Goal: Task Accomplishment & Management: Manage account settings

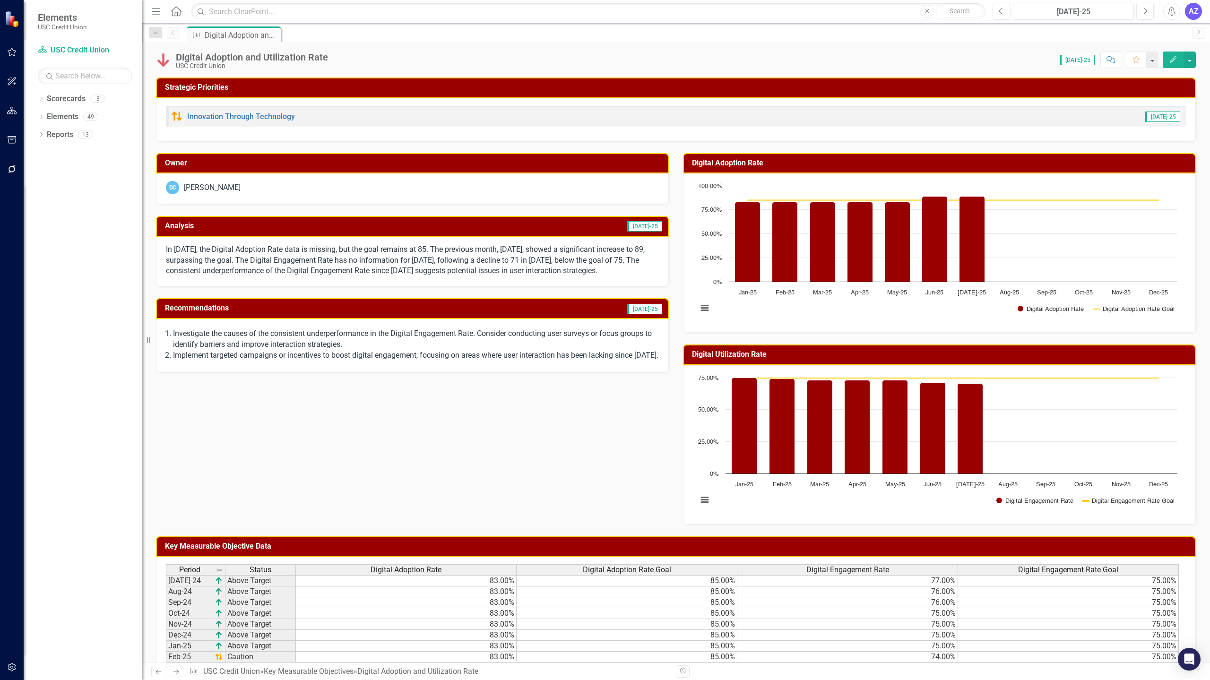
scroll to position [198, 0]
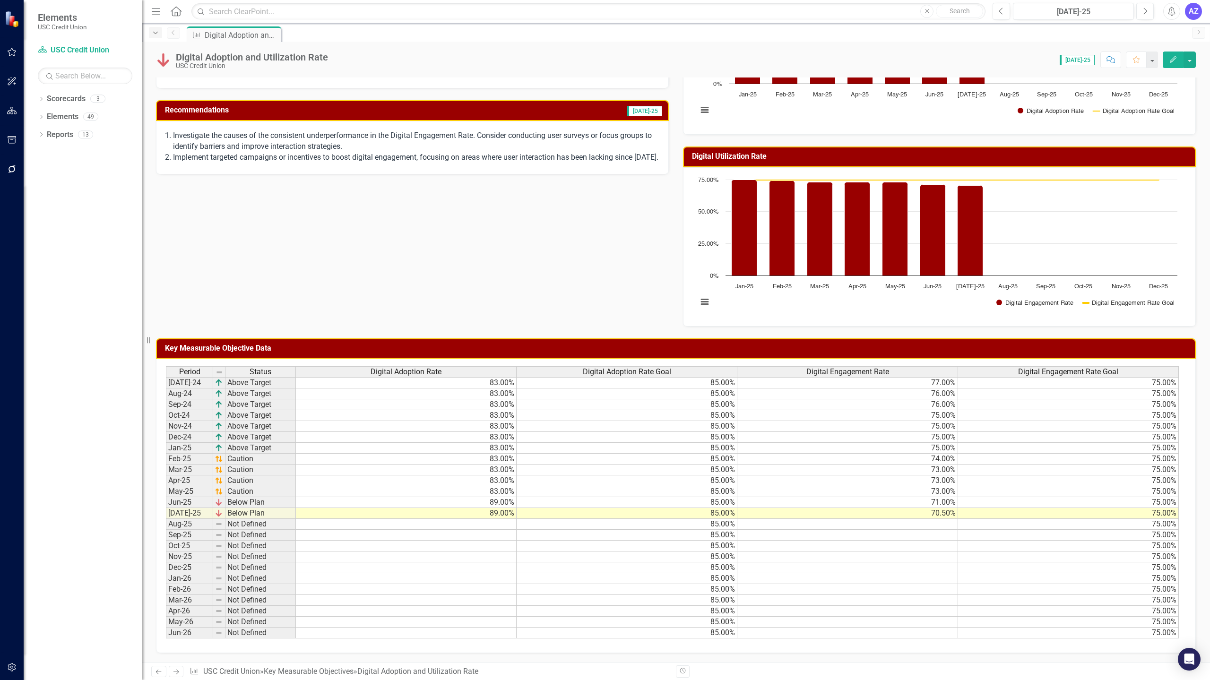
click at [155, 35] on icon "Dropdown" at bounding box center [155, 33] width 9 height 7
click at [88, 49] on link "Scorecard USC Credit Union" at bounding box center [85, 50] width 95 height 11
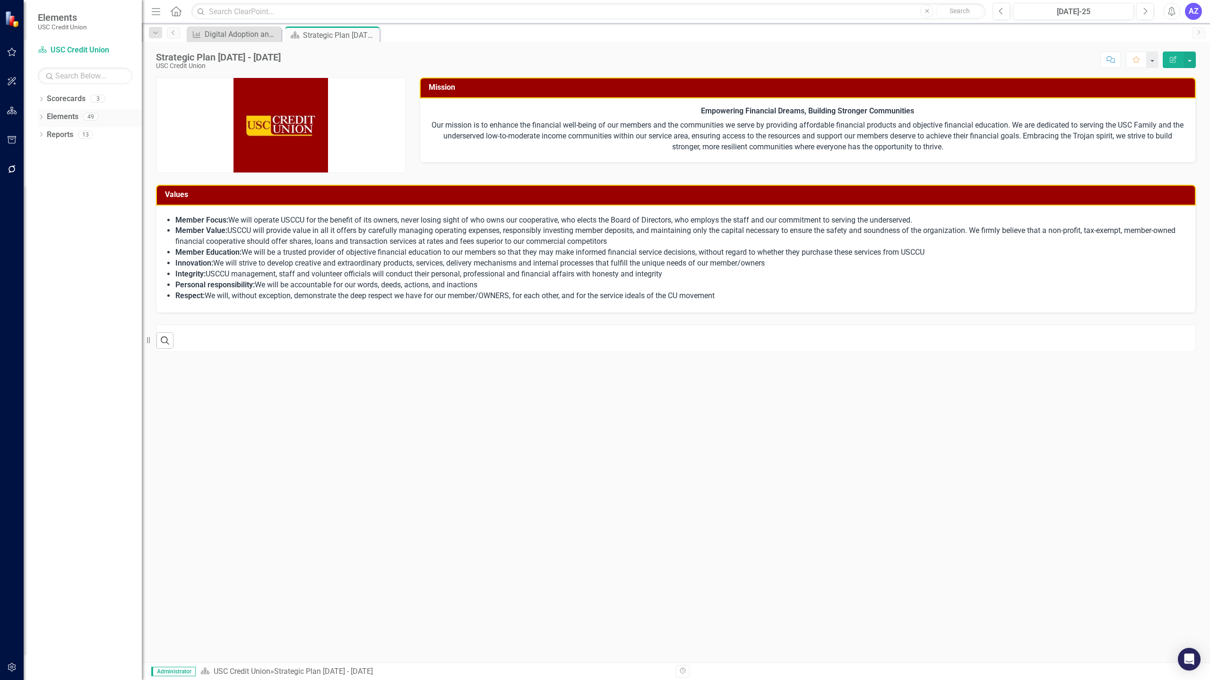
click at [70, 115] on link "Elements" at bounding box center [63, 117] width 32 height 11
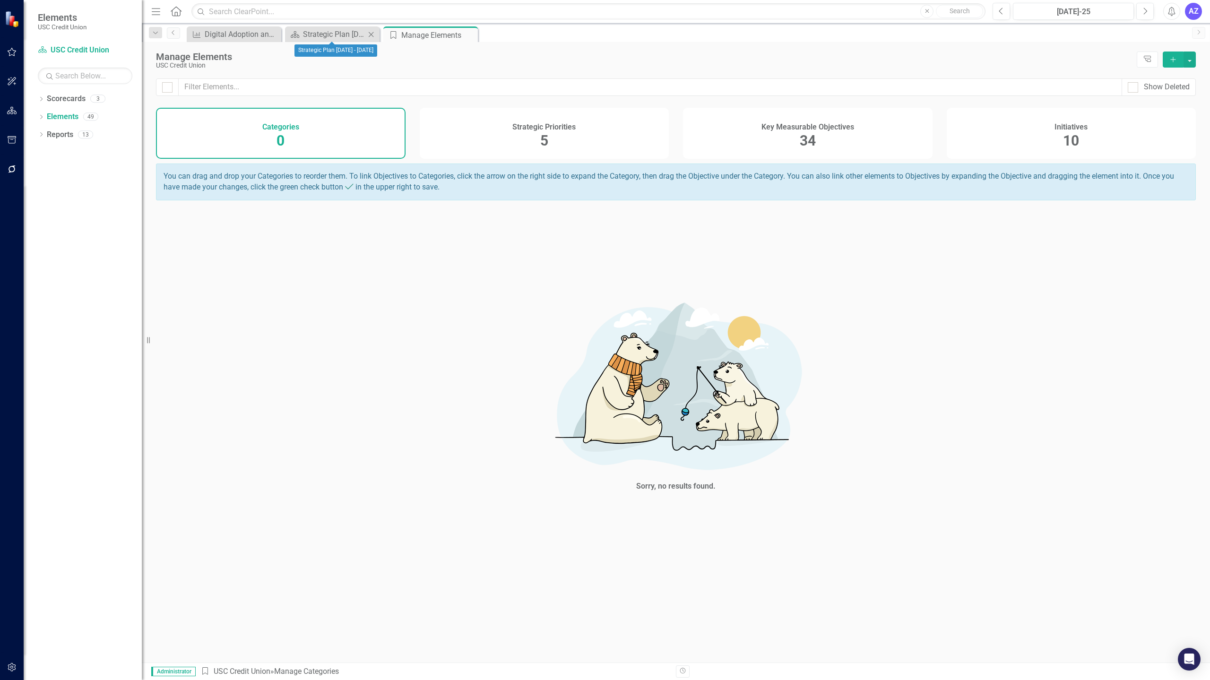
click at [334, 28] on div "Scorecard Strategic Plan 2025 - 2027 Close" at bounding box center [332, 34] width 95 height 16
click at [318, 37] on div "Strategic Plan [DATE] - [DATE]" at bounding box center [334, 34] width 62 height 12
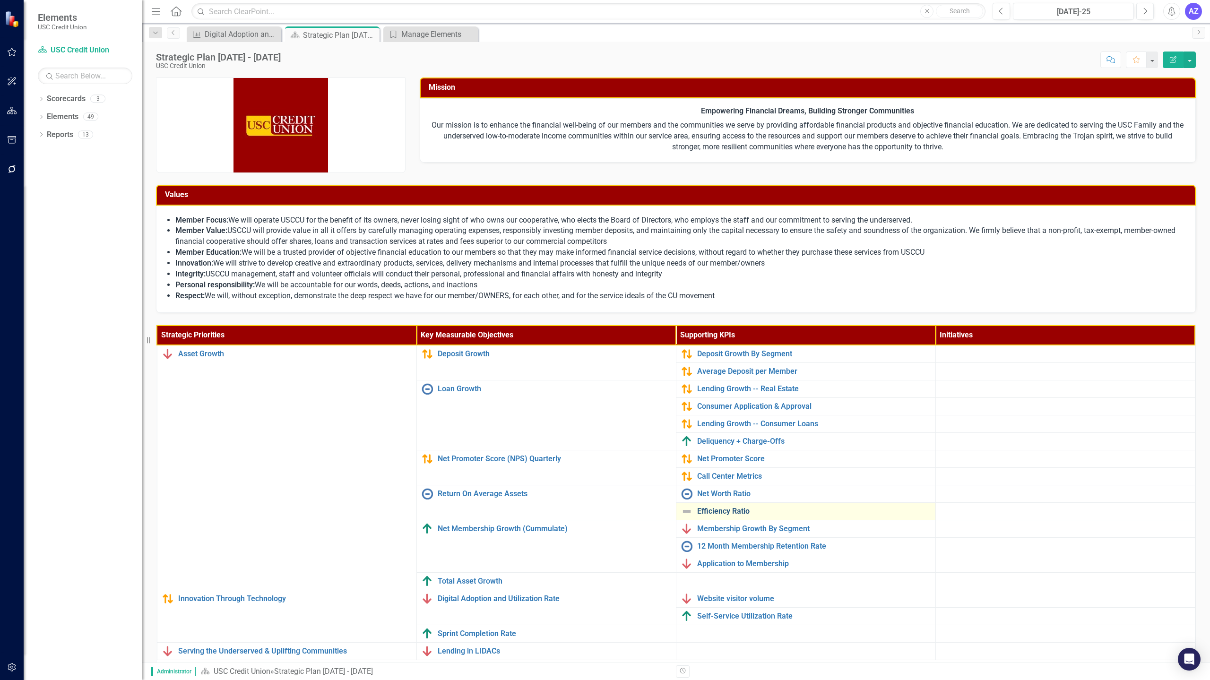
scroll to position [31, 0]
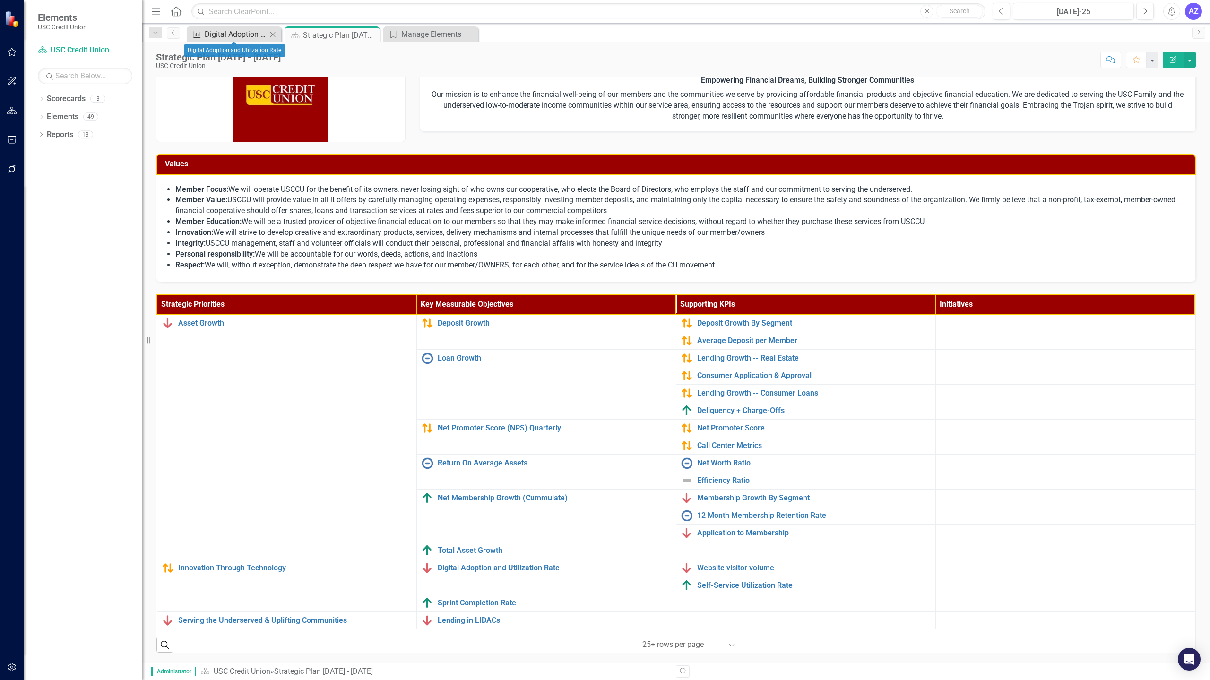
click at [233, 38] on div "Digital Adoption and Utilization Rate" at bounding box center [236, 34] width 62 height 12
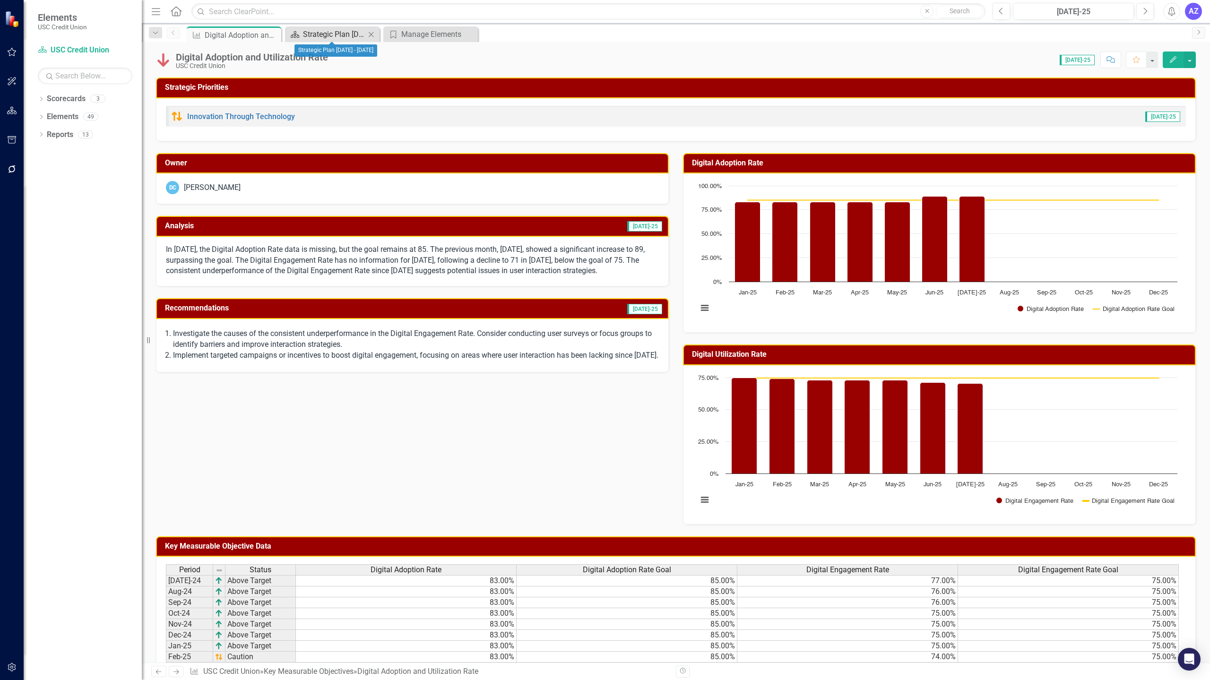
click at [320, 31] on div "Strategic Plan [DATE] - [DATE]" at bounding box center [334, 34] width 62 height 12
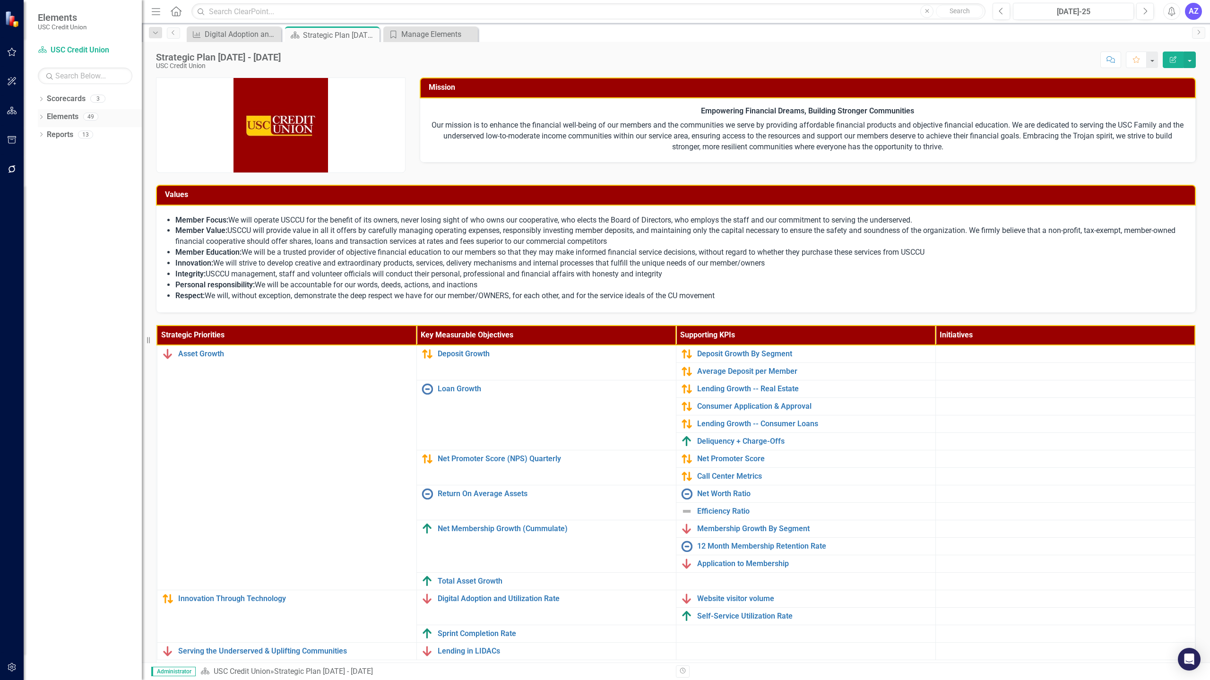
click at [38, 114] on div "Dropdown" at bounding box center [41, 118] width 7 height 8
click at [418, 35] on div "Manage Elements" at bounding box center [432, 34] width 62 height 12
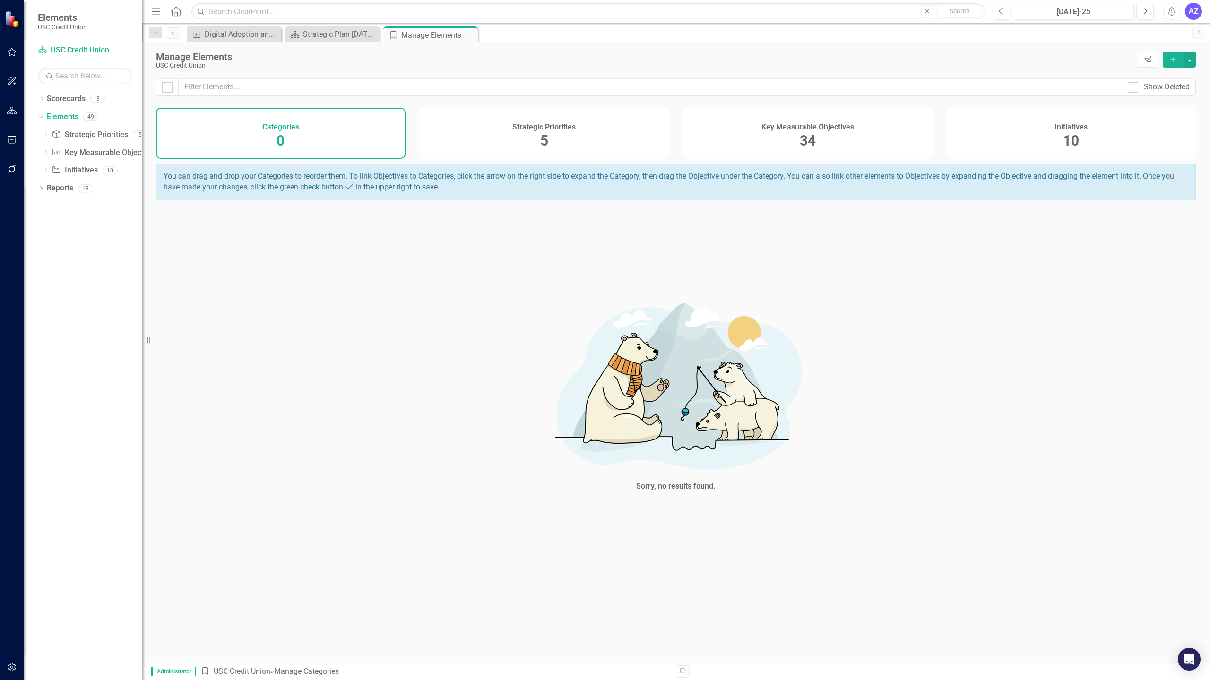
click at [809, 141] on span "34" at bounding box center [808, 140] width 16 height 17
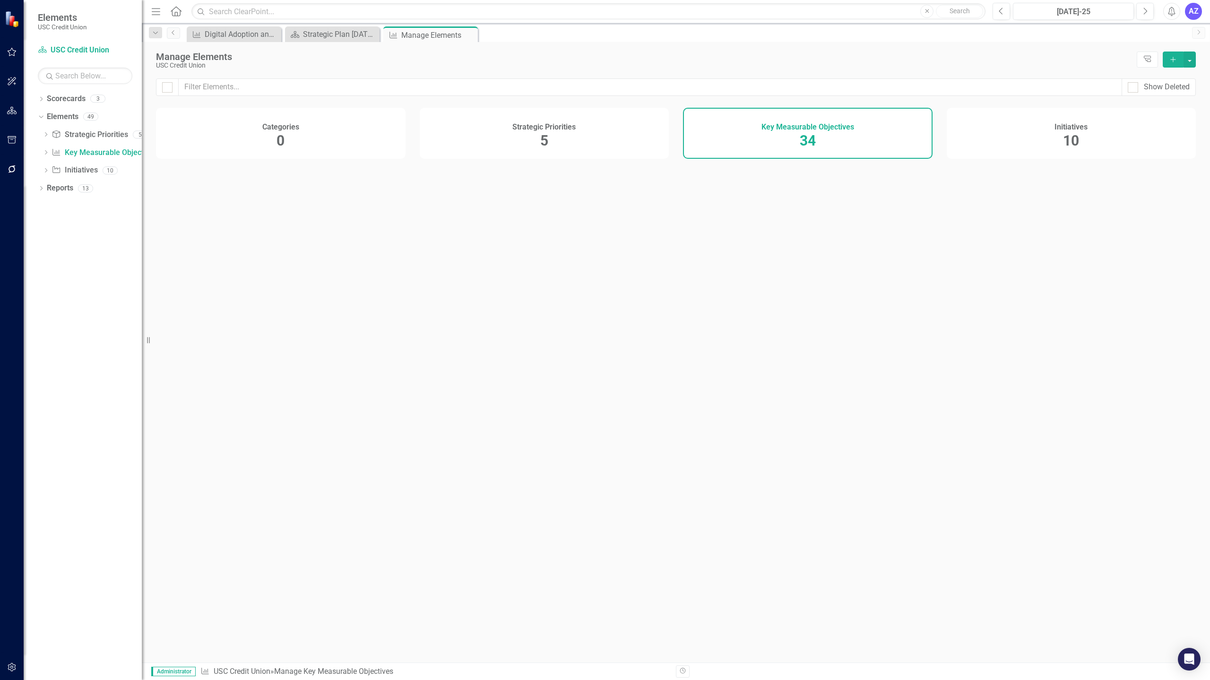
checkbox input "false"
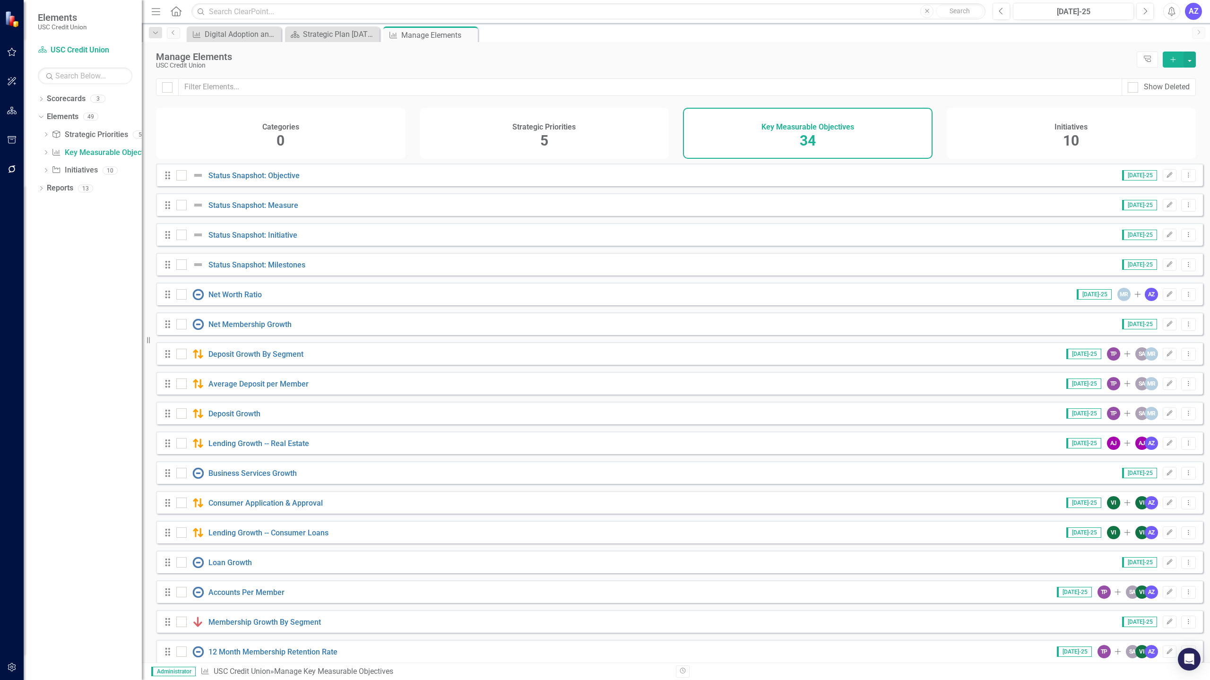
scroll to position [520, 0]
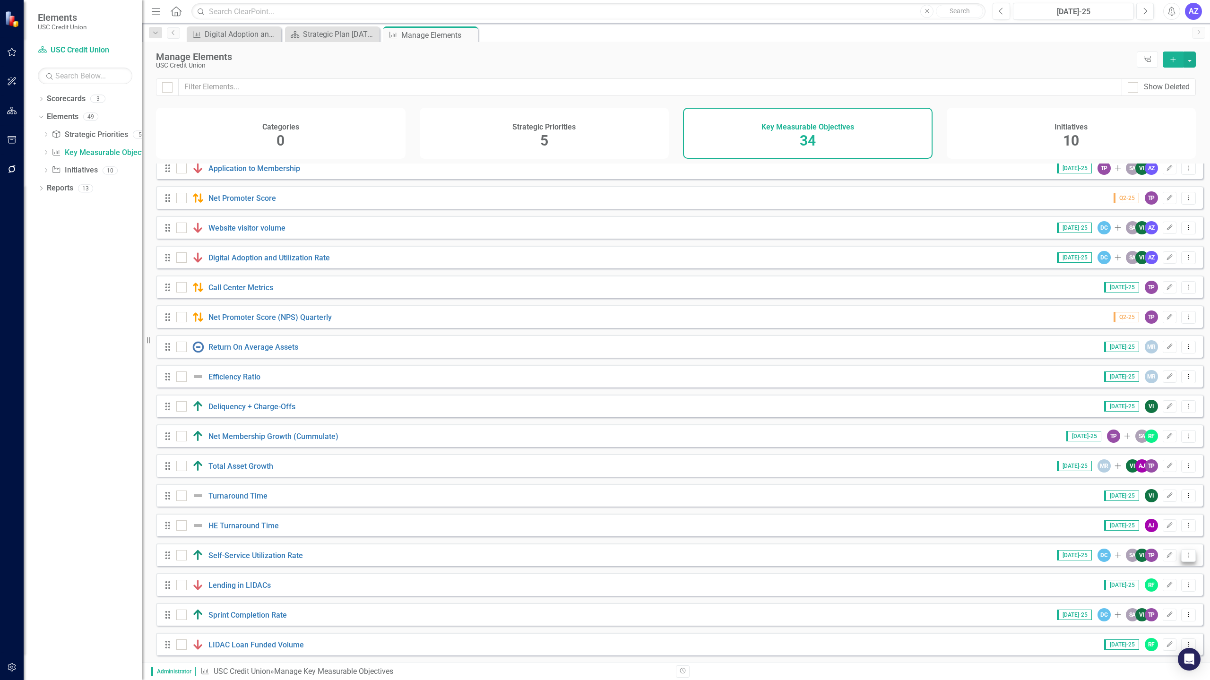
click at [1184, 552] on icon "Dropdown Menu" at bounding box center [1188, 555] width 8 height 6
click at [1107, 608] on link "Copy Duplicate Key Measurable Objective" at bounding box center [1117, 605] width 142 height 17
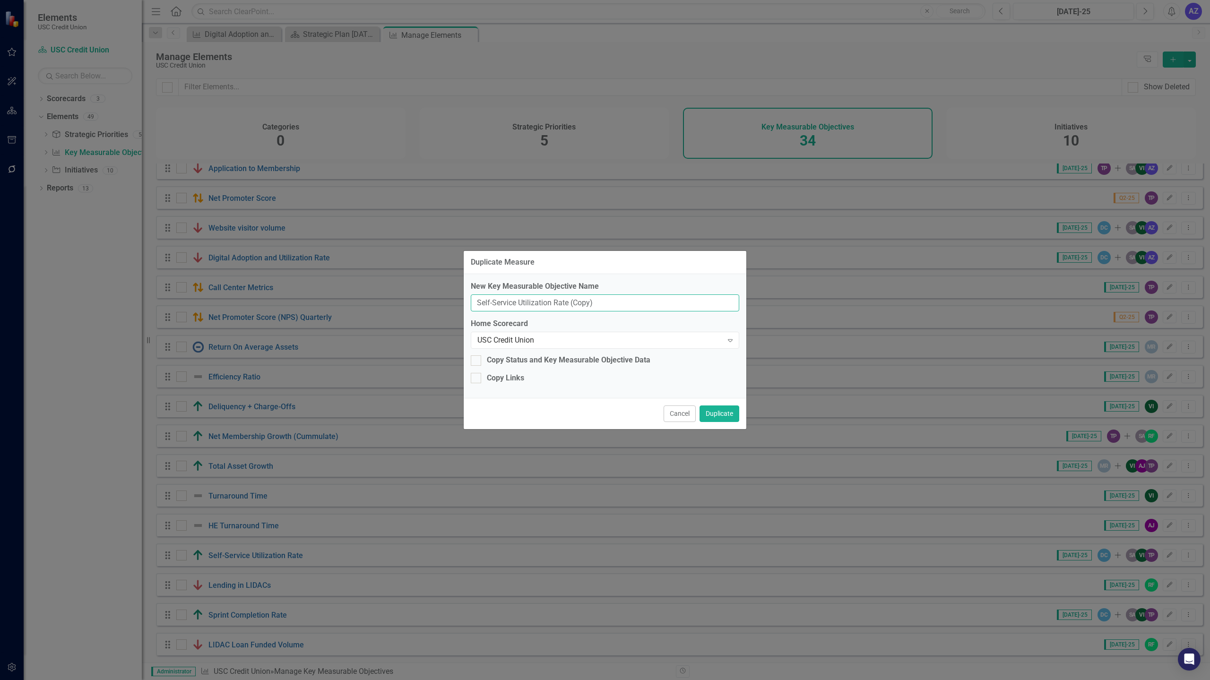
click at [628, 309] on input "Self-Service Utilization Rate (Copy)" at bounding box center [605, 302] width 268 height 17
type input "Remote Deposit Usage"
click at [626, 417] on div "Cancel Duplicate" at bounding box center [605, 413] width 283 height 31
click at [512, 378] on div "Copy Links" at bounding box center [505, 378] width 37 height 11
click at [477, 378] on input "Copy Links" at bounding box center [474, 376] width 6 height 6
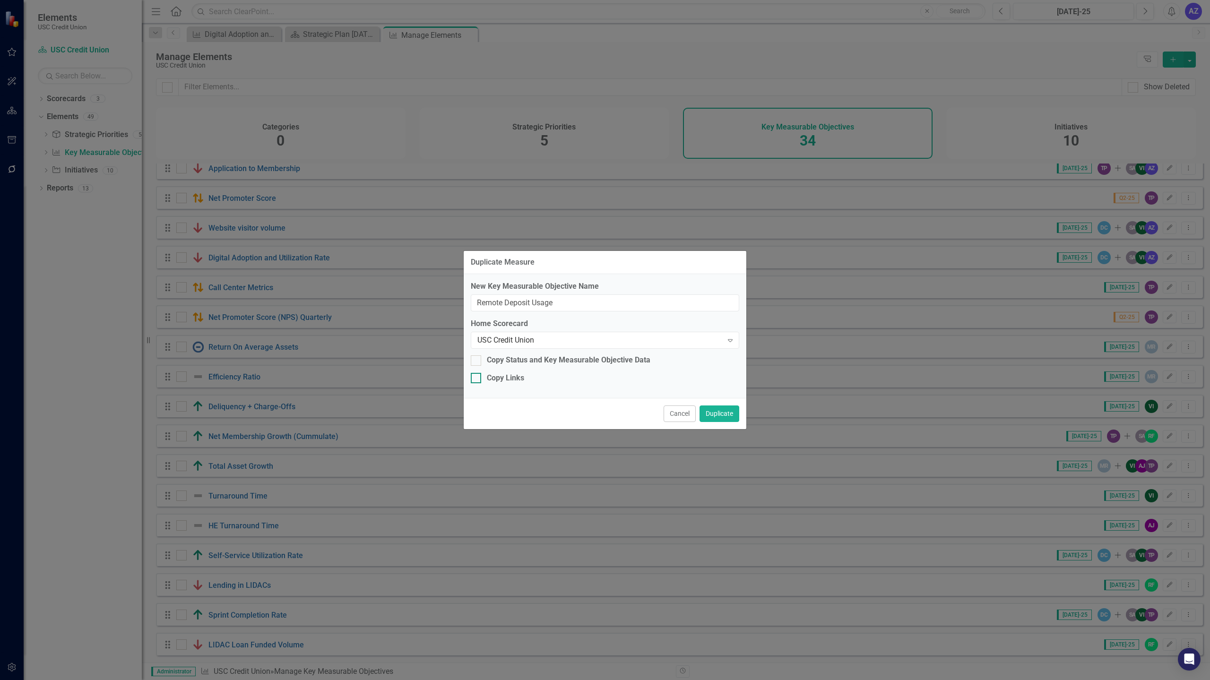
checkbox input "true"
click at [722, 414] on button "Duplicate" at bounding box center [719, 413] width 40 height 17
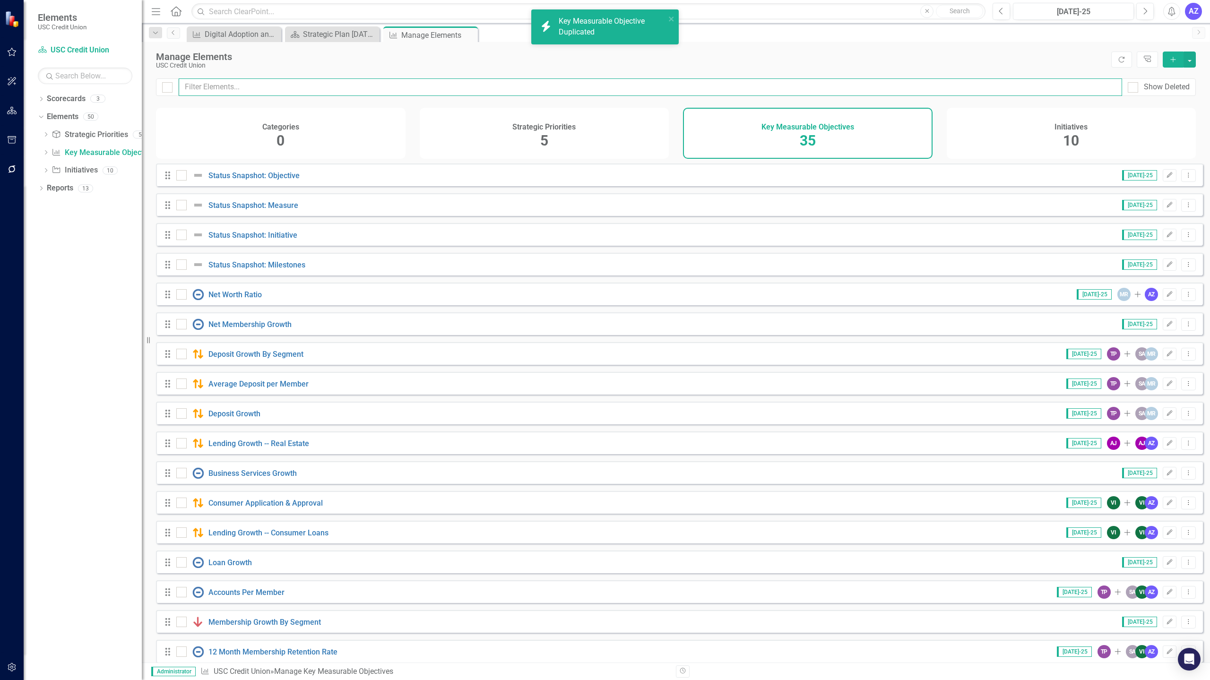
click at [718, 88] on input "text" at bounding box center [650, 86] width 943 height 17
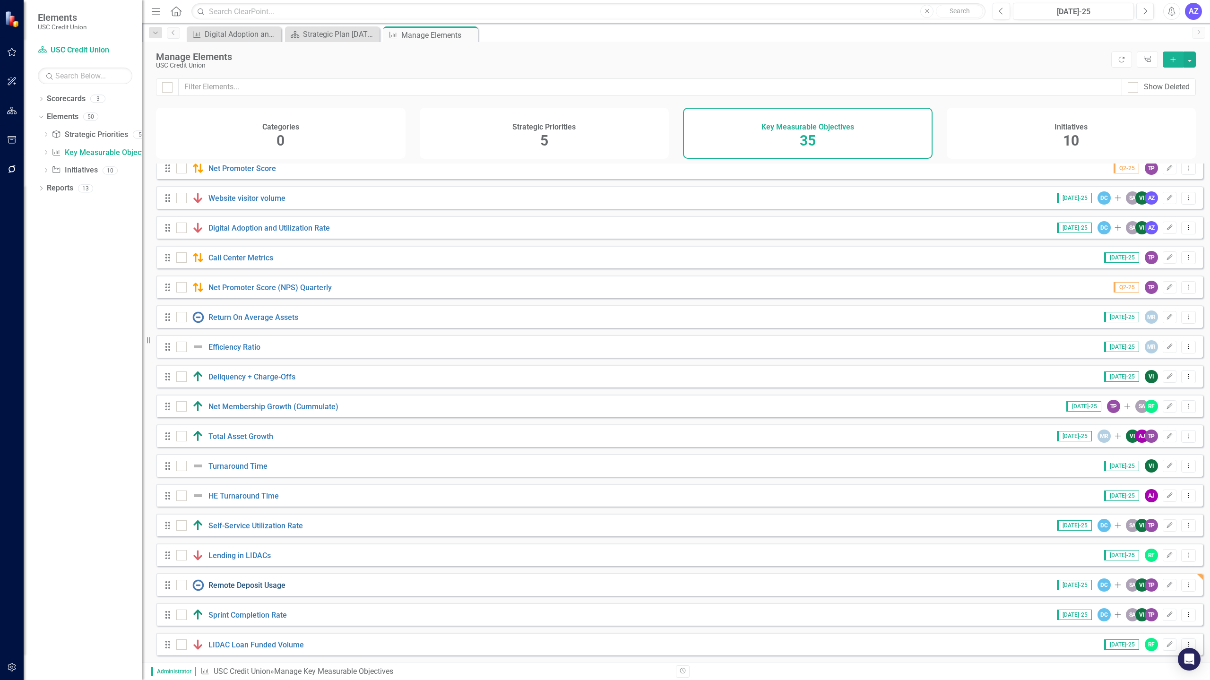
click at [237, 587] on link "Remote Deposit Usage" at bounding box center [246, 585] width 77 height 9
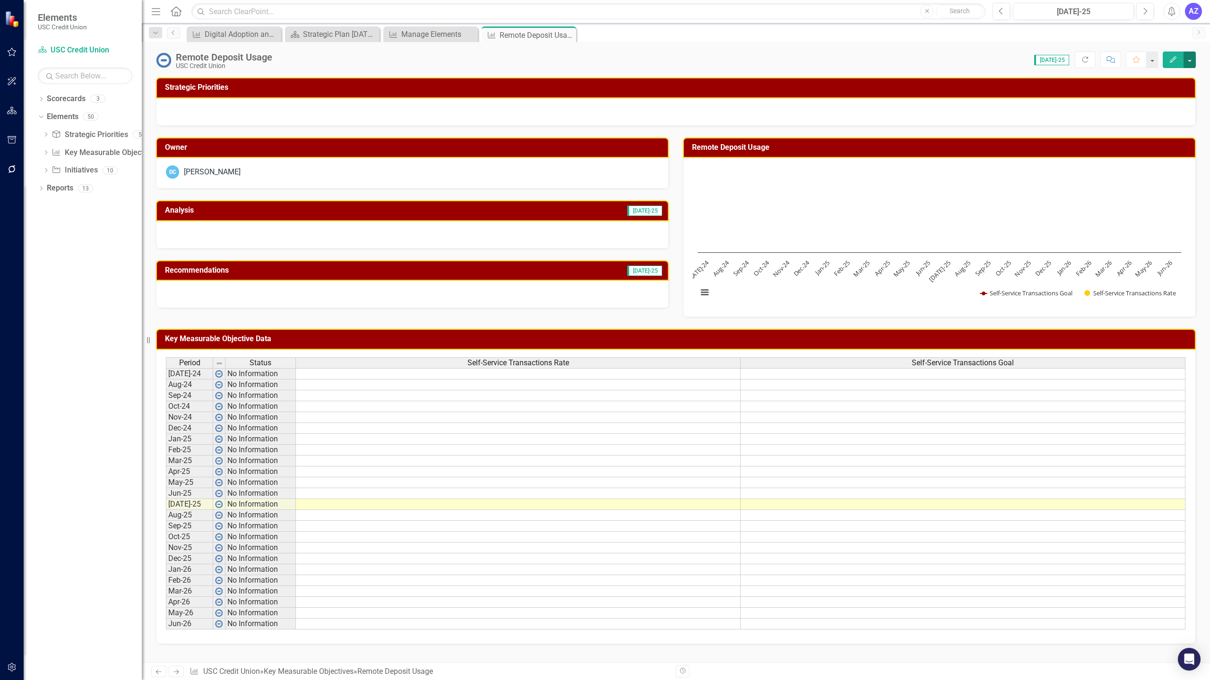
click at [1189, 68] on button "button" at bounding box center [1189, 60] width 12 height 17
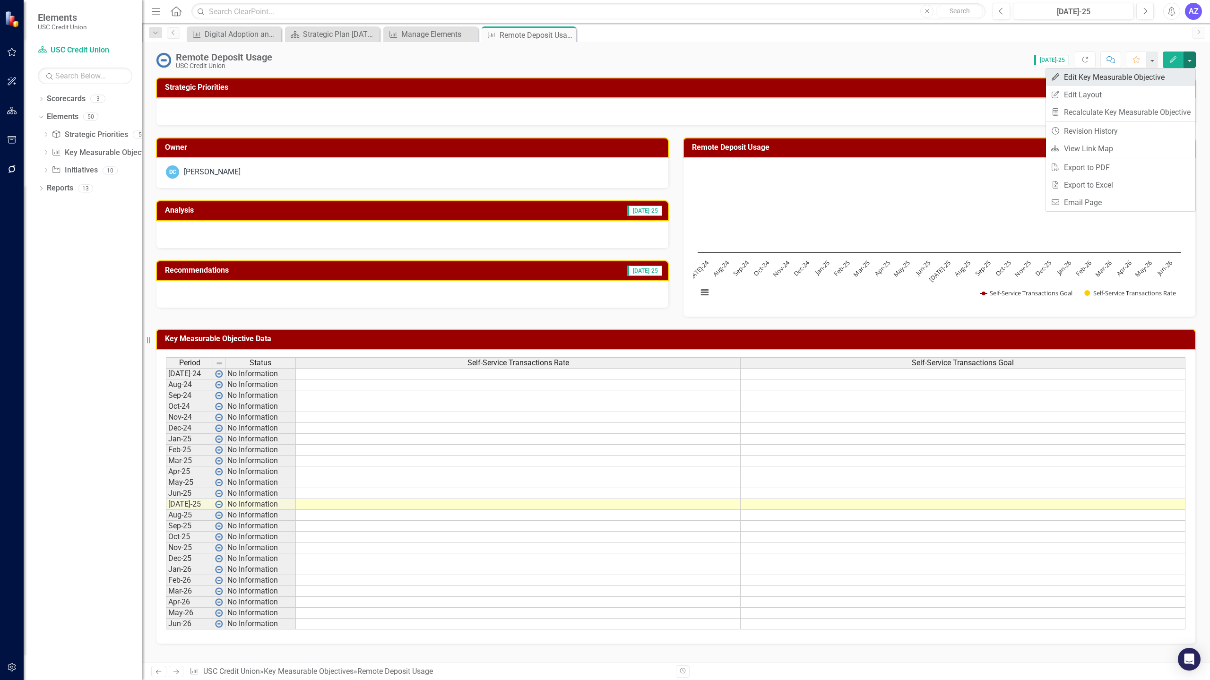
click at [1153, 84] on link "Edit Edit Key Measurable Objective" at bounding box center [1120, 77] width 149 height 17
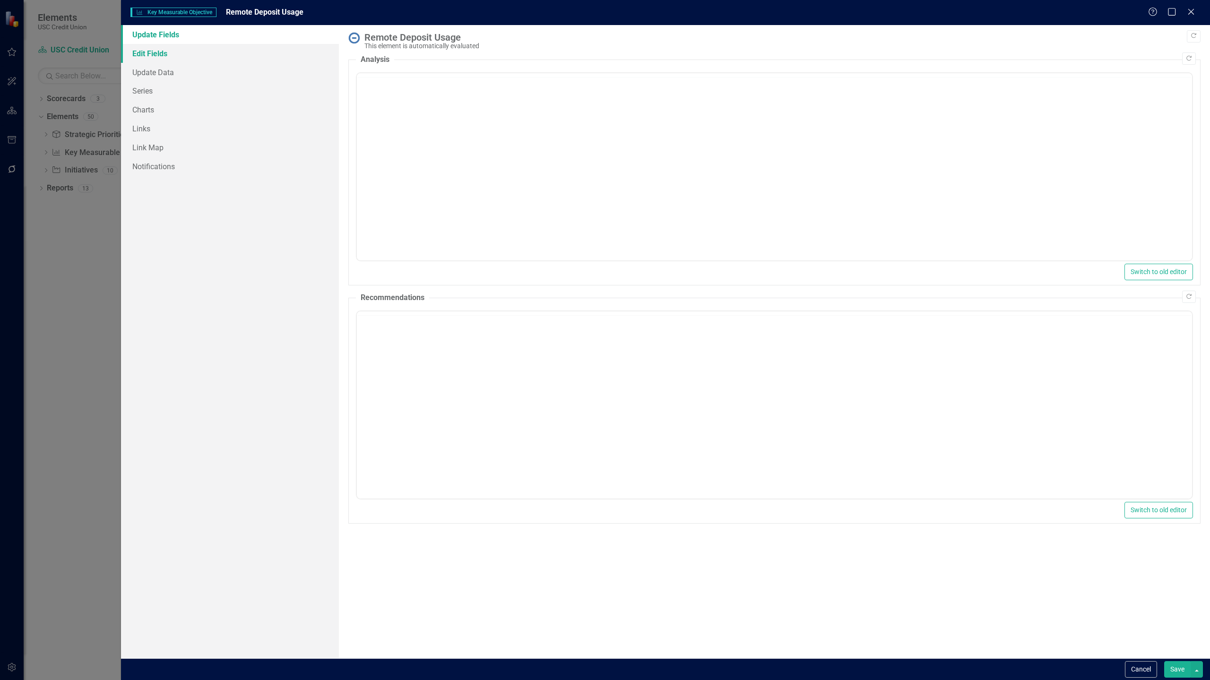
click at [135, 53] on link "Edit Fields" at bounding box center [230, 53] width 218 height 19
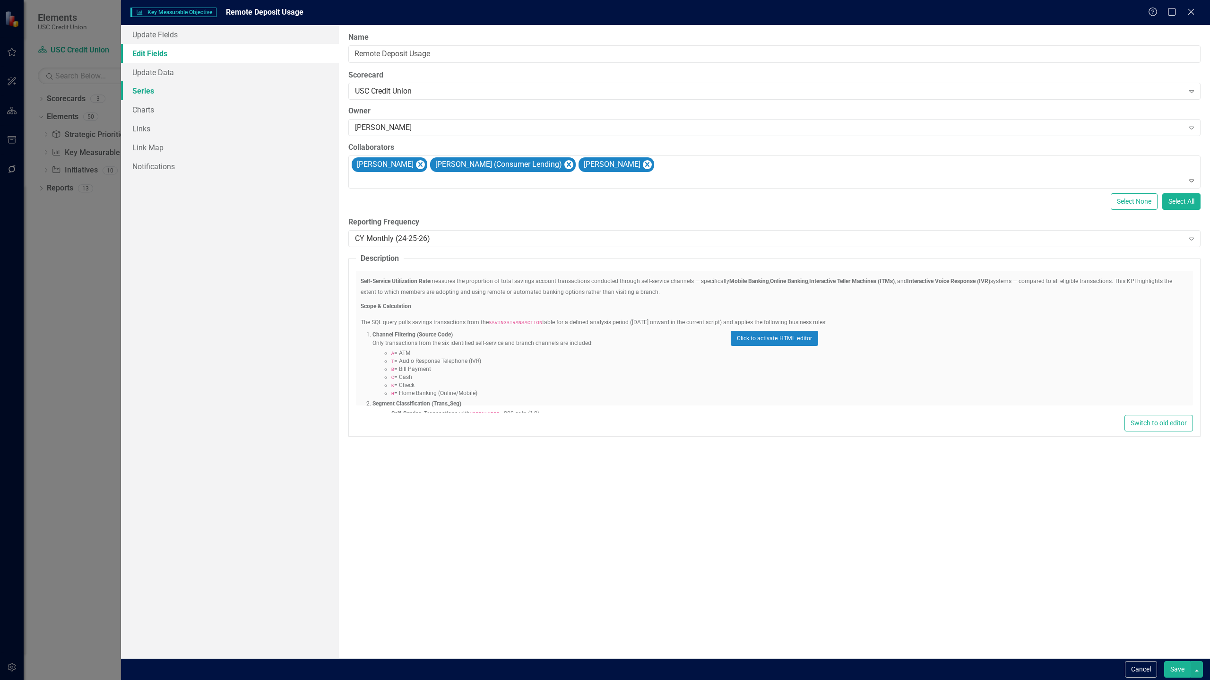
click at [153, 93] on link "Series" at bounding box center [230, 90] width 218 height 19
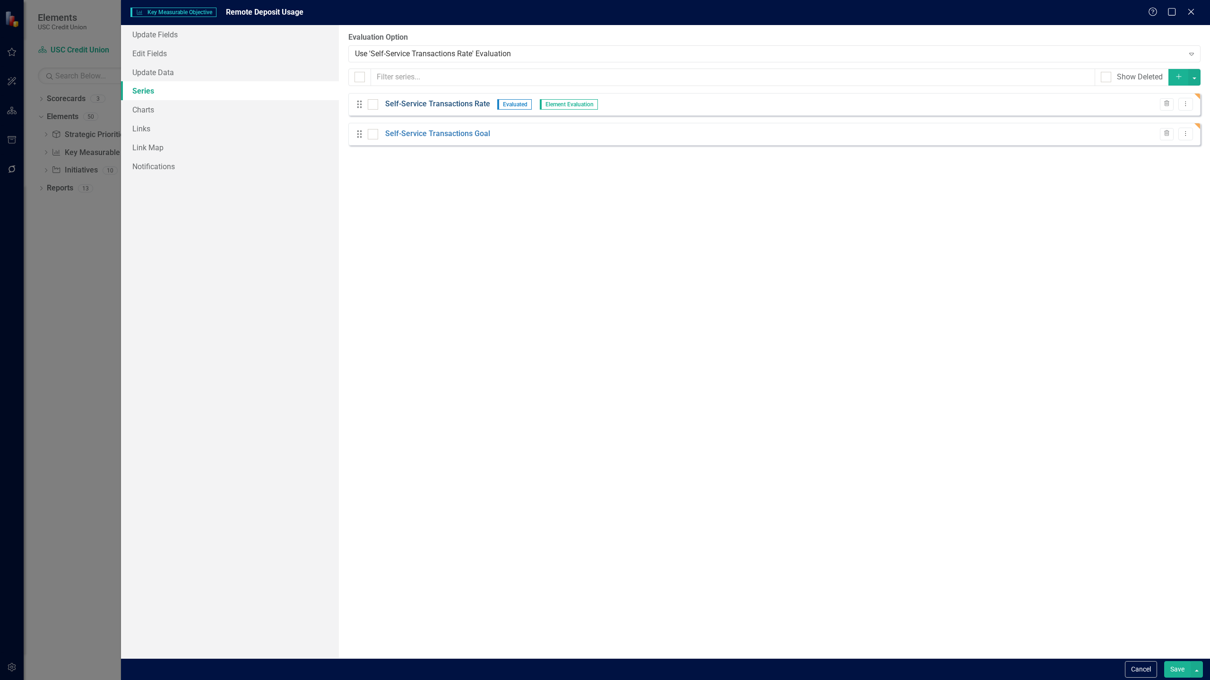
click at [441, 105] on link "Self-Service Transactions Rate" at bounding box center [437, 104] width 105 height 11
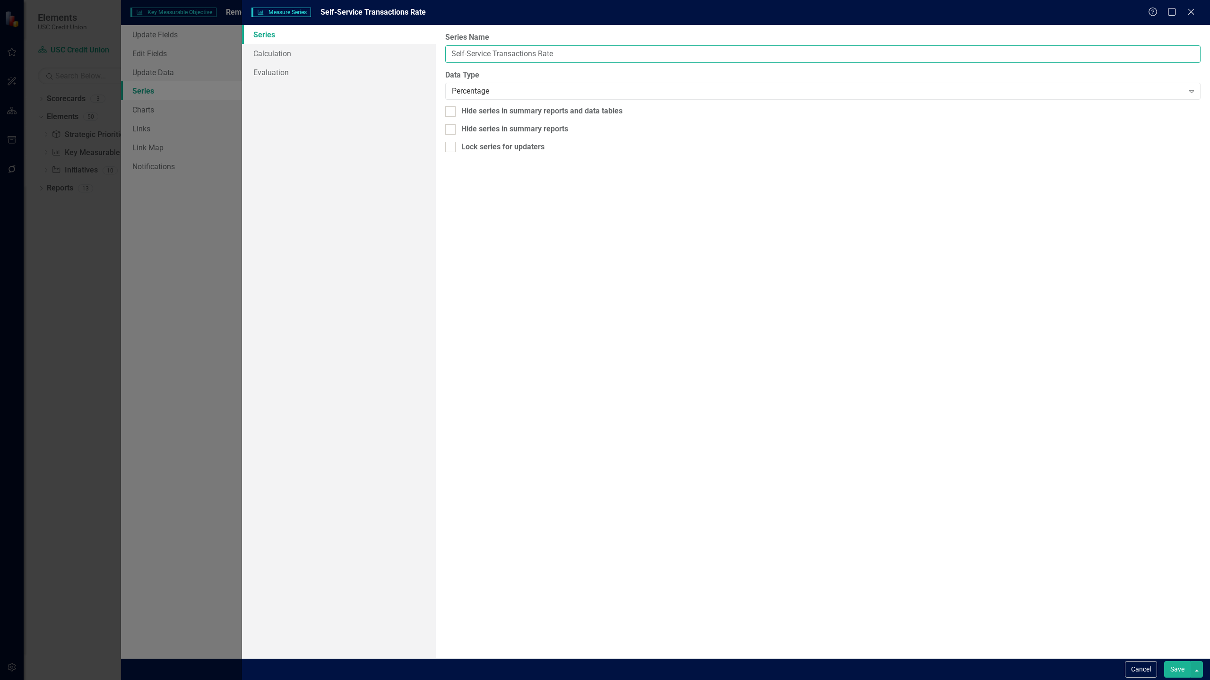
click at [720, 59] on input "Self-Service Transactions Rate" at bounding box center [822, 53] width 755 height 17
type input "Remote Deposit User Volume"
click at [513, 94] on div "Percentage" at bounding box center [818, 91] width 732 height 11
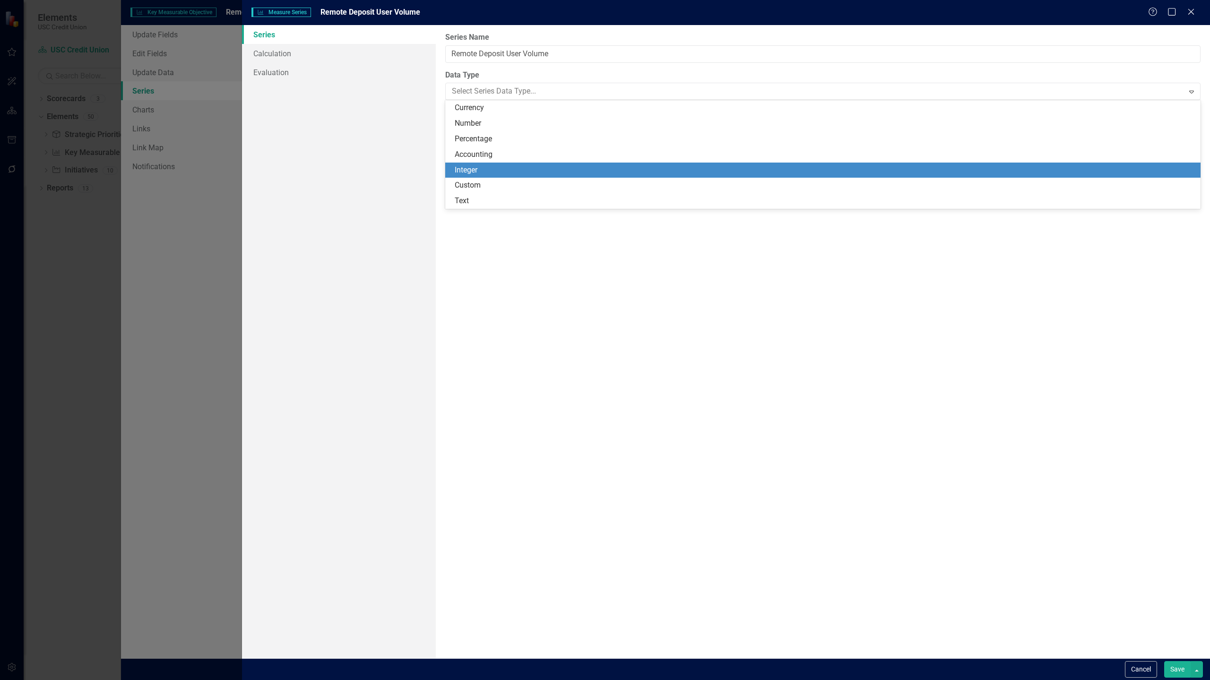
click at [476, 165] on div "Integer" at bounding box center [825, 170] width 740 height 11
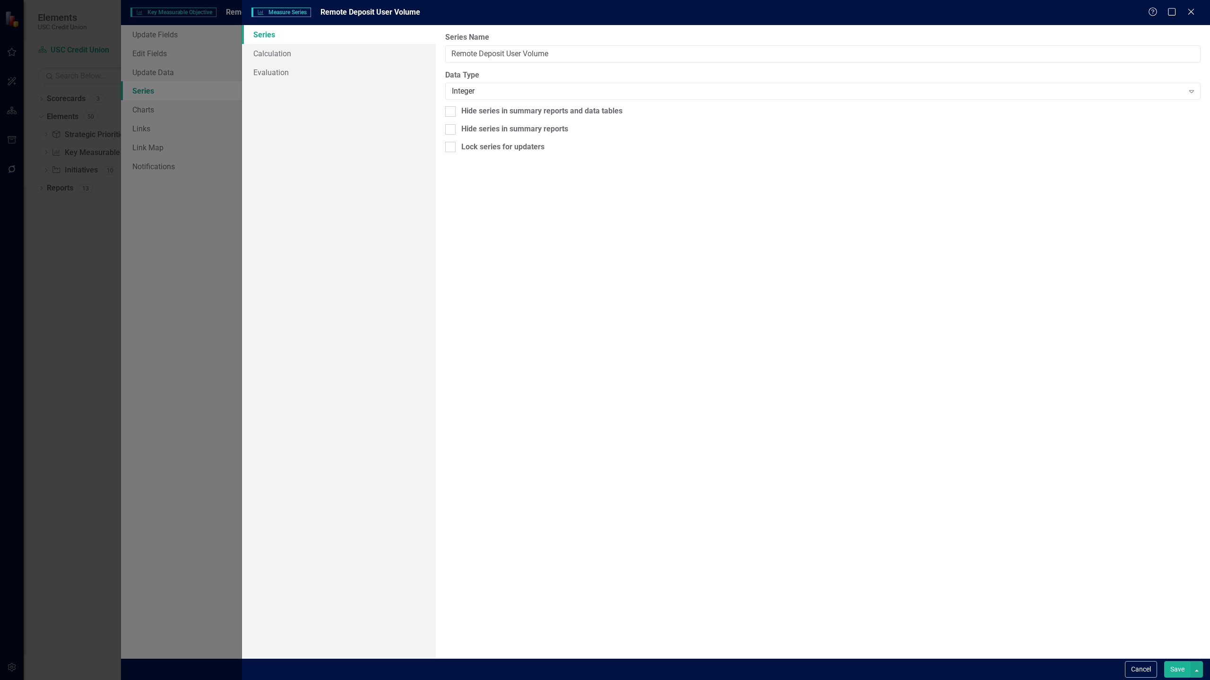
click at [1178, 665] on button "Save" at bounding box center [1177, 669] width 26 height 17
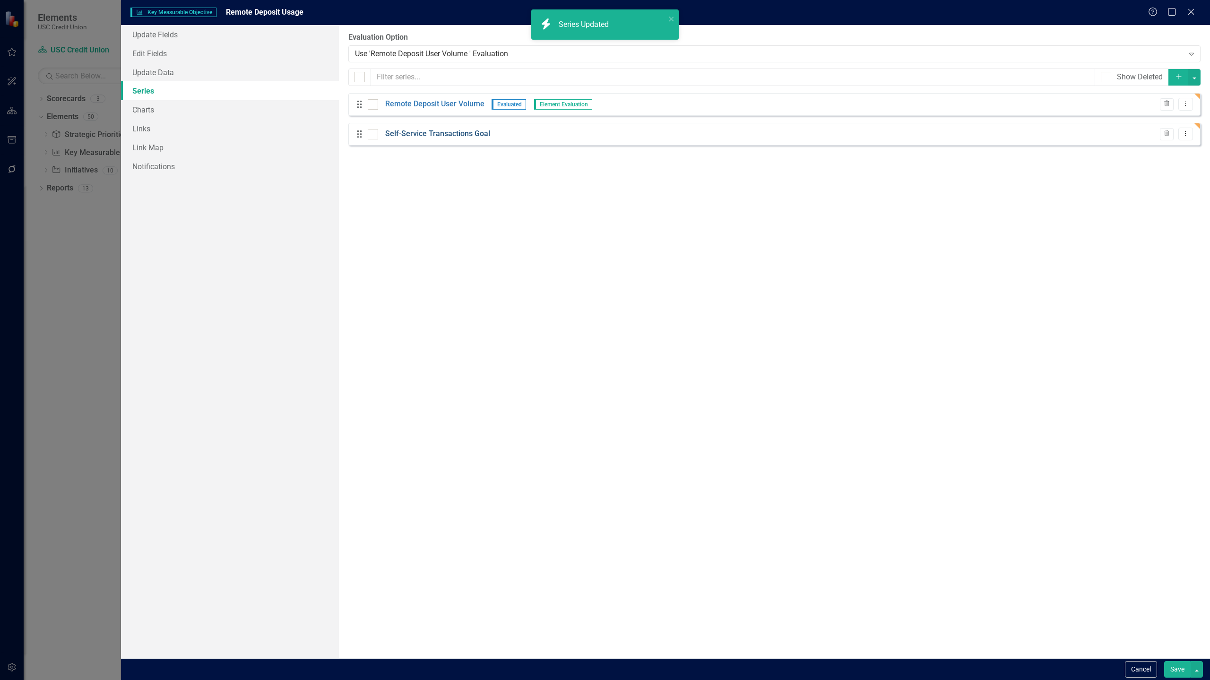
click at [415, 134] on link "Self-Service Transactions Goal" at bounding box center [437, 134] width 105 height 11
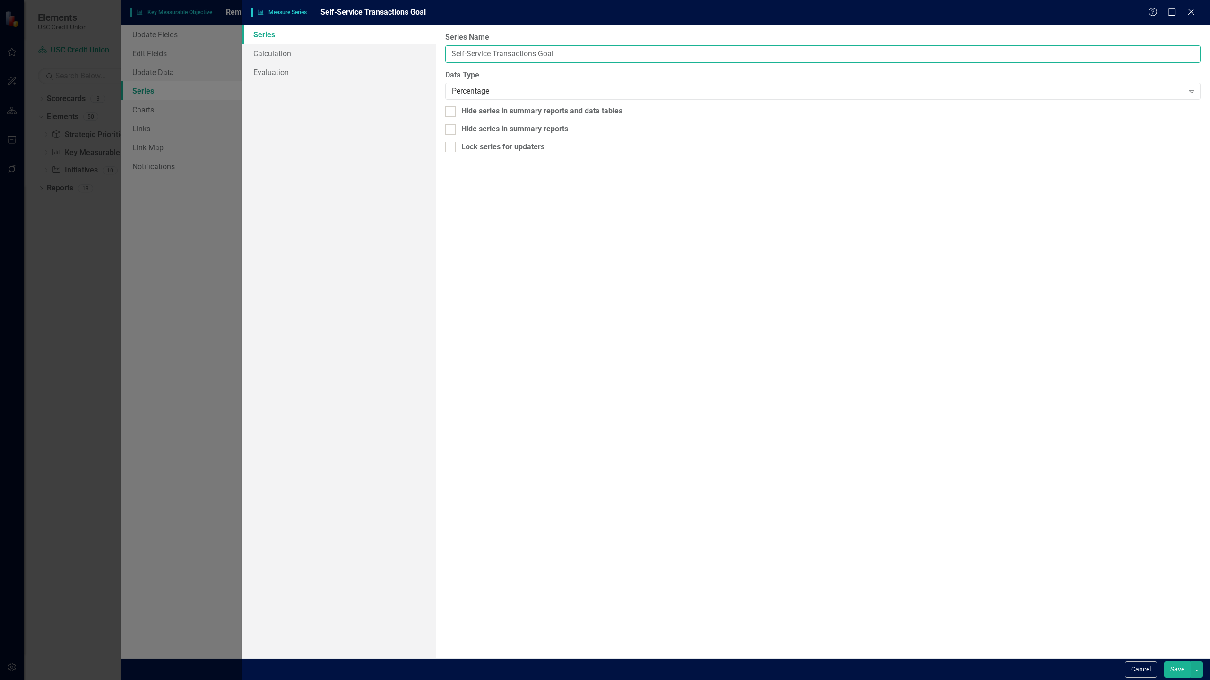
click at [559, 52] on input "Self-Service Transactions Goal" at bounding box center [822, 53] width 755 height 17
type input "Remote Deposit Usage Volume"
click at [1169, 668] on button "Save" at bounding box center [1177, 669] width 26 height 17
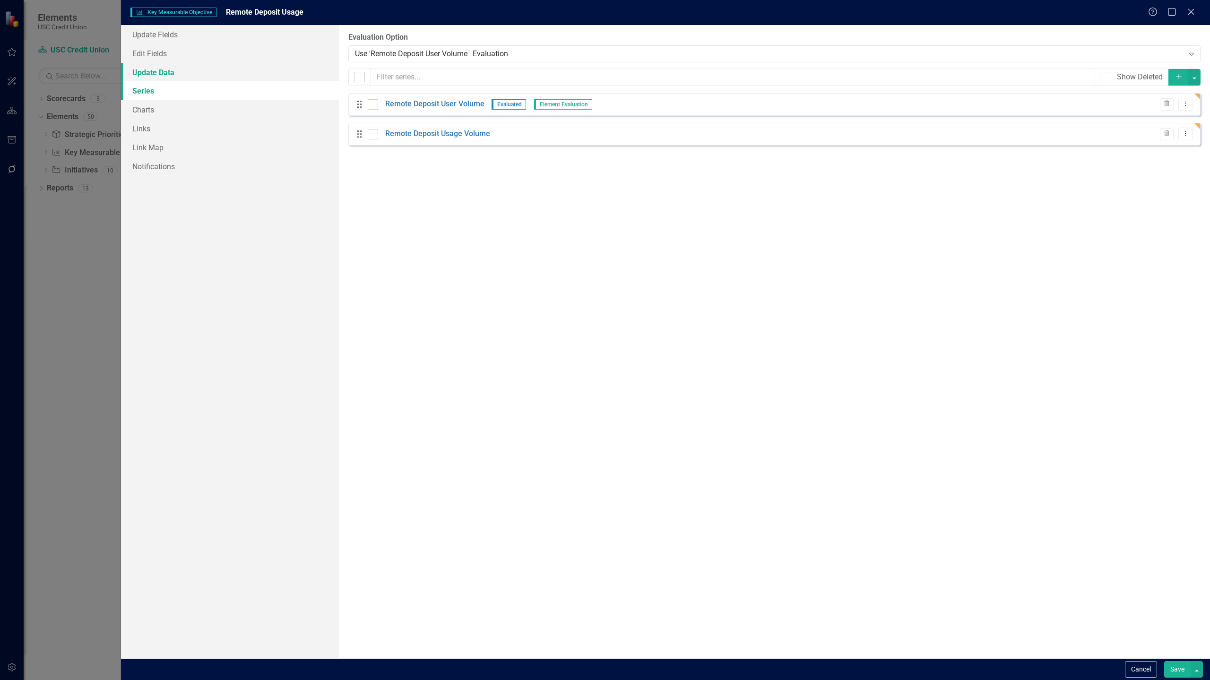
click at [222, 76] on link "Update Data" at bounding box center [230, 72] width 218 height 19
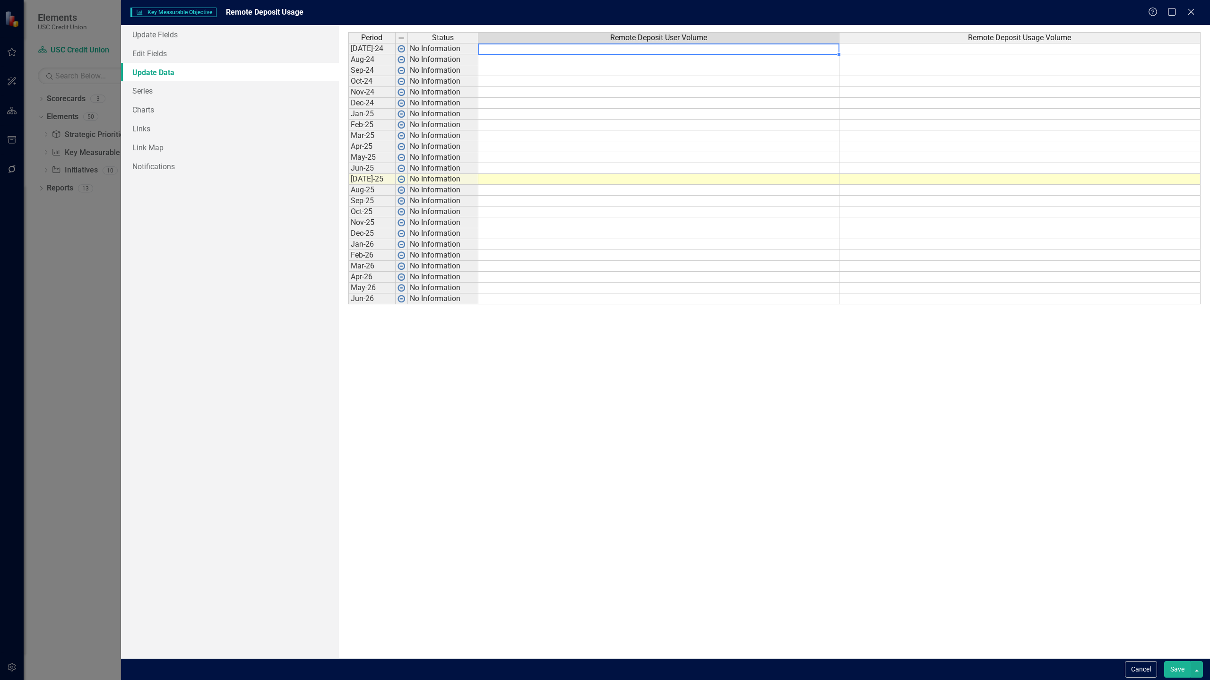
click at [628, 49] on td at bounding box center [658, 48] width 361 height 11
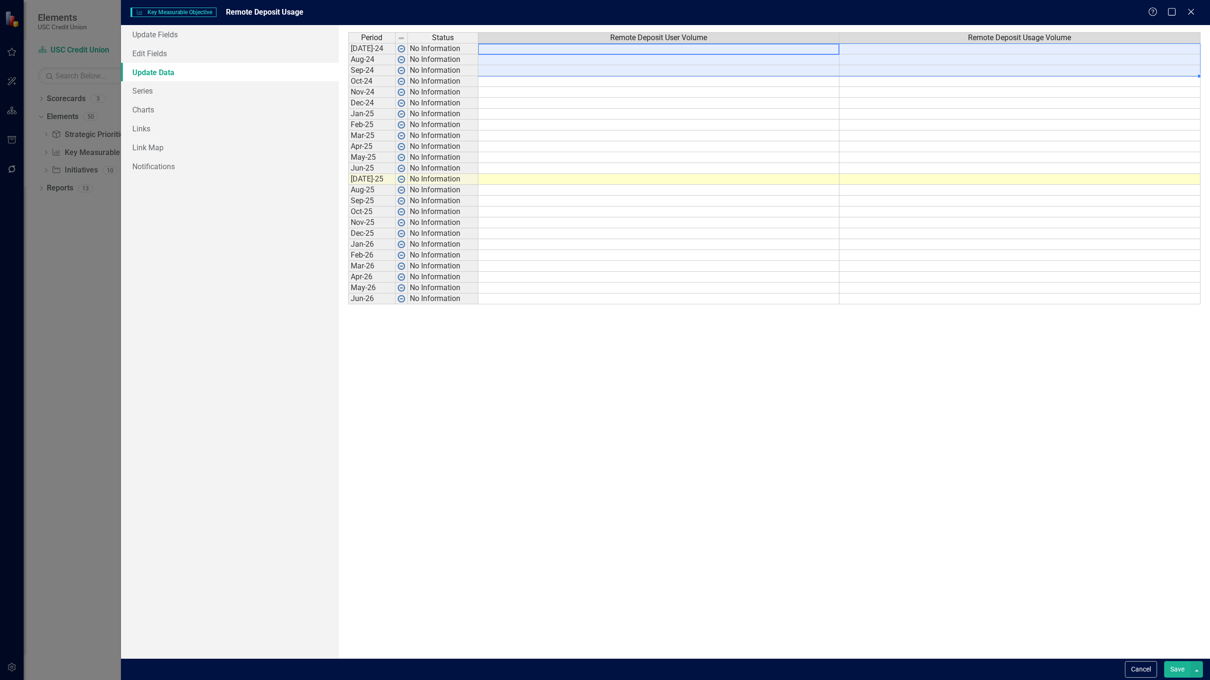
drag, startPoint x: 628, startPoint y: 49, endPoint x: 1650, endPoint y: 26, distance: 1022.3
click at [1209, 26] on html "Elements USC Credit Union Scorecard USC Credit Union Search Dropdown Scorecards…" at bounding box center [605, 340] width 1210 height 680
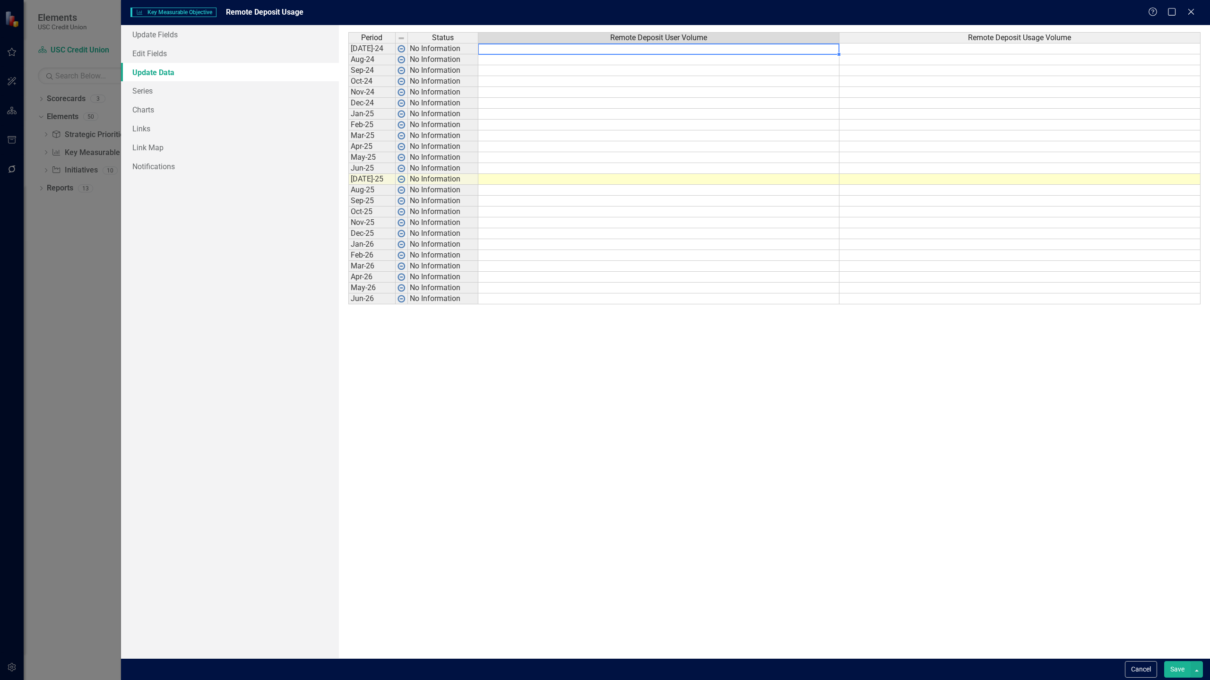
click at [700, 47] on td at bounding box center [658, 48] width 361 height 11
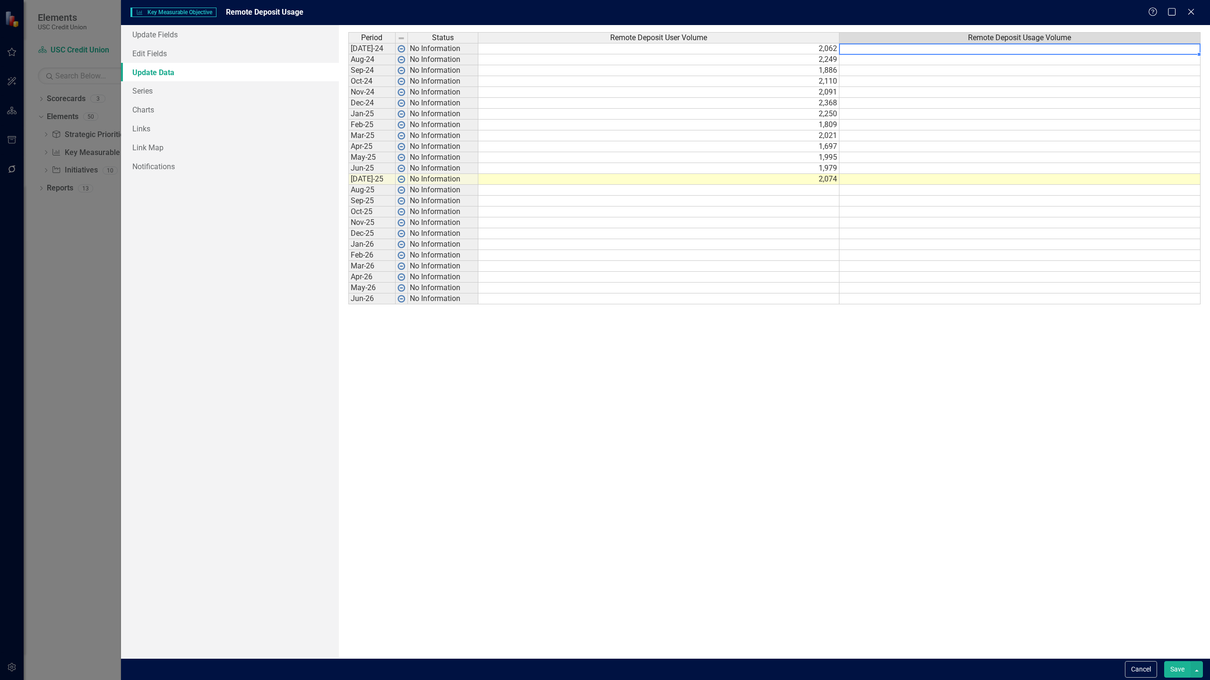
click at [886, 50] on td at bounding box center [1019, 48] width 361 height 11
type textarea "3297"
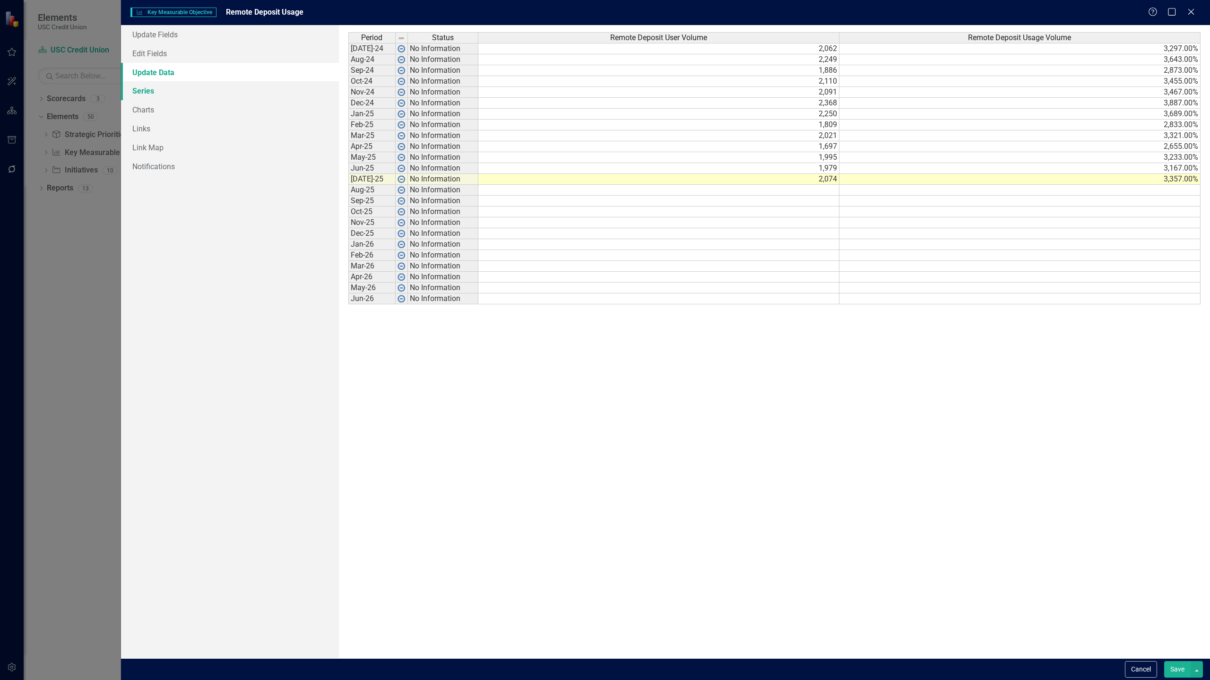
click at [142, 92] on link "Series" at bounding box center [230, 90] width 218 height 19
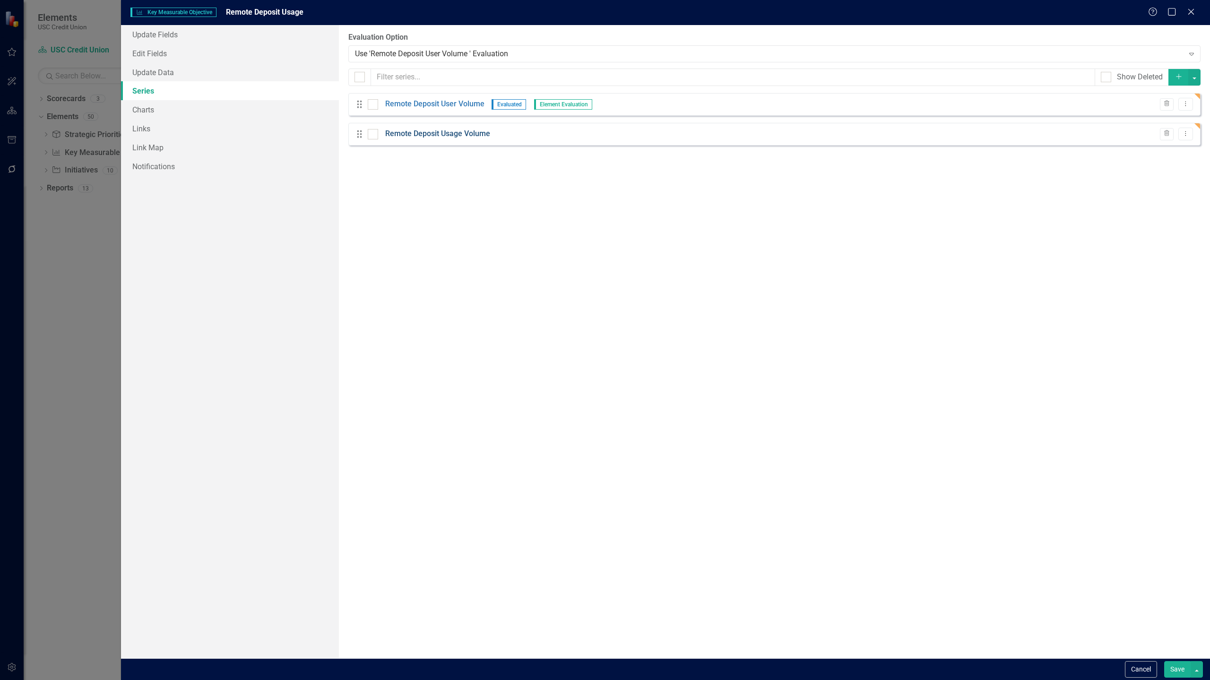
click at [428, 136] on link "Remote Deposit Usage Volume" at bounding box center [437, 134] width 105 height 11
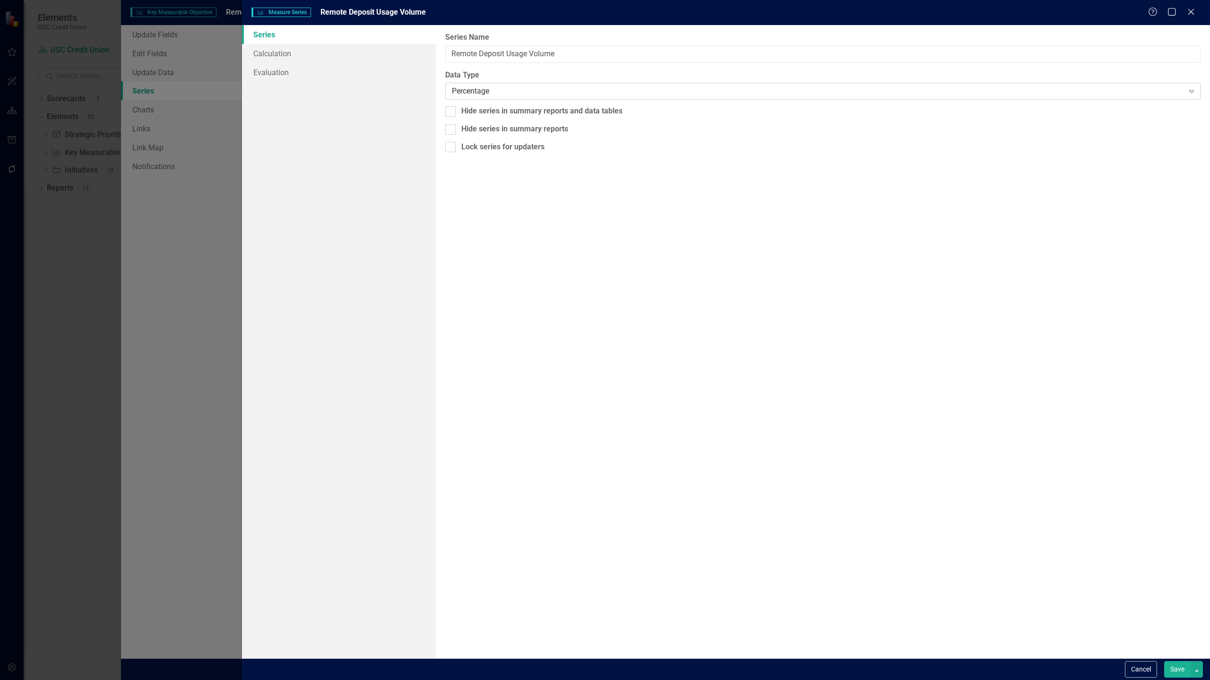
click at [464, 92] on div "Percentage" at bounding box center [818, 91] width 732 height 11
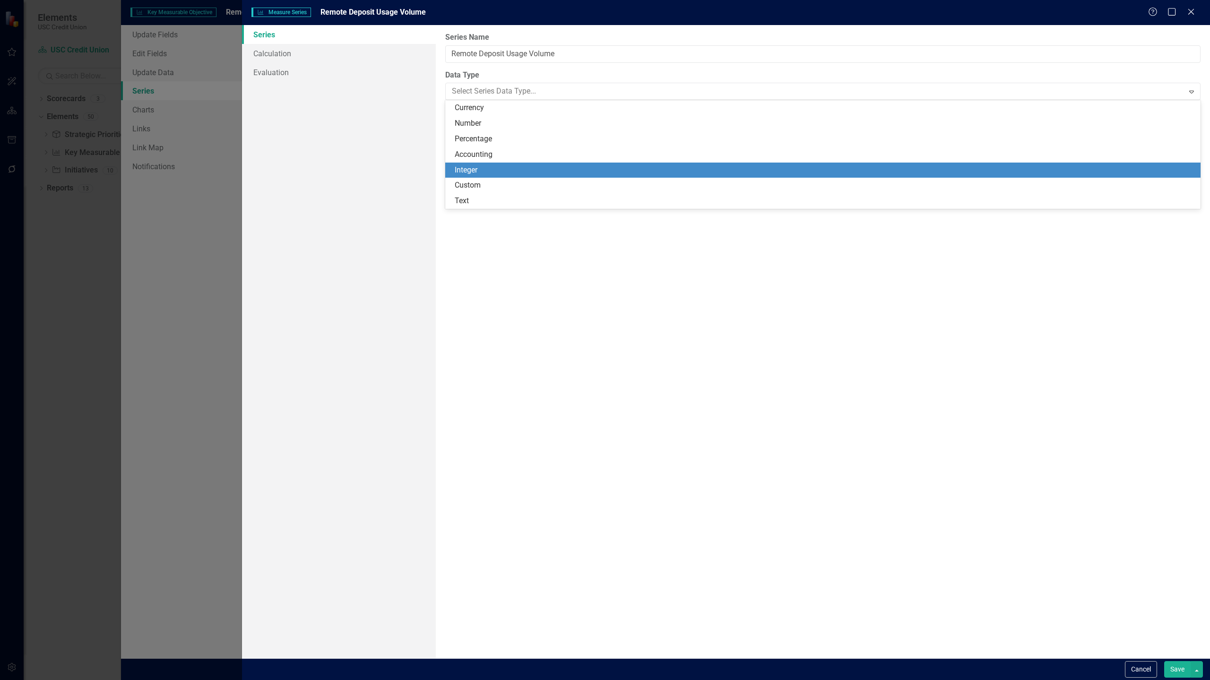
click at [474, 168] on div "Integer" at bounding box center [825, 170] width 740 height 11
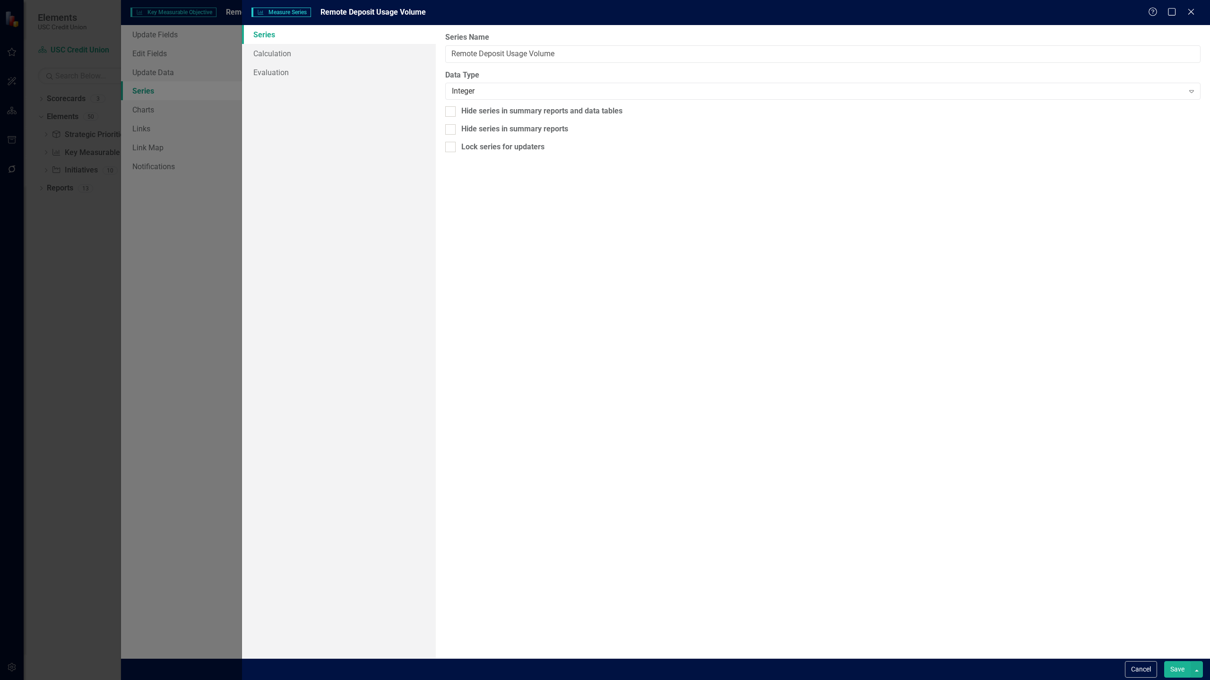
click at [1174, 676] on button "Save" at bounding box center [1177, 669] width 26 height 17
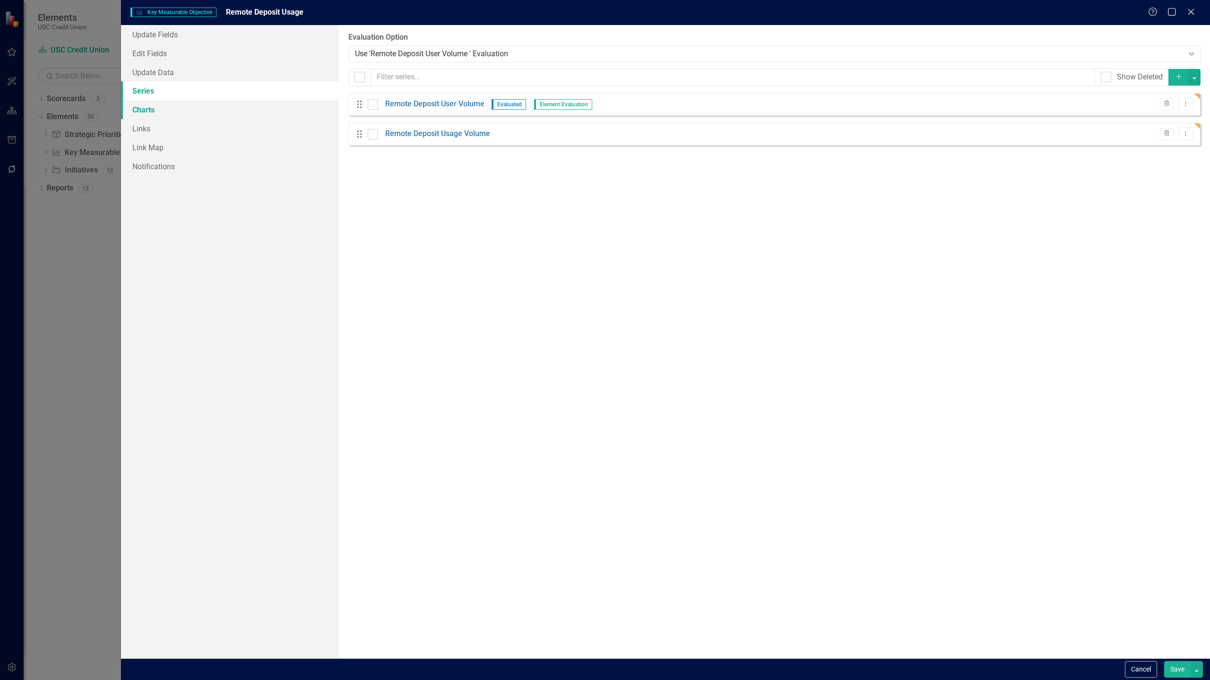
click at [226, 106] on link "Charts" at bounding box center [230, 109] width 218 height 19
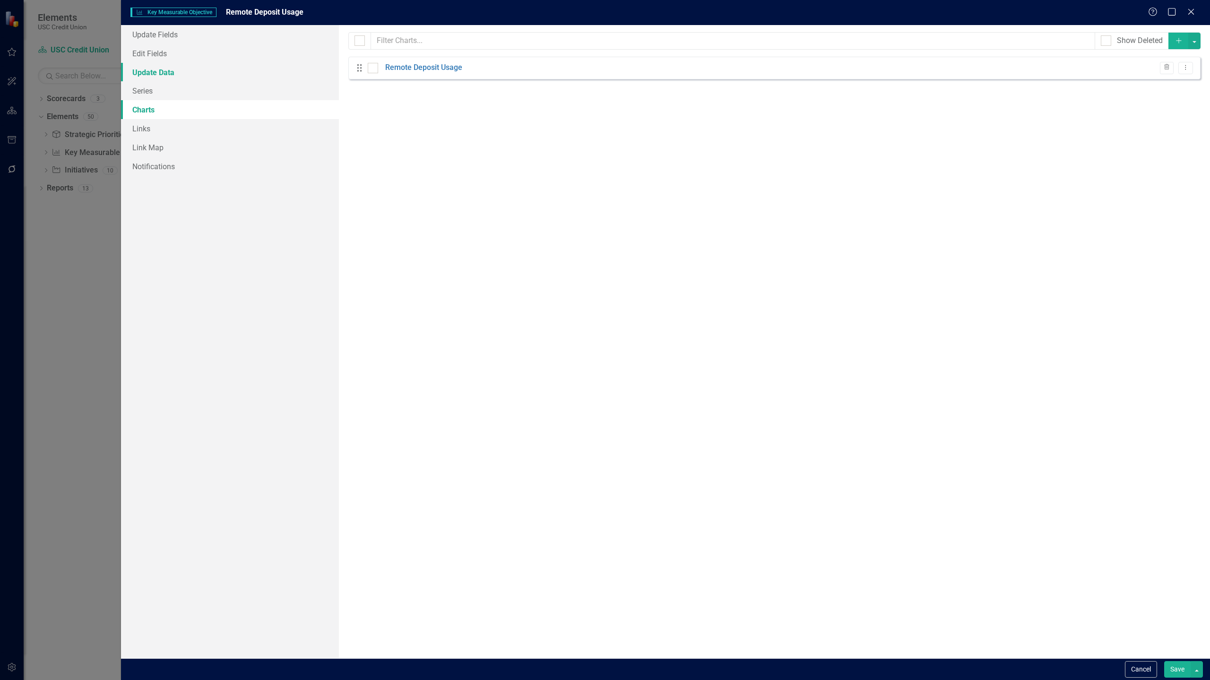
click at [197, 69] on link "Update Data" at bounding box center [230, 72] width 218 height 19
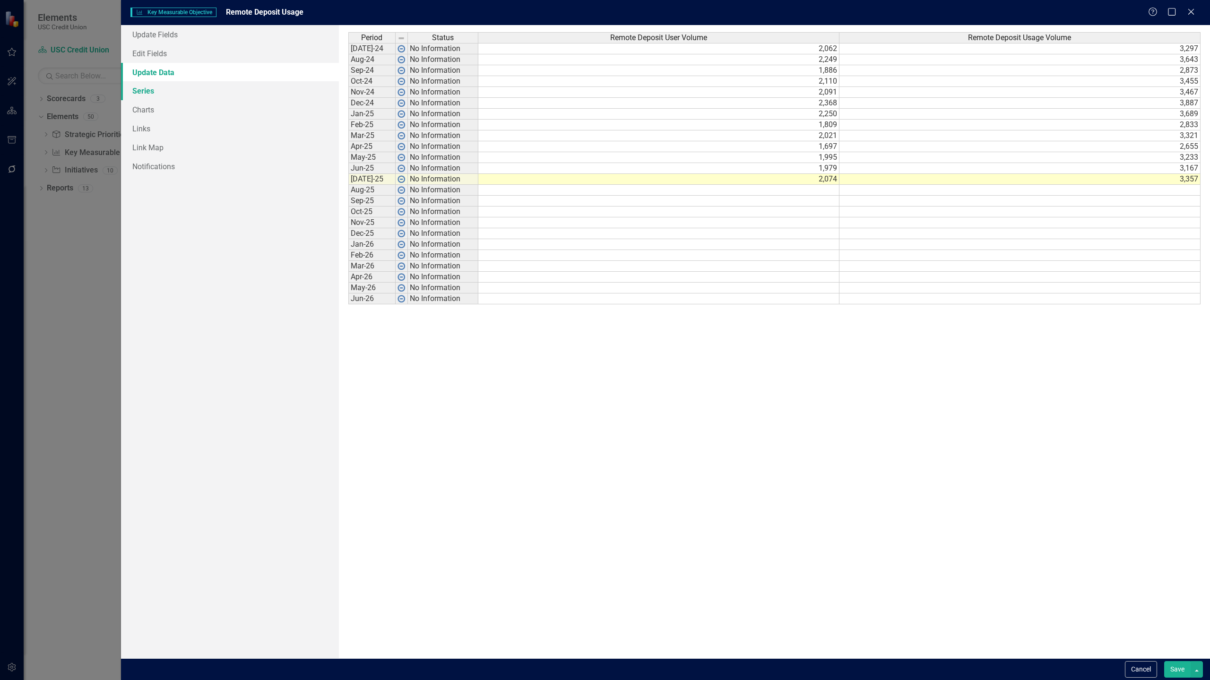
click at [192, 87] on link "Series" at bounding box center [230, 90] width 218 height 19
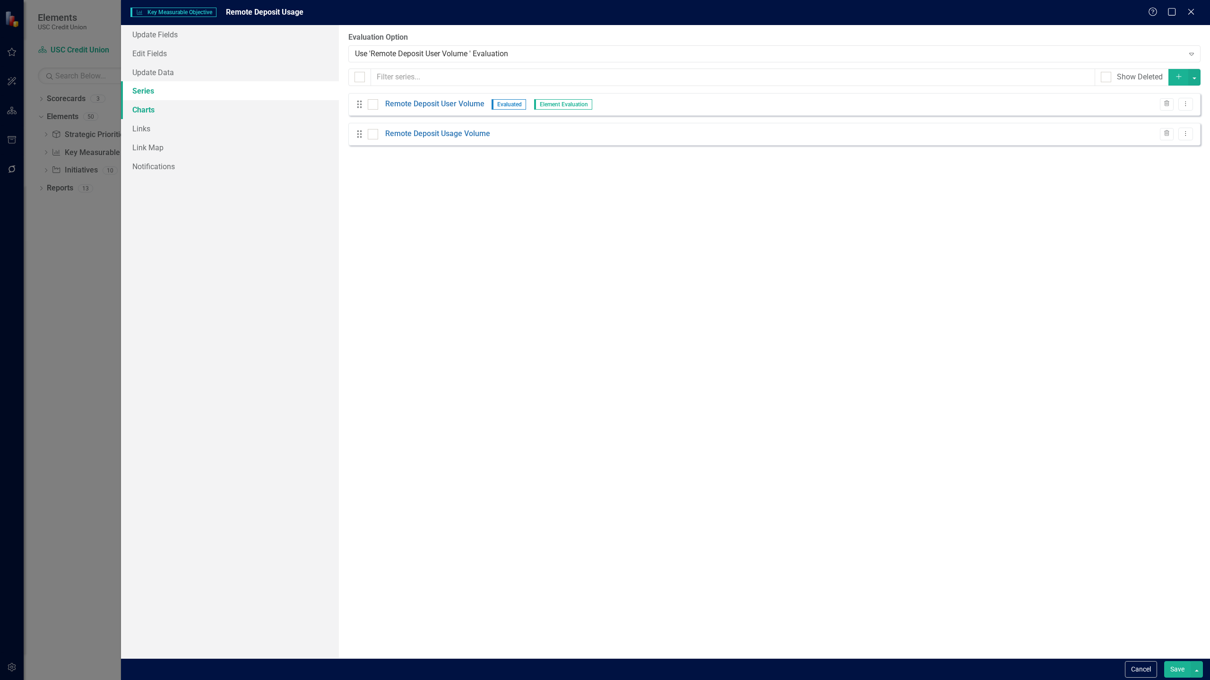
click at [182, 109] on link "Charts" at bounding box center [230, 109] width 218 height 19
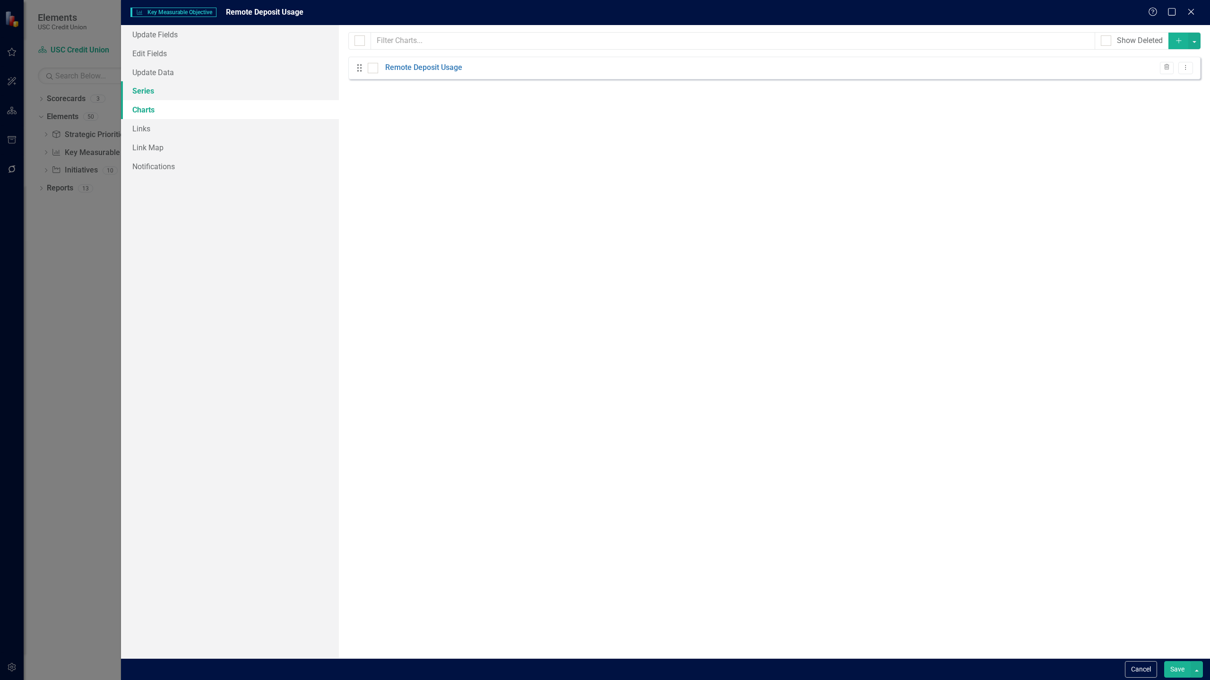
click at [182, 91] on link "Series" at bounding box center [230, 90] width 218 height 19
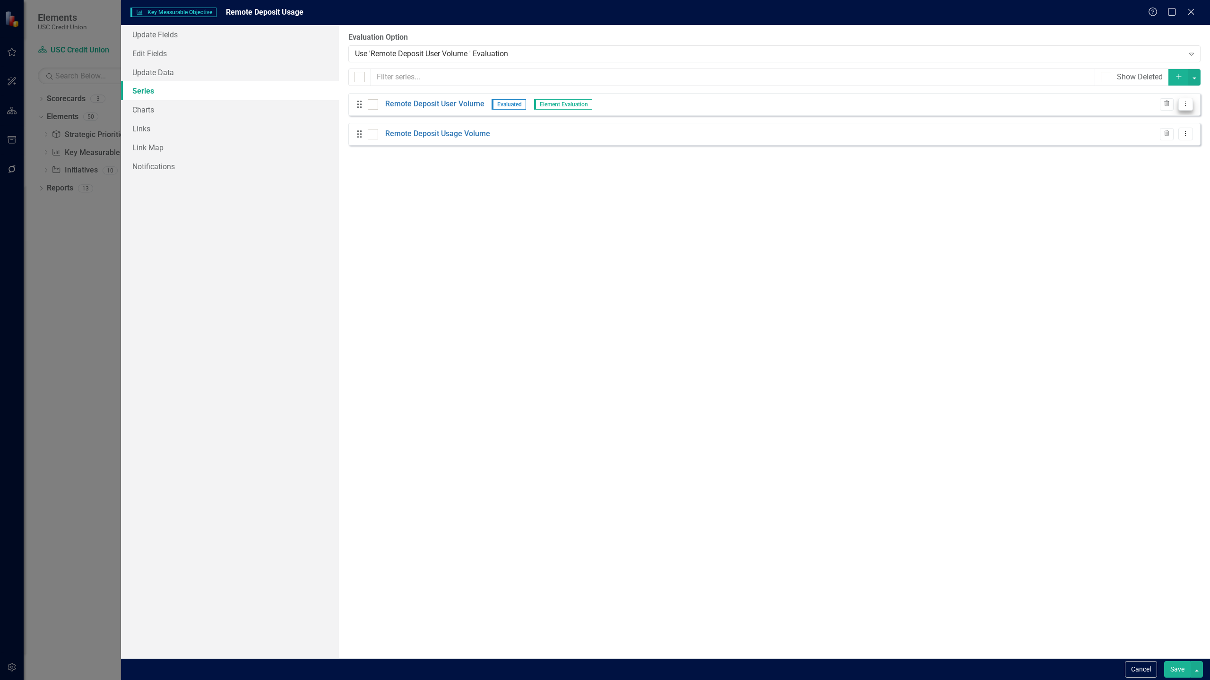
click at [1183, 106] on icon "Dropdown Menu" at bounding box center [1185, 104] width 8 height 6
click at [1169, 139] on link "Copy Duplicate Measure Series" at bounding box center [1138, 137] width 107 height 17
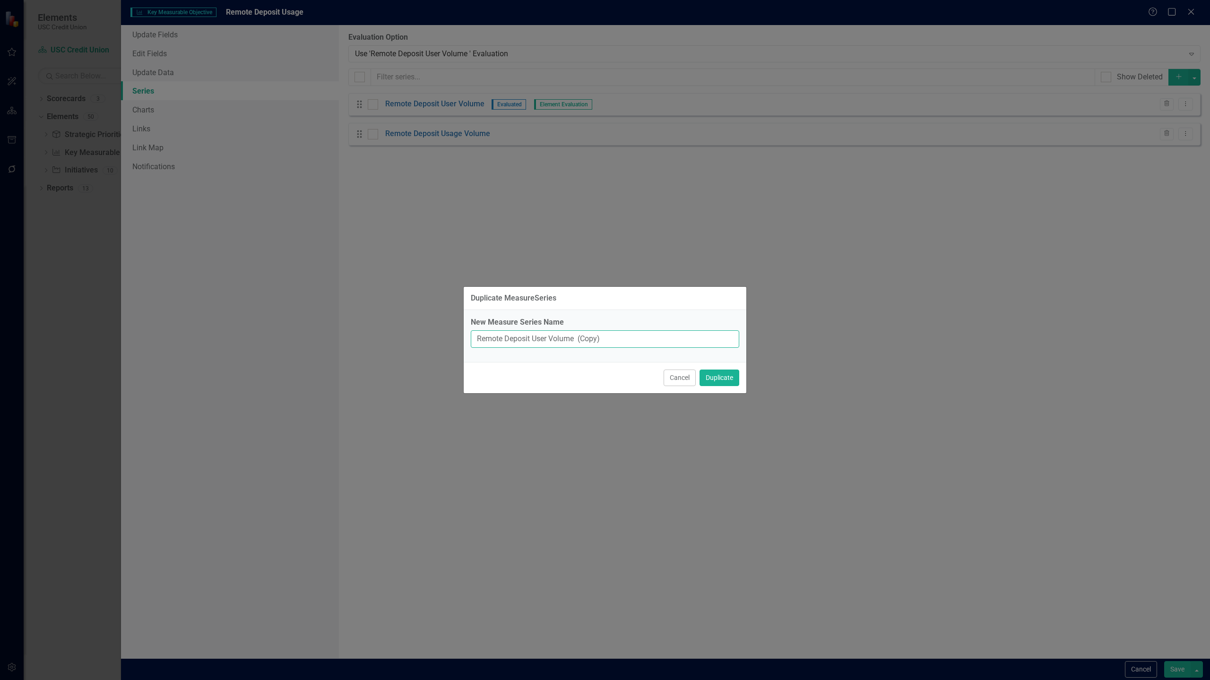
click at [665, 336] on input "Remote Deposit User Volume (Copy)" at bounding box center [605, 338] width 268 height 17
type input "Check Deposit Usage User Volume"
click at [733, 380] on button "Duplicate" at bounding box center [719, 378] width 40 height 17
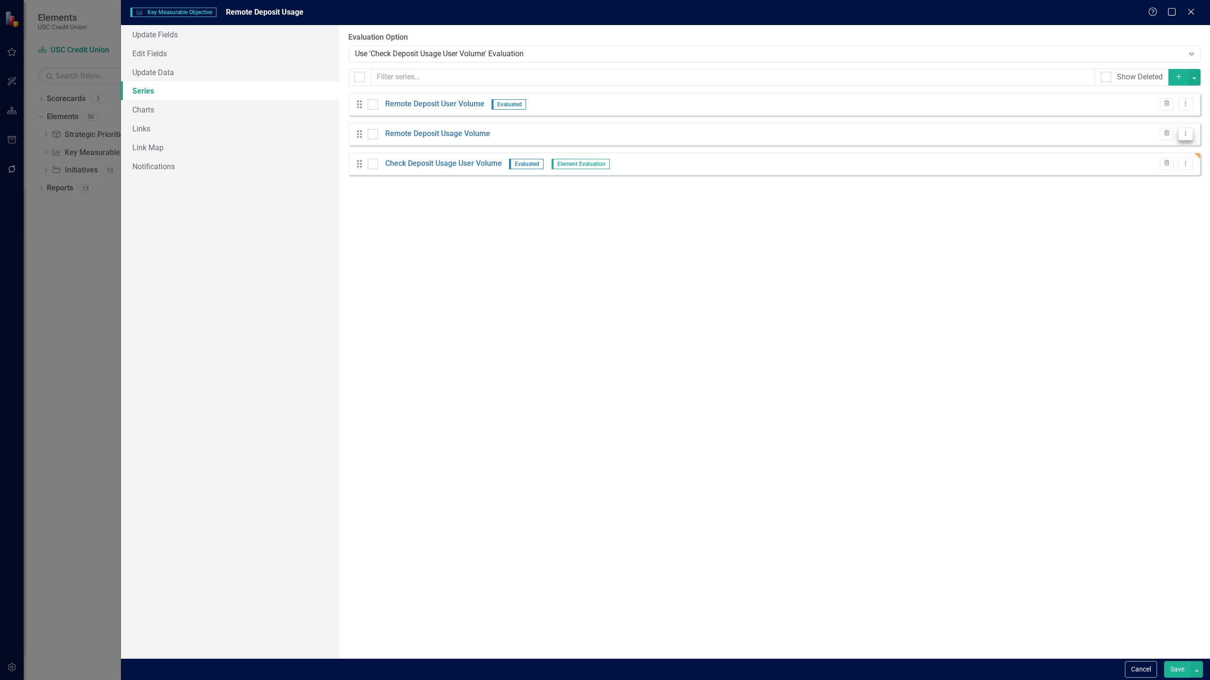
click at [1185, 132] on icon "Dropdown Menu" at bounding box center [1185, 133] width 8 height 6
click at [1158, 149] on link "Edit Edit Measure Series" at bounding box center [1138, 149] width 107 height 17
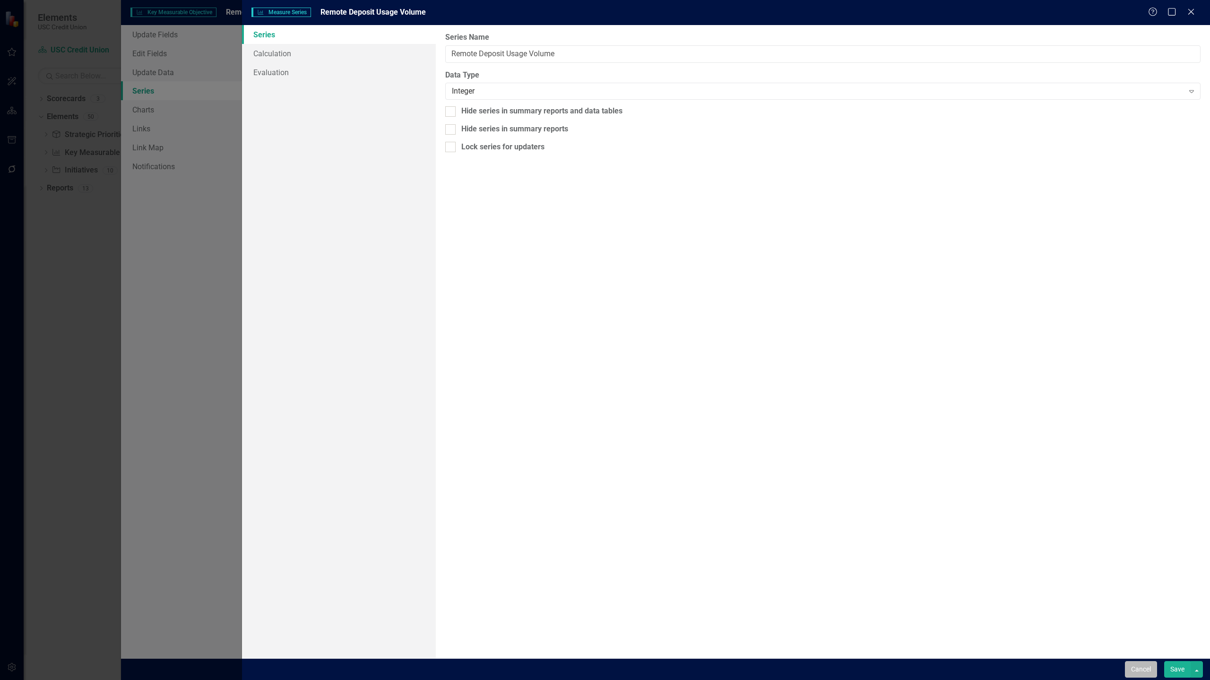
click at [1132, 665] on button "Cancel" at bounding box center [1141, 669] width 32 height 17
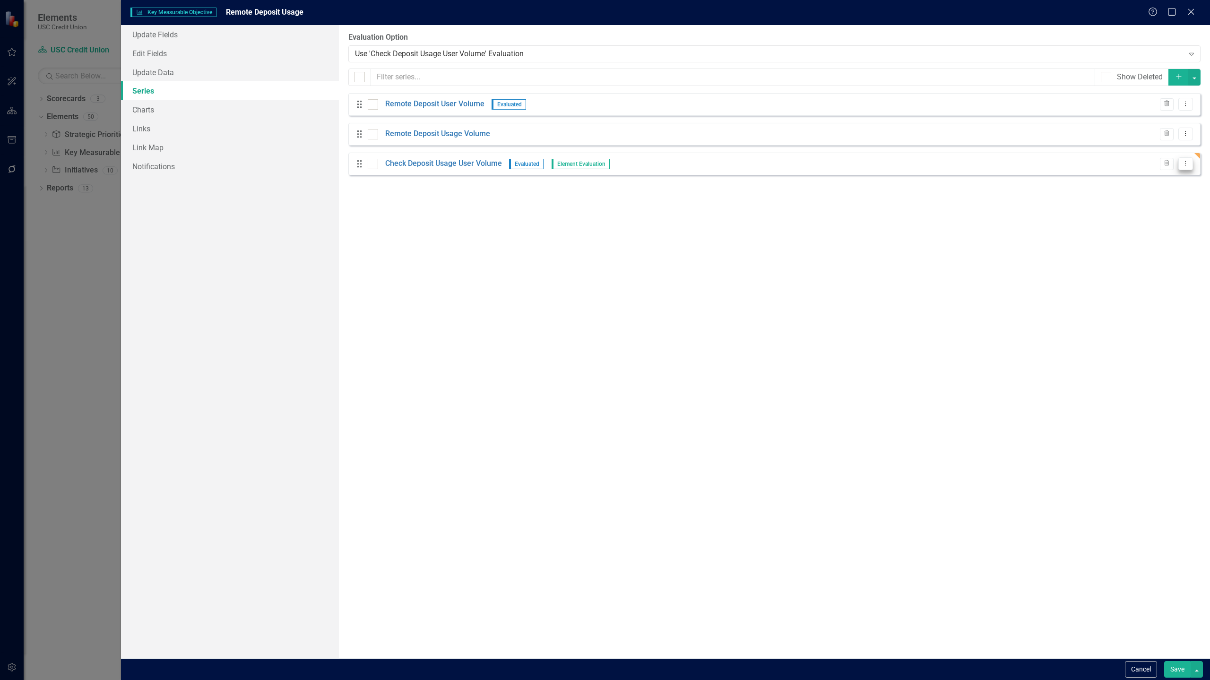
click at [1186, 163] on icon "Dropdown Menu" at bounding box center [1185, 163] width 8 height 6
click at [1151, 198] on link "Copy Duplicate Measure Series" at bounding box center [1138, 196] width 107 height 17
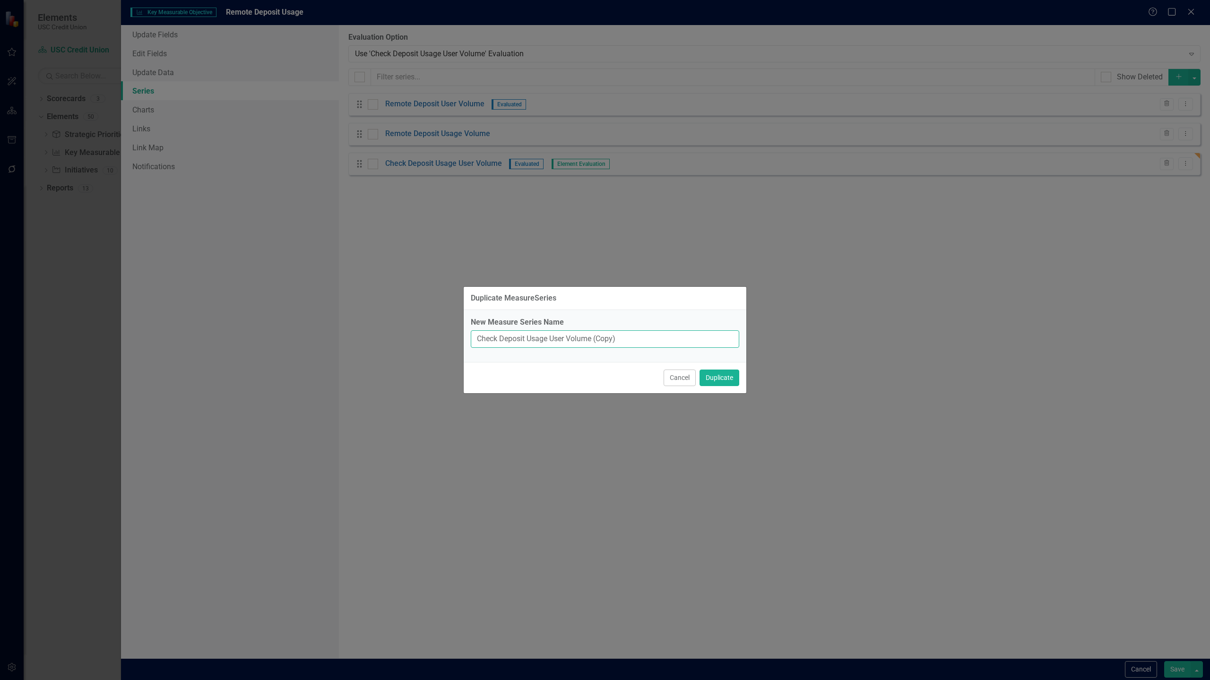
click at [558, 339] on input "Check Deposit Usage User Volume (Copy)" at bounding box center [605, 338] width 268 height 17
click at [611, 335] on input "Check Deposit Usage Volume (Copy)" at bounding box center [605, 338] width 268 height 17
type input "Check Deposit Usage Volume"
click at [720, 379] on button "Duplicate" at bounding box center [719, 378] width 40 height 17
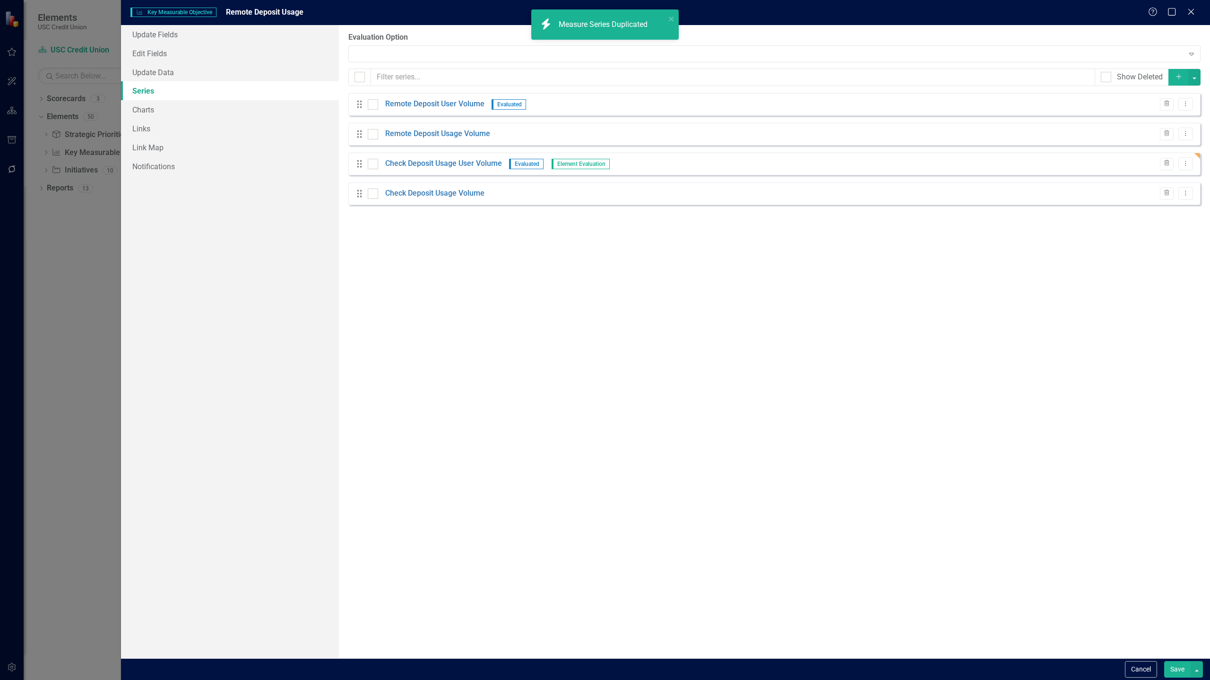
click at [1176, 670] on button "Save" at bounding box center [1177, 669] width 26 height 17
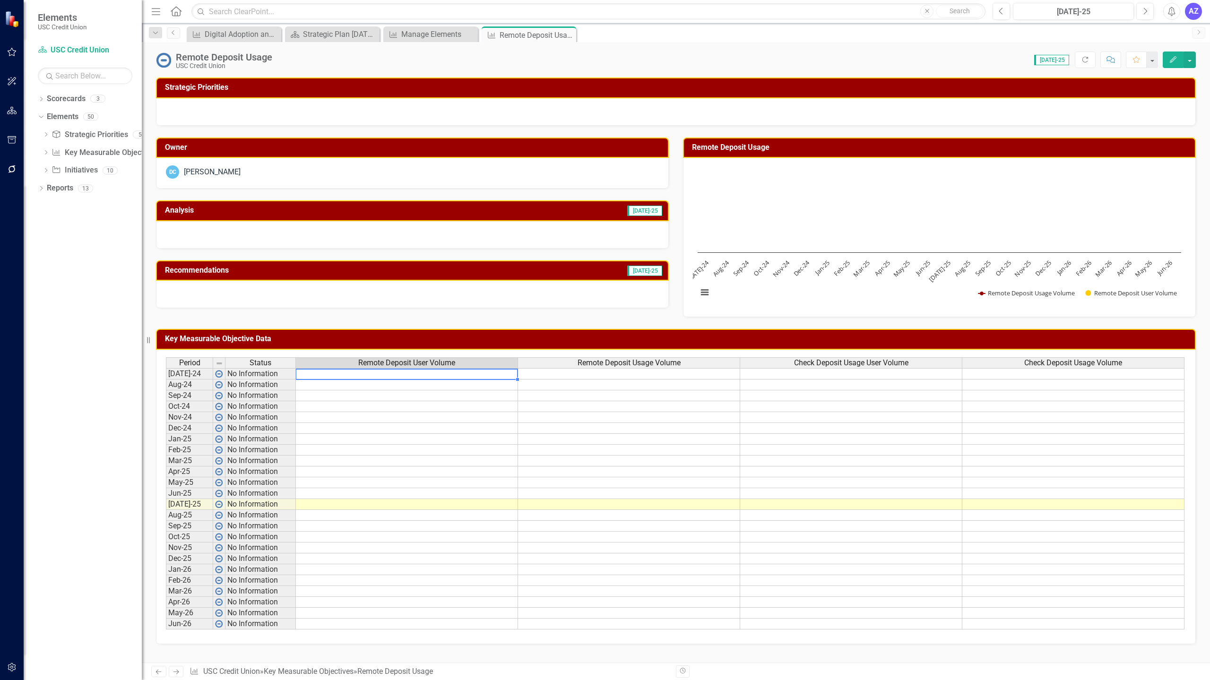
click at [387, 377] on td at bounding box center [407, 373] width 222 height 11
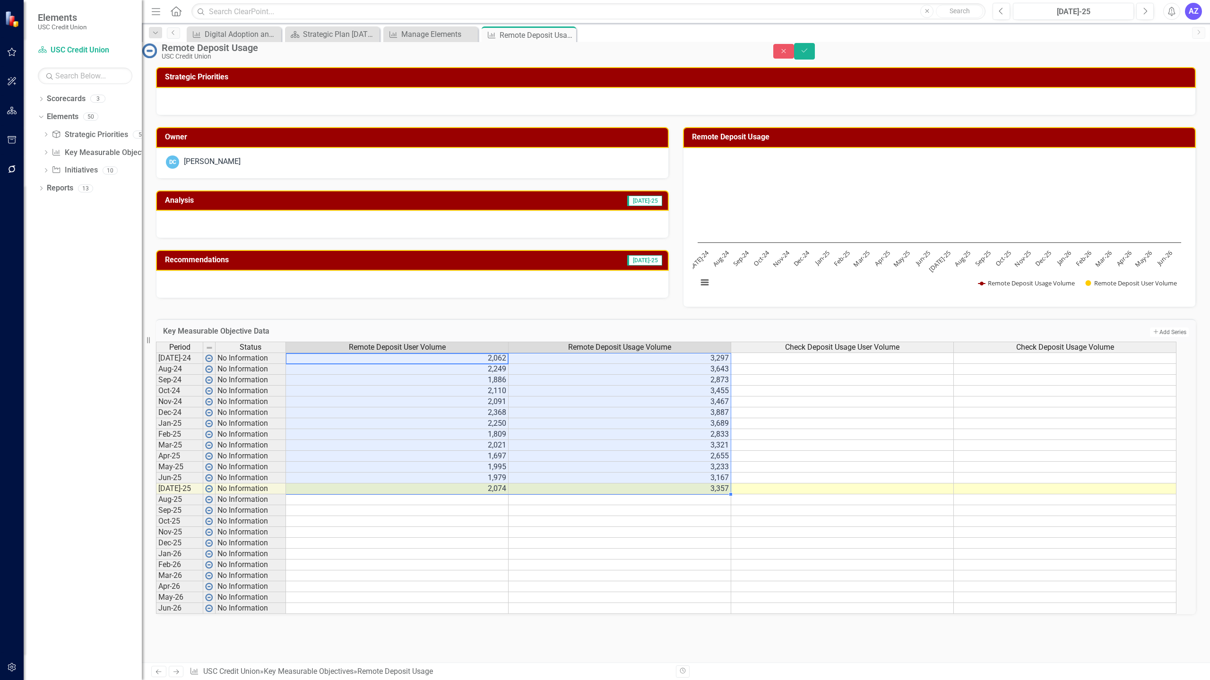
click at [809, 364] on td at bounding box center [842, 358] width 223 height 11
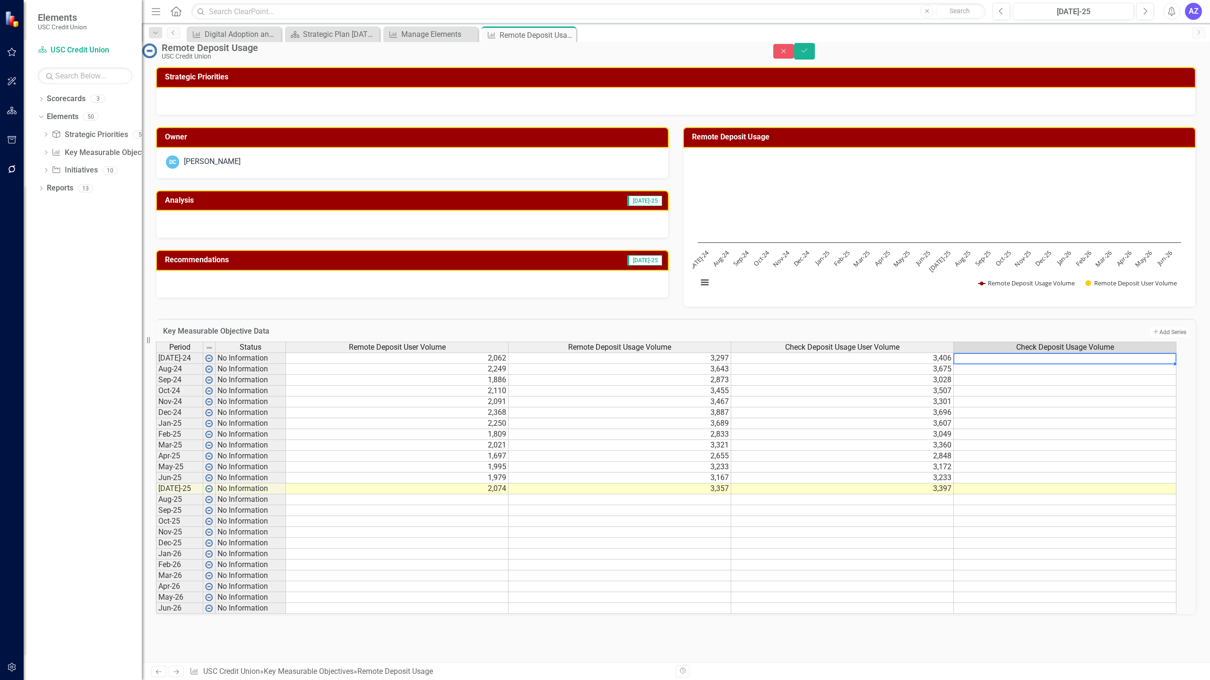
click at [986, 364] on td at bounding box center [1065, 358] width 223 height 11
click at [808, 54] on icon "Save" at bounding box center [804, 50] width 9 height 7
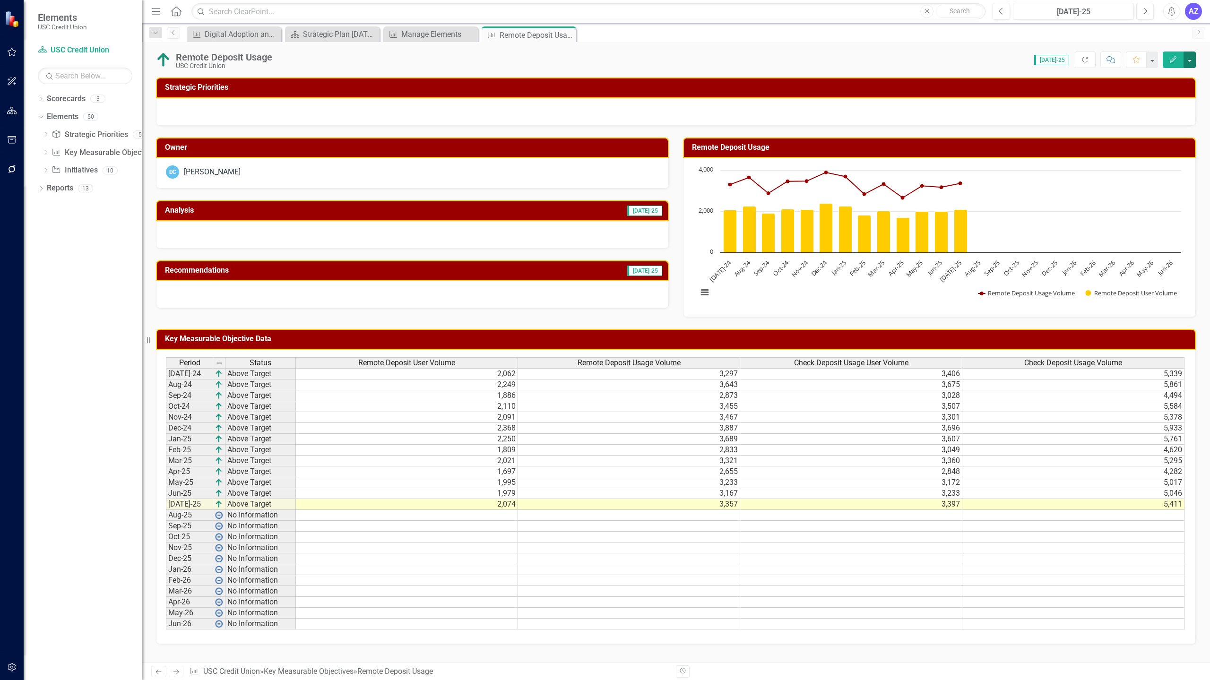
click at [1192, 61] on button "button" at bounding box center [1189, 60] width 12 height 17
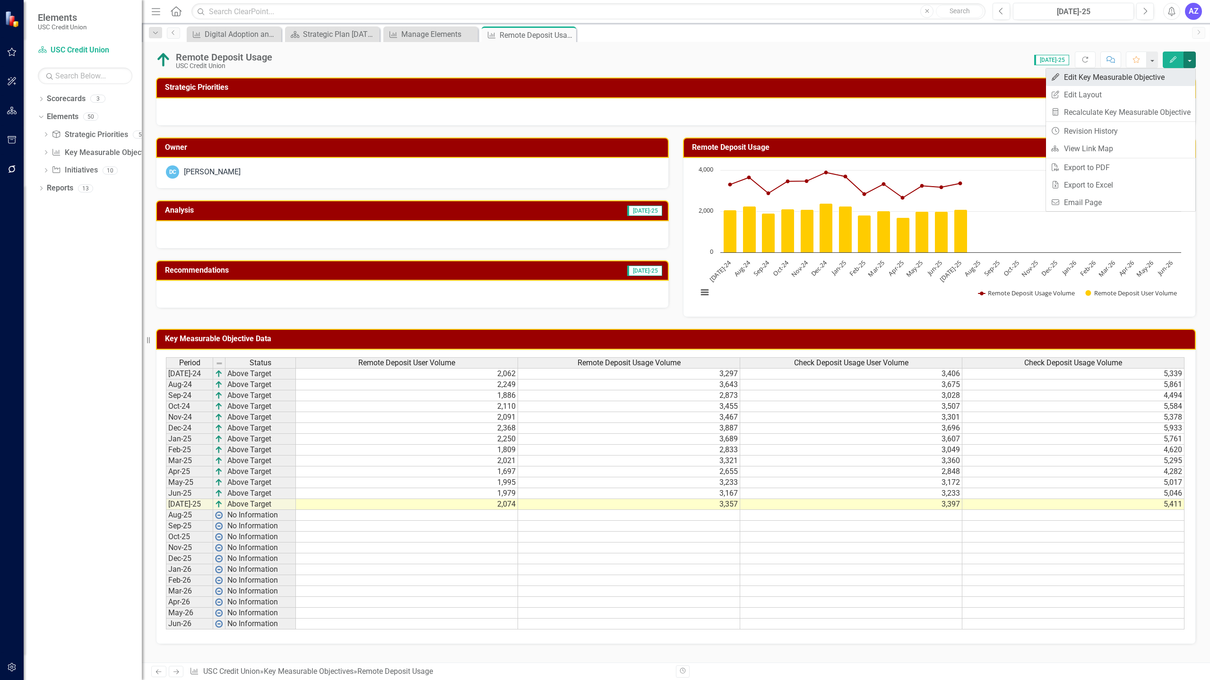
click at [1168, 78] on link "Edit Edit Key Measurable Objective" at bounding box center [1120, 77] width 149 height 17
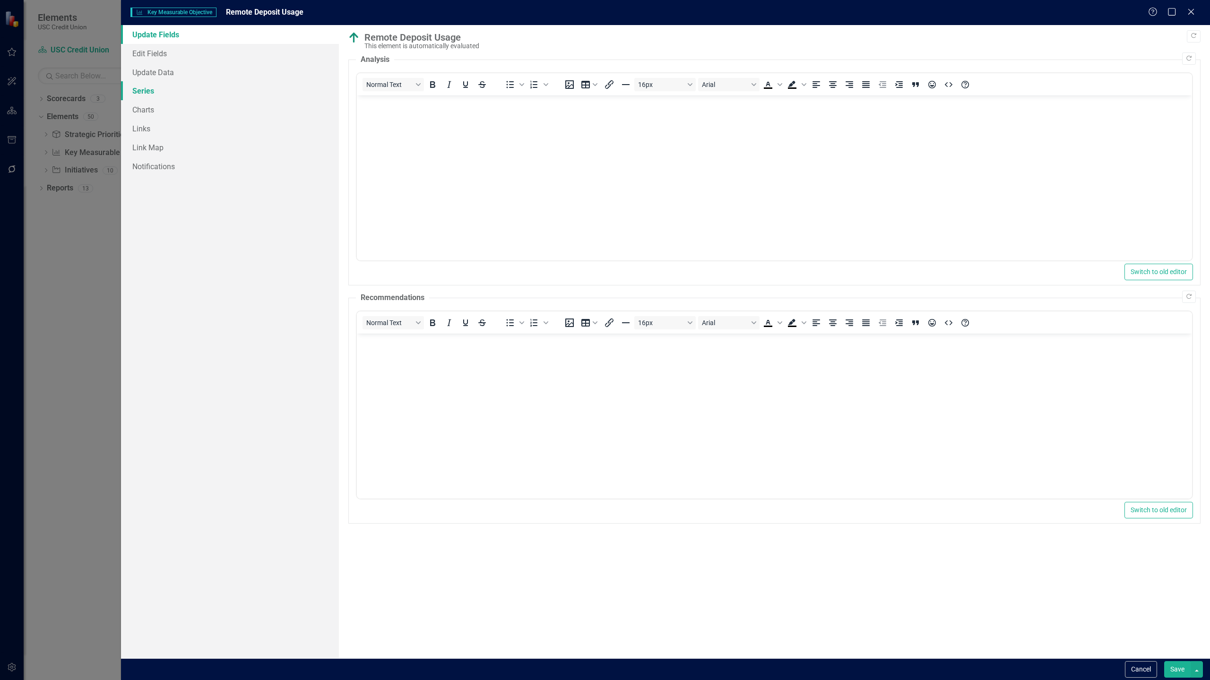
click at [151, 90] on link "Series" at bounding box center [230, 90] width 218 height 19
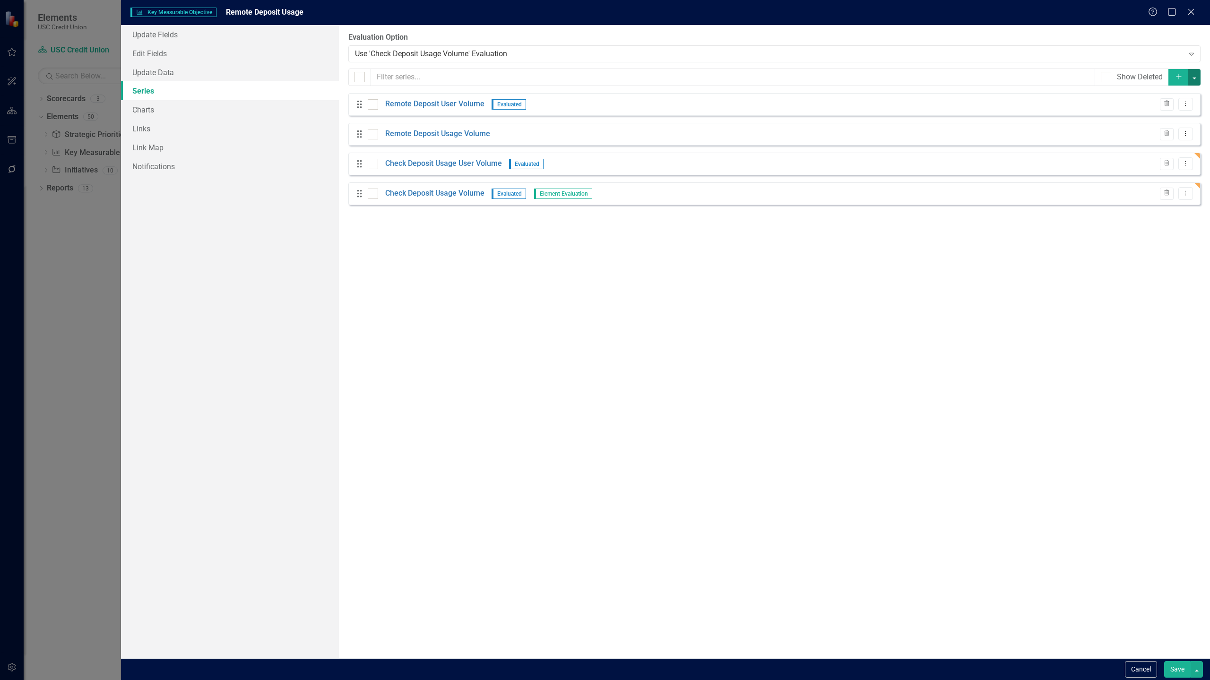
click at [1196, 76] on button "button" at bounding box center [1194, 77] width 12 height 17
click at [1159, 96] on link "Add Add series" at bounding box center [1162, 94] width 75 height 17
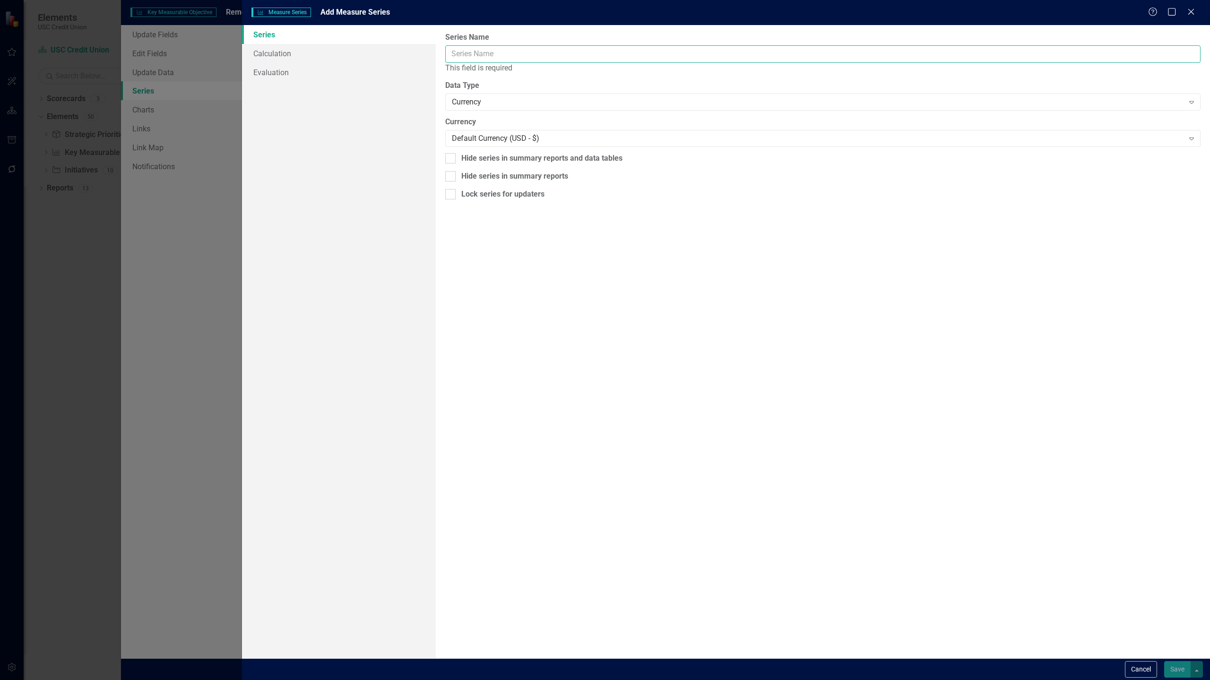
click at [538, 52] on input "Series Name" at bounding box center [822, 53] width 755 height 17
click at [490, 97] on div "Currency" at bounding box center [818, 102] width 732 height 11
click at [460, 56] on input "Series Name" at bounding box center [822, 53] width 755 height 17
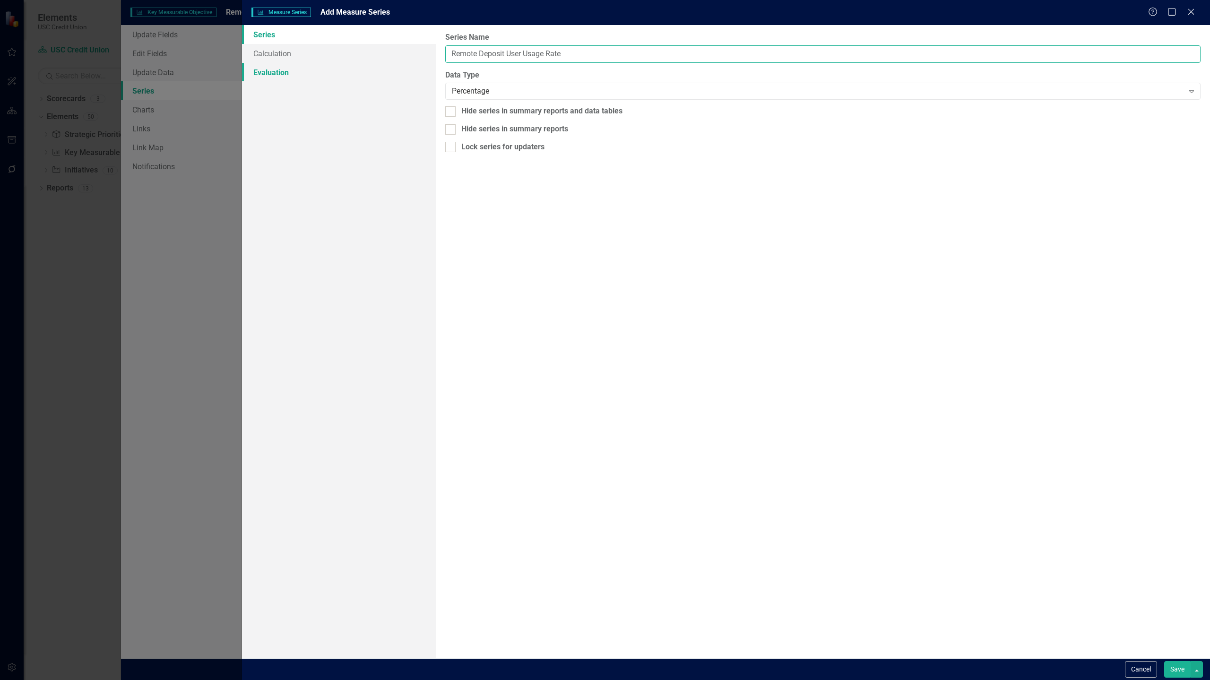
type input "Remote Deposit User Usage Rate"
click at [298, 64] on link "Evaluation" at bounding box center [339, 72] width 194 height 19
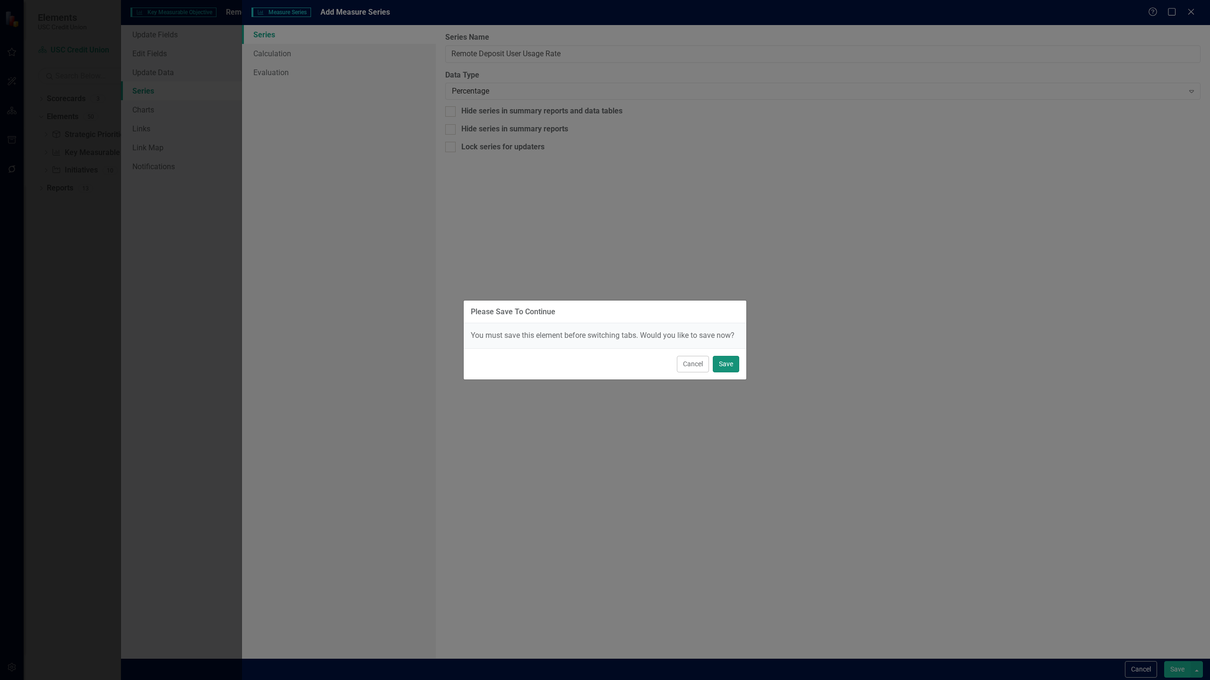
click at [727, 367] on button "Save" at bounding box center [726, 364] width 26 height 17
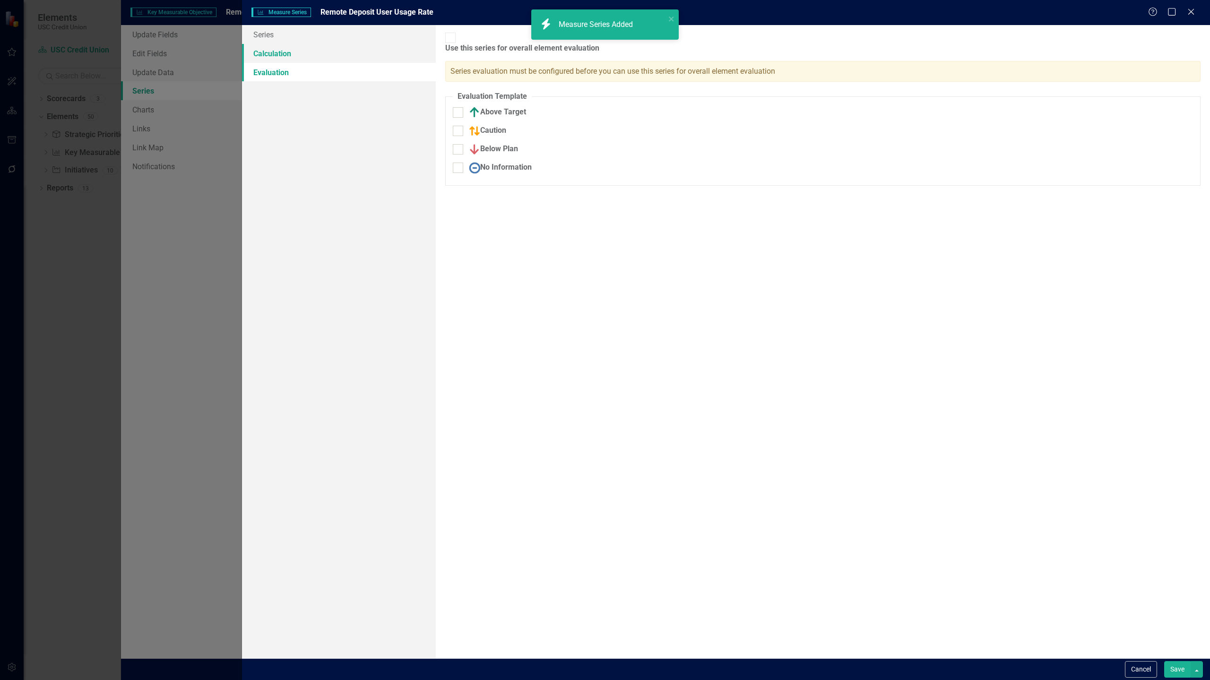
click at [344, 53] on link "Calculation" at bounding box center [339, 53] width 194 height 19
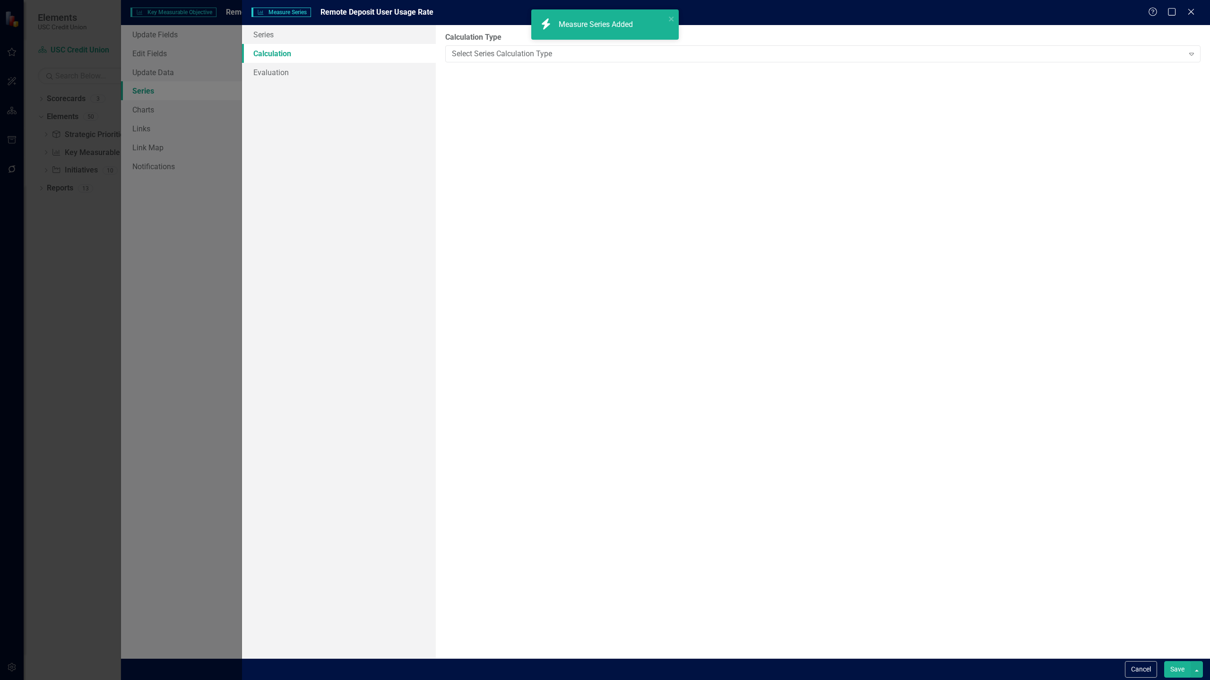
click at [344, 53] on link "Calculation" at bounding box center [339, 53] width 194 height 19
click at [463, 52] on div "Select Series Calculation Type" at bounding box center [818, 53] width 732 height 11
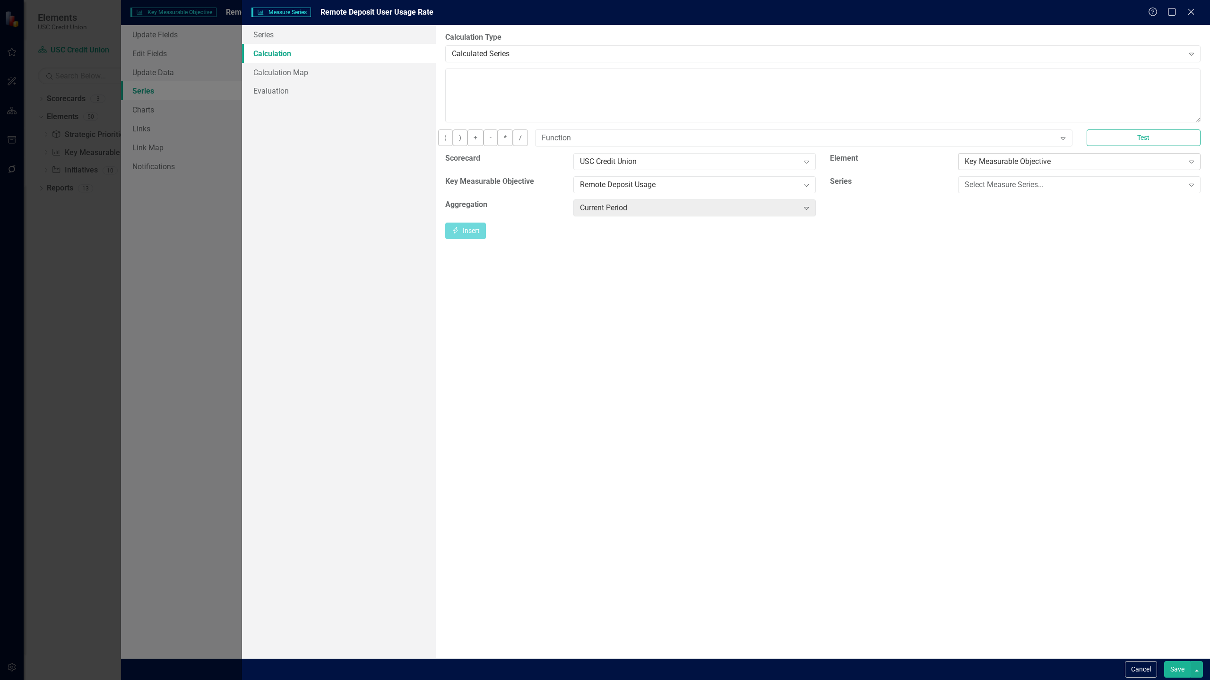
click at [1036, 163] on div "Key Measurable Objective" at bounding box center [1073, 161] width 219 height 11
click at [855, 241] on div "Insert Insert" at bounding box center [822, 232] width 755 height 17
click at [969, 190] on div "Select Measure Series..." at bounding box center [1073, 184] width 219 height 11
click at [597, 96] on textarea at bounding box center [822, 96] width 755 height 54
click at [361, 35] on link "Series" at bounding box center [339, 34] width 194 height 19
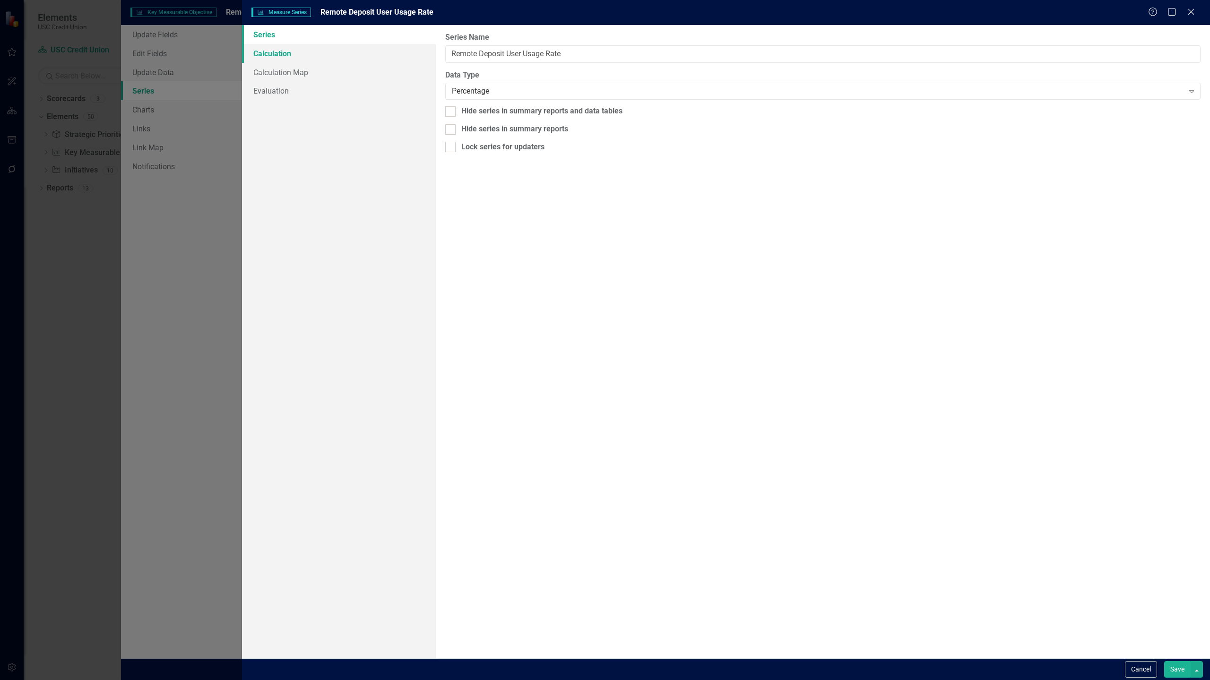
click at [355, 52] on link "Calculation" at bounding box center [339, 53] width 194 height 19
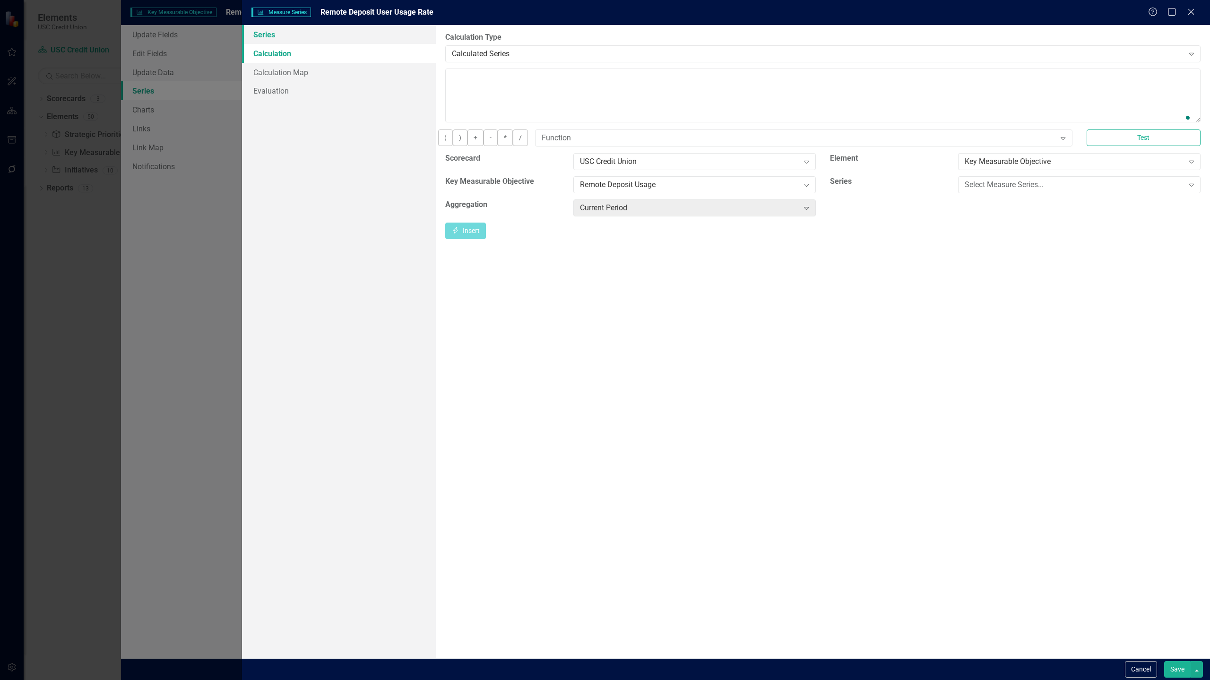
click at [346, 36] on link "Series" at bounding box center [339, 34] width 194 height 19
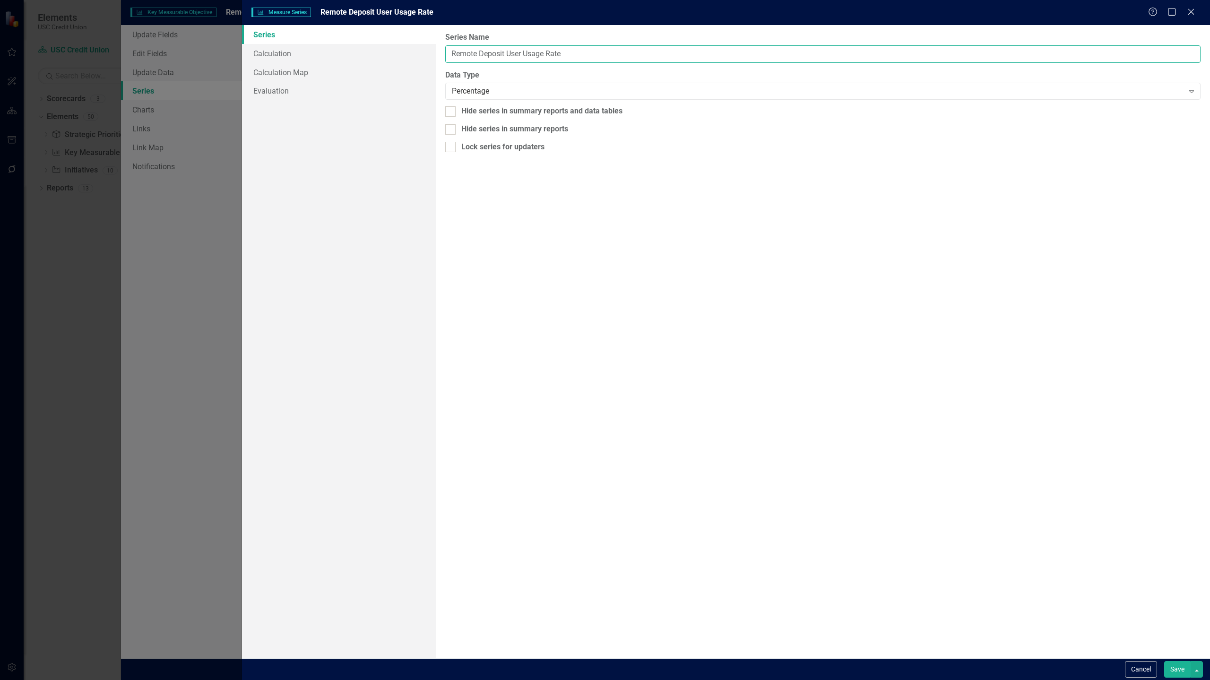
click at [536, 52] on input "Remote Deposit User Usage Rate" at bounding box center [822, 53] width 755 height 17
type input "Remote Deposit User Rate"
click at [322, 53] on link "Calculation" at bounding box center [339, 53] width 194 height 19
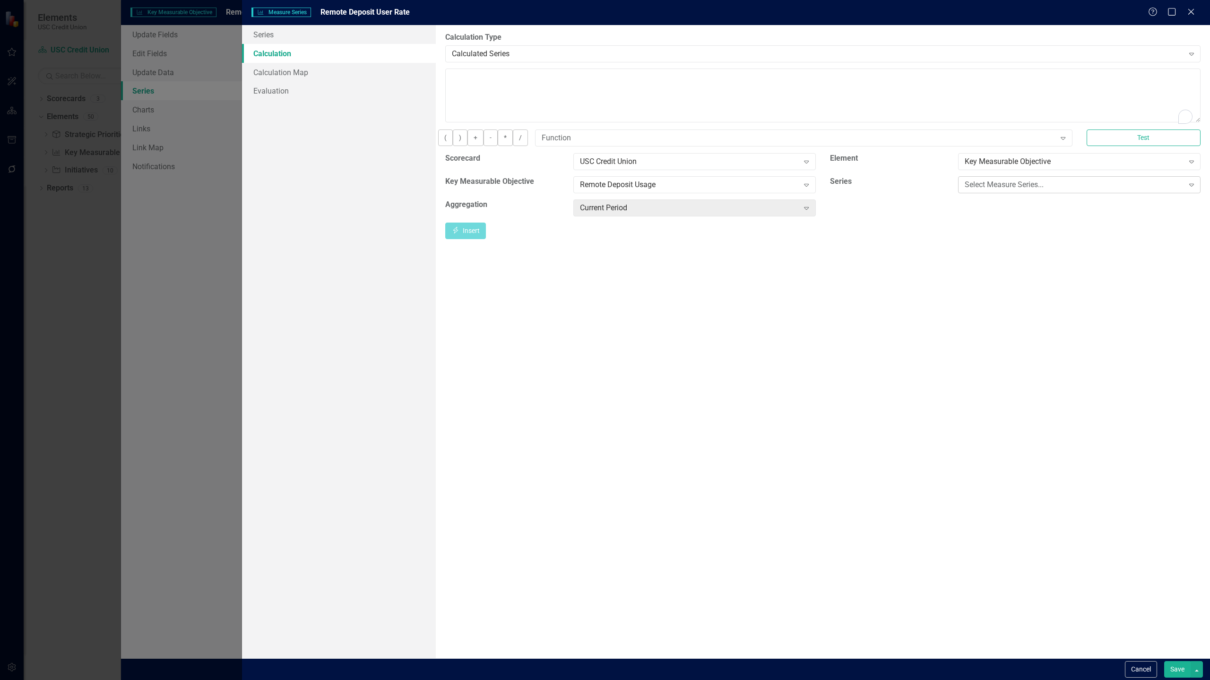
click at [989, 190] on div "Select Measure Series..." at bounding box center [1073, 184] width 219 height 11
click at [1077, 679] on div "Remote Deposit User Volume" at bounding box center [606, 687] width 1195 height 11
click at [460, 233] on icon "Insert" at bounding box center [455, 230] width 9 height 7
type textarea "[m2013860][Remote Deposit User Volume ][CurrentPeriod] /"
click at [1108, 188] on div "Remote Deposit User Volume" at bounding box center [1073, 184] width 219 height 11
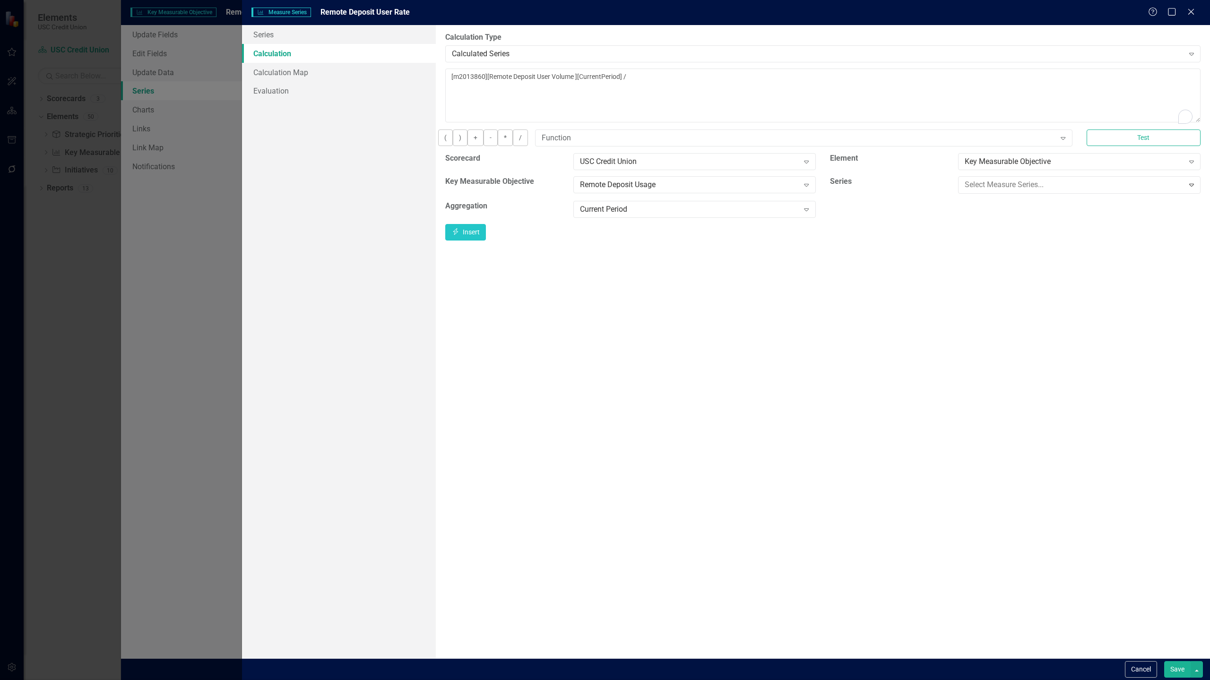
click at [486, 233] on button "Insert Insert" at bounding box center [465, 231] width 41 height 17
click at [1031, 78] on textarea "[m2013860][Remote Deposit User Volume ][CurrentPeriod] / [m2013860][Check Depos…" at bounding box center [822, 96] width 755 height 54
click at [347, 80] on link "Calculation Map" at bounding box center [339, 72] width 194 height 19
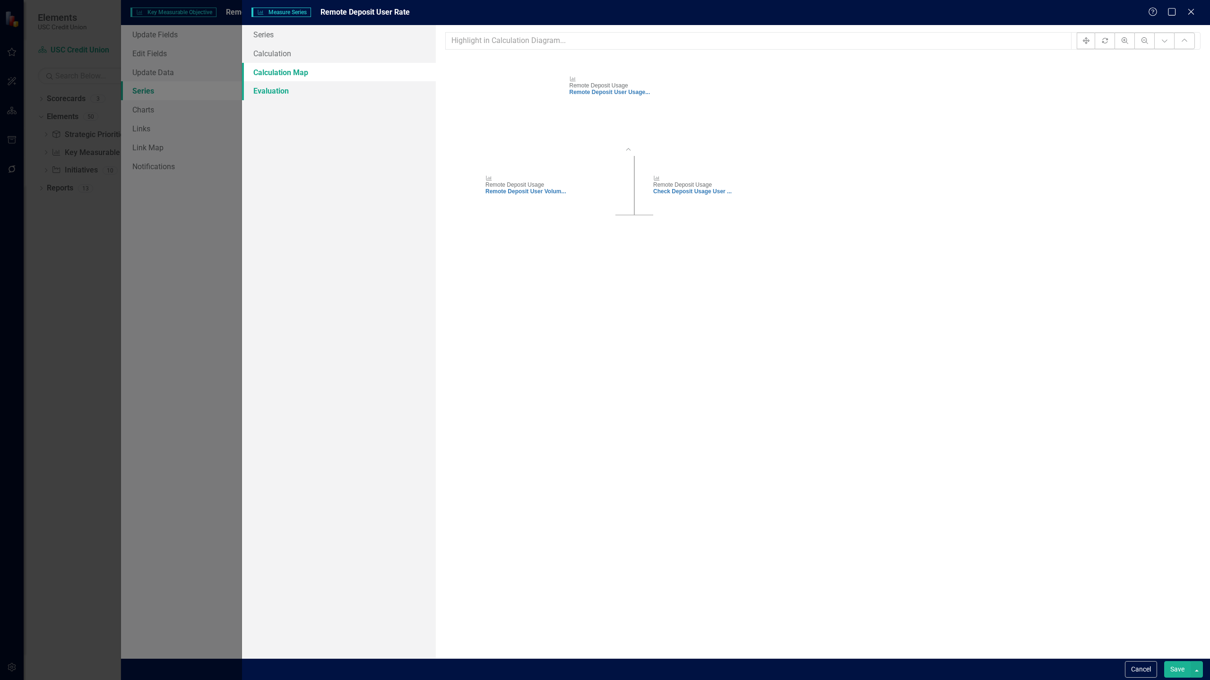
click at [297, 97] on link "Evaluation" at bounding box center [339, 90] width 194 height 19
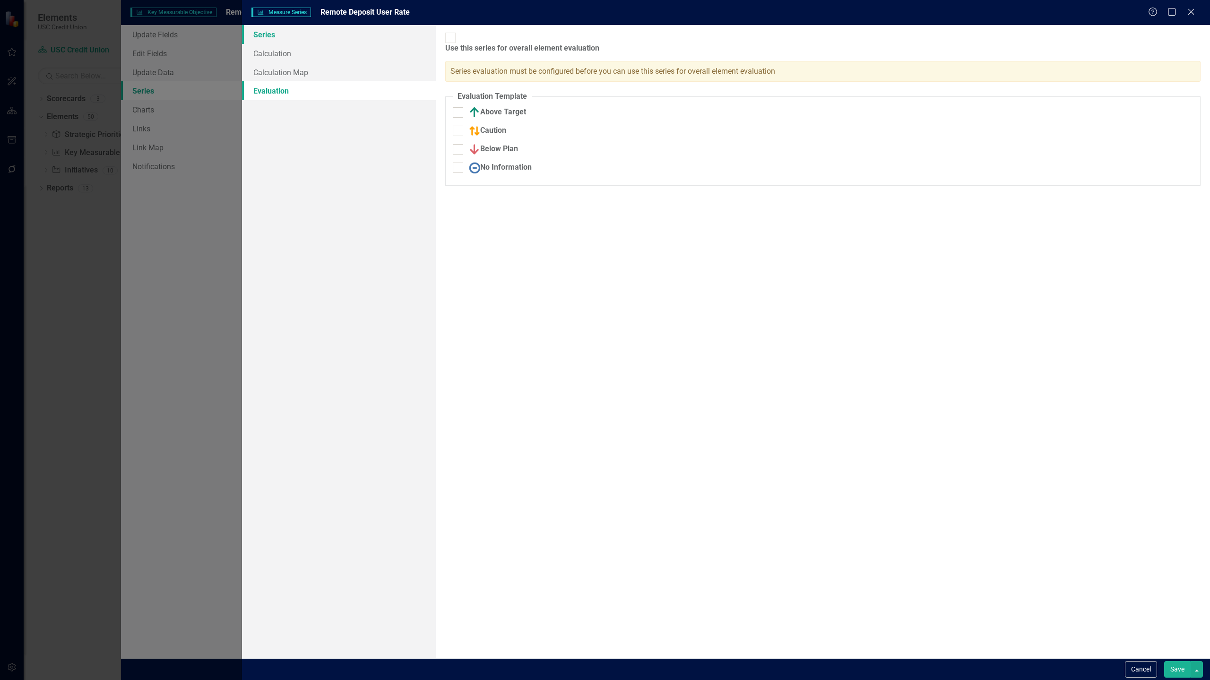
click at [299, 38] on link "Series" at bounding box center [339, 34] width 194 height 19
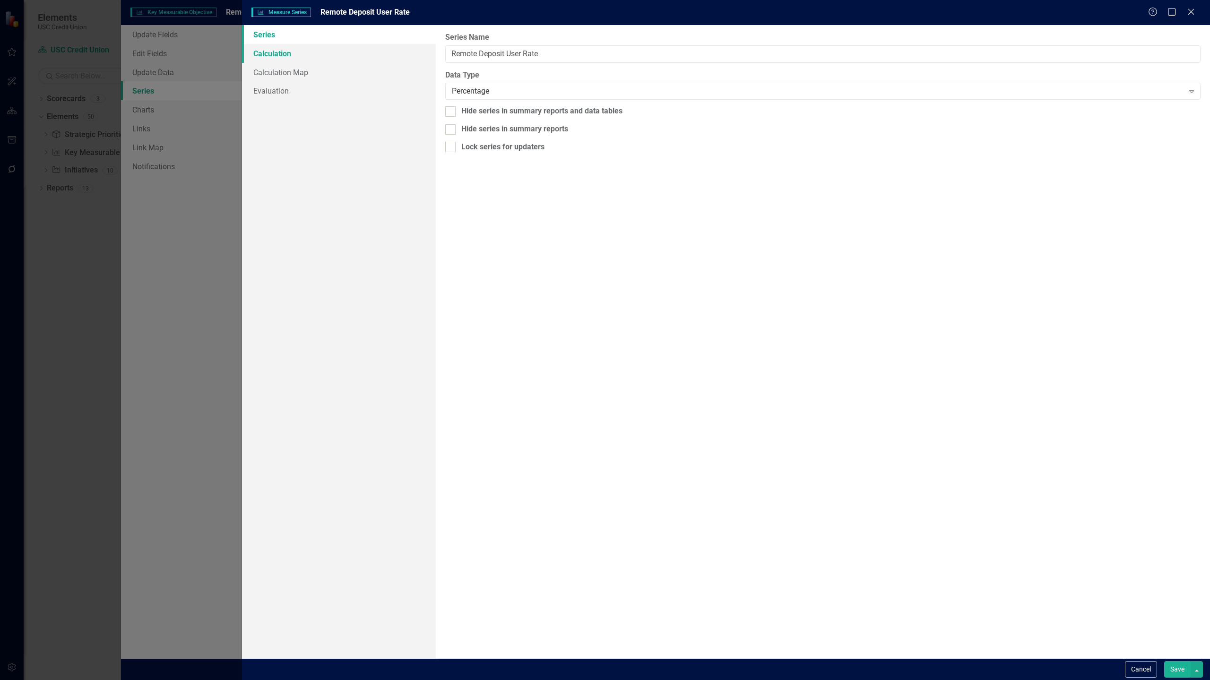
click at [275, 47] on link "Calculation" at bounding box center [339, 53] width 194 height 19
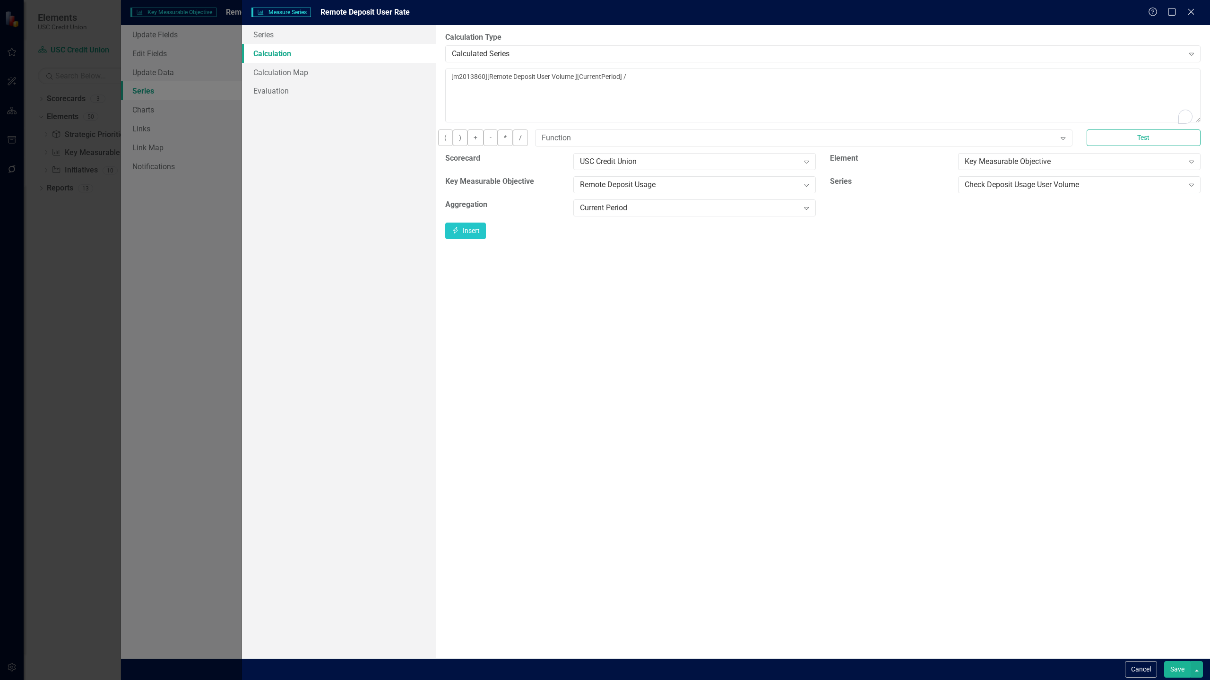
click at [1172, 670] on button "Save" at bounding box center [1177, 669] width 26 height 17
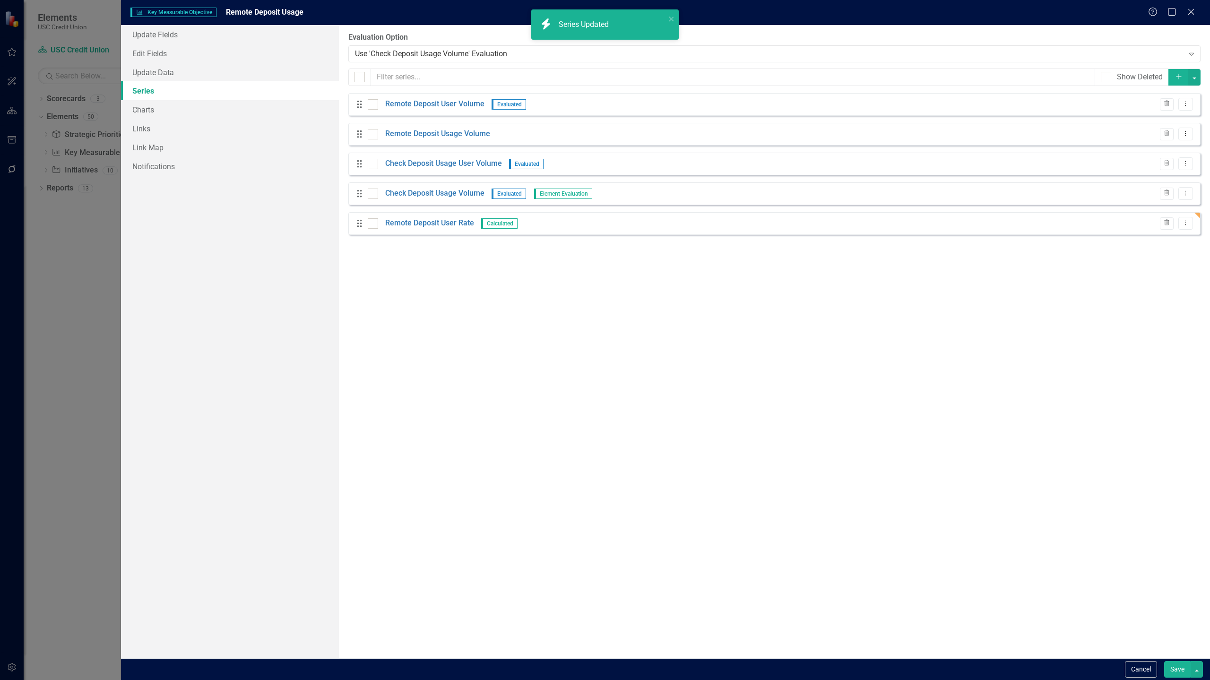
click at [400, 181] on div "Drag Remote Deposit User Volume Evaluated Trash Dropdown Menu Drag Remote Depos…" at bounding box center [774, 164] width 852 height 142
click at [199, 75] on link "Update Data" at bounding box center [230, 72] width 218 height 19
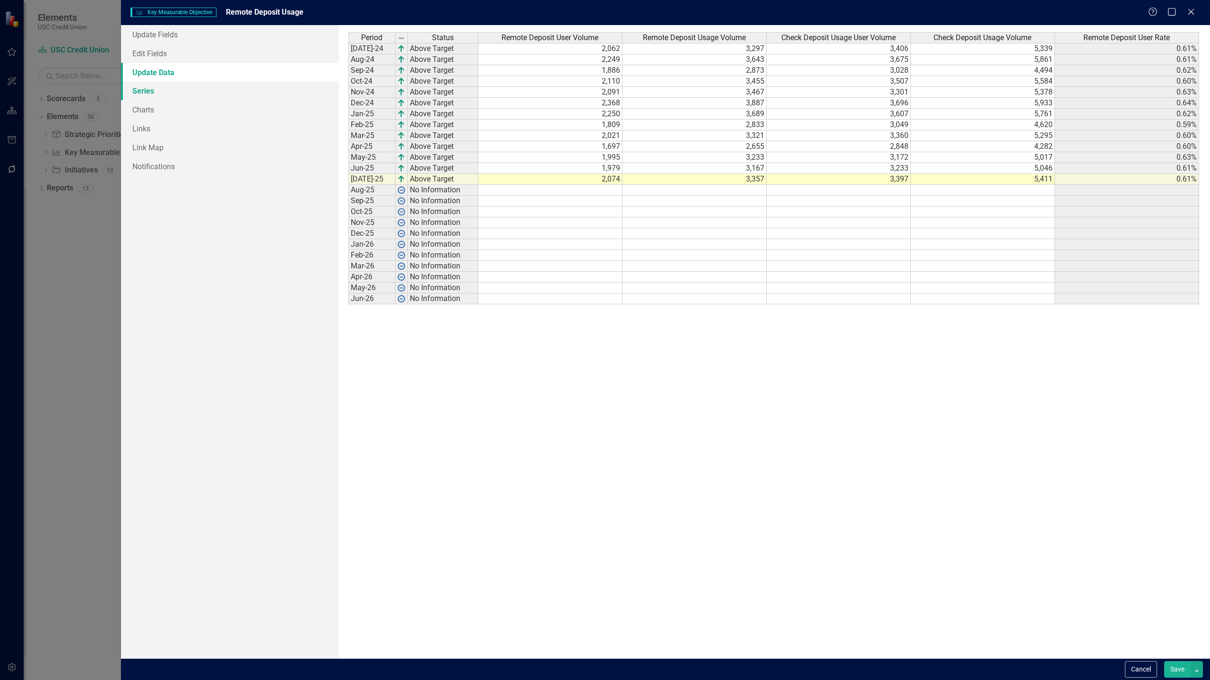
click at [173, 87] on link "Series" at bounding box center [230, 90] width 218 height 19
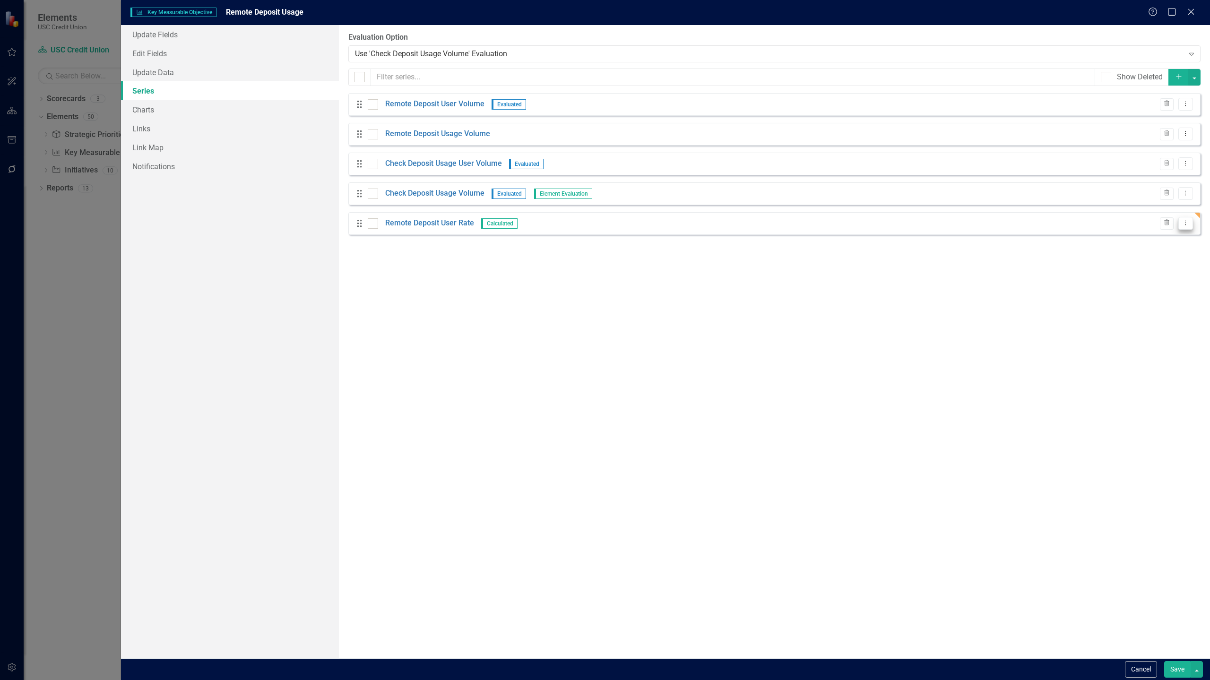
click at [1187, 224] on icon "Dropdown Menu" at bounding box center [1185, 223] width 8 height 6
click at [1174, 234] on link "Edit Edit Measure Series" at bounding box center [1138, 238] width 107 height 17
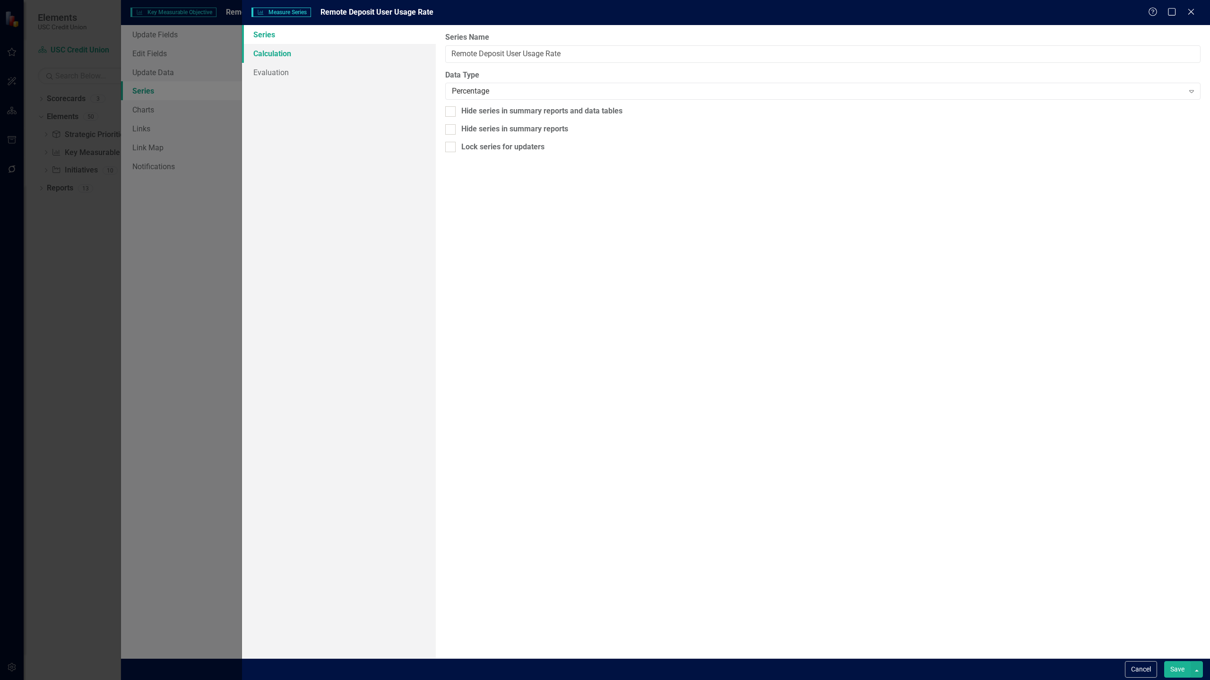
click at [328, 53] on link "Calculation" at bounding box center [339, 53] width 194 height 19
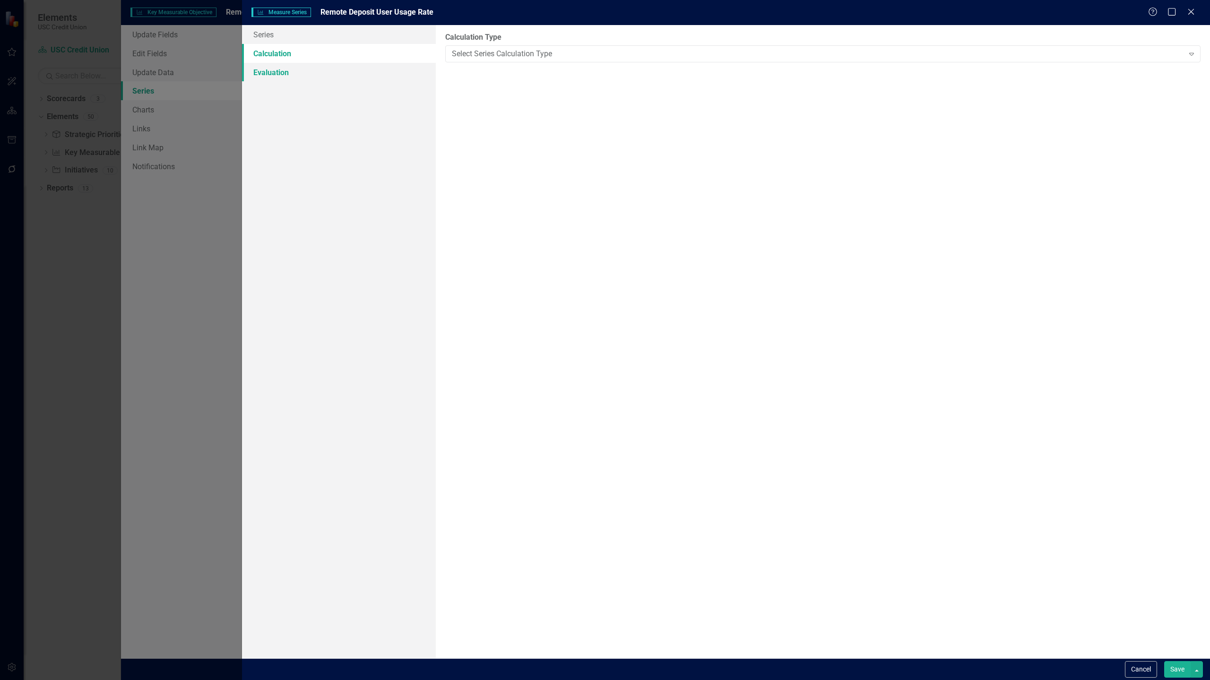
click at [327, 74] on link "Evaluation" at bounding box center [339, 72] width 194 height 19
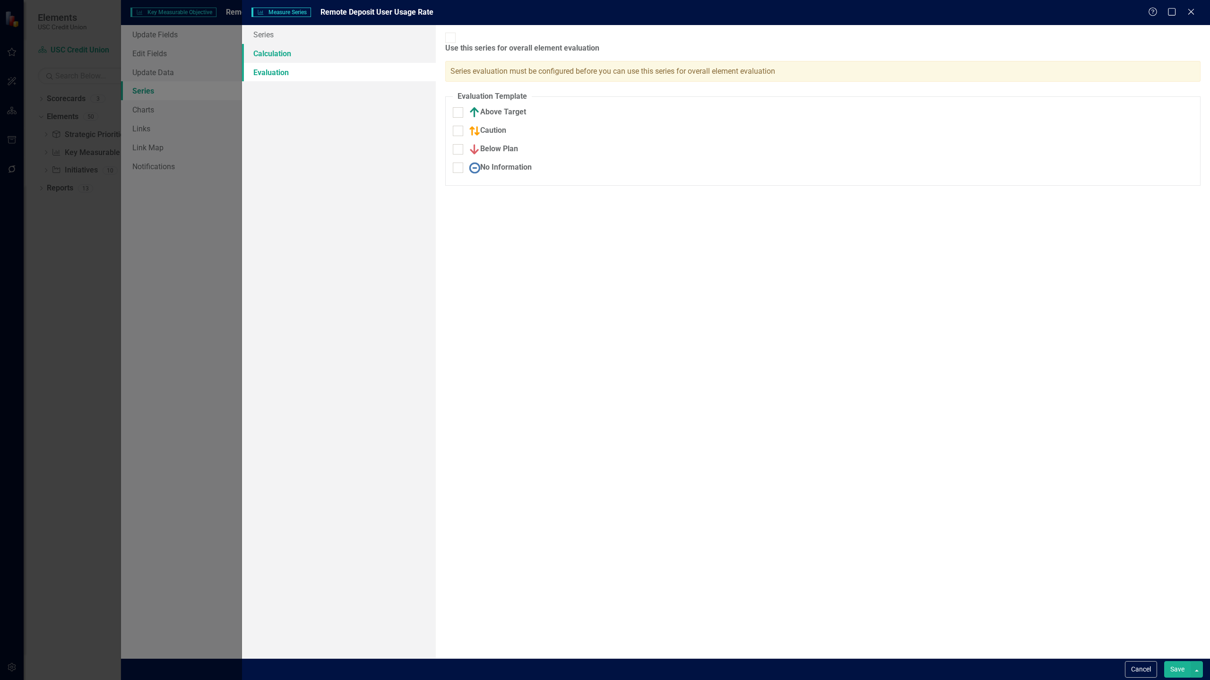
click at [289, 54] on link "Calculation" at bounding box center [339, 53] width 194 height 19
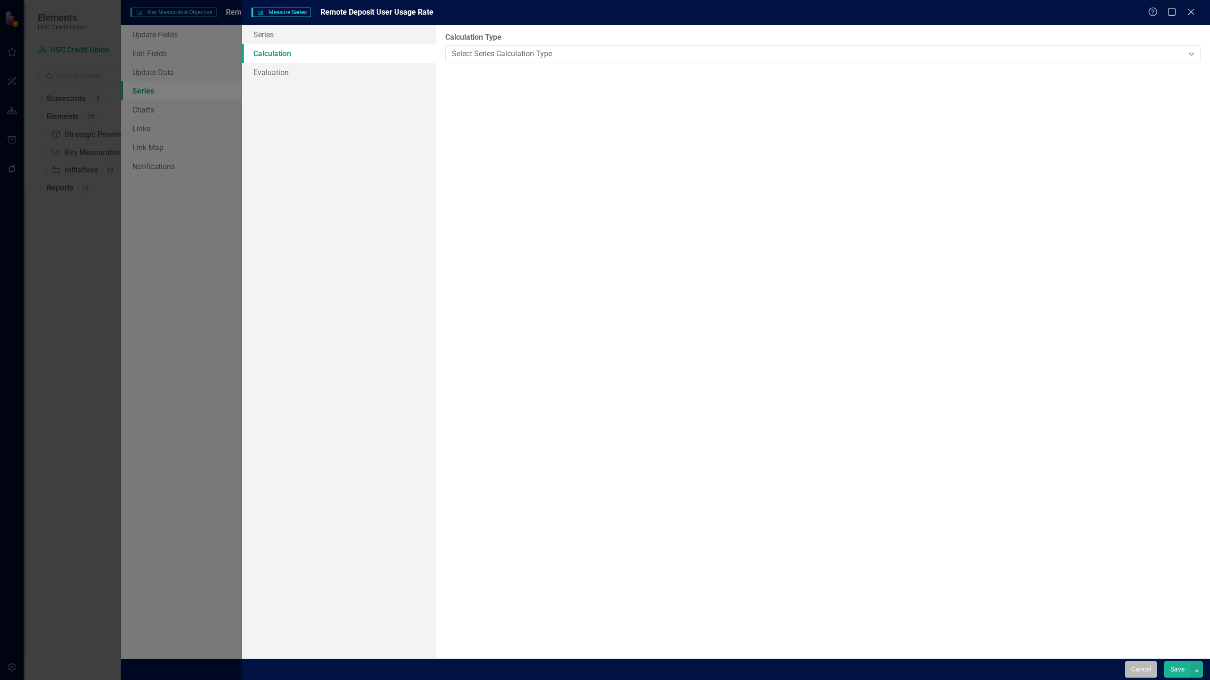
click at [1149, 671] on button "Cancel" at bounding box center [1141, 669] width 32 height 17
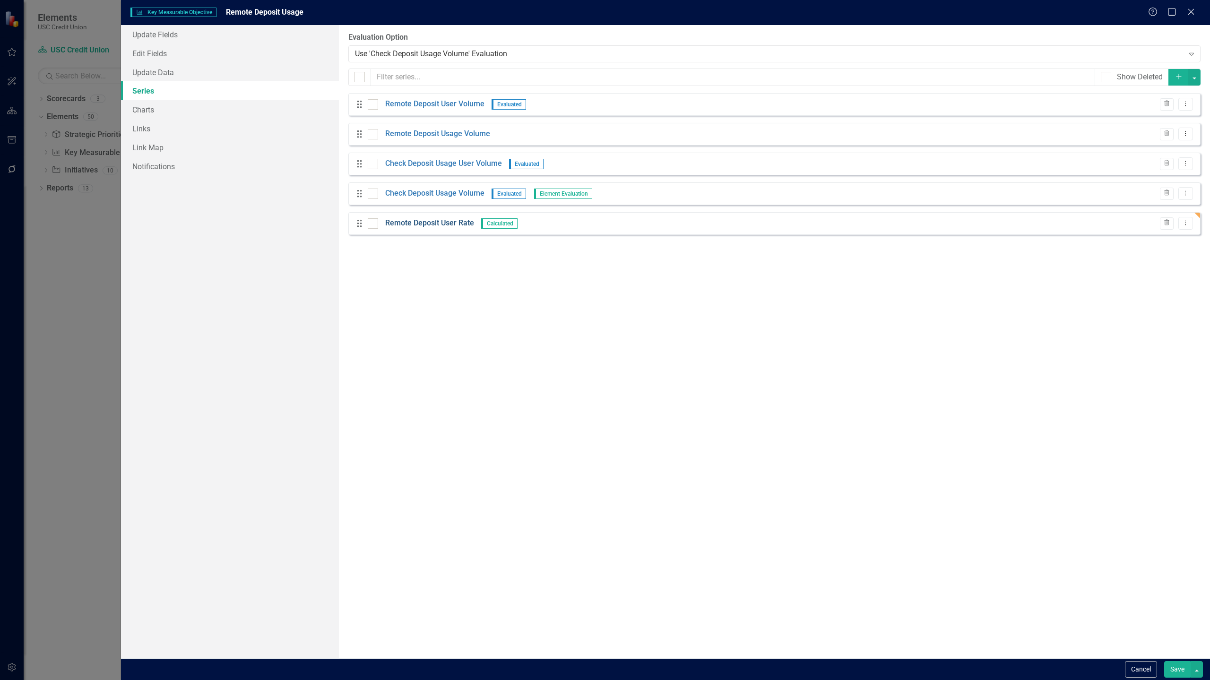
click at [438, 223] on link "Remote Deposit User Rate" at bounding box center [429, 223] width 89 height 11
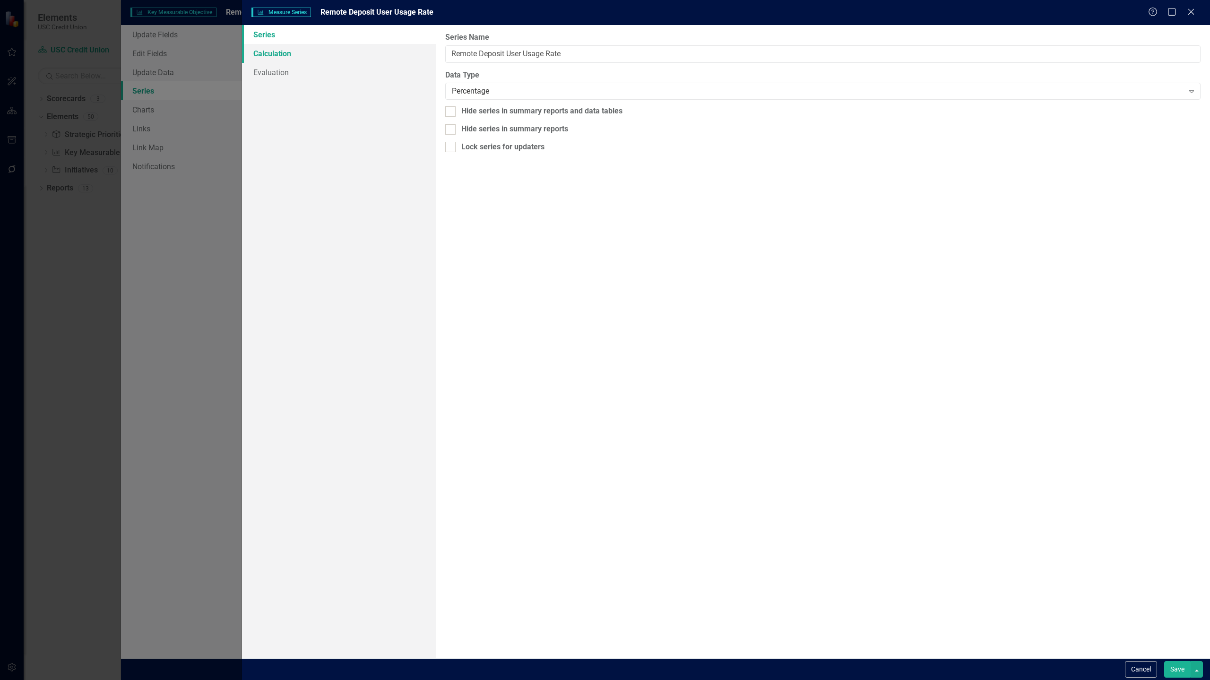
click at [330, 54] on link "Calculation" at bounding box center [339, 53] width 194 height 19
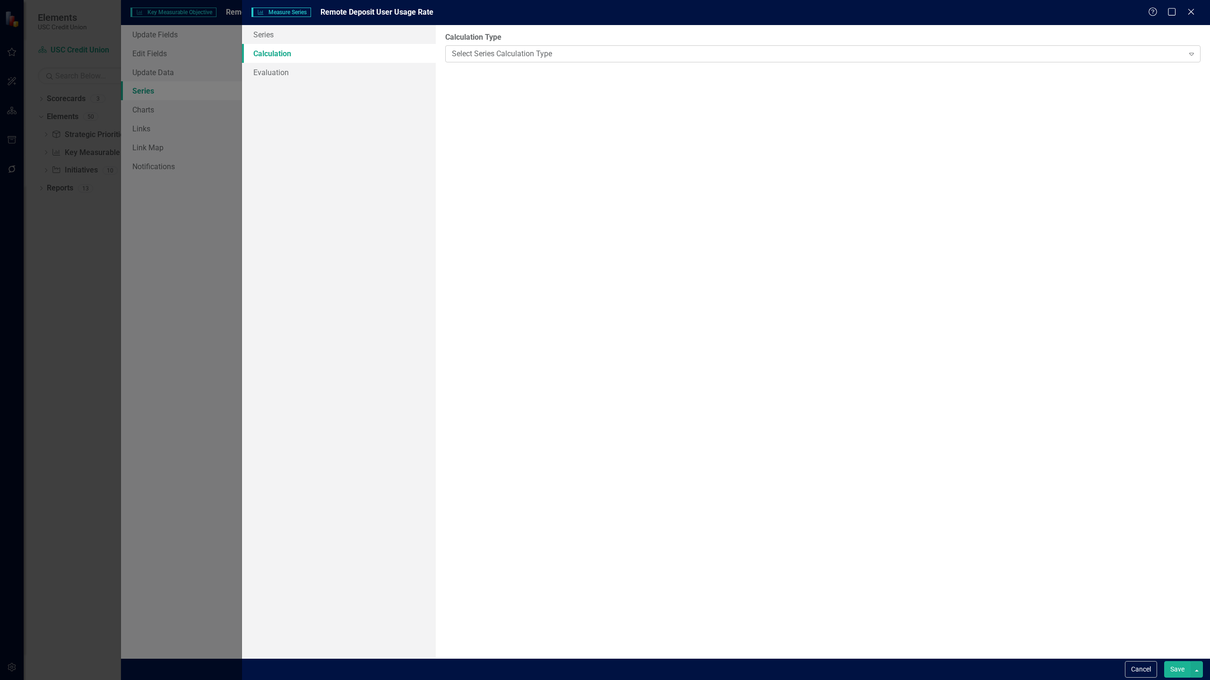
click at [454, 54] on div "Select Series Calculation Type" at bounding box center [818, 53] width 732 height 11
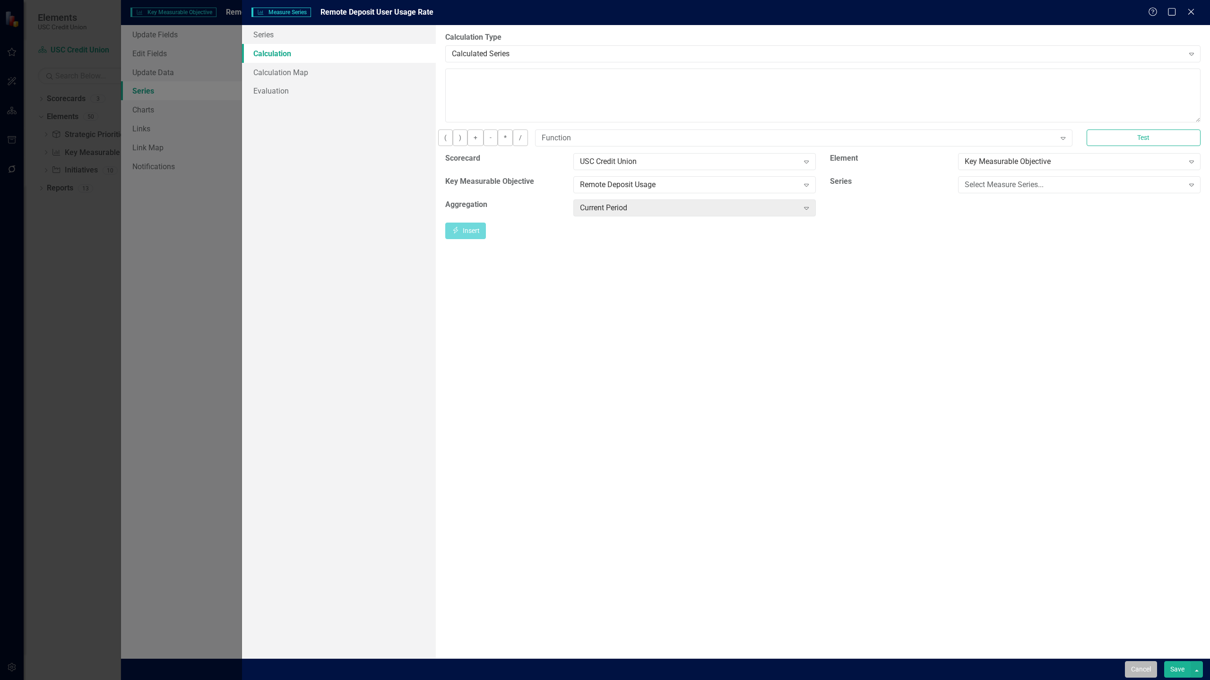
click at [1137, 664] on button "Cancel" at bounding box center [1141, 669] width 32 height 17
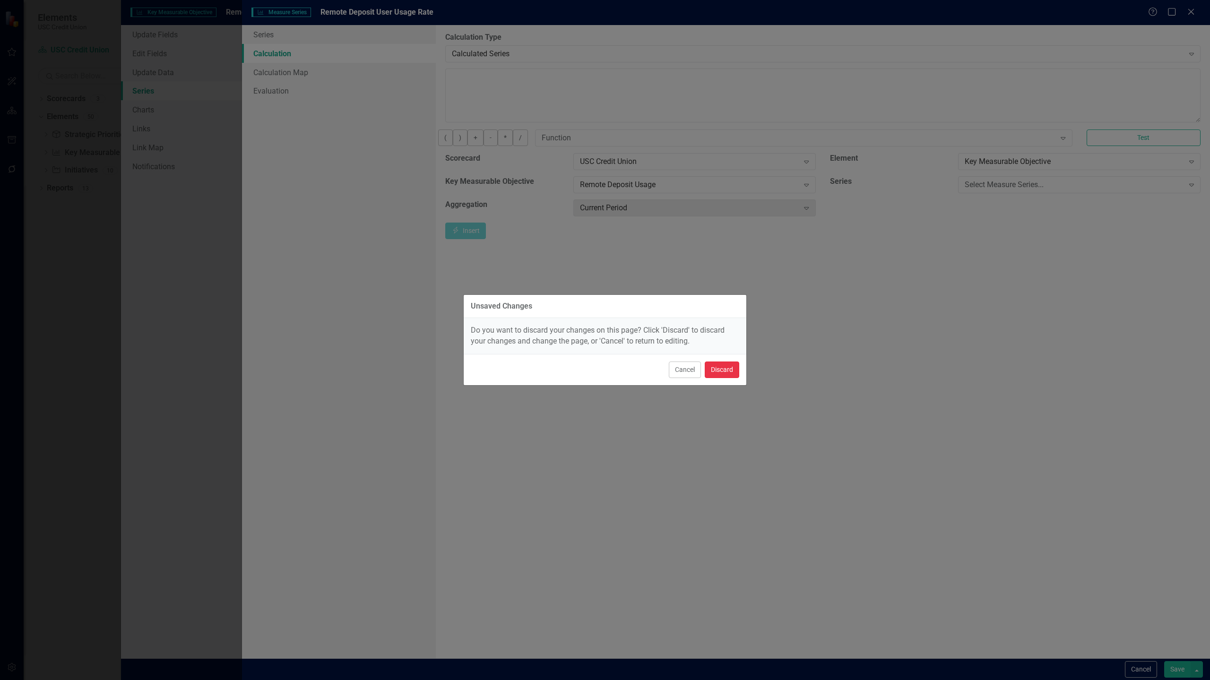
click at [731, 369] on button "Discard" at bounding box center [722, 369] width 34 height 17
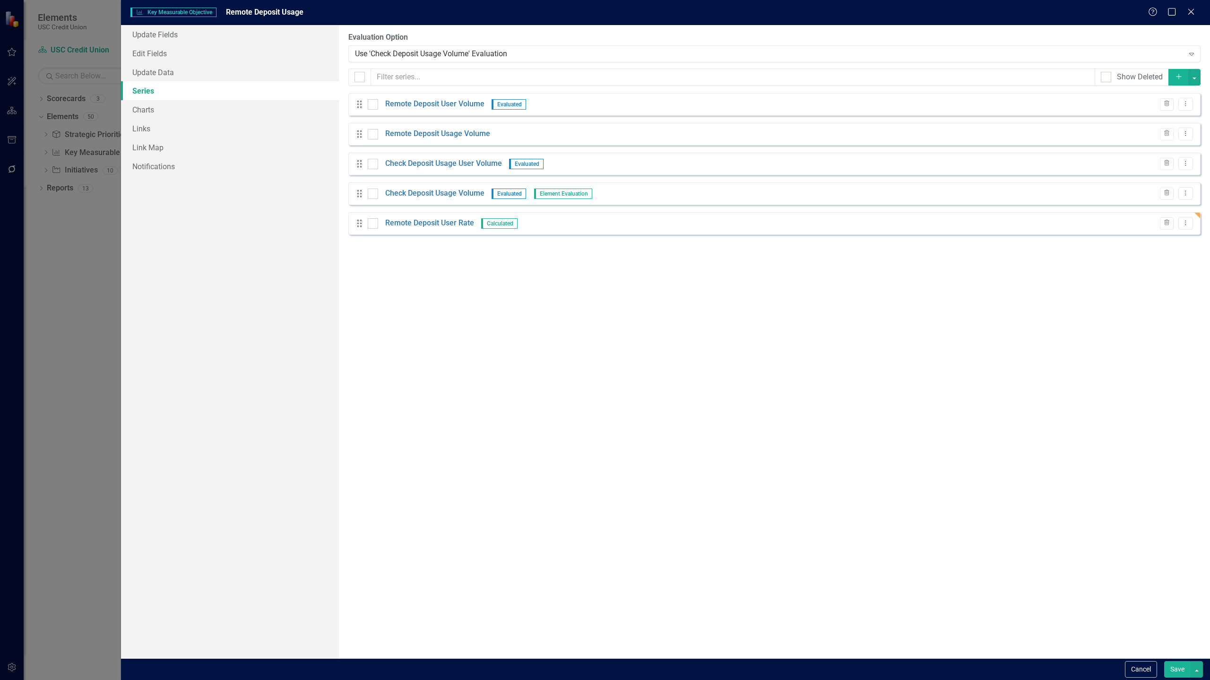
click at [1177, 667] on button "Save" at bounding box center [1177, 669] width 26 height 17
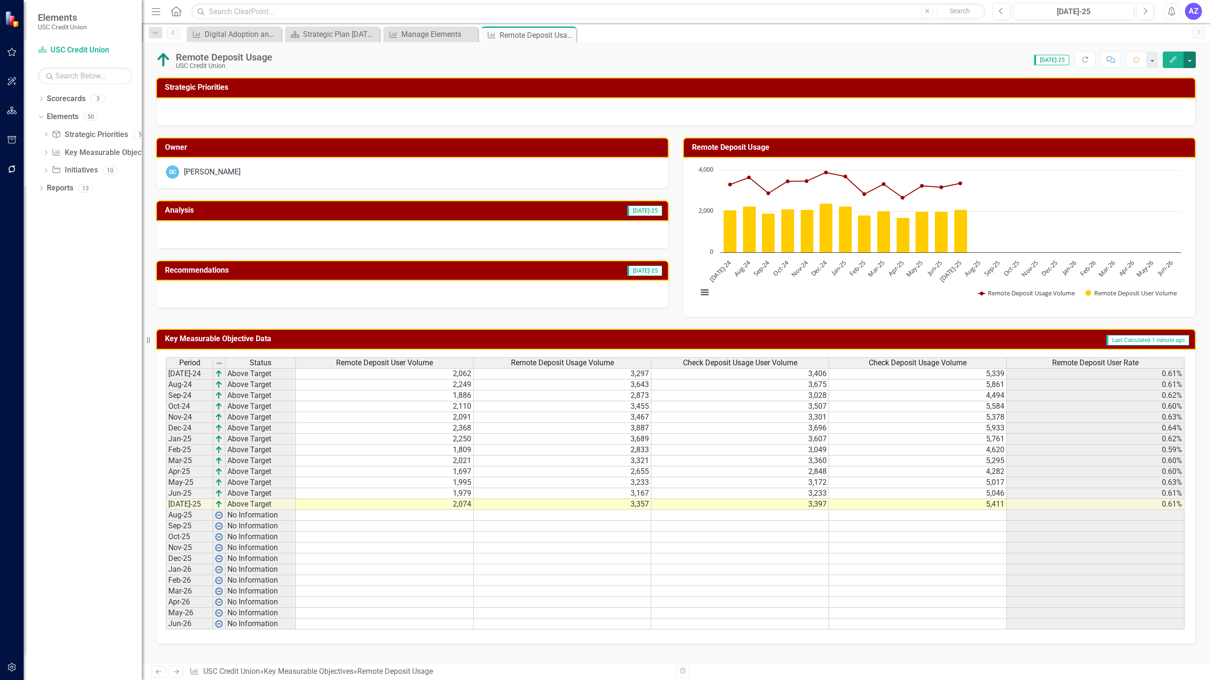
click at [1193, 63] on button "button" at bounding box center [1189, 60] width 12 height 17
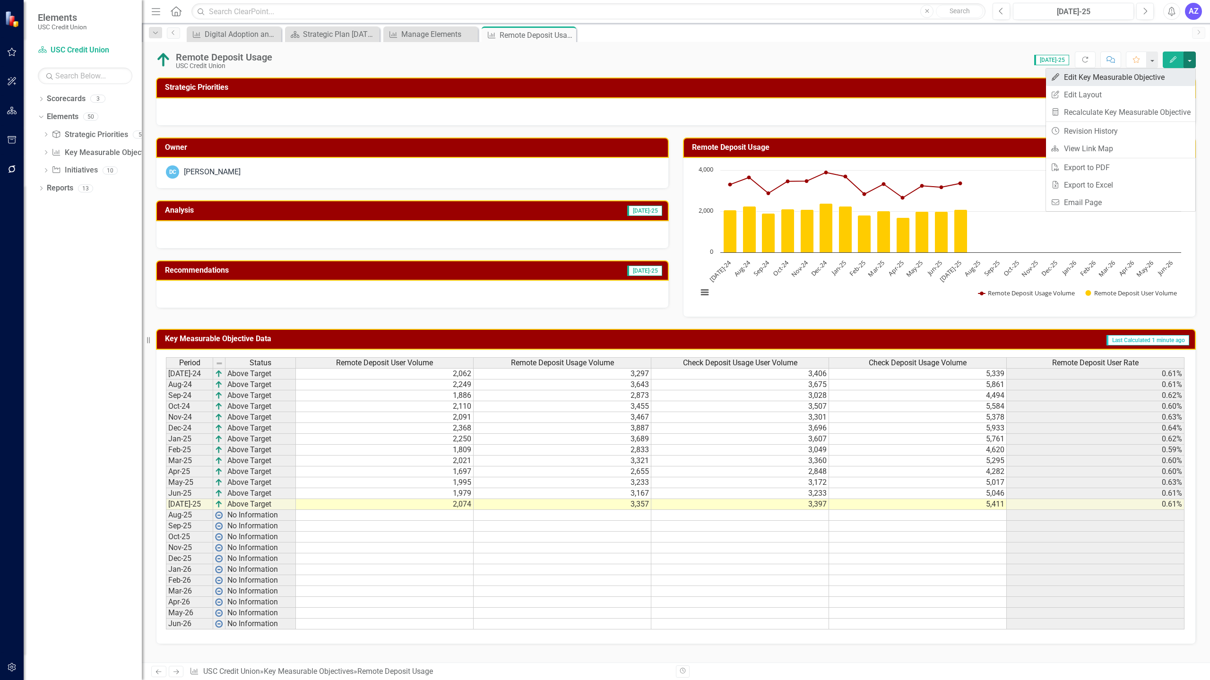
click at [1168, 80] on link "Edit Edit Key Measurable Objective" at bounding box center [1120, 77] width 149 height 17
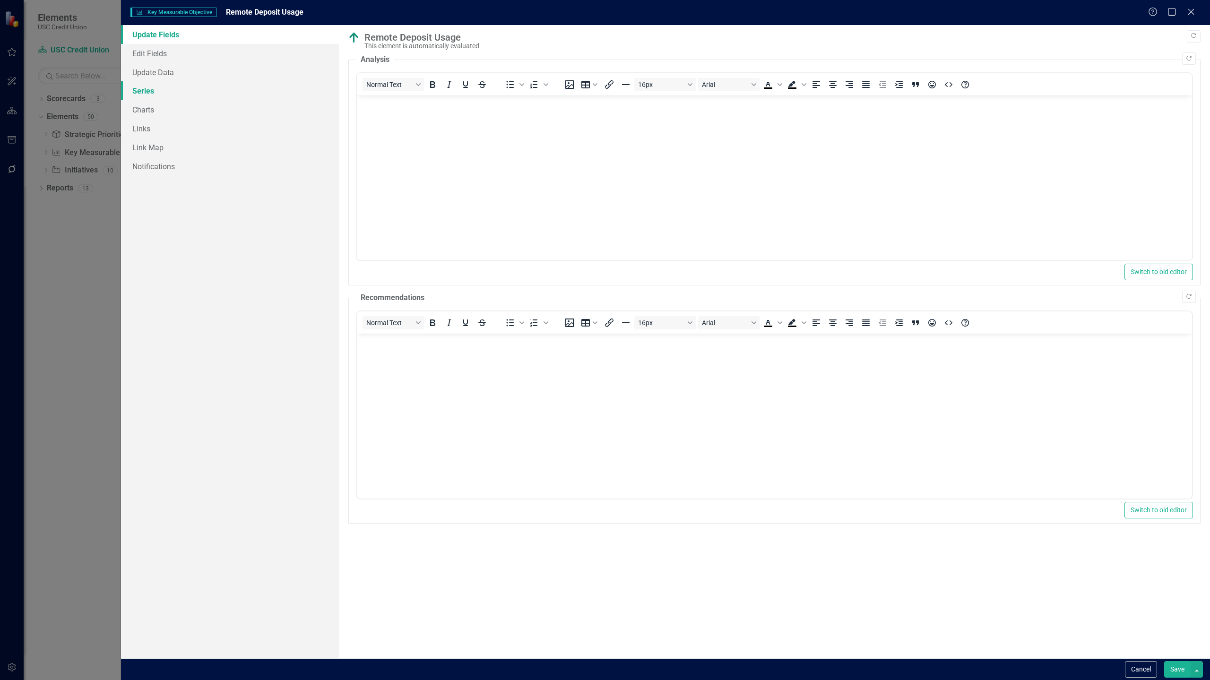
click at [151, 96] on link "Series" at bounding box center [230, 90] width 218 height 19
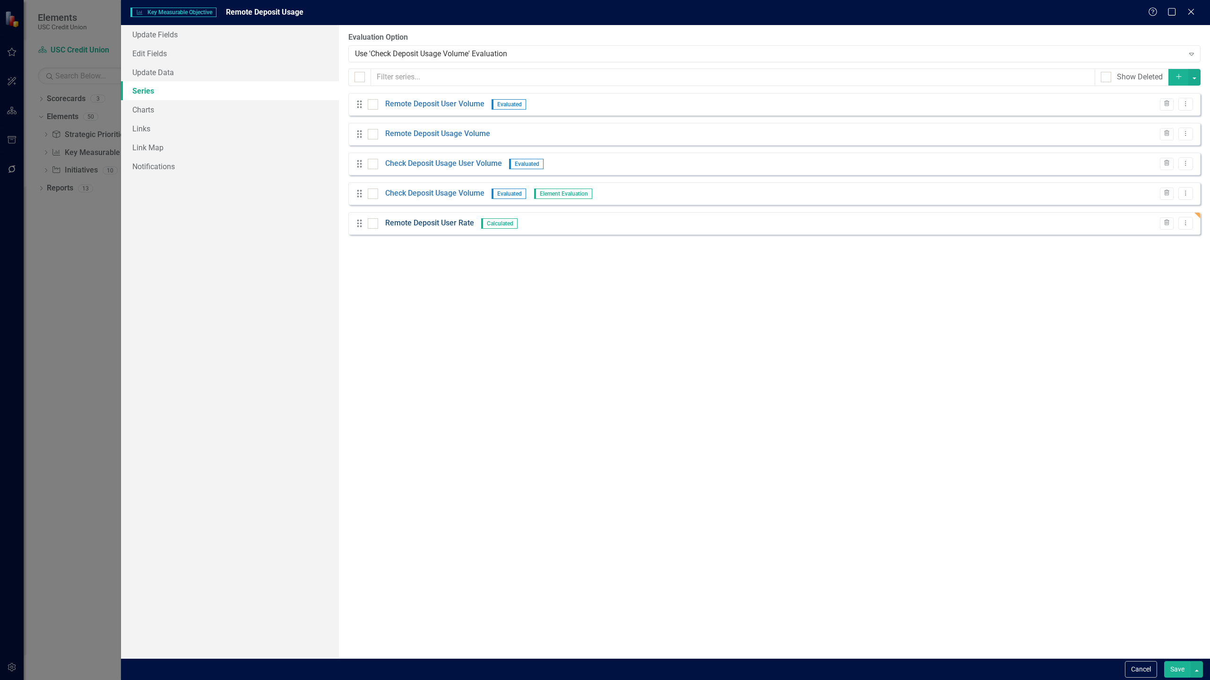
click at [437, 224] on link "Remote Deposit User Rate" at bounding box center [429, 223] width 89 height 11
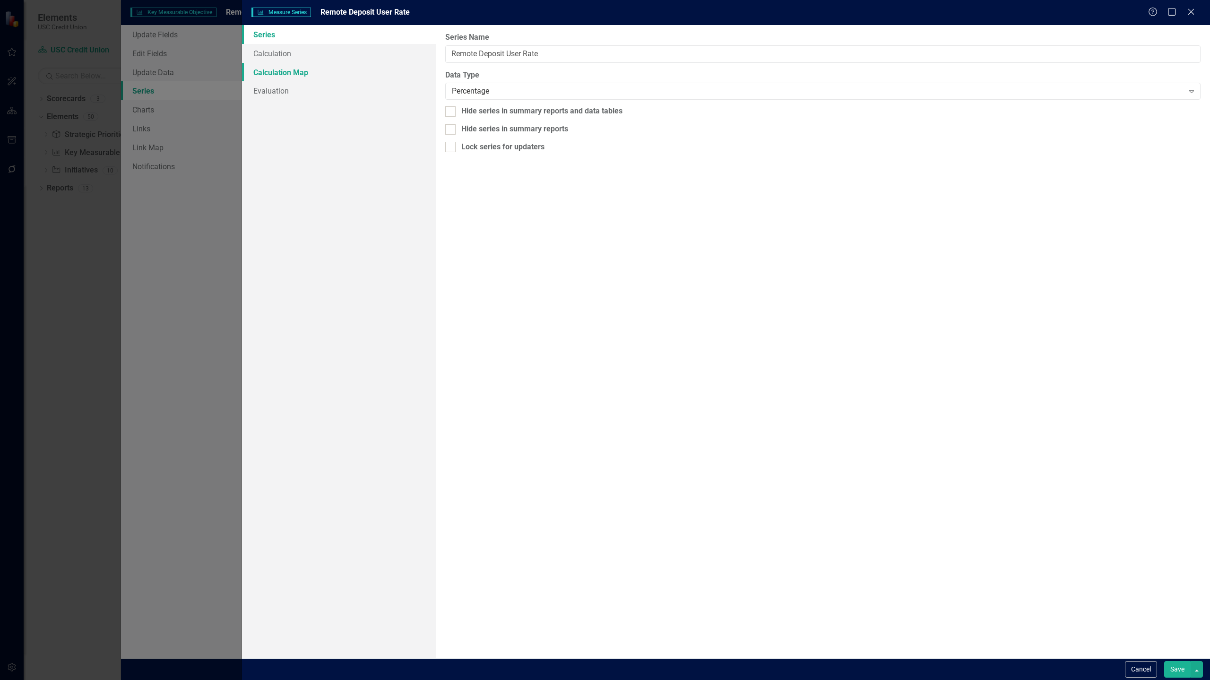
click at [319, 69] on link "Calculation Map" at bounding box center [339, 72] width 194 height 19
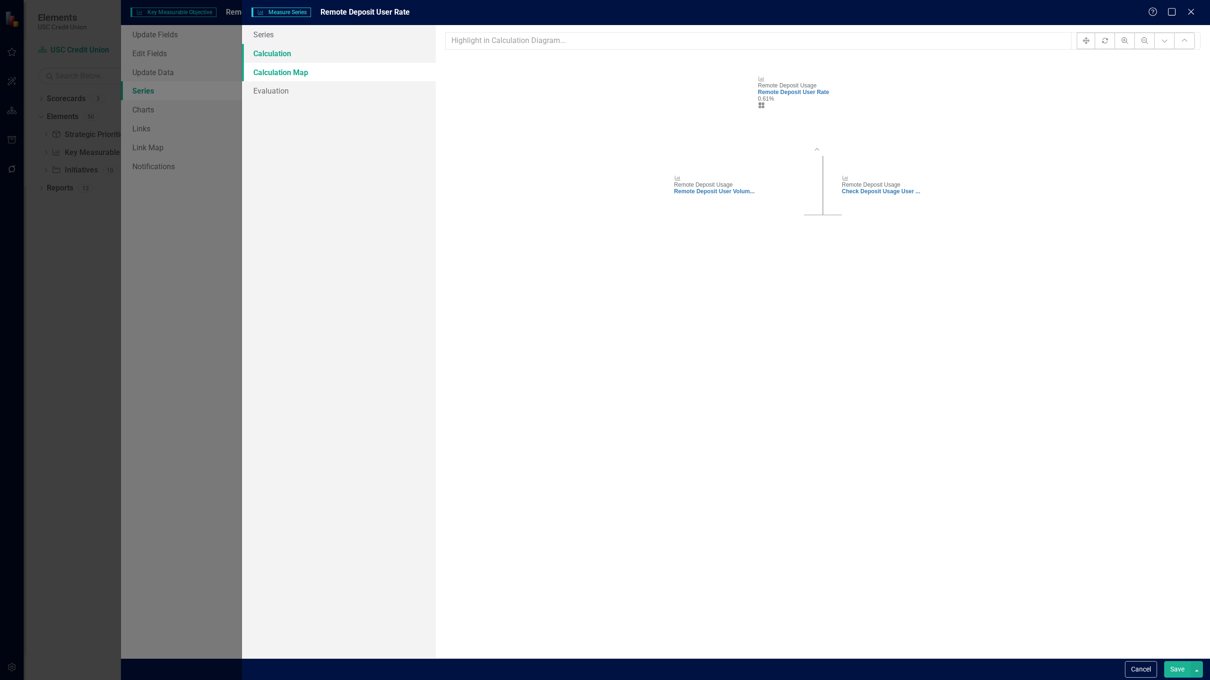
click at [289, 53] on link "Calculation" at bounding box center [339, 53] width 194 height 19
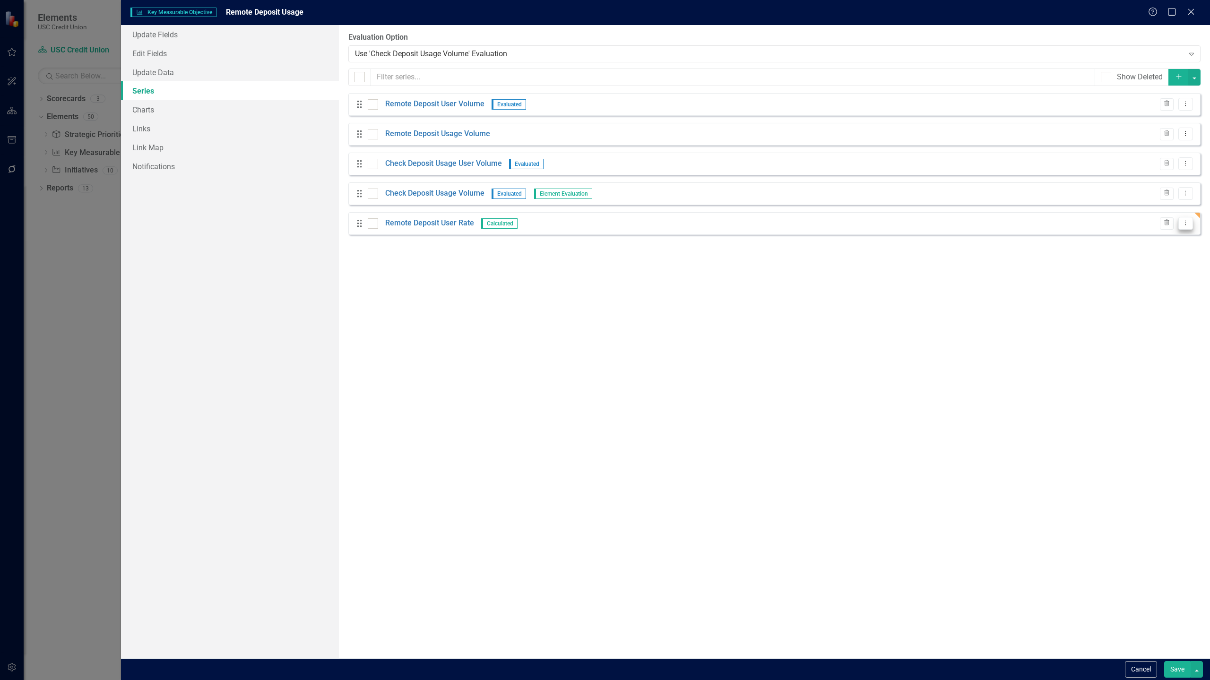
click at [1184, 223] on icon "Dropdown Menu" at bounding box center [1185, 223] width 8 height 6
click at [1149, 258] on link "Copy Duplicate Measure Series" at bounding box center [1138, 256] width 107 height 17
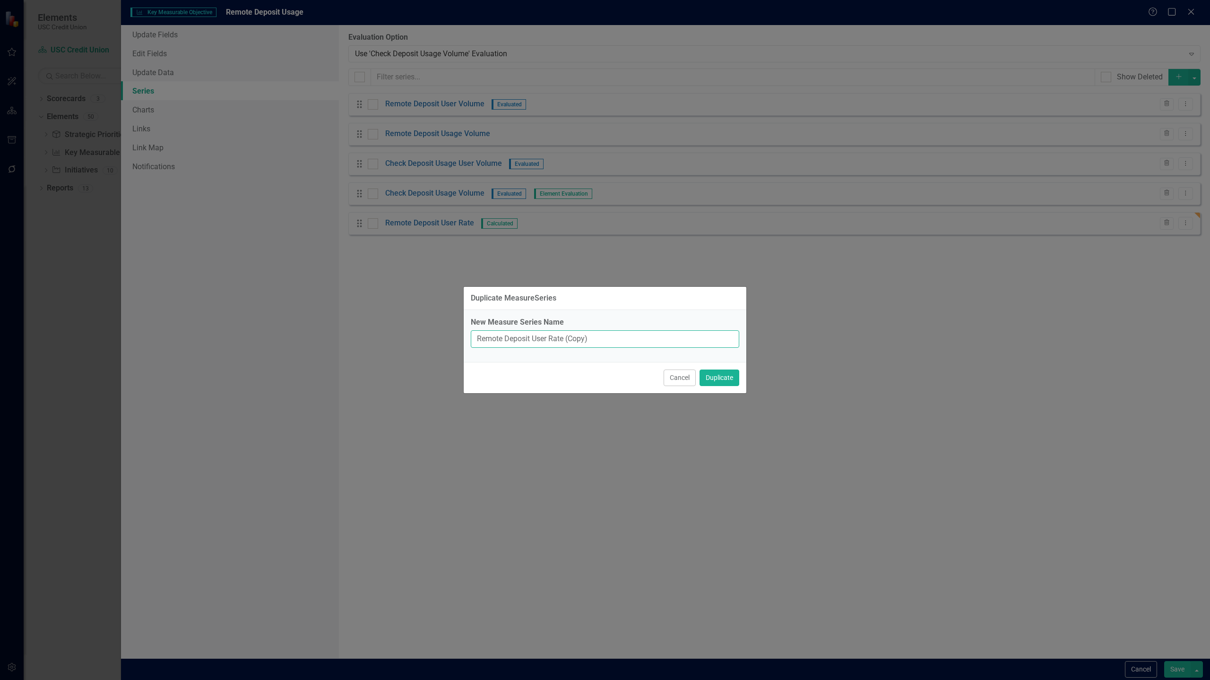
click at [637, 341] on input "Remote Deposit User Rate (Copy)" at bounding box center [605, 338] width 268 height 17
click at [551, 340] on input "Remote Deposit User Rate" at bounding box center [605, 338] width 268 height 17
click at [542, 339] on input "Remote Deposit User Rate" at bounding box center [605, 338] width 268 height 17
type input "Remote Deposit Usage Rate"
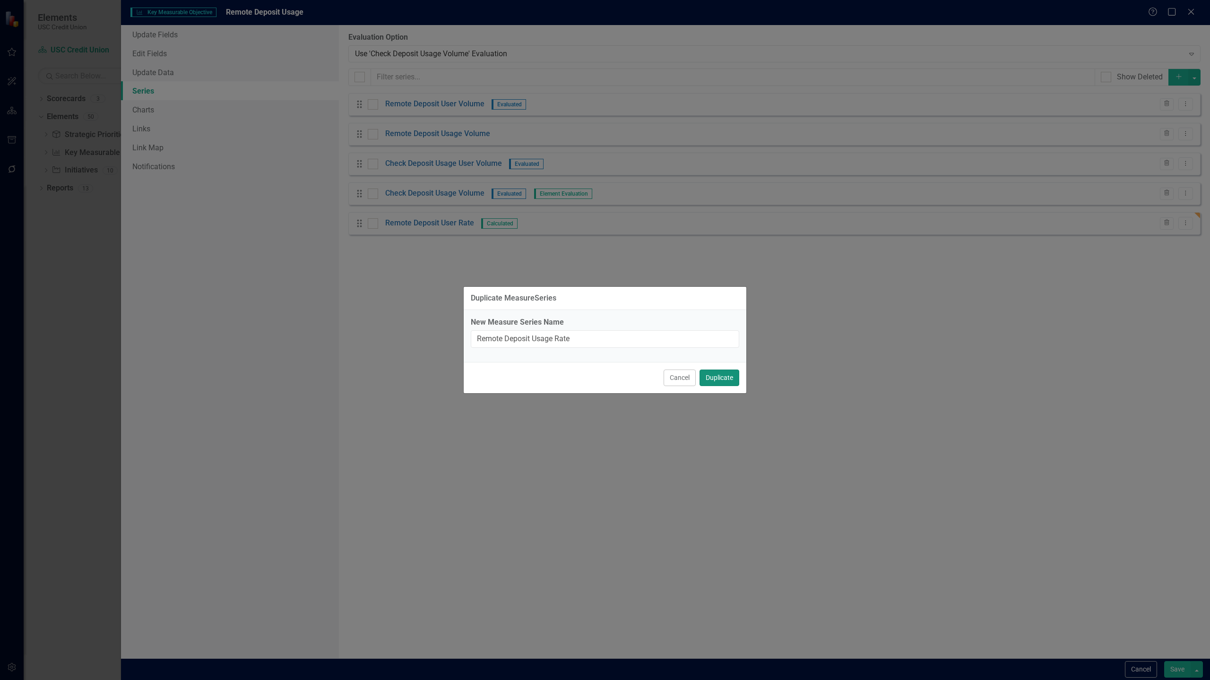
click at [718, 380] on button "Duplicate" at bounding box center [719, 378] width 40 height 17
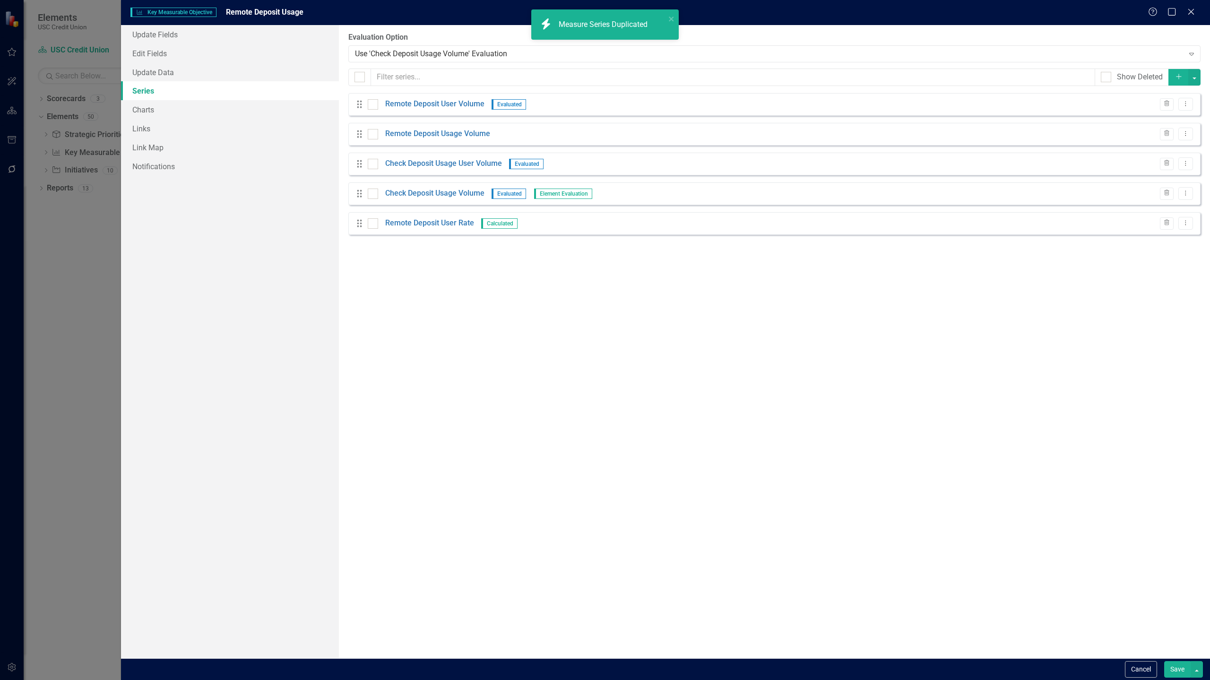
click at [426, 252] on div "From this page, you can add, edit, delete, or duplicate the measure series for …" at bounding box center [774, 341] width 871 height 633
click at [1177, 664] on button "Save" at bounding box center [1177, 669] width 26 height 17
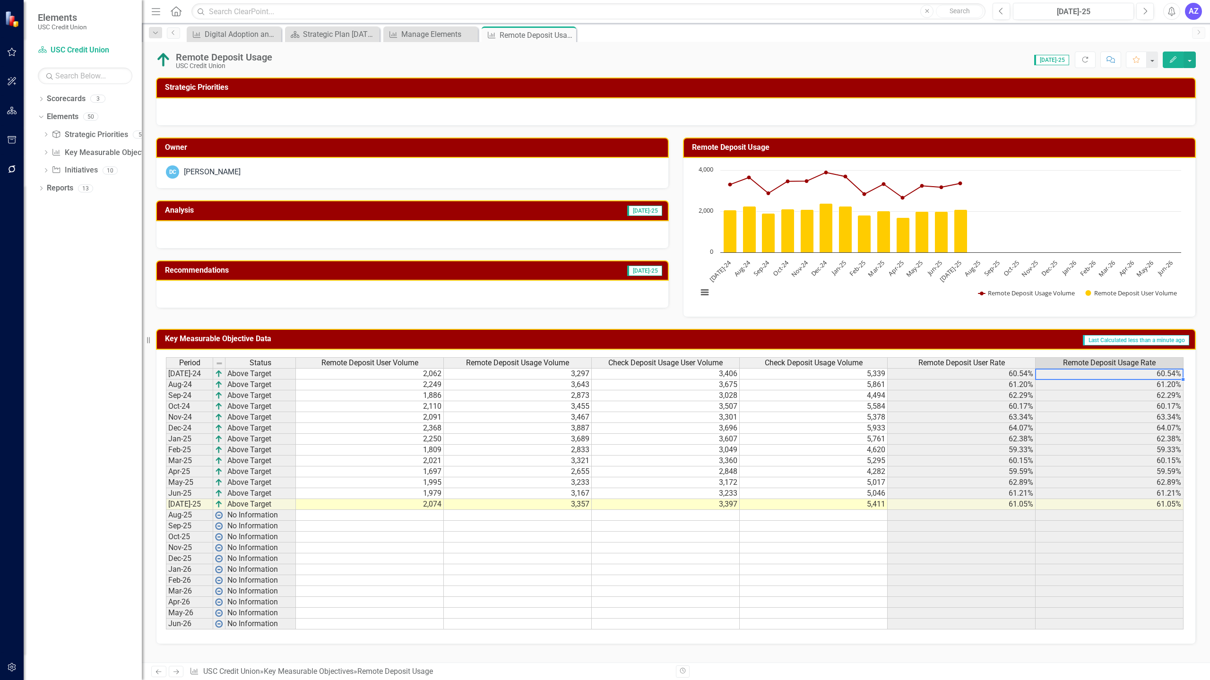
click at [1119, 375] on td "60.54%" at bounding box center [1109, 373] width 148 height 11
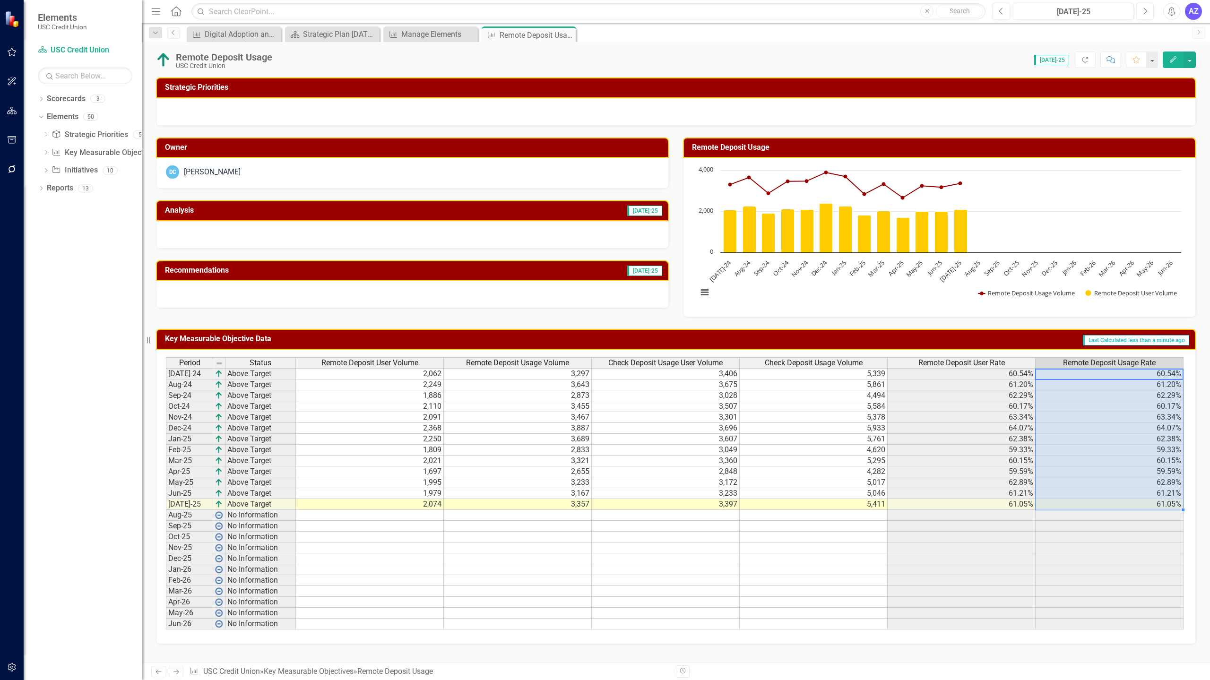
click at [1129, 507] on td "61.05%" at bounding box center [1109, 504] width 148 height 11
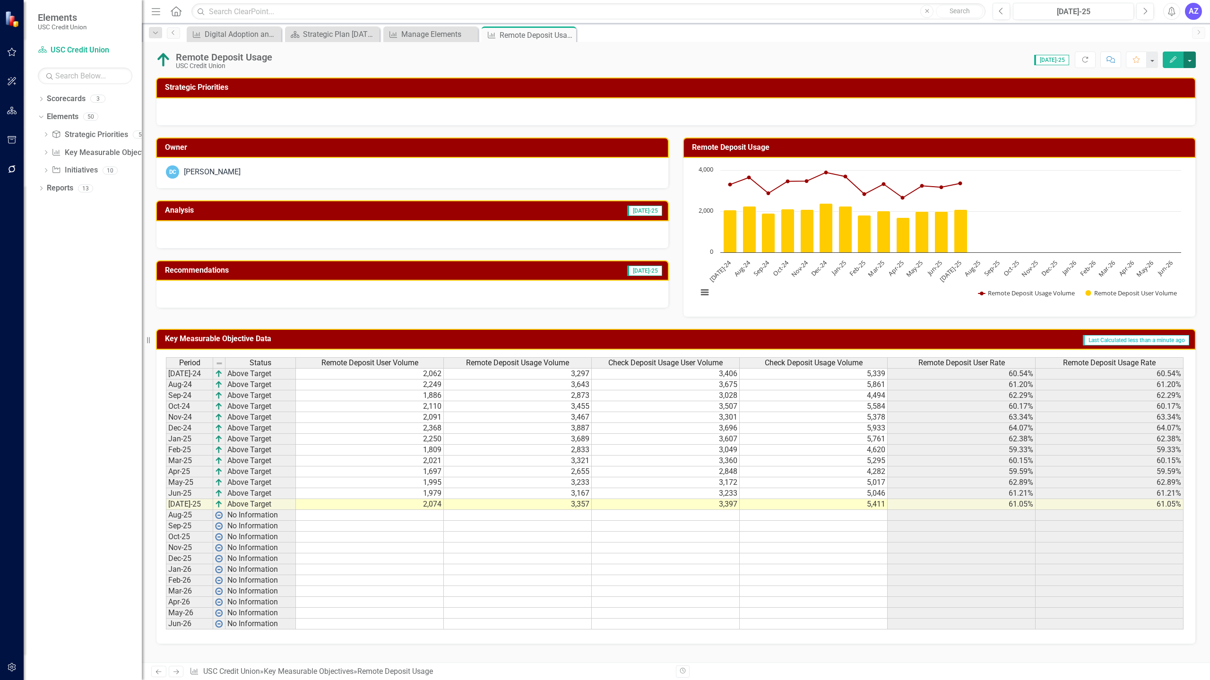
click at [1186, 57] on button "button" at bounding box center [1189, 60] width 12 height 17
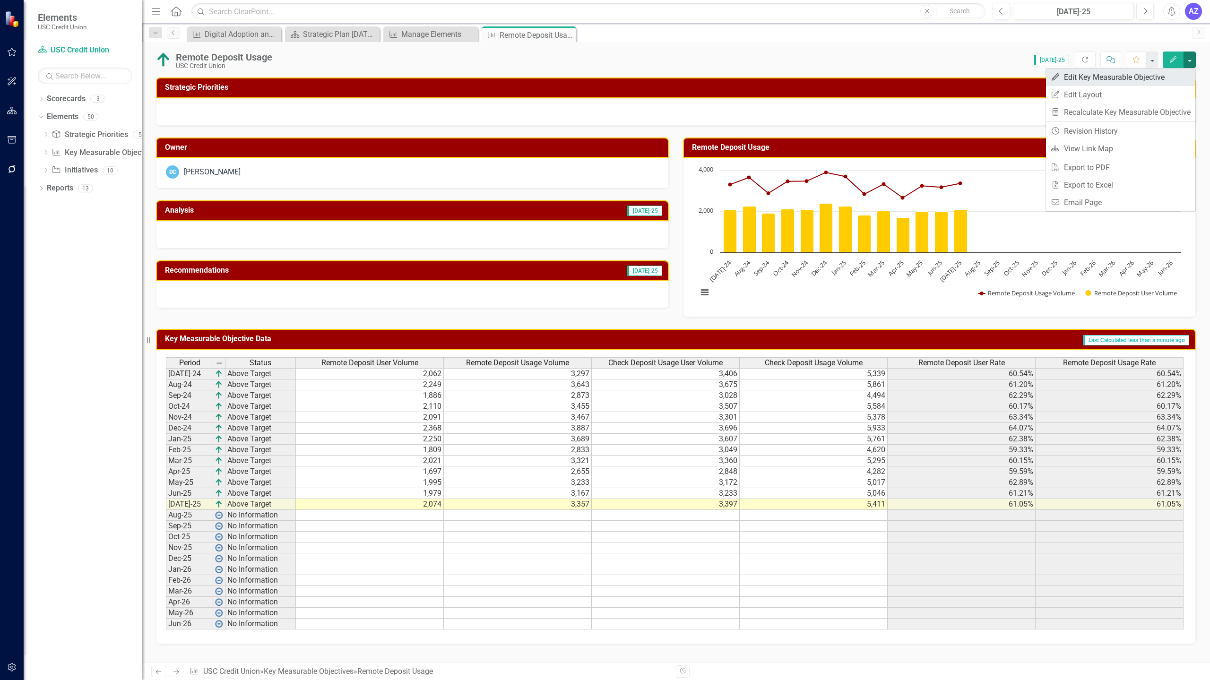
click at [1175, 75] on link "Edit Edit Key Measurable Objective" at bounding box center [1120, 77] width 149 height 17
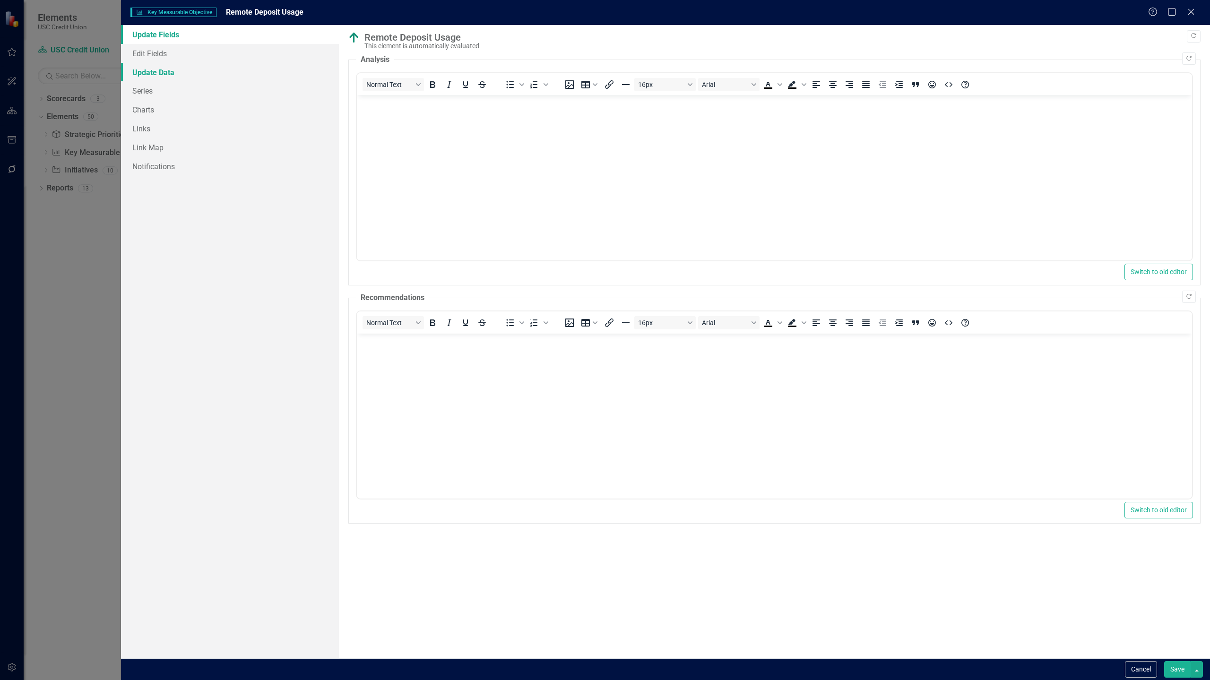
click at [157, 73] on link "Update Data" at bounding box center [230, 72] width 218 height 19
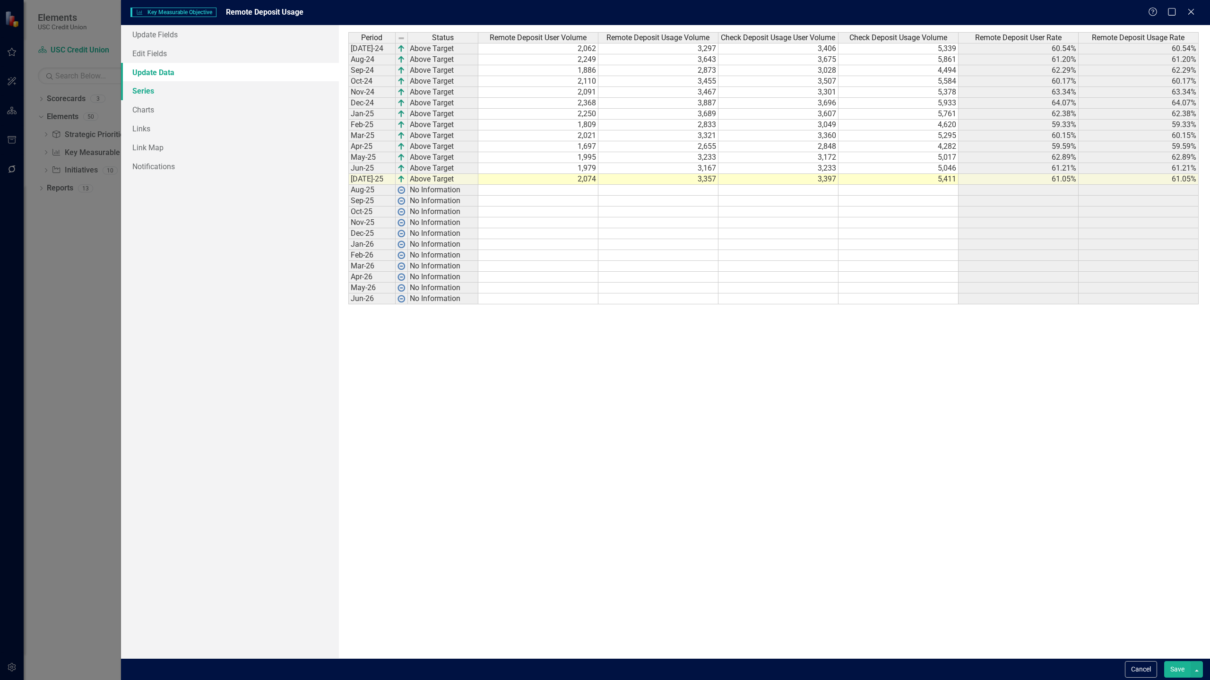
click at [189, 98] on link "Series" at bounding box center [230, 90] width 218 height 19
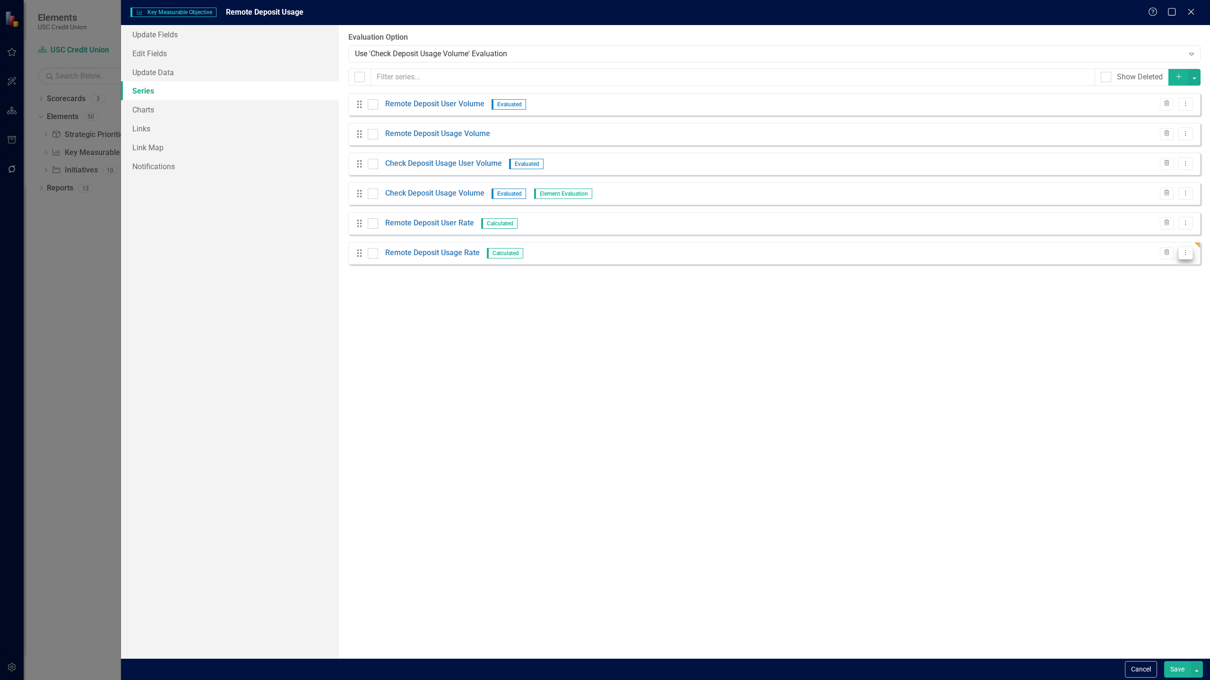
click at [1189, 250] on button "Dropdown Menu" at bounding box center [1185, 253] width 15 height 13
click at [1173, 264] on link "Edit Edit Measure Series" at bounding box center [1138, 268] width 107 height 17
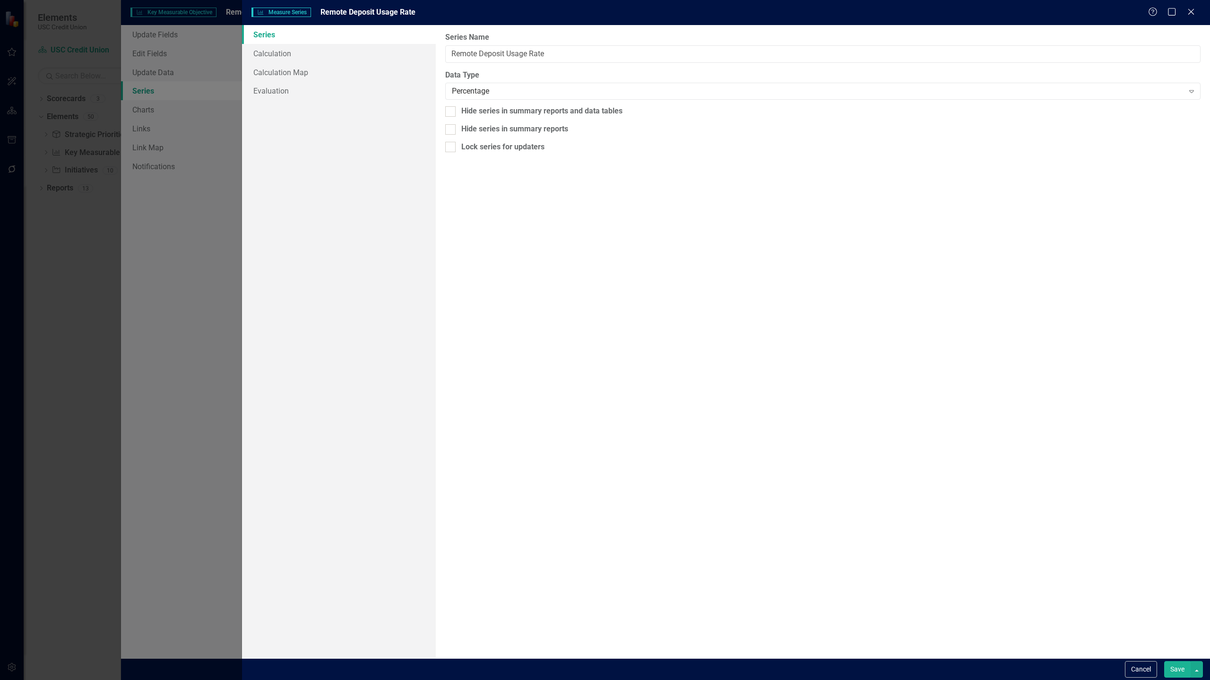
click at [764, 347] on div "From this page, you can edit the name, type, and visibility options of your ser…" at bounding box center [823, 341] width 774 height 633
click at [296, 57] on link "Calculation" at bounding box center [339, 53] width 194 height 19
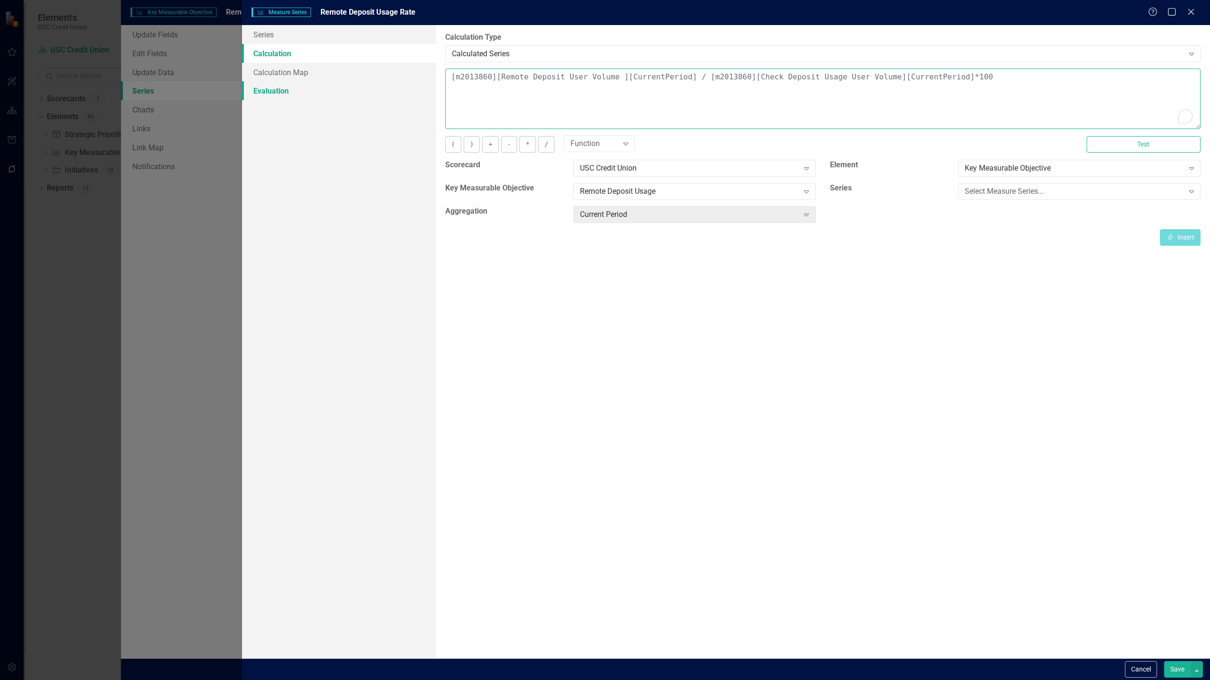
drag, startPoint x: 678, startPoint y: 78, endPoint x: 425, endPoint y: 90, distance: 252.6
click at [425, 90] on div "Series Calculation Calculation Map Evaluation From this page, you can edit the …" at bounding box center [726, 341] width 968 height 633
type textarea "/ [m2013860][Check Deposit Usage User Volume][CurrentPeriod]*100"
click at [993, 191] on div "Select Measure Series..." at bounding box center [1073, 191] width 219 height 11
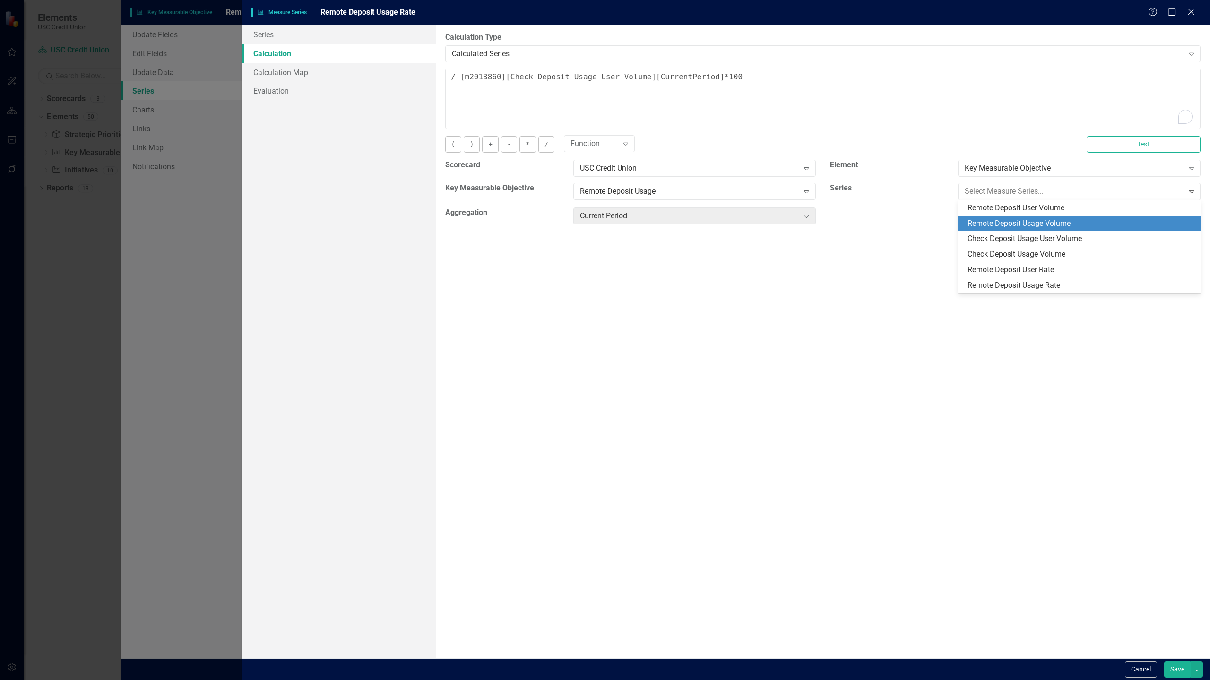
click at [1047, 227] on div "Remote Deposit Usage Volume" at bounding box center [1080, 223] width 227 height 11
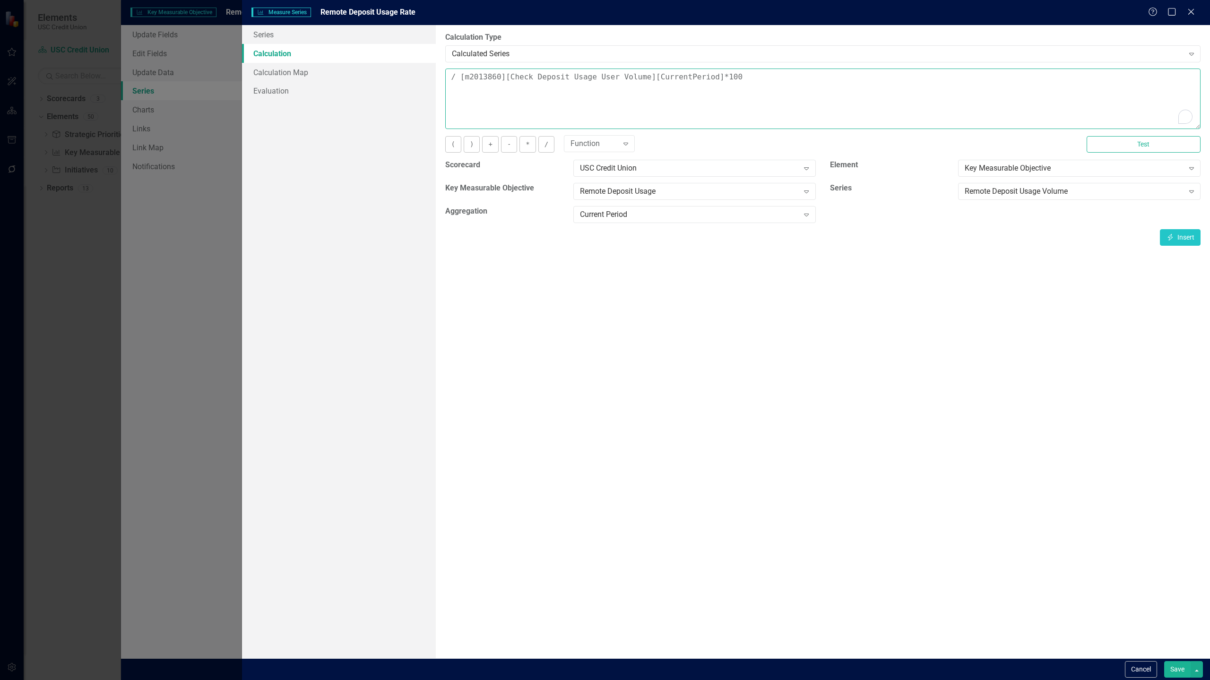
click at [447, 77] on textarea "/ [m2013860][Check Deposit Usage User Volume][CurrentPeriod]*100" at bounding box center [822, 99] width 755 height 60
click at [890, 88] on textarea "/ [m2013860][Check Deposit Usage User Volume][CurrentPeriod]*100" at bounding box center [822, 99] width 755 height 60
click at [953, 83] on textarea "To enrich screen reader interactions, please activate Accessibility in Grammarl…" at bounding box center [822, 99] width 755 height 60
click at [1185, 235] on button "Insert Insert" at bounding box center [1180, 237] width 41 height 17
click at [543, 143] on button "/" at bounding box center [546, 144] width 16 height 17
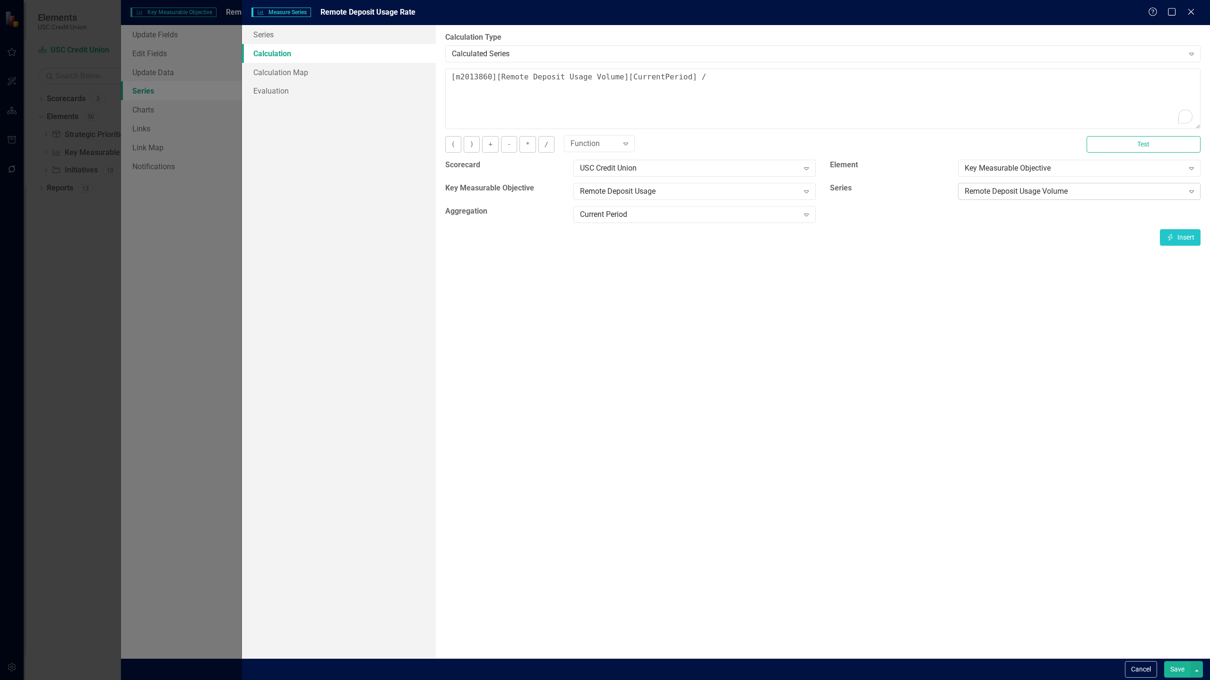
click at [1007, 191] on div "Remote Deposit Usage Volume" at bounding box center [1073, 191] width 219 height 11
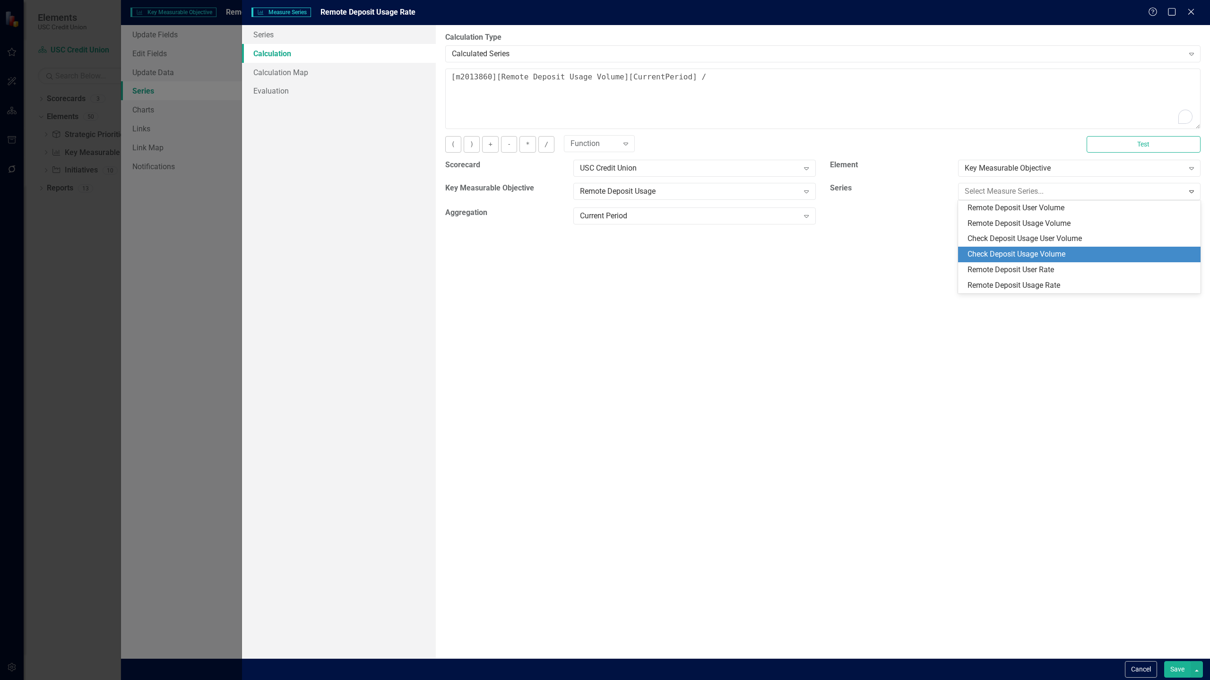
click at [1059, 256] on div "Check Deposit Usage Volume" at bounding box center [1080, 254] width 227 height 11
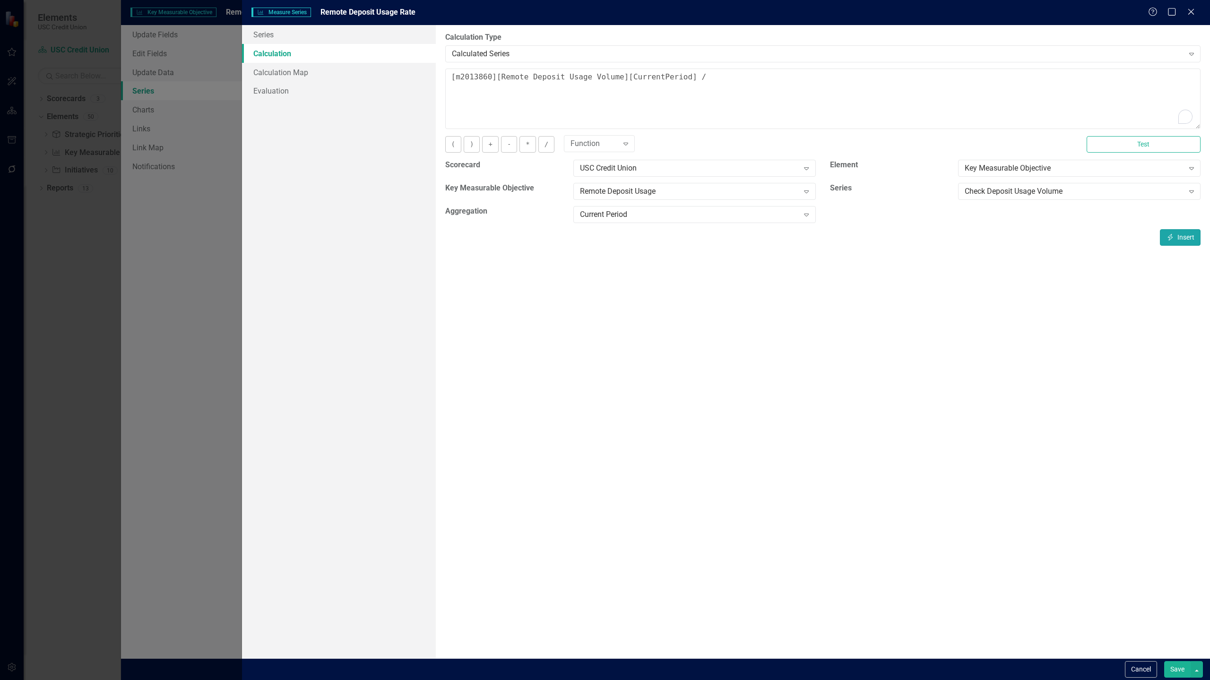
click at [1177, 236] on button "Insert Insert" at bounding box center [1180, 237] width 41 height 17
type textarea "[m2013860][Remote Deposit Usage Volume][CurrentPeriod] / [m2013860][Check Depos…"
click at [1175, 676] on button "Save" at bounding box center [1177, 669] width 26 height 17
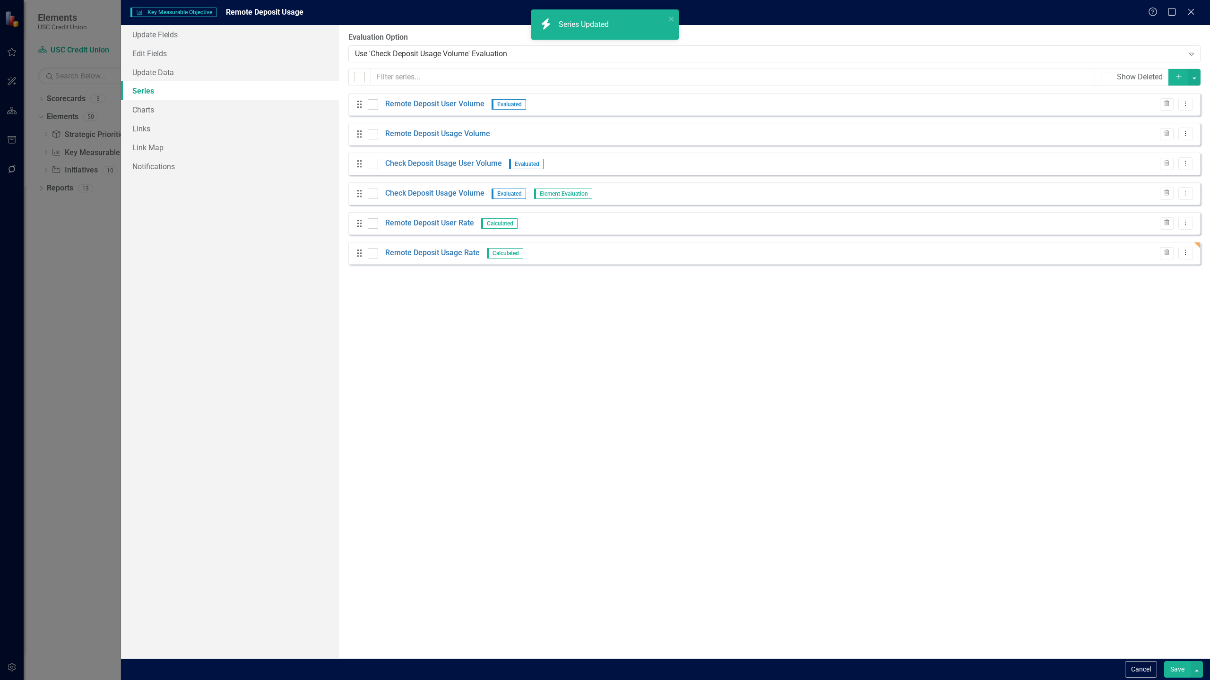
click at [1178, 673] on button "Save" at bounding box center [1177, 669] width 26 height 17
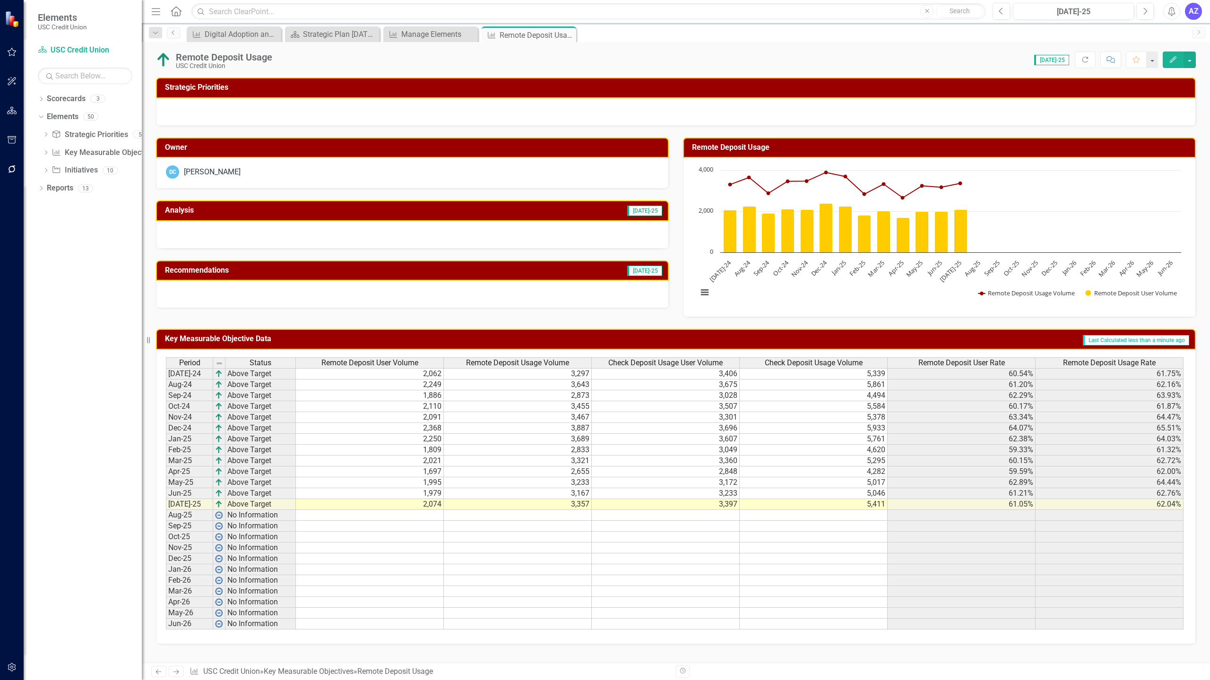
click at [331, 225] on div at bounding box center [412, 234] width 513 height 27
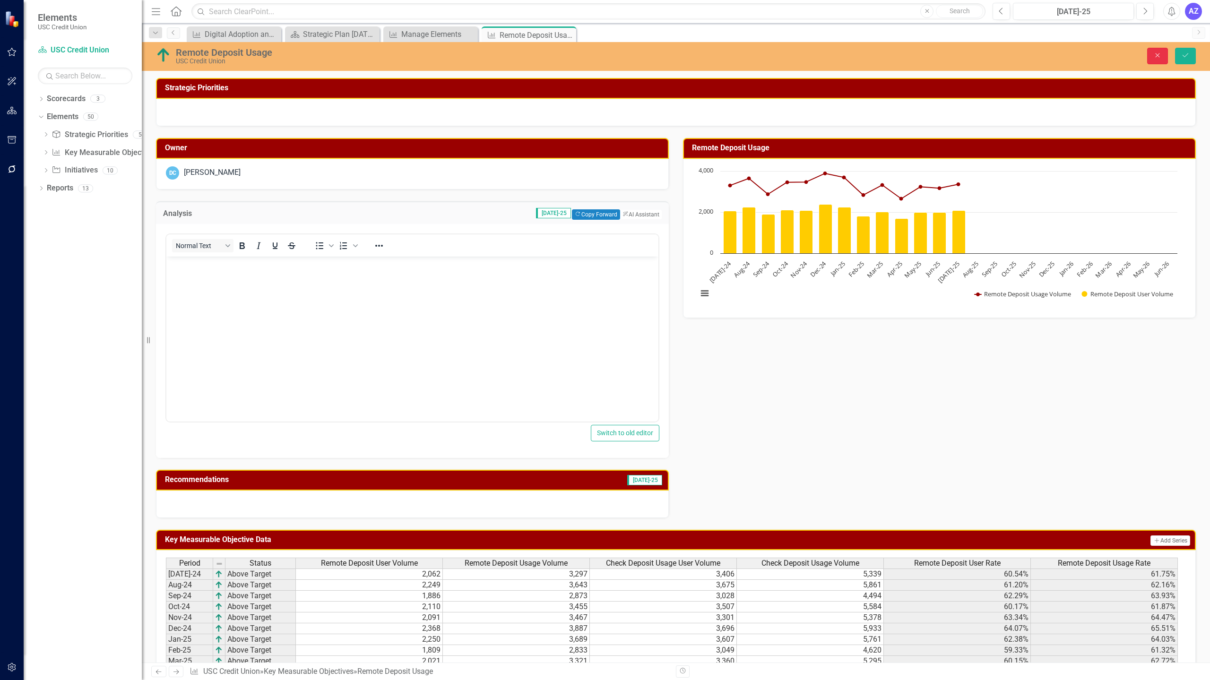
click at [1158, 56] on icon "button" at bounding box center [1157, 55] width 4 height 4
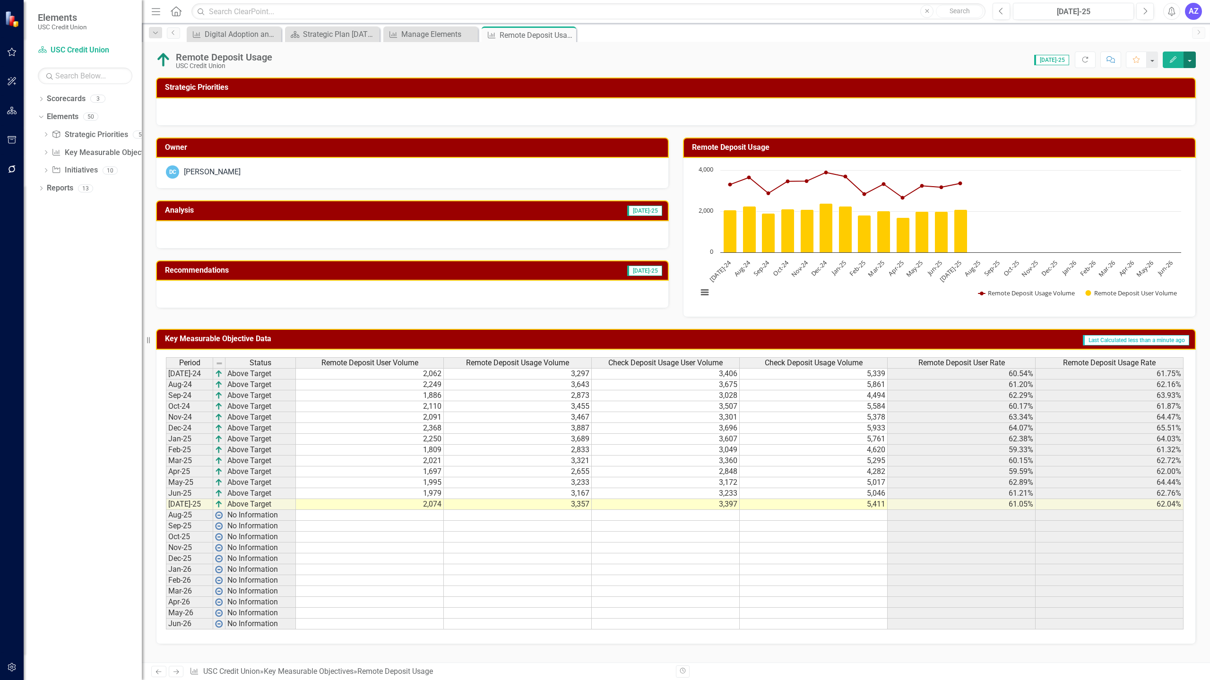
click at [1186, 63] on button "button" at bounding box center [1189, 60] width 12 height 17
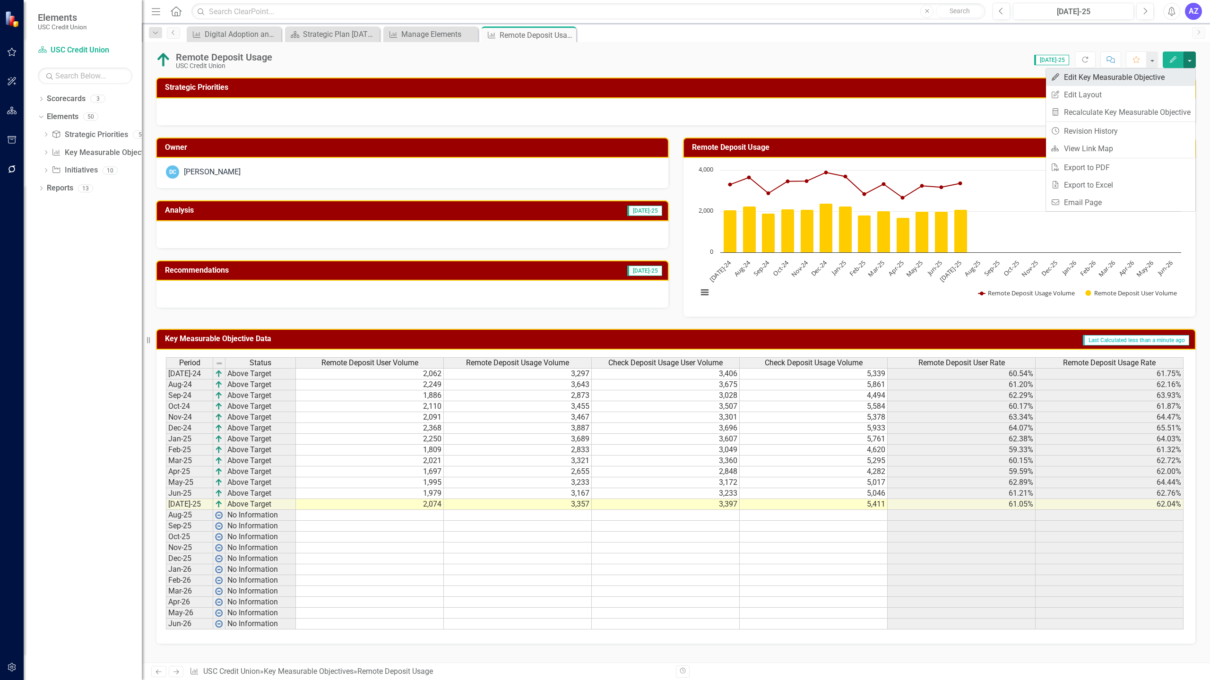
click at [1164, 80] on link "Edit Edit Key Measurable Objective" at bounding box center [1120, 77] width 149 height 17
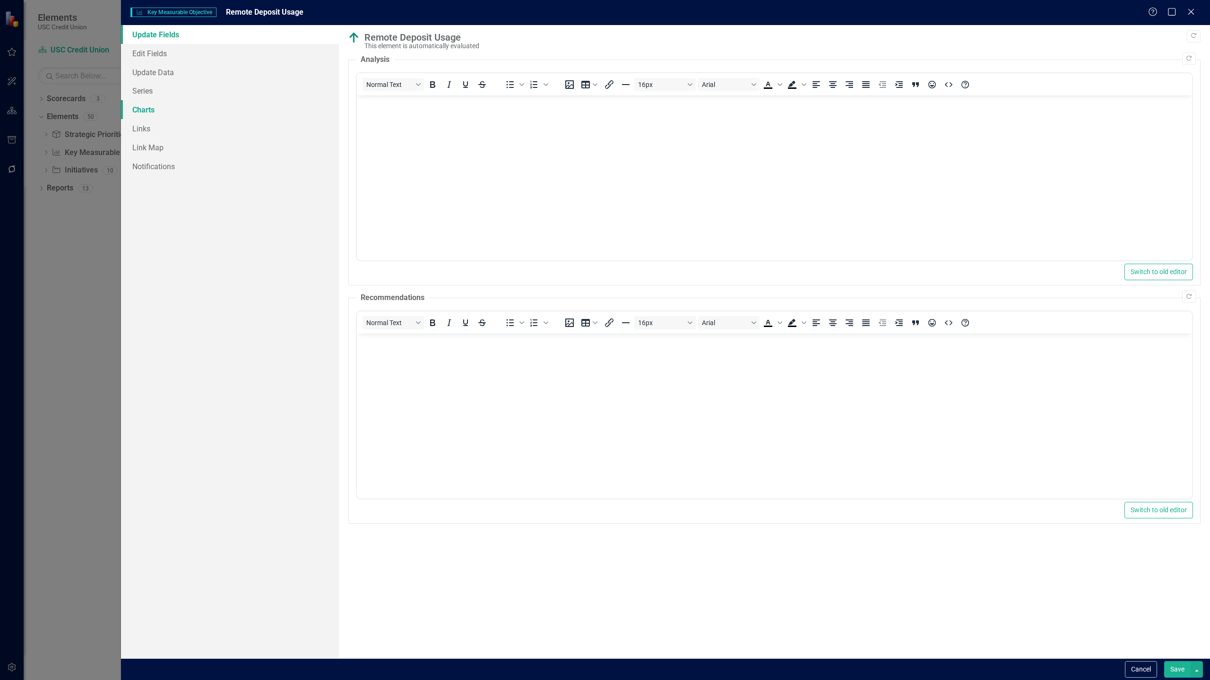
click at [153, 112] on link "Charts" at bounding box center [230, 109] width 218 height 19
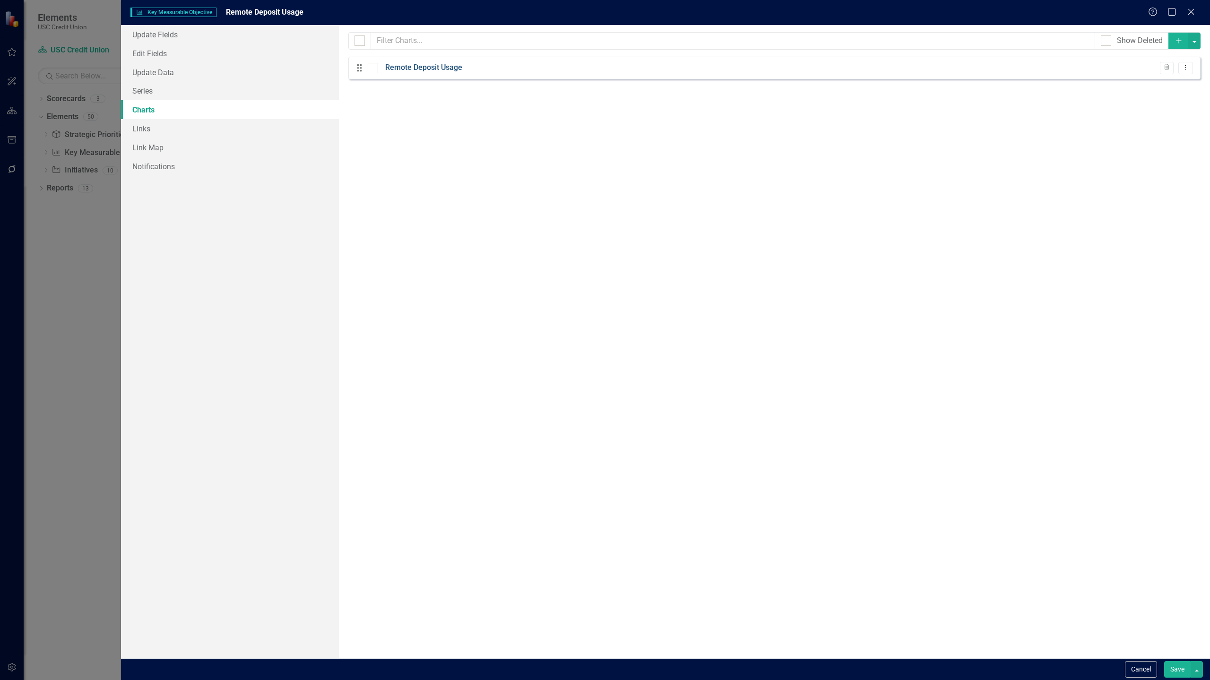
click at [433, 65] on link "Remote Deposit Usage" at bounding box center [423, 67] width 77 height 11
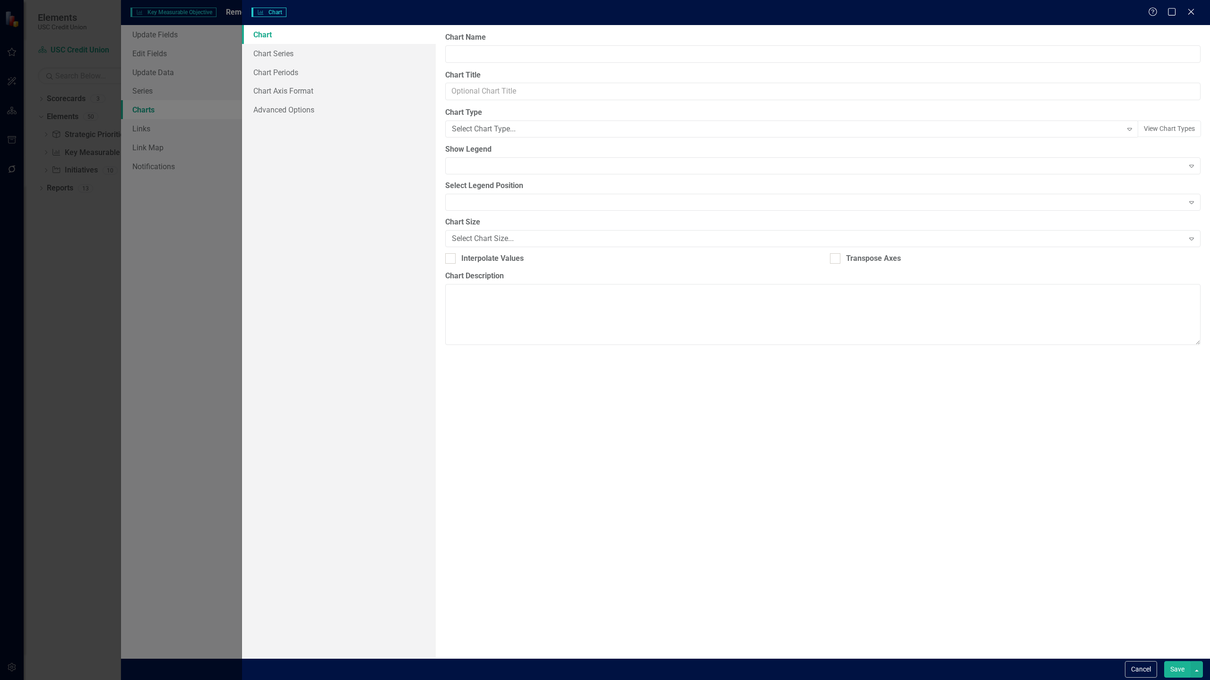
type input "Remote Deposit Usage"
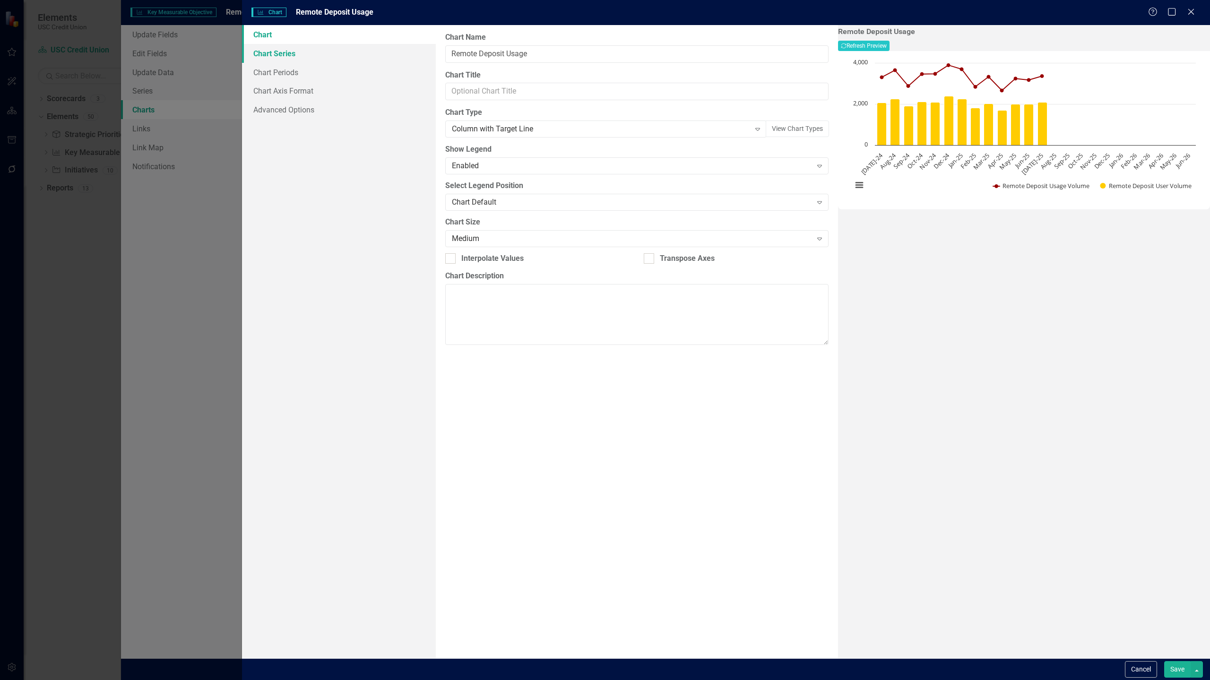
click at [278, 57] on link "Chart Series" at bounding box center [339, 53] width 194 height 19
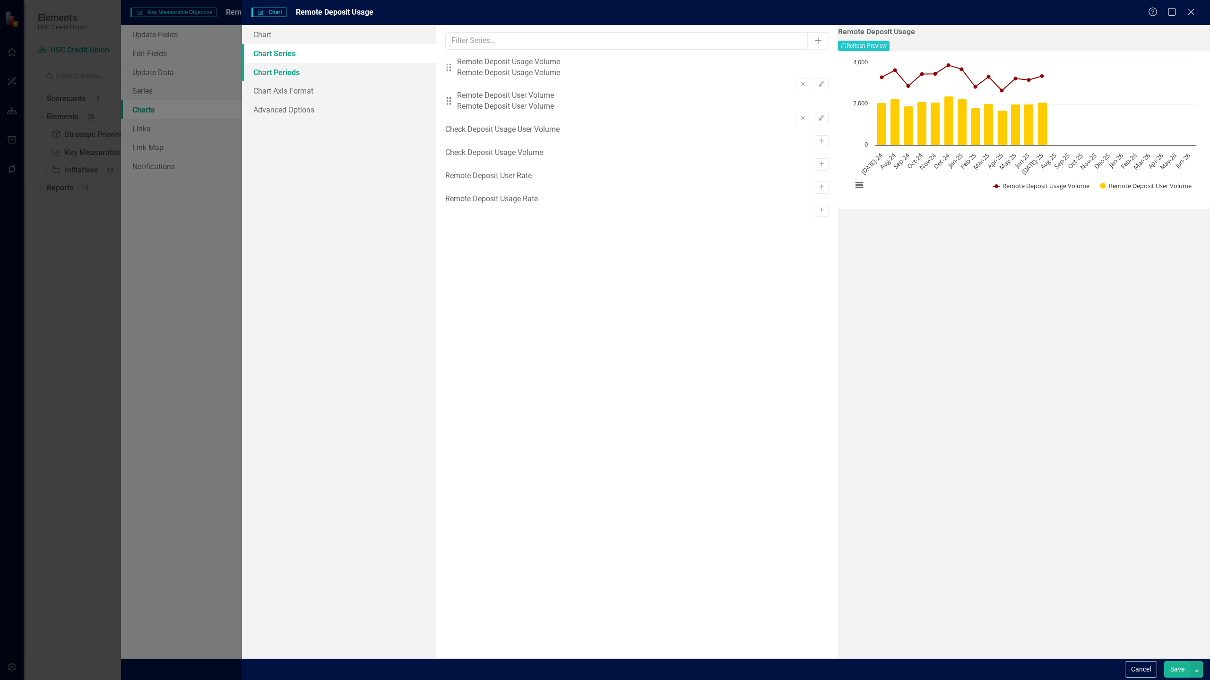
click at [362, 74] on link "Chart Periods" at bounding box center [339, 72] width 194 height 19
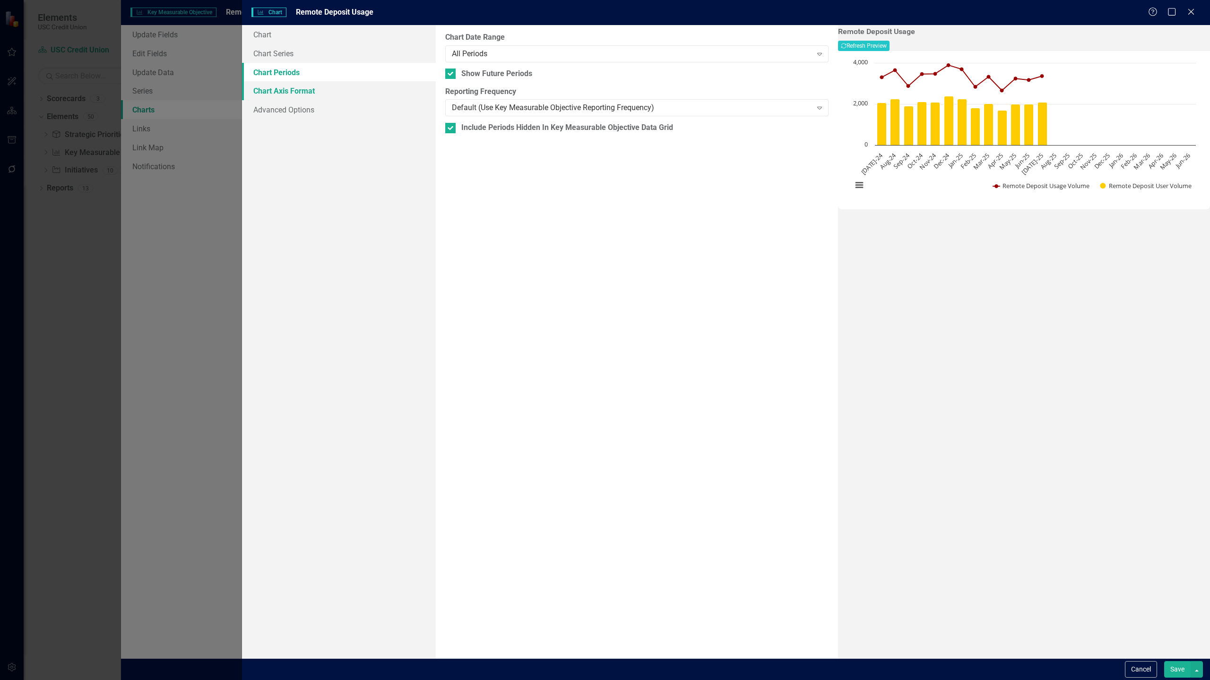
click at [324, 93] on link "Chart Axis Format" at bounding box center [339, 90] width 194 height 19
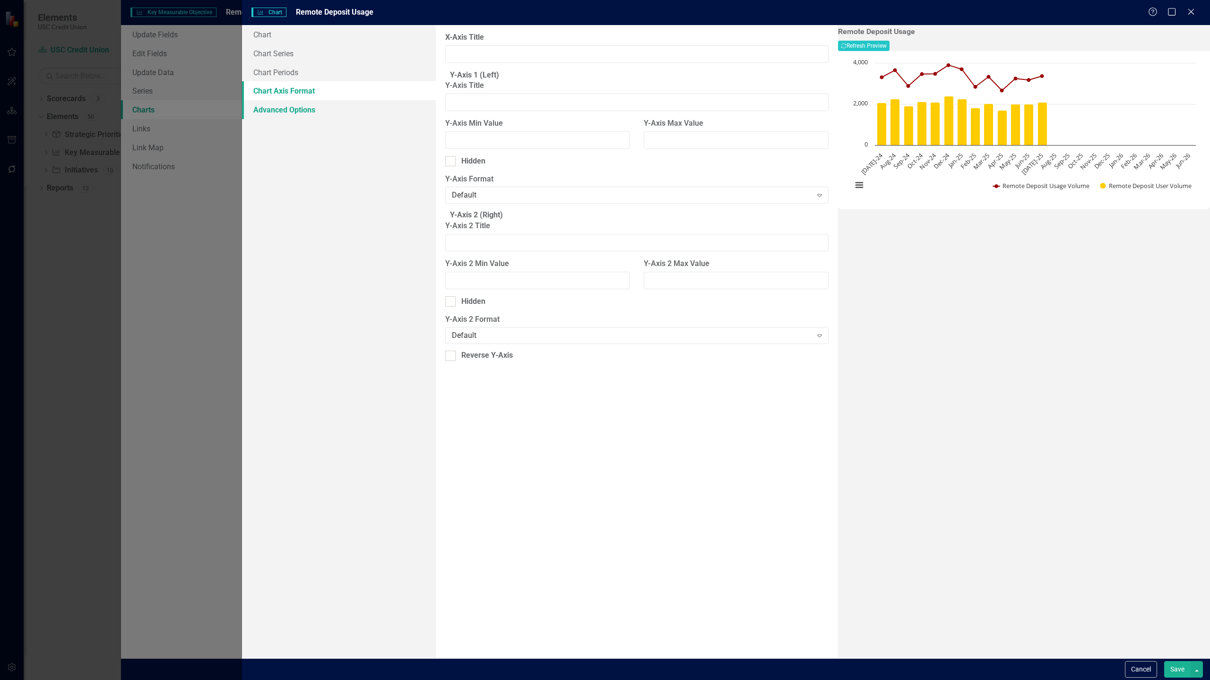
click at [307, 108] on link "Advanced Options" at bounding box center [339, 109] width 194 height 19
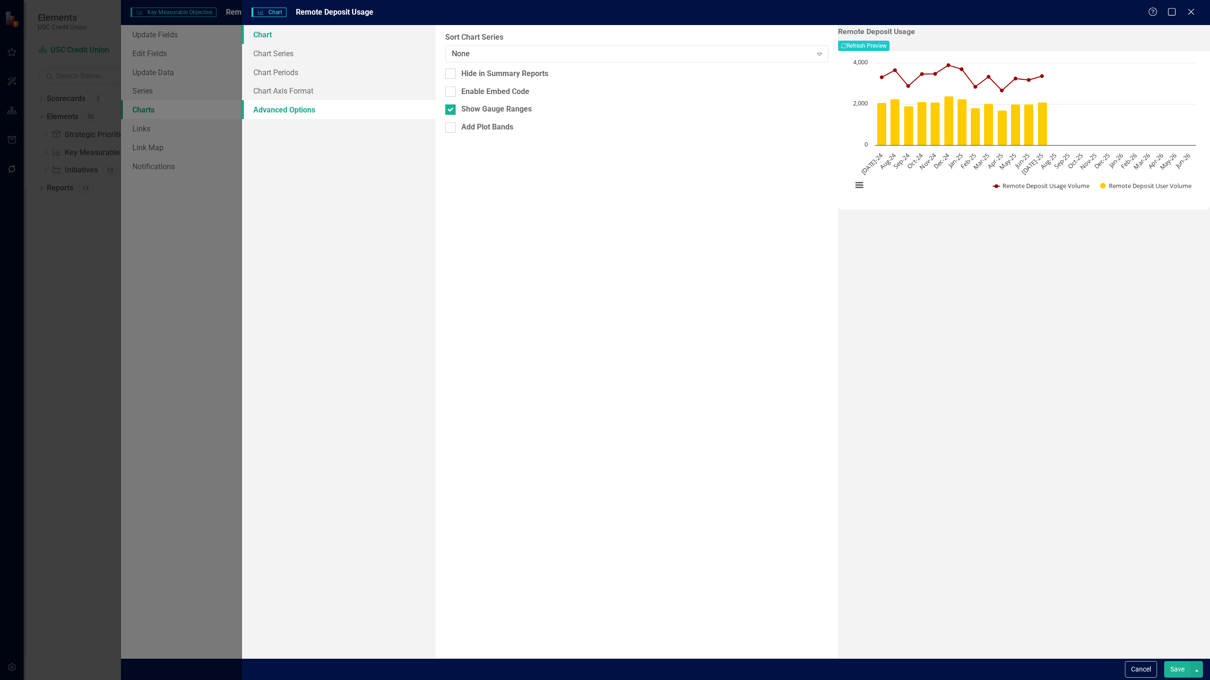
click at [262, 38] on link "Chart" at bounding box center [339, 34] width 194 height 19
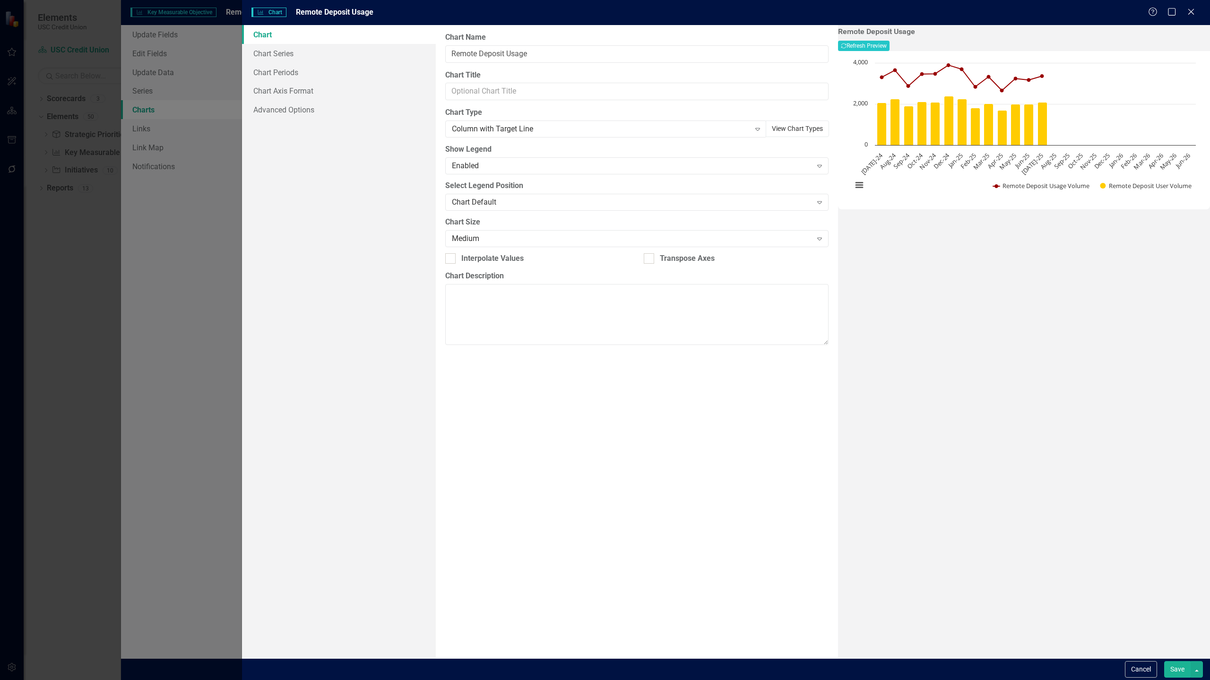
click at [765, 126] on button "View Chart Types" at bounding box center [796, 128] width 63 height 17
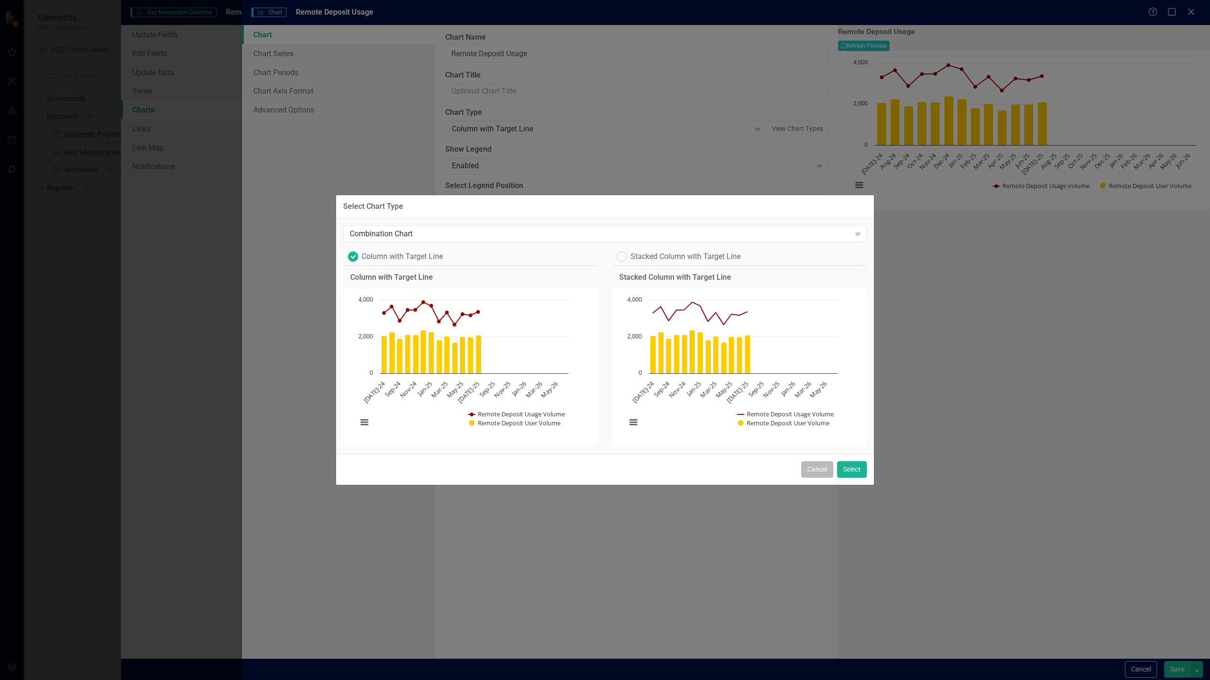
click at [815, 477] on button "Cancel" at bounding box center [817, 469] width 32 height 17
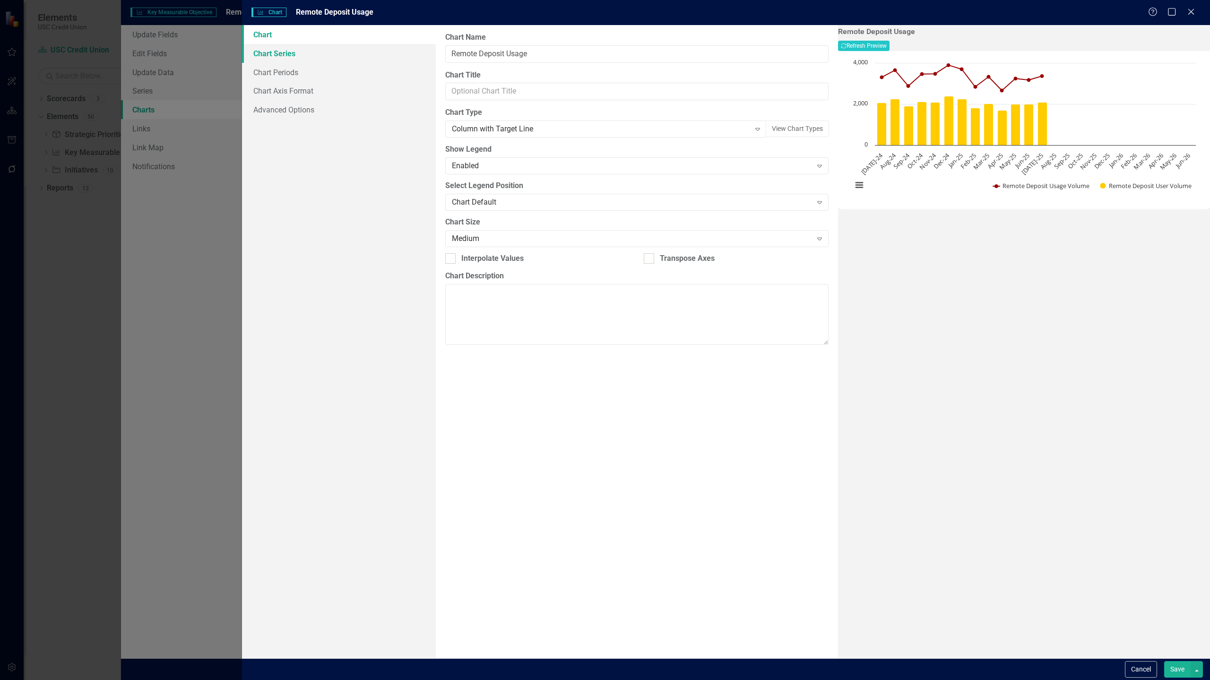
click at [301, 55] on link "Chart Series" at bounding box center [339, 53] width 194 height 19
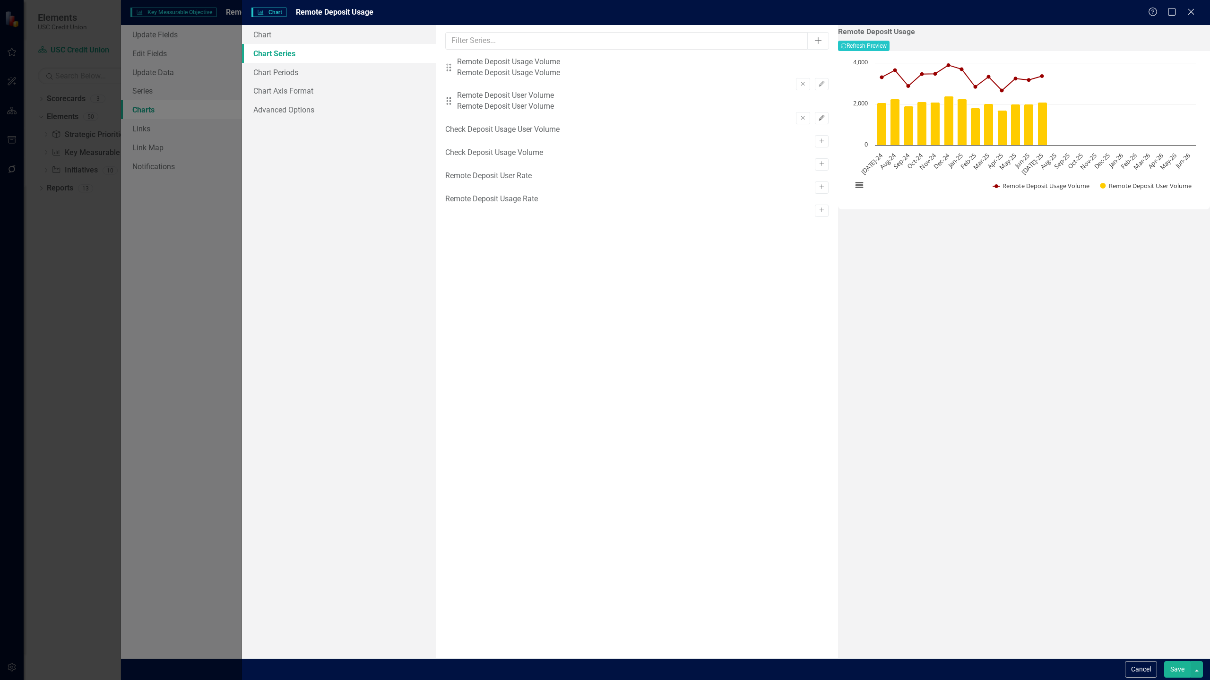
click at [818, 115] on icon "button" at bounding box center [821, 118] width 6 height 6
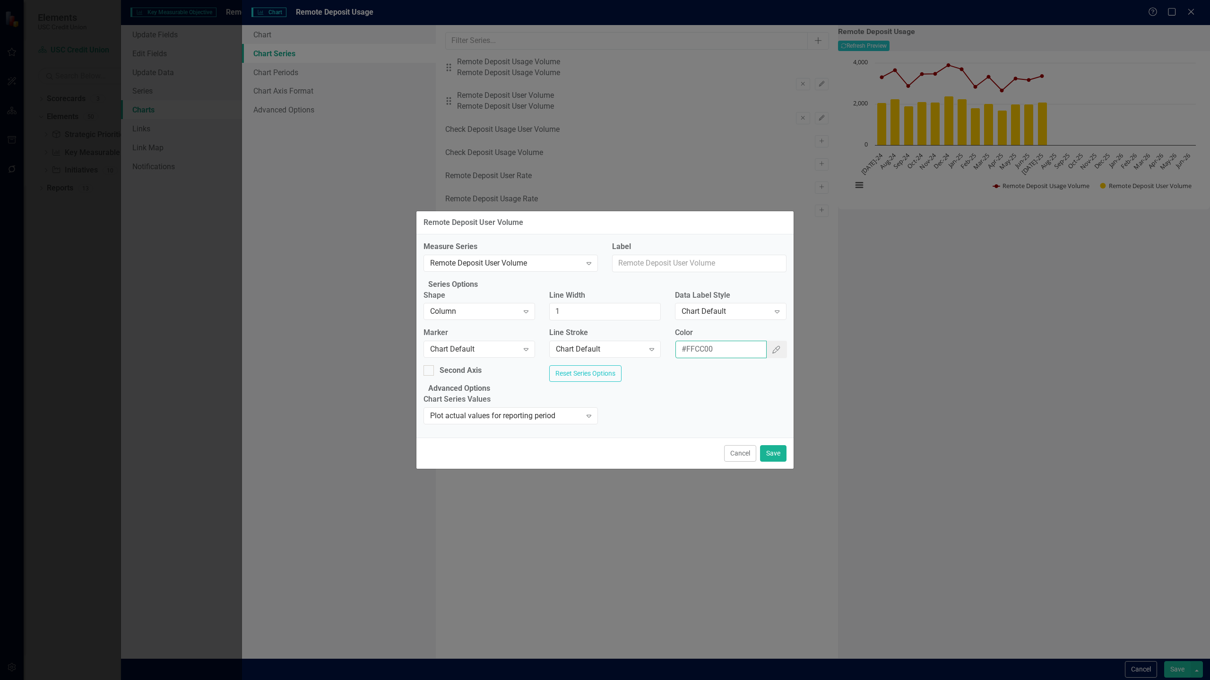
click at [717, 344] on input "#FFCC00" at bounding box center [721, 349] width 92 height 17
click at [738, 462] on button "Cancel" at bounding box center [740, 453] width 32 height 17
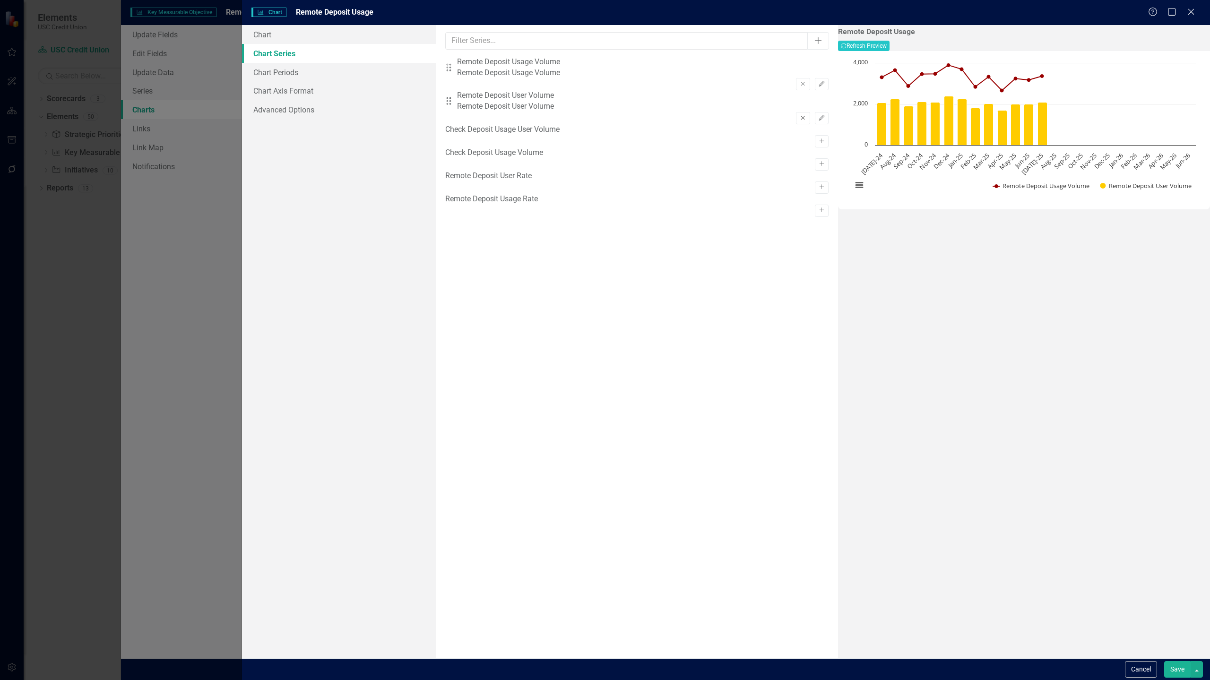
click at [801, 116] on icon "button" at bounding box center [803, 118] width 4 height 4
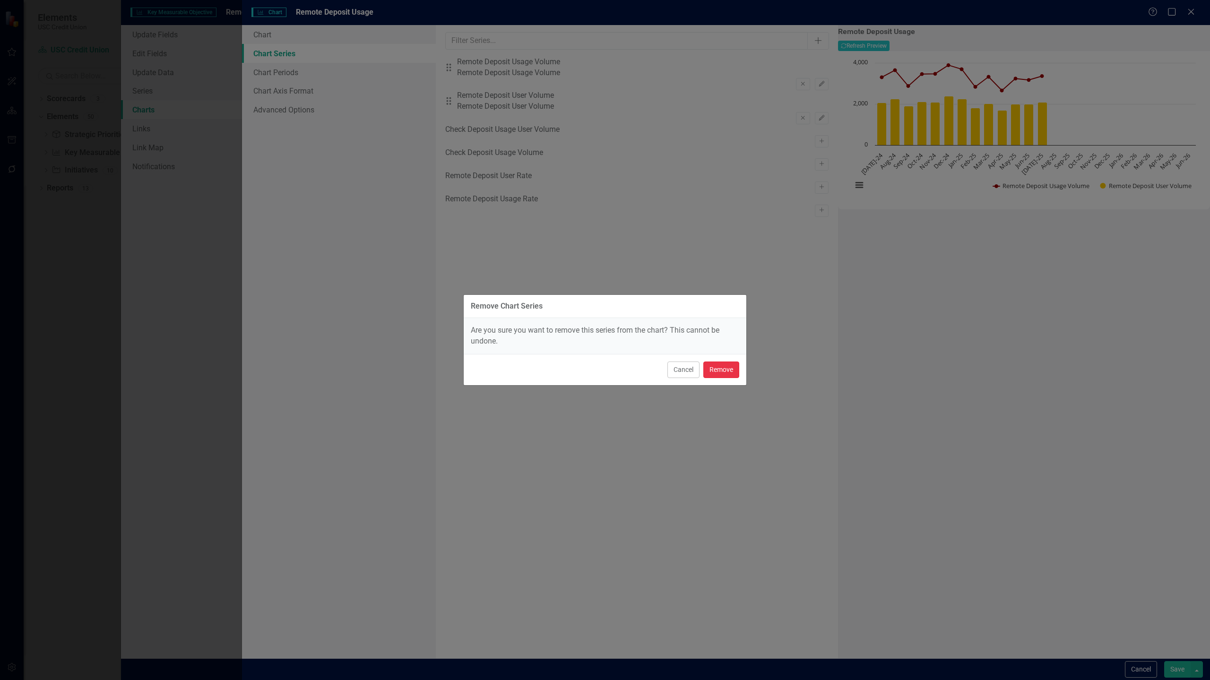
click at [719, 365] on button "Remove" at bounding box center [721, 369] width 36 height 17
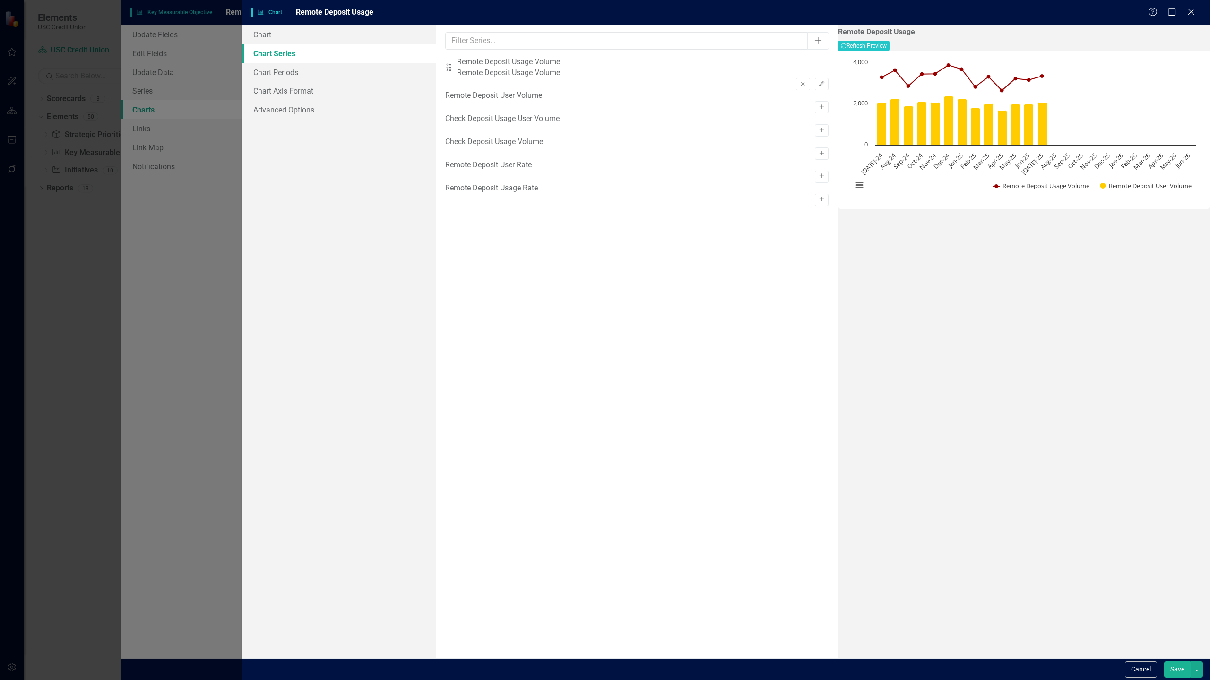
click at [770, 129] on div "Check Deposit Usage User Volume Activate" at bounding box center [636, 124] width 383 height 23
click at [818, 156] on icon "Activate" at bounding box center [821, 154] width 7 height 6
click at [818, 115] on icon "Edit" at bounding box center [821, 118] width 7 height 6
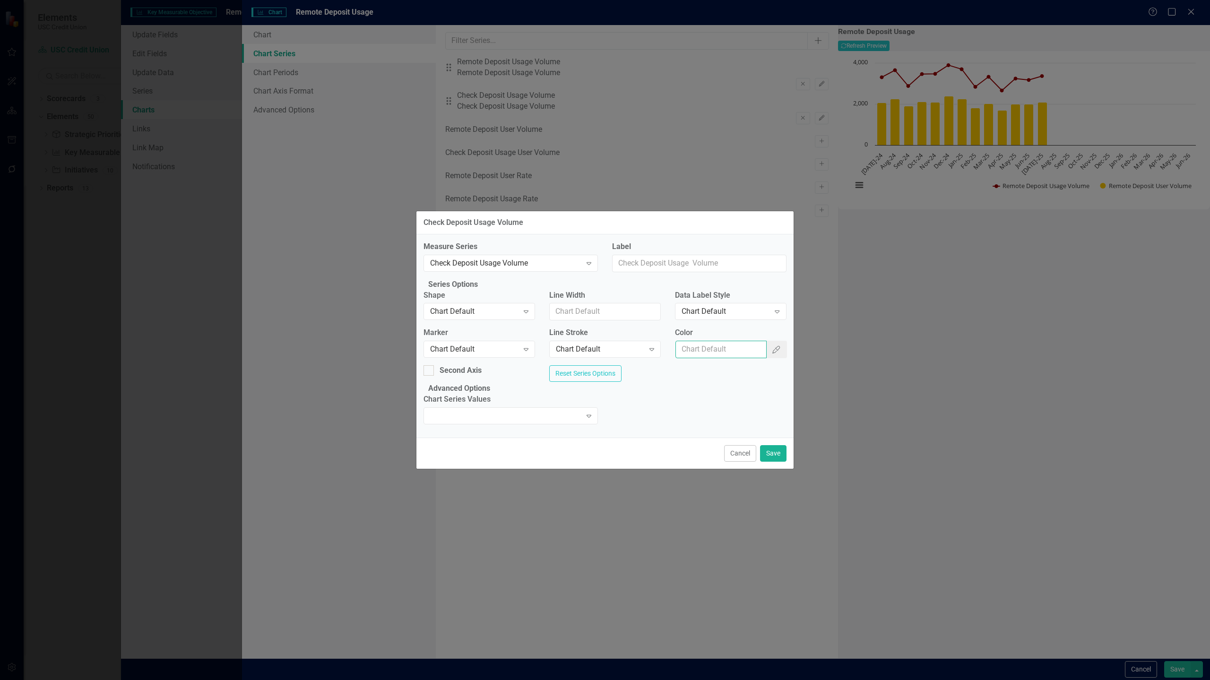
click at [730, 350] on input "Color" at bounding box center [721, 349] width 92 height 17
paste input "#FFCC00"
type input "#FFCC00"
click at [781, 462] on button "Save" at bounding box center [773, 453] width 26 height 17
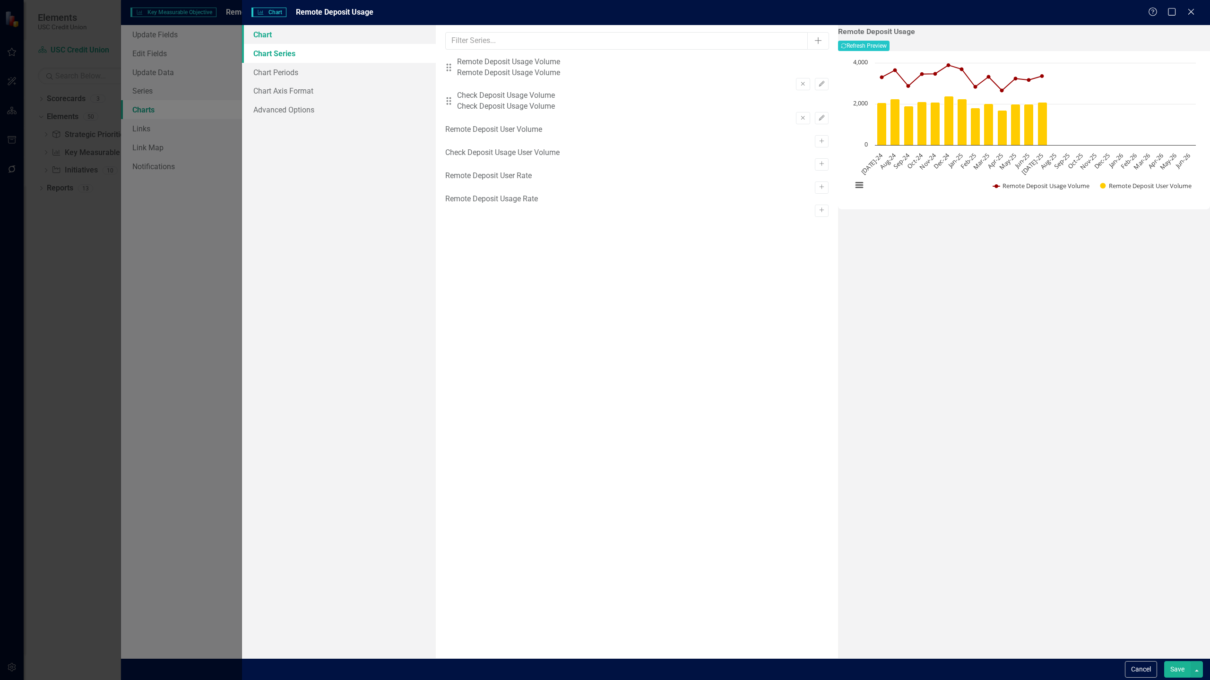
click at [265, 40] on link "Chart" at bounding box center [339, 34] width 194 height 19
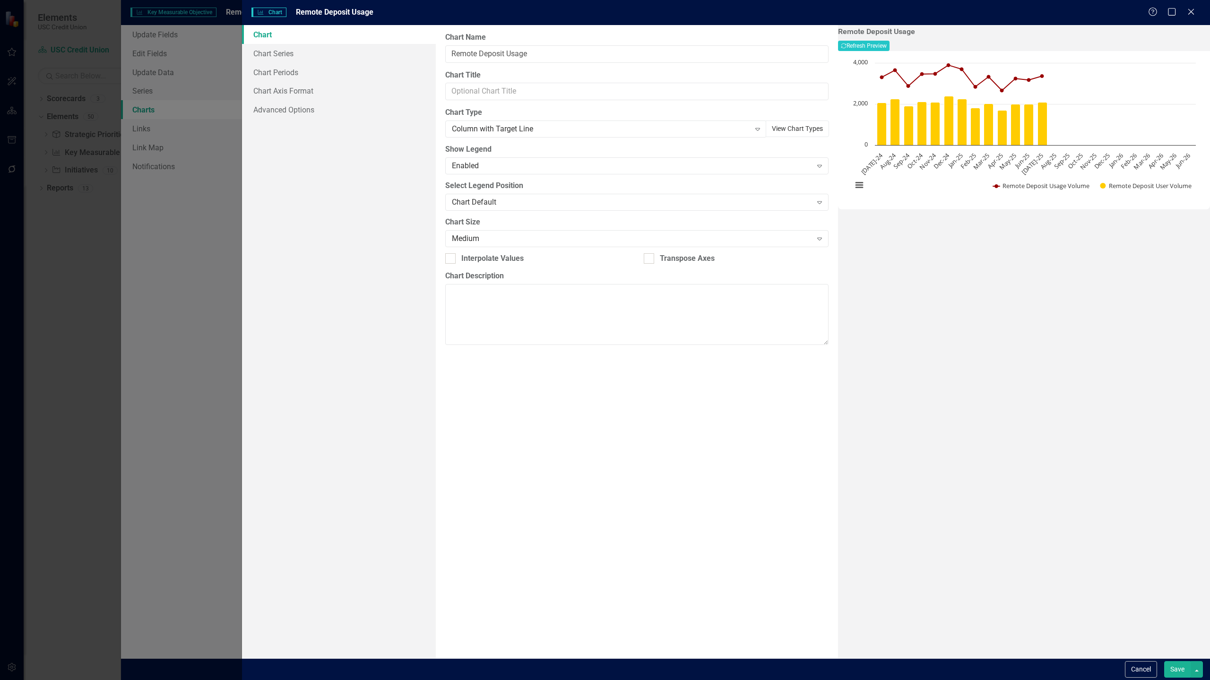
click at [780, 126] on button "View Chart Types" at bounding box center [796, 128] width 63 height 17
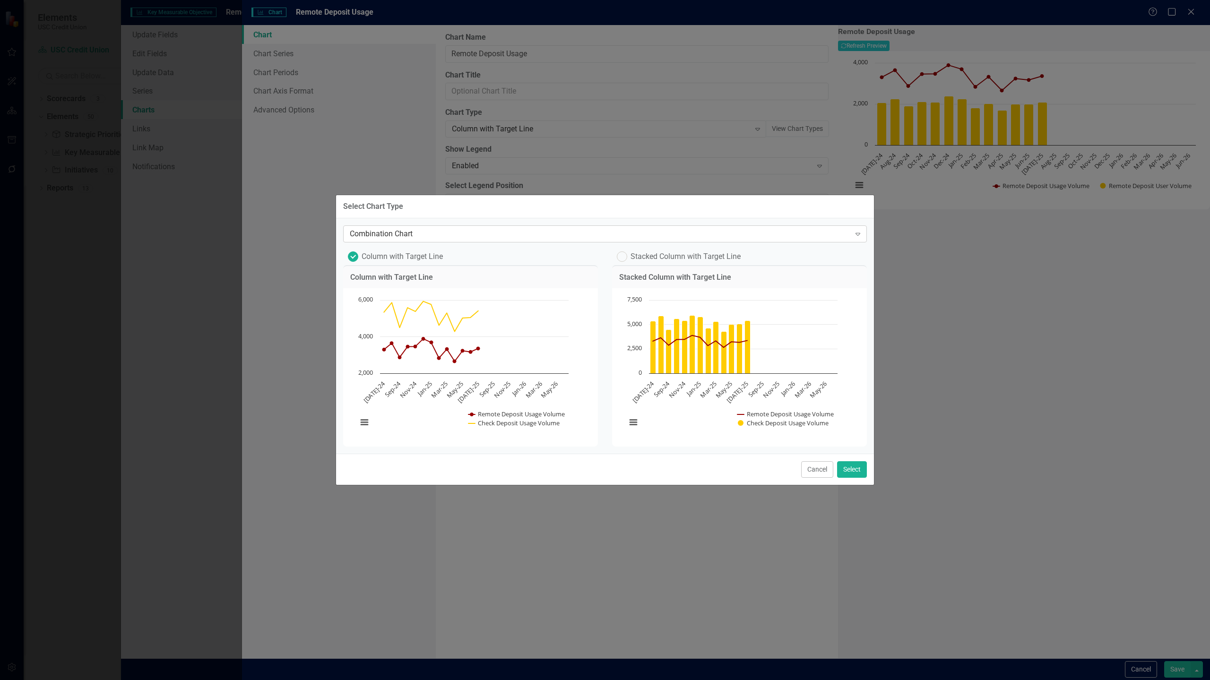
click at [558, 230] on div "Combination Chart" at bounding box center [600, 234] width 500 height 11
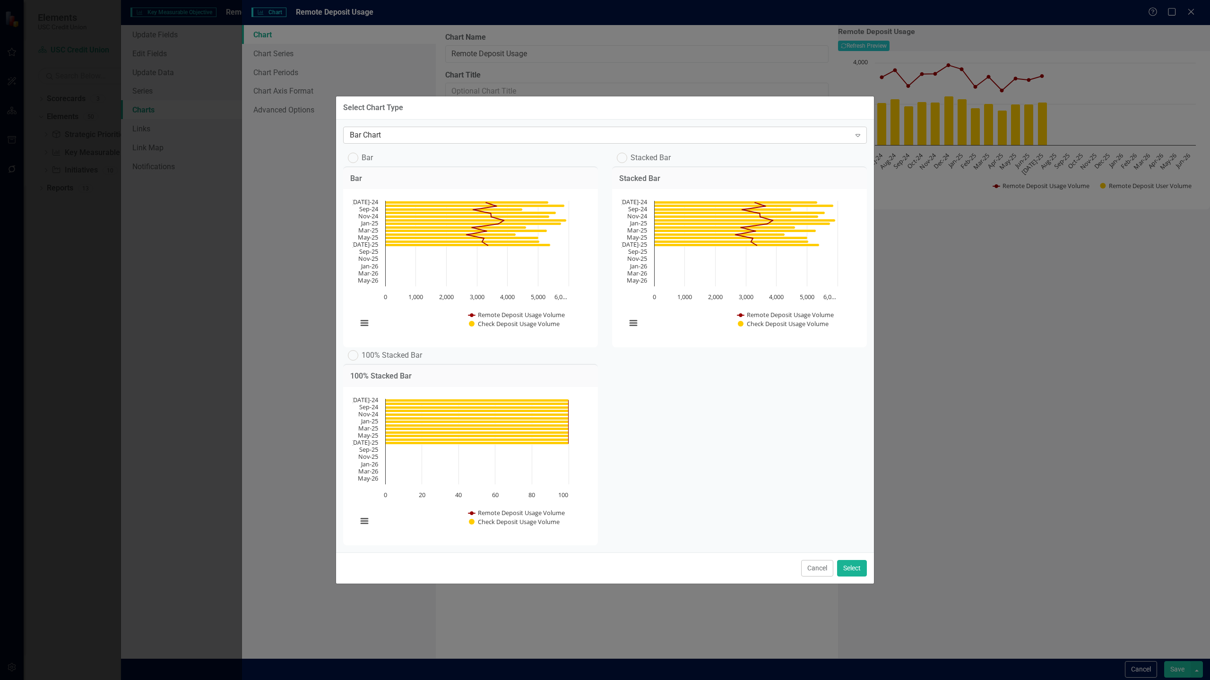
click at [492, 130] on div "Bar Chart" at bounding box center [600, 135] width 500 height 11
click at [441, 679] on div "Column Chart" at bounding box center [606, 690] width 1195 height 11
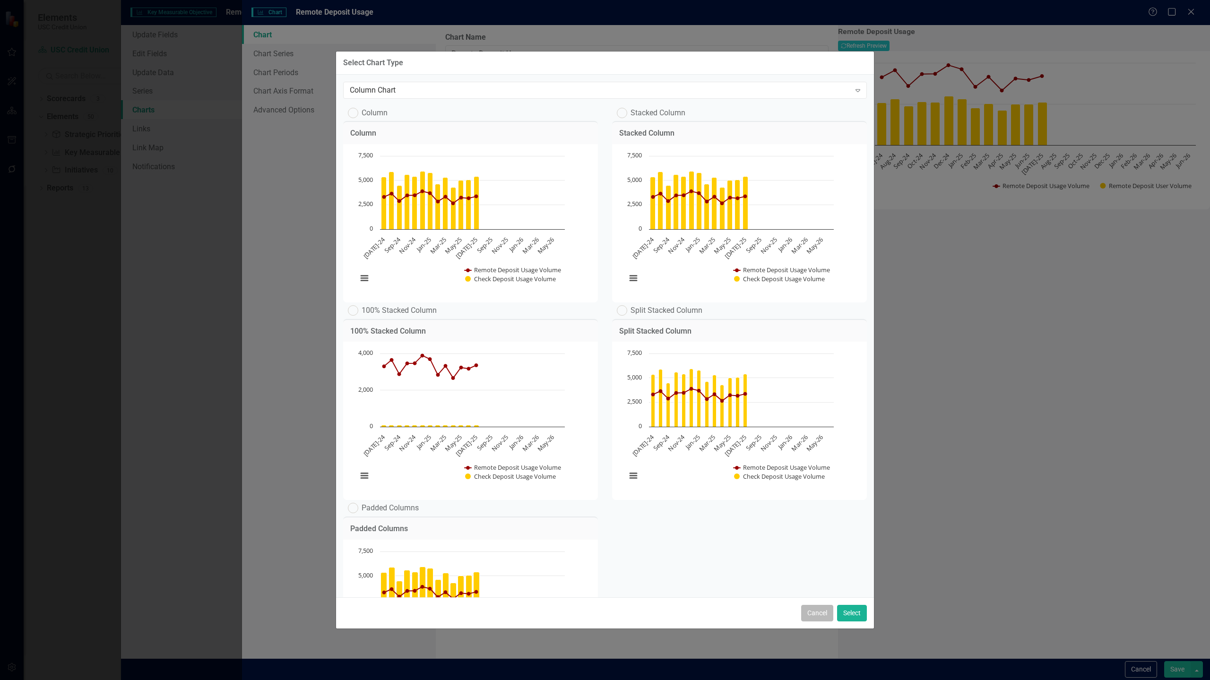
click at [818, 610] on button "Cancel" at bounding box center [817, 613] width 32 height 17
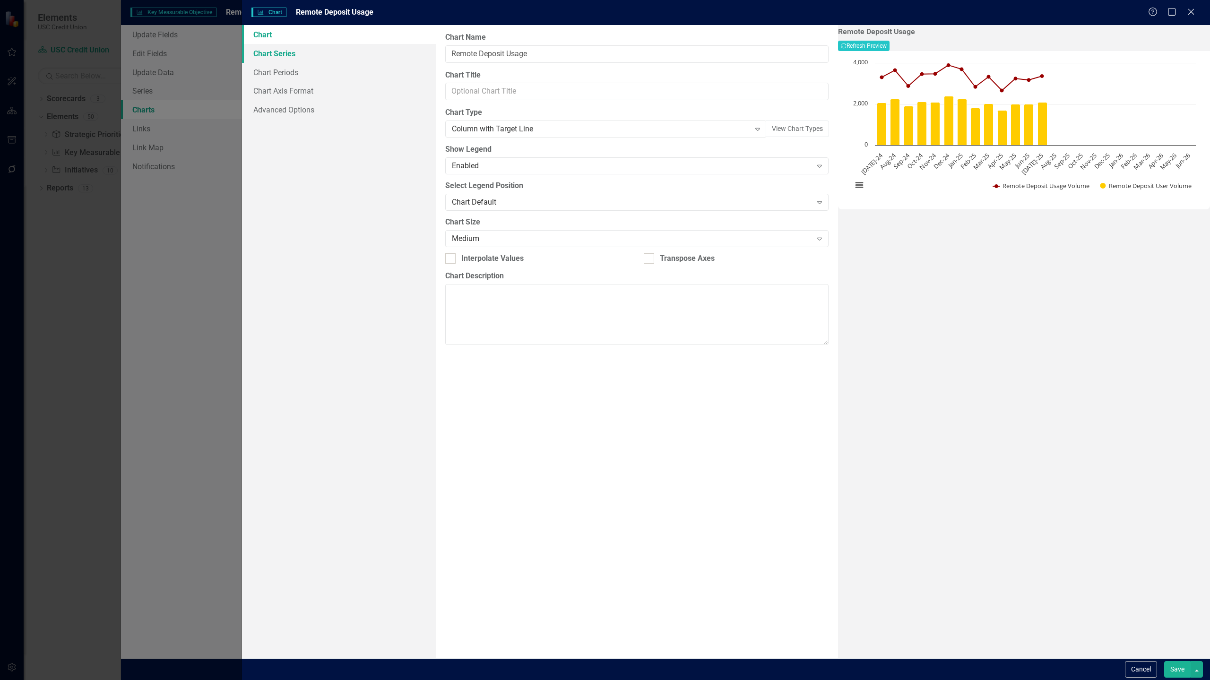
click at [305, 57] on link "Chart Series" at bounding box center [339, 53] width 194 height 19
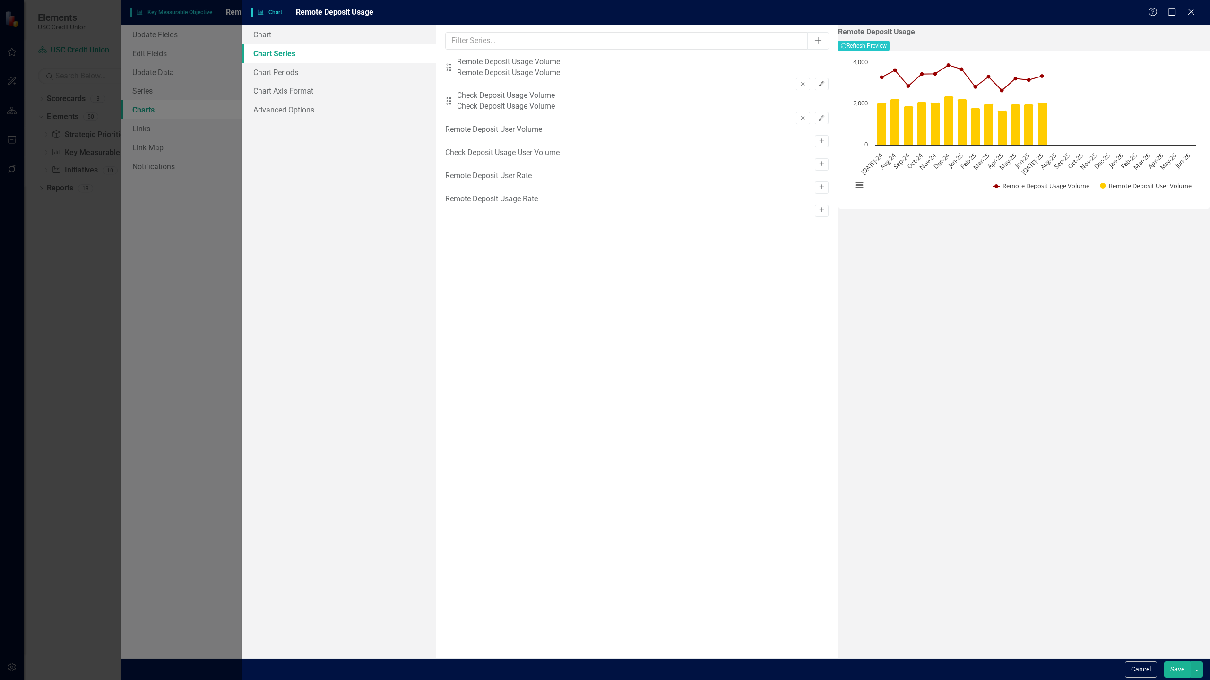
click at [818, 81] on icon "button" at bounding box center [821, 84] width 6 height 6
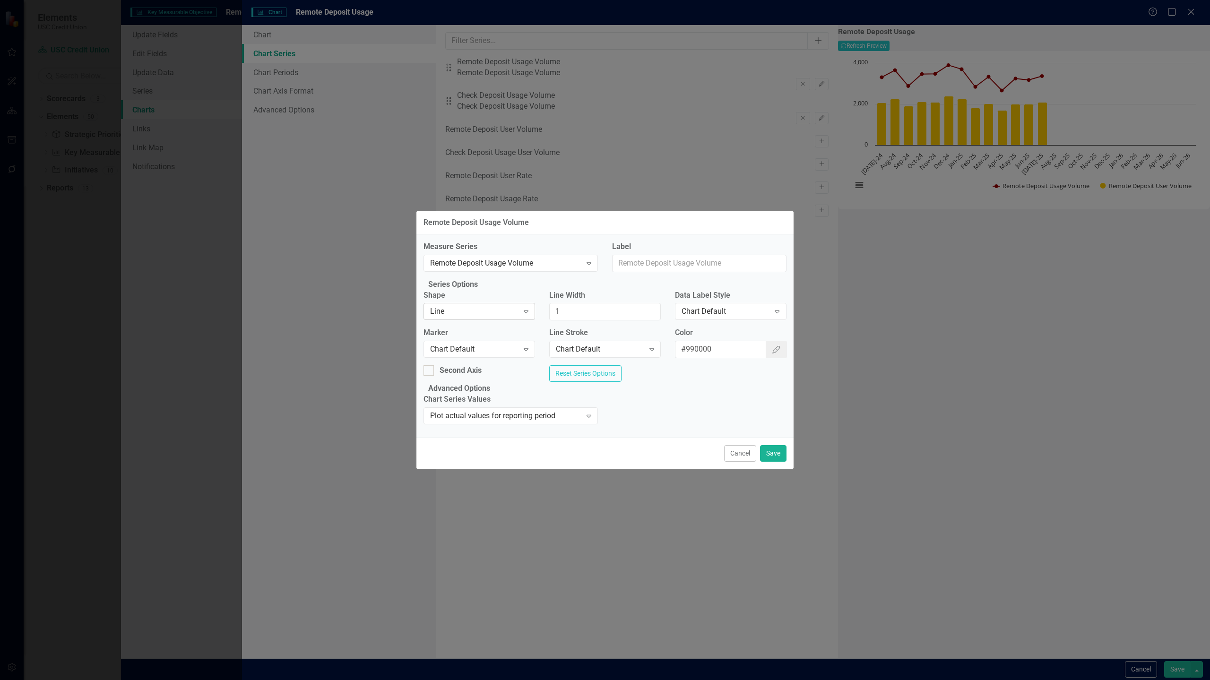
click at [494, 313] on div "Line" at bounding box center [474, 311] width 88 height 11
click at [476, 679] on div "Chart Default" at bounding box center [606, 687] width 1195 height 11
click at [778, 462] on button "Save" at bounding box center [773, 453] width 26 height 17
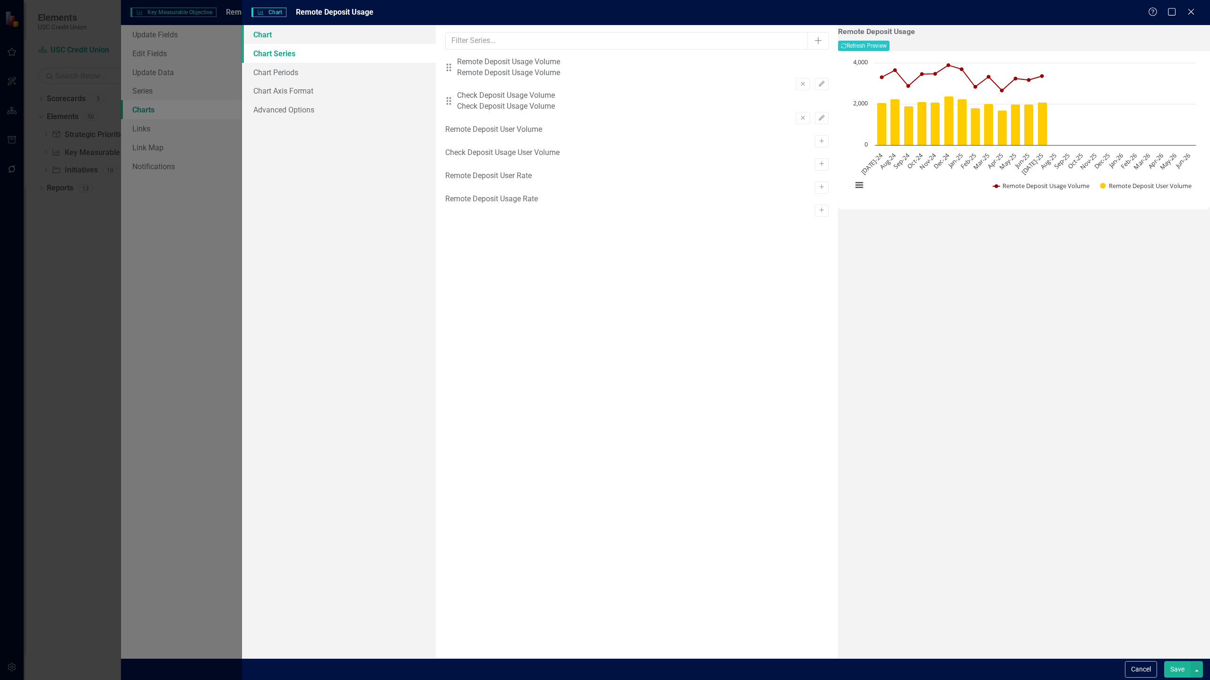
click at [280, 38] on link "Chart" at bounding box center [339, 34] width 194 height 19
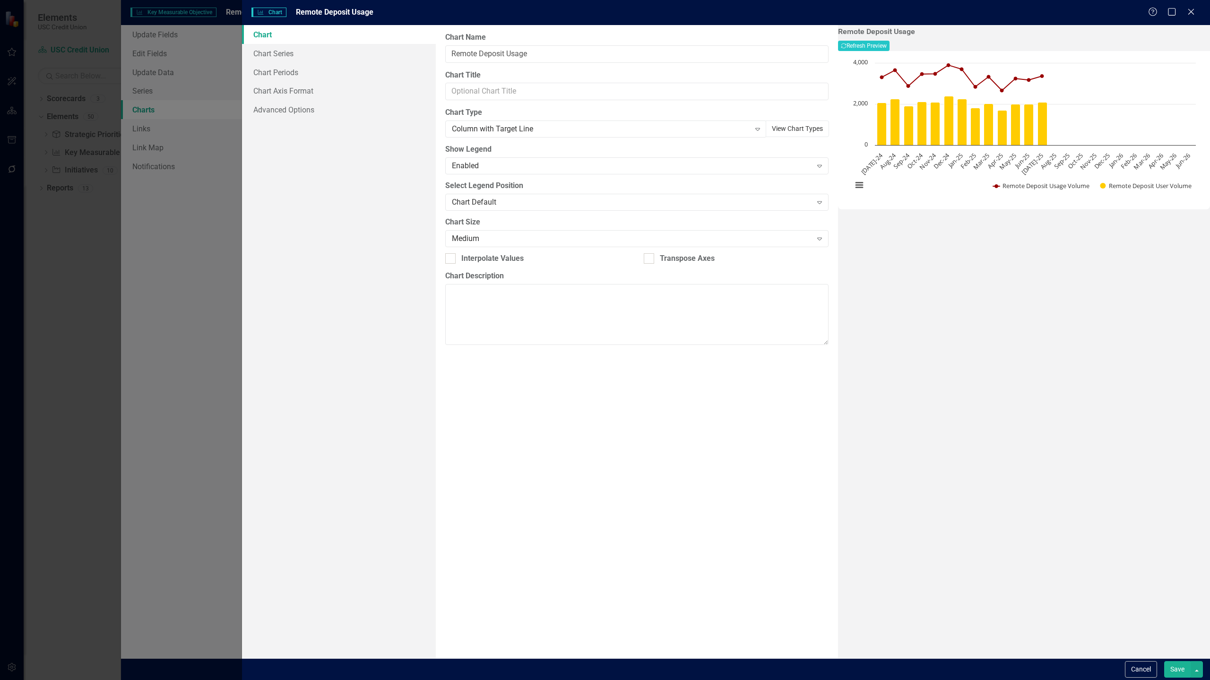
click at [774, 127] on button "View Chart Types" at bounding box center [796, 128] width 63 height 17
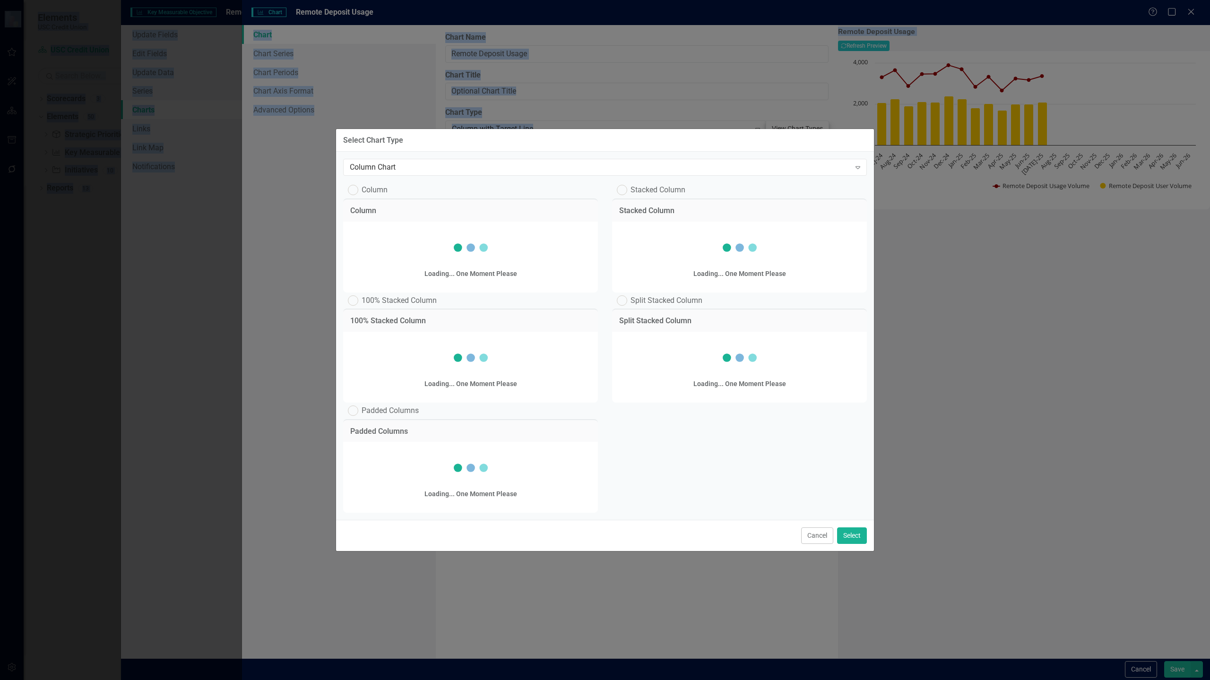
click at [774, 198] on div "Stacked Column Loading... One Moment Please" at bounding box center [739, 245] width 255 height 94
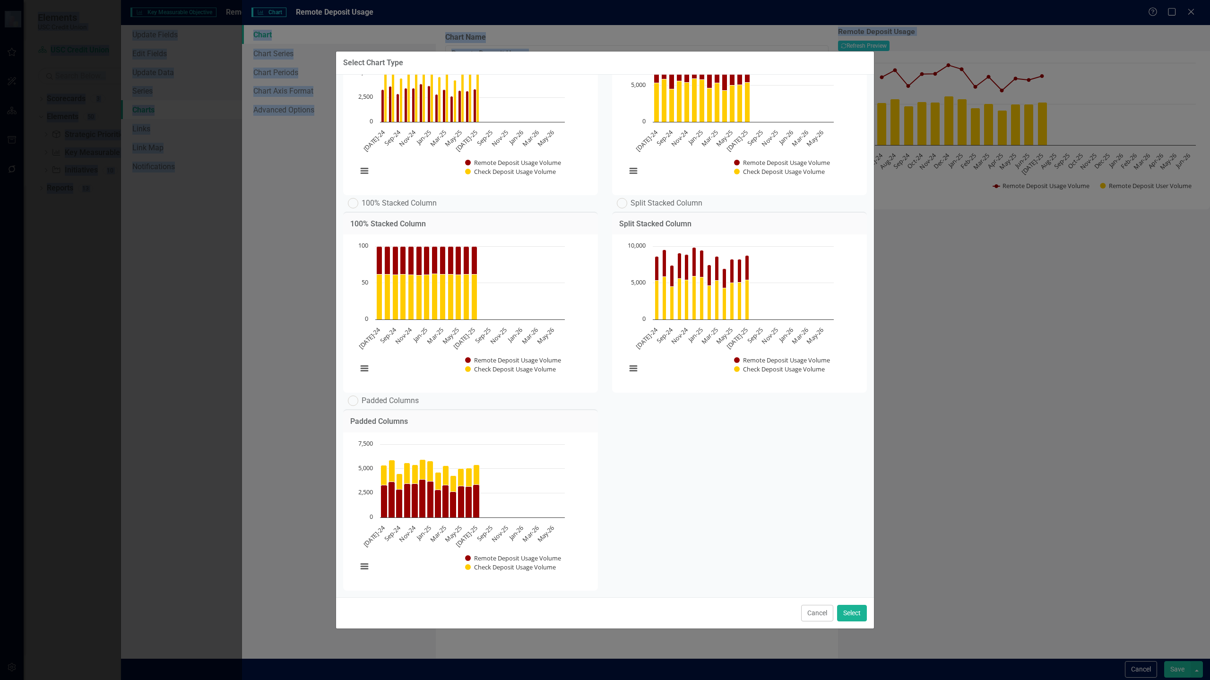
scroll to position [0, 0]
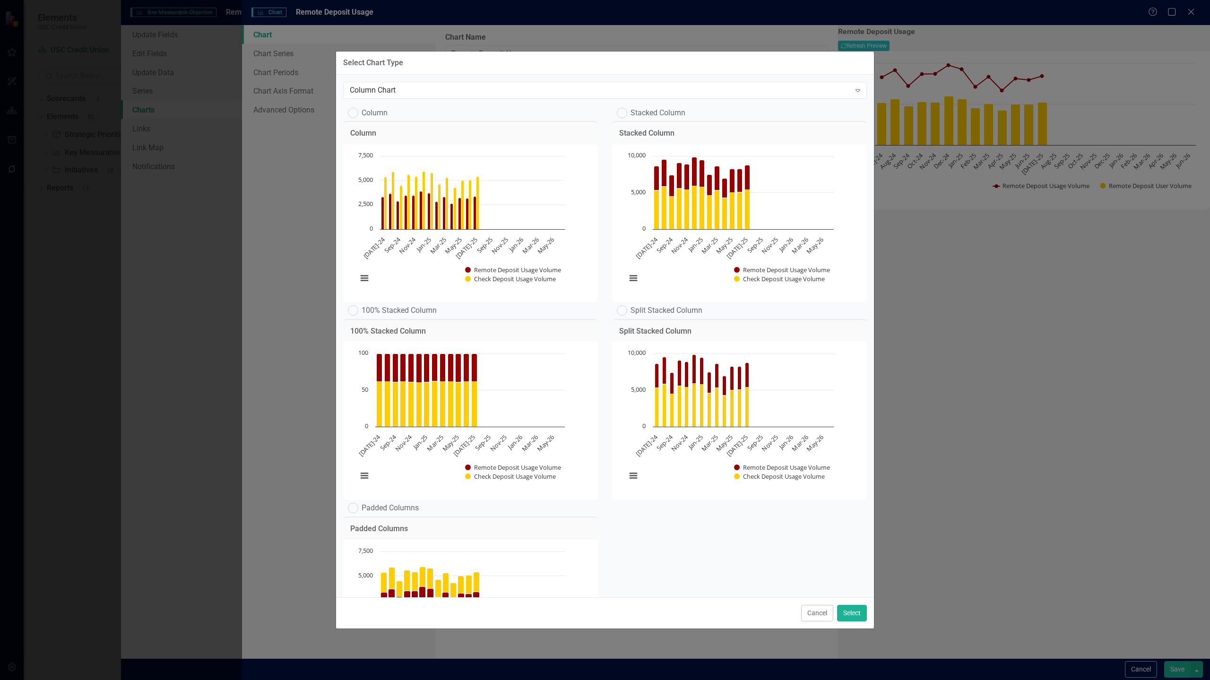
click at [640, 114] on label "Stacked Column" at bounding box center [651, 113] width 69 height 10
click at [623, 114] on input "Stacked Column" at bounding box center [620, 111] width 6 height 6
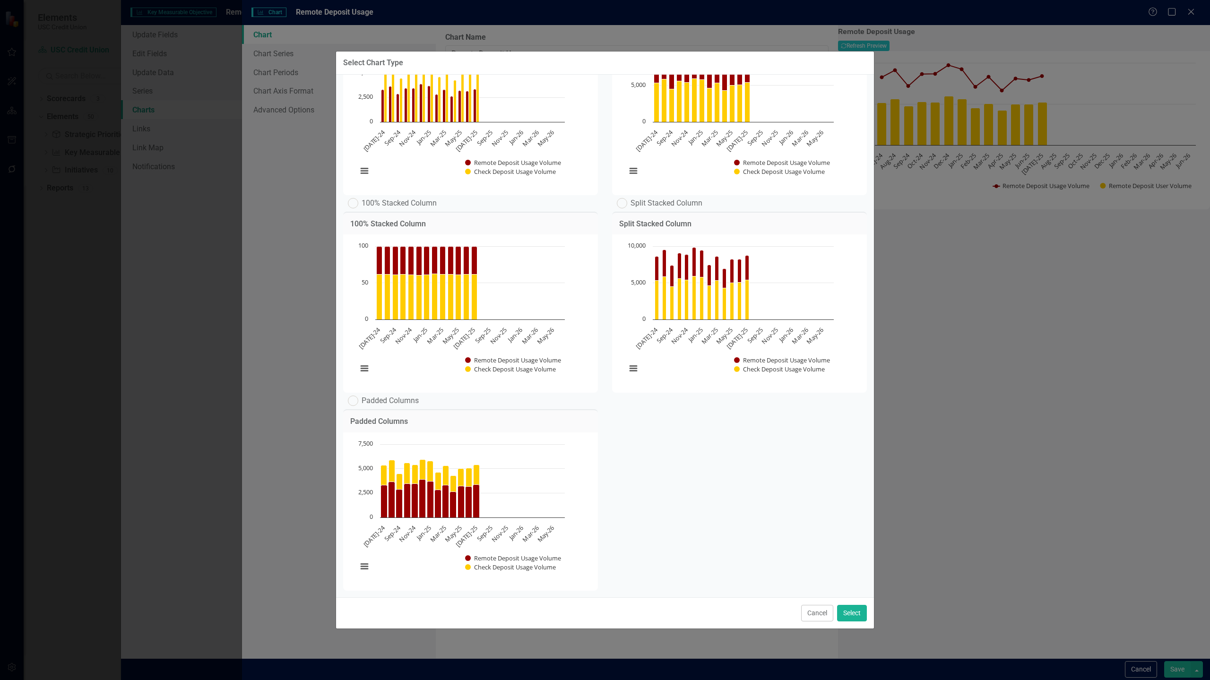
click at [403, 396] on label "Padded Columns" at bounding box center [383, 401] width 71 height 10
click at [354, 396] on input "Padded Columns" at bounding box center [351, 399] width 6 height 6
radio input "false"
radio input "true"
click at [857, 616] on button "Select" at bounding box center [852, 613] width 30 height 17
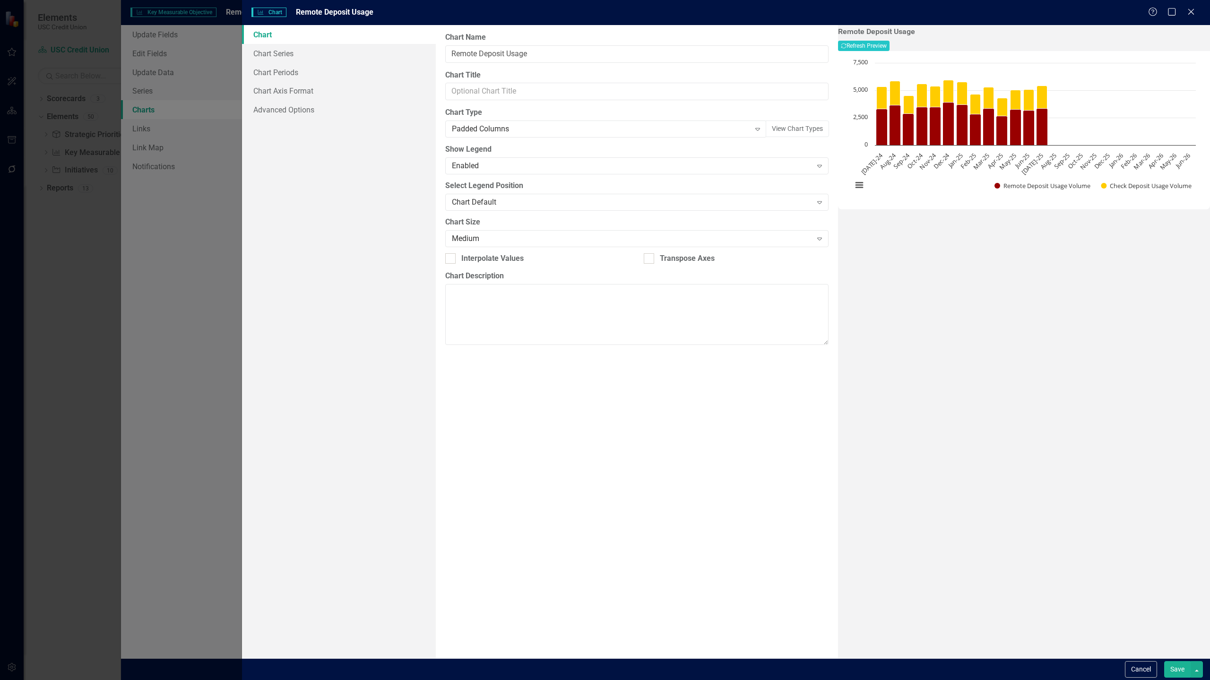
click at [672, 392] on div "From this page, you can define the name, type, and size of the chart. You can a…" at bounding box center [637, 341] width 402 height 633
click at [281, 50] on link "Chart Series" at bounding box center [339, 53] width 194 height 19
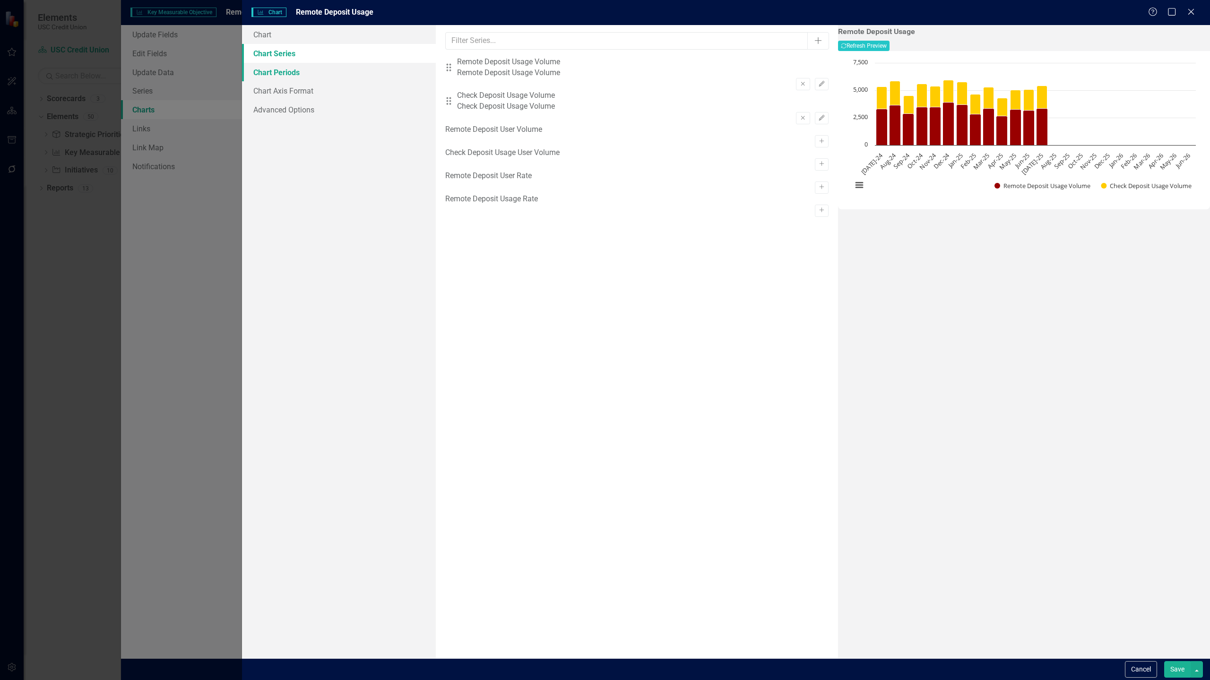
click at [300, 77] on link "Chart Periods" at bounding box center [339, 72] width 194 height 19
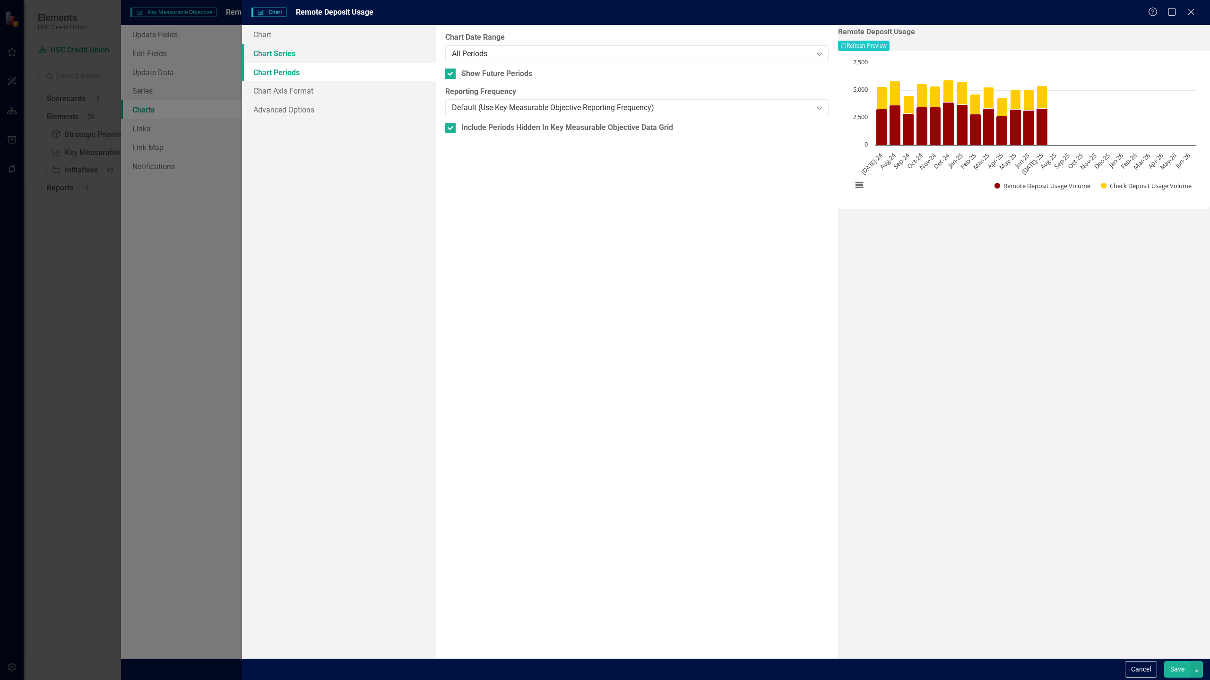
click at [288, 54] on link "Chart Series" at bounding box center [339, 53] width 194 height 19
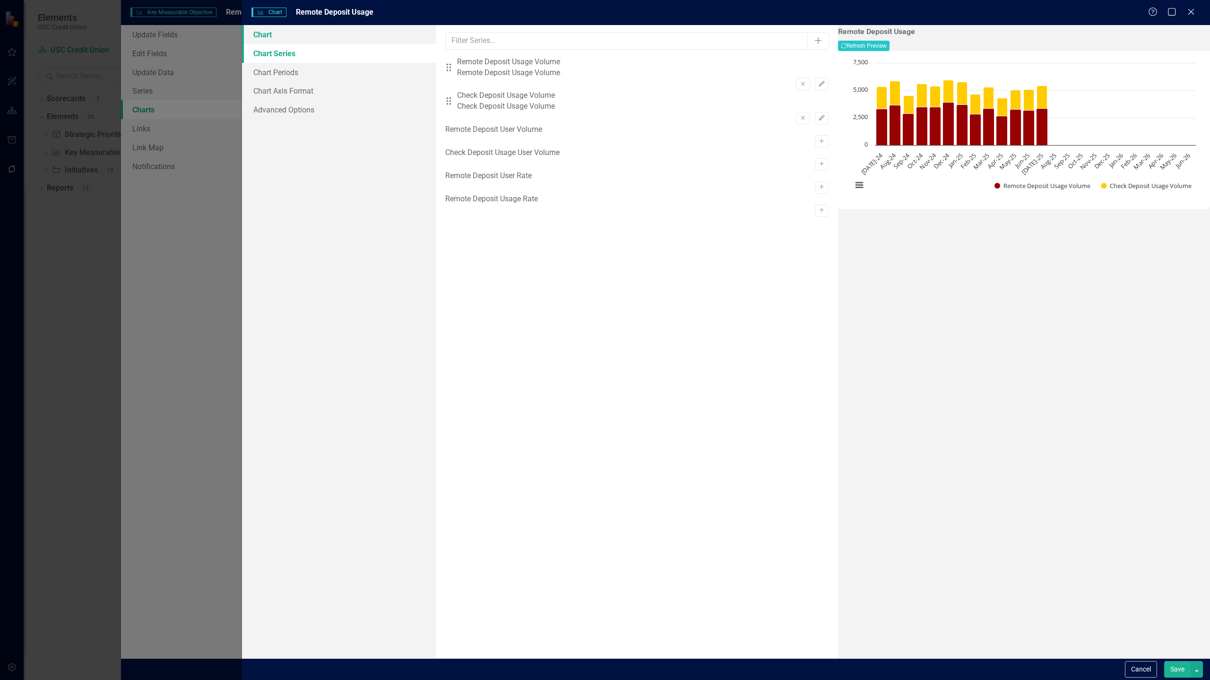
click at [327, 38] on link "Chart" at bounding box center [339, 34] width 194 height 19
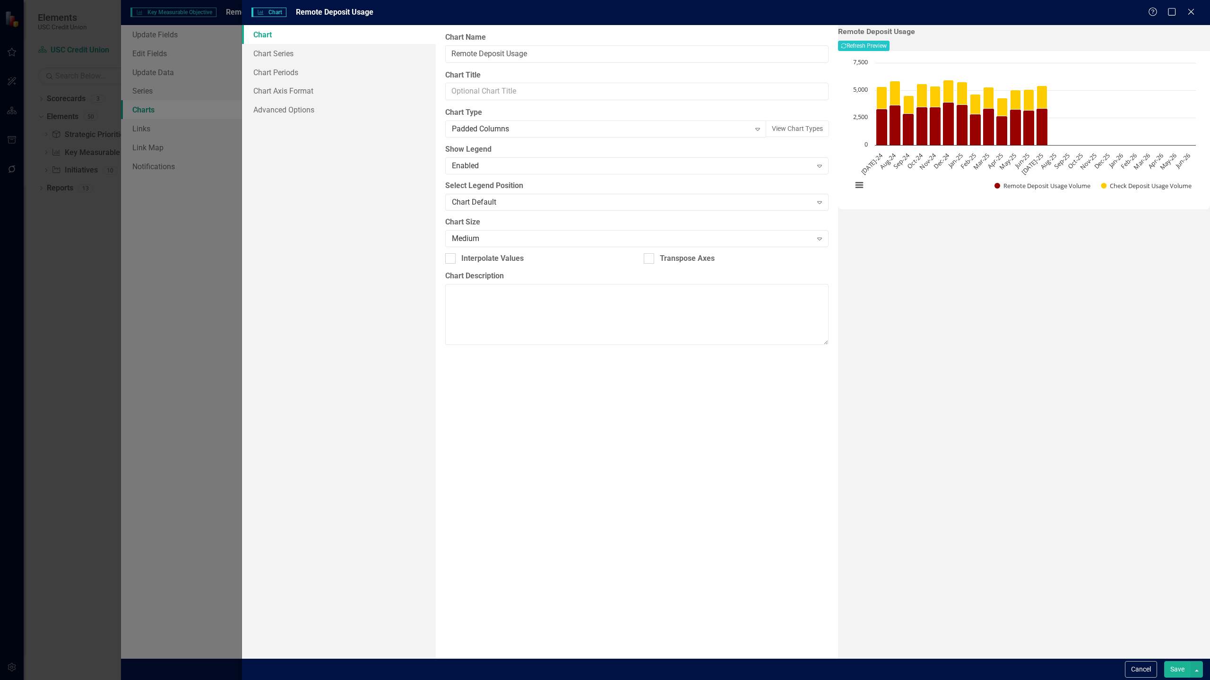
click at [1171, 672] on button "Save" at bounding box center [1177, 669] width 26 height 17
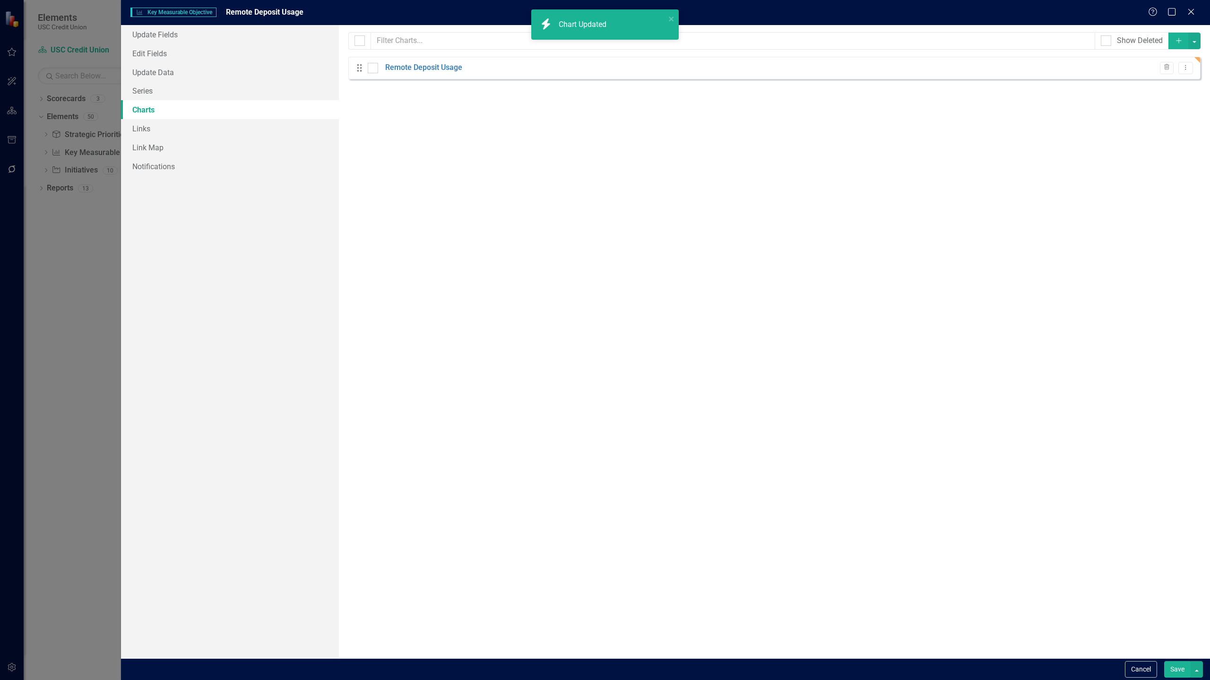
click at [1178, 671] on button "Save" at bounding box center [1177, 669] width 26 height 17
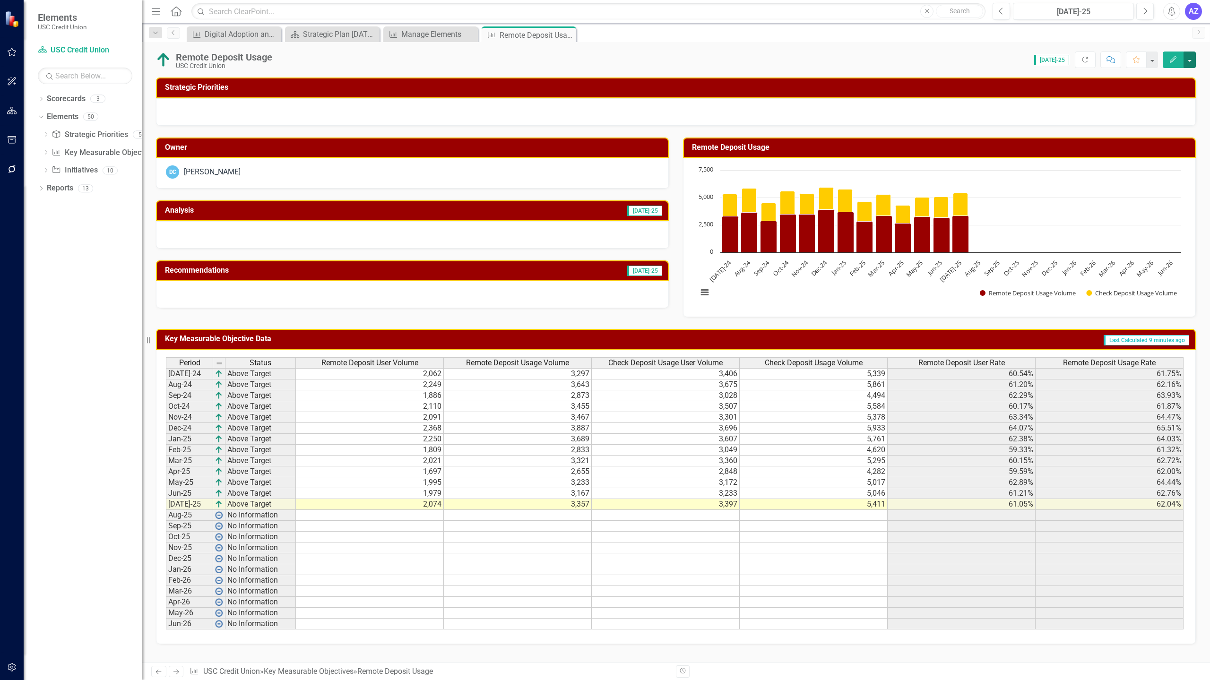
click at [1191, 59] on button "button" at bounding box center [1189, 60] width 12 height 17
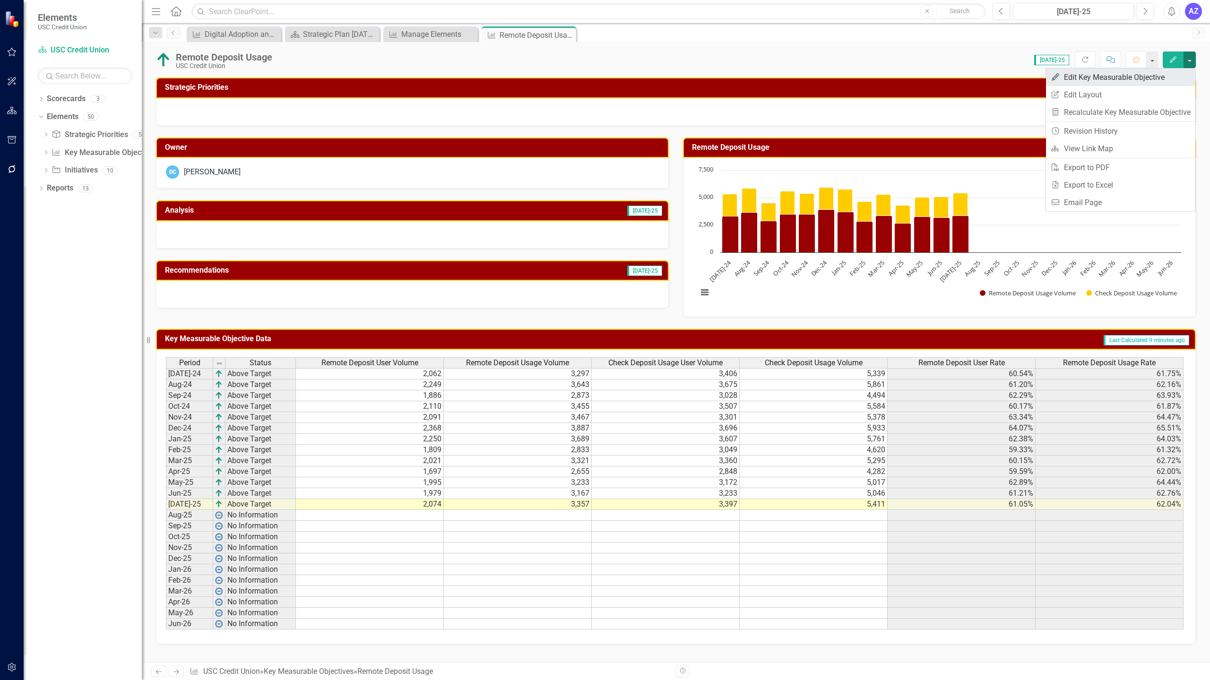
click at [1174, 72] on link "Edit Edit Key Measurable Objective" at bounding box center [1120, 77] width 149 height 17
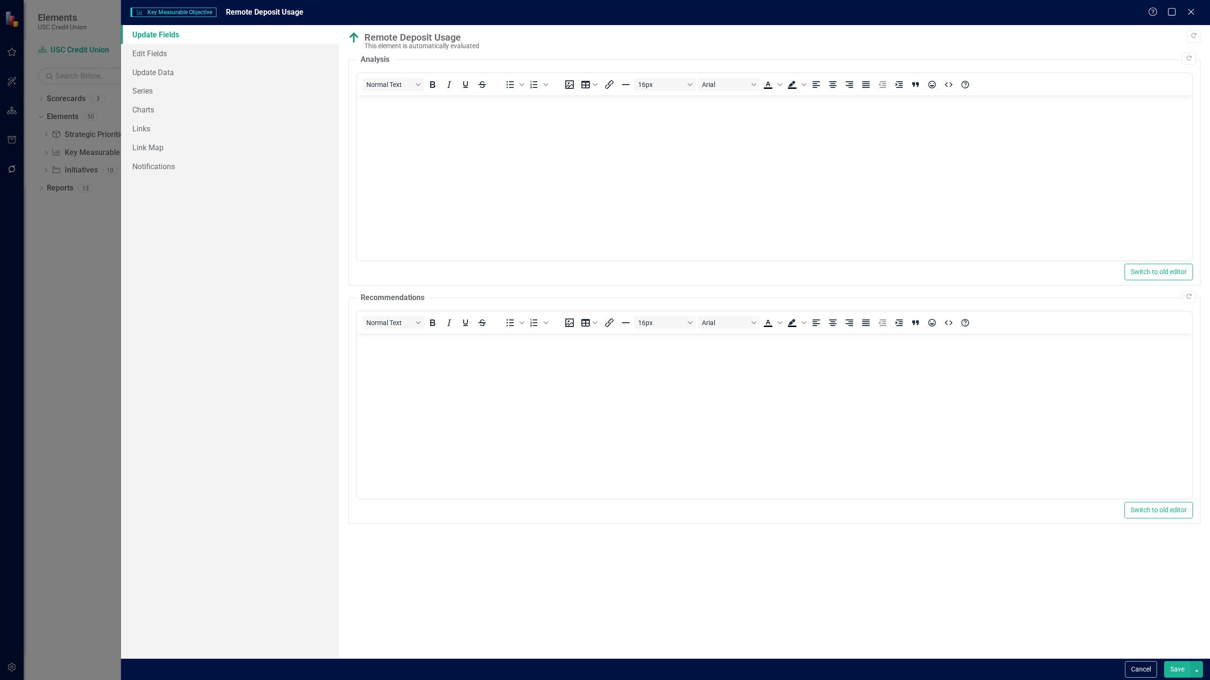
scroll to position [0, 0]
click at [177, 113] on link "Charts" at bounding box center [230, 109] width 218 height 19
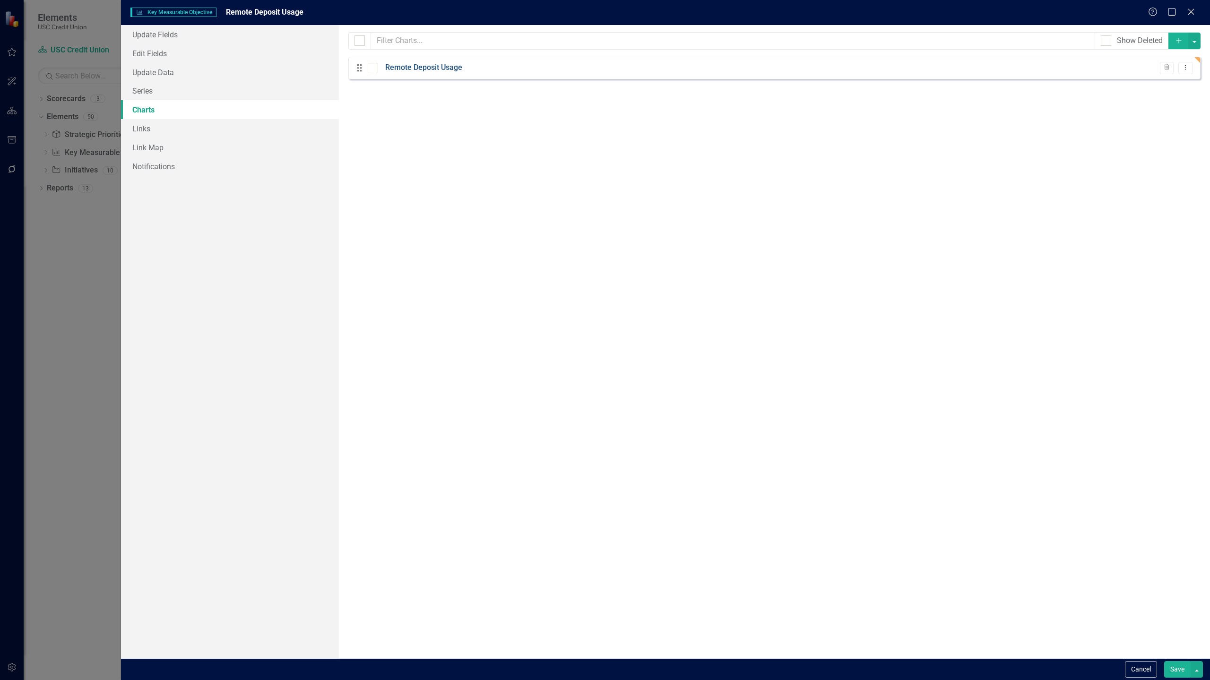
click at [428, 66] on link "Remote Deposit Usage" at bounding box center [423, 67] width 77 height 11
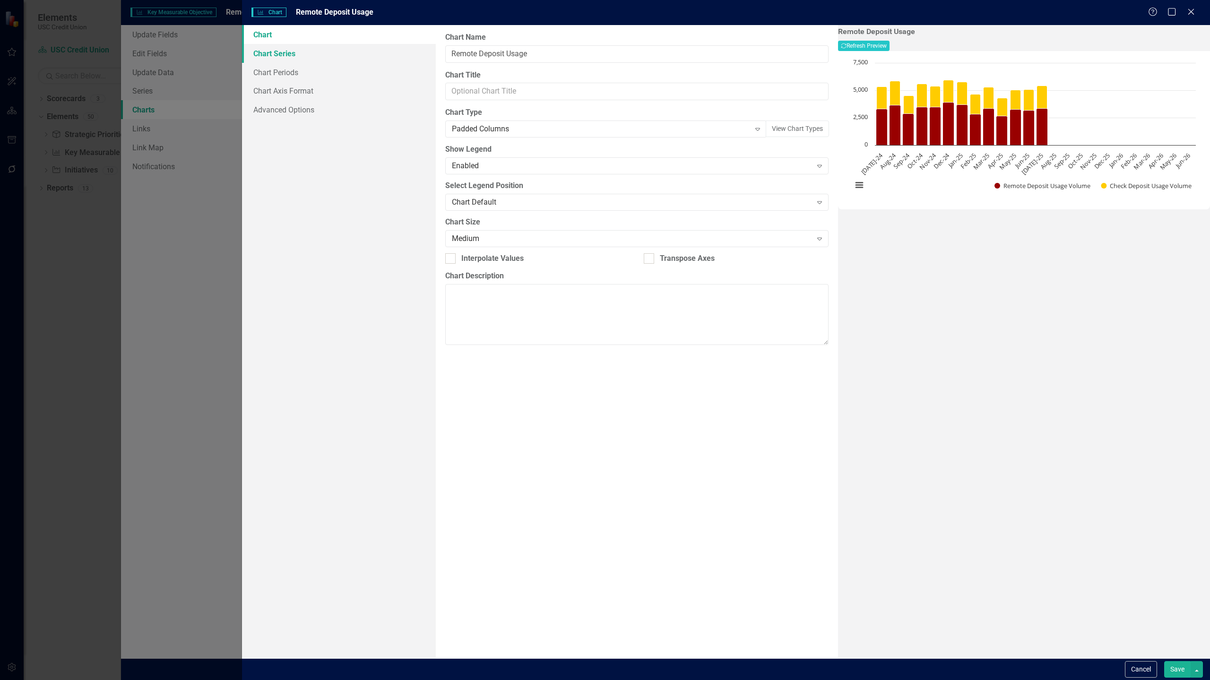
click at [293, 54] on link "Chart Series" at bounding box center [339, 53] width 194 height 19
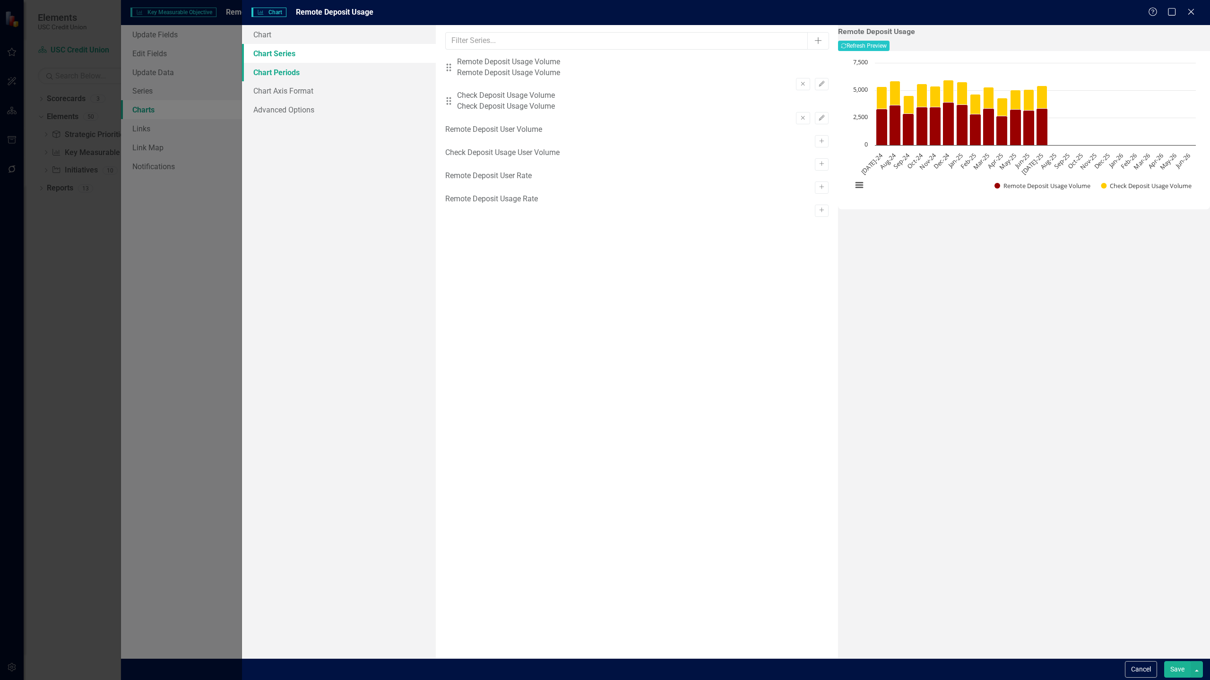
click at [312, 74] on link "Chart Periods" at bounding box center [339, 72] width 194 height 19
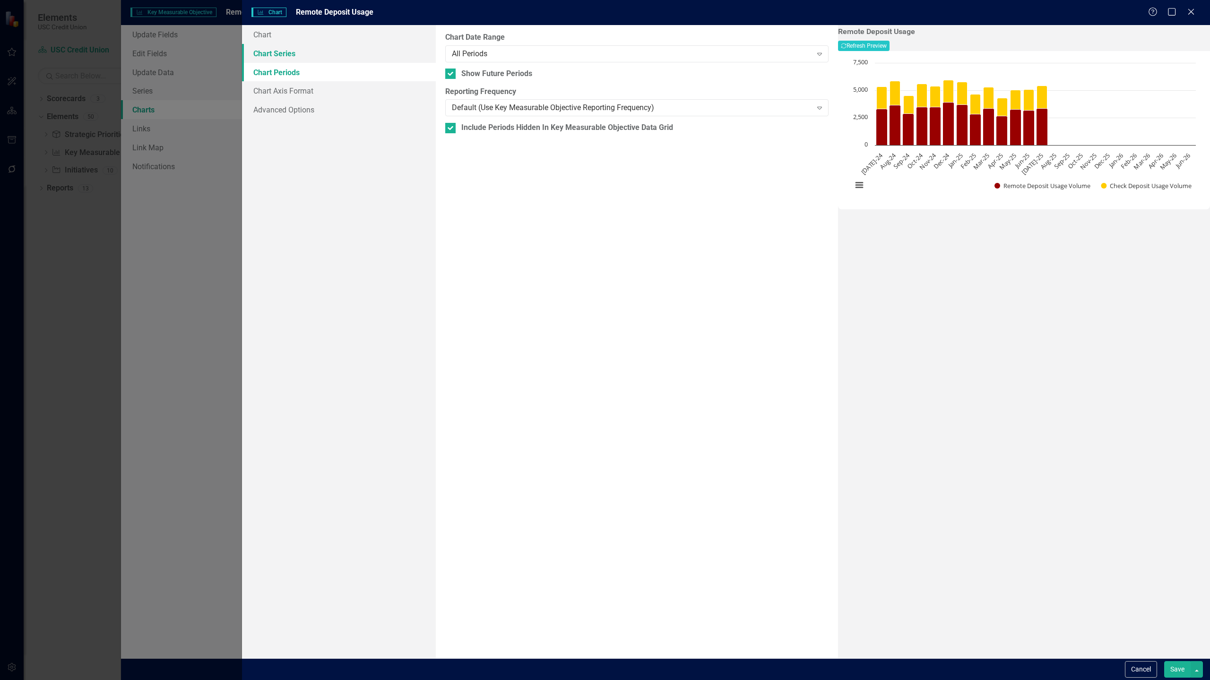
click at [297, 58] on link "Chart Series" at bounding box center [339, 53] width 194 height 19
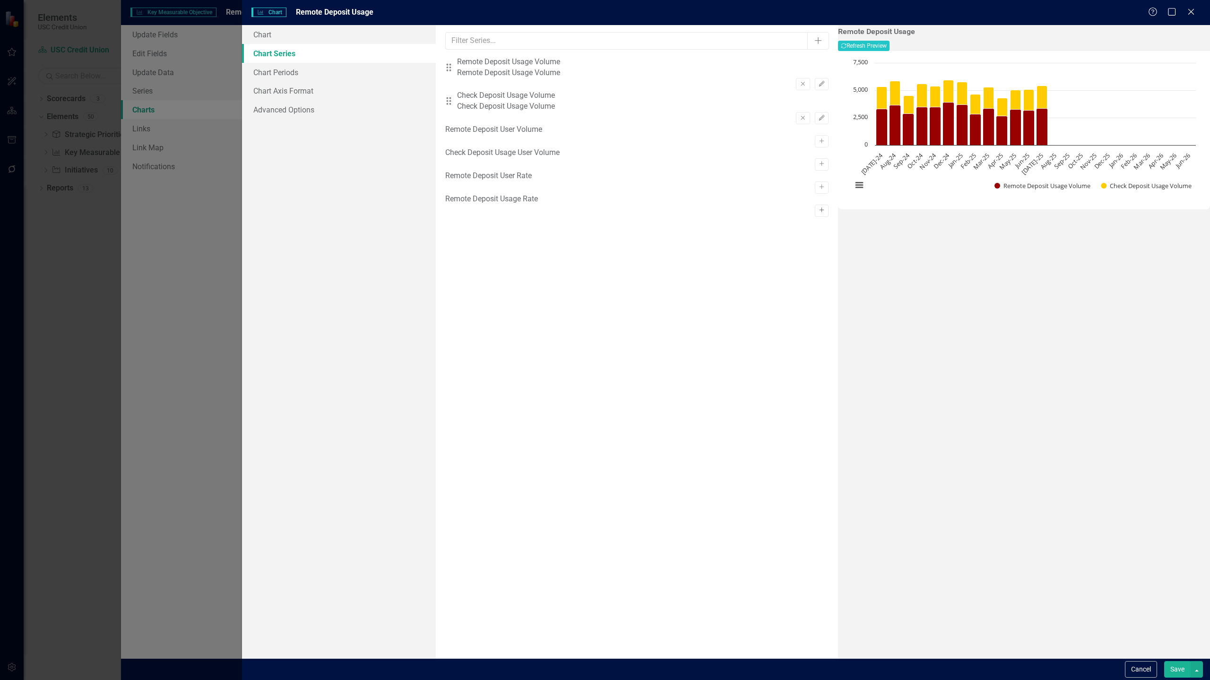
click at [819, 213] on icon "button" at bounding box center [821, 210] width 5 height 5
click at [818, 149] on icon "Edit" at bounding box center [821, 152] width 7 height 6
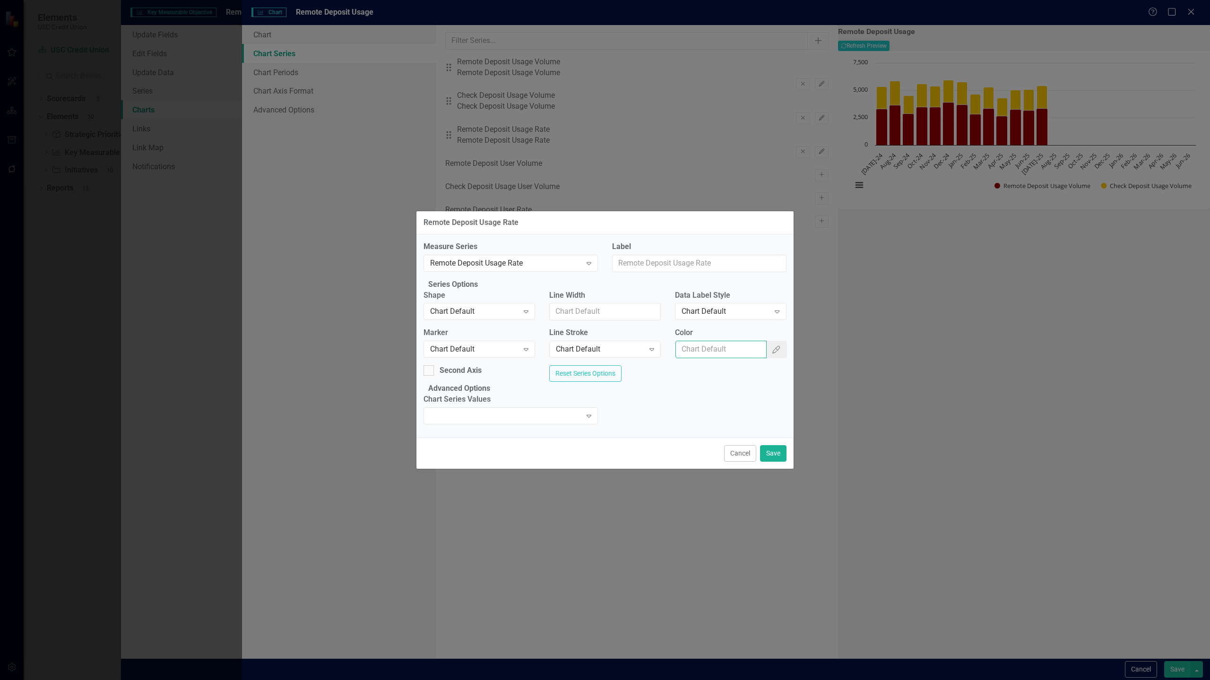
click at [713, 349] on input "Color" at bounding box center [721, 349] width 92 height 17
paste input "#000000"
type input "#000000"
click at [776, 462] on button "Save" at bounding box center [773, 453] width 26 height 17
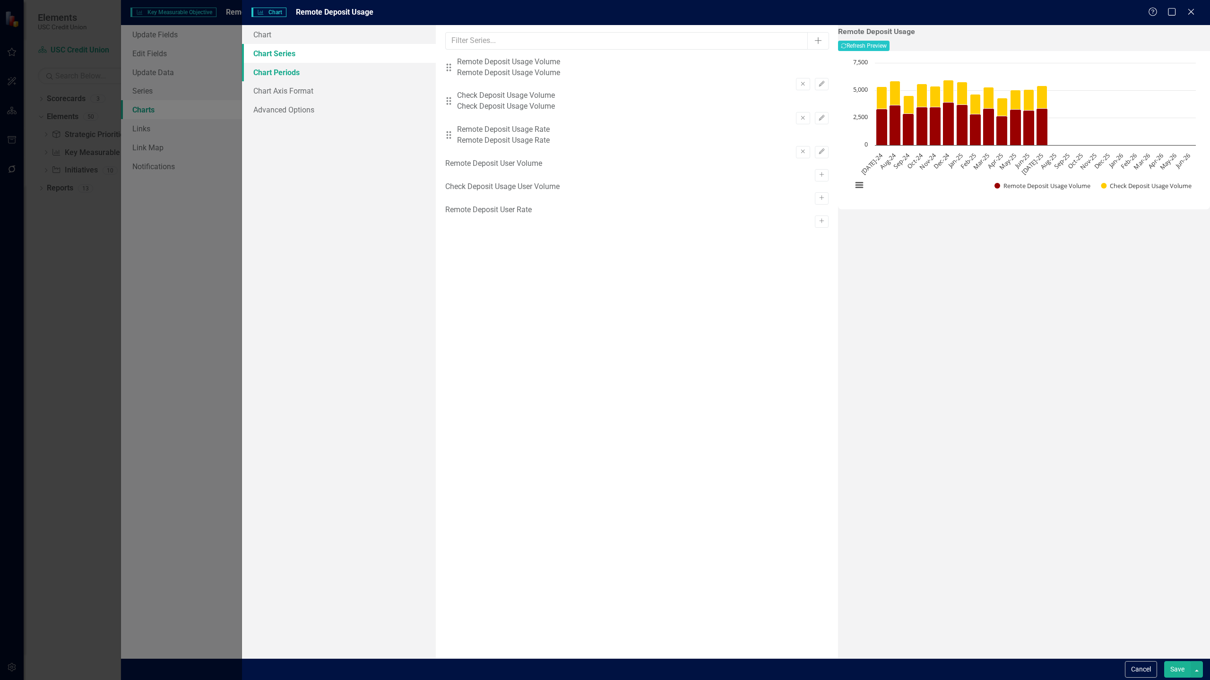
click at [345, 74] on link "Chart Periods" at bounding box center [339, 72] width 194 height 19
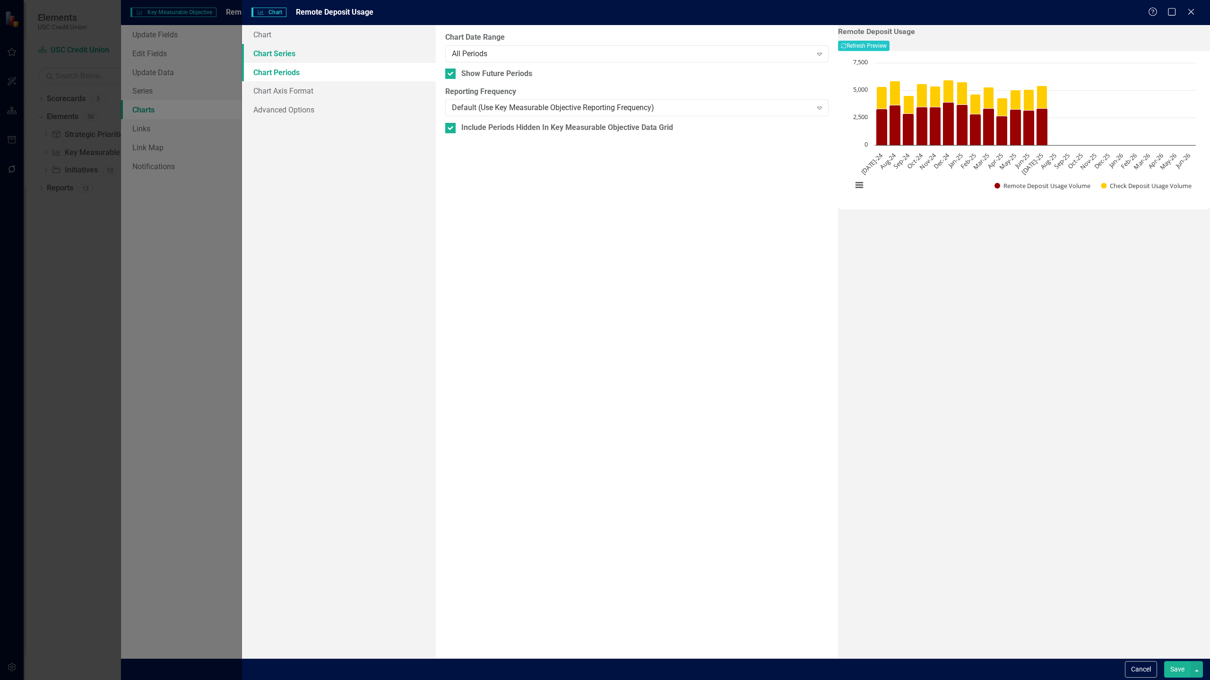
click at [336, 54] on link "Chart Series" at bounding box center [339, 53] width 194 height 19
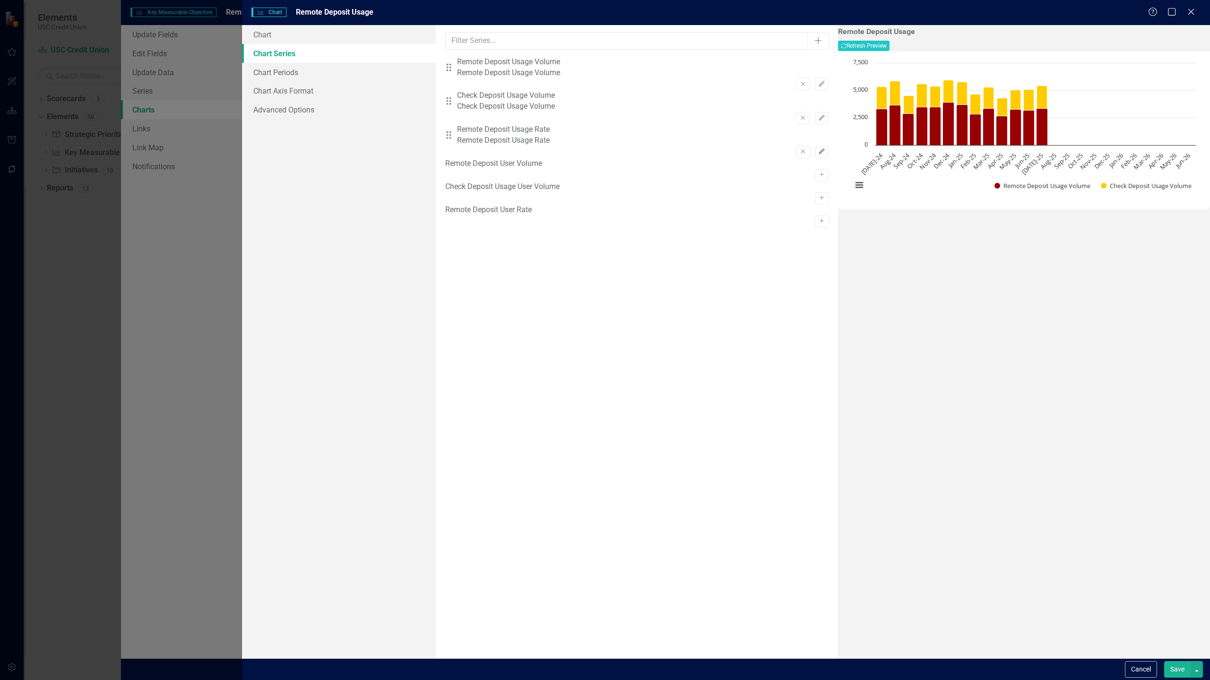
click at [818, 149] on icon "button" at bounding box center [821, 152] width 6 height 6
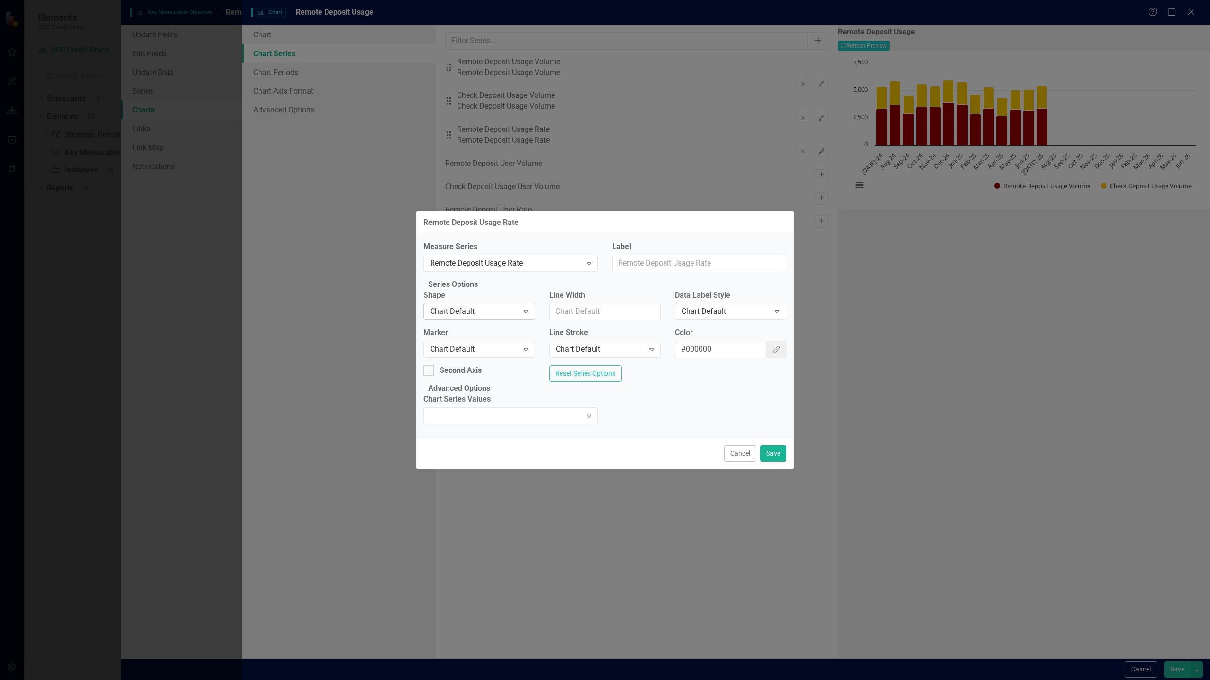
click at [479, 310] on div "Chart Default" at bounding box center [474, 311] width 88 height 11
click at [773, 462] on button "Save" at bounding box center [773, 453] width 26 height 17
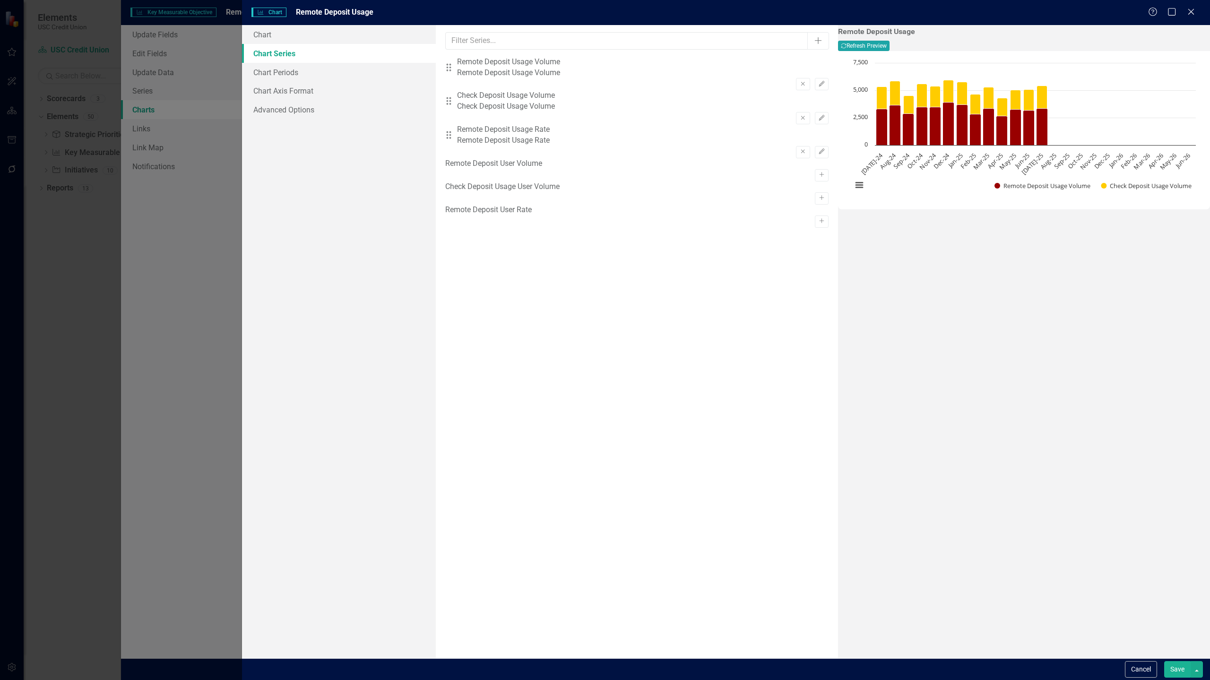
click at [889, 47] on button "Recalculate Refresh Preview" at bounding box center [864, 46] width 52 height 10
click at [818, 149] on icon "Edit" at bounding box center [821, 152] width 7 height 6
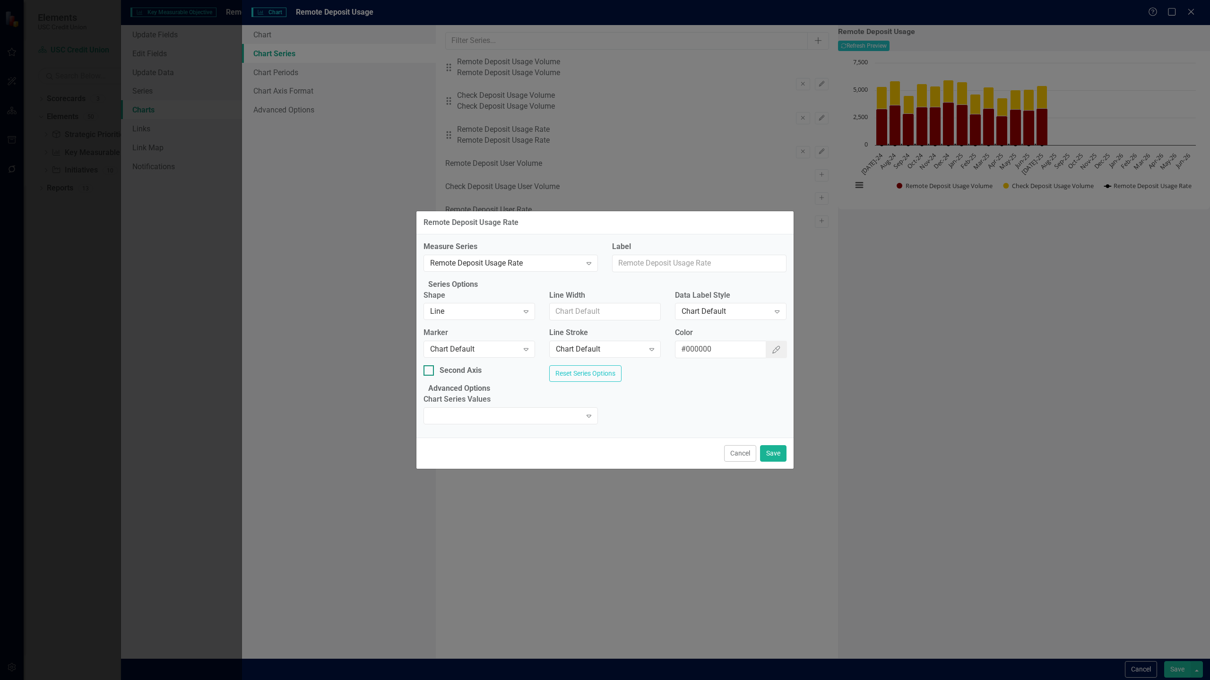
click at [480, 370] on div "Second Axis" at bounding box center [460, 370] width 42 height 11
click at [430, 370] on input "Second Axis" at bounding box center [426, 368] width 6 height 6
checkbox input "true"
click at [770, 462] on button "Save" at bounding box center [773, 453] width 26 height 17
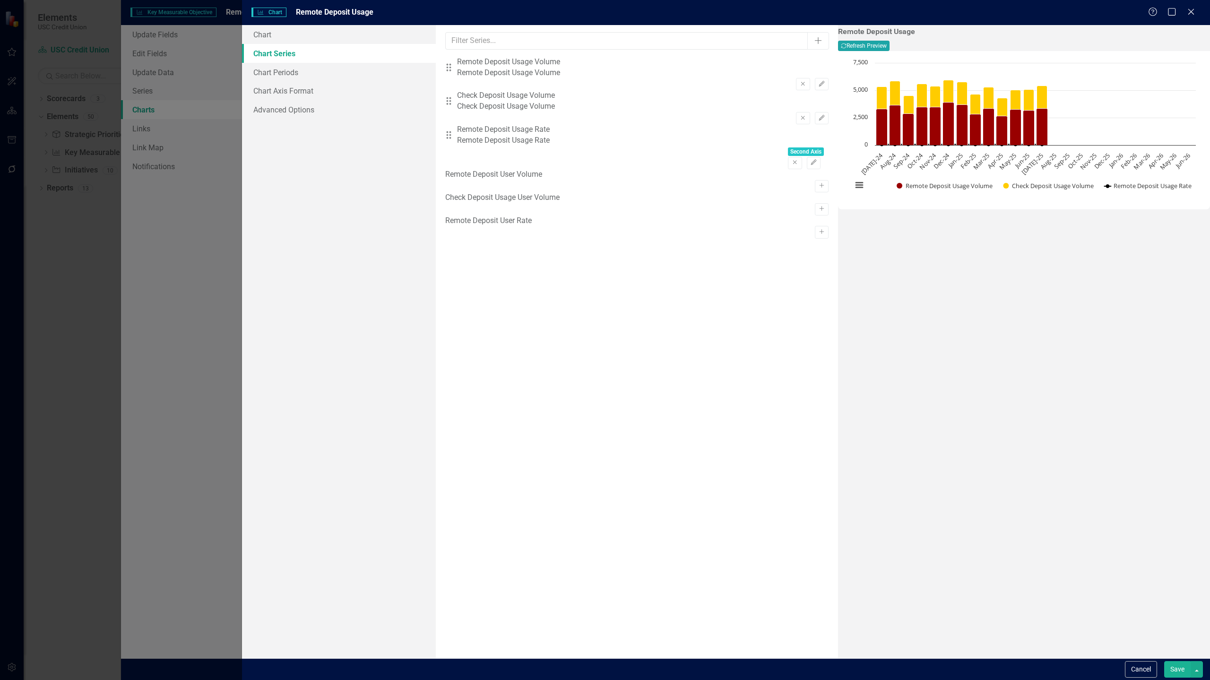
click at [889, 48] on button "Recalculate Refresh Preview" at bounding box center [864, 46] width 52 height 10
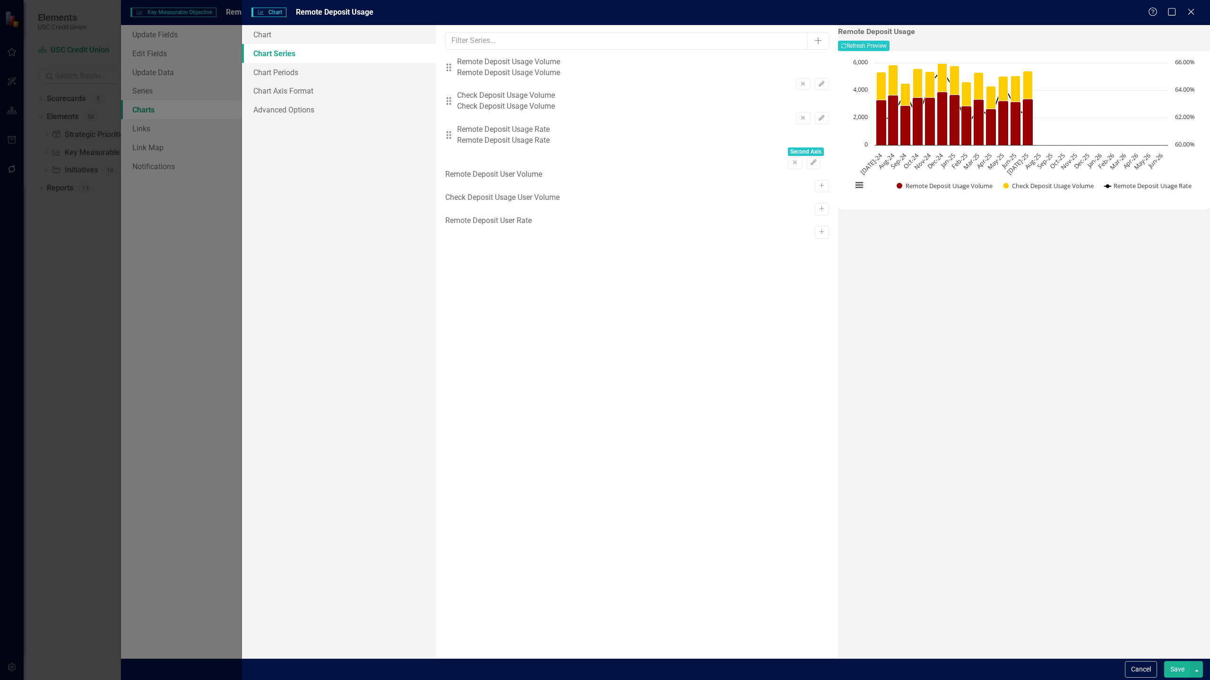
click at [1175, 667] on button "Save" at bounding box center [1177, 669] width 26 height 17
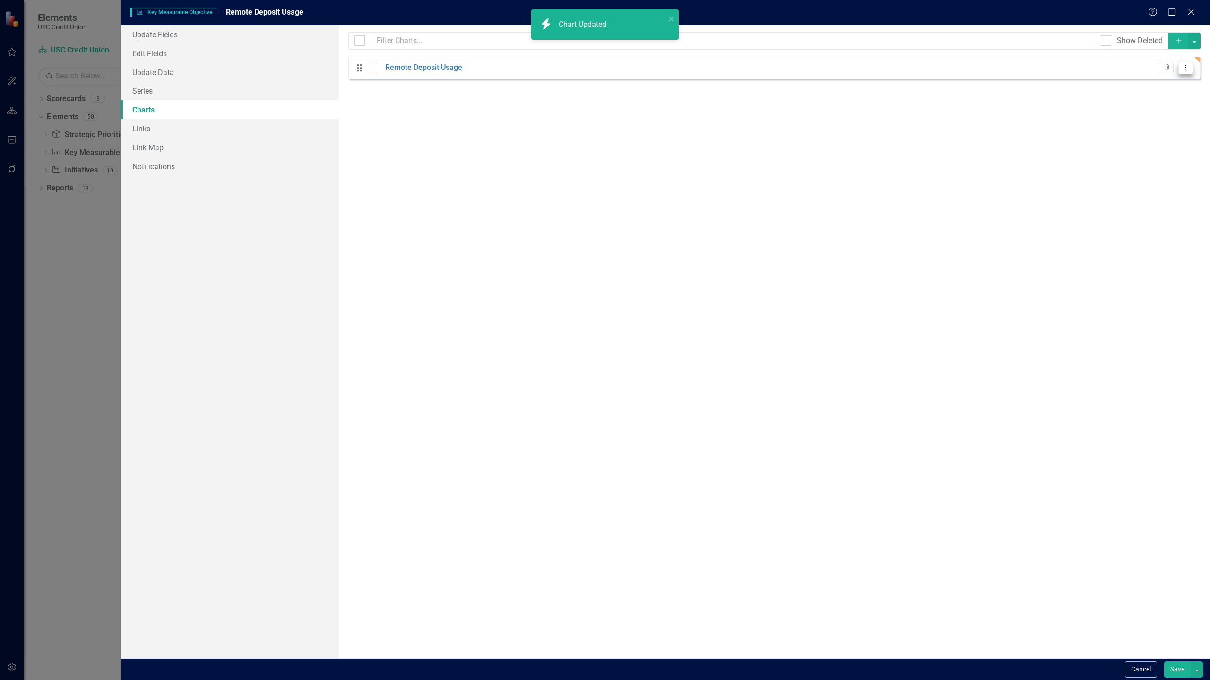
click at [1184, 69] on icon "Dropdown Menu" at bounding box center [1185, 67] width 8 height 6
click at [1165, 100] on link "Copy Duplicate Chart" at bounding box center [1155, 100] width 75 height 17
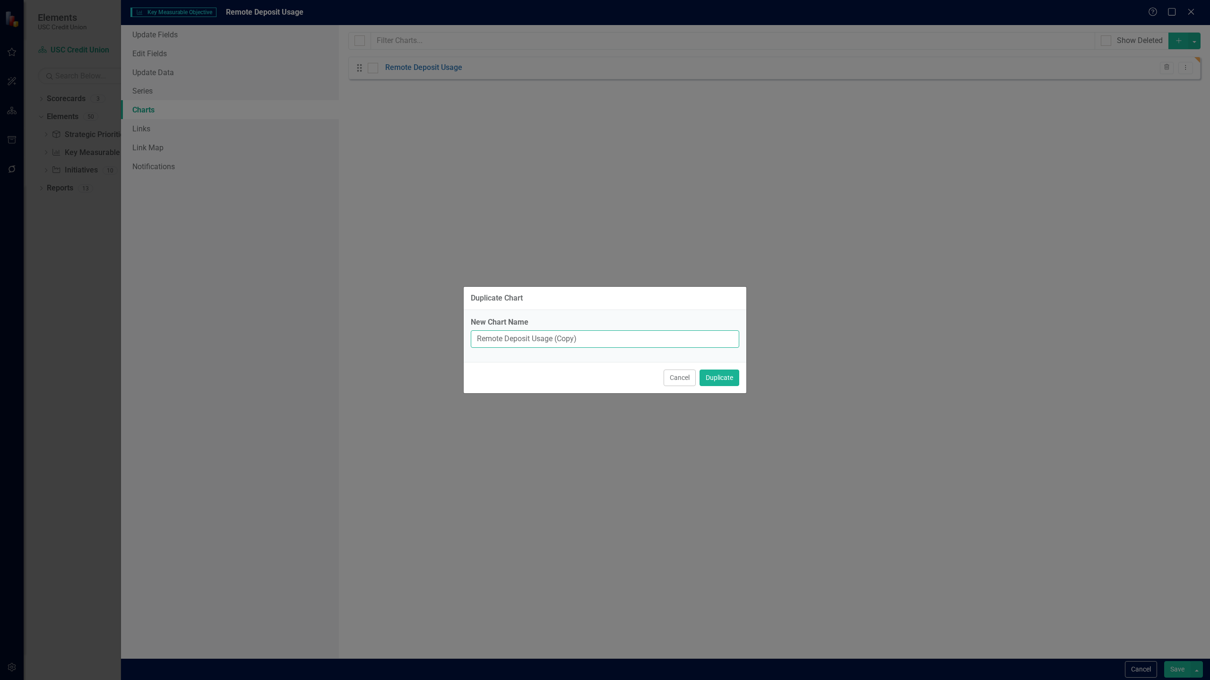
click at [595, 340] on input "Remote Deposit Usage (Copy)" at bounding box center [605, 338] width 268 height 17
click at [531, 342] on input "Remote Deposit Usage (Copy)" at bounding box center [605, 338] width 268 height 17
click at [605, 342] on input "Remote Deposit User Usage (Copy)" at bounding box center [605, 338] width 268 height 17
type input "Remote Deposit User Usage"
click at [719, 376] on button "Duplicate" at bounding box center [719, 378] width 40 height 17
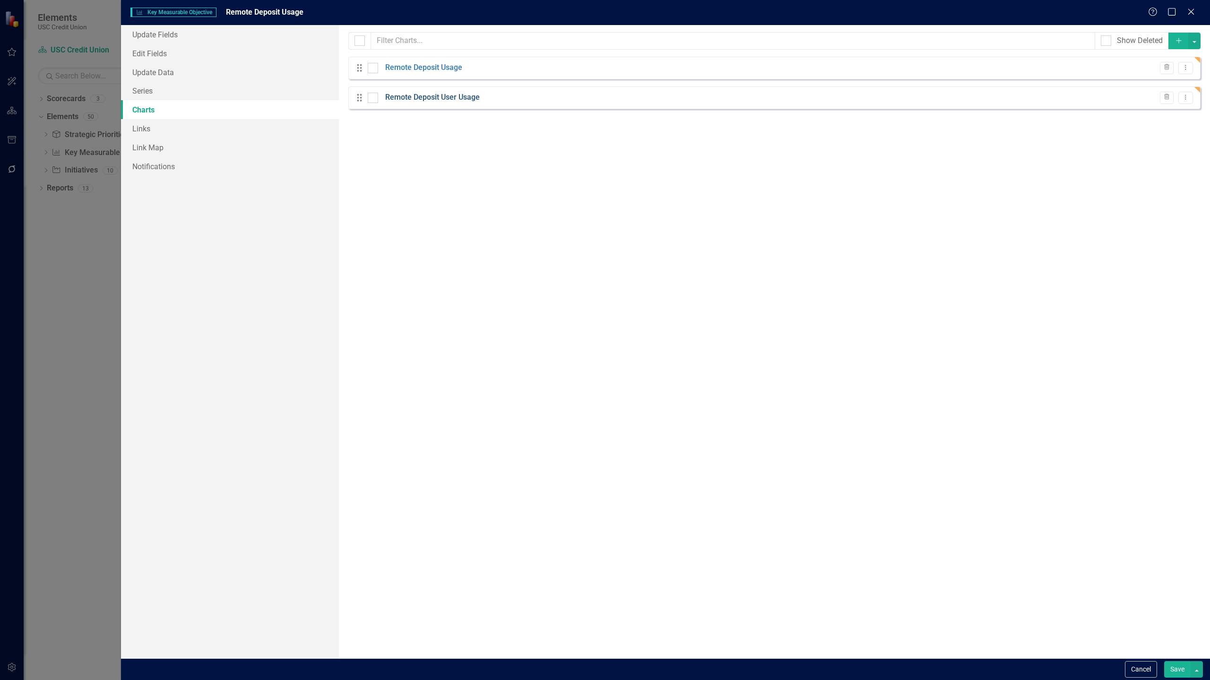
click at [476, 97] on link "Remote Deposit User Usage" at bounding box center [432, 97] width 95 height 11
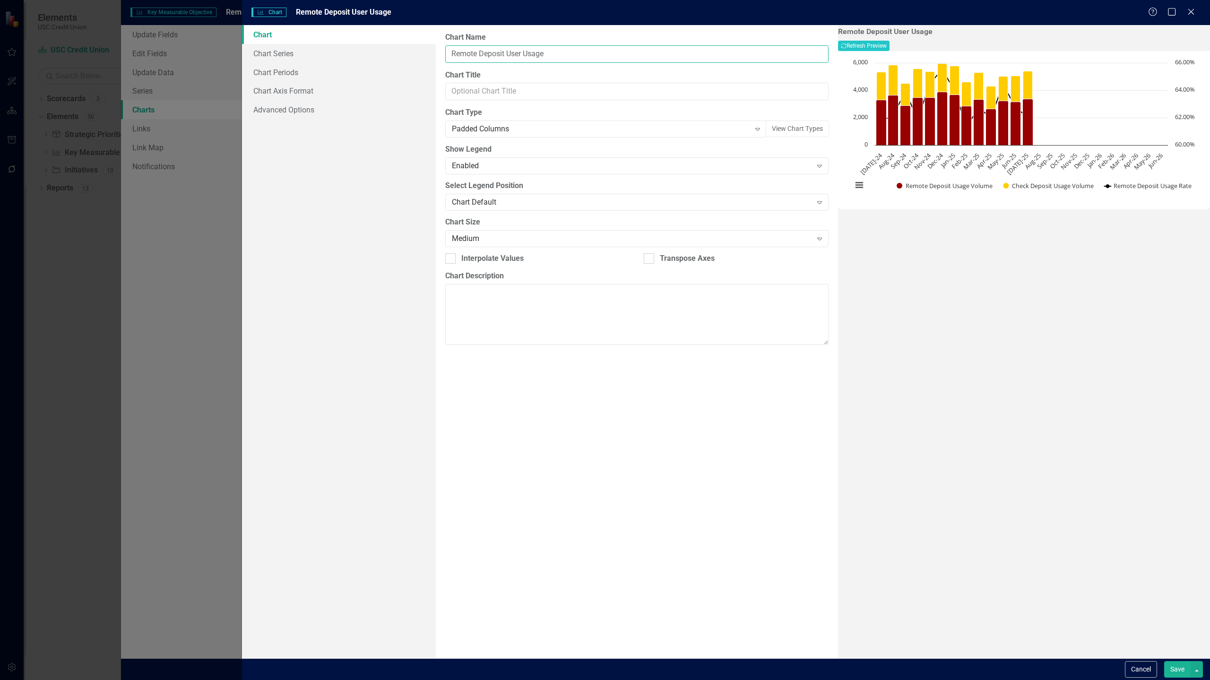
click at [573, 53] on input "Remote Deposit User Usage" at bounding box center [636, 53] width 383 height 17
type input "Remote Deposit User Utilization Rate"
click at [360, 55] on link "Chart Series" at bounding box center [339, 53] width 194 height 19
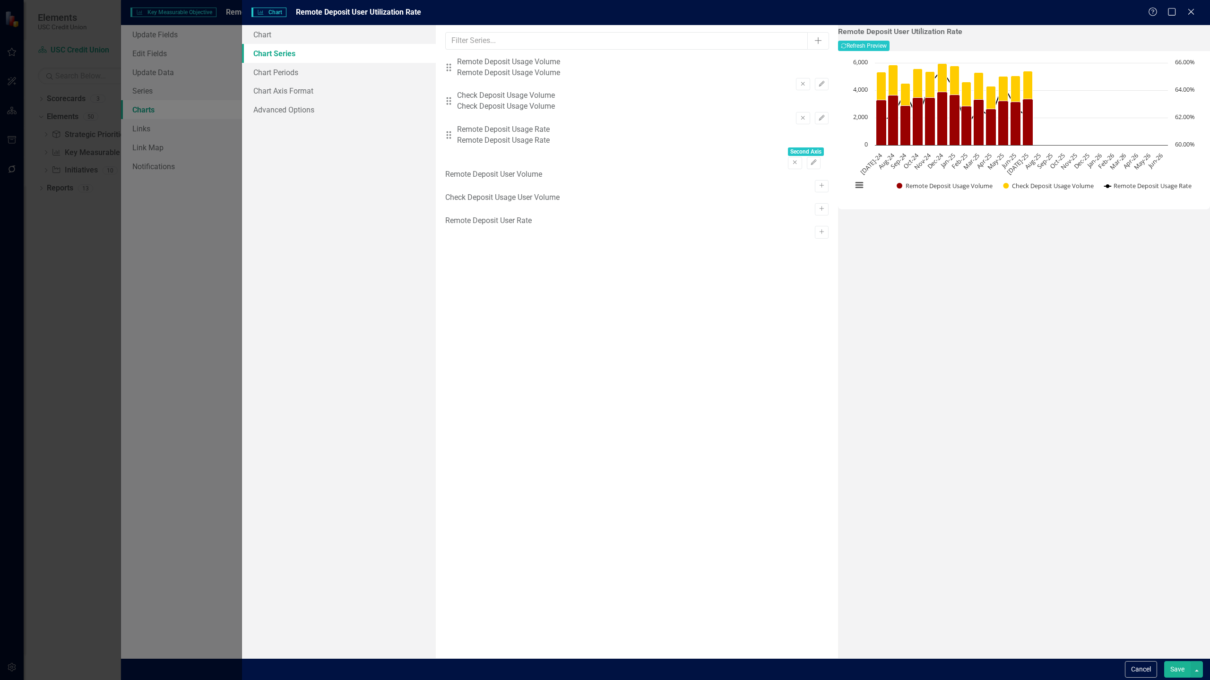
click at [1164, 665] on button "Save" at bounding box center [1177, 669] width 26 height 17
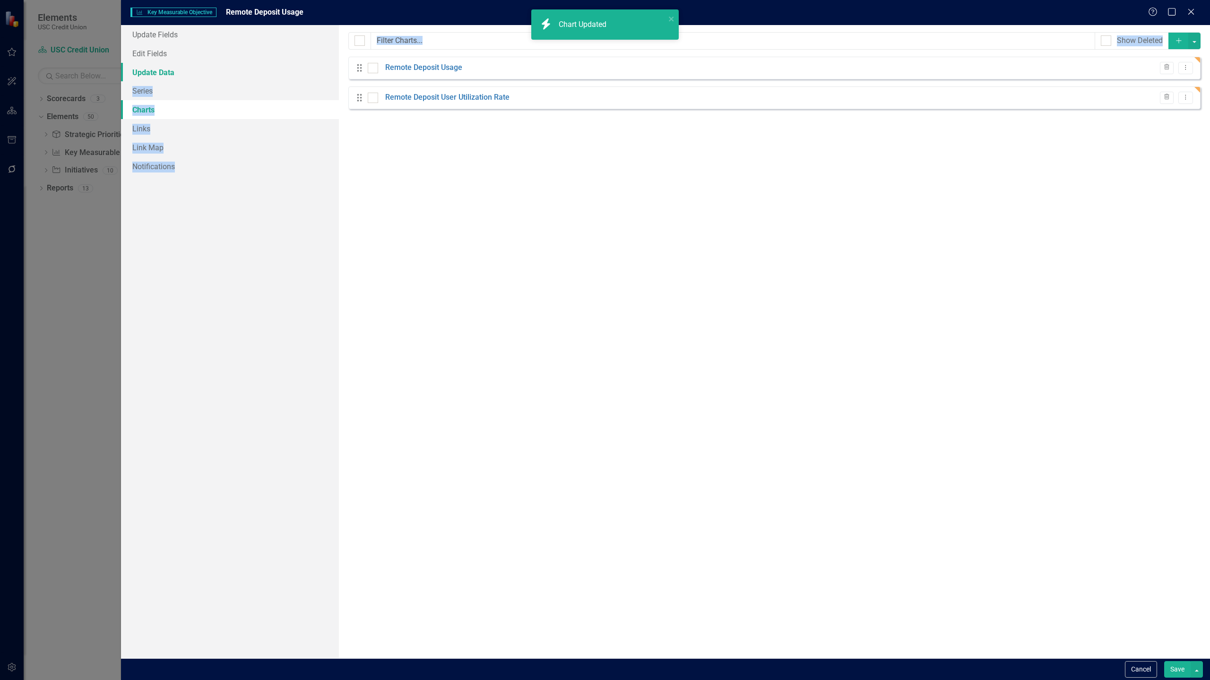
drag, startPoint x: 556, startPoint y: 184, endPoint x: 193, endPoint y: 64, distance: 382.2
click at [193, 64] on div "Update Fields Edit Fields Update Data Series Charts Links Link Map Notification…" at bounding box center [665, 341] width 1089 height 633
click at [147, 91] on link "Series" at bounding box center [230, 90] width 218 height 19
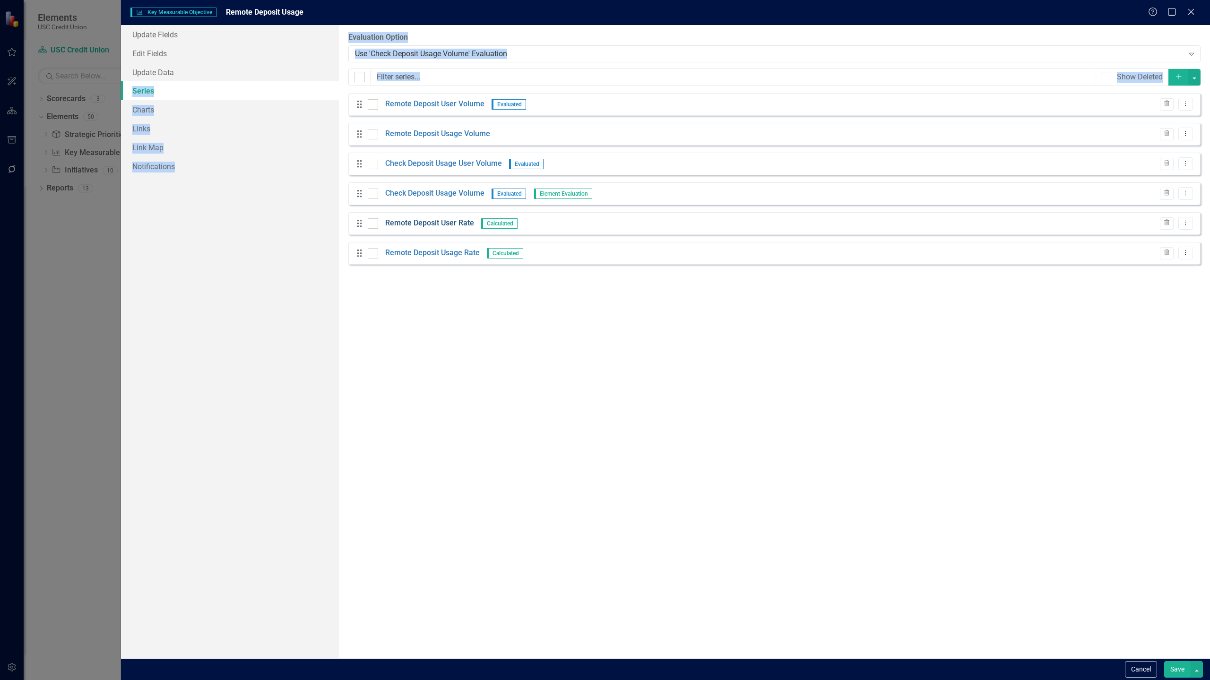
click at [434, 223] on link "Remote Deposit User Rate" at bounding box center [429, 223] width 89 height 11
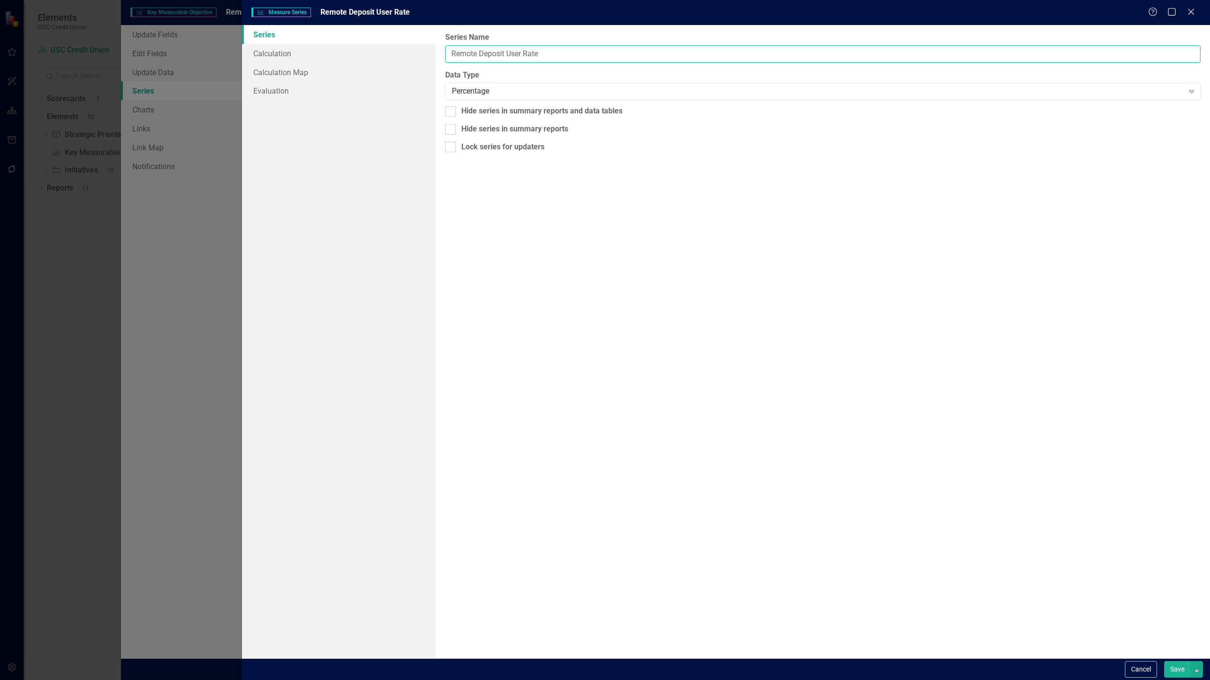
click at [564, 53] on input "Remote Deposit User Rate" at bounding box center [822, 53] width 755 height 17
paste input "Utilization"
type input "Remote Deposit User Utilization Rate"
click at [1175, 665] on button "Save" at bounding box center [1177, 669] width 26 height 17
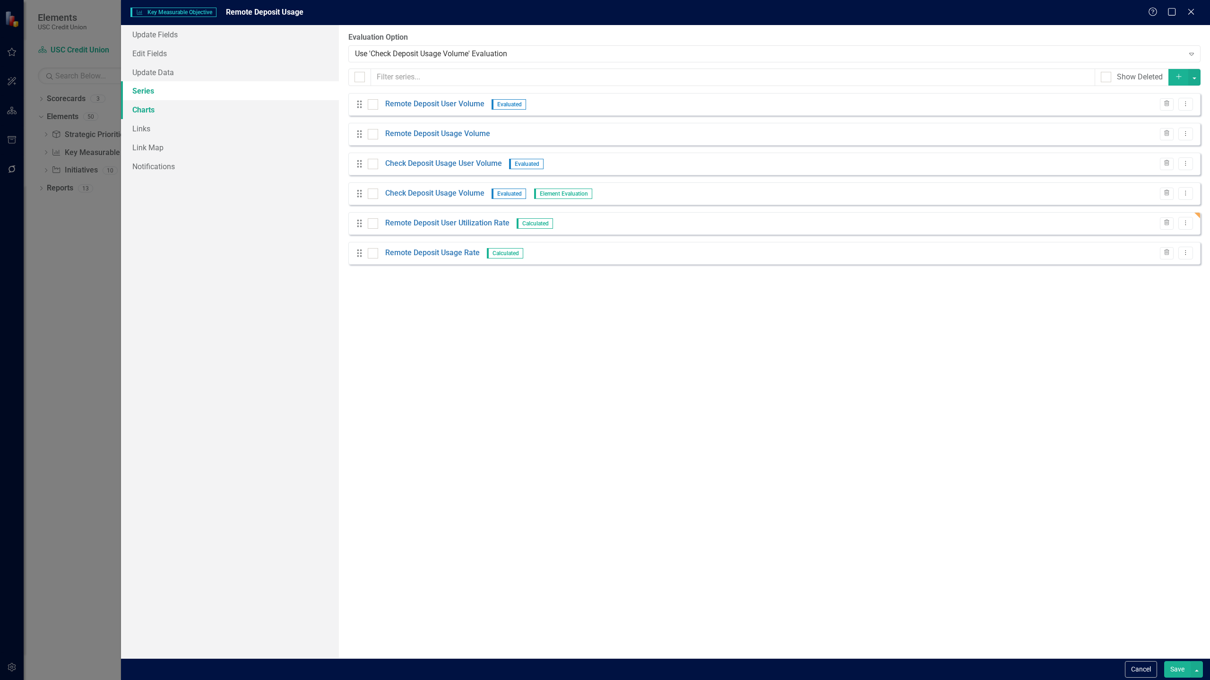
click at [148, 108] on link "Charts" at bounding box center [230, 109] width 218 height 19
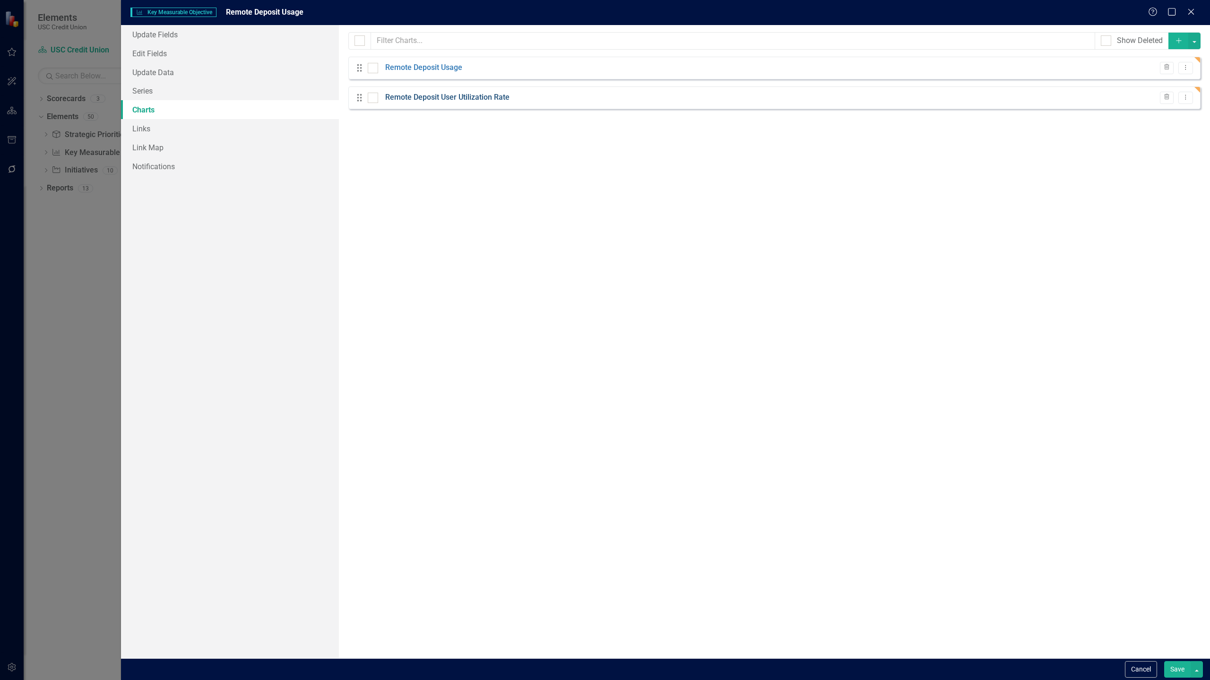
click at [501, 101] on link "Remote Deposit User Utilization Rate" at bounding box center [447, 97] width 124 height 11
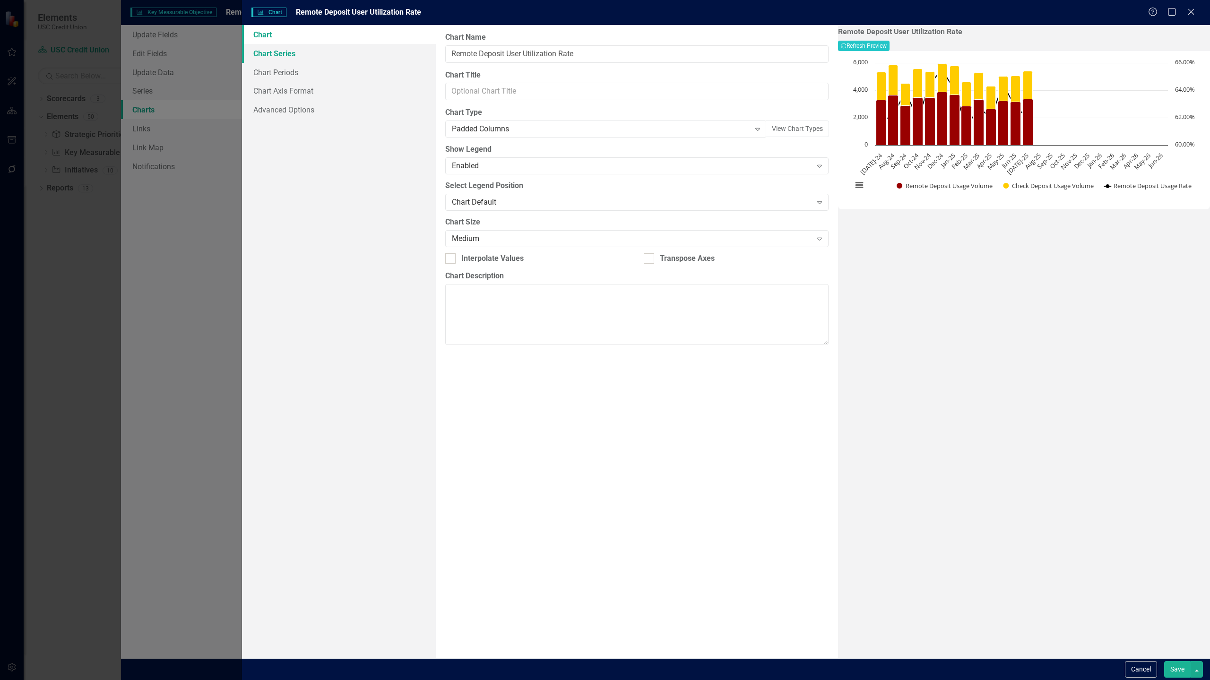
click at [322, 54] on link "Chart Series" at bounding box center [339, 53] width 194 height 19
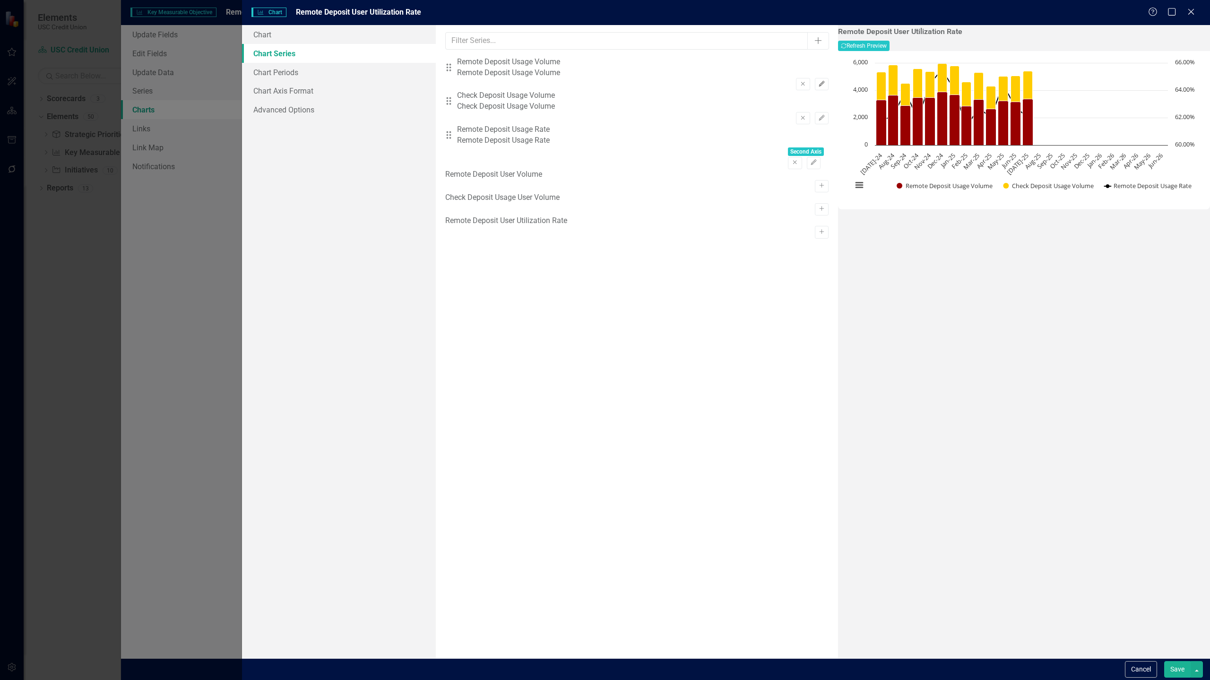
click at [815, 78] on button "Edit" at bounding box center [822, 84] width 14 height 12
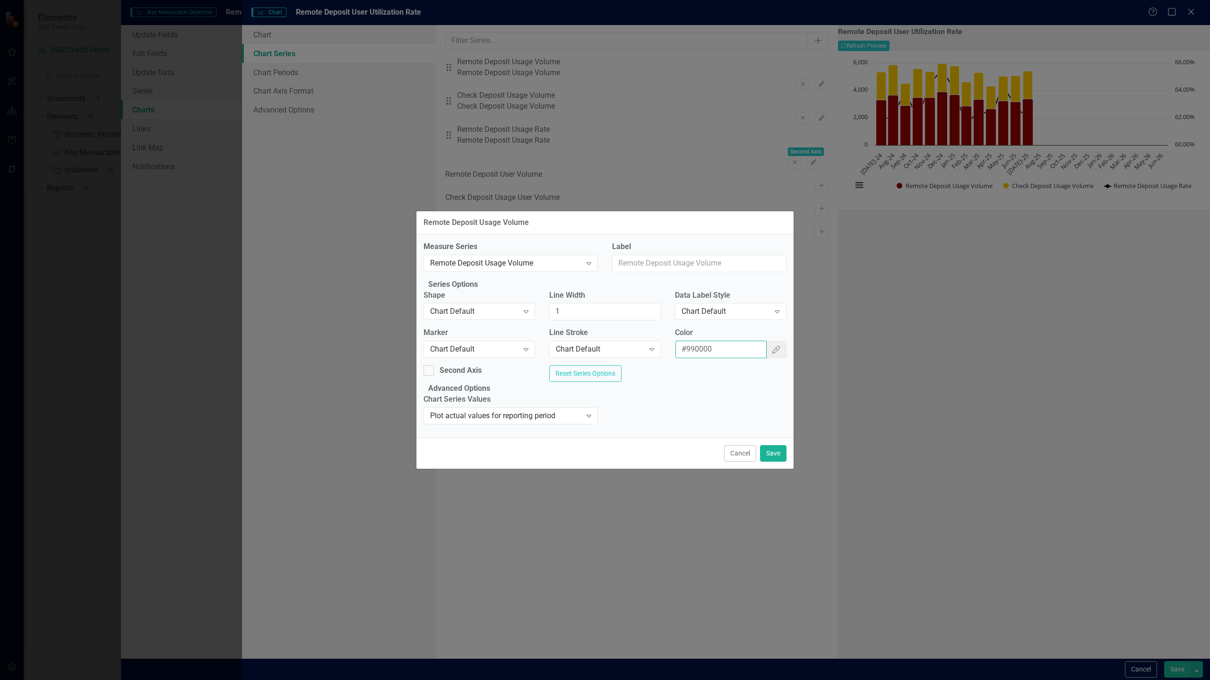
click at [730, 346] on input "#990000" at bounding box center [721, 349] width 92 height 17
click at [777, 462] on button "Save" at bounding box center [773, 453] width 26 height 17
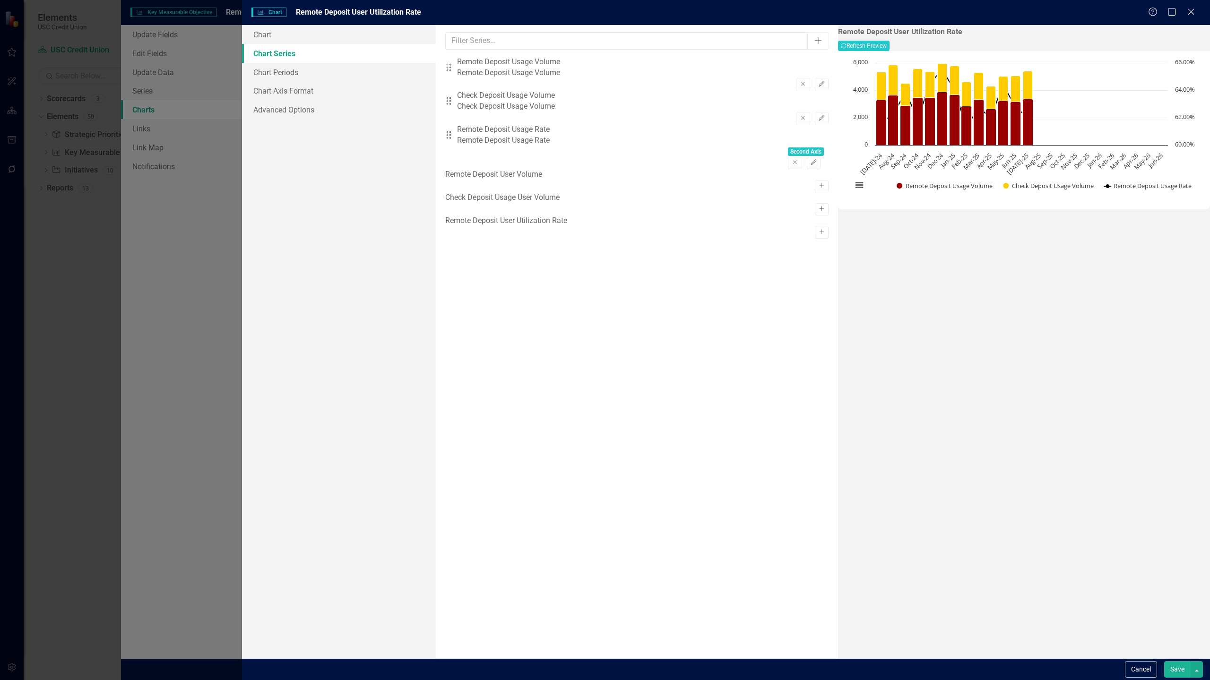
click at [818, 206] on icon "Activate" at bounding box center [821, 209] width 7 height 6
click at [818, 193] on icon "button" at bounding box center [821, 196] width 6 height 6
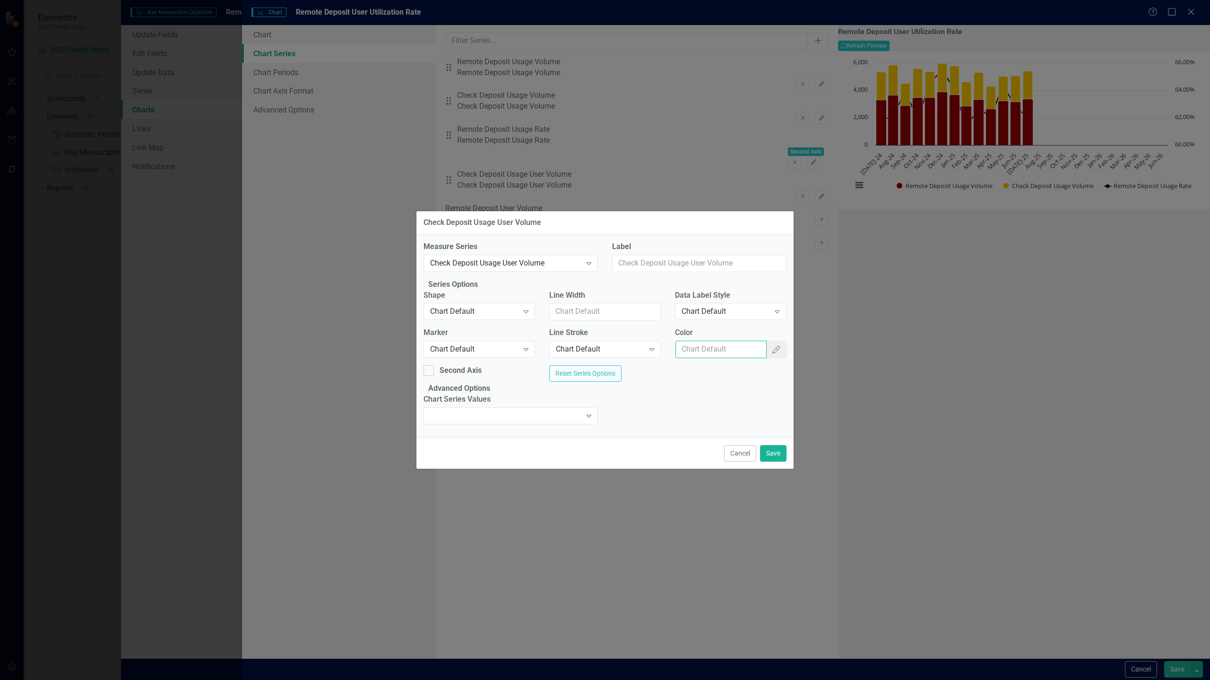
click at [737, 347] on input "Color" at bounding box center [721, 349] width 92 height 17
paste input "#990000"
type input "#990000"
click at [779, 462] on button "Save" at bounding box center [773, 453] width 26 height 17
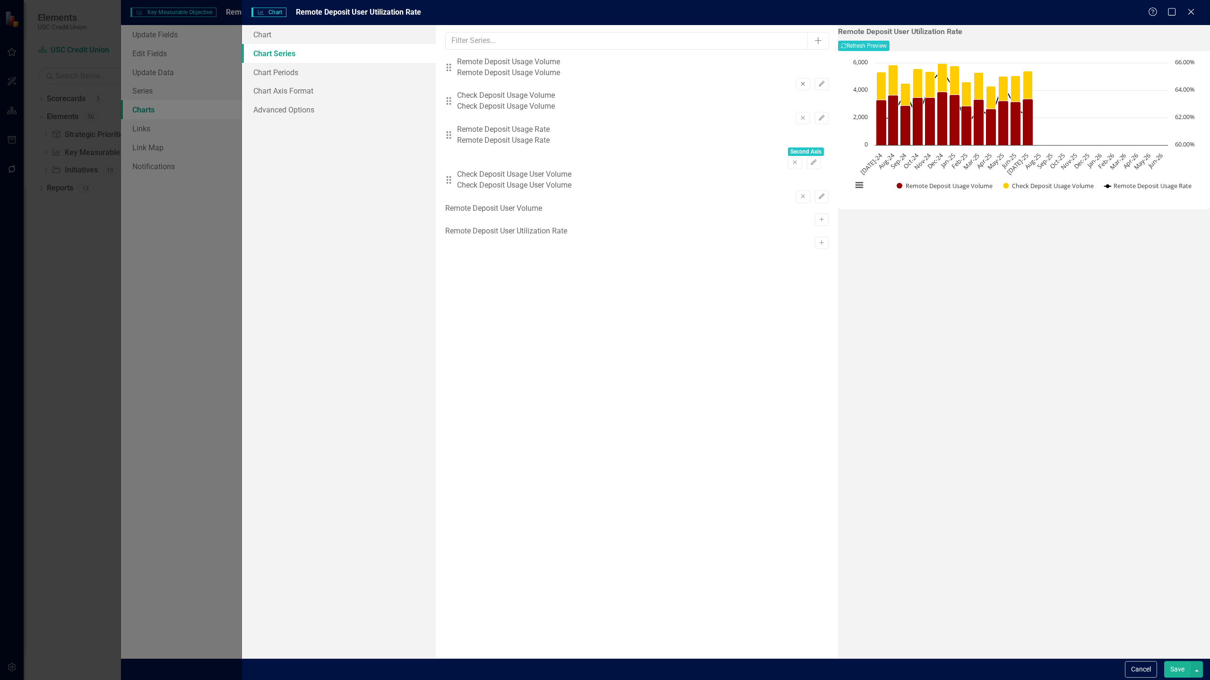
click at [799, 81] on icon "Remove" at bounding box center [802, 84] width 7 height 6
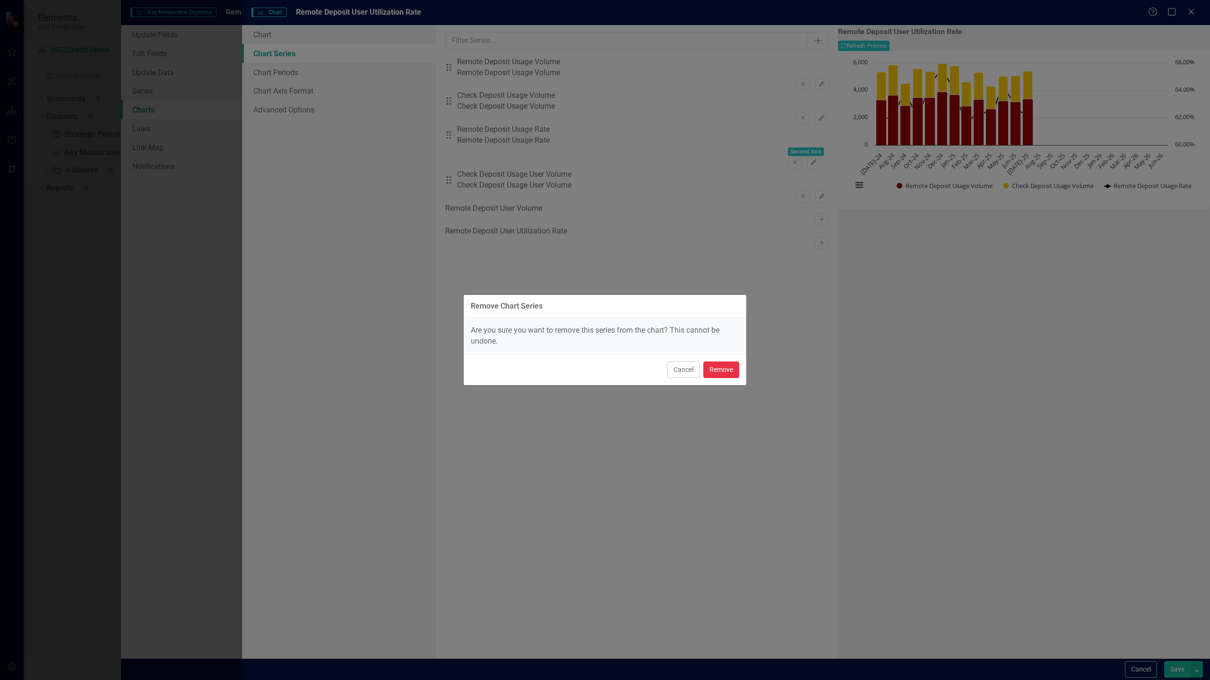
click at [729, 369] on button "Remove" at bounding box center [721, 369] width 36 height 17
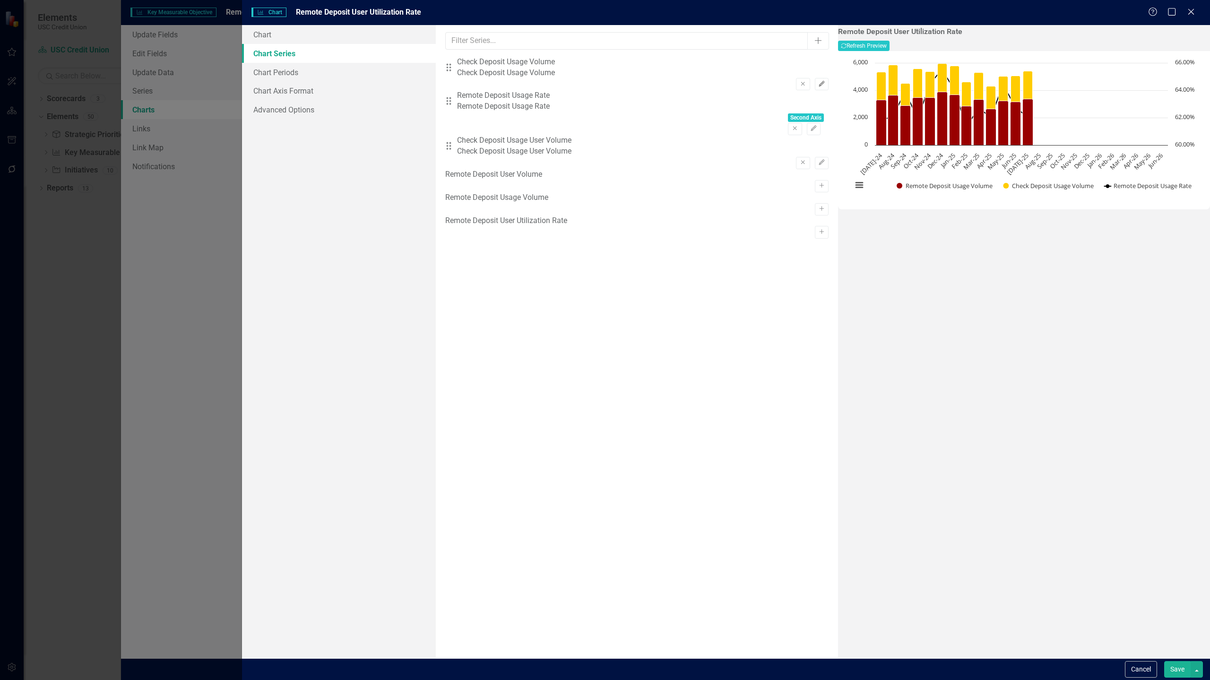
click at [818, 81] on icon "Edit" at bounding box center [821, 84] width 7 height 6
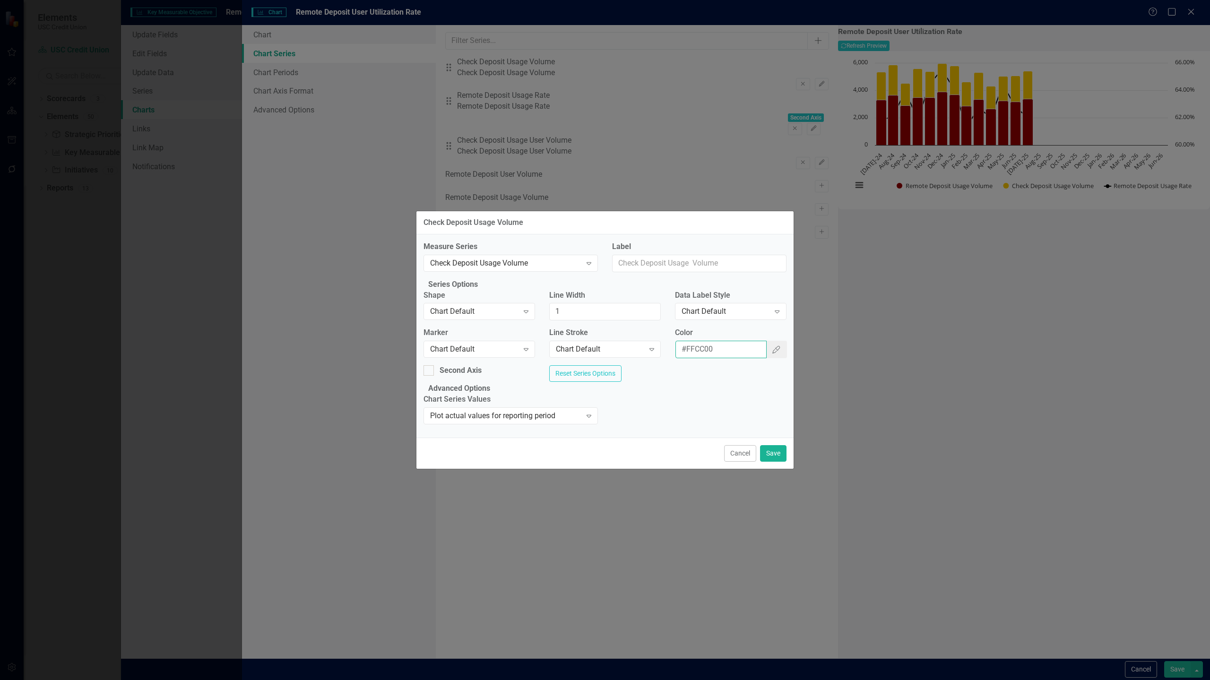
click at [719, 347] on input "#FFCC00" at bounding box center [721, 349] width 92 height 17
click at [744, 462] on button "Cancel" at bounding box center [740, 453] width 32 height 17
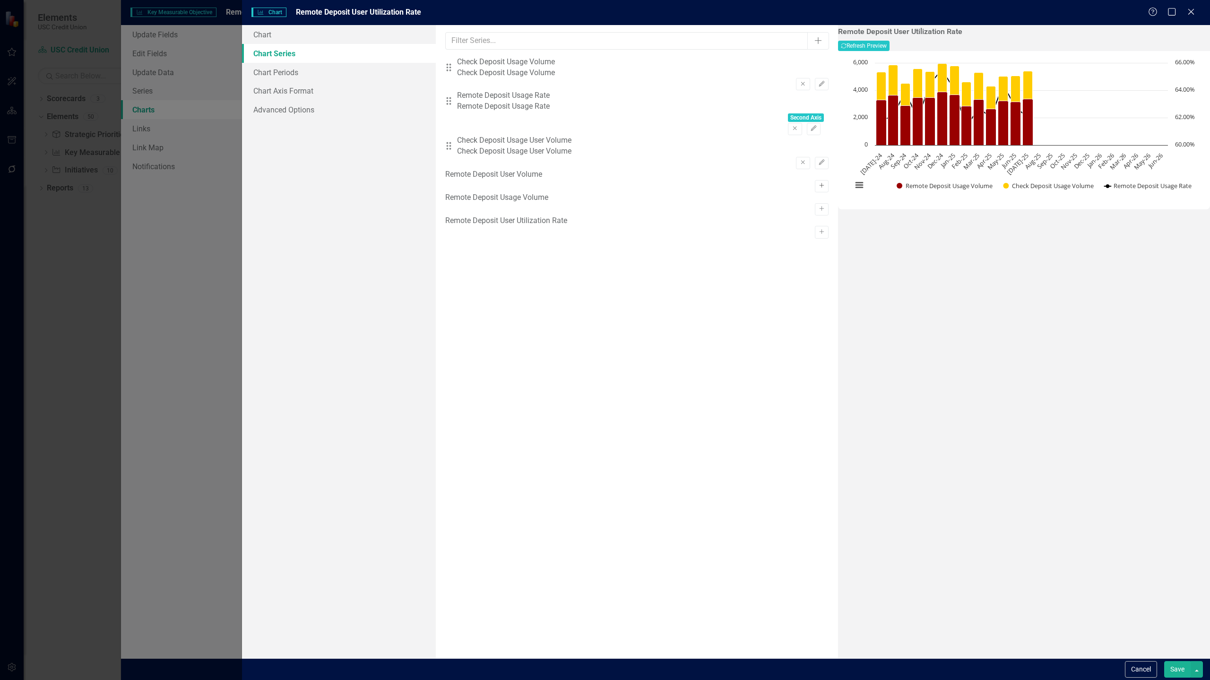
click at [819, 183] on icon "button" at bounding box center [821, 185] width 5 height 5
click at [818, 194] on icon "Edit" at bounding box center [821, 197] width 7 height 6
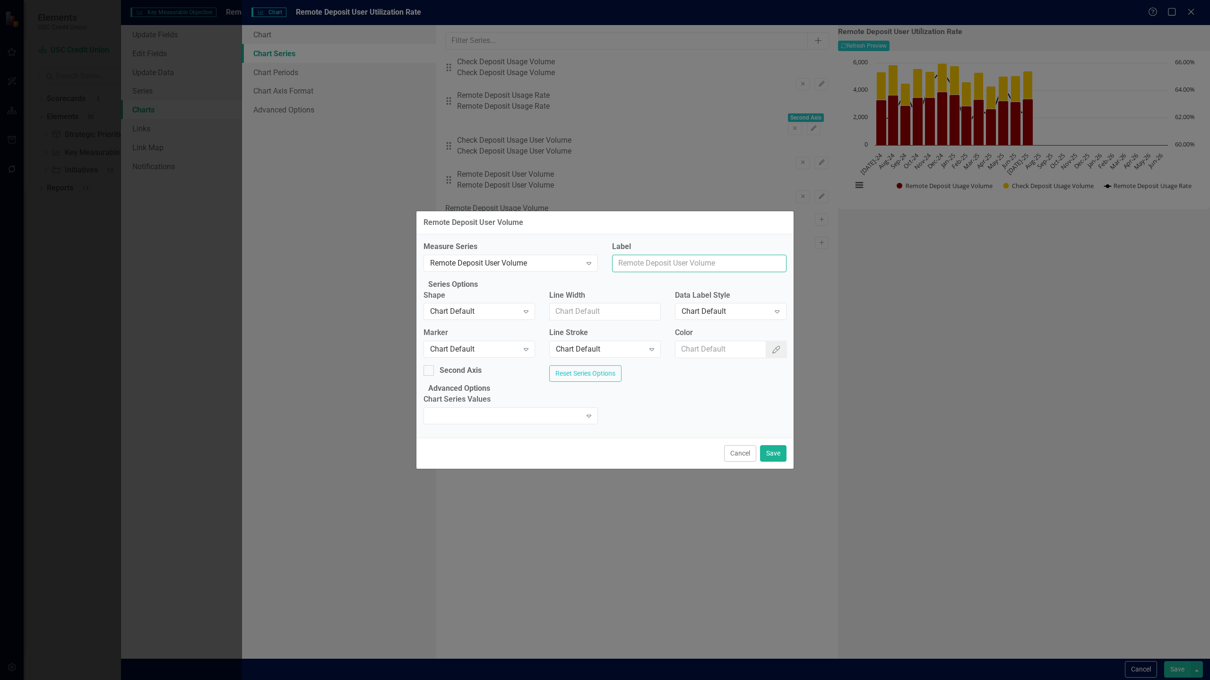
click at [675, 255] on input "Label" at bounding box center [699, 263] width 174 height 17
click at [716, 342] on input "Color" at bounding box center [721, 349] width 92 height 17
paste input "#FFCC00"
type input "#FFCC00"
click at [772, 462] on button "Save" at bounding box center [773, 453] width 26 height 17
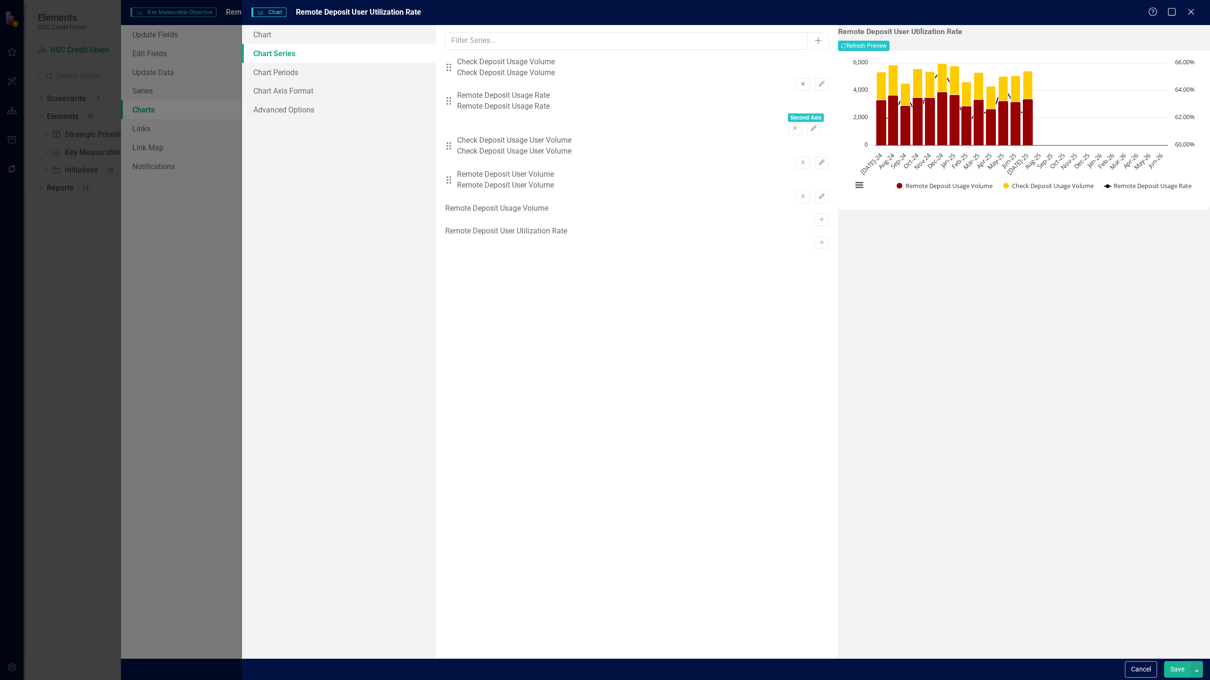
click at [796, 78] on button "Remove" at bounding box center [803, 84] width 14 height 12
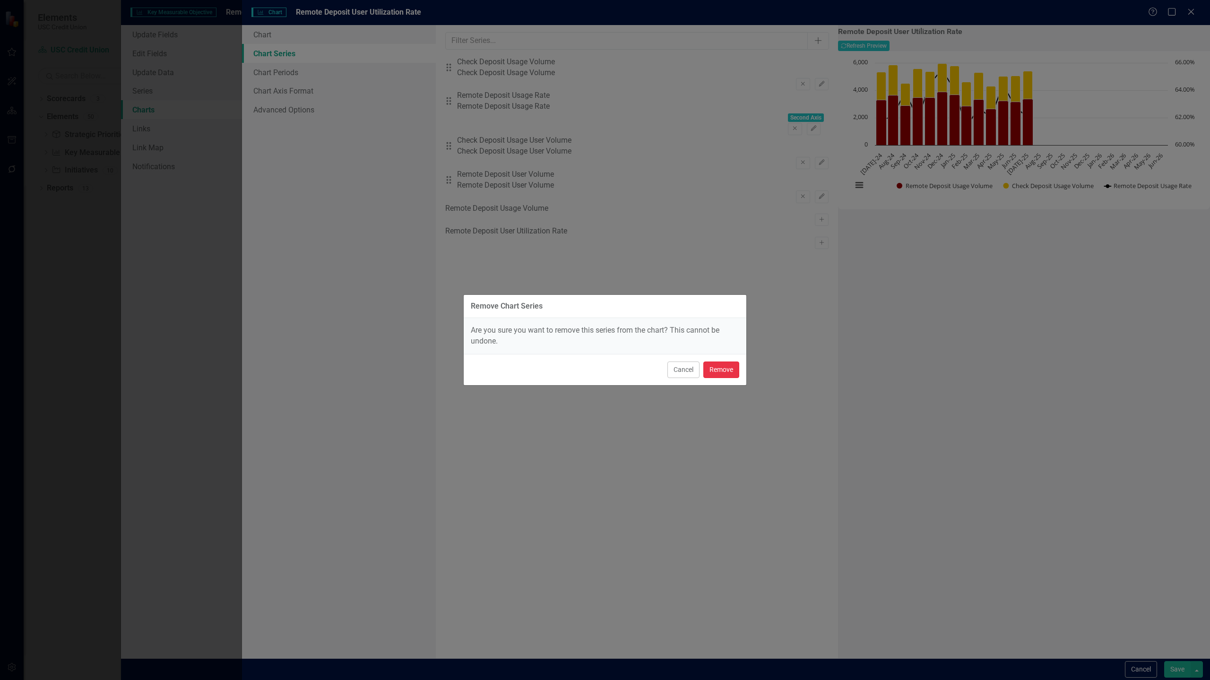
click at [723, 368] on button "Remove" at bounding box center [721, 369] width 36 height 17
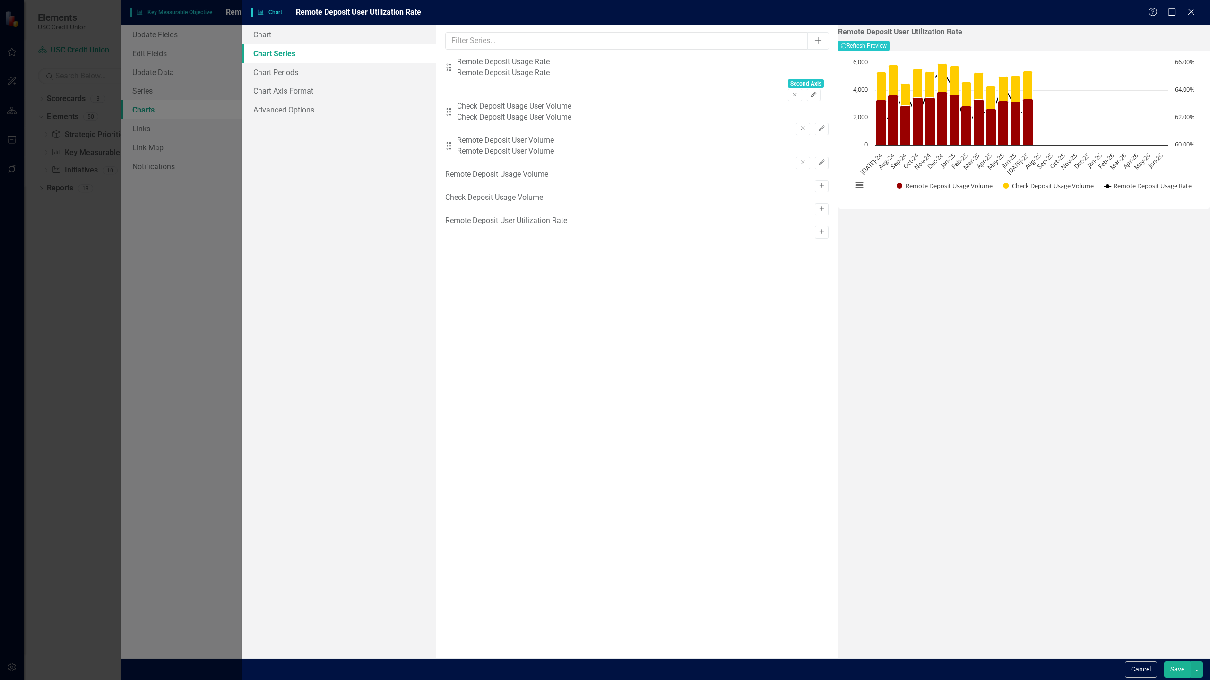
click at [807, 89] on button "Edit" at bounding box center [814, 95] width 14 height 12
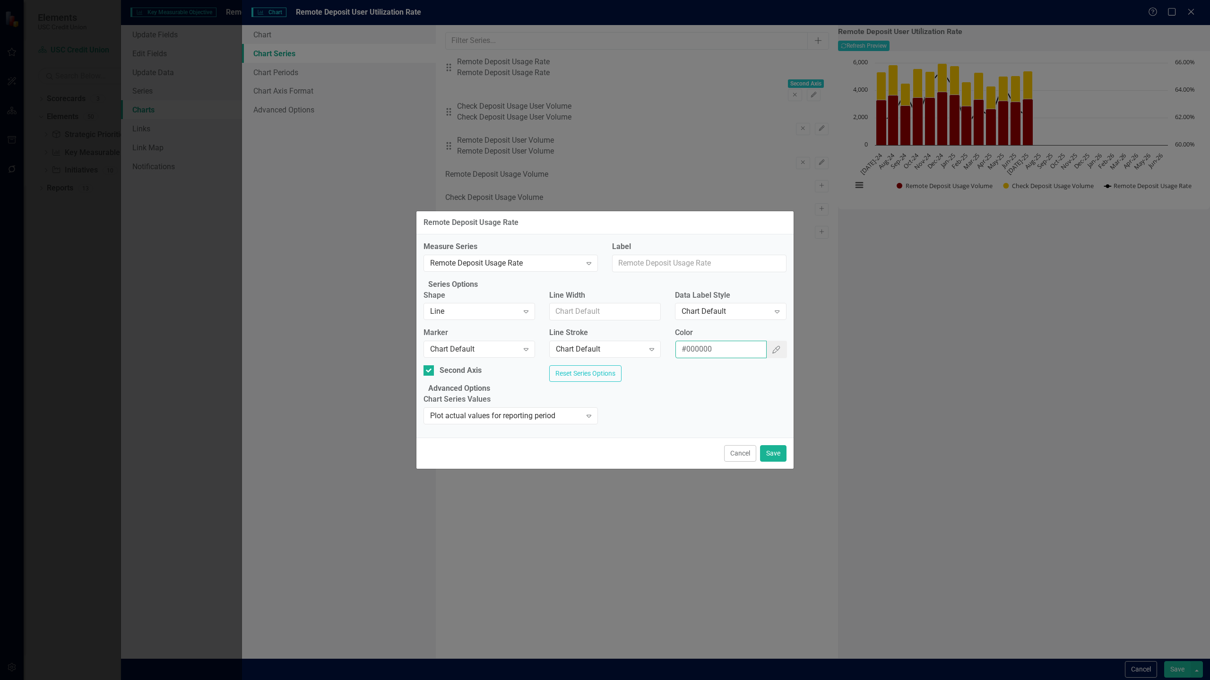
click at [720, 344] on input "#000000" at bounding box center [721, 349] width 92 height 17
click at [737, 462] on button "Cancel" at bounding box center [740, 453] width 32 height 17
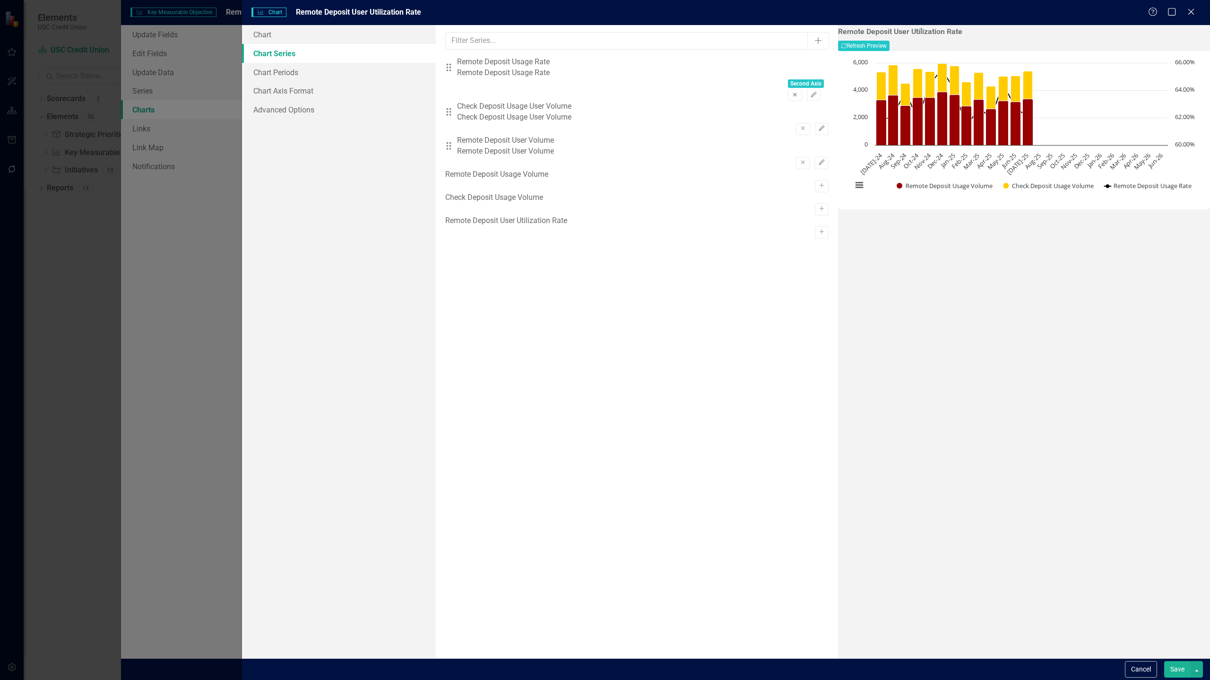
click at [788, 89] on button "Remove" at bounding box center [795, 95] width 14 height 12
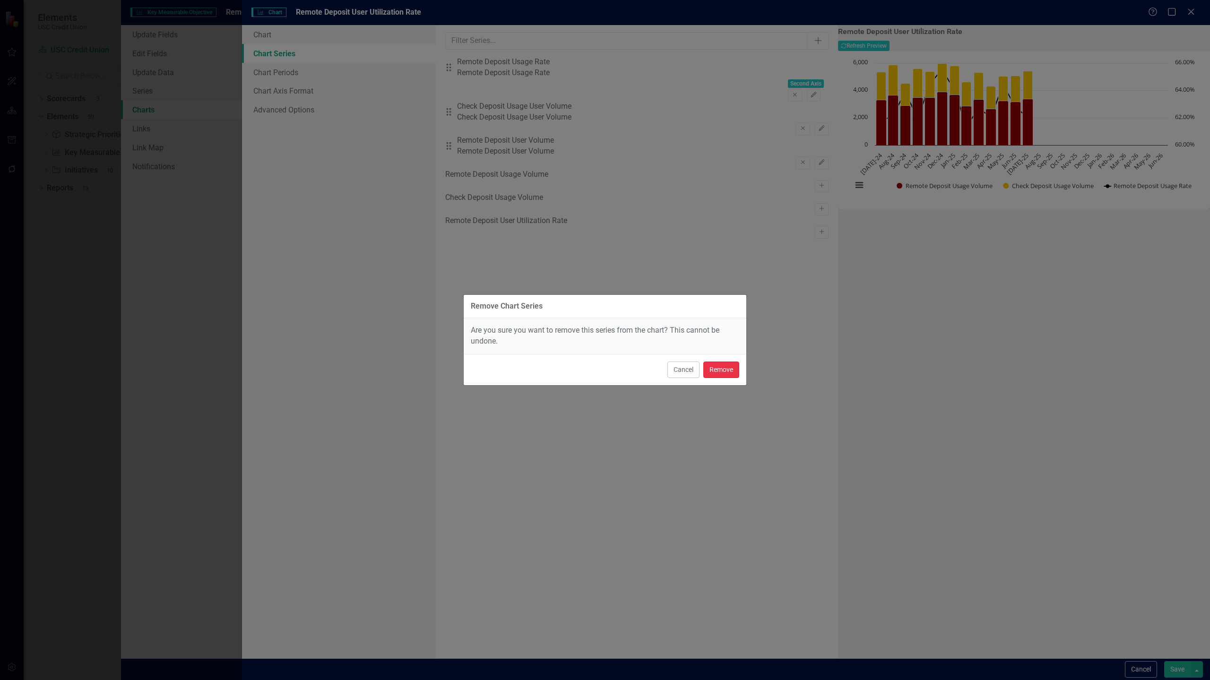
click at [725, 376] on button "Remove" at bounding box center [721, 369] width 36 height 17
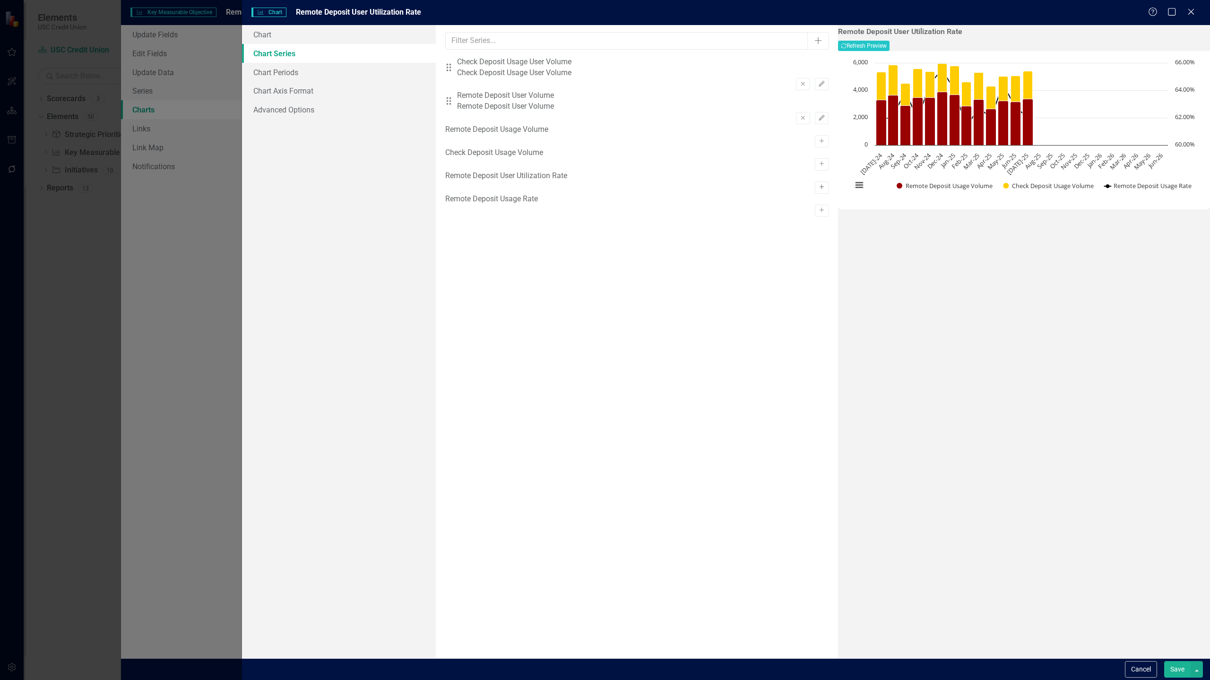
click at [818, 190] on icon "Activate" at bounding box center [821, 187] width 7 height 6
click at [818, 149] on icon "Edit" at bounding box center [821, 152] width 7 height 6
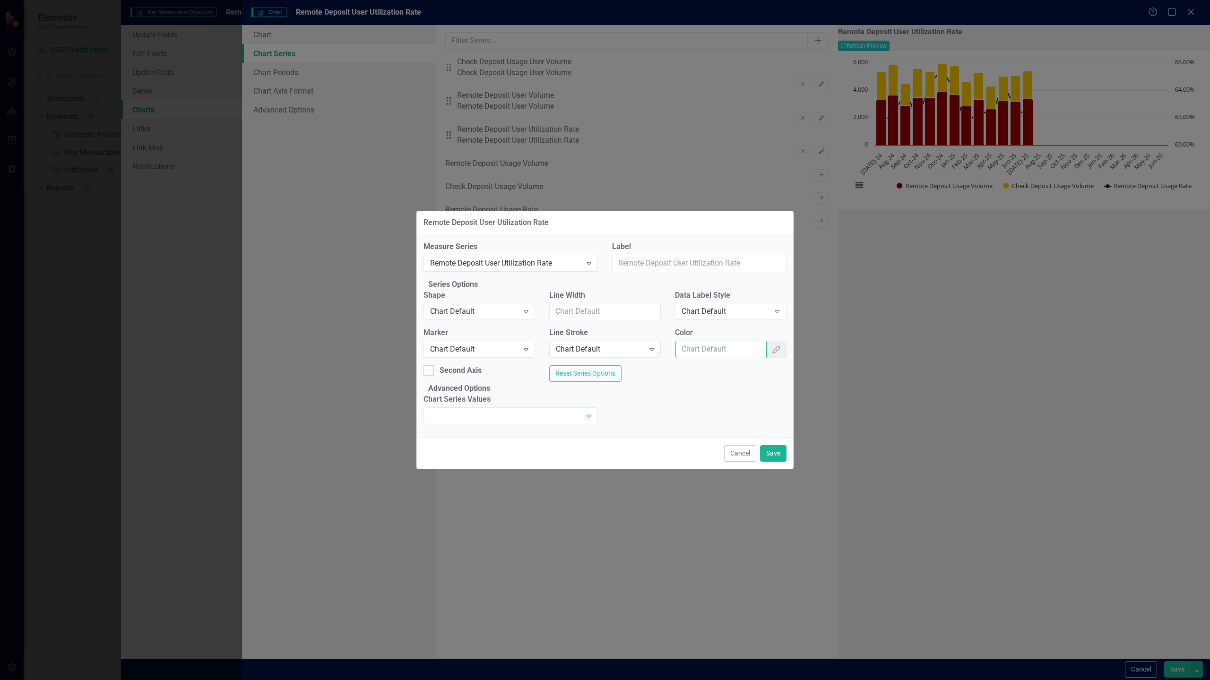
click at [714, 349] on input "Color" at bounding box center [721, 349] width 92 height 17
paste input "#000000"
type input "#000000"
click at [776, 462] on button "Save" at bounding box center [773, 453] width 26 height 17
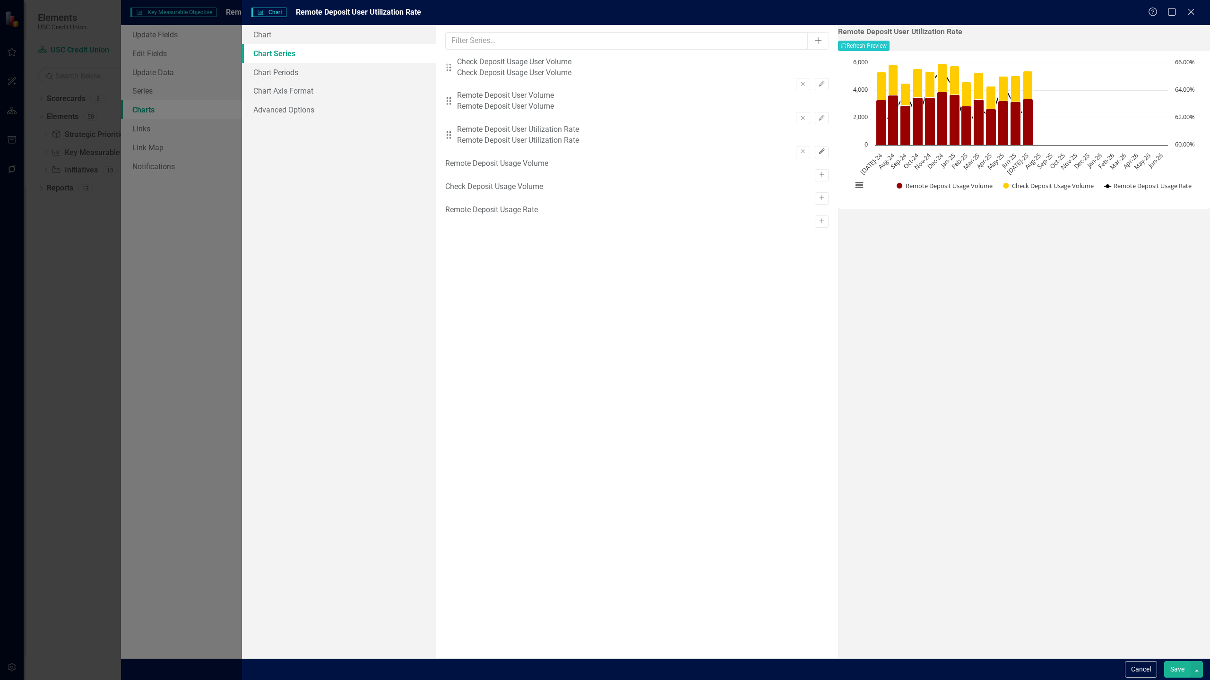
click at [815, 146] on button "Edit" at bounding box center [822, 152] width 14 height 12
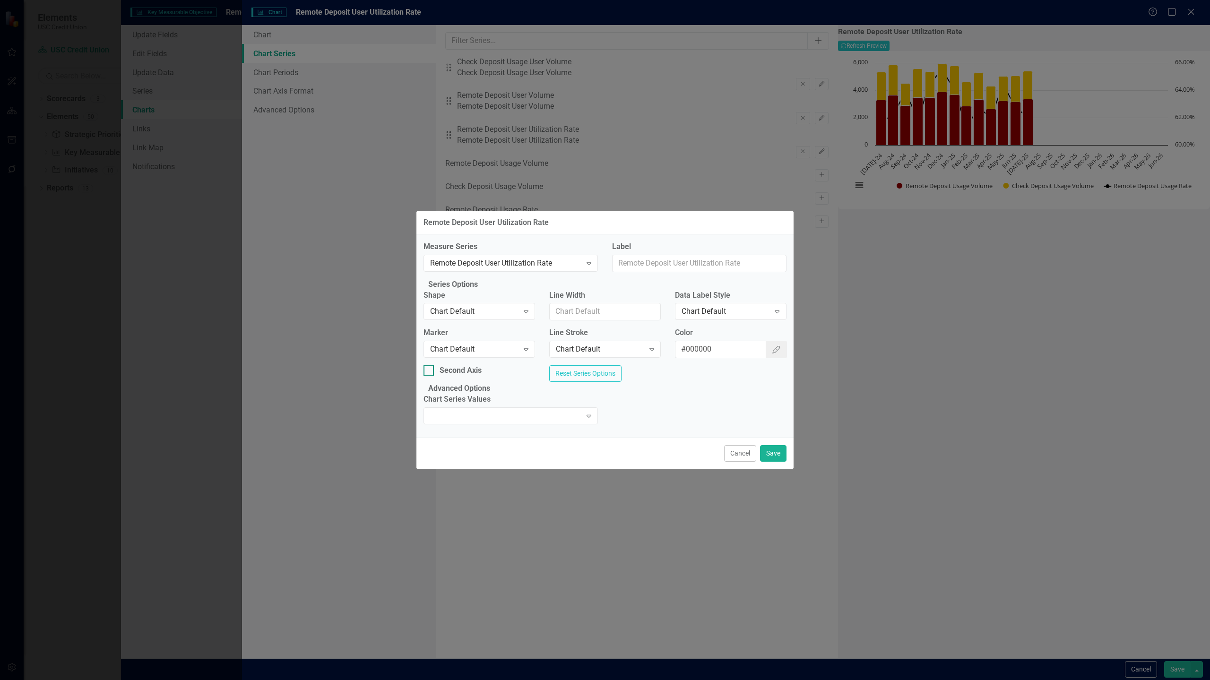
click at [454, 368] on div "Second Axis" at bounding box center [460, 370] width 42 height 11
click at [430, 368] on input "Second Axis" at bounding box center [426, 368] width 6 height 6
checkbox input "true"
click at [502, 306] on div "Chart Default" at bounding box center [474, 311] width 88 height 11
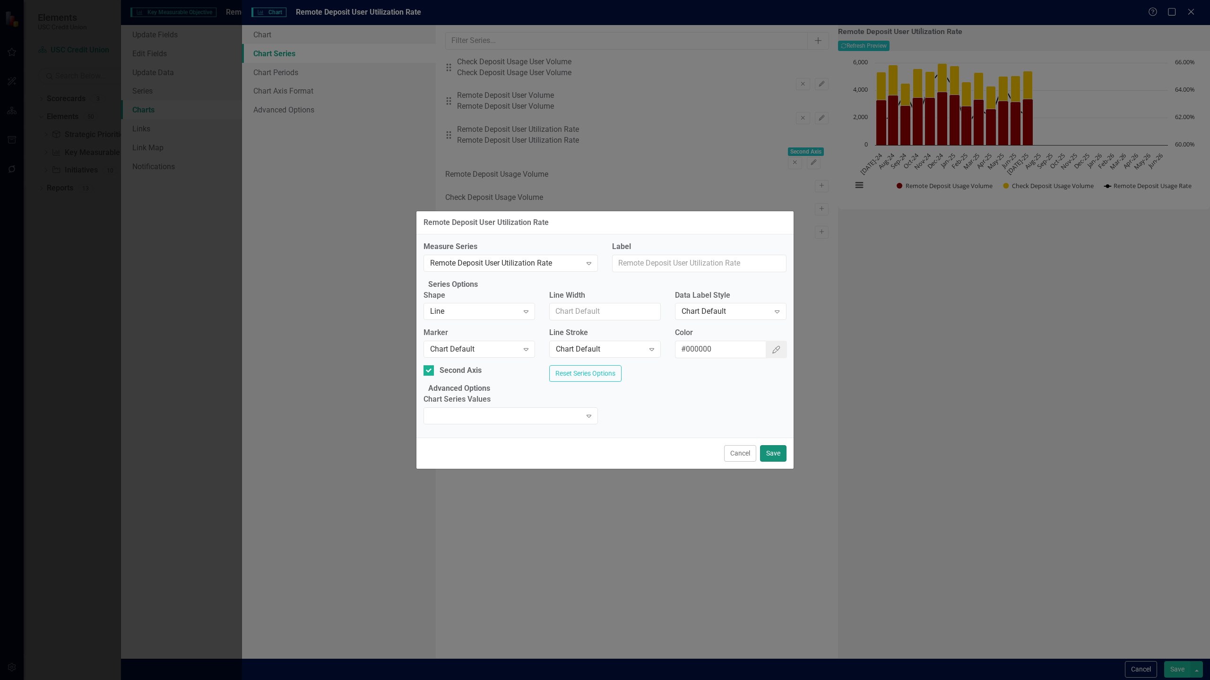
click at [774, 462] on button "Save" at bounding box center [773, 453] width 26 height 17
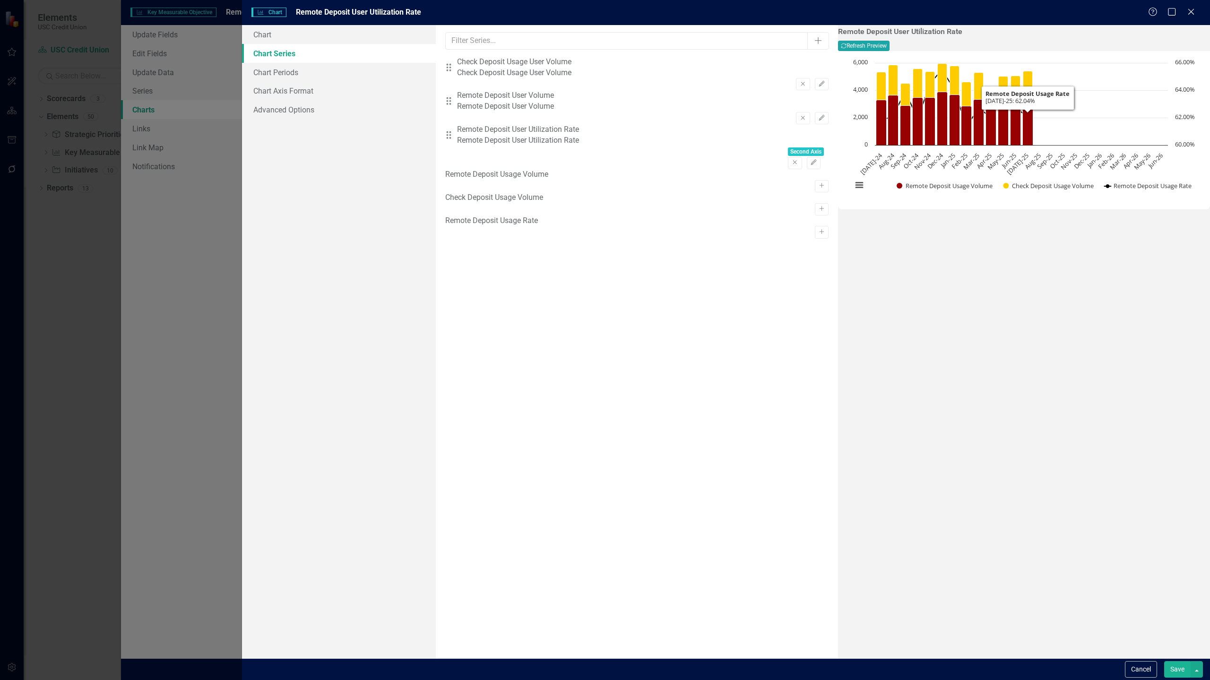
click at [889, 51] on button "Recalculate Refresh Preview" at bounding box center [864, 46] width 52 height 10
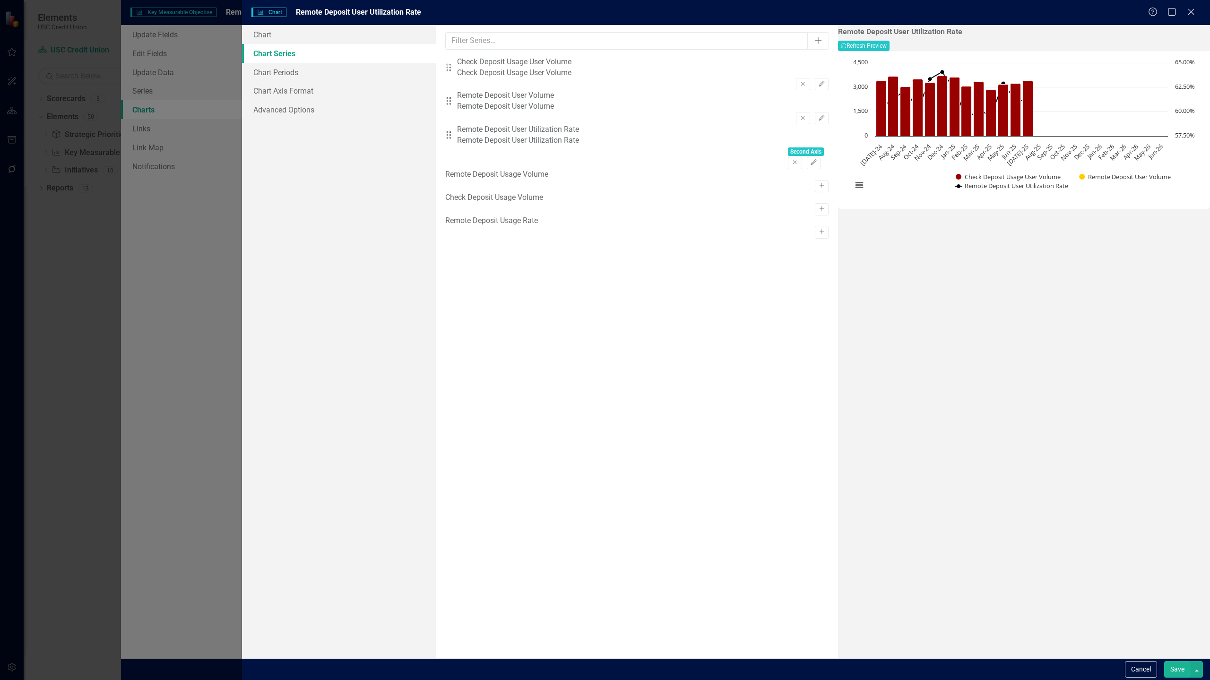
click at [838, 464] on div "Remote Deposit User Utilization Rate Recalculate Refresh Preview Chart Combinat…" at bounding box center [1024, 341] width 372 height 633
click at [818, 115] on icon "button" at bounding box center [821, 118] width 6 height 6
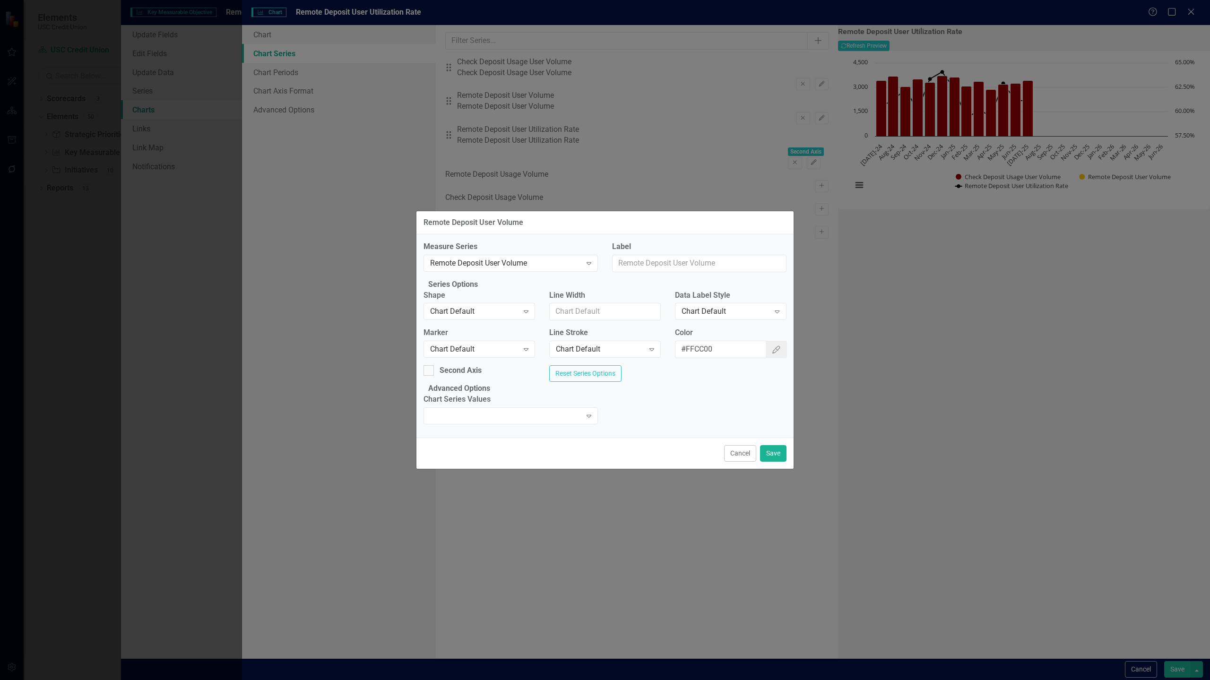
click at [664, 393] on div "Measure Series Remote Deposit User Volume Expand Label Series Options Shape Cha…" at bounding box center [604, 335] width 377 height 203
click at [781, 462] on button "Save" at bounding box center [773, 453] width 26 height 17
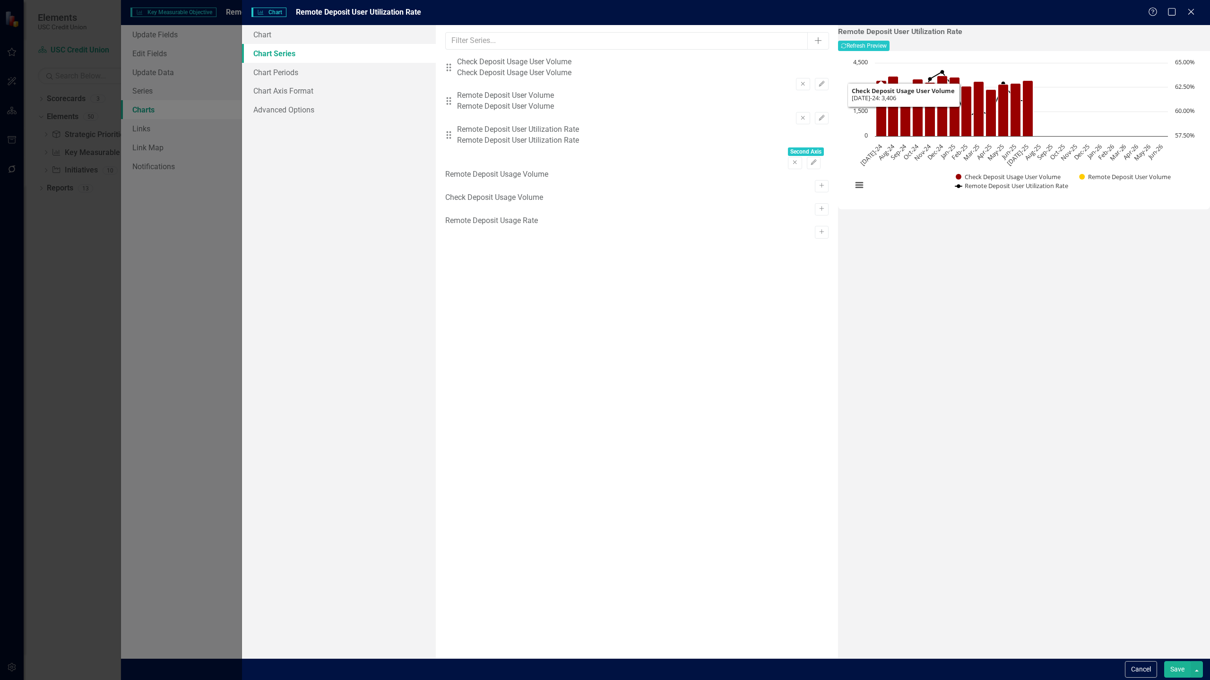
click at [905, 284] on div "Remote Deposit User Utilization Rate Recalculate Refresh Preview Chart Combinat…" at bounding box center [1024, 341] width 372 height 633
drag, startPoint x: 503, startPoint y: 102, endPoint x: 500, endPoint y: 71, distance: 30.4
click at [500, 71] on div "Drag Check Deposit Usage User Volume Check Deposit Usage User Volume Remove Edi…" at bounding box center [636, 113] width 383 height 112
drag, startPoint x: 457, startPoint y: 99, endPoint x: 456, endPoint y: 65, distance: 34.1
click at [456, 65] on div "Drag Check Deposit Usage User Volume Check Deposit Usage User Volume Remove Edi…" at bounding box center [636, 113] width 383 height 112
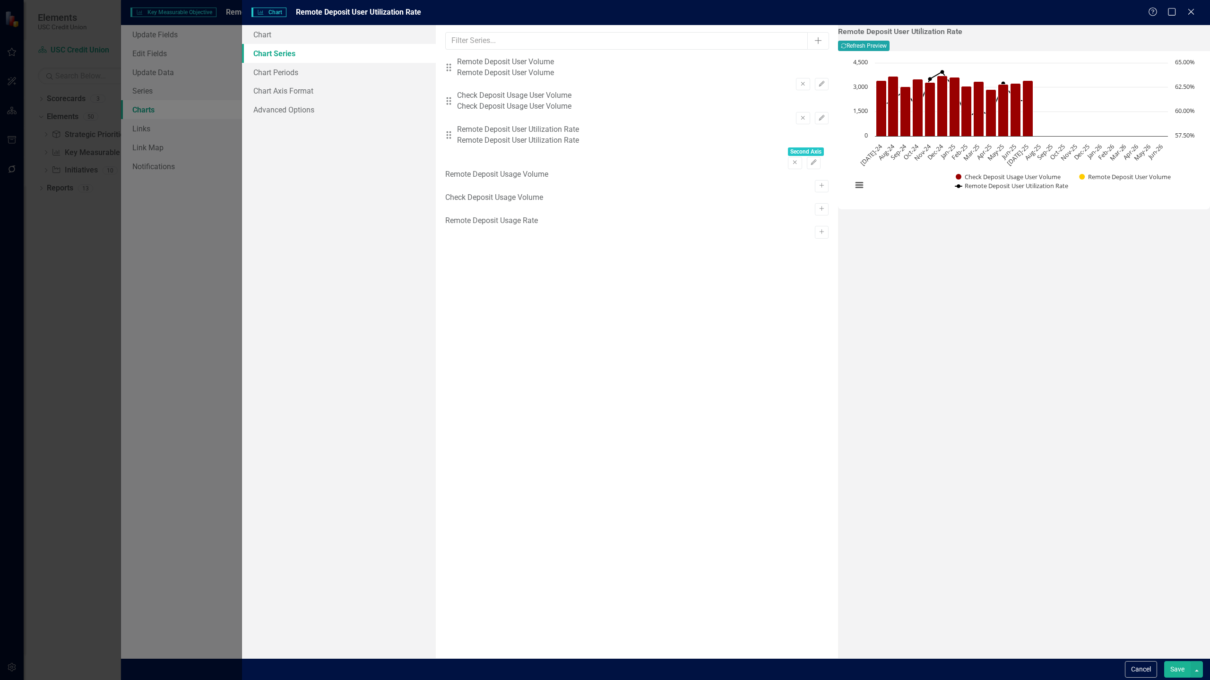
click at [889, 46] on button "Recalculate Refresh Preview" at bounding box center [864, 46] width 52 height 10
click at [1176, 675] on button "Save" at bounding box center [1177, 669] width 26 height 17
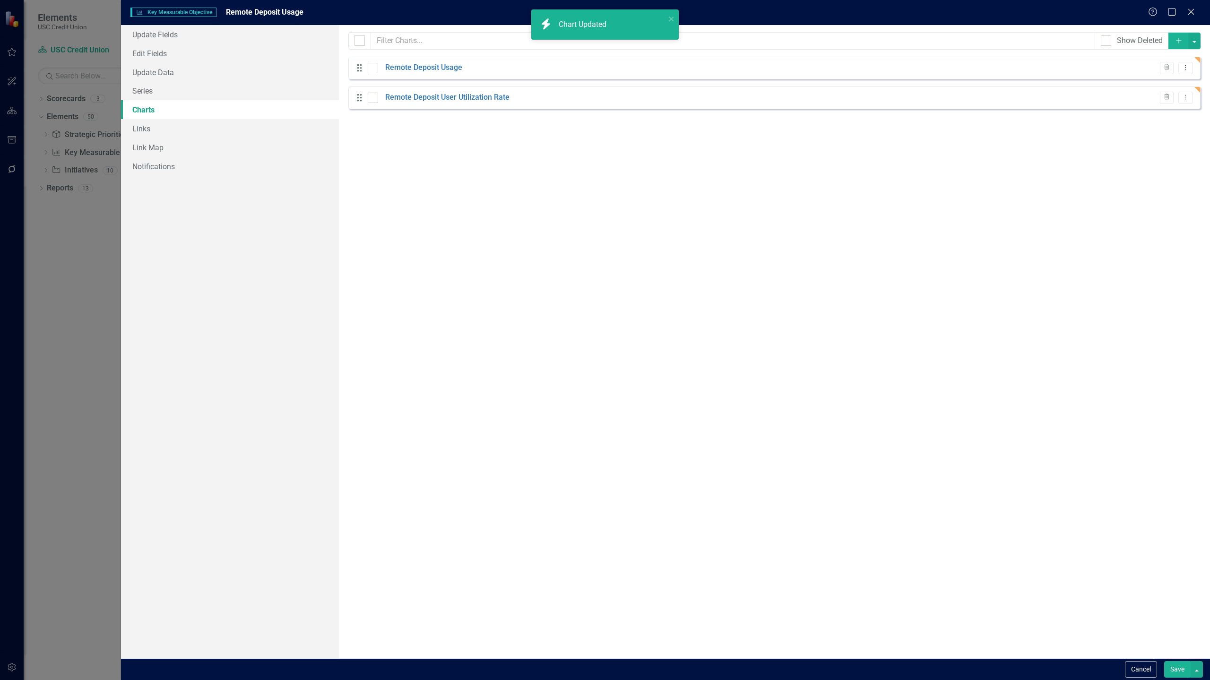
click at [1177, 671] on button "Save" at bounding box center [1177, 669] width 26 height 17
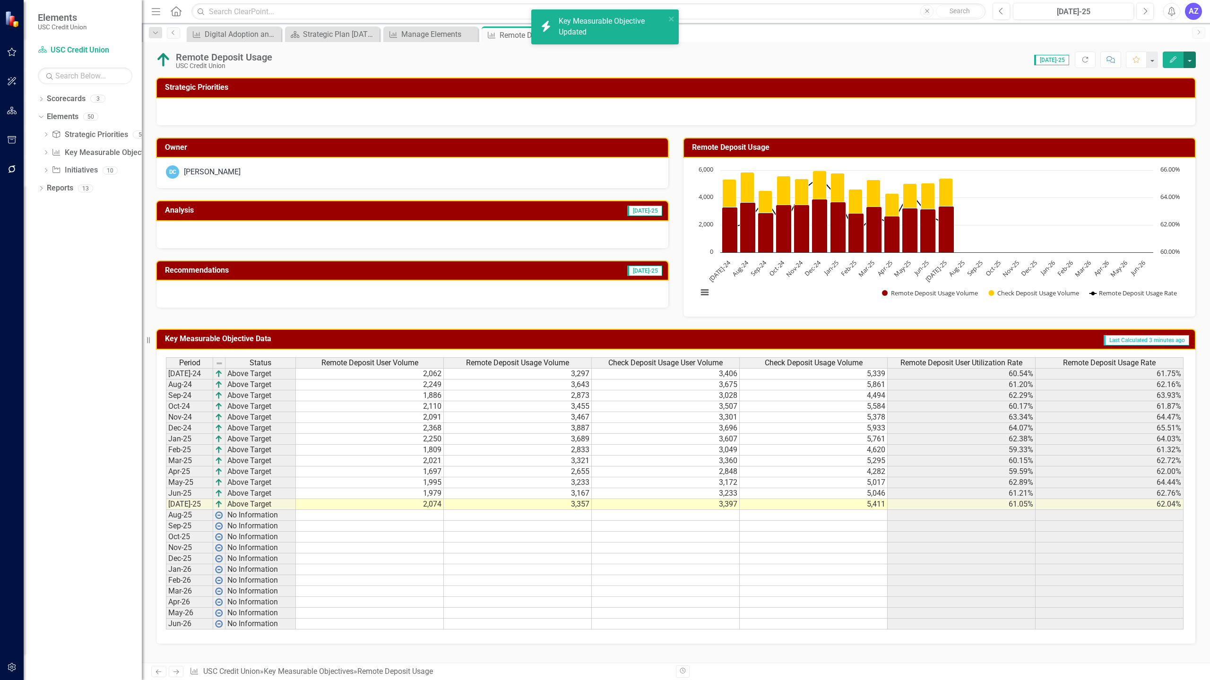
click at [1190, 60] on button "button" at bounding box center [1189, 60] width 12 height 17
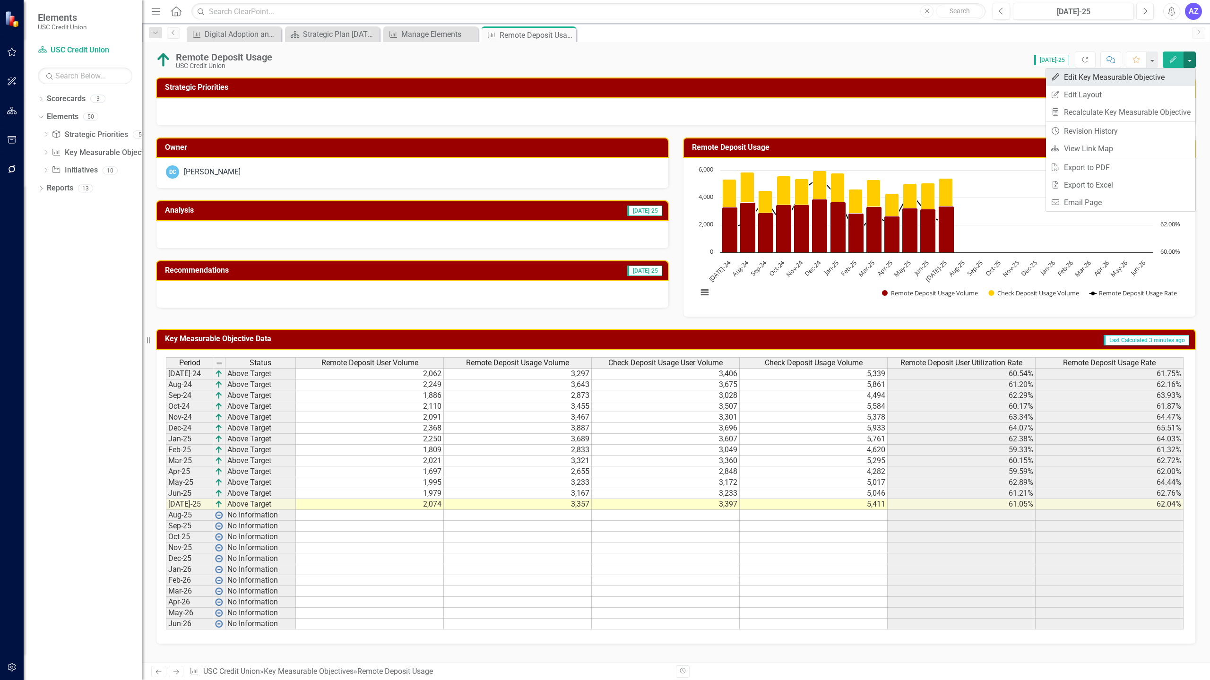
click at [1165, 83] on link "Edit Edit Key Measurable Objective" at bounding box center [1120, 77] width 149 height 17
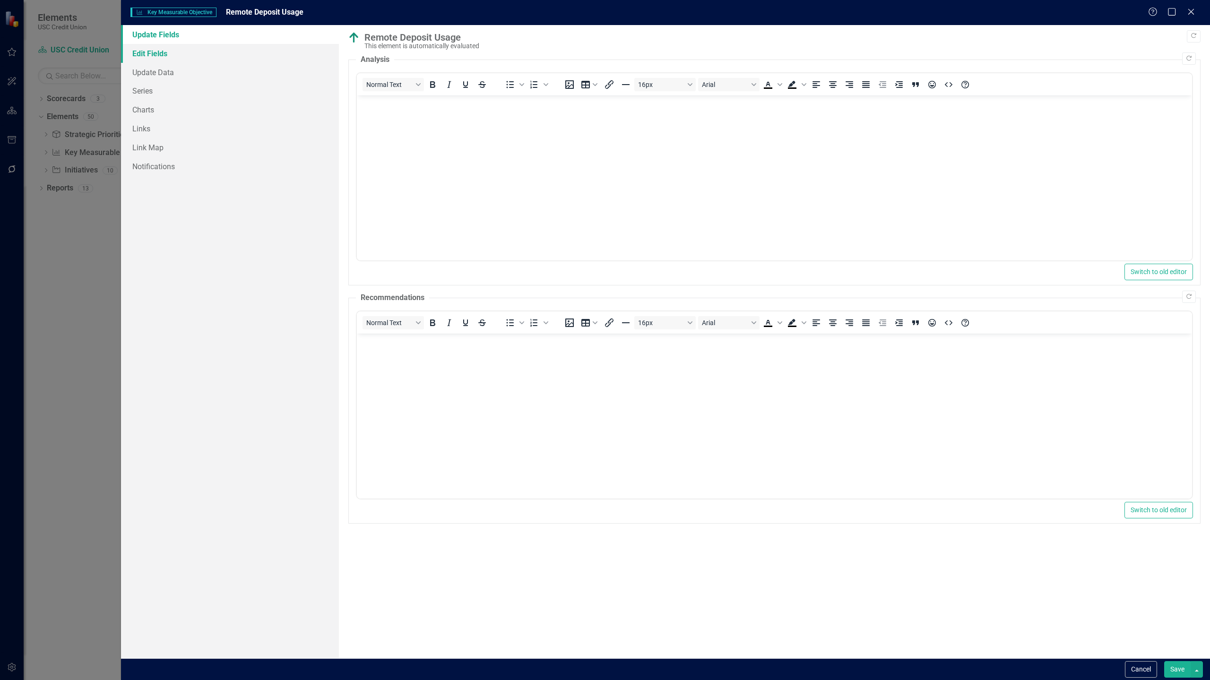
click at [170, 50] on link "Edit Fields" at bounding box center [230, 53] width 218 height 19
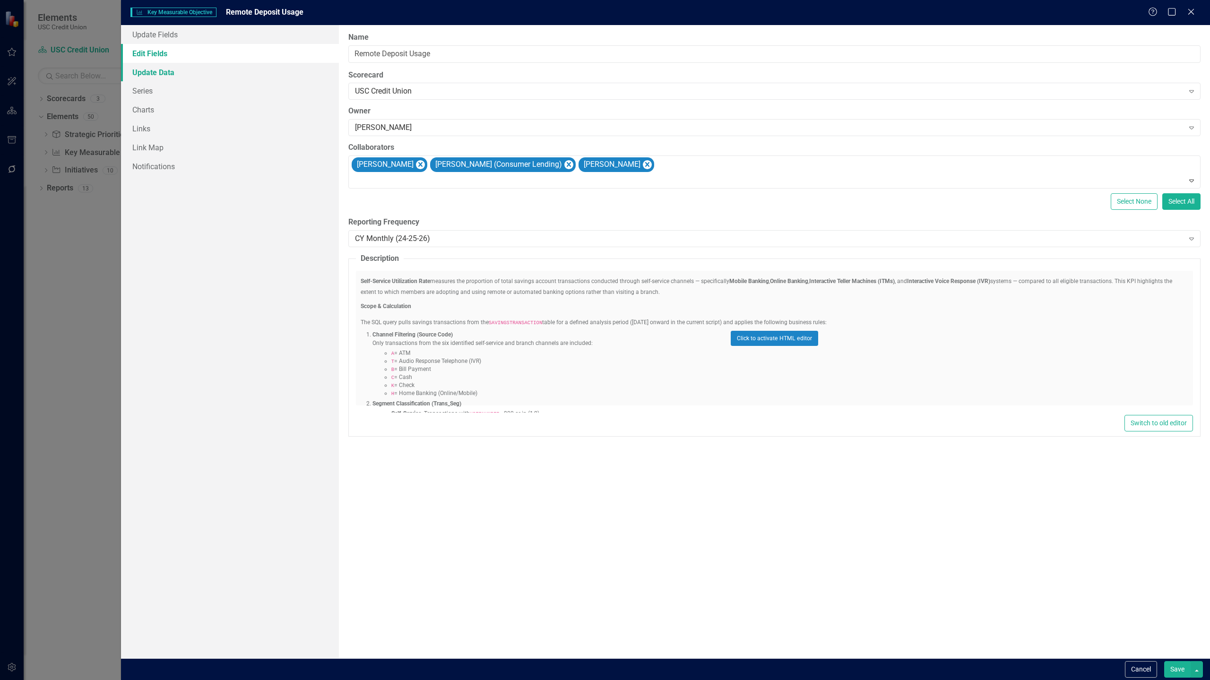
click at [157, 72] on link "Update Data" at bounding box center [230, 72] width 218 height 19
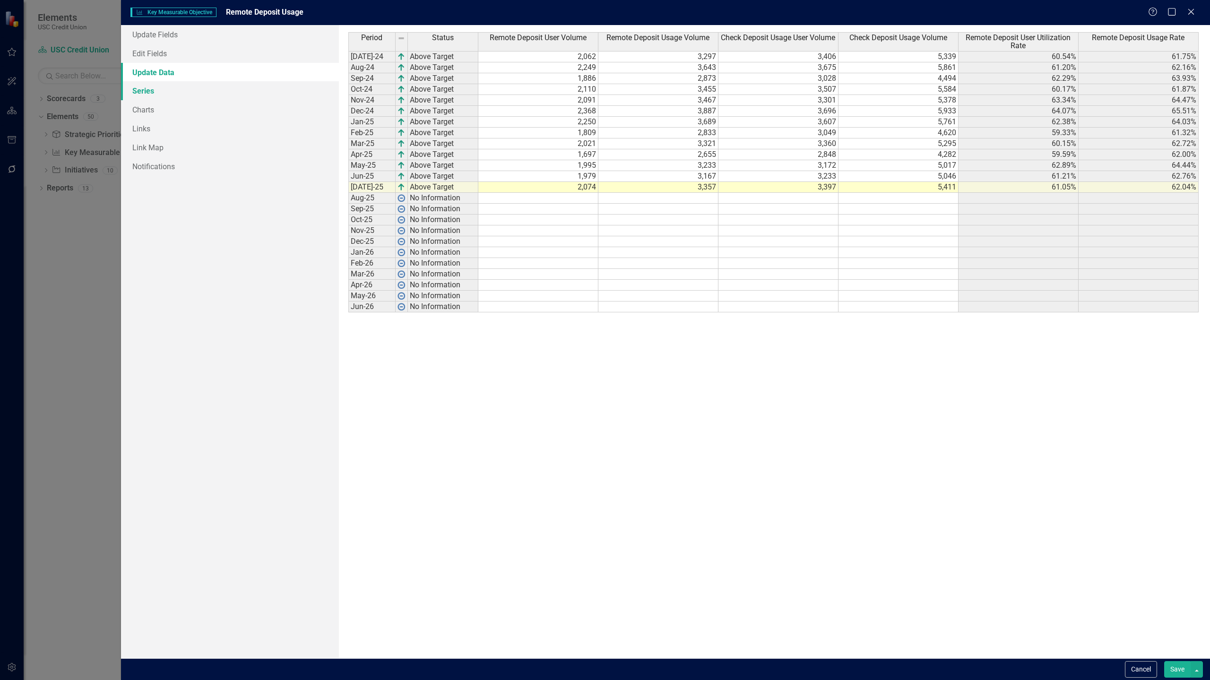
click at [149, 86] on link "Series" at bounding box center [230, 90] width 218 height 19
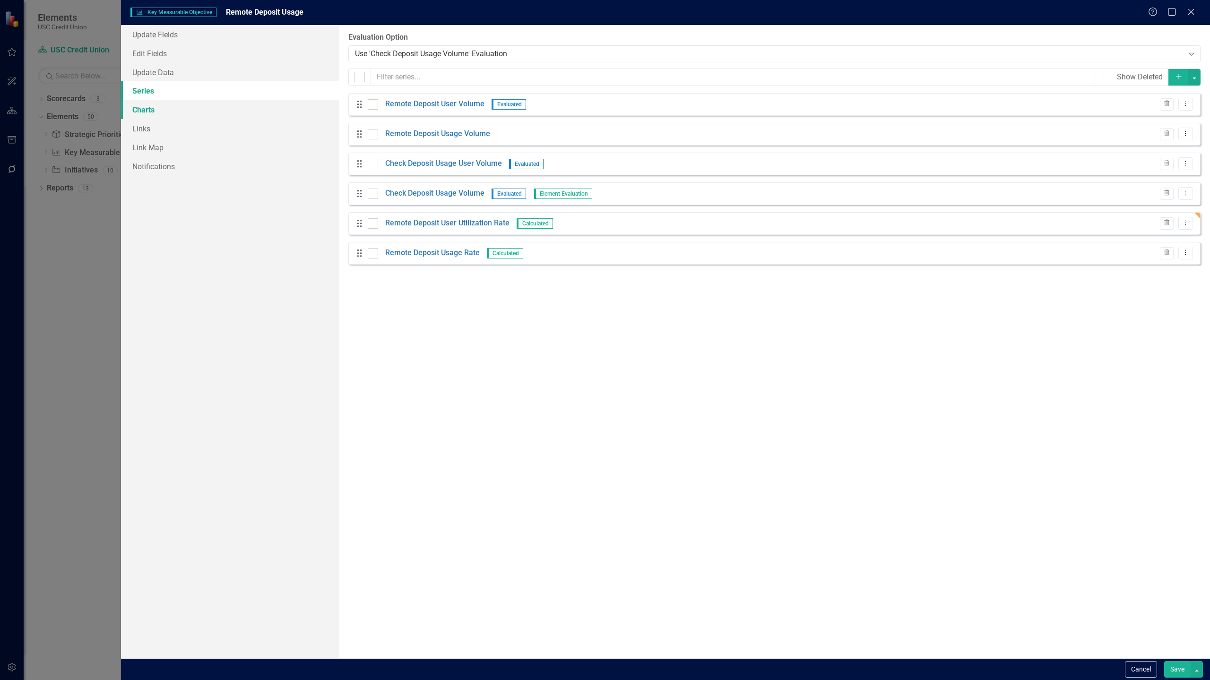
click at [146, 110] on link "Charts" at bounding box center [230, 109] width 218 height 19
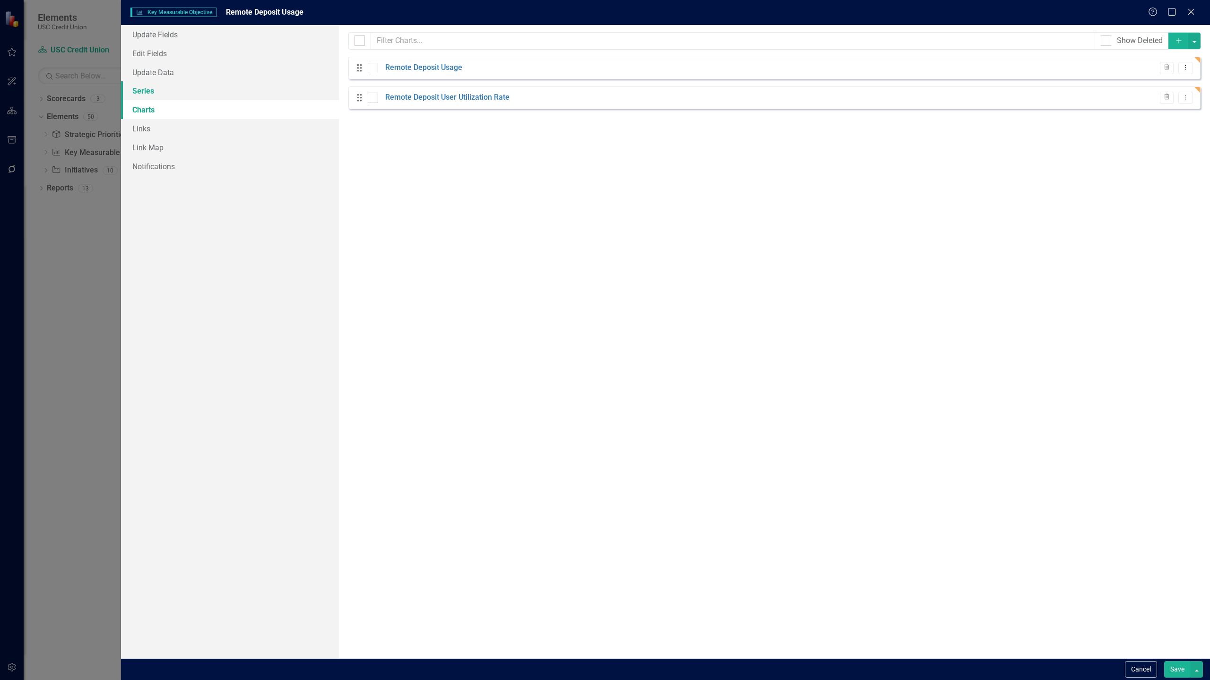
click at [147, 96] on link "Series" at bounding box center [230, 90] width 218 height 19
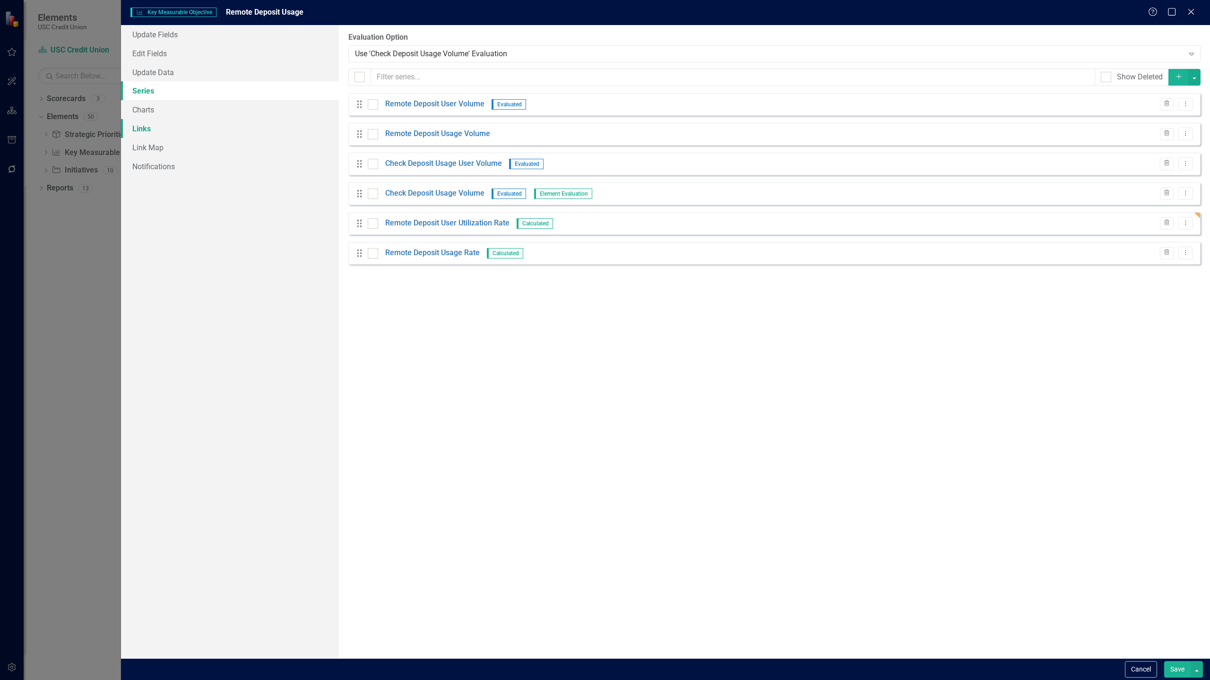
click at [147, 126] on link "Links" at bounding box center [230, 128] width 218 height 19
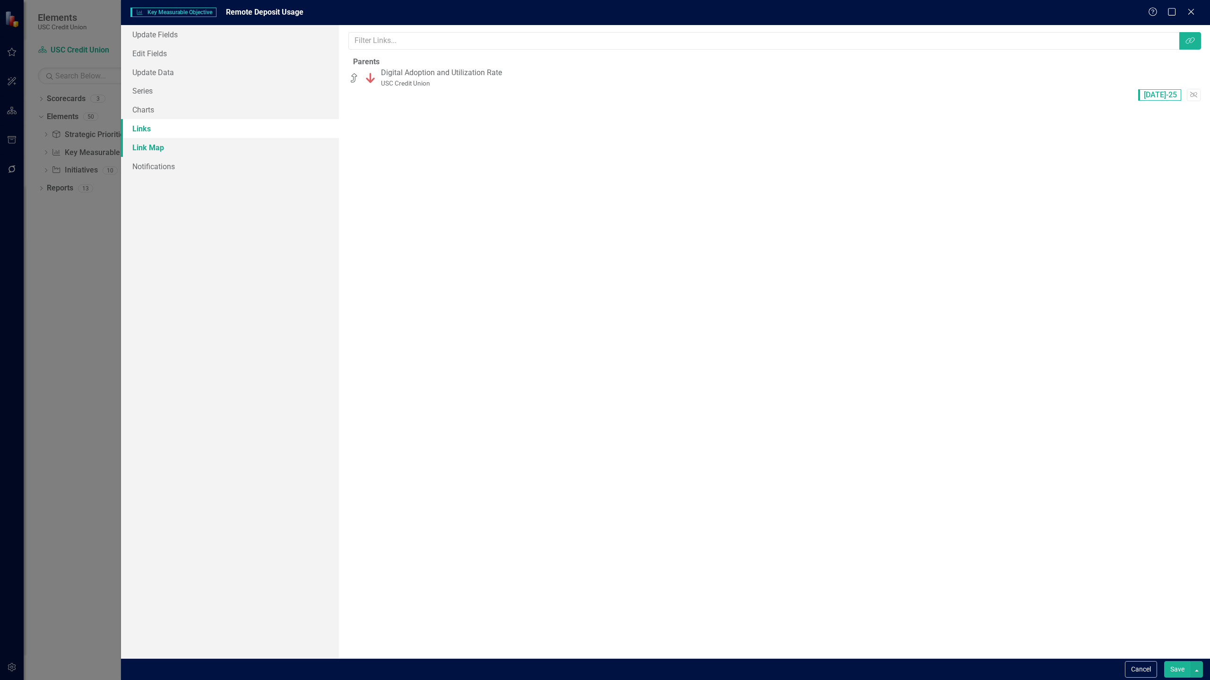
click at [158, 146] on link "Link Map" at bounding box center [230, 147] width 218 height 19
click at [150, 129] on link "Links" at bounding box center [230, 128] width 218 height 19
click at [1185, 672] on button "Save" at bounding box center [1177, 669] width 26 height 17
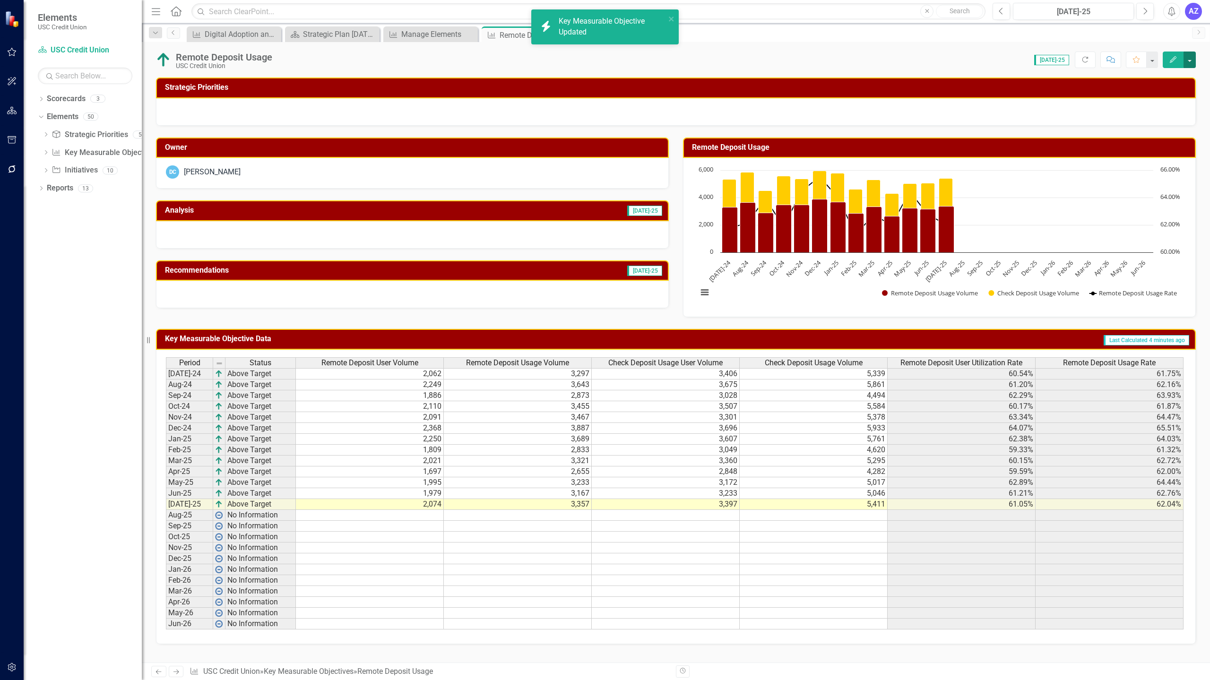
click at [1193, 57] on button "button" at bounding box center [1189, 60] width 12 height 17
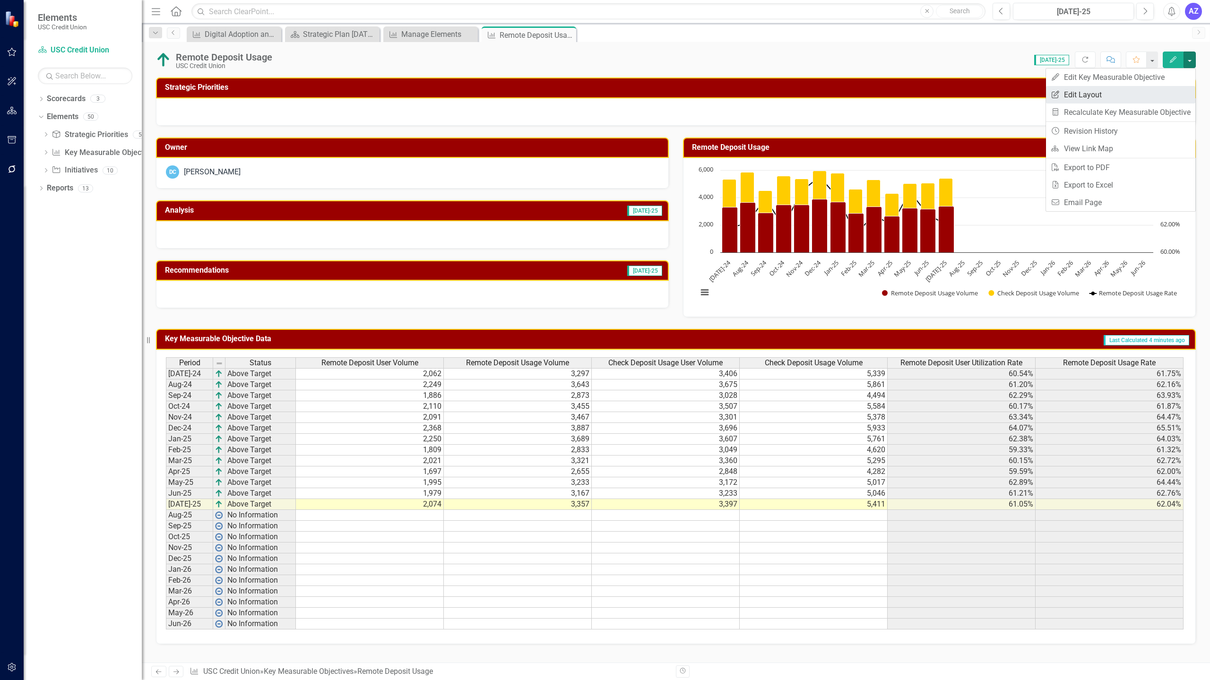
click at [1143, 91] on link "Edit Report Edit Layout" at bounding box center [1120, 94] width 149 height 17
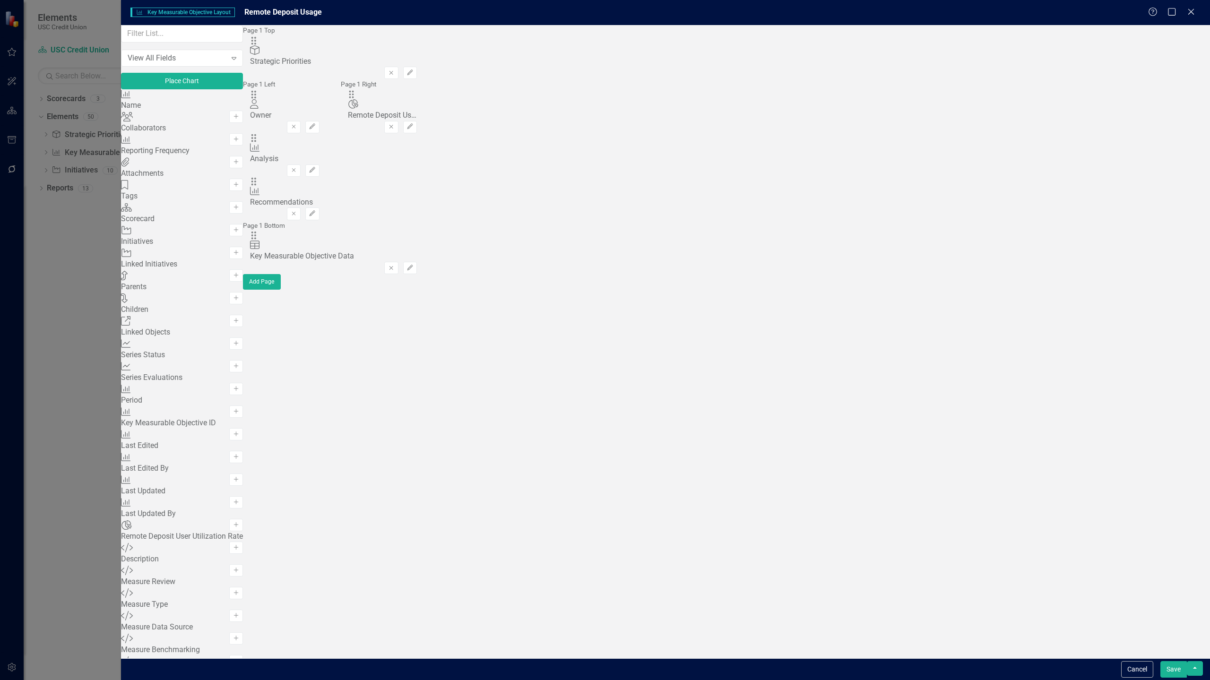
scroll to position [320, 0]
click at [240, 545] on icon "Add" at bounding box center [235, 548] width 7 height 6
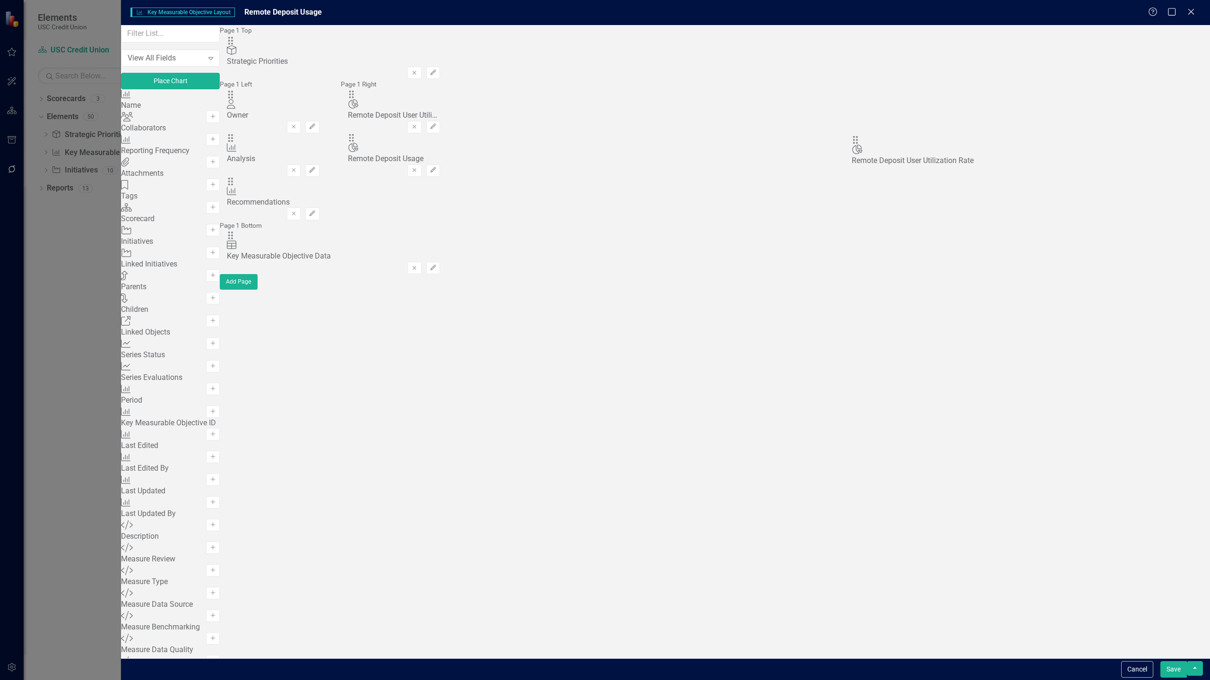
drag, startPoint x: 424, startPoint y: 66, endPoint x: 871, endPoint y: 150, distance: 454.4
click at [437, 167] on icon "Edit" at bounding box center [433, 170] width 7 height 6
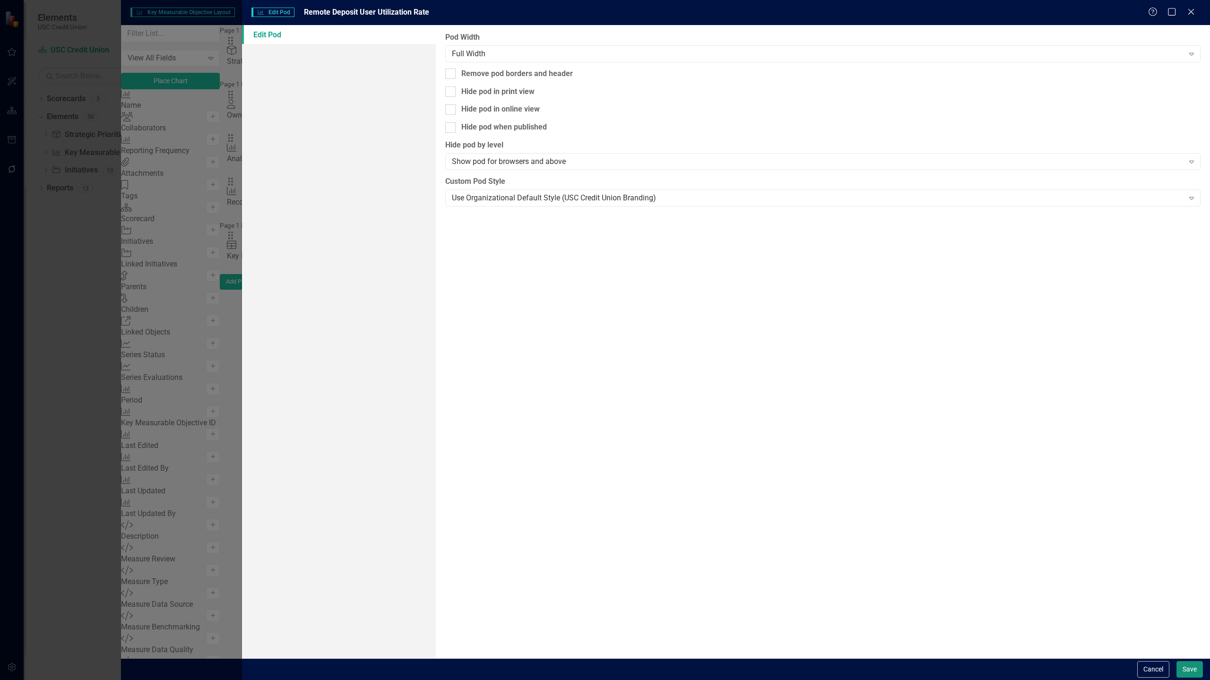
click at [1184, 666] on button "Save" at bounding box center [1189, 669] width 26 height 17
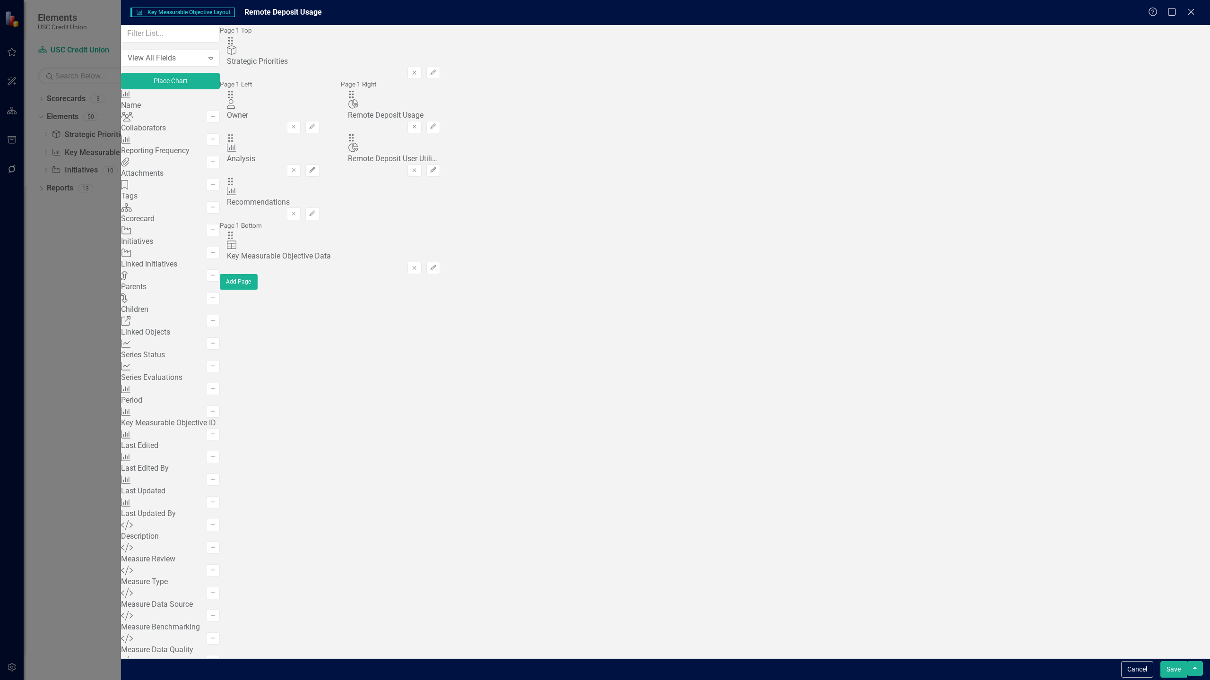
click at [1178, 671] on button "Save" at bounding box center [1173, 669] width 26 height 17
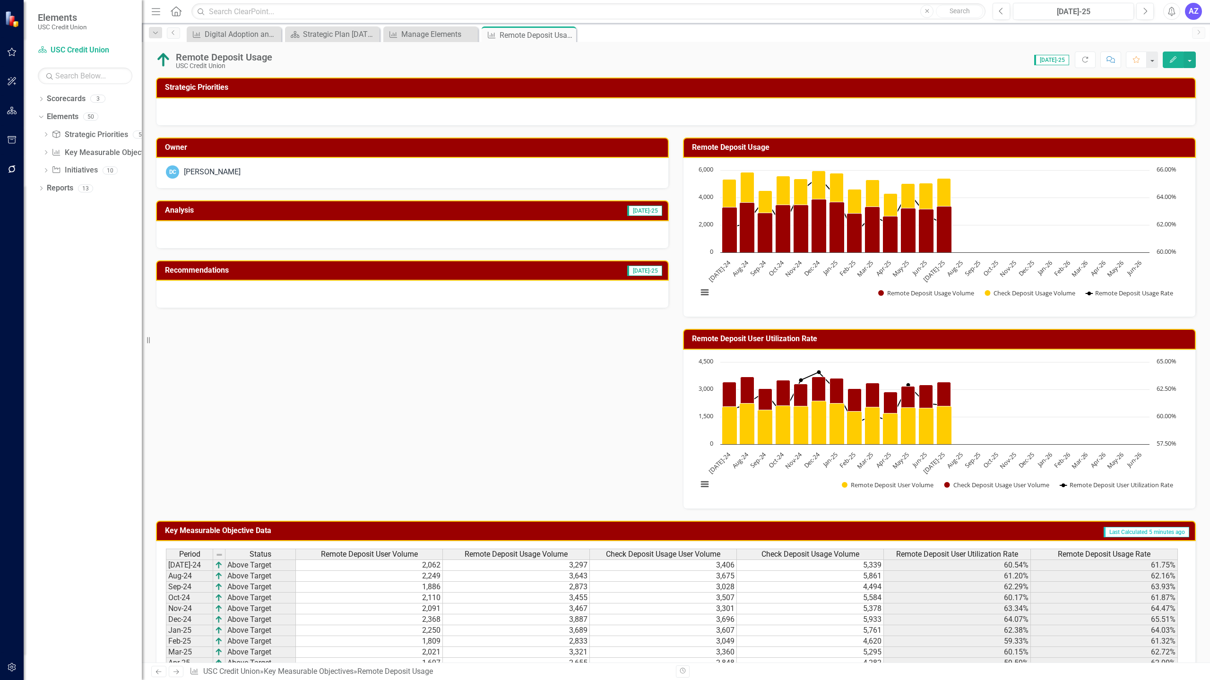
click at [540, 438] on div "Owner DC Daniel Cohen Analysis Jul-25 Recommendations Jul-25 Remote Deposit Usa…" at bounding box center [676, 317] width 1054 height 383
click at [572, 382] on div "Owner DC Daniel Cohen Analysis Jul-25 Recommendations Jul-25 Remote Deposit Usa…" at bounding box center [676, 317] width 1054 height 383
click at [408, 365] on div "Owner DC Daniel Cohen Analysis Jul-25 Recommendations Jul-25 Remote Deposit Usa…" at bounding box center [676, 317] width 1054 height 383
click at [464, 241] on div at bounding box center [412, 234] width 513 height 27
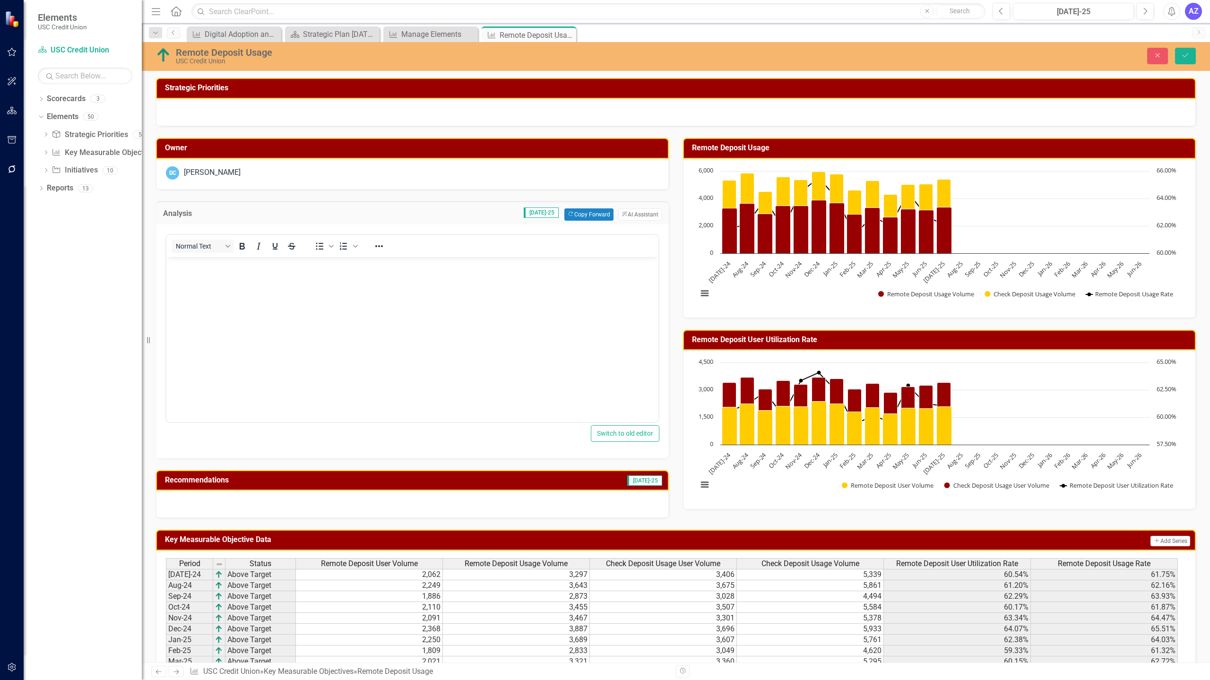
scroll to position [0, 0]
click at [634, 216] on button "ClearPoint AI AI Assistant" at bounding box center [639, 214] width 43 height 12
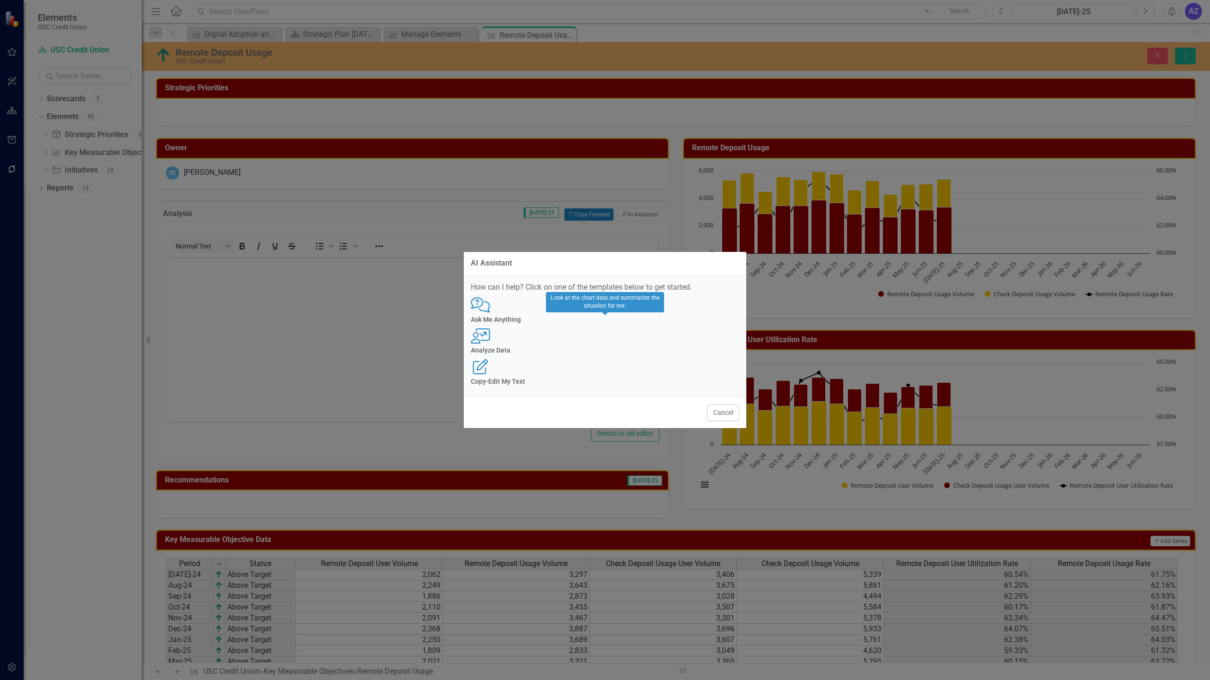
click at [603, 345] on div "User with Chart Analyze Data" at bounding box center [605, 341] width 268 height 26
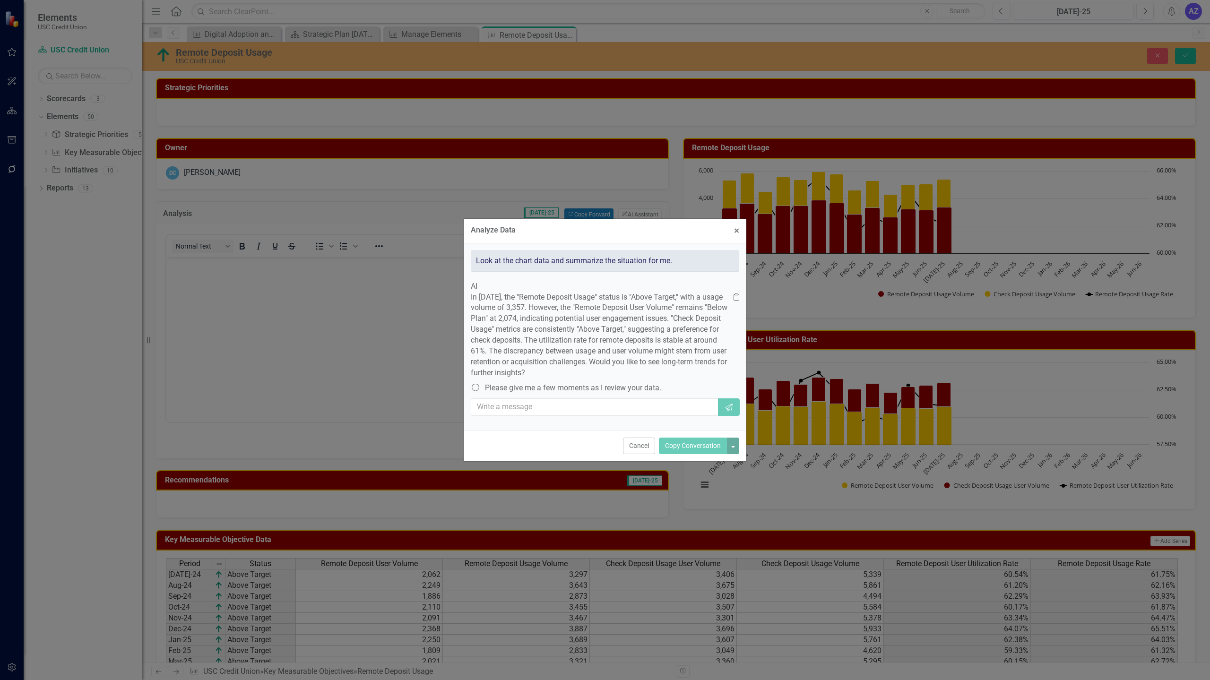
click at [666, 346] on p "In July 2025, the "Remote Deposit Usage" status is "Above Target," with a usage…" at bounding box center [602, 335] width 263 height 86
click at [639, 454] on button "Cancel" at bounding box center [639, 446] width 32 height 17
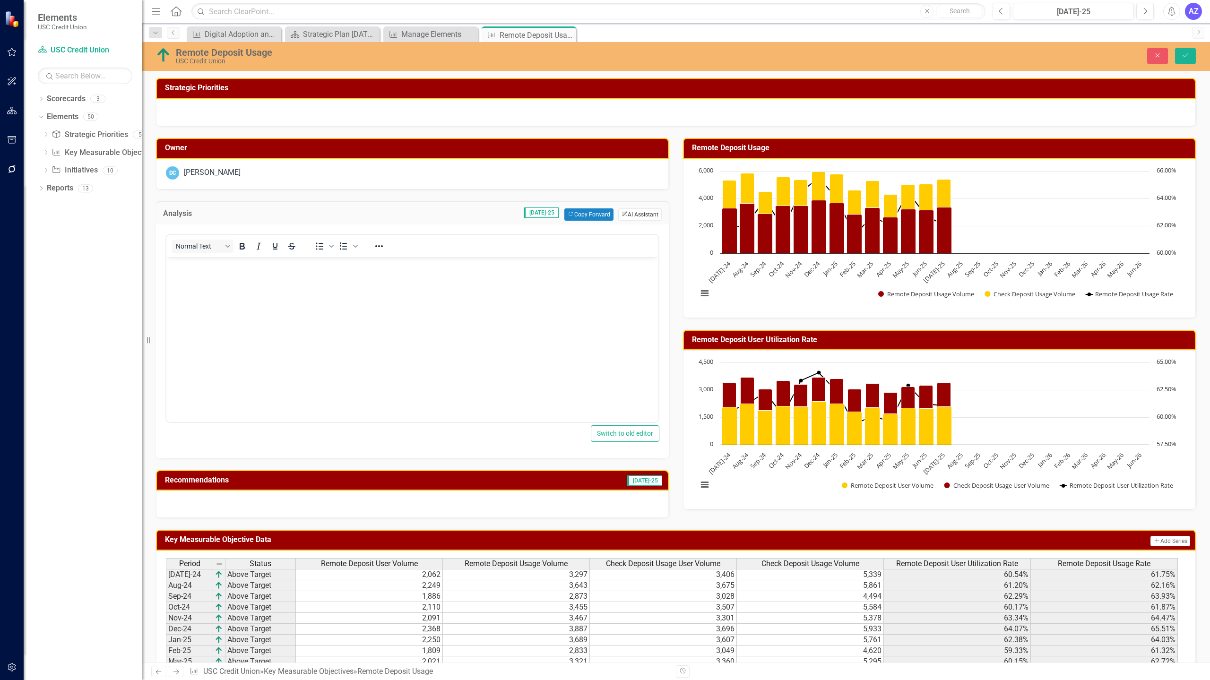
click at [639, 213] on button "ClearPoint AI AI Assistant" at bounding box center [639, 214] width 43 height 12
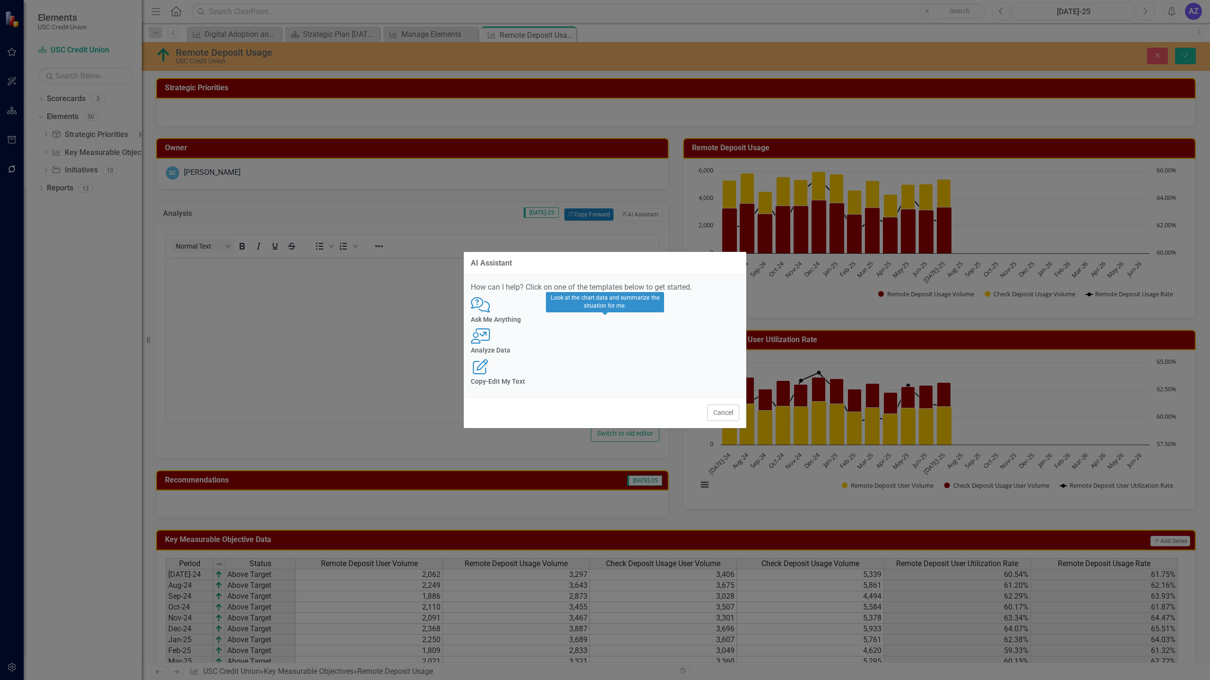
click at [591, 353] on h4 "Analyze Data" at bounding box center [605, 350] width 268 height 7
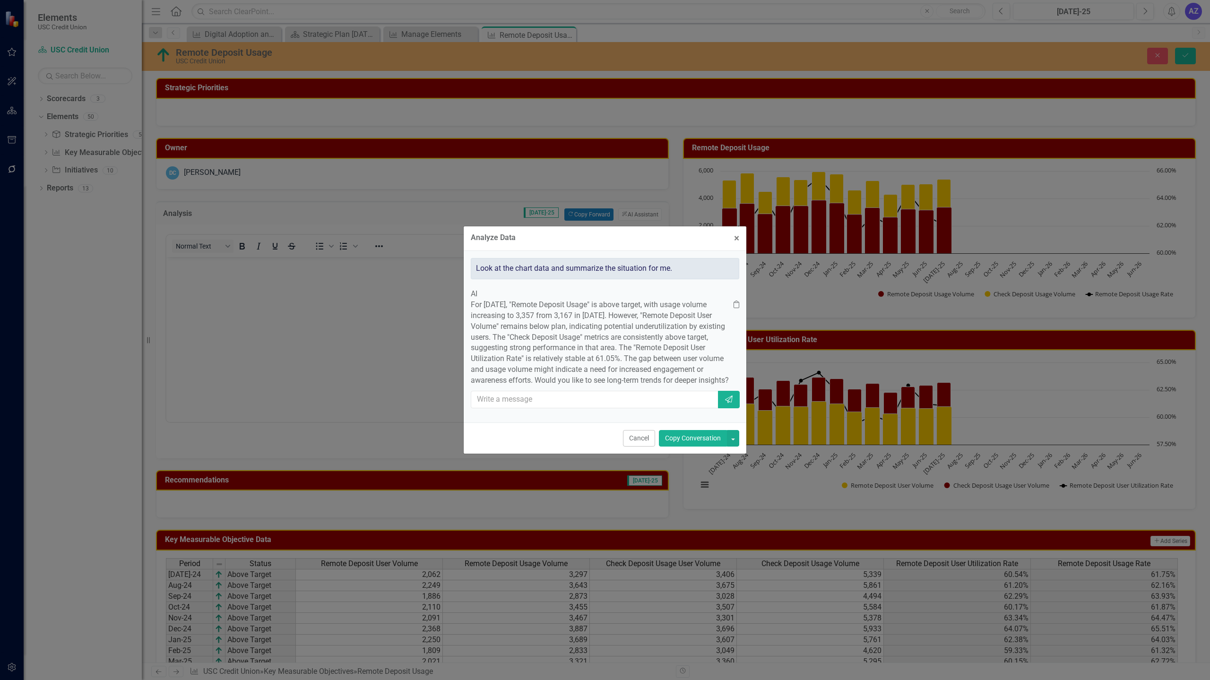
click at [705, 447] on button "Copy Conversation" at bounding box center [693, 438] width 68 height 17
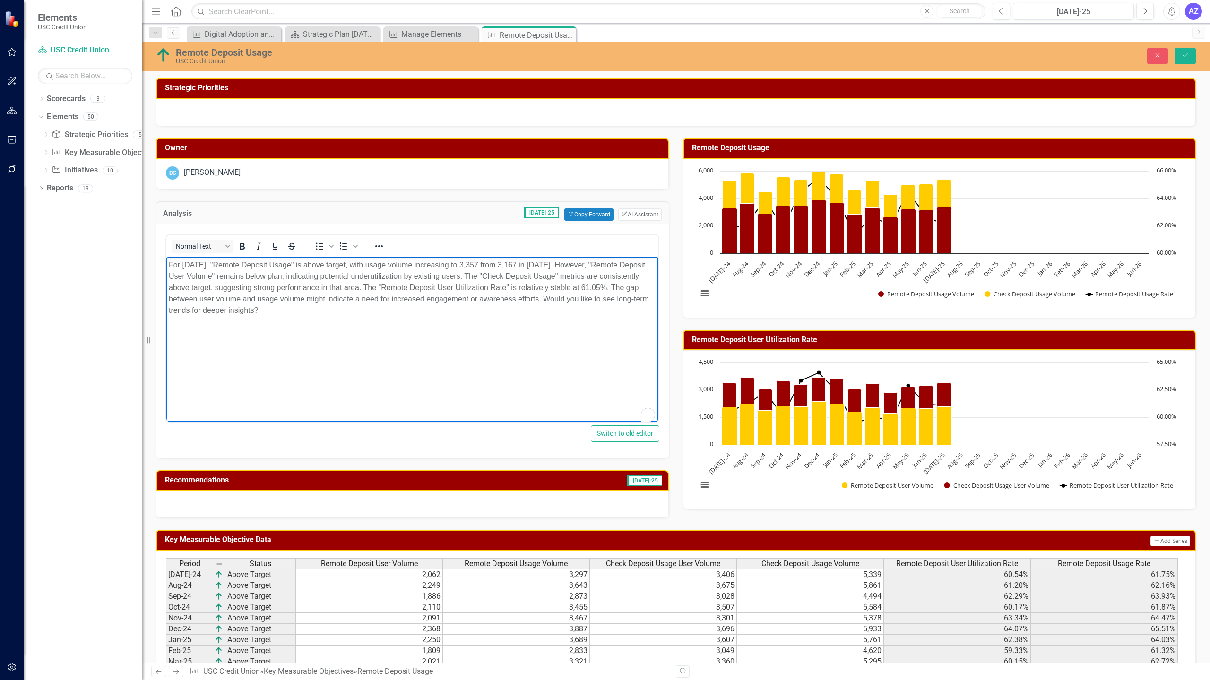
drag, startPoint x: 573, startPoint y: 299, endPoint x: 602, endPoint y: 333, distance: 43.9
click at [602, 333] on body "For July 2025, "Remote Deposit Usage" is above target, with usage volume increa…" at bounding box center [412, 328] width 492 height 142
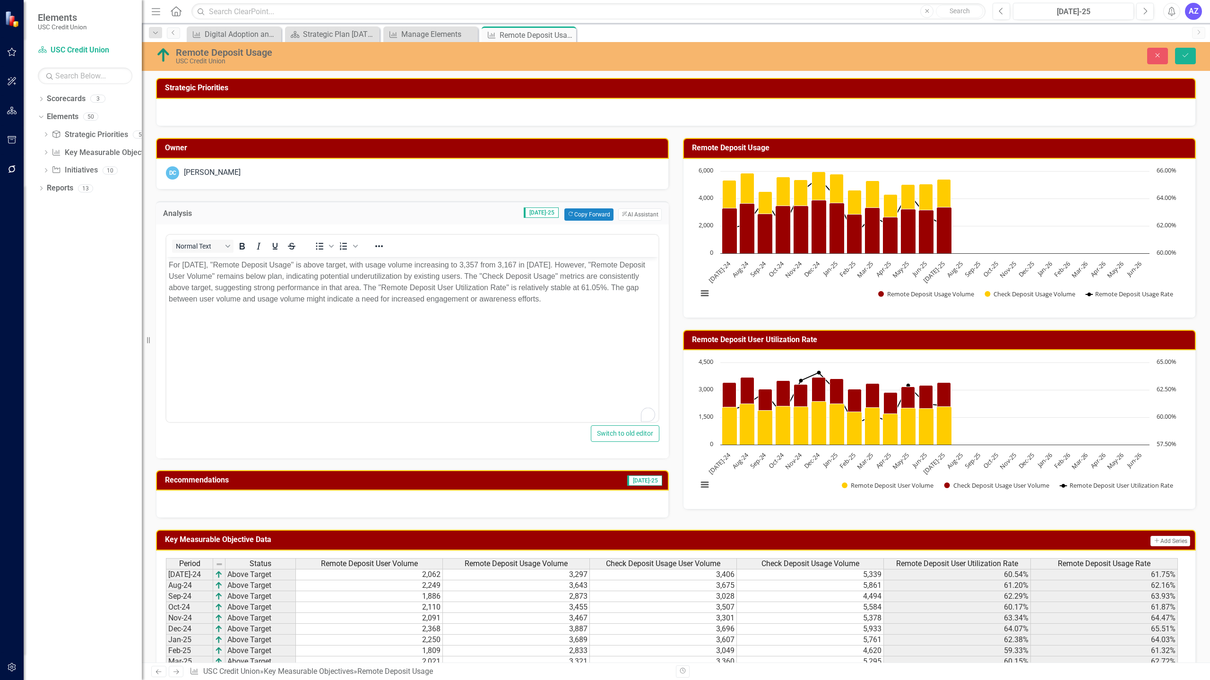
click at [542, 505] on div at bounding box center [412, 503] width 513 height 27
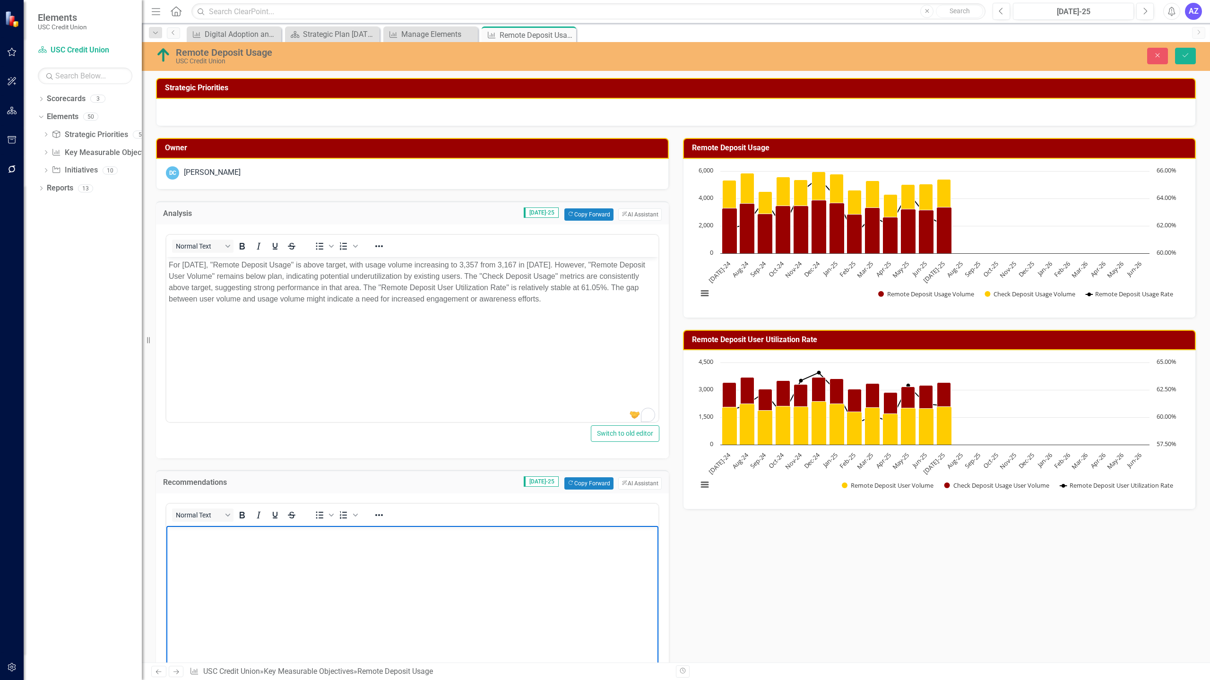
click at [591, 565] on body "Rich Text Area. Press ALT-0 for help." at bounding box center [412, 596] width 492 height 142
click at [634, 485] on button "ClearPoint AI AI Assistant" at bounding box center [639, 483] width 43 height 12
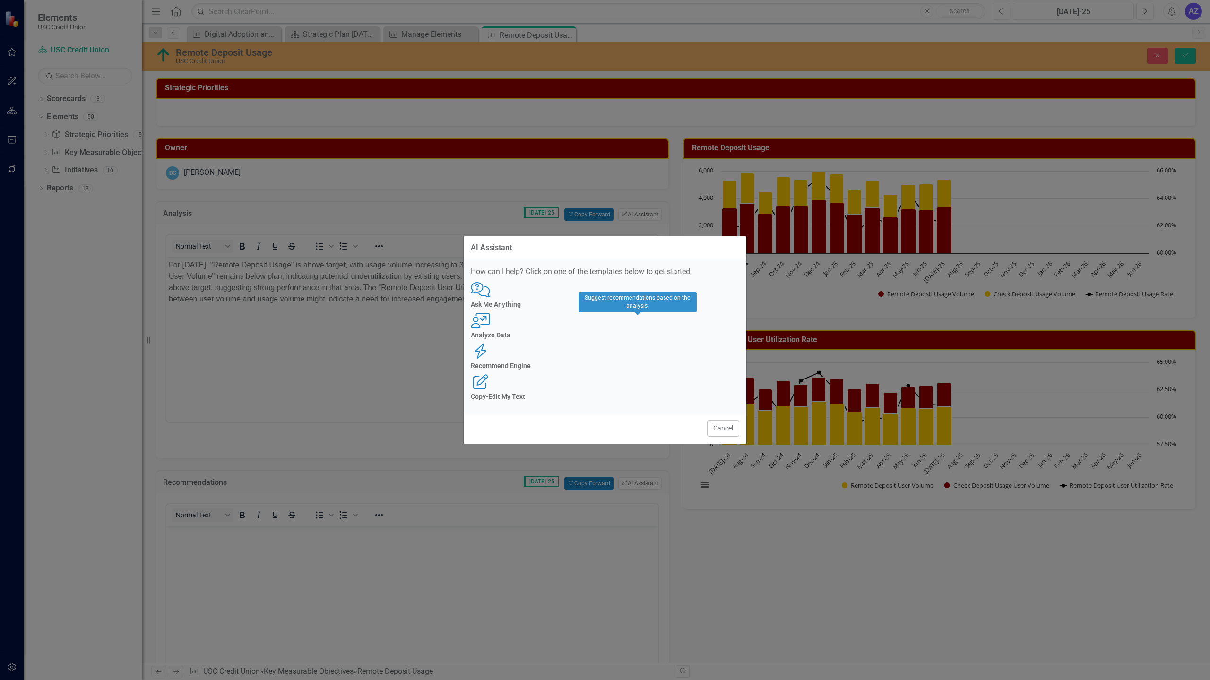
click at [646, 362] on div "Recommend Engine" at bounding box center [605, 365] width 268 height 7
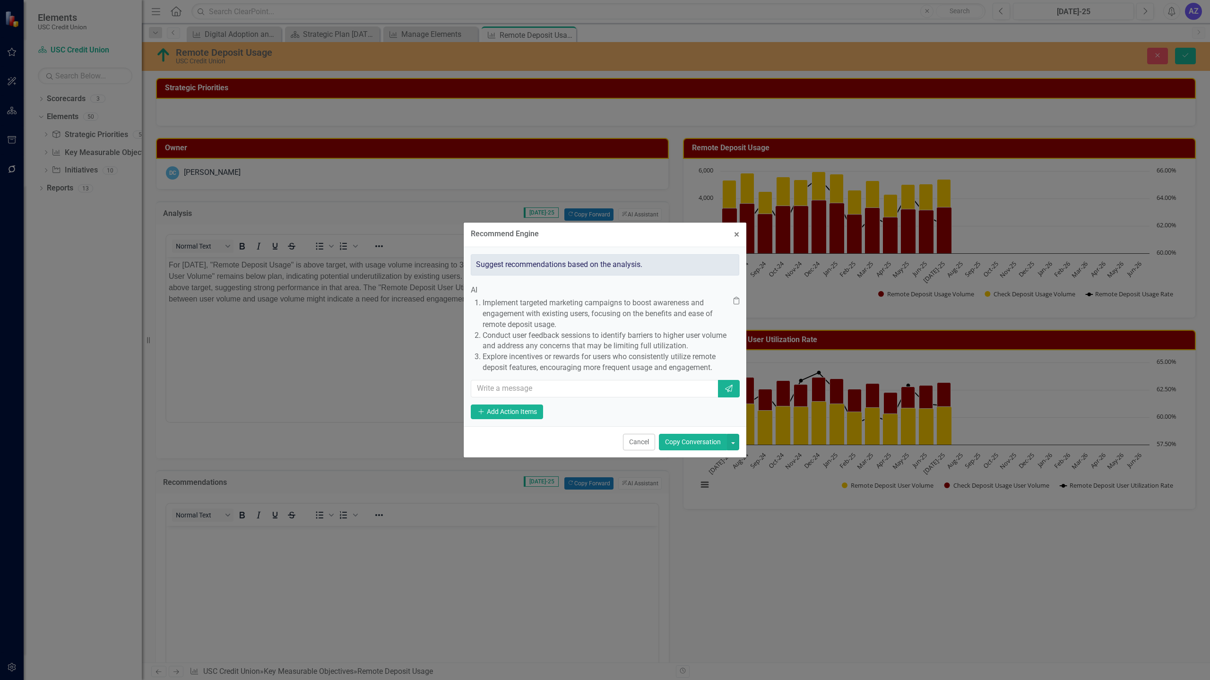
click at [689, 450] on button "Copy Conversation" at bounding box center [693, 442] width 68 height 17
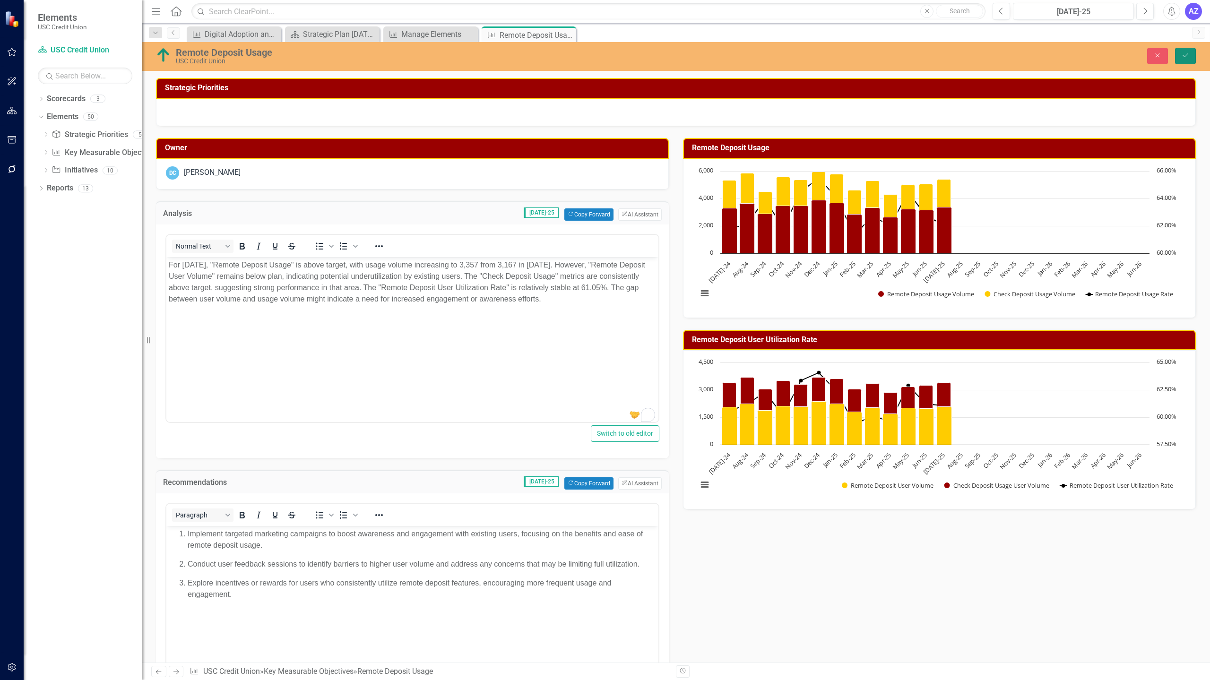
click at [1186, 60] on button "Save" at bounding box center [1185, 56] width 21 height 17
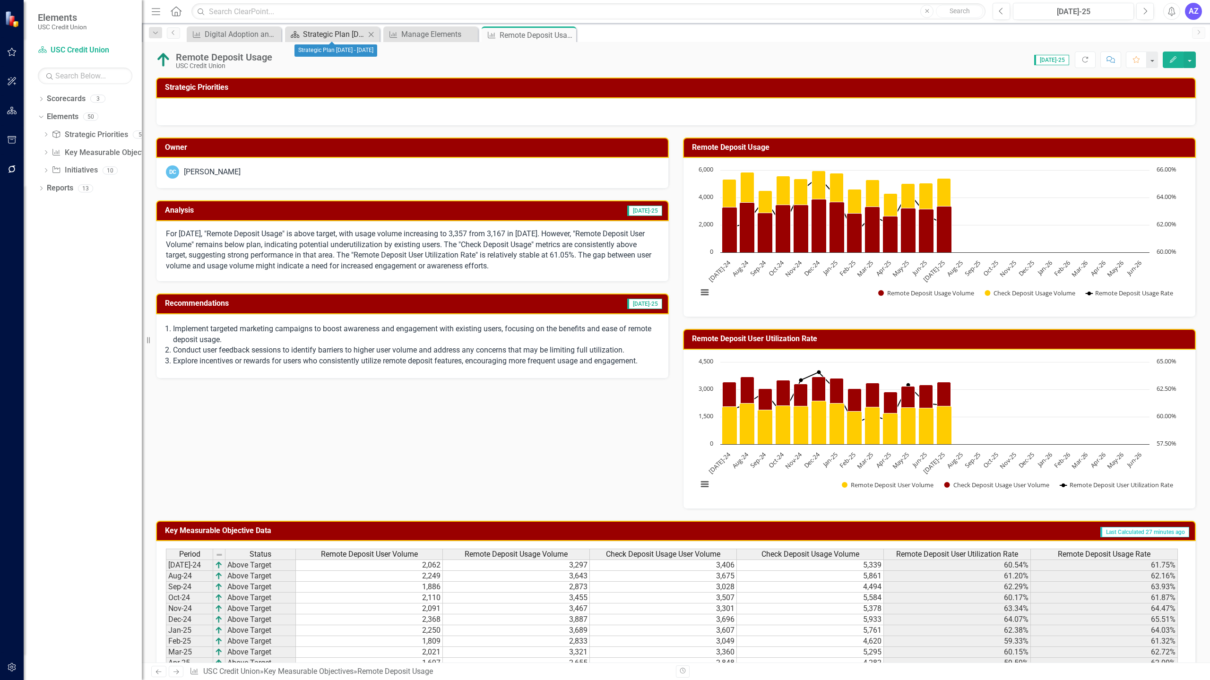
click at [334, 29] on div "Strategic Plan [DATE] - [DATE]" at bounding box center [334, 34] width 62 height 12
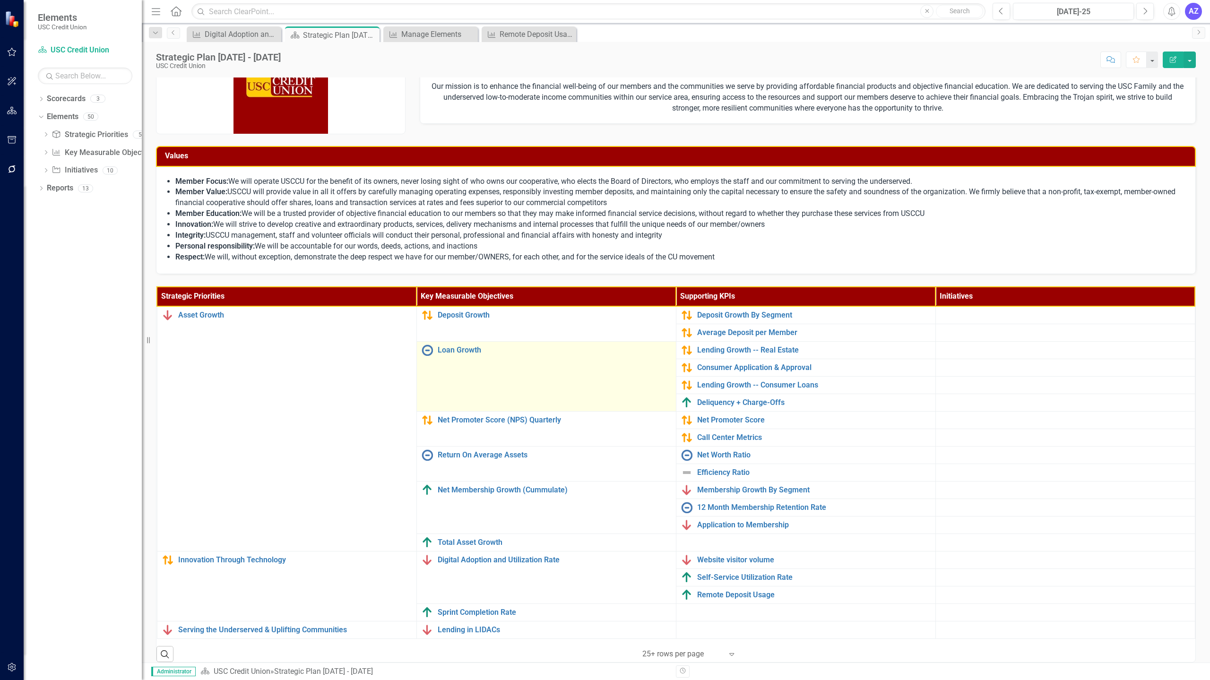
scroll to position [48, 0]
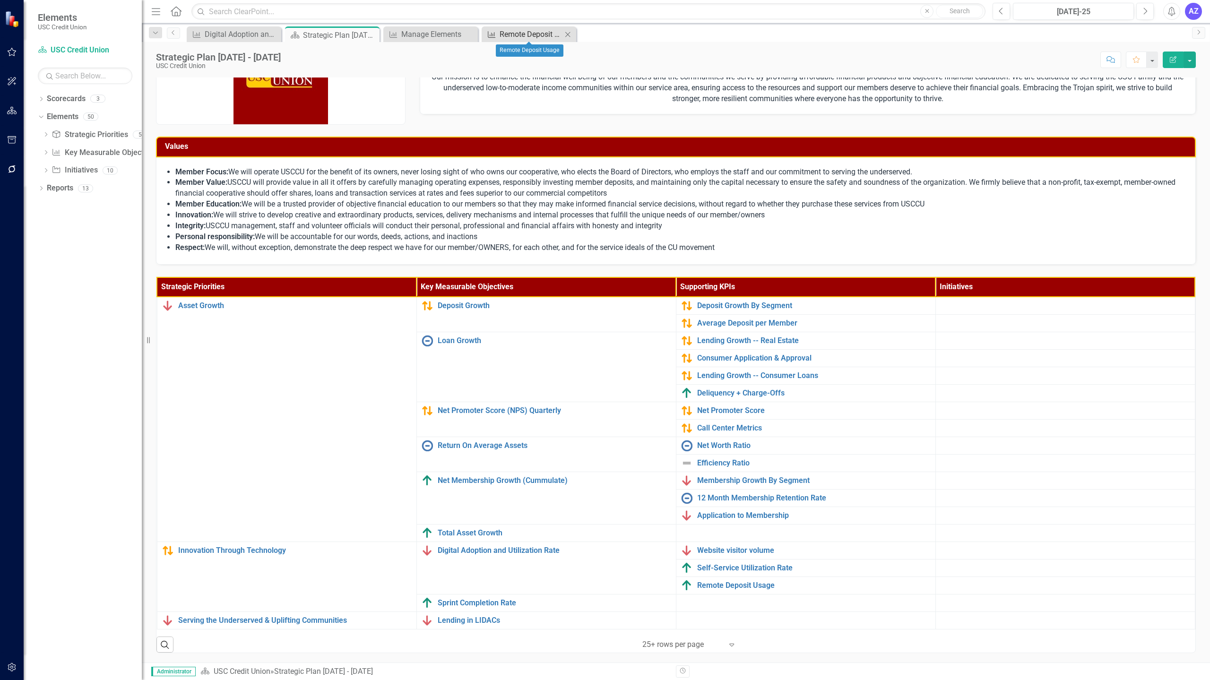
click at [531, 34] on div "Remote Deposit Usage" at bounding box center [530, 34] width 62 height 12
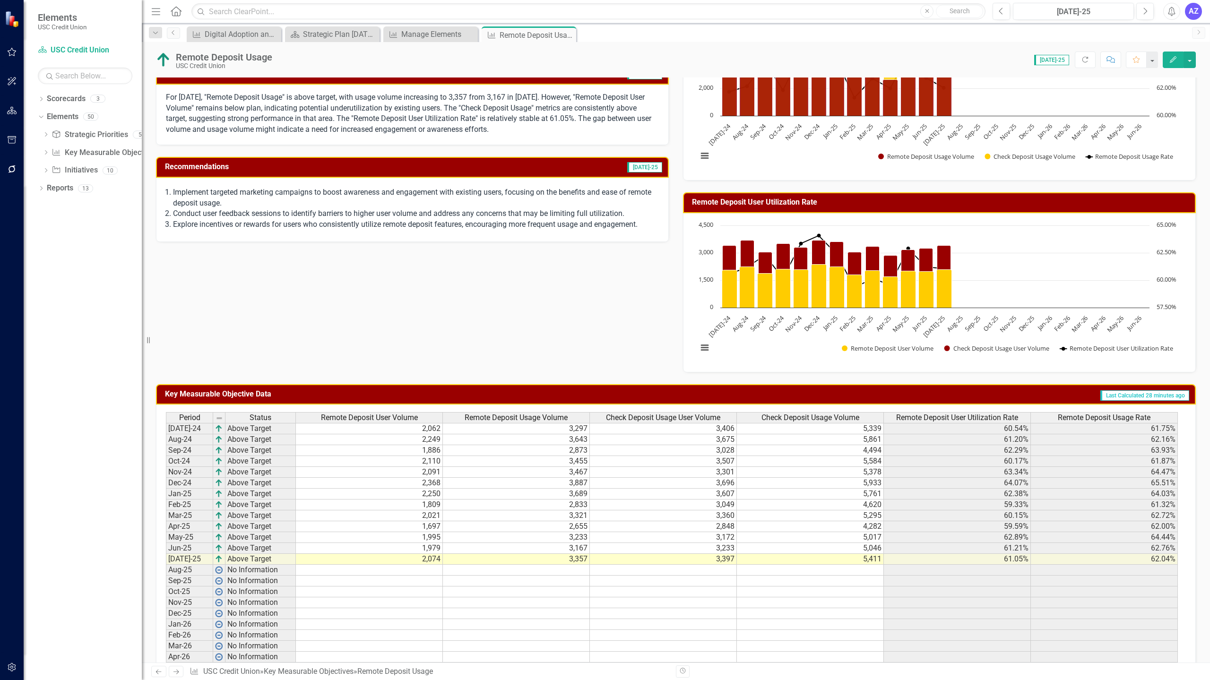
scroll to position [182, 0]
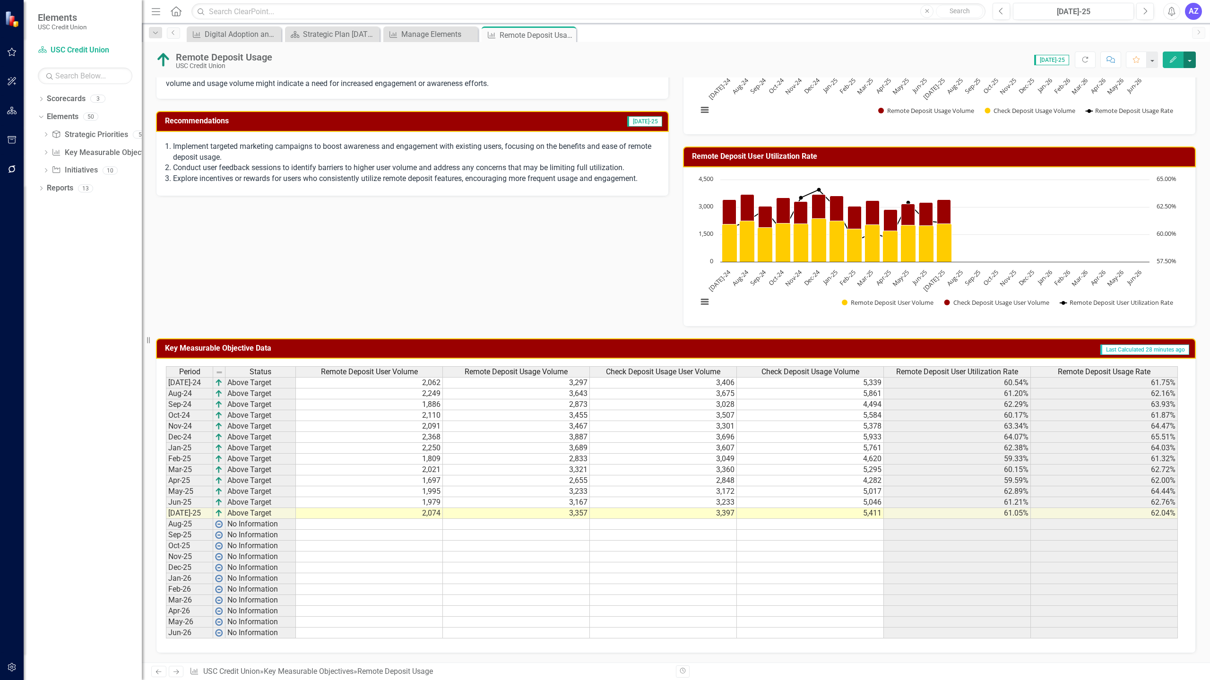
click at [1188, 63] on button "button" at bounding box center [1189, 60] width 12 height 17
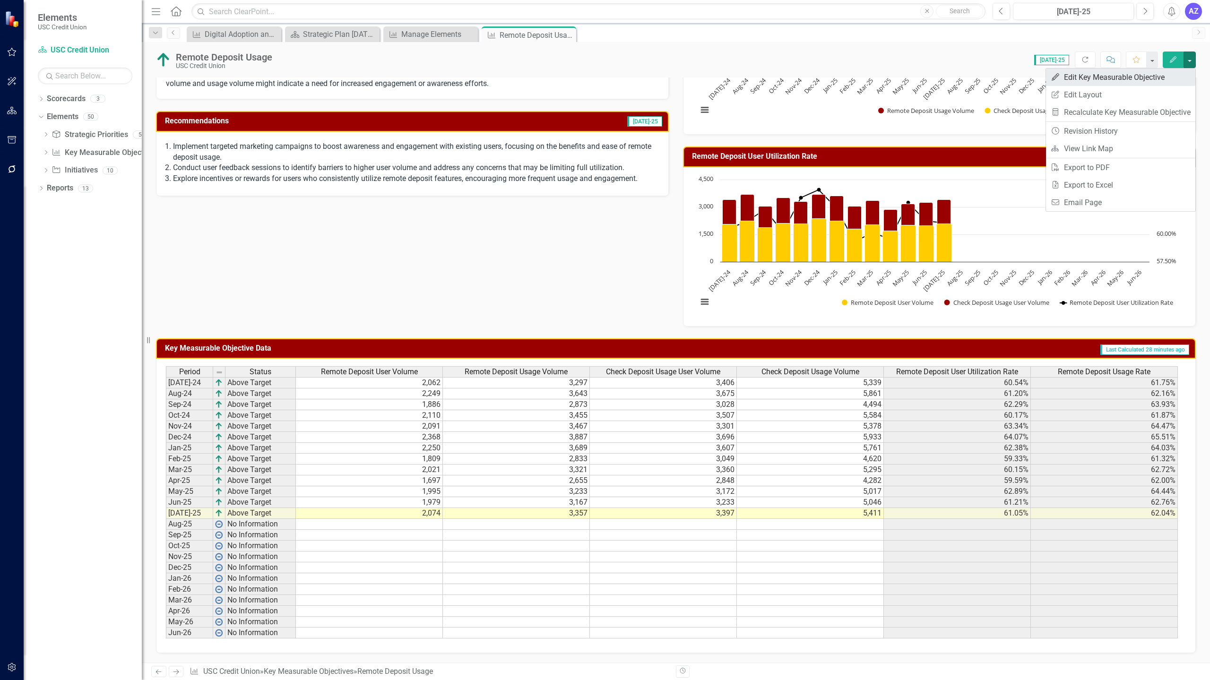
click at [1173, 80] on link "Edit Edit Key Measurable Objective" at bounding box center [1120, 77] width 149 height 17
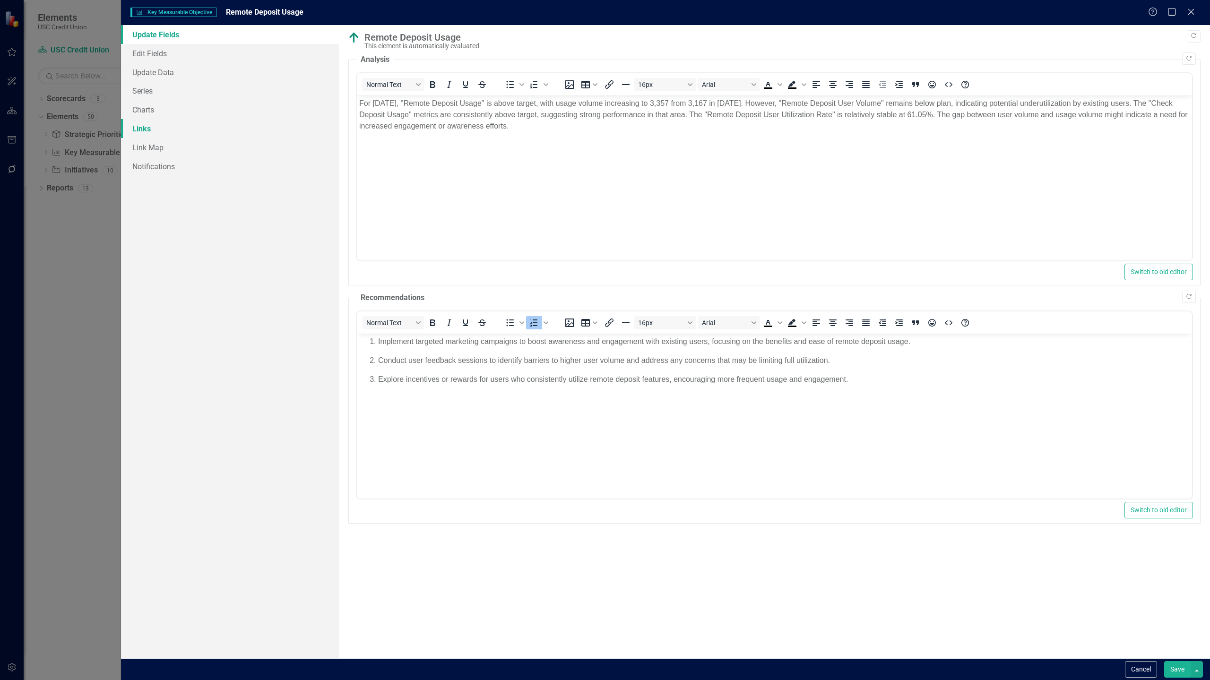
scroll to position [0, 0]
click at [155, 92] on link "Series" at bounding box center [230, 90] width 218 height 19
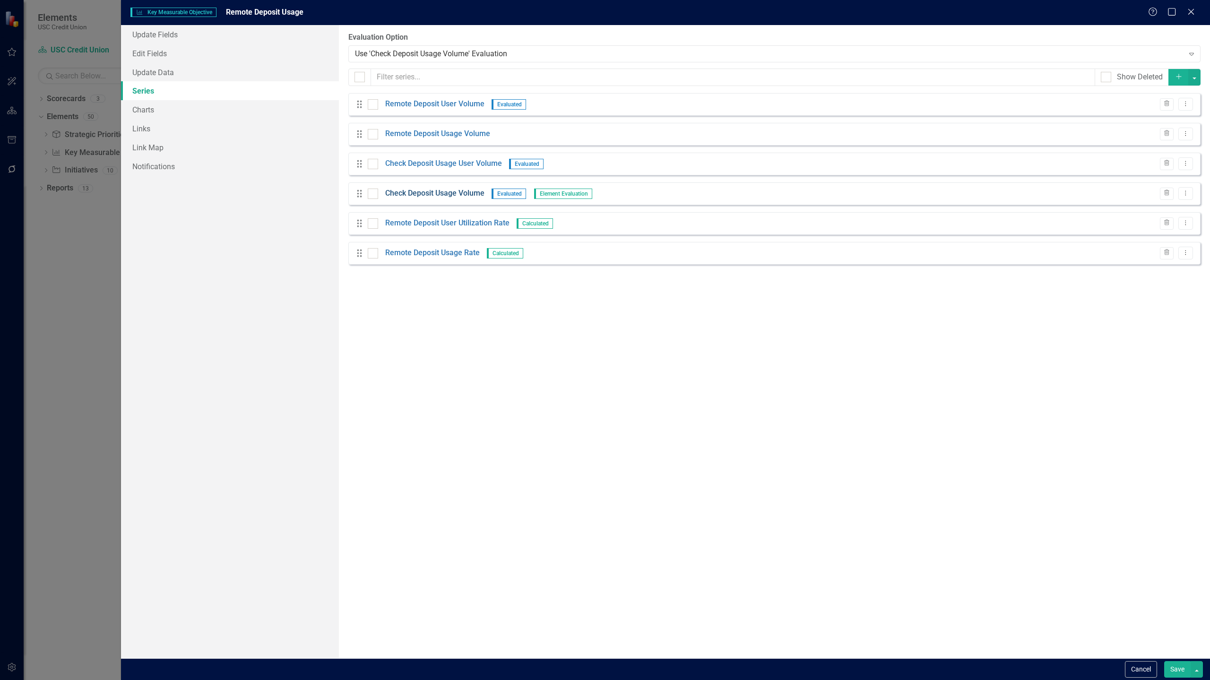
click at [461, 195] on link "Check Deposit Usage Volume" at bounding box center [434, 193] width 99 height 11
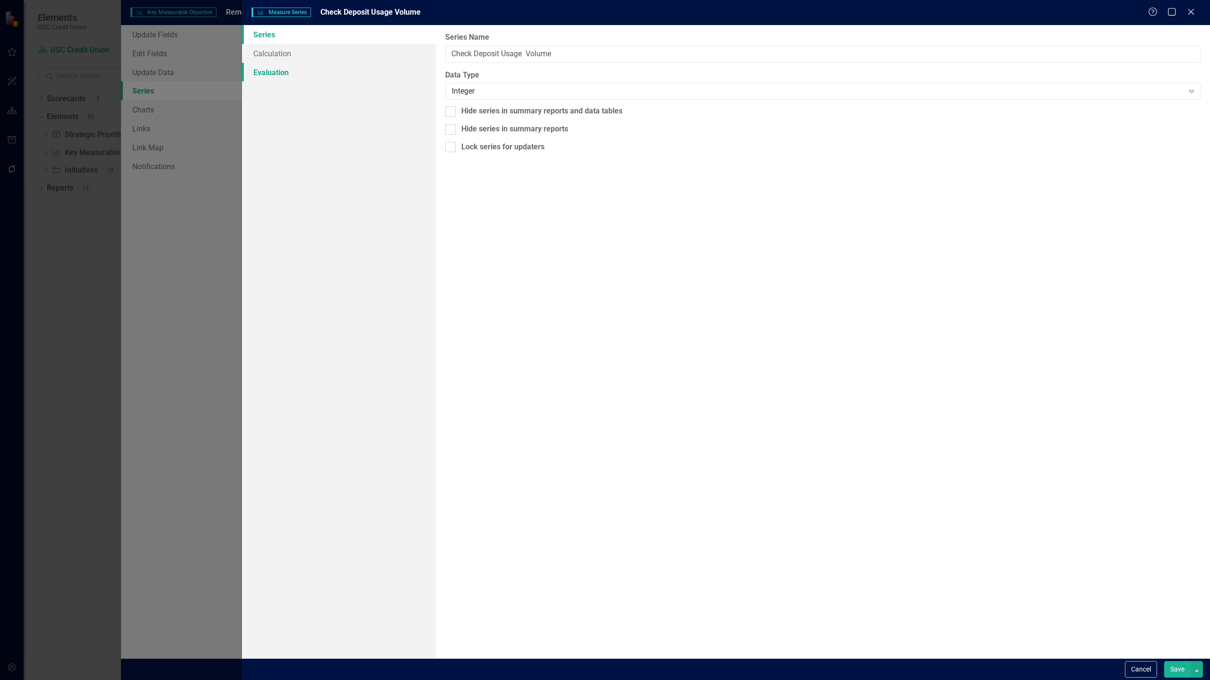
click at [274, 72] on link "Evaluation" at bounding box center [339, 72] width 194 height 19
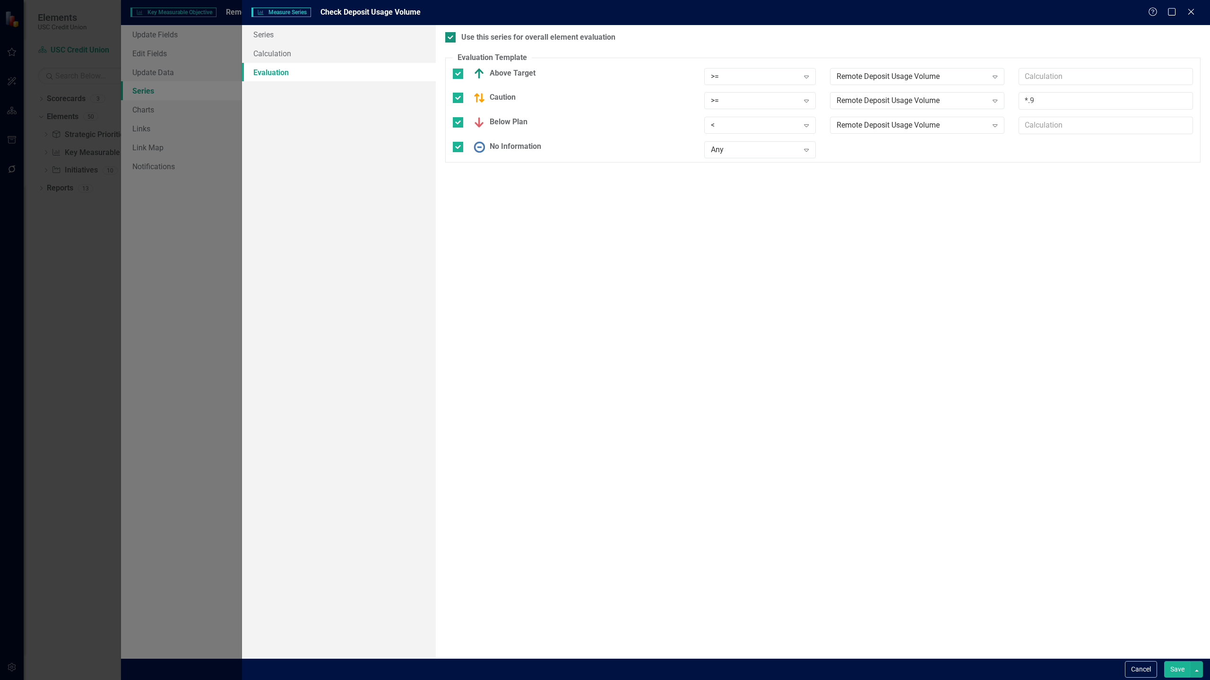
click at [452, 38] on div at bounding box center [450, 37] width 10 height 10
click at [451, 38] on input "Use this series for overall element evaluation" at bounding box center [448, 35] width 6 height 6
checkbox input "false"
click at [1175, 675] on button "Save" at bounding box center [1177, 669] width 26 height 17
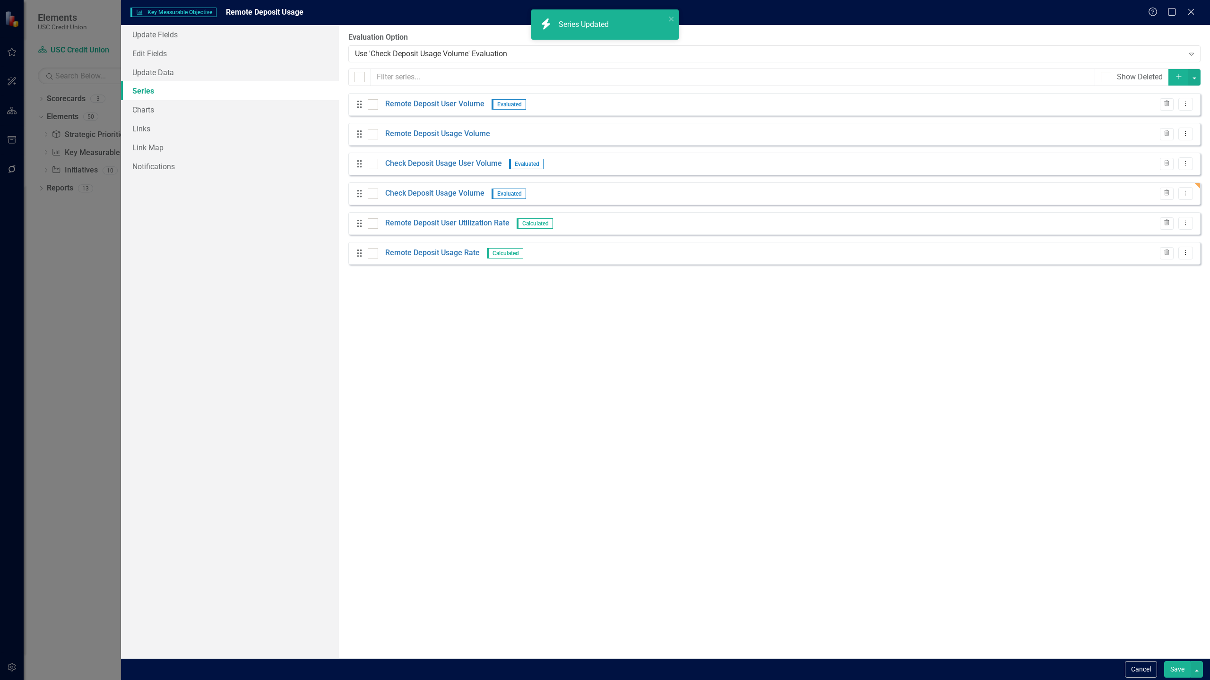
click at [1175, 675] on button "Save" at bounding box center [1177, 669] width 26 height 17
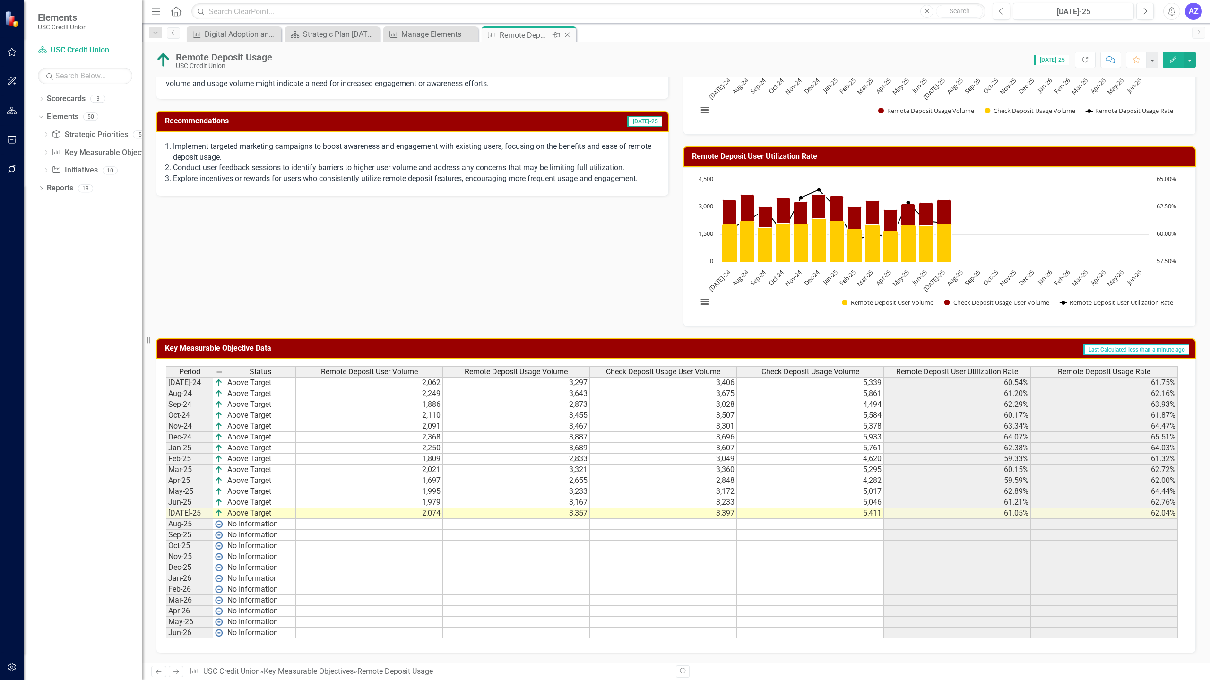
click at [565, 38] on icon "Close" at bounding box center [566, 35] width 9 height 8
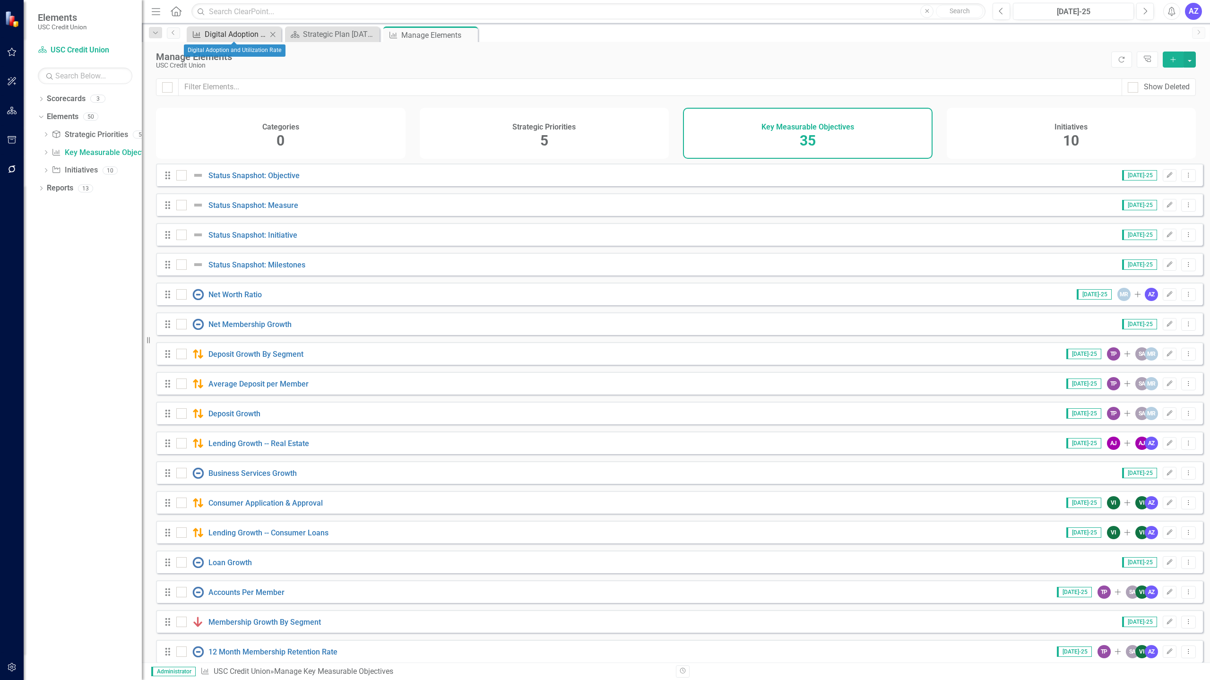
click at [228, 36] on div "Digital Adoption and Utilization Rate" at bounding box center [236, 34] width 62 height 12
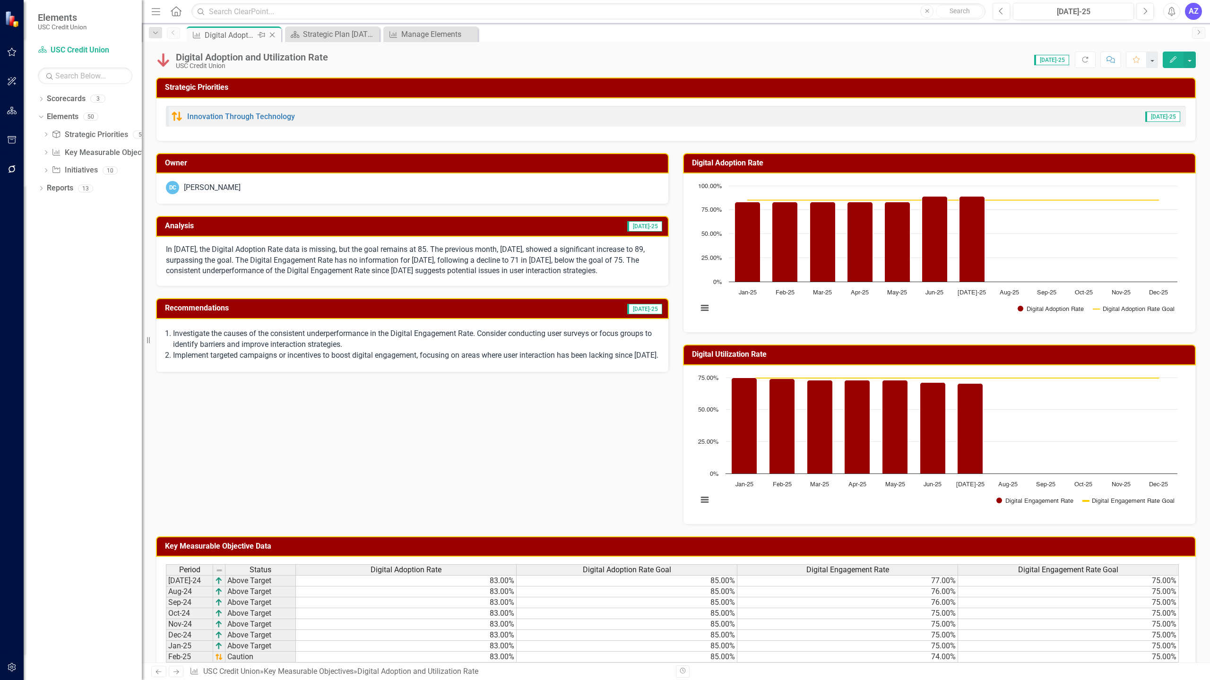
click at [273, 34] on icon "Close" at bounding box center [271, 35] width 9 height 8
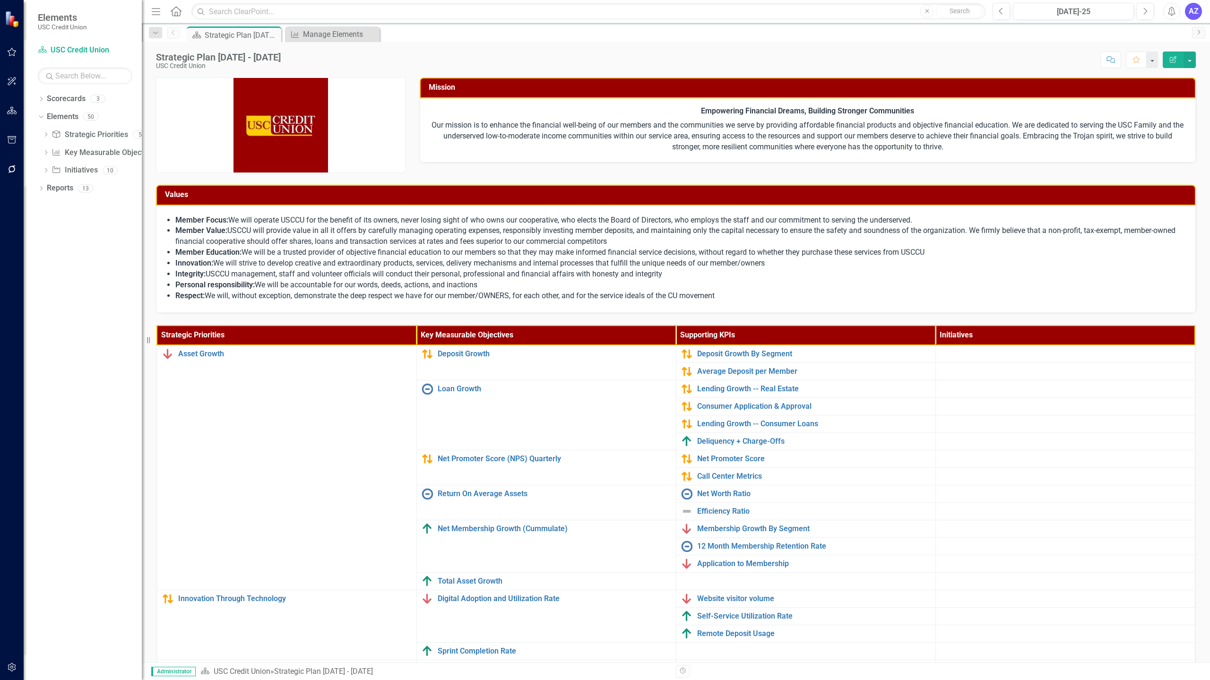
scroll to position [48, 0]
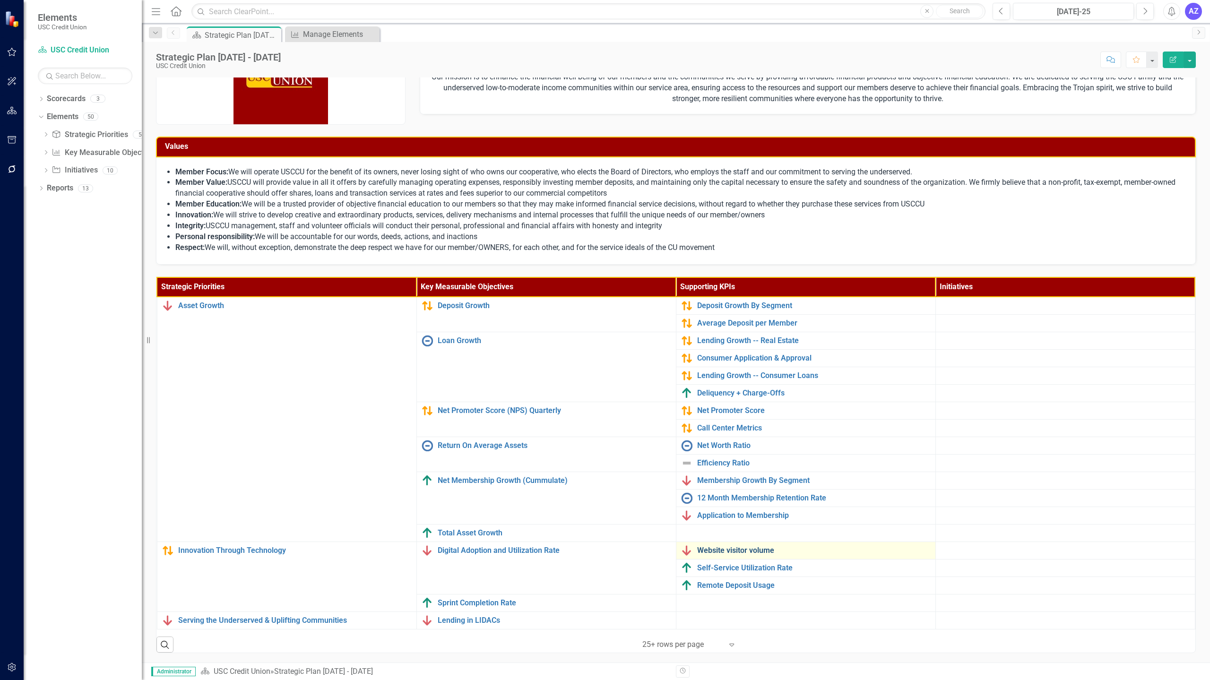
click at [757, 547] on link "Website visitor volume" at bounding box center [813, 550] width 233 height 9
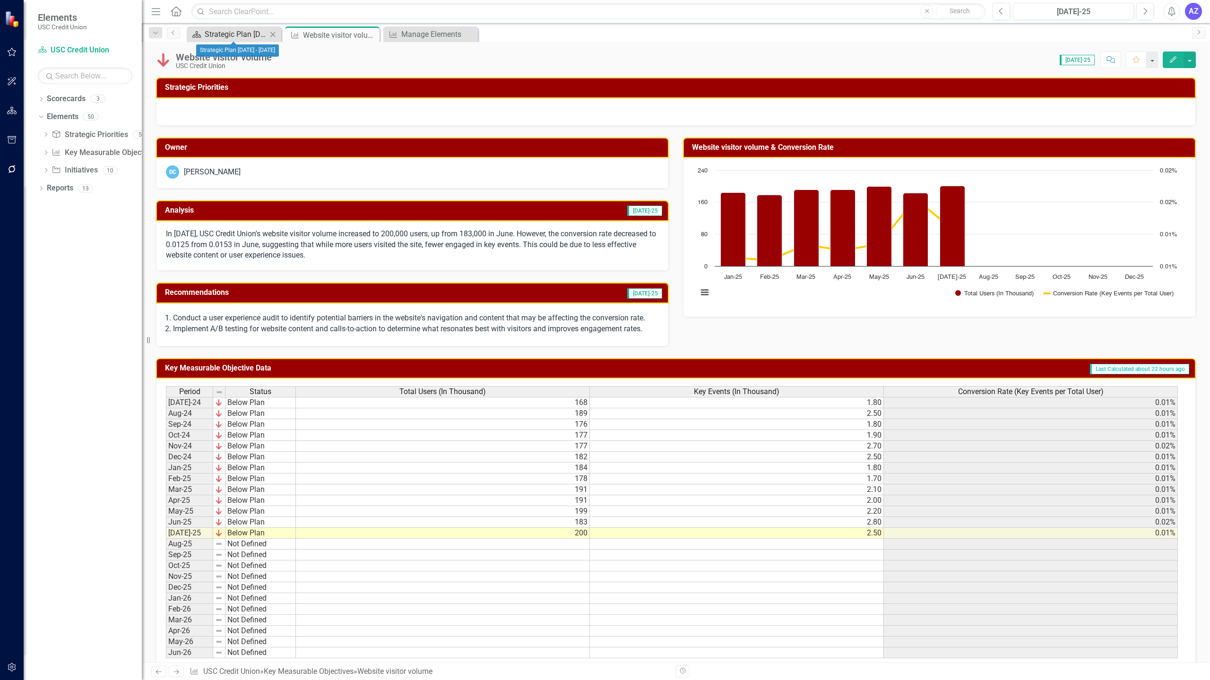
click at [226, 35] on div "Strategic Plan [DATE] - [DATE]" at bounding box center [236, 34] width 62 height 12
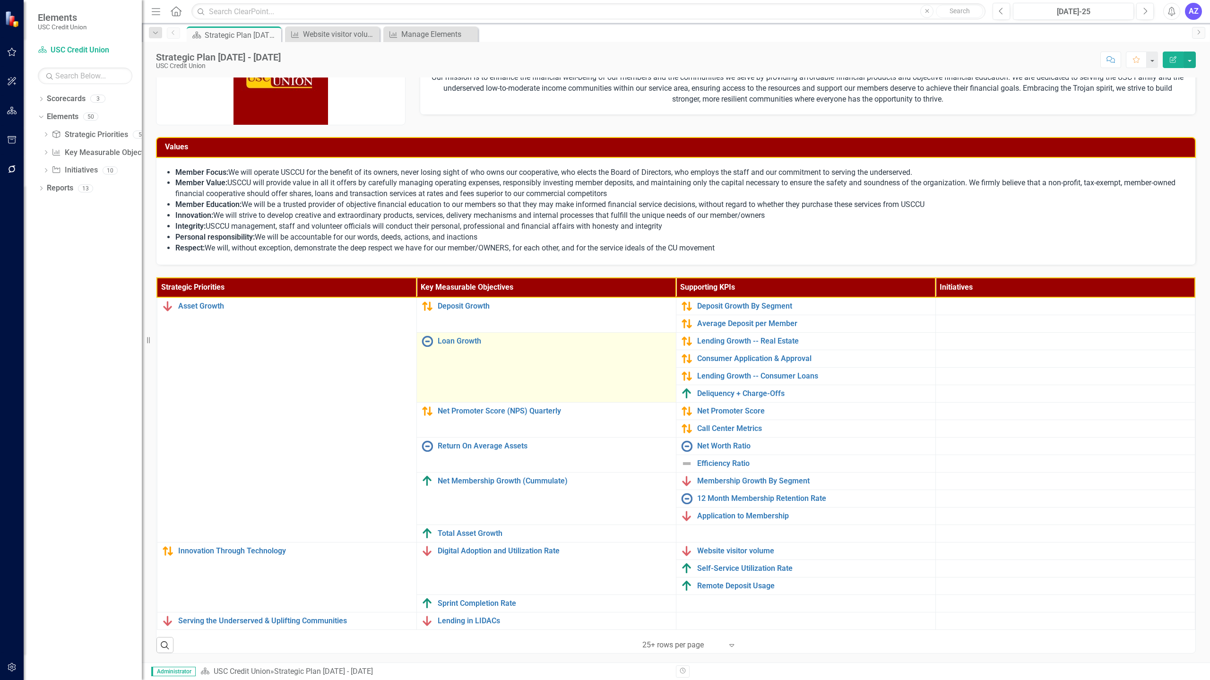
scroll to position [48, 0]
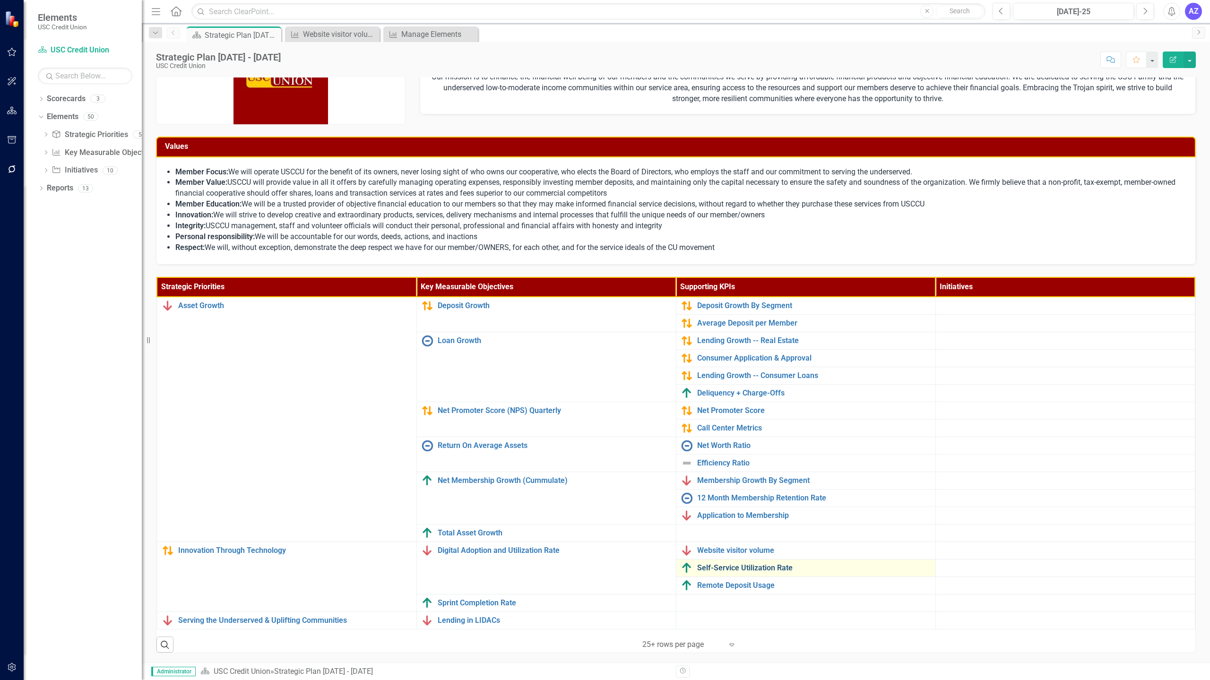
click at [747, 568] on link "Self-Service Utilization Rate" at bounding box center [813, 568] width 233 height 9
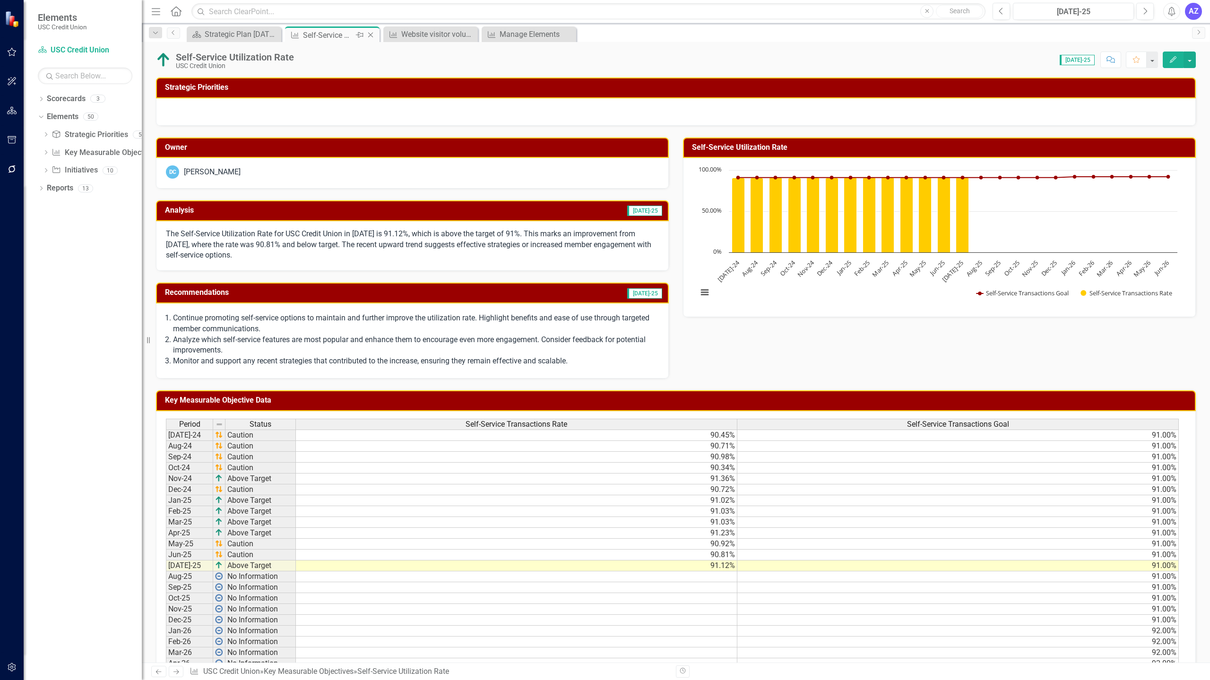
click at [370, 35] on icon "Close" at bounding box center [370, 35] width 9 height 8
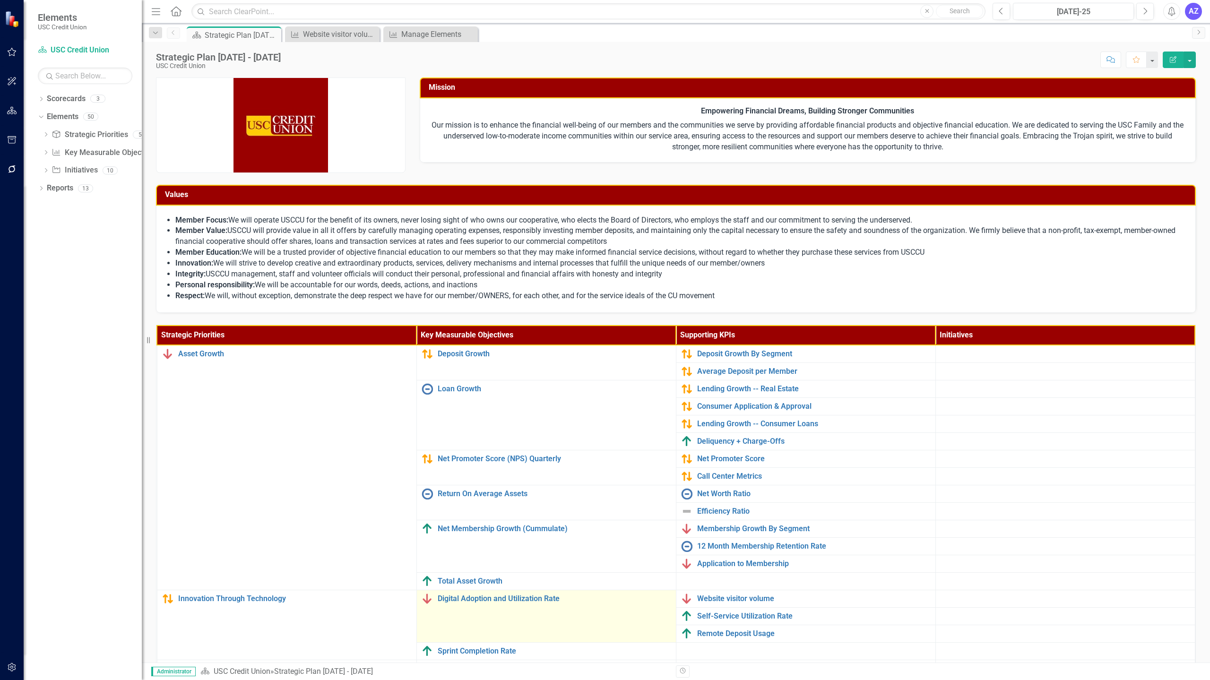
scroll to position [48, 0]
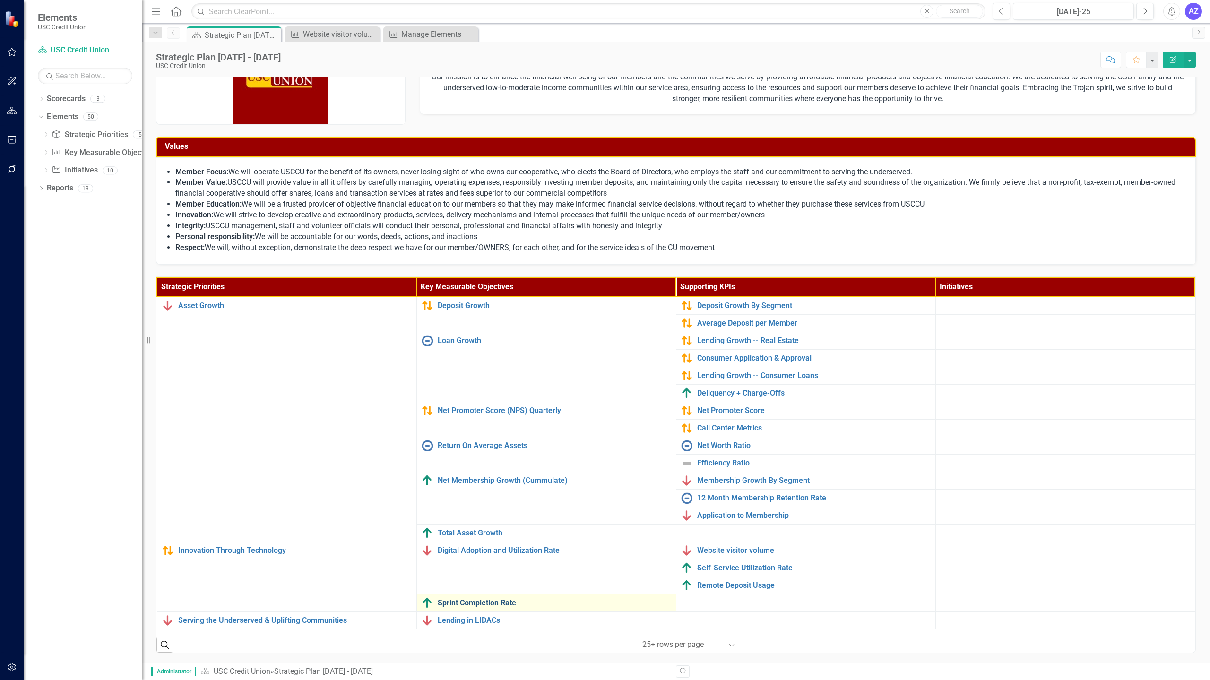
click at [496, 606] on link "Sprint Completion Rate" at bounding box center [554, 603] width 233 height 9
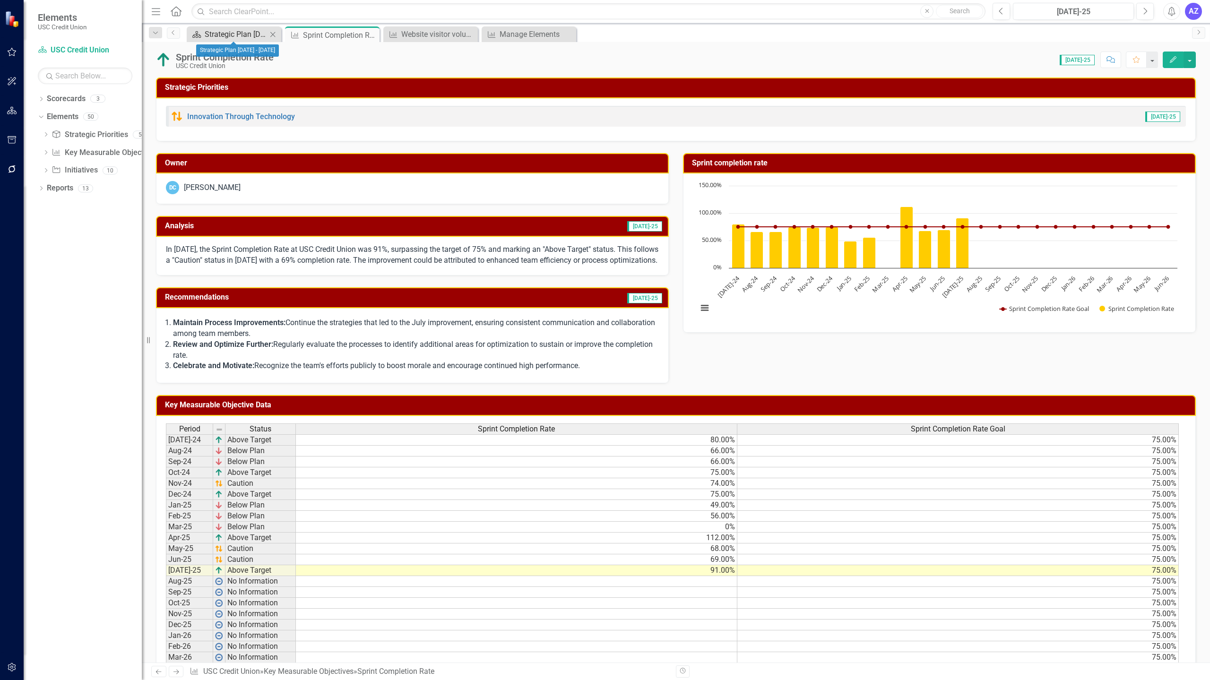
click at [230, 37] on div "Strategic Plan [DATE] - [DATE]" at bounding box center [236, 34] width 62 height 12
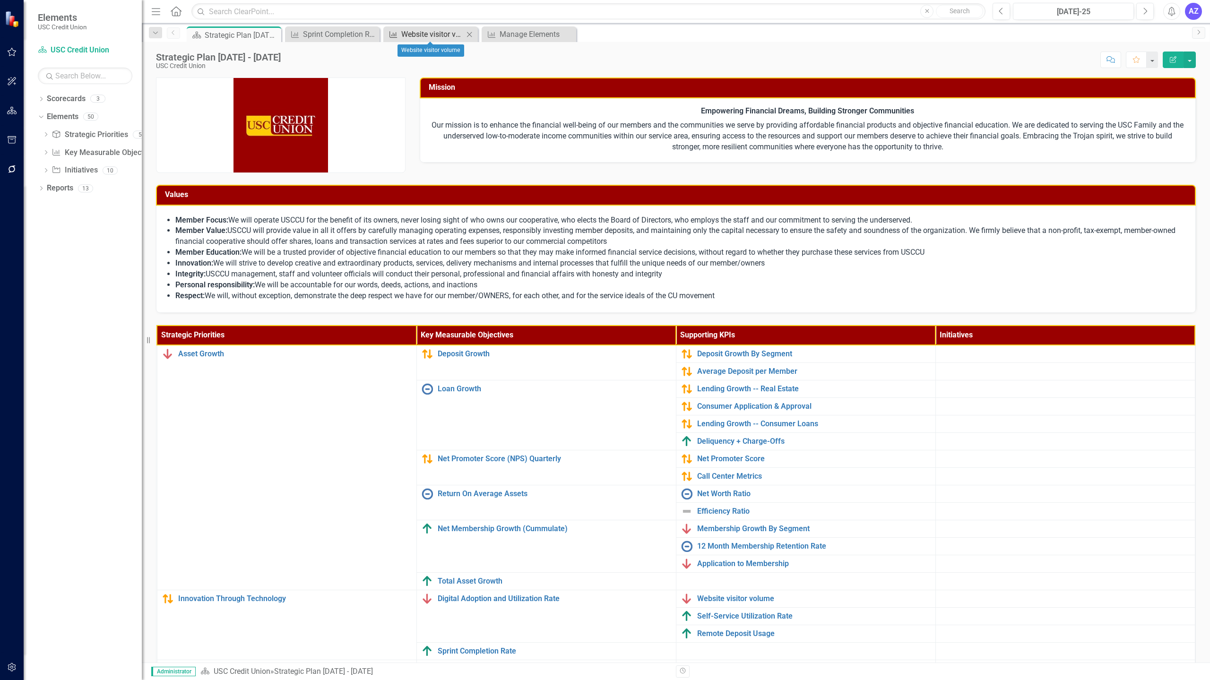
click at [428, 31] on div "Website visitor volume" at bounding box center [432, 34] width 62 height 12
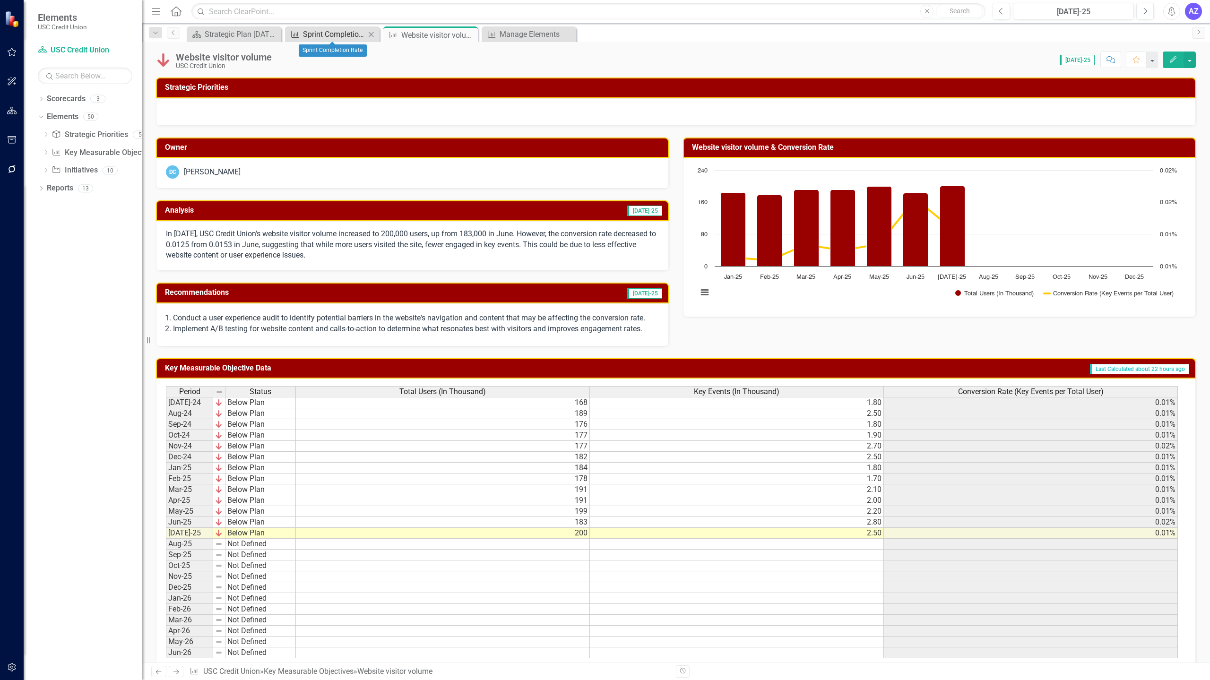
click at [327, 28] on div "Sprint Completion Rate" at bounding box center [334, 34] width 62 height 12
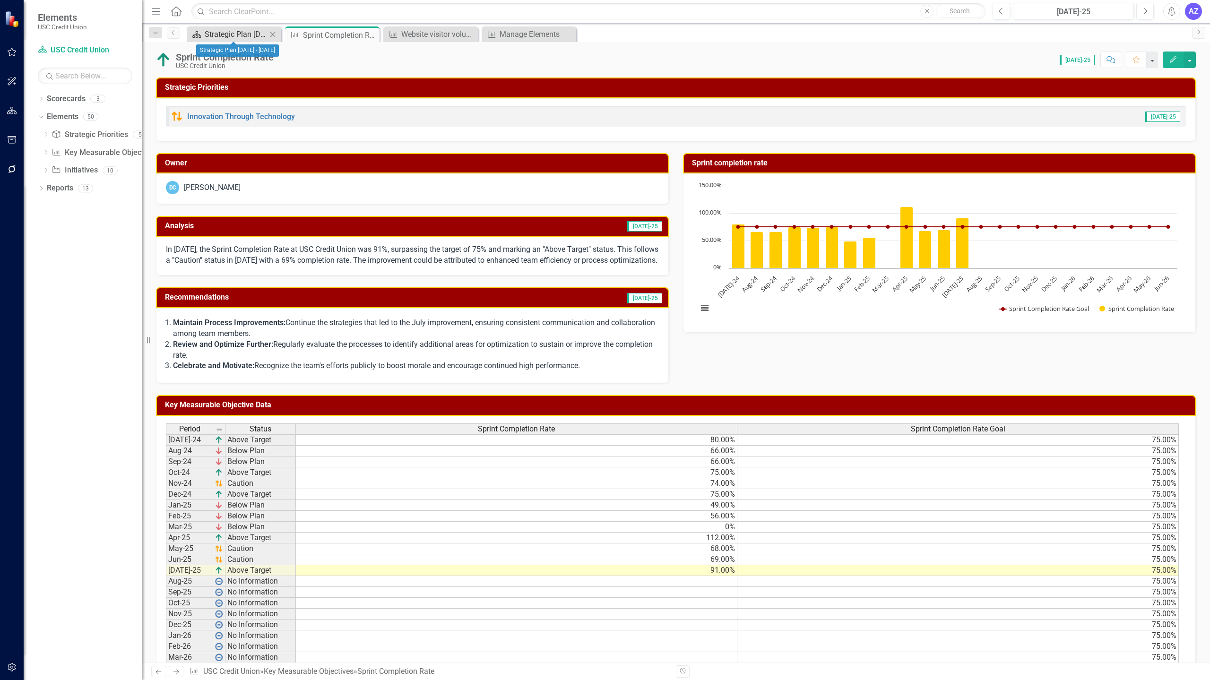
click at [207, 32] on div "Strategic Plan [DATE] - [DATE]" at bounding box center [236, 34] width 62 height 12
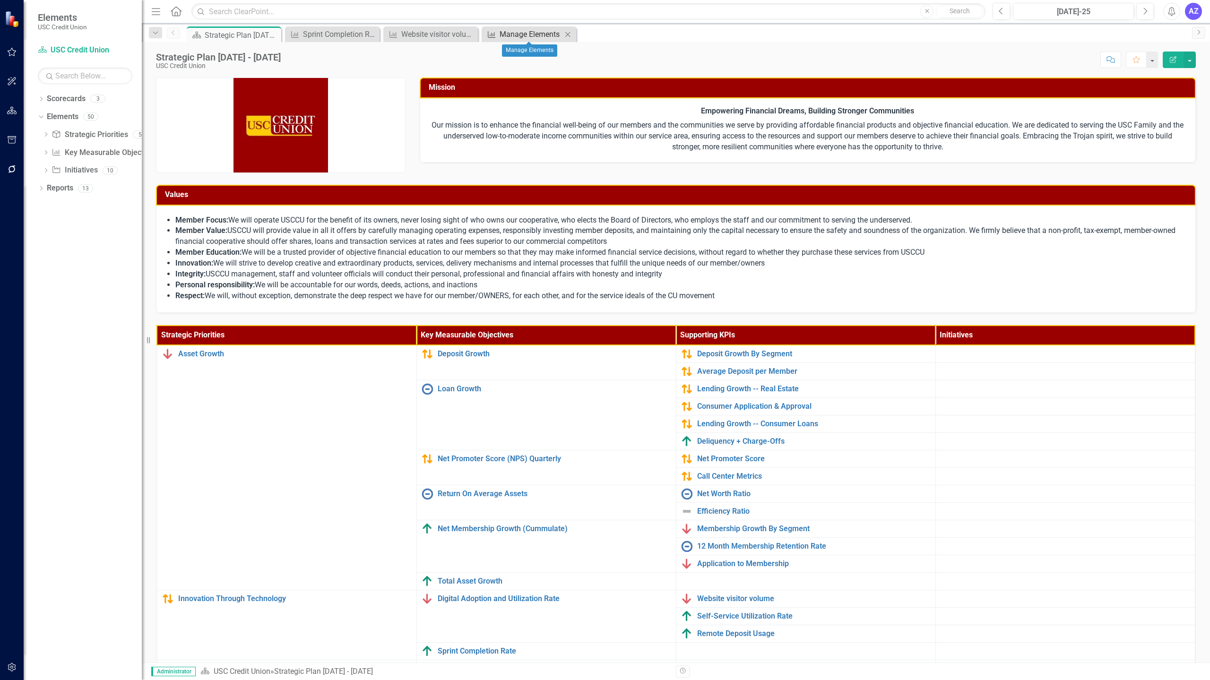
click at [521, 37] on div "Manage Elements" at bounding box center [530, 34] width 62 height 12
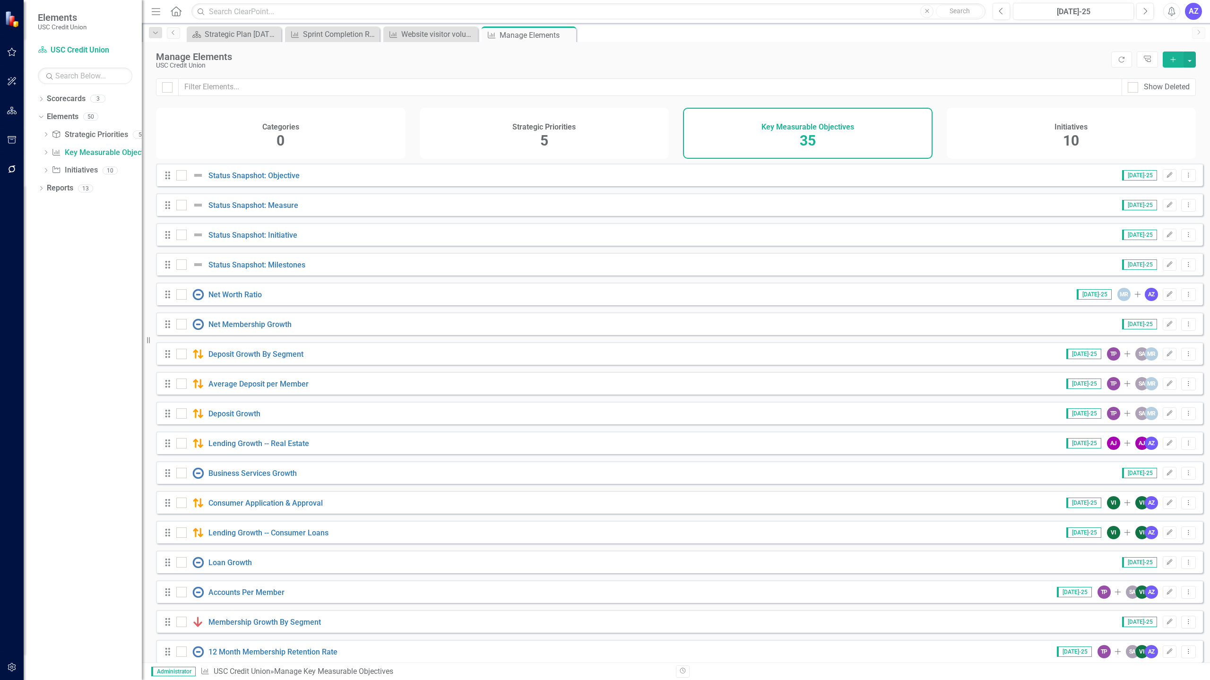
scroll to position [550, 0]
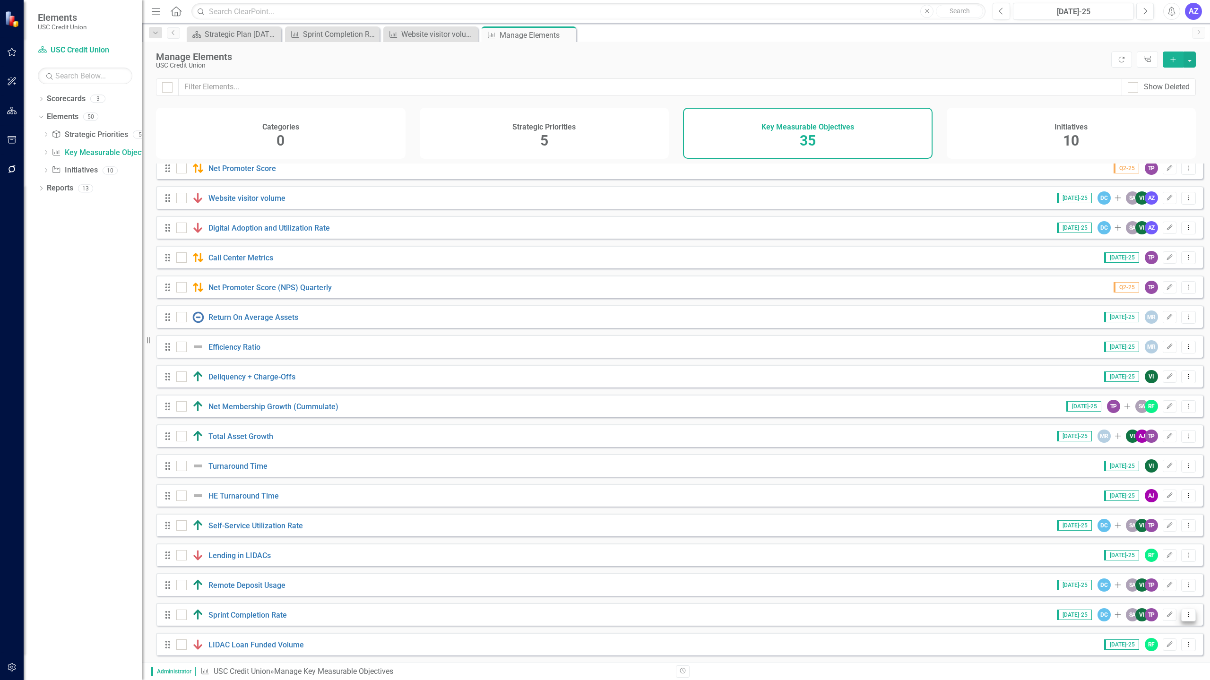
click at [1184, 617] on icon "Dropdown Menu" at bounding box center [1188, 614] width 8 height 6
click at [1144, 582] on link "Copy Duplicate Key Measurable Objective" at bounding box center [1117, 581] width 142 height 17
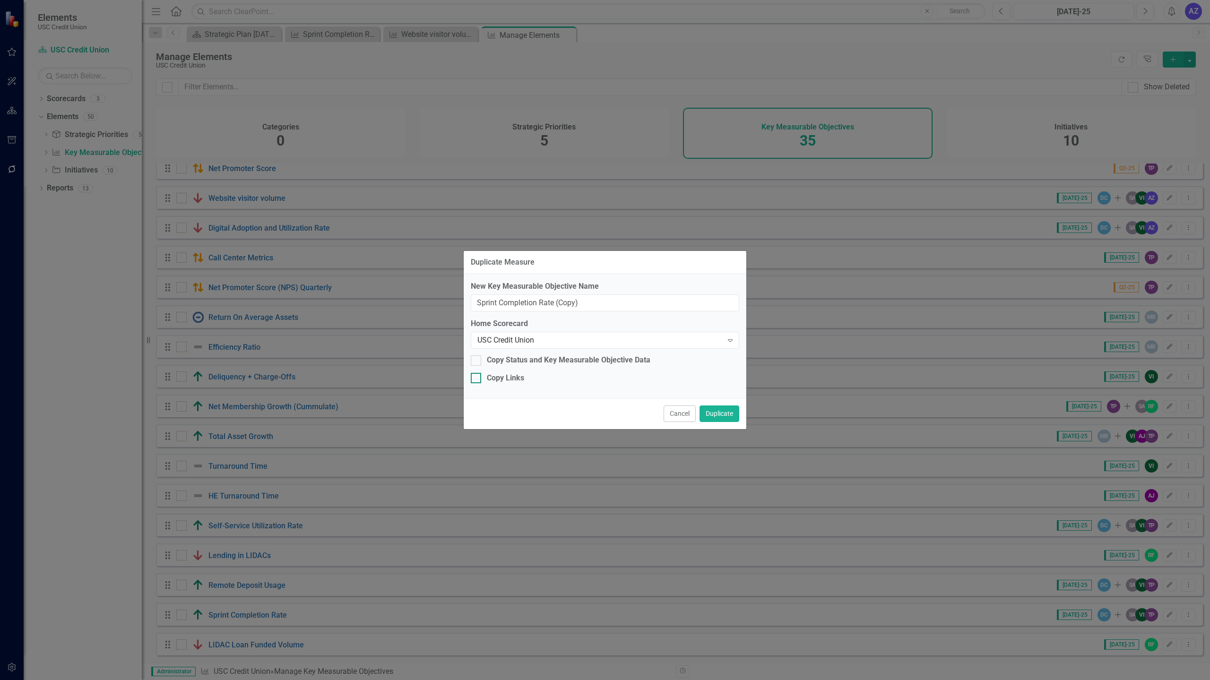
click at [498, 376] on div "Copy Links" at bounding box center [505, 378] width 37 height 11
click at [477, 376] on input "Copy Links" at bounding box center [474, 376] width 6 height 6
checkbox input "true"
drag, startPoint x: 594, startPoint y: 302, endPoint x: 442, endPoint y: 301, distance: 152.2
click at [442, 301] on div "Duplicate Measure New Key Measurable Objective Name Sprint Completion Rate (Cop…" at bounding box center [605, 340] width 1210 height 680
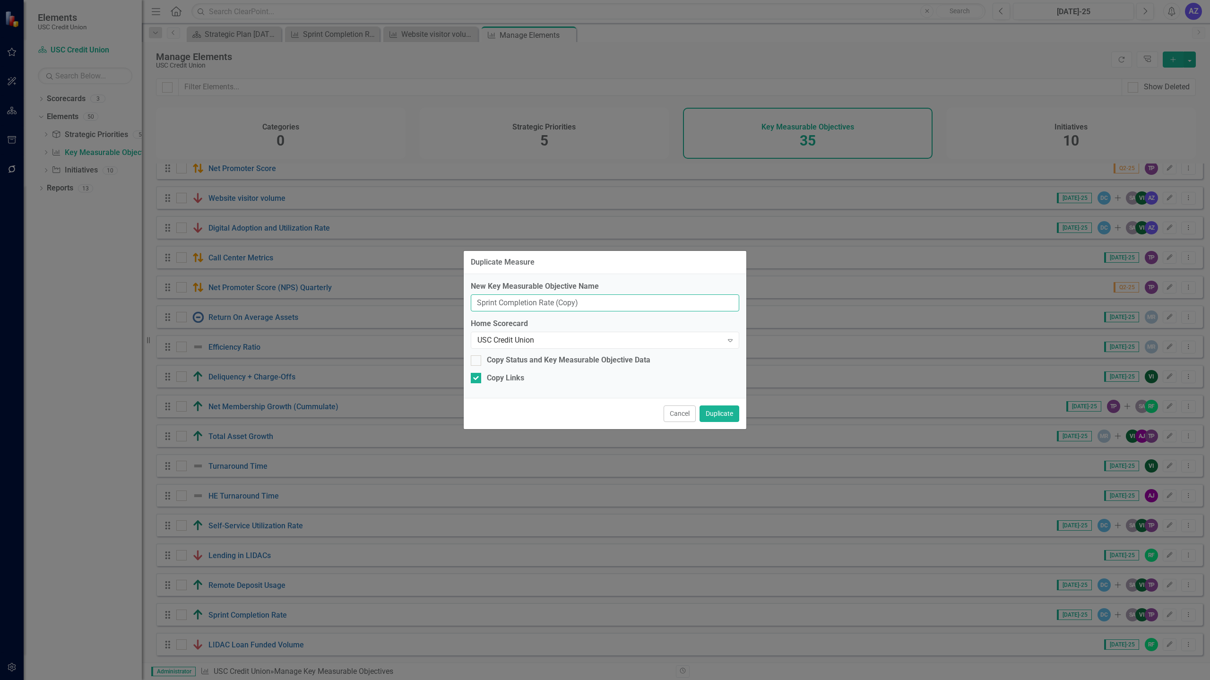
paste input "99.92%"
type input "Platform Uptime (% of uptime)"
click at [727, 412] on button "Duplicate" at bounding box center [719, 413] width 40 height 17
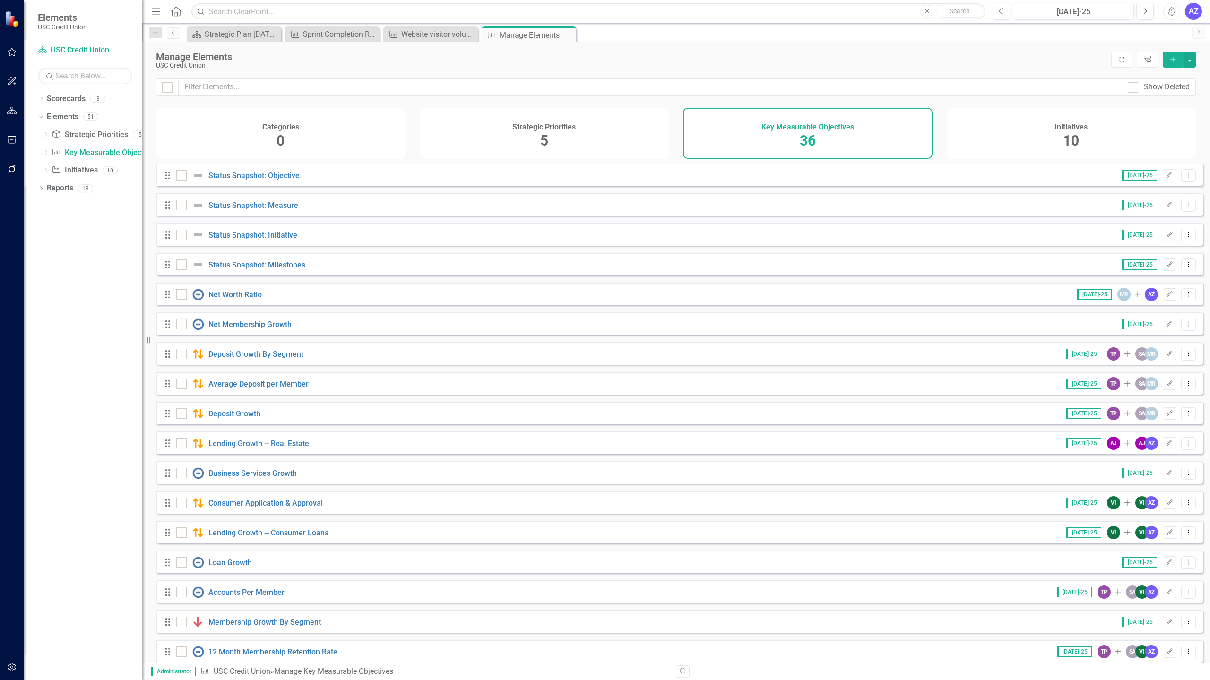
scroll to position [580, 0]
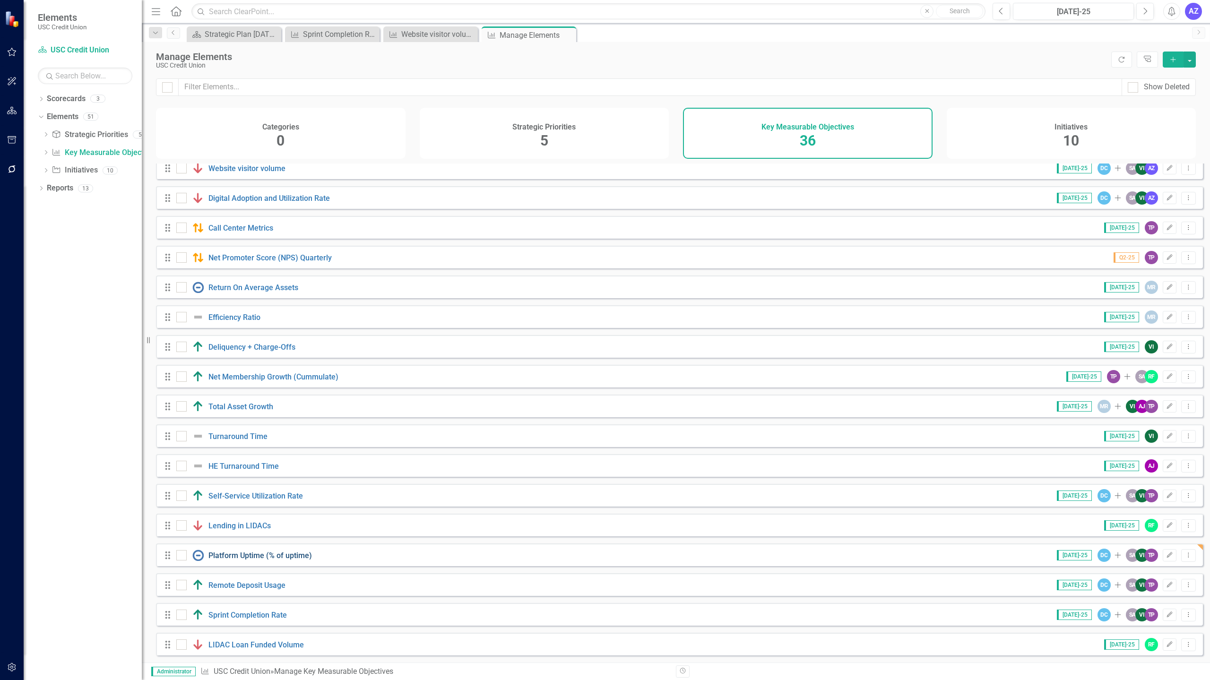
click at [281, 551] on link "Platform Uptime (% of uptime)" at bounding box center [259, 555] width 103 height 9
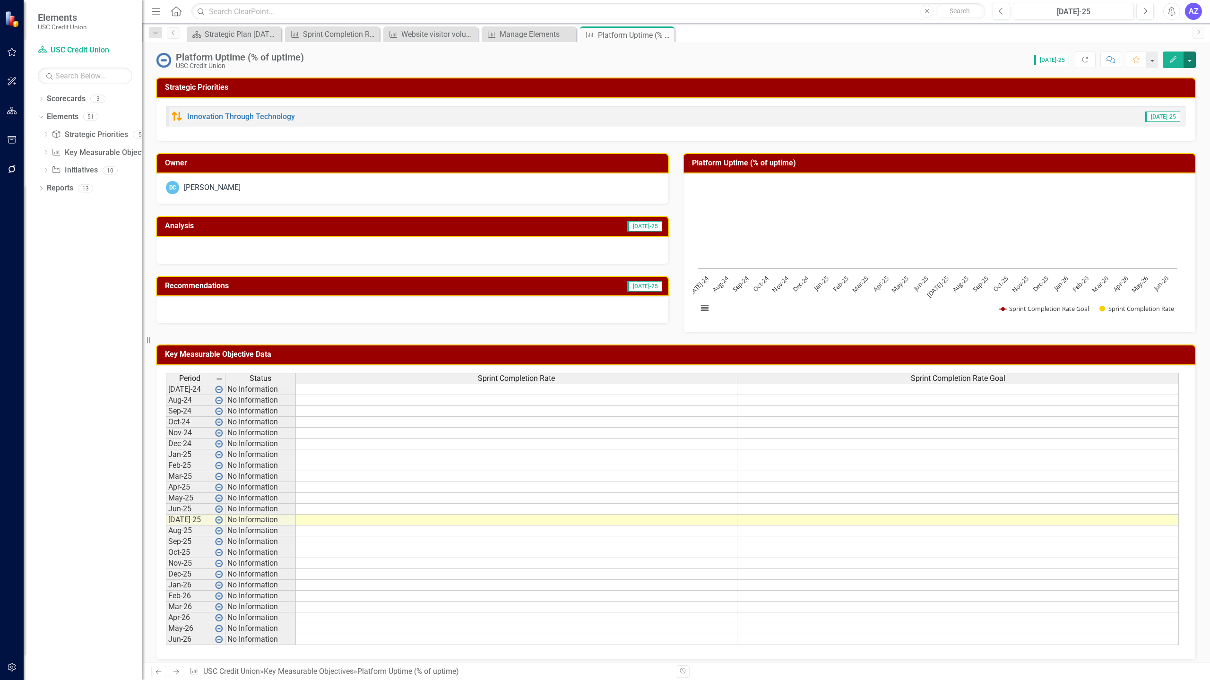
click at [1189, 60] on button "button" at bounding box center [1189, 60] width 12 height 17
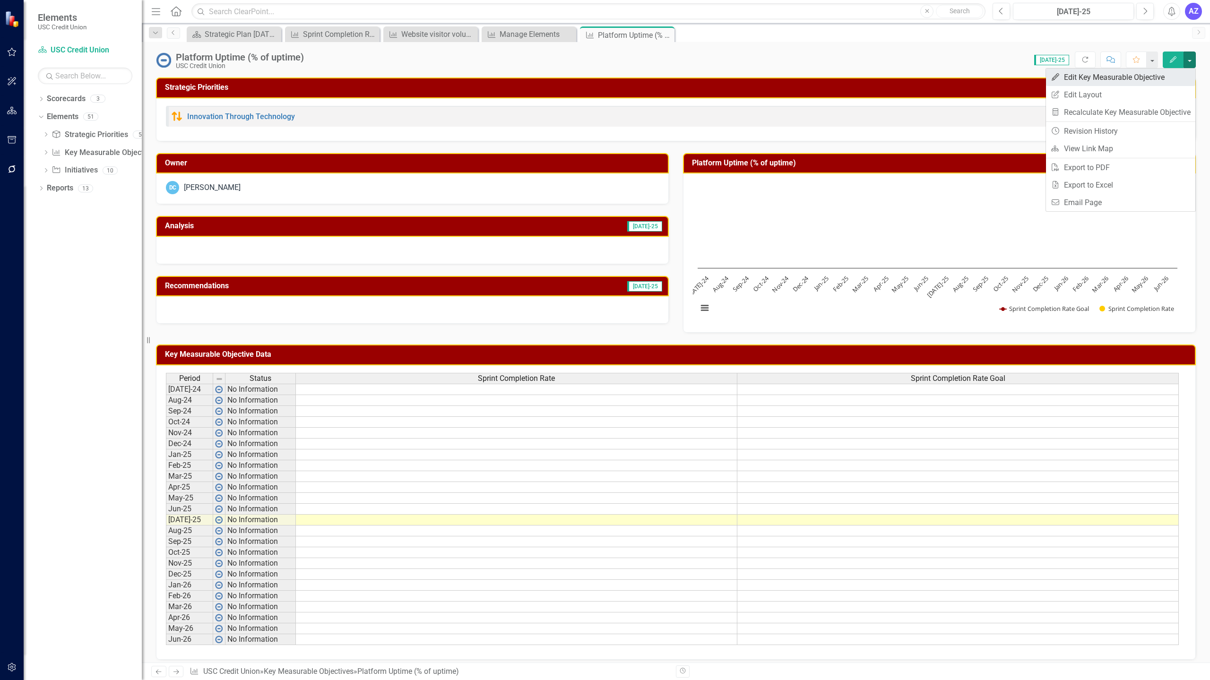
click at [1165, 76] on link "Edit Edit Key Measurable Objective" at bounding box center [1120, 77] width 149 height 17
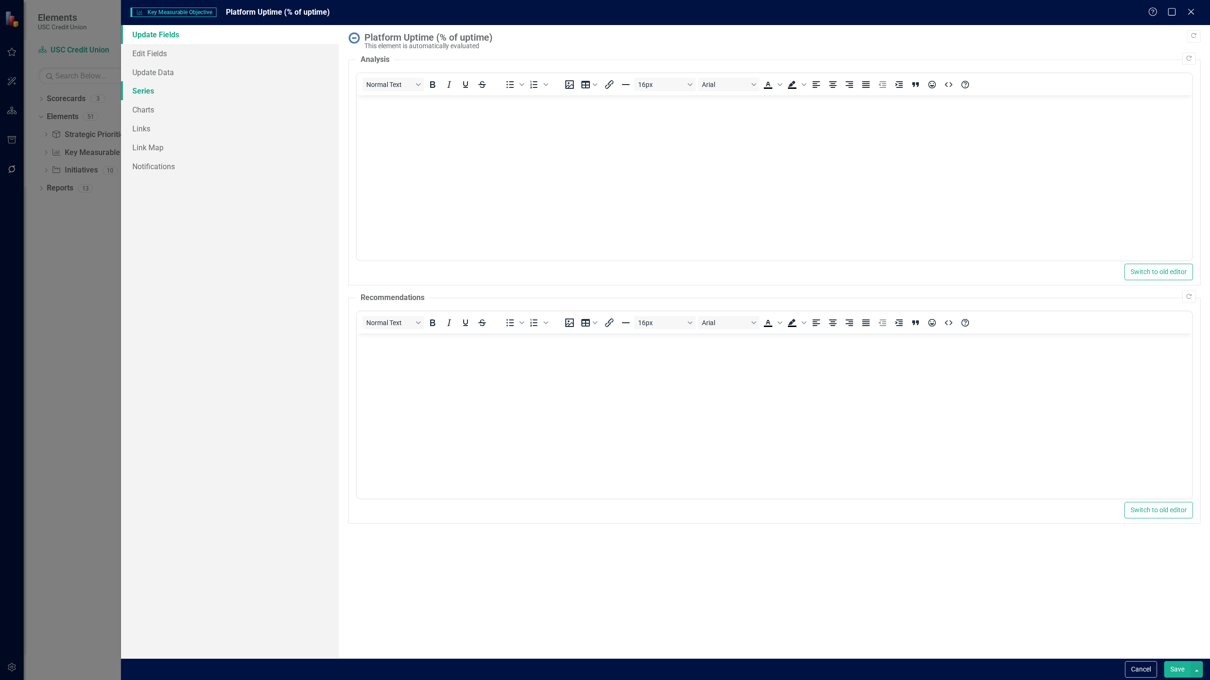
click at [214, 89] on link "Series" at bounding box center [230, 90] width 218 height 19
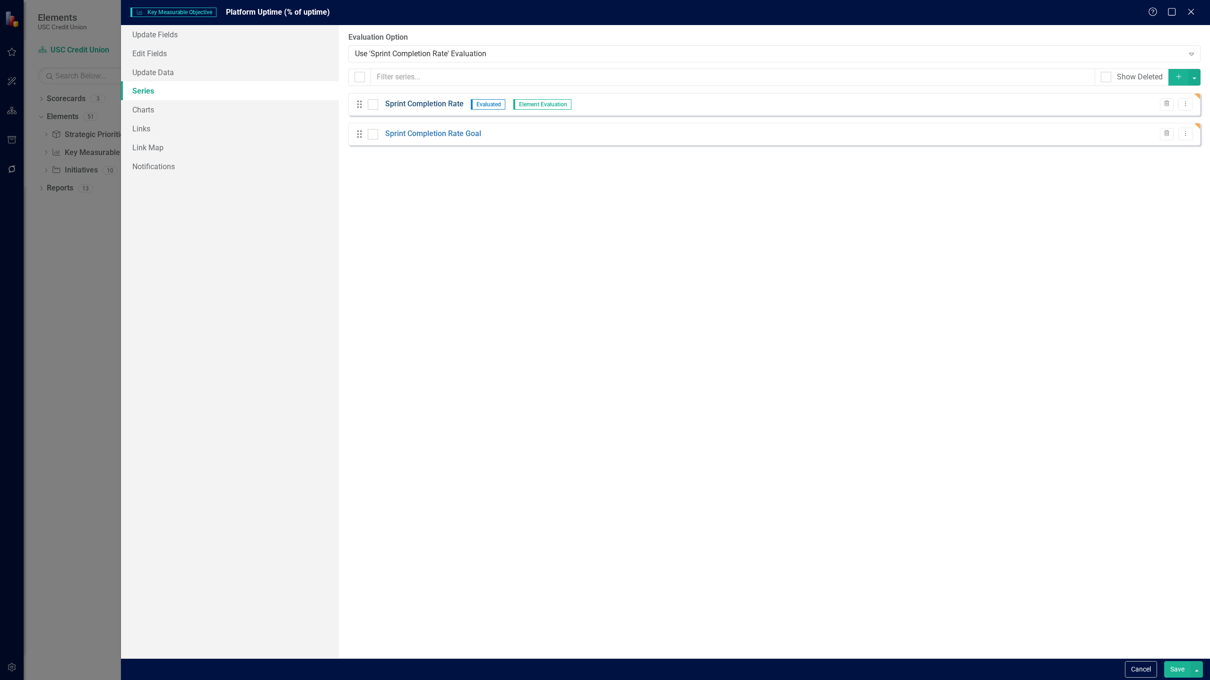
drag, startPoint x: 423, startPoint y: 109, endPoint x: 436, endPoint y: 106, distance: 13.1
click at [436, 106] on link "Sprint Completion Rate" at bounding box center [424, 104] width 78 height 11
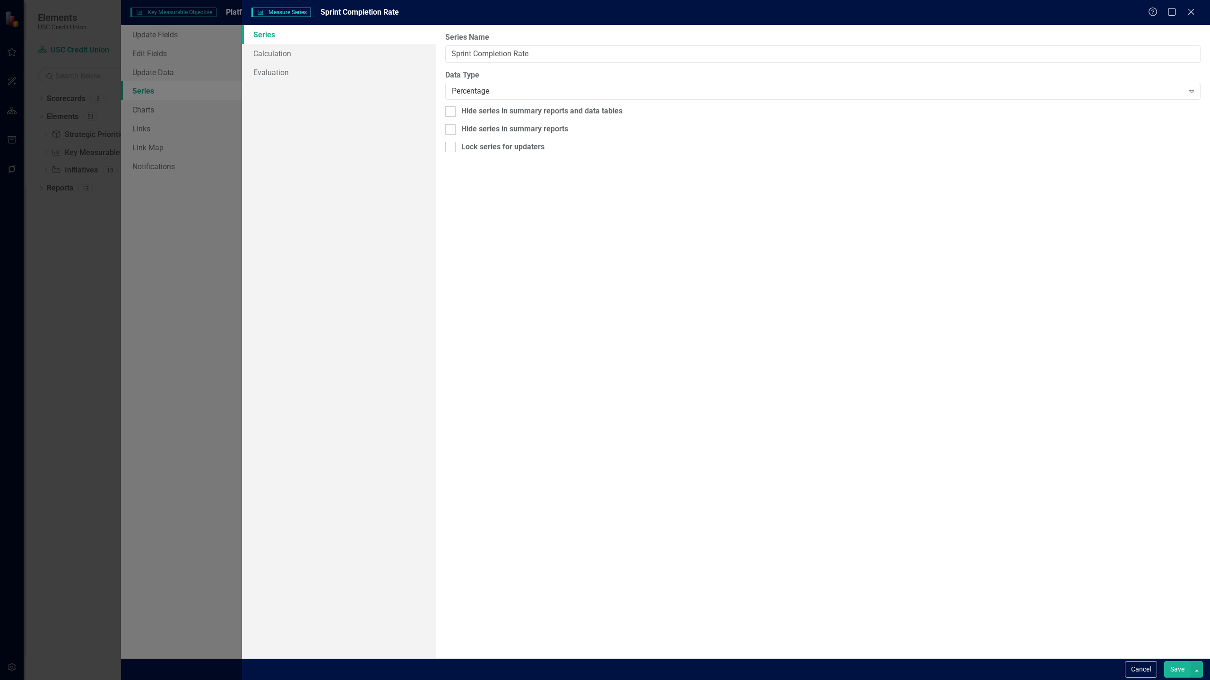
click at [436, 106] on div "Measure Series Measure Series Sprint Completion Rate Help Maximize Close Series…" at bounding box center [605, 340] width 1210 height 680
click at [593, 54] on input "Sprint Completion Rate" at bounding box center [822, 53] width 755 height 17
paste input "Platform Uptime (% of uptime)"
type input "Platform Uptime (% of uptime)"
click at [1179, 673] on button "Save" at bounding box center [1177, 669] width 26 height 17
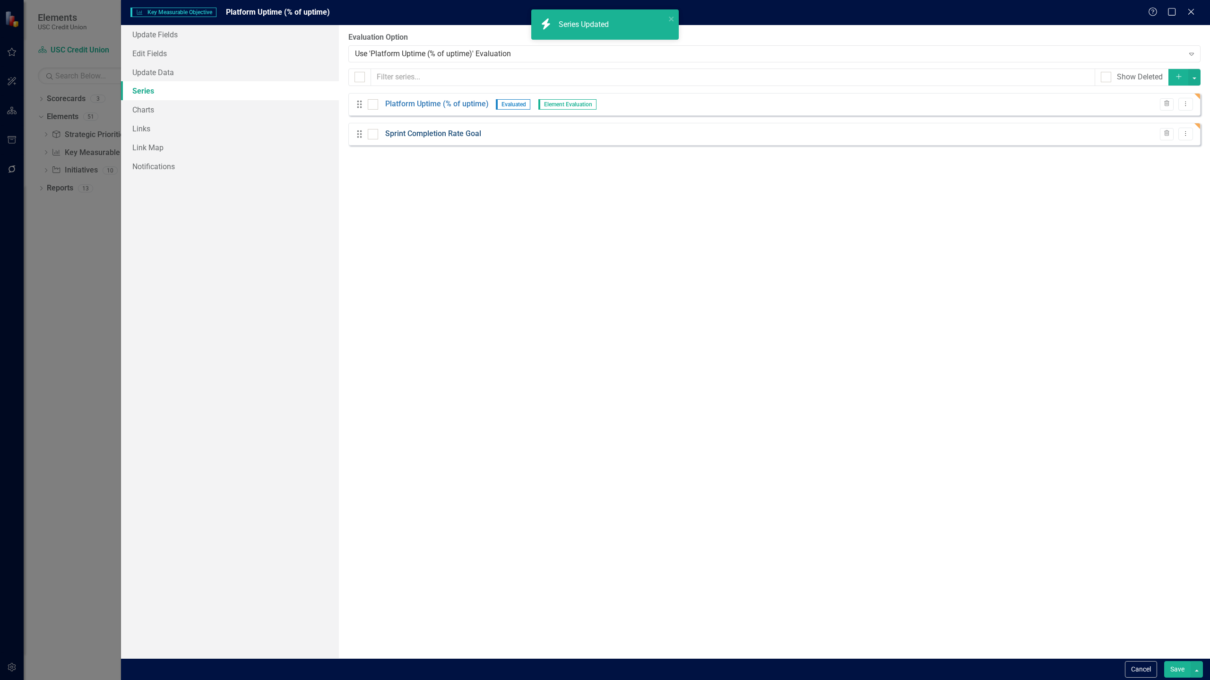
click at [464, 134] on link "Sprint Completion Rate Goal" at bounding box center [433, 134] width 96 height 11
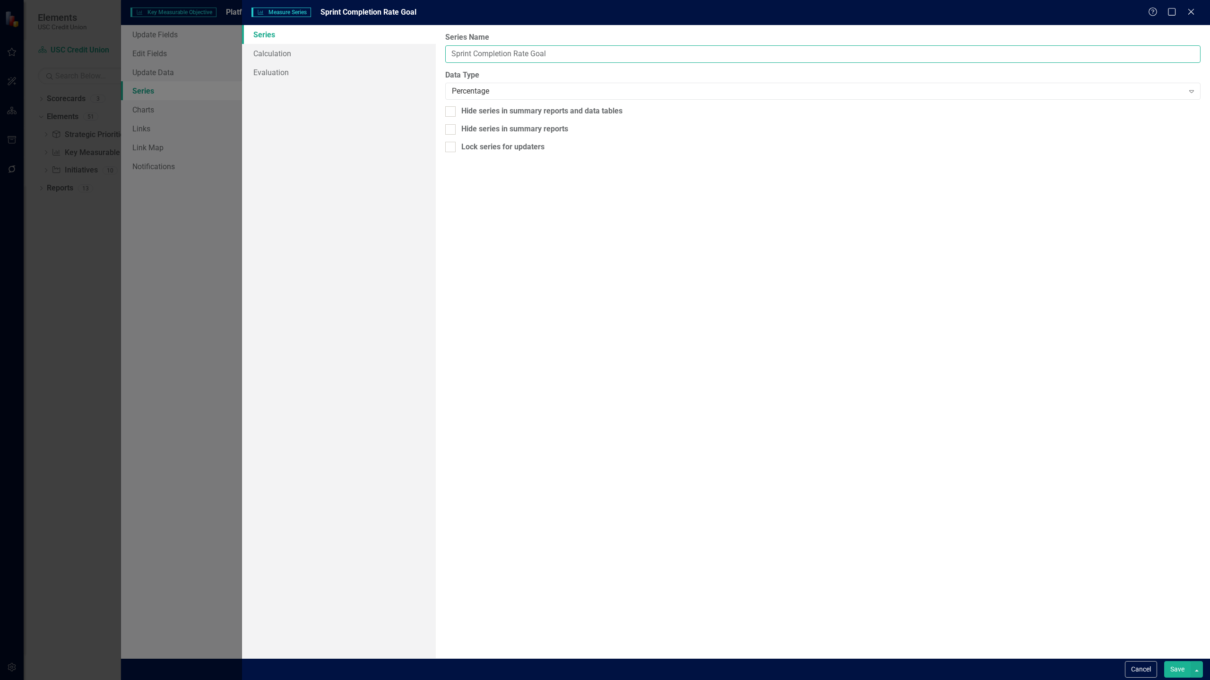
click at [574, 56] on input "Sprint Completion Rate Goal" at bounding box center [822, 53] width 755 height 17
paste input "Platform Uptime (% of uptime)"
type input "Platform Uptime (% of uptime) Goal"
click at [1172, 678] on div "Cancel Save" at bounding box center [726, 669] width 968 height 22
click at [293, 53] on link "Calculation" at bounding box center [339, 53] width 194 height 19
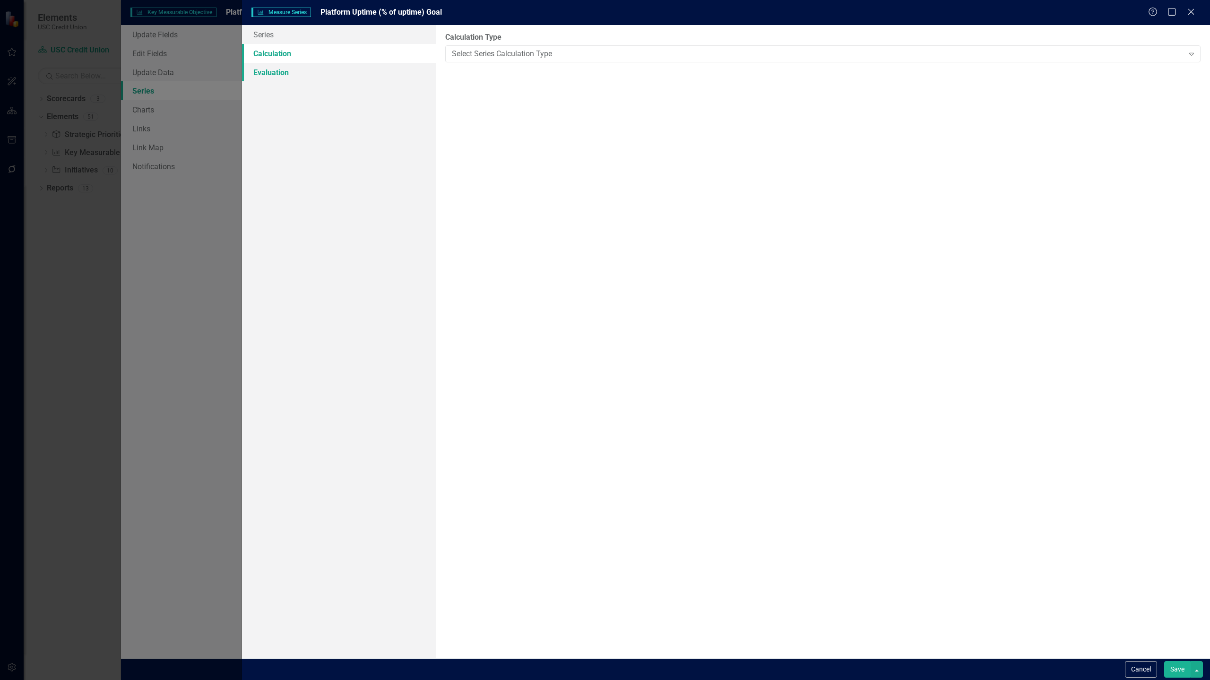
click at [284, 71] on link "Evaluation" at bounding box center [339, 72] width 194 height 19
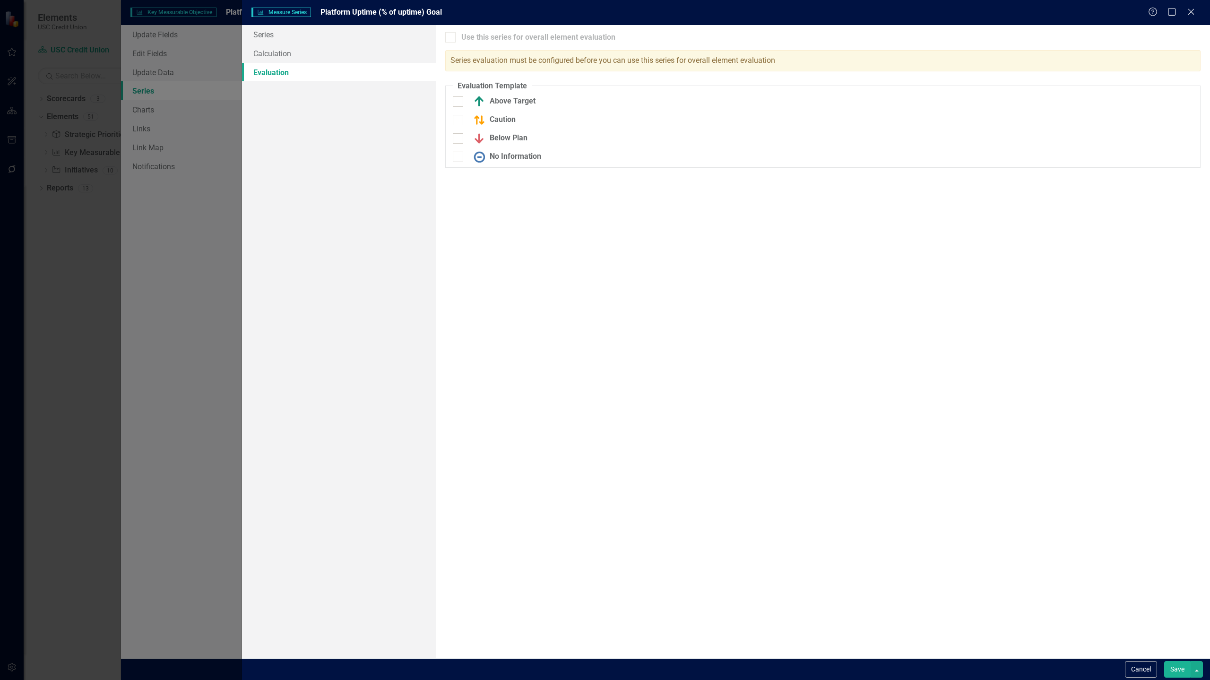
click at [1176, 676] on button "Save" at bounding box center [1177, 669] width 26 height 17
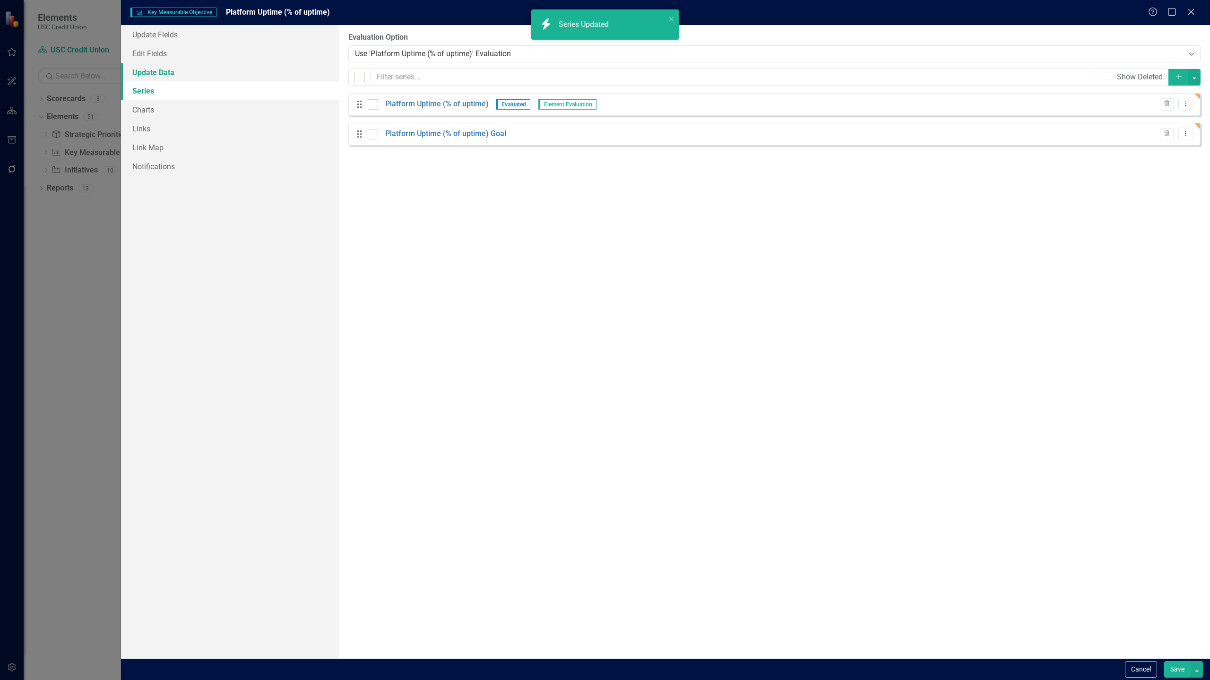
click at [181, 68] on link "Update Data" at bounding box center [230, 72] width 218 height 19
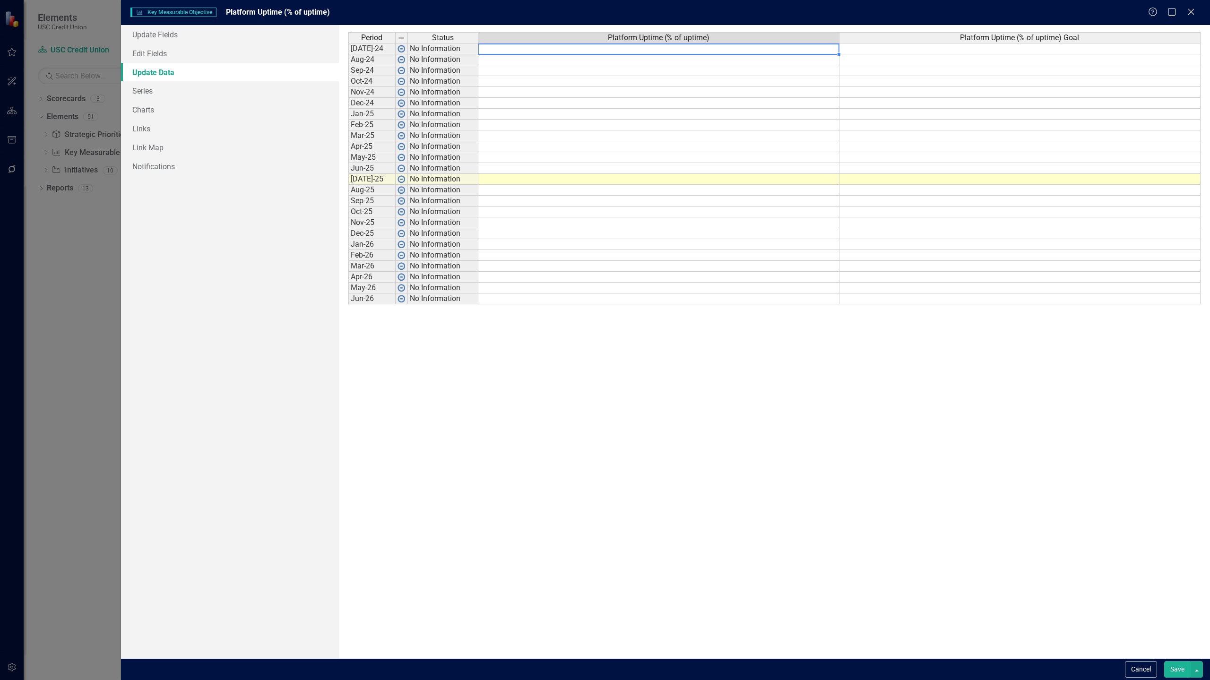
click at [771, 52] on td at bounding box center [658, 48] width 361 height 11
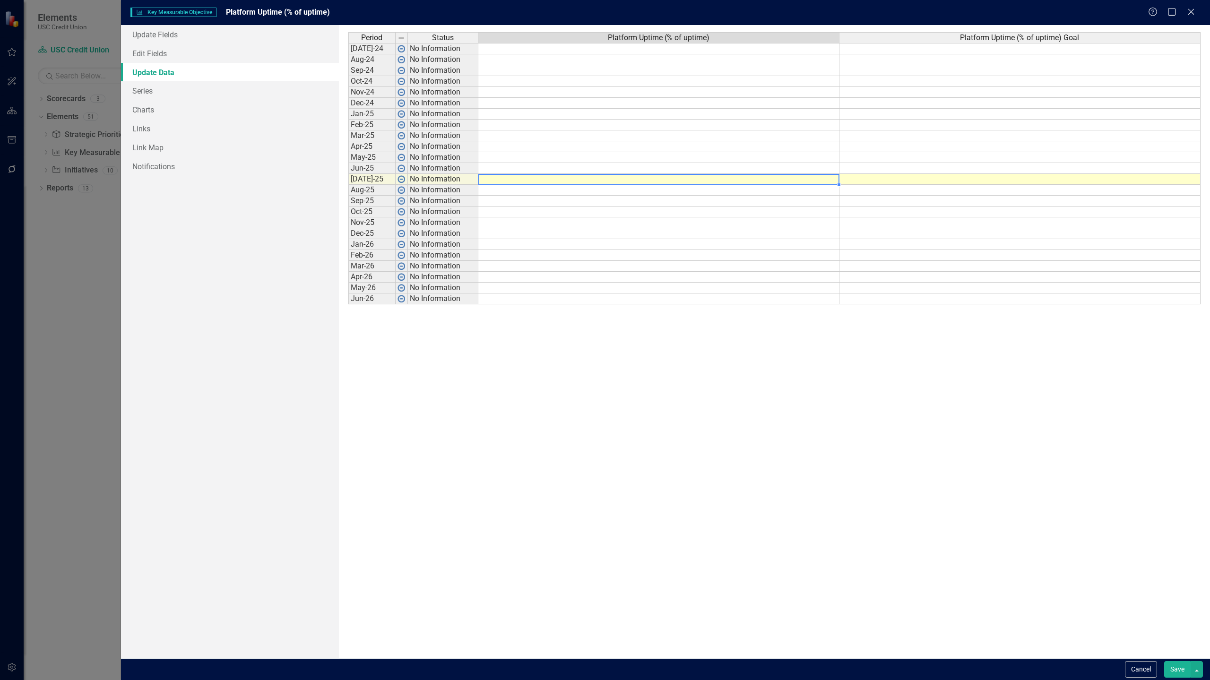
click at [592, 178] on td at bounding box center [658, 179] width 361 height 11
type textarea "99.92"
click at [790, 169] on td at bounding box center [658, 168] width 361 height 11
click at [812, 161] on td at bounding box center [658, 157] width 361 height 11
type textarea "99.86"
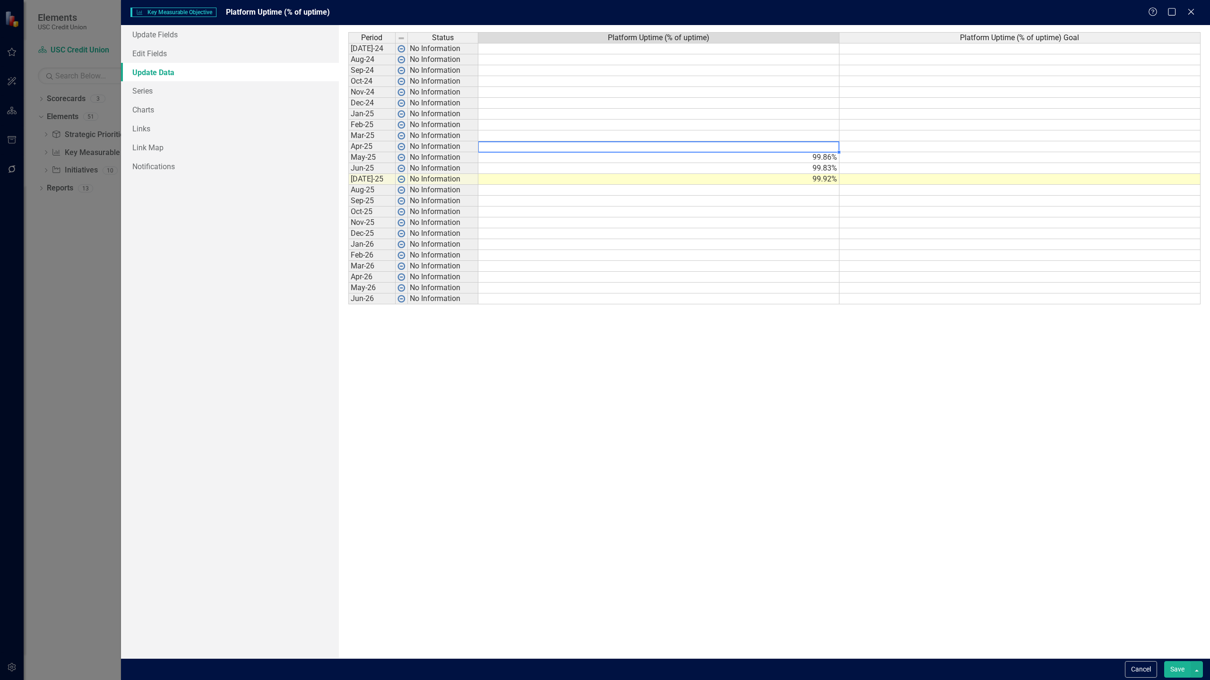
click at [818, 147] on td at bounding box center [658, 146] width 361 height 11
click at [822, 136] on td at bounding box center [658, 135] width 361 height 11
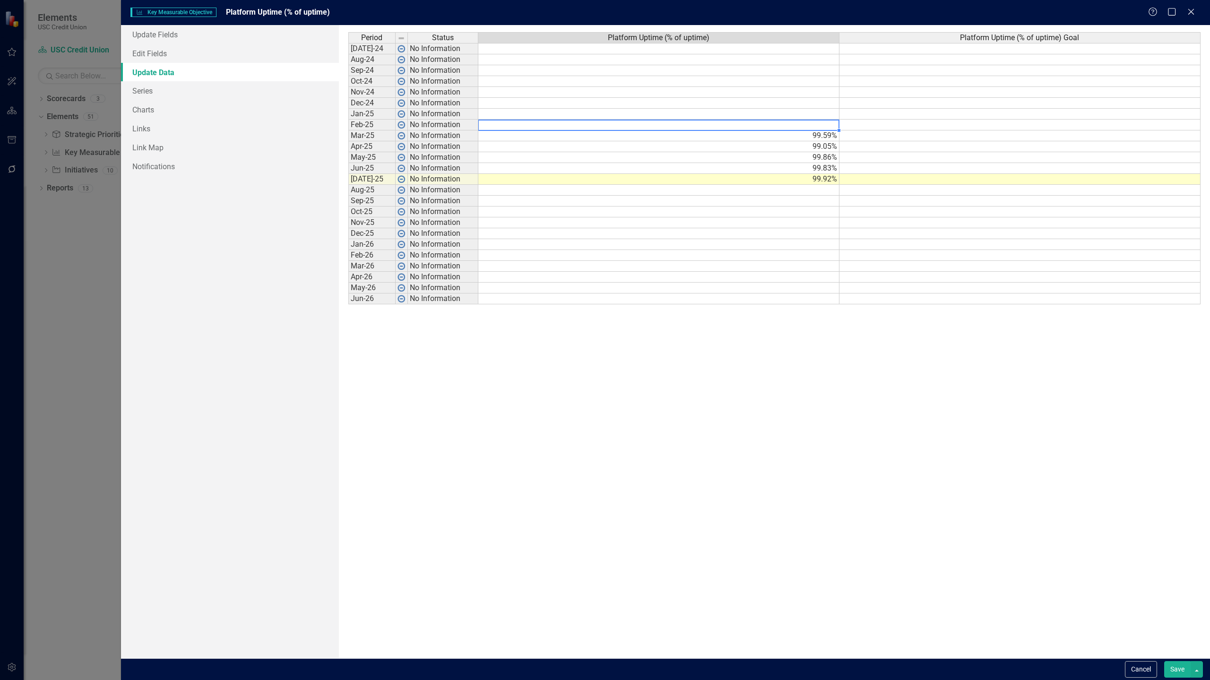
click at [819, 124] on td at bounding box center [658, 125] width 361 height 11
click at [809, 111] on td at bounding box center [658, 114] width 361 height 11
type textarea "99.74"
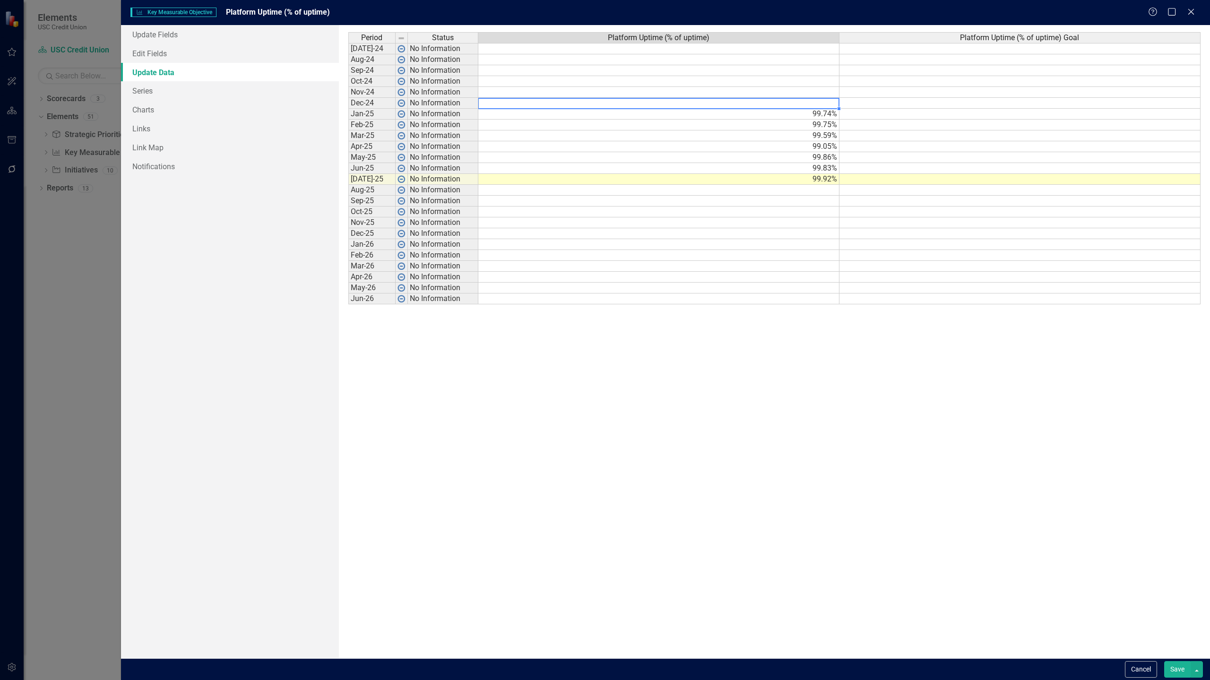
click at [815, 104] on td at bounding box center [658, 103] width 361 height 11
click at [790, 95] on td at bounding box center [658, 92] width 361 height 11
click at [798, 90] on td at bounding box center [658, 92] width 361 height 11
click at [814, 82] on td at bounding box center [658, 81] width 361 height 11
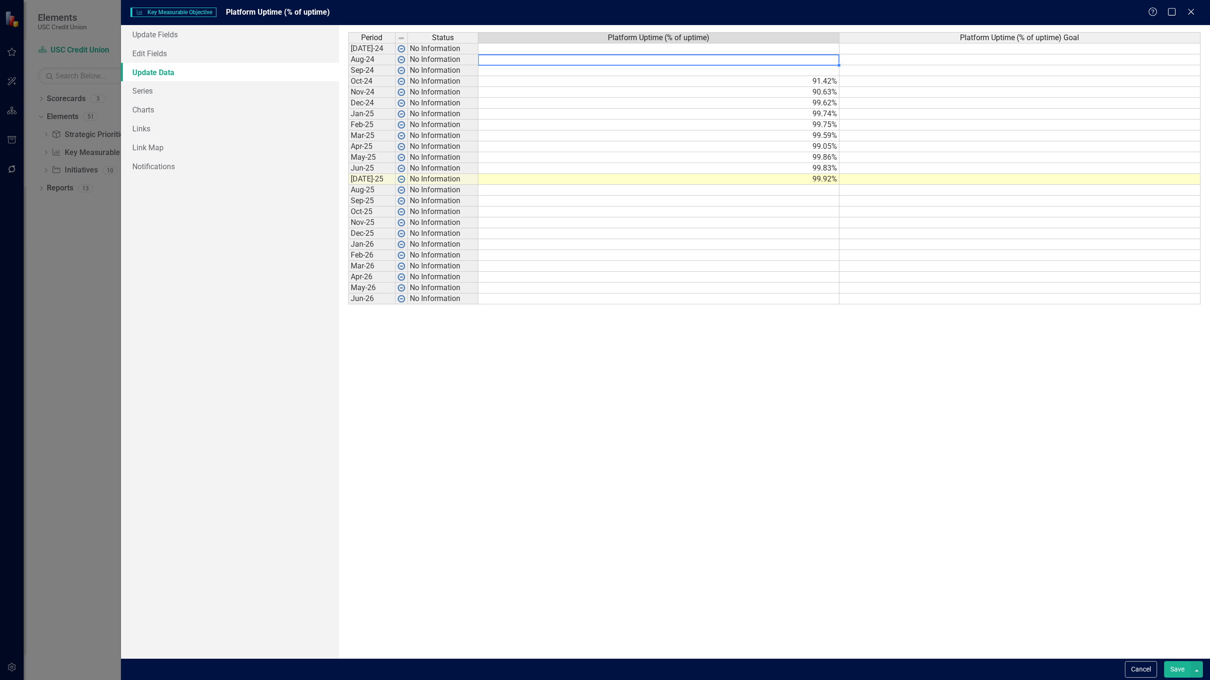
click at [784, 64] on td at bounding box center [658, 59] width 361 height 11
click at [784, 71] on td at bounding box center [658, 70] width 361 height 11
click at [698, 223] on td at bounding box center [658, 222] width 361 height 11
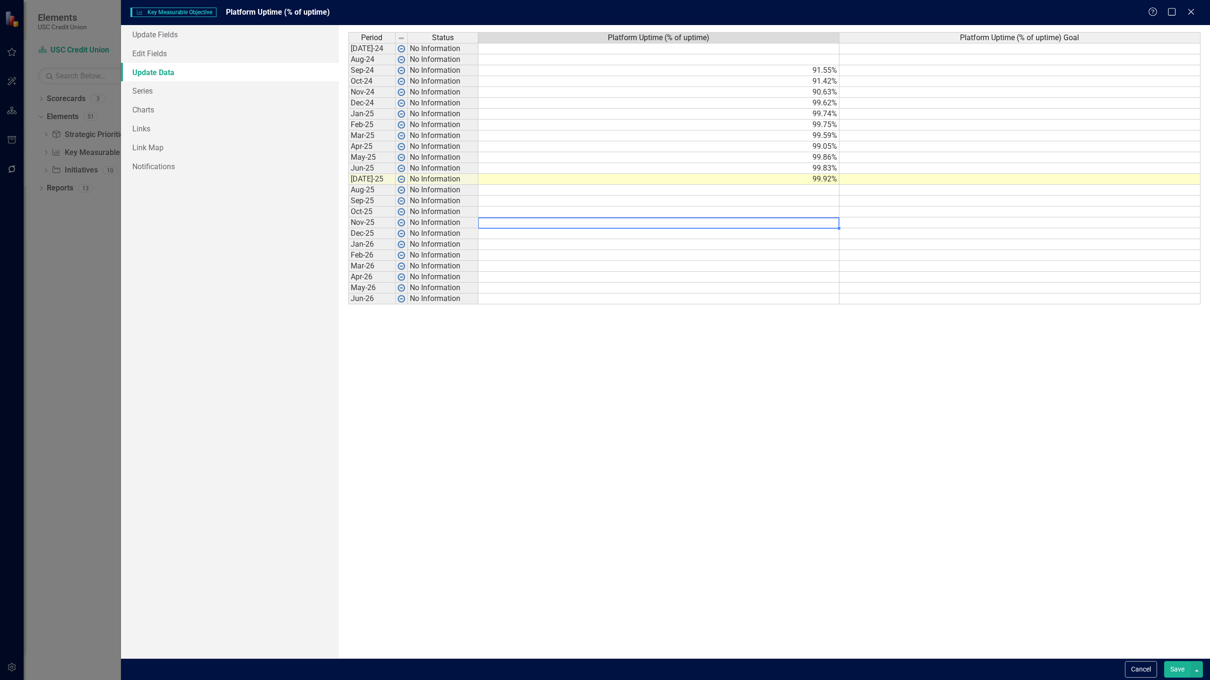
click at [814, 56] on td at bounding box center [658, 59] width 361 height 11
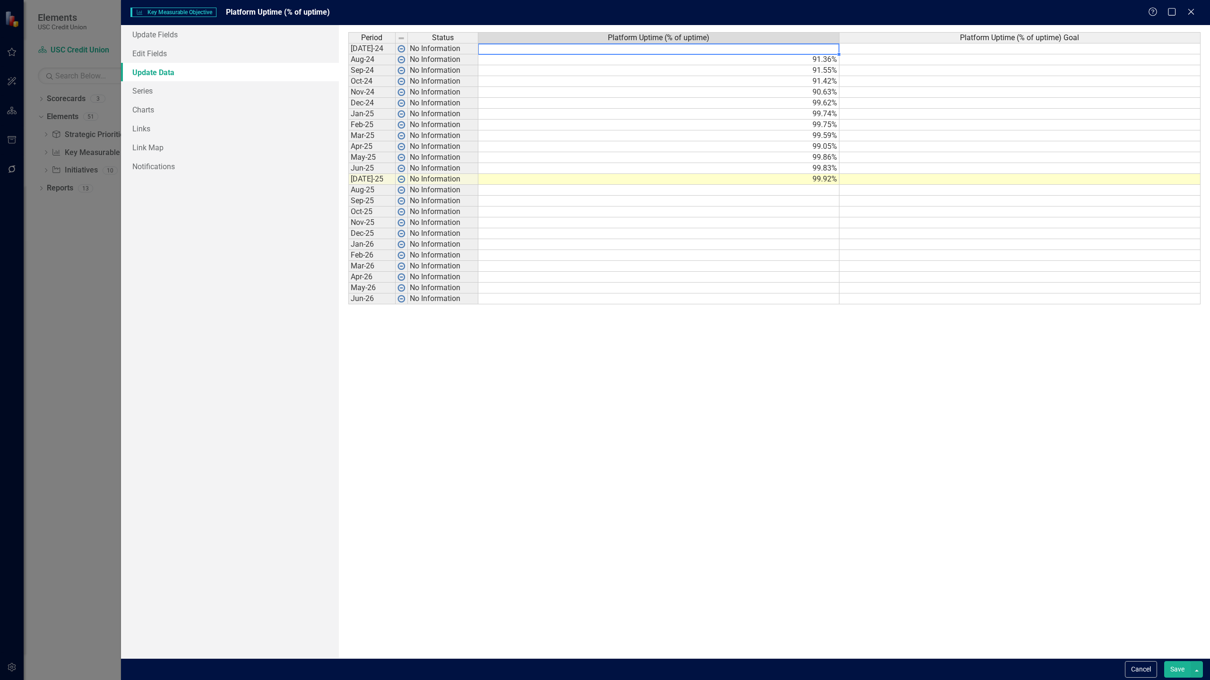
click at [816, 48] on td at bounding box center [658, 48] width 361 height 11
type textarea "91.36"
click at [1110, 610] on div "Period Status Platform Uptime (% of uptime) Platform Uptime (% of uptime) Goal …" at bounding box center [774, 341] width 852 height 619
click at [1176, 675] on button "Save" at bounding box center [1177, 669] width 26 height 17
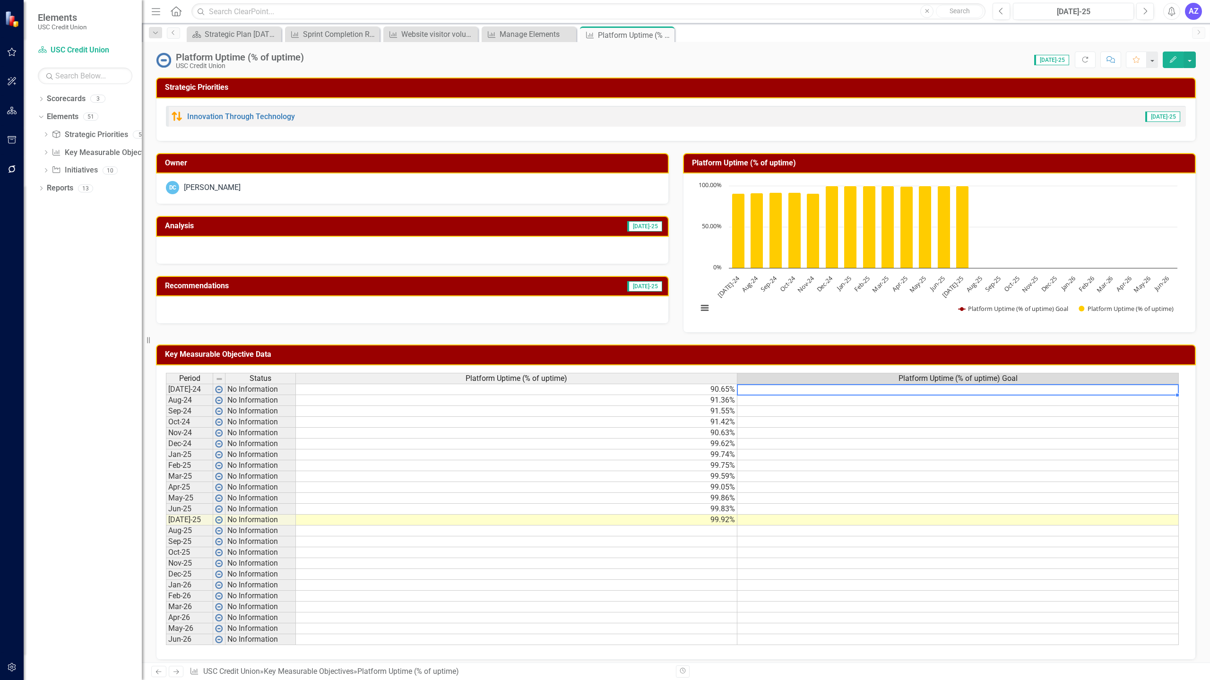
click at [832, 386] on td at bounding box center [957, 389] width 441 height 11
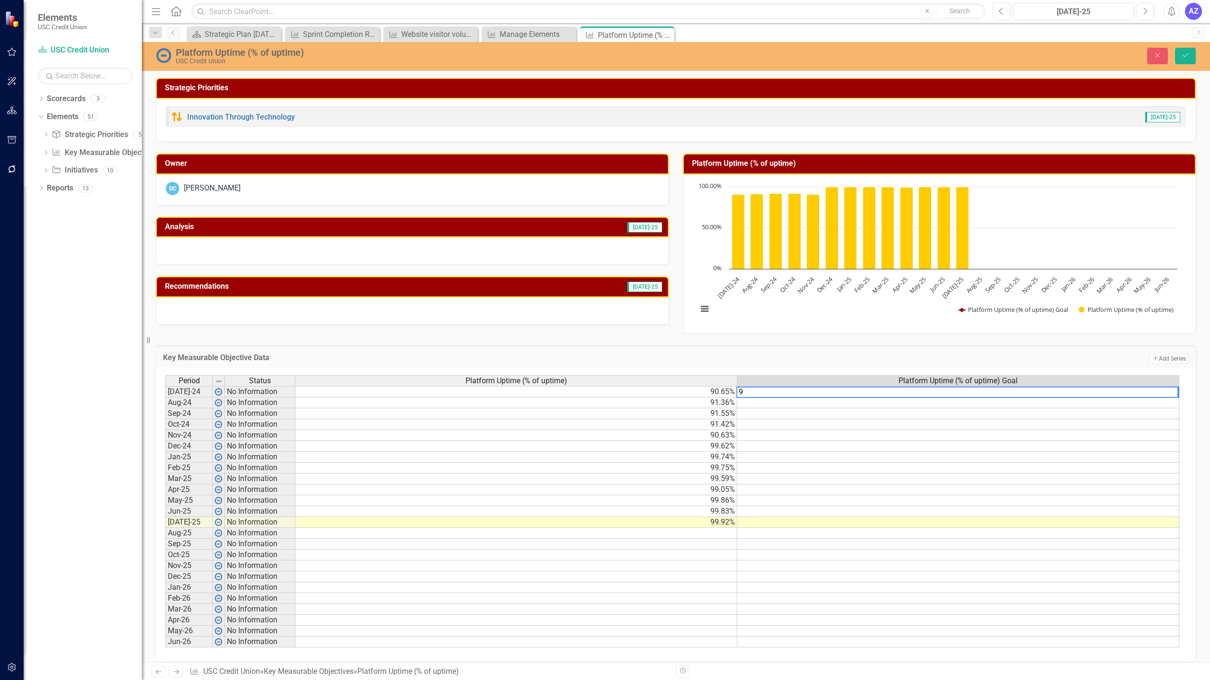
type textarea "99"
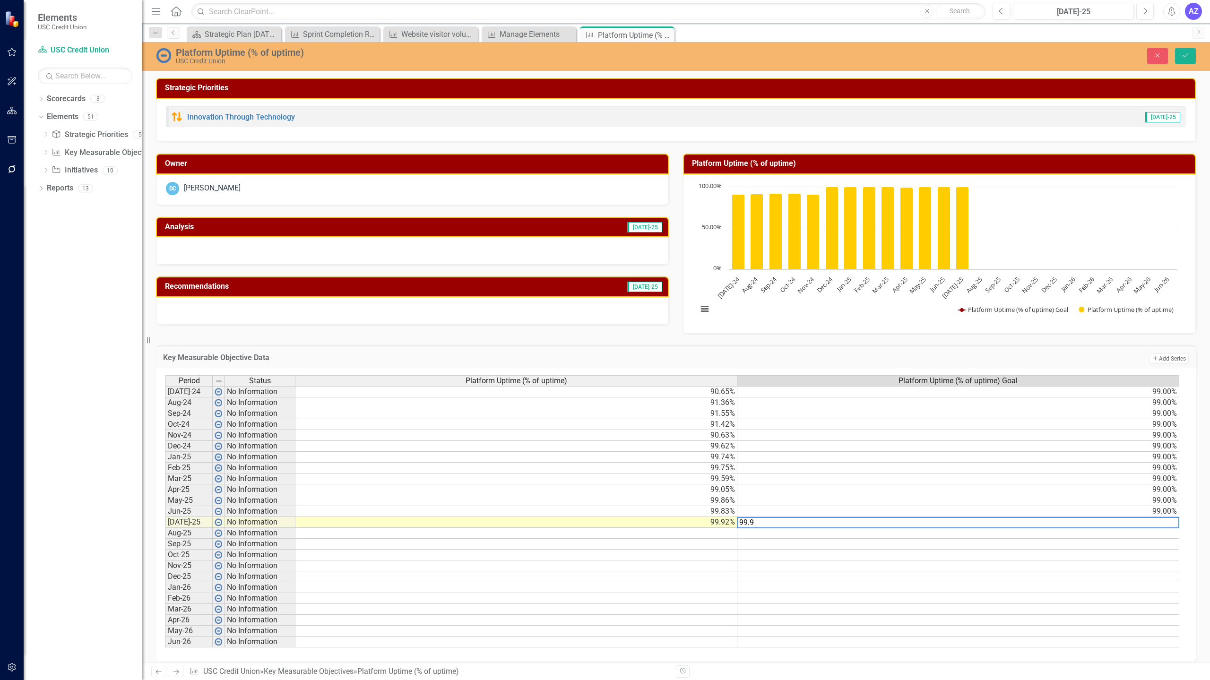
type textarea "99.95"
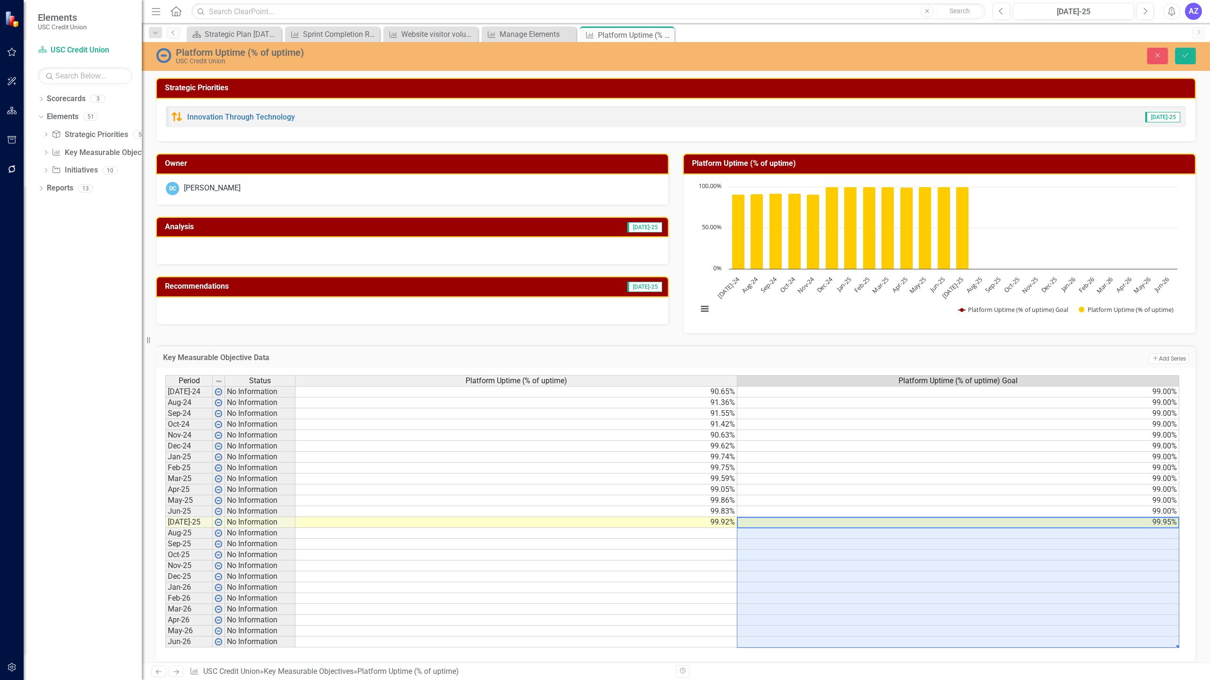
type textarea "99.95"
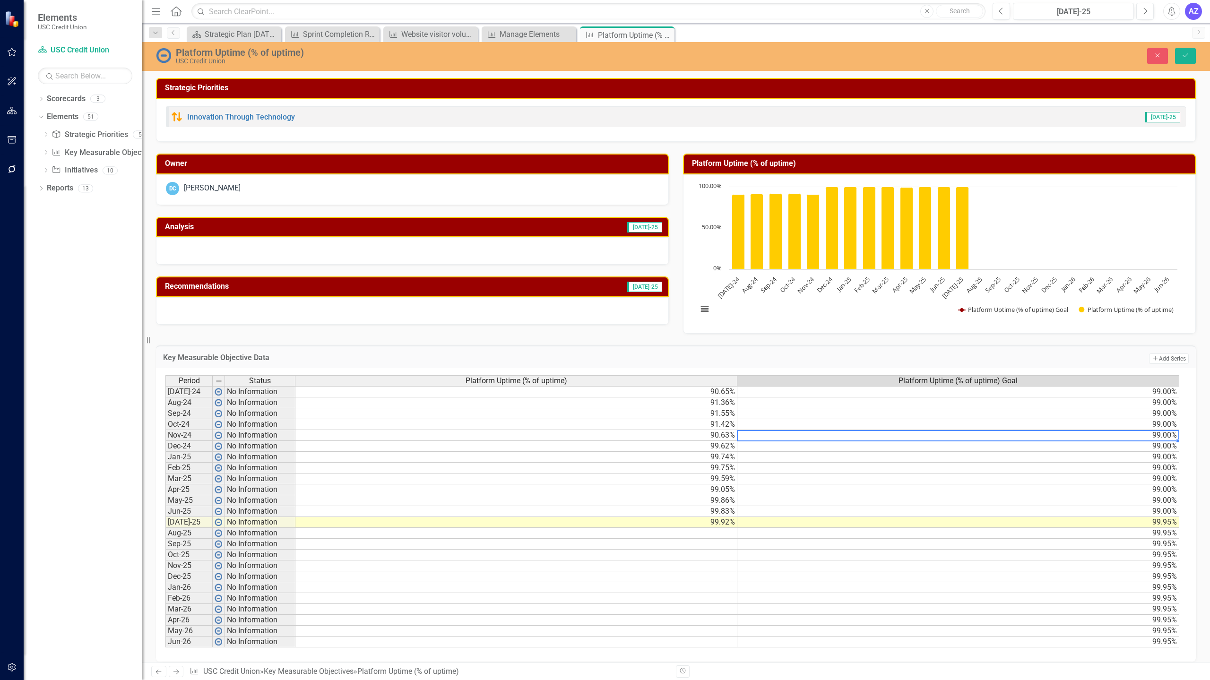
click at [165, 431] on div "Period Status Platform Uptime (% of uptime) Platform Uptime (% of uptime) Goal …" at bounding box center [165, 511] width 0 height 272
click at [1189, 53] on icon "Save" at bounding box center [1185, 55] width 9 height 7
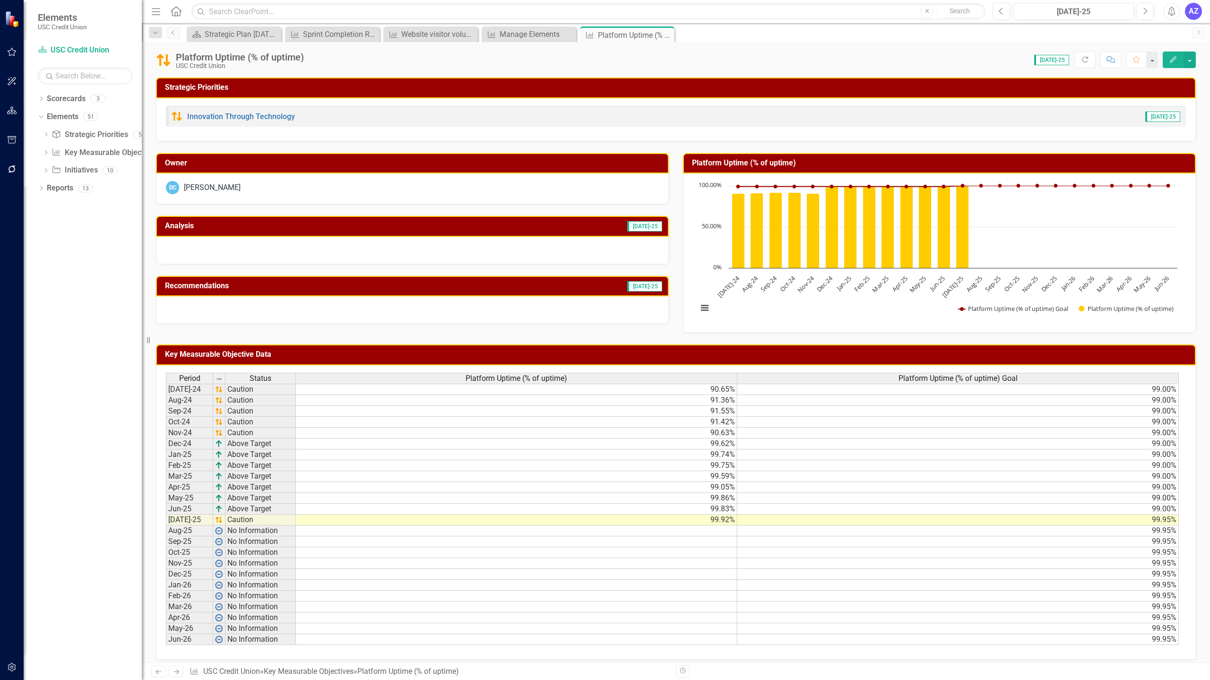
click at [633, 255] on div at bounding box center [412, 250] width 513 height 27
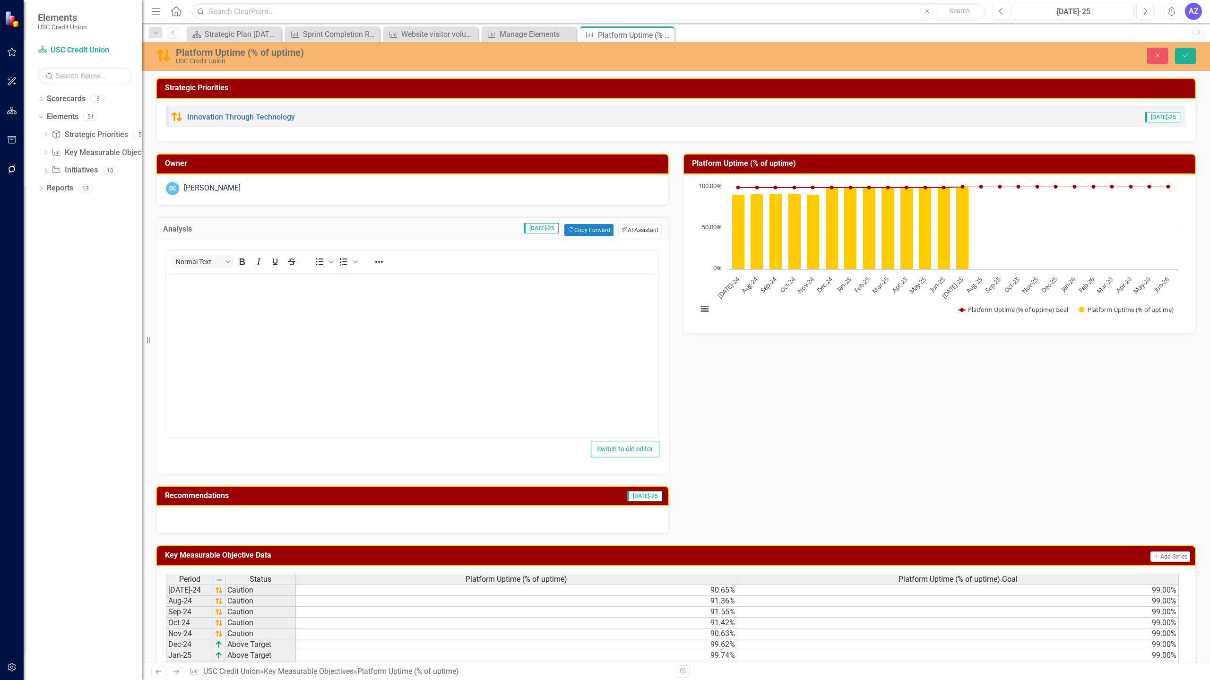
click at [633, 232] on button "ClearPoint AI AI Assistant" at bounding box center [639, 230] width 43 height 12
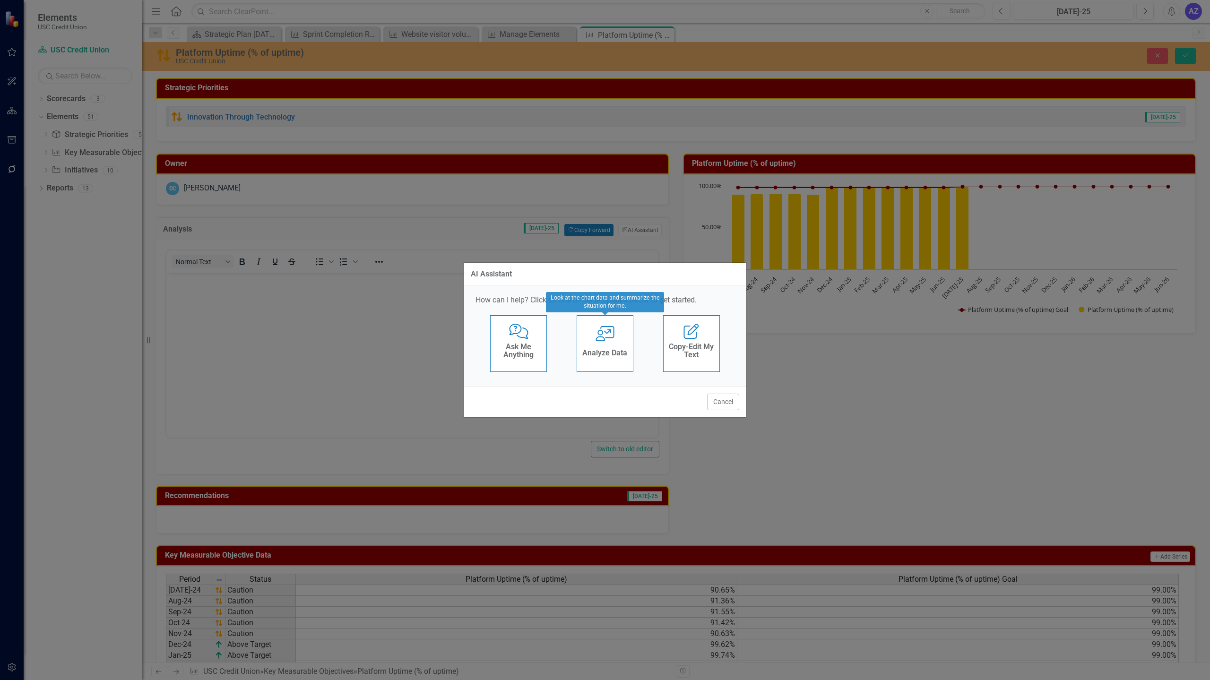
click at [603, 350] on h4 "Analyze Data" at bounding box center [604, 353] width 45 height 9
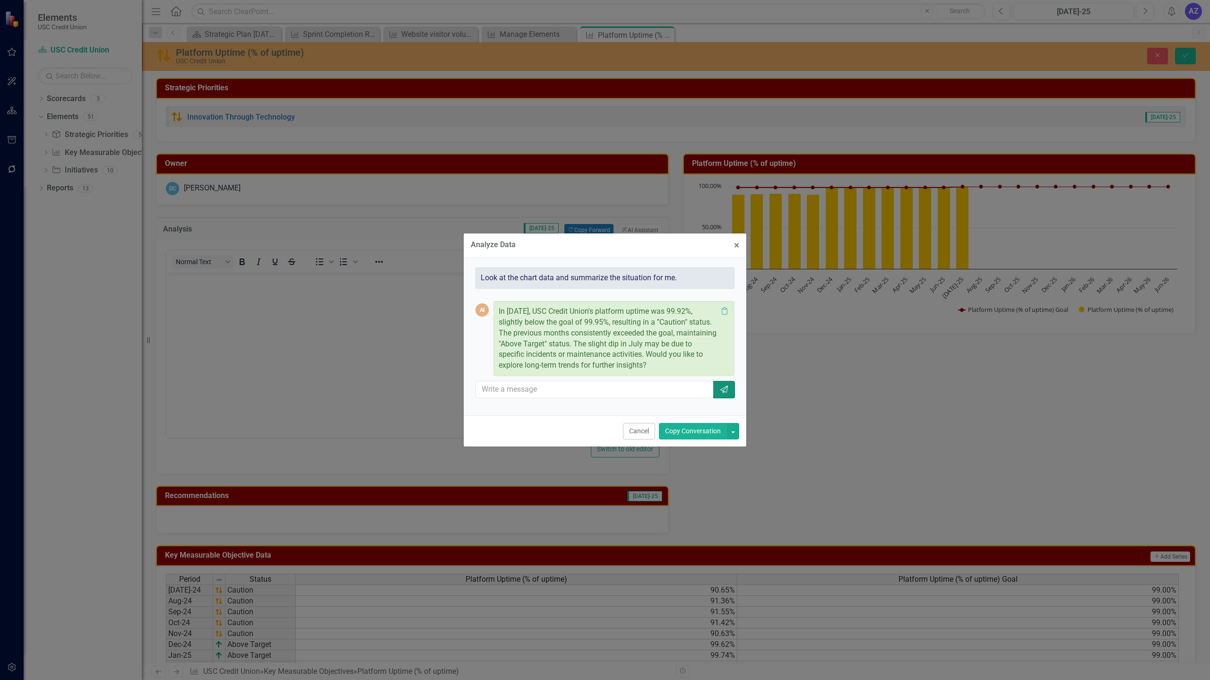
click at [722, 393] on icon "Send" at bounding box center [723, 390] width 9 height 8
click at [675, 433] on button "Copy Conversation" at bounding box center [693, 431] width 68 height 17
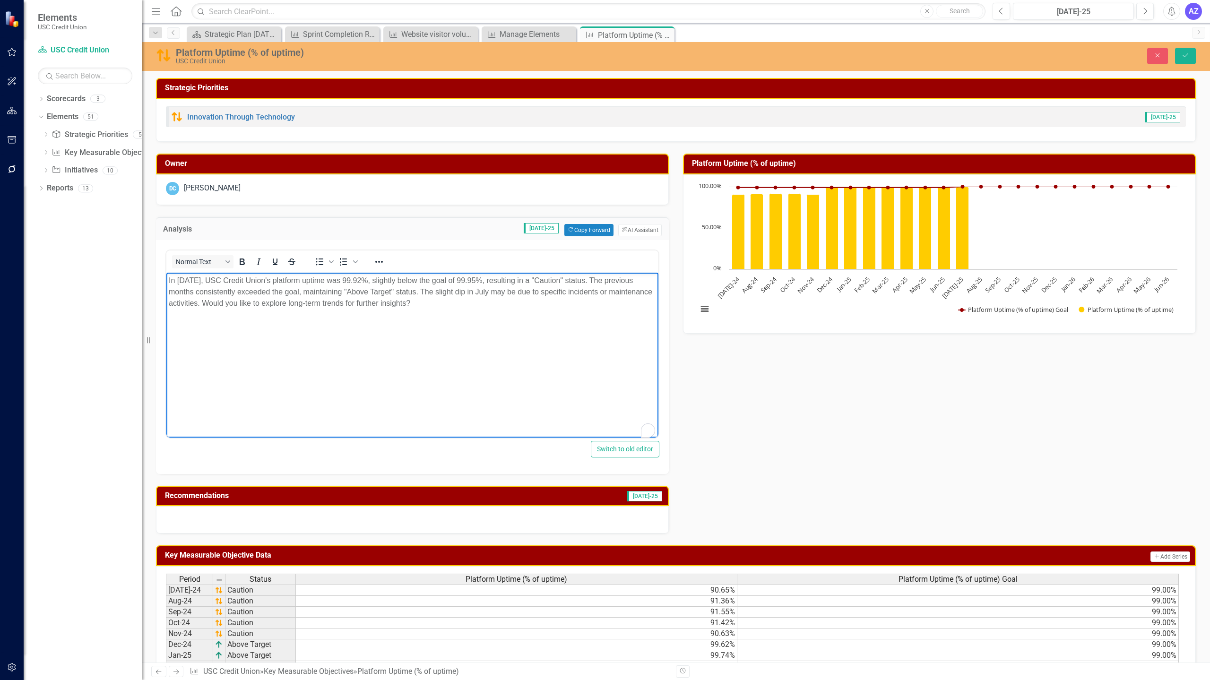
click at [557, 303] on p "In [DATE], USC Credit Union's platform uptime was 99.92%, slightly below the go…" at bounding box center [412, 292] width 487 height 34
click at [201, 303] on p "In [DATE], USC Credit Union's platform uptime was 99.92%, slightly below the go…" at bounding box center [412, 292] width 487 height 34
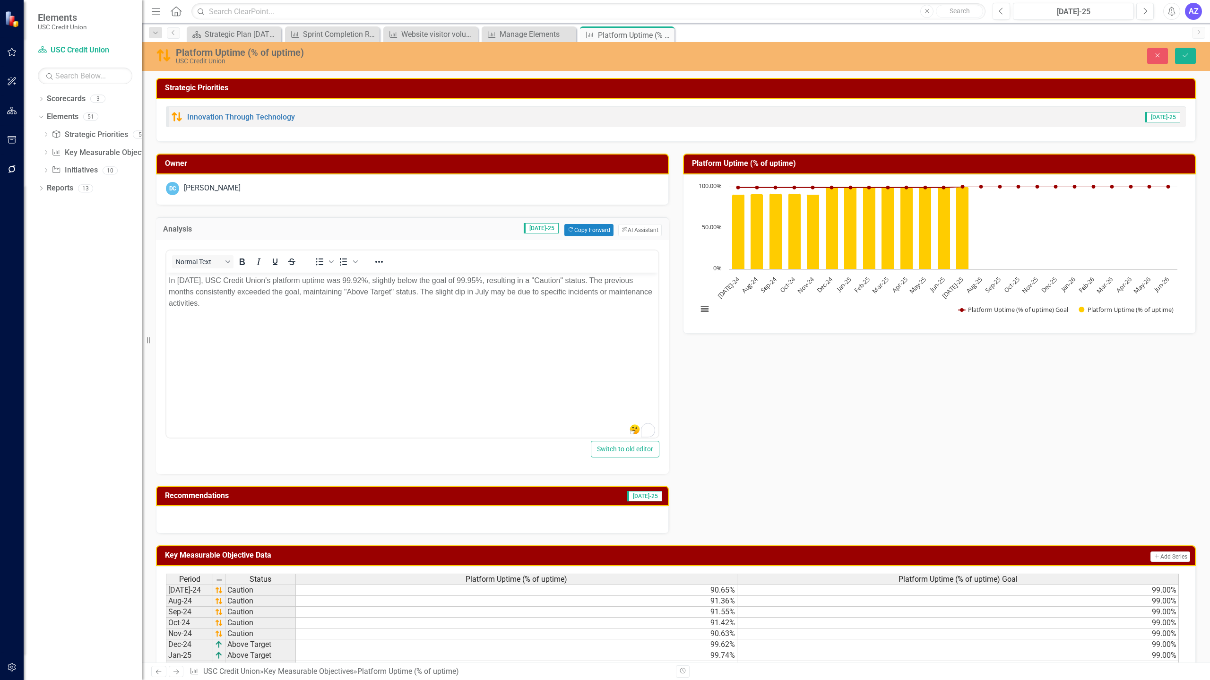
click at [441, 514] on div at bounding box center [412, 519] width 513 height 27
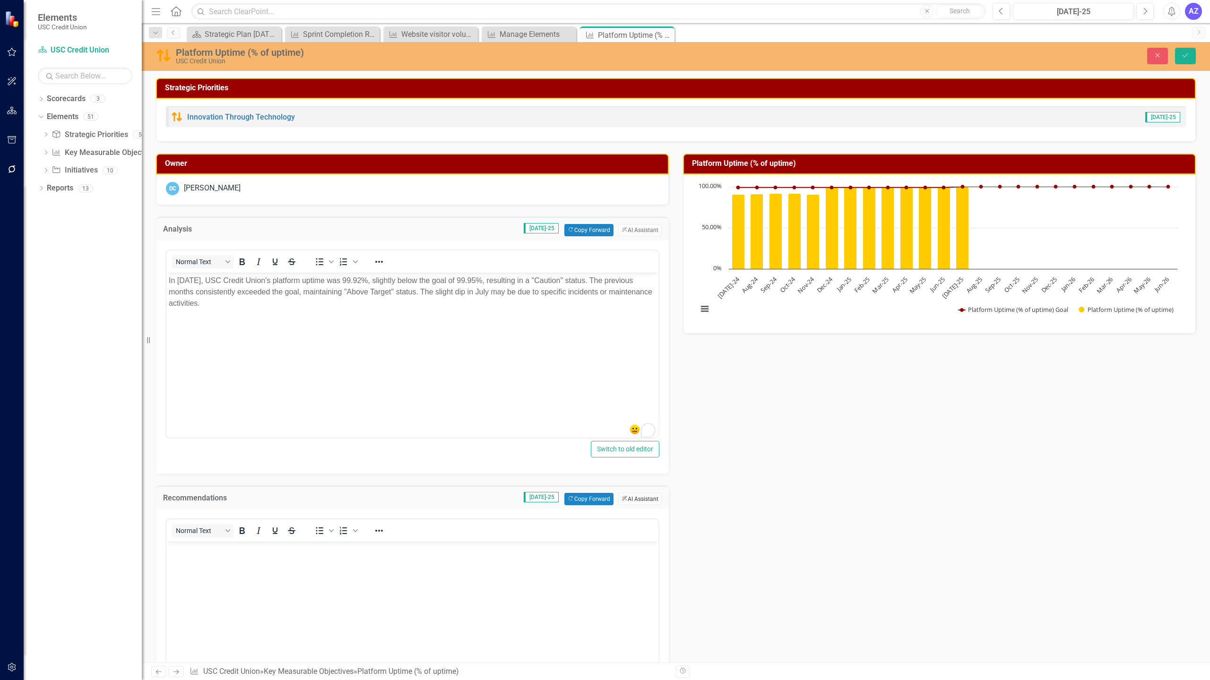
click at [628, 494] on button "ClearPoint AI AI Assistant" at bounding box center [639, 499] width 43 height 12
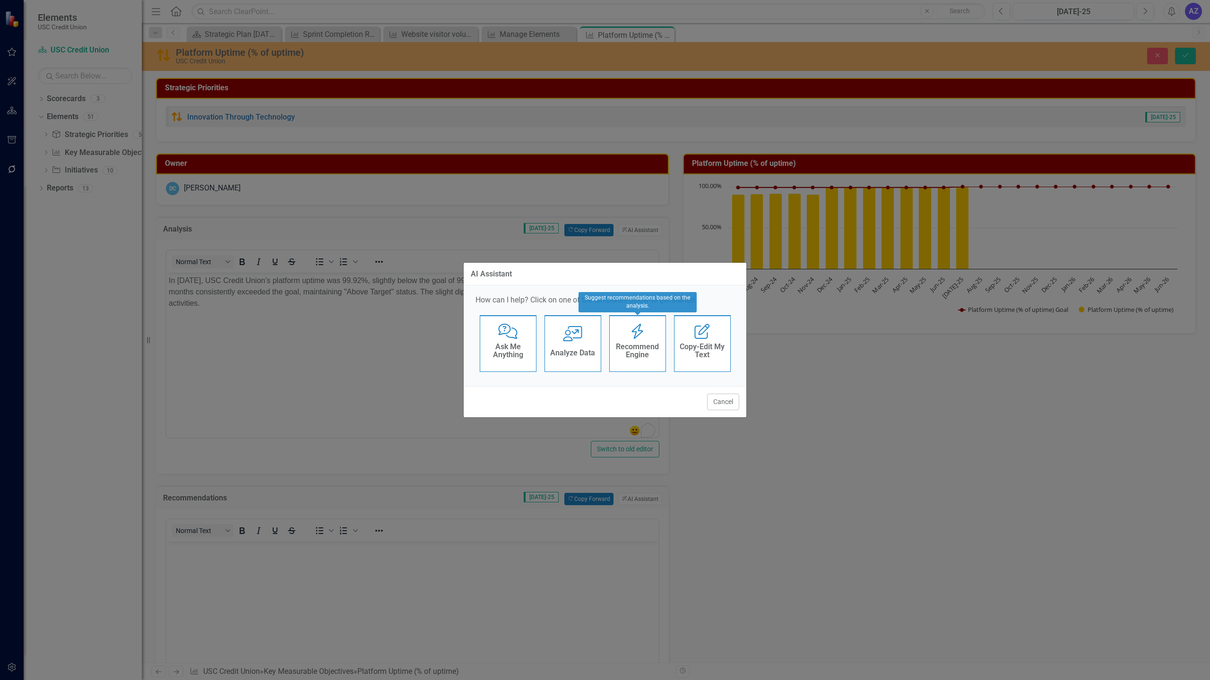
click at [637, 349] on h4 "Recommend Engine" at bounding box center [637, 351] width 46 height 17
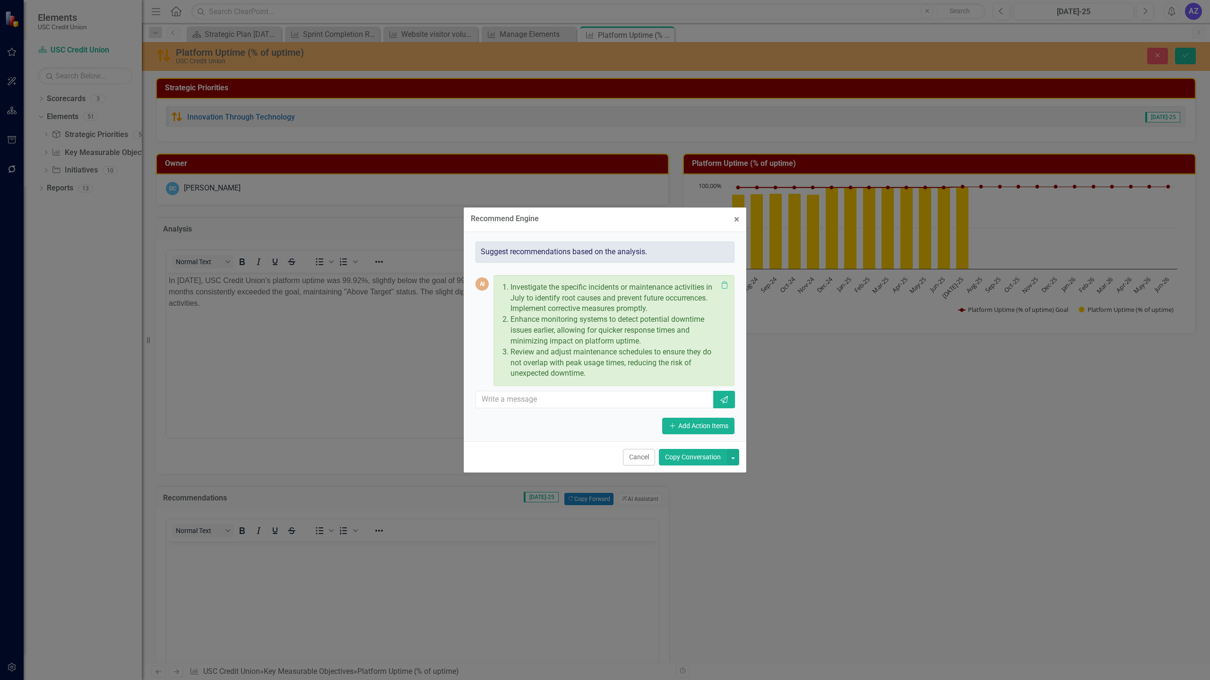
click at [676, 457] on button "Copy Conversation" at bounding box center [693, 457] width 68 height 17
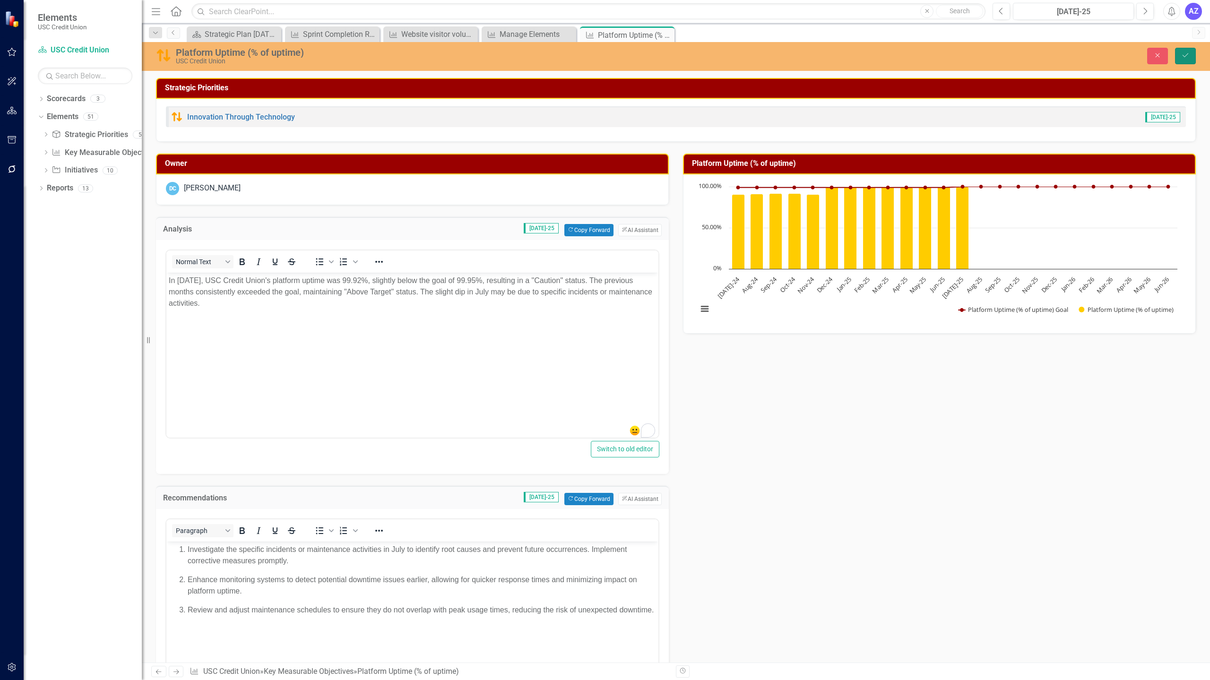
click at [1181, 53] on icon "Save" at bounding box center [1185, 55] width 9 height 7
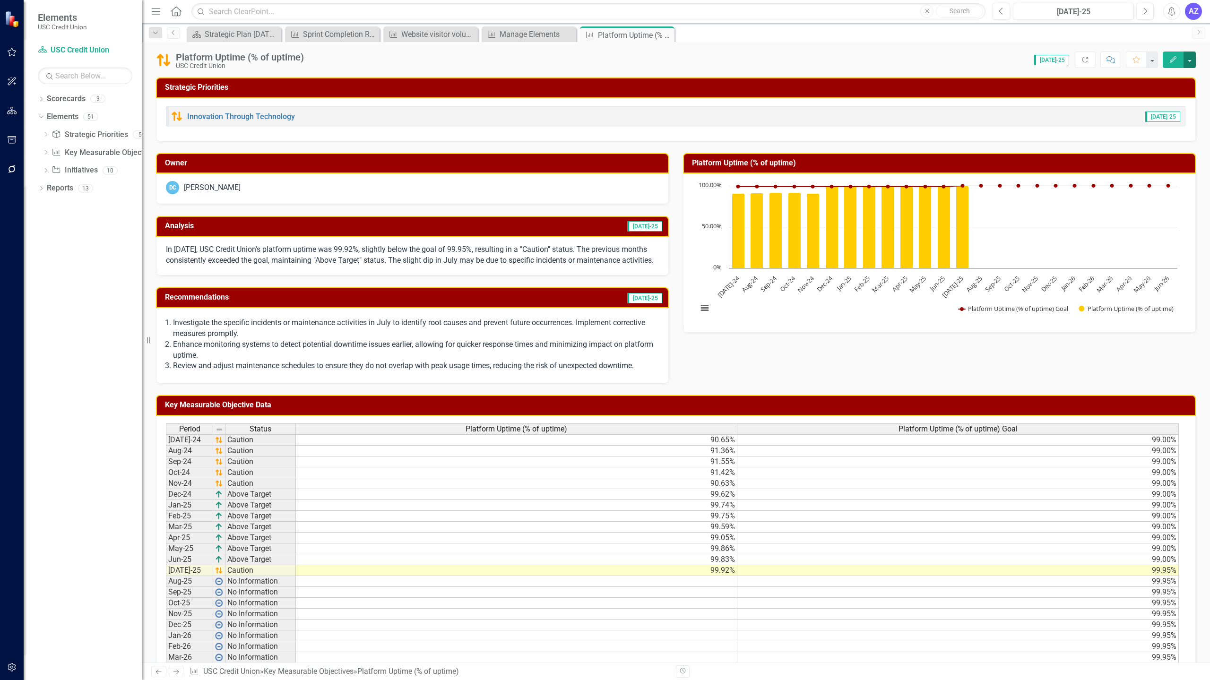
click at [1187, 63] on button "button" at bounding box center [1189, 60] width 12 height 17
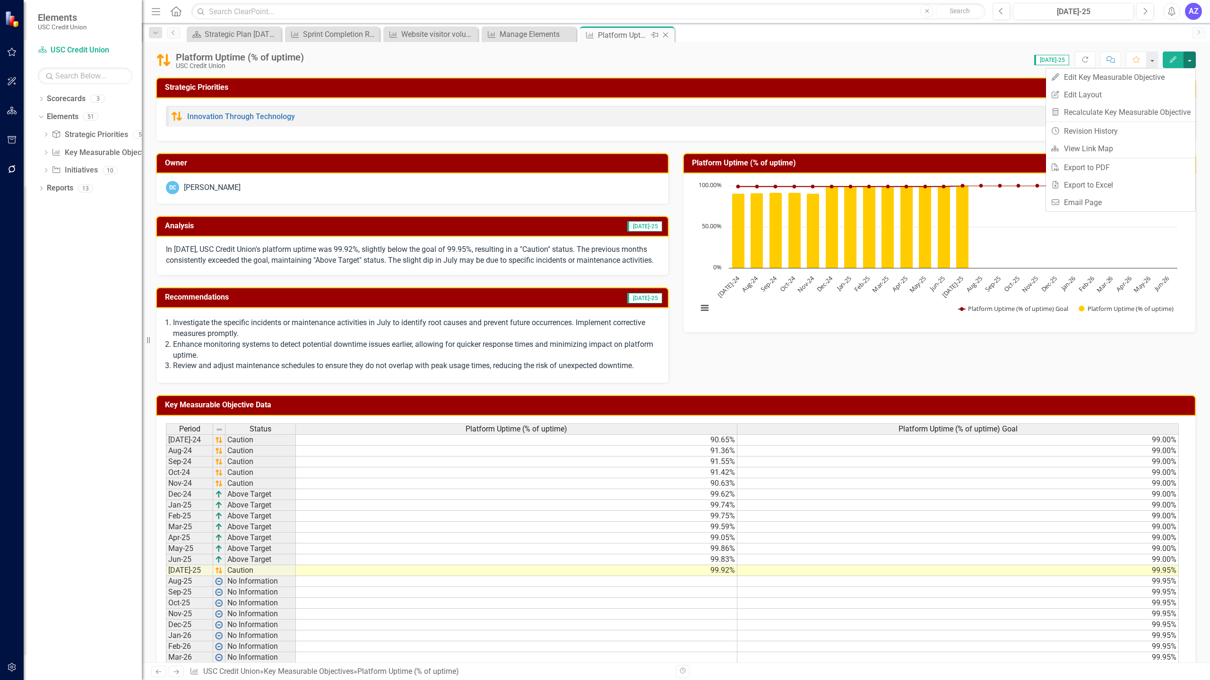
click at [664, 34] on icon "Close" at bounding box center [665, 35] width 9 height 8
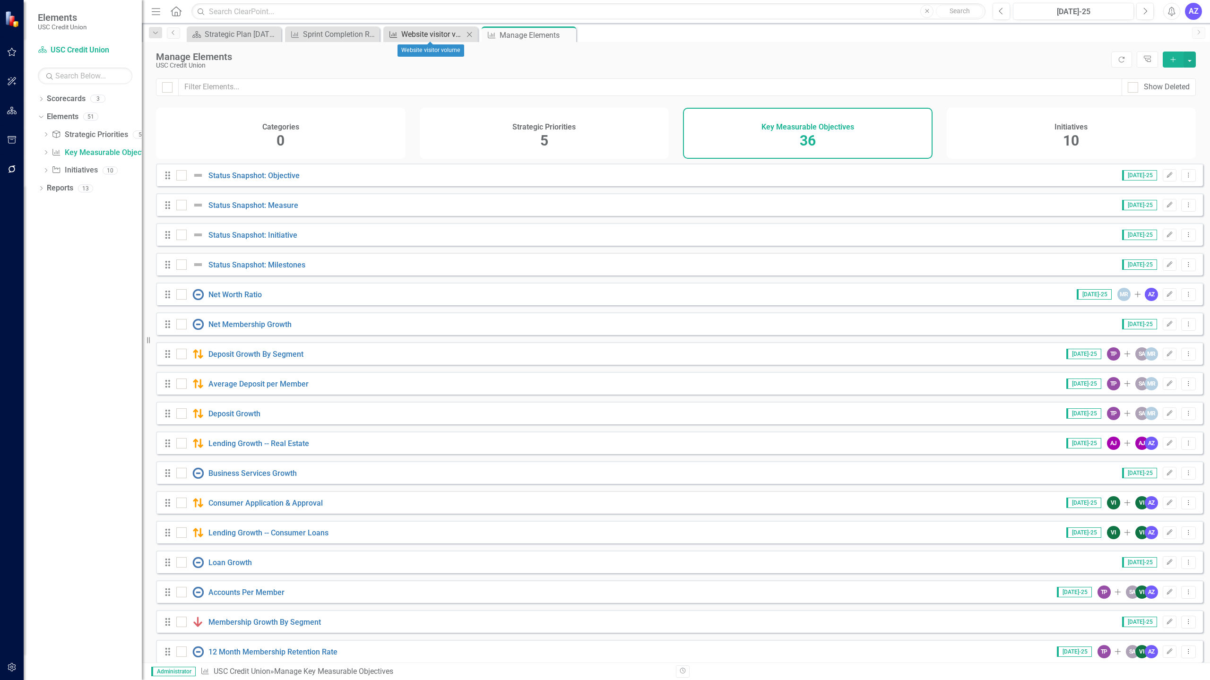
click at [434, 35] on div "Website visitor volume" at bounding box center [432, 34] width 62 height 12
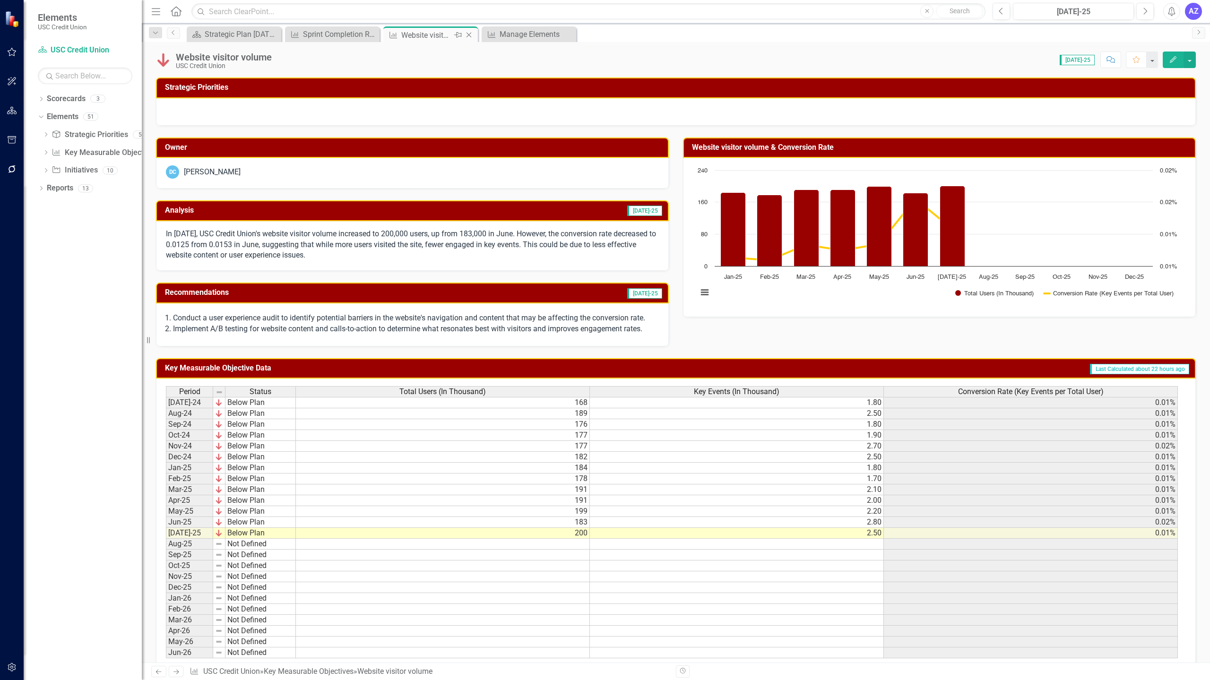
click at [472, 33] on icon "Close" at bounding box center [468, 35] width 9 height 8
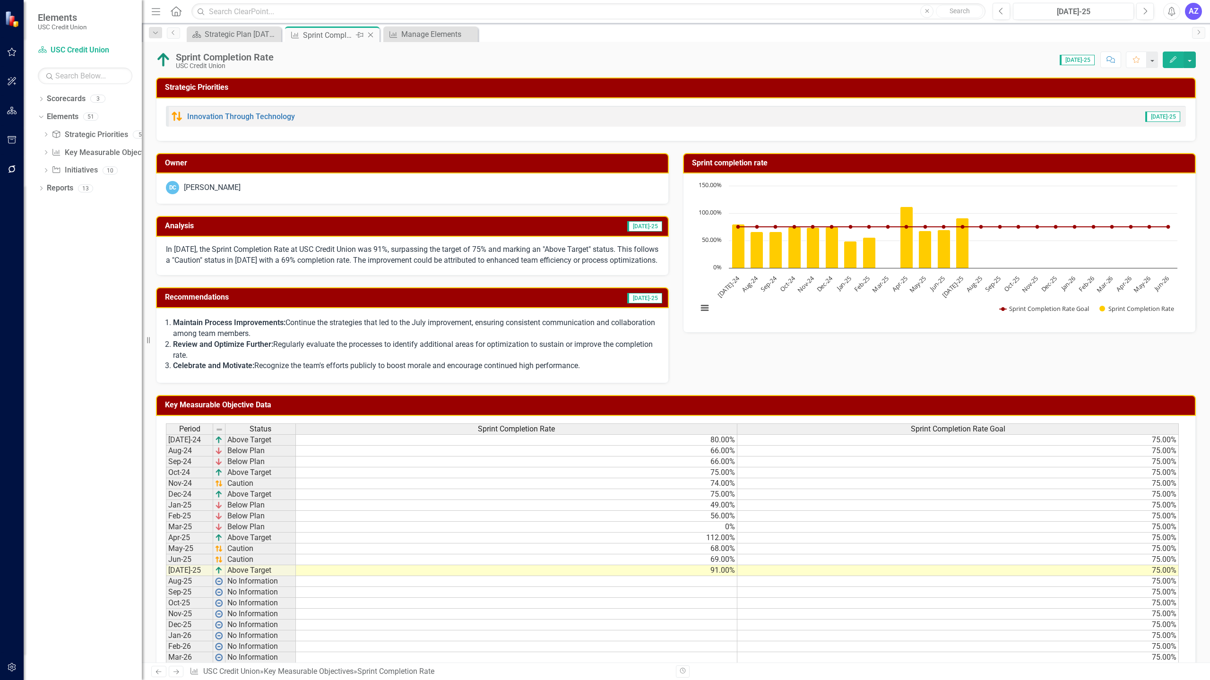
click at [329, 34] on div "Sprint Completion Rate" at bounding box center [328, 35] width 51 height 12
click at [370, 34] on icon "Close" at bounding box center [370, 35] width 9 height 8
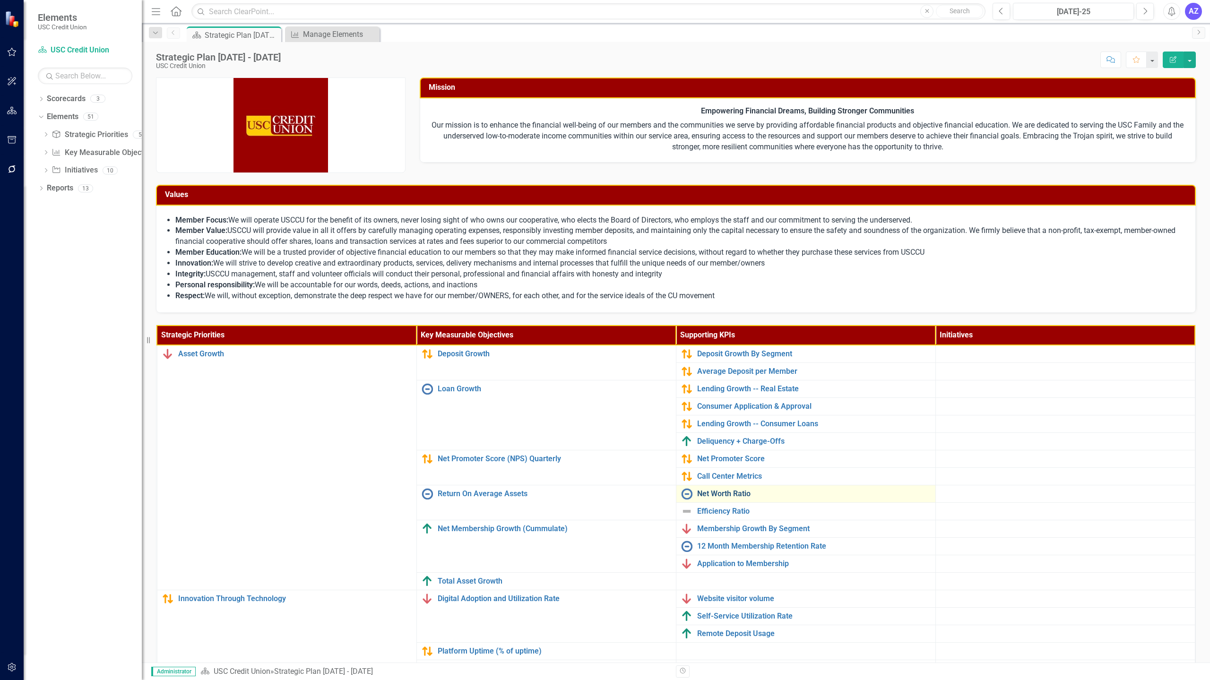
scroll to position [66, 0]
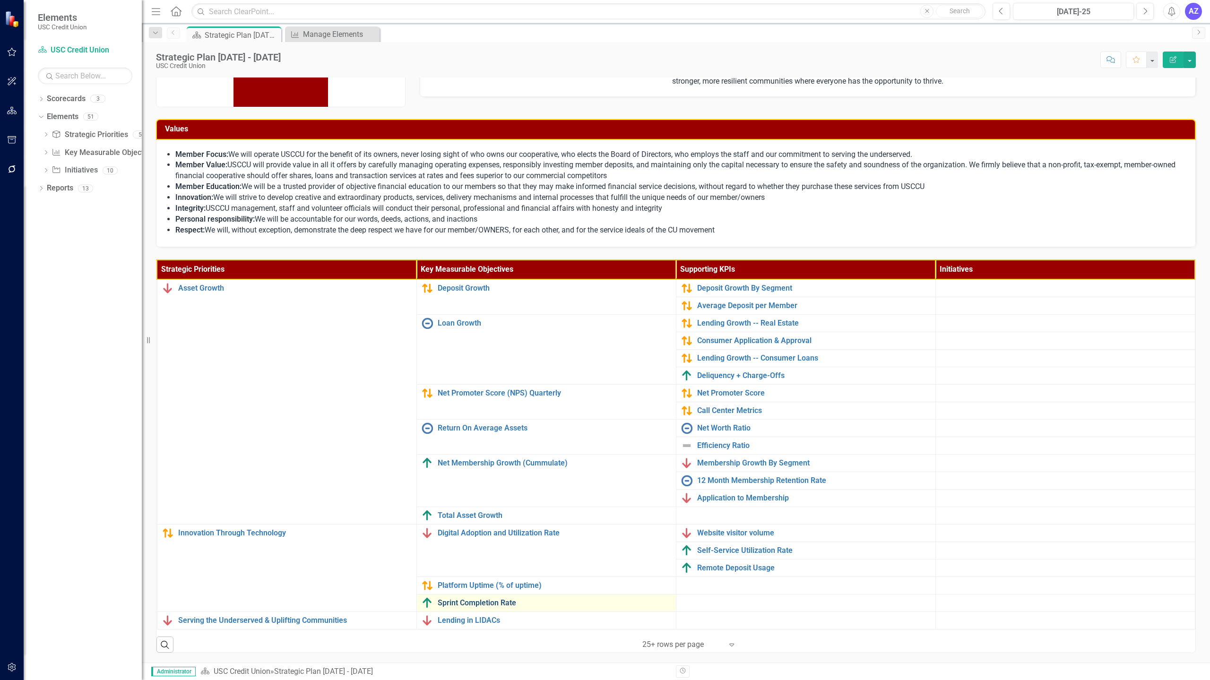
click at [499, 602] on link "Sprint Completion Rate" at bounding box center [554, 603] width 233 height 9
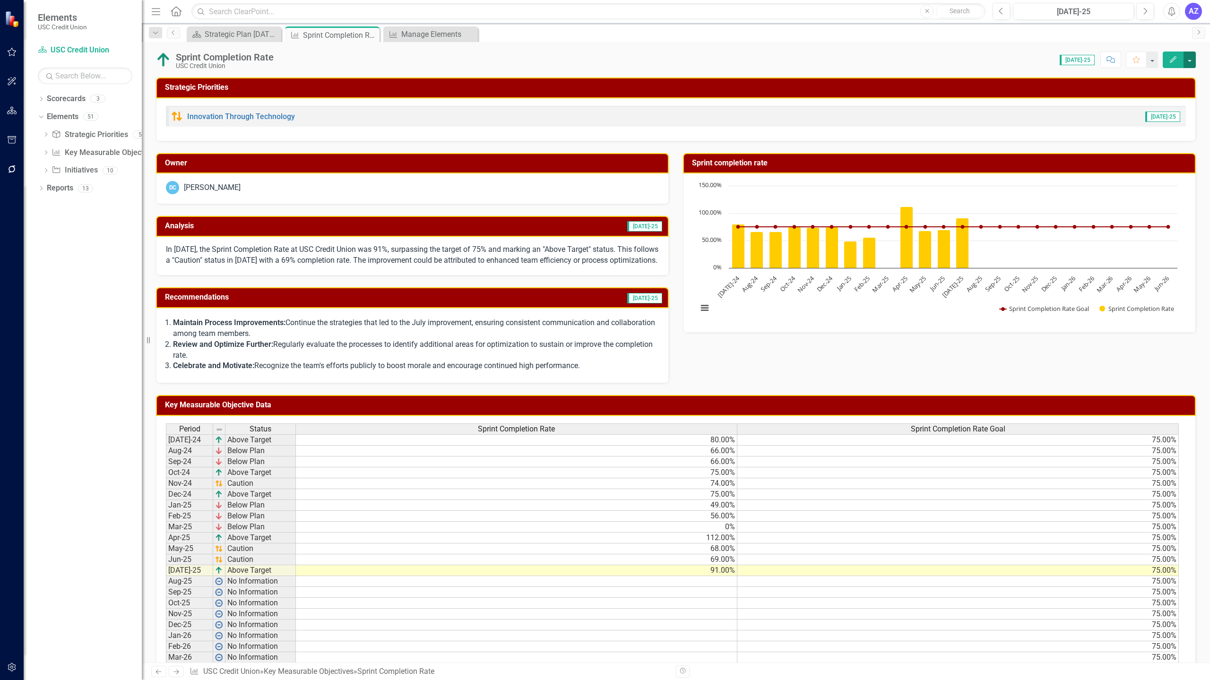
click at [1192, 57] on button "button" at bounding box center [1189, 60] width 12 height 17
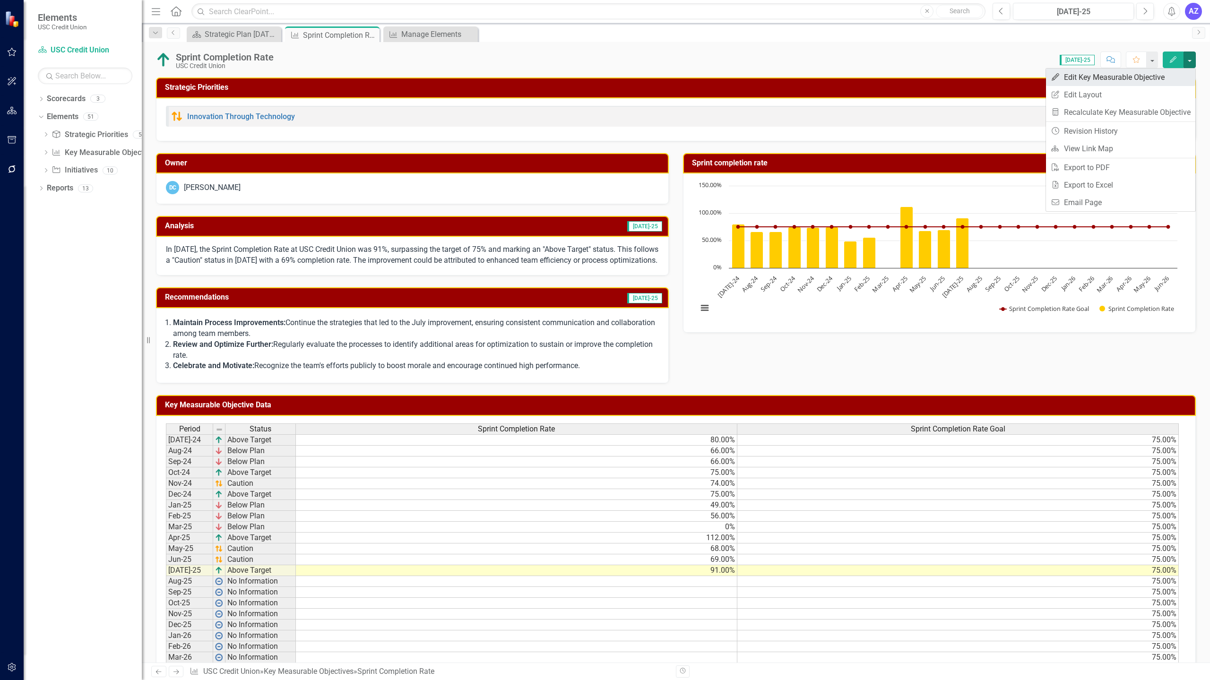
click at [1111, 83] on link "Edit Edit Key Measurable Objective" at bounding box center [1120, 77] width 149 height 17
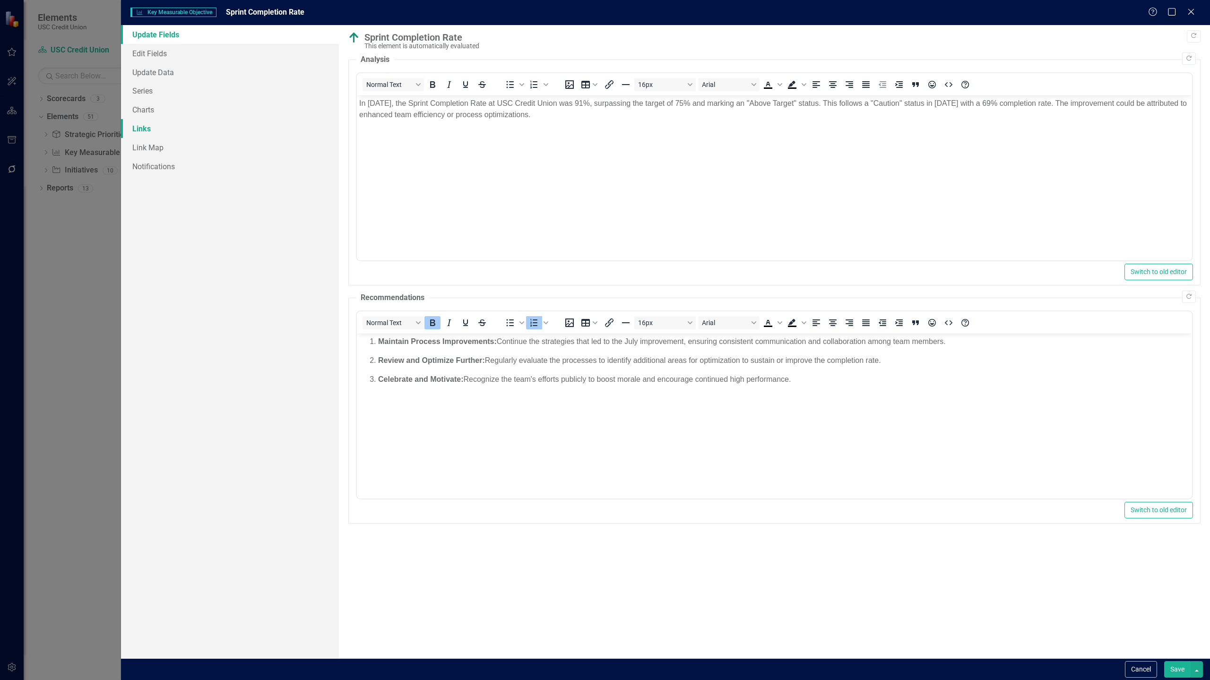
click at [149, 134] on link "Links" at bounding box center [230, 128] width 218 height 19
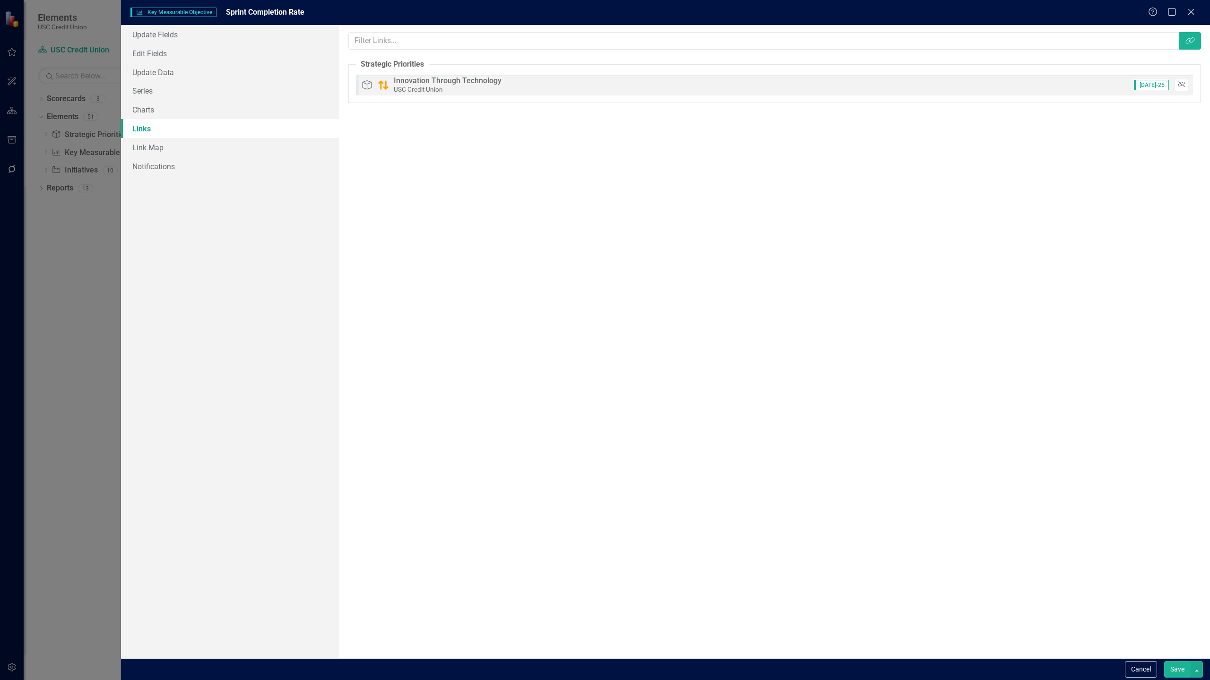
click at [1180, 81] on button "Unlink" at bounding box center [1181, 85] width 14 height 12
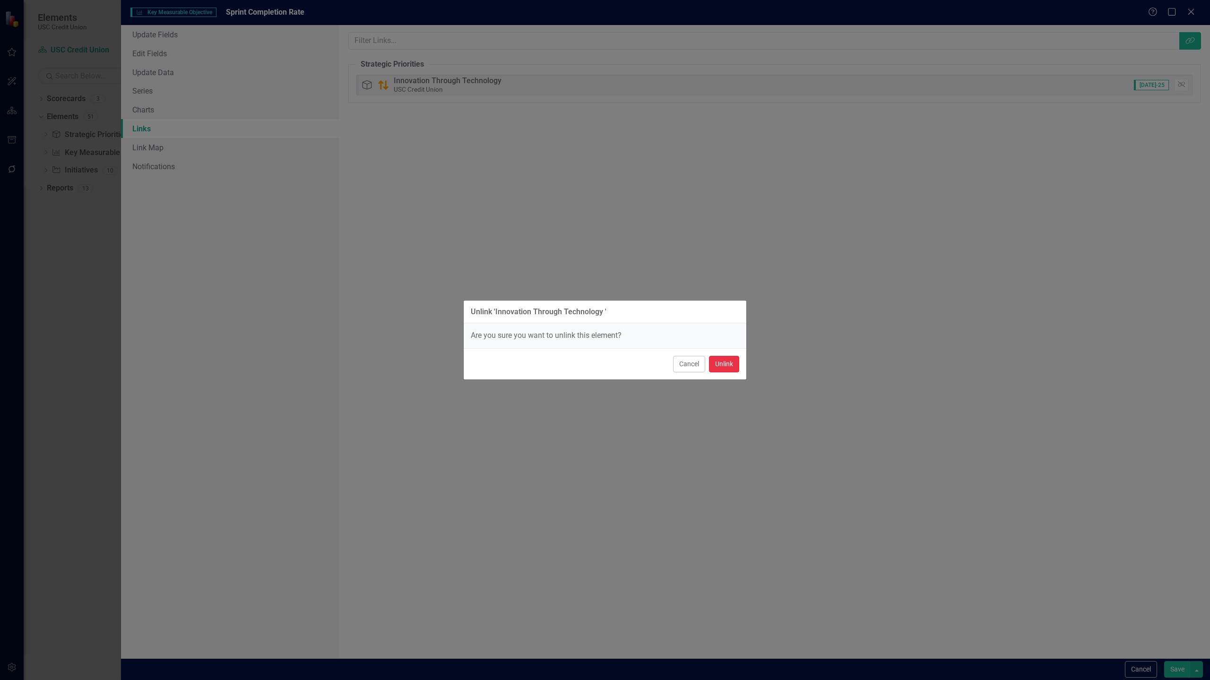
click at [717, 362] on button "Unlink" at bounding box center [724, 364] width 30 height 17
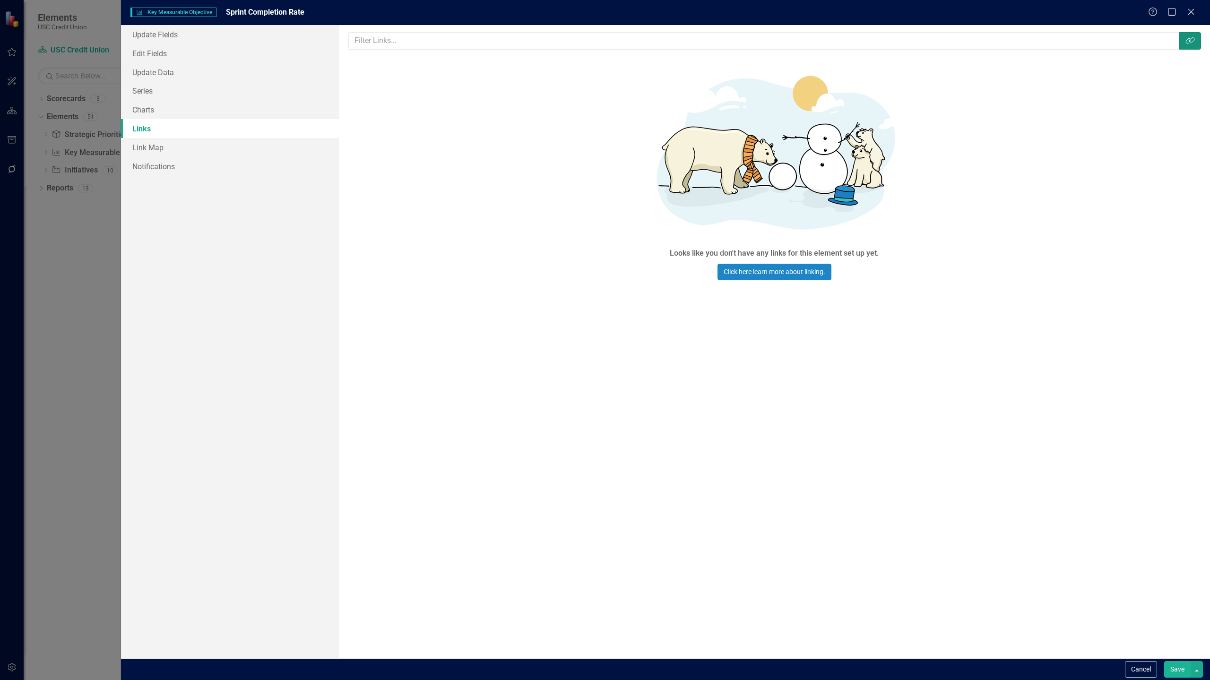
click at [1200, 39] on button "Link Tag" at bounding box center [1190, 40] width 22 height 17
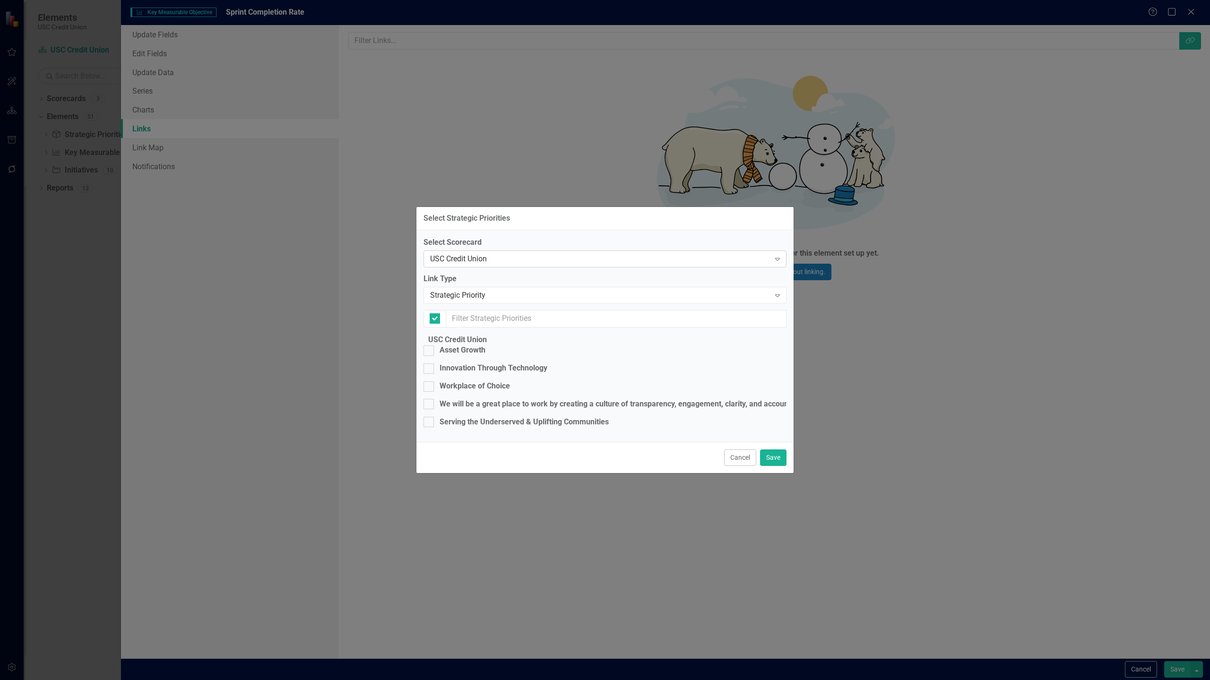
checkbox input "false"
click at [489, 290] on div "Strategic Priority" at bounding box center [600, 295] width 340 height 11
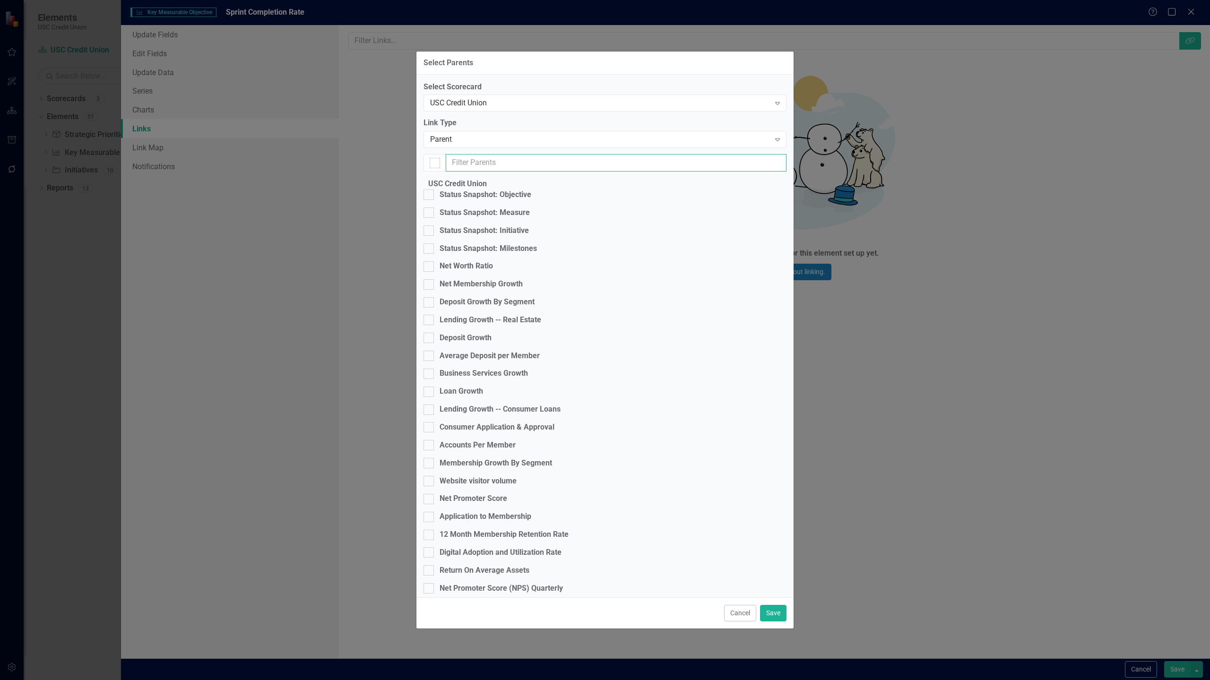
click at [525, 172] on input "text" at bounding box center [616, 162] width 341 height 17
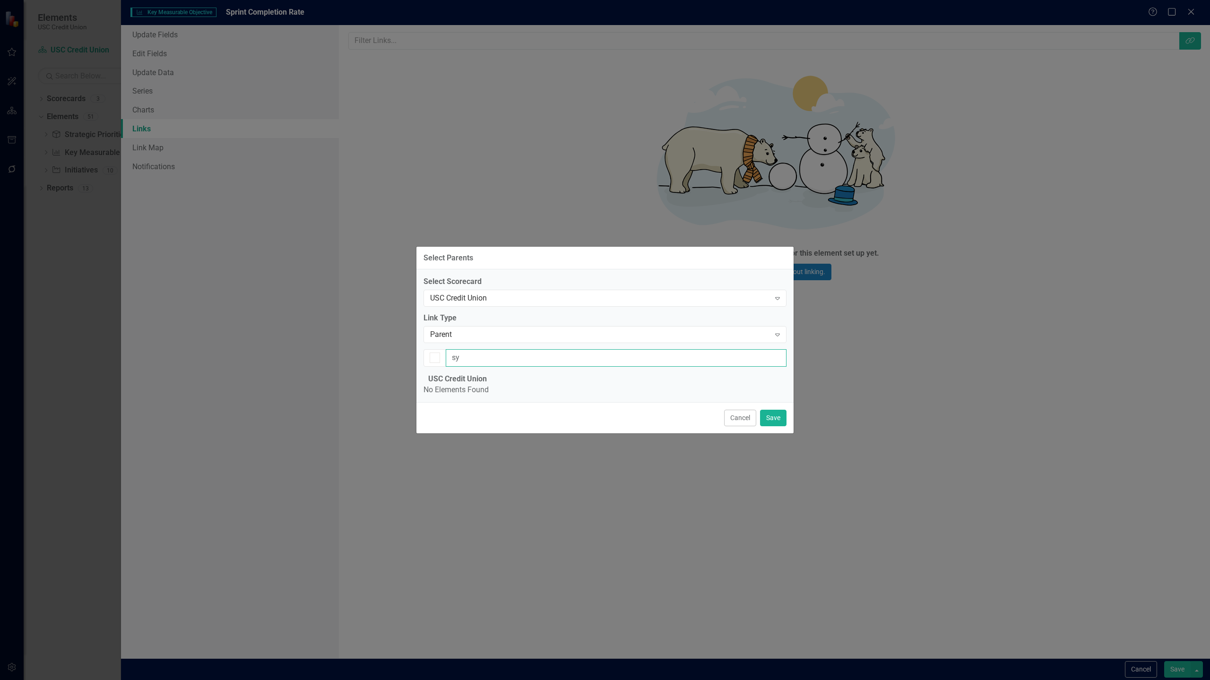
type input "s"
checkbox input "false"
type input "up"
click at [434, 381] on div at bounding box center [428, 386] width 10 height 10
click at [430, 381] on input "Platform Uptime (% of uptime)" at bounding box center [426, 384] width 6 height 6
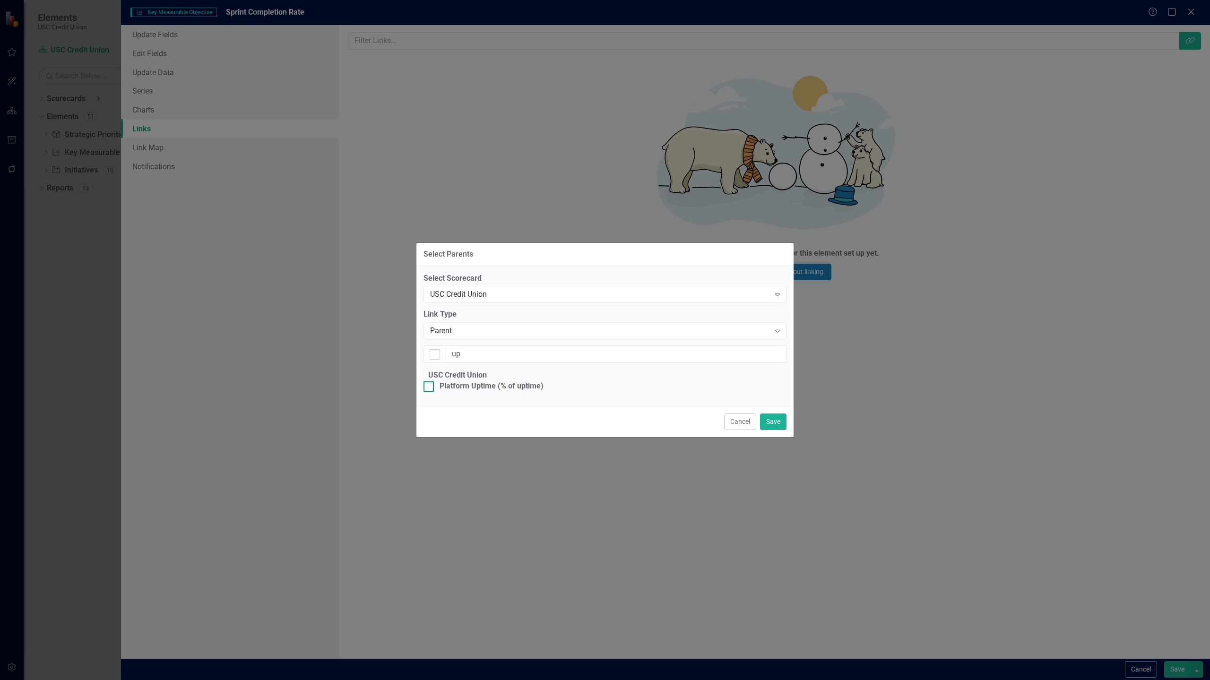
checkbox input "true"
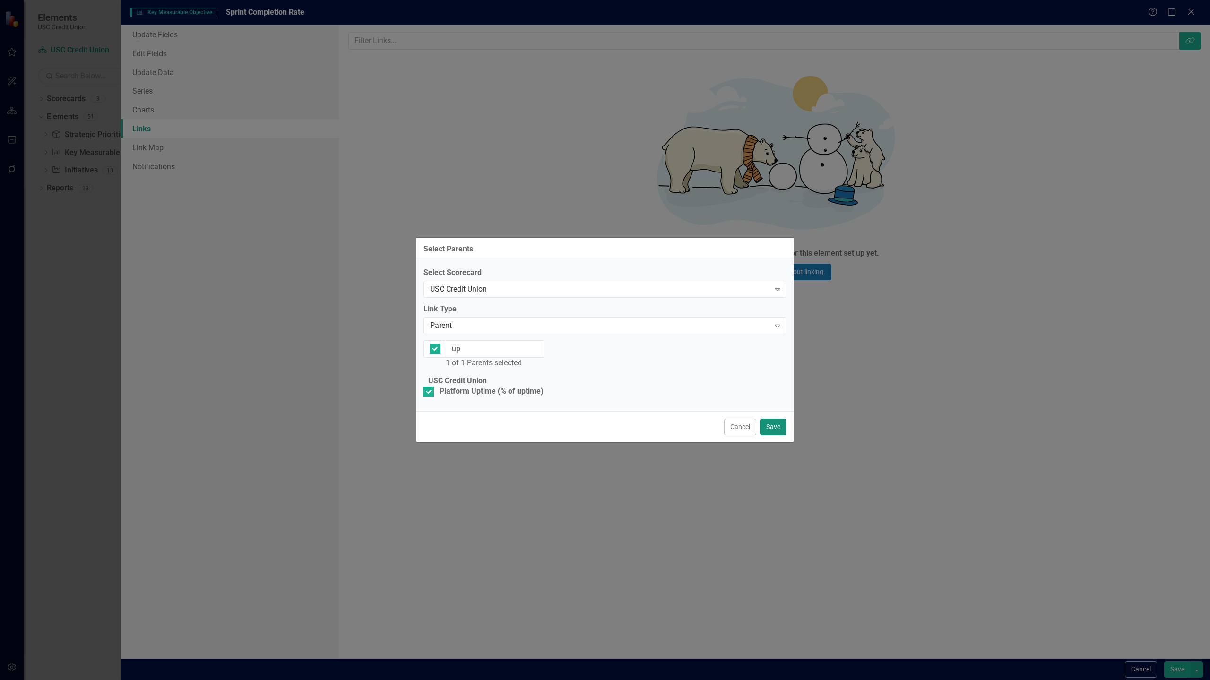
click at [779, 435] on button "Save" at bounding box center [773, 427] width 26 height 17
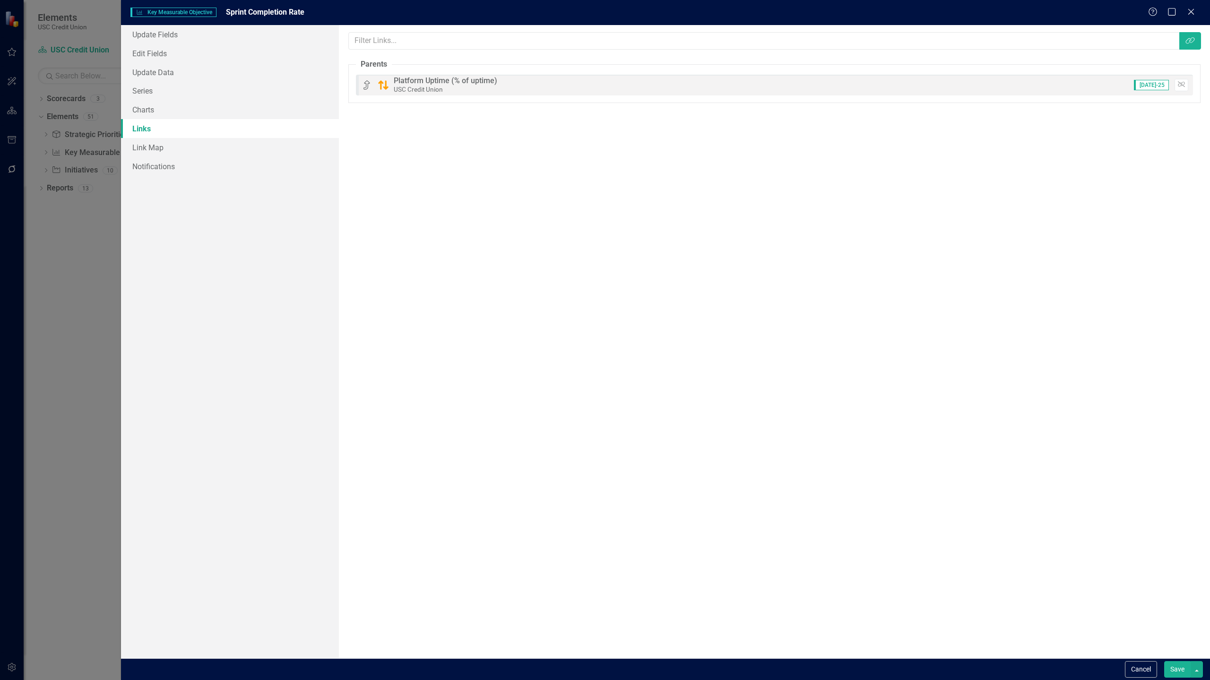
click at [1169, 673] on button "Save" at bounding box center [1177, 669] width 26 height 17
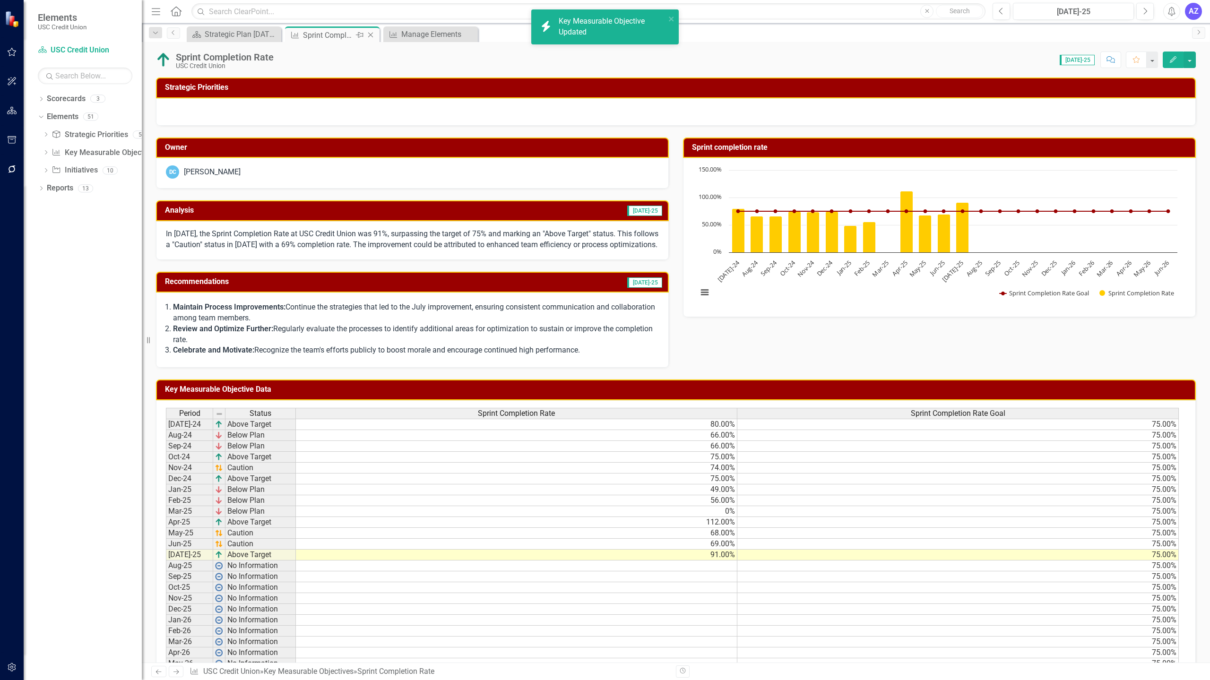
click at [373, 34] on icon "Close" at bounding box center [370, 35] width 9 height 8
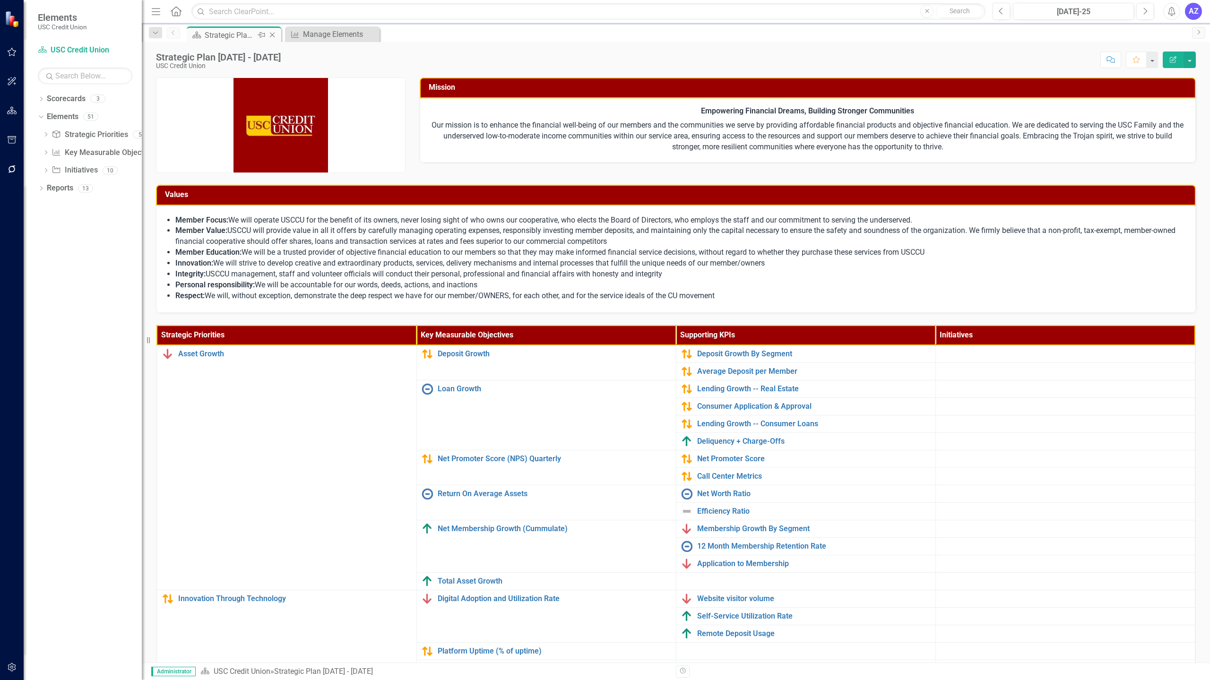
click at [215, 33] on div "Strategic Plan [DATE] - [DATE]" at bounding box center [230, 35] width 51 height 12
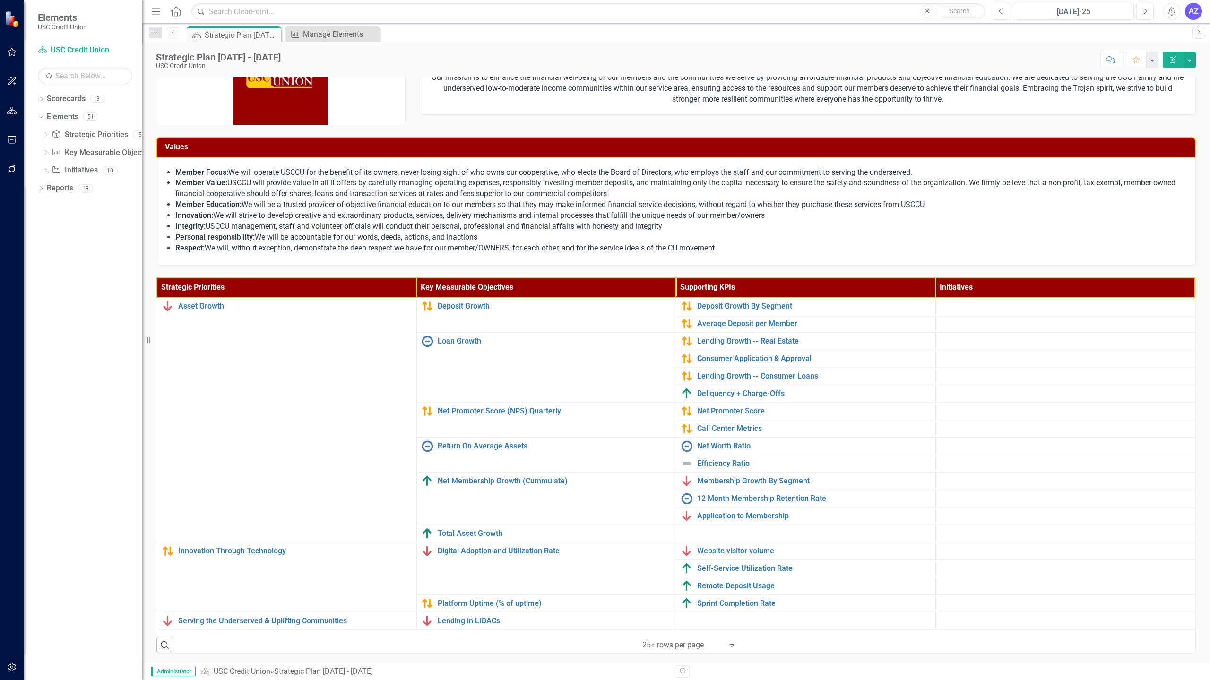
scroll to position [48, 0]
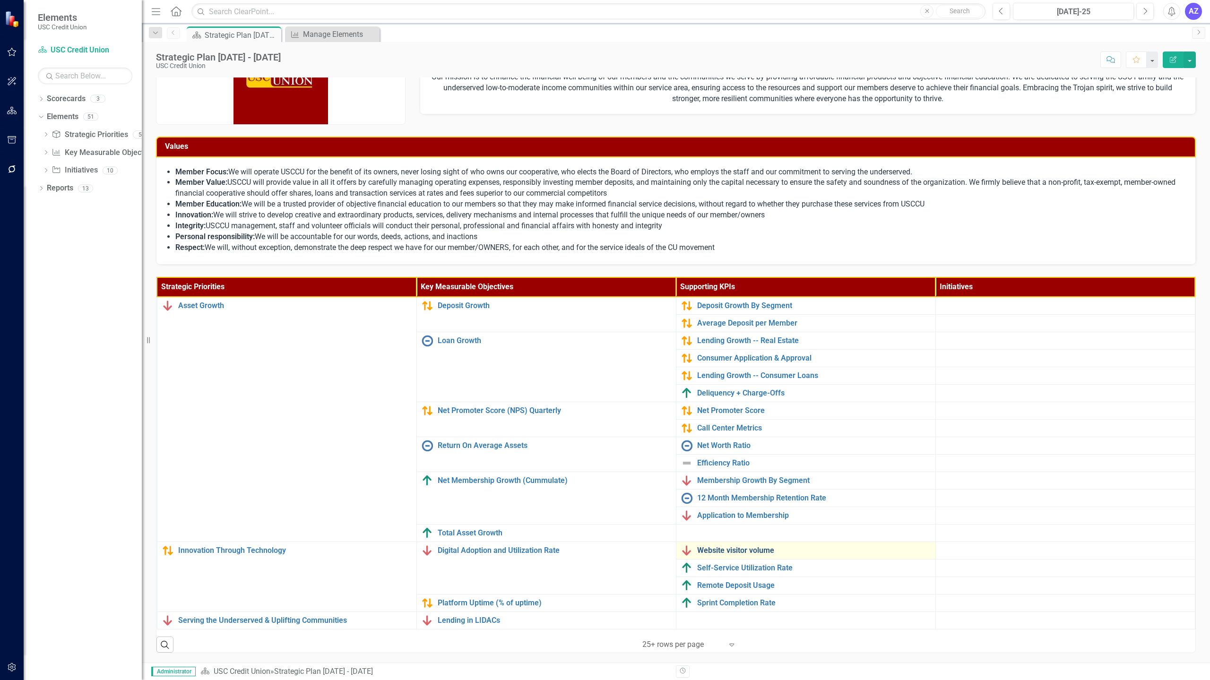
click at [739, 549] on link "Website visitor volume" at bounding box center [813, 550] width 233 height 9
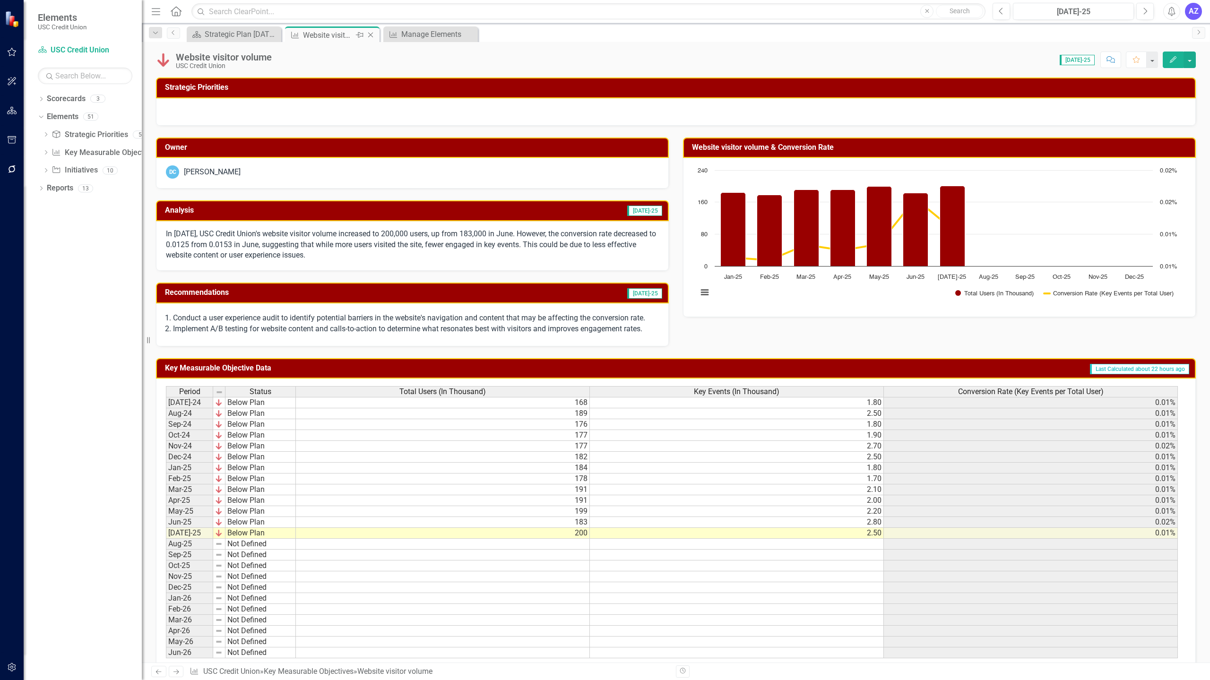
click at [375, 36] on icon "Close" at bounding box center [370, 35] width 9 height 8
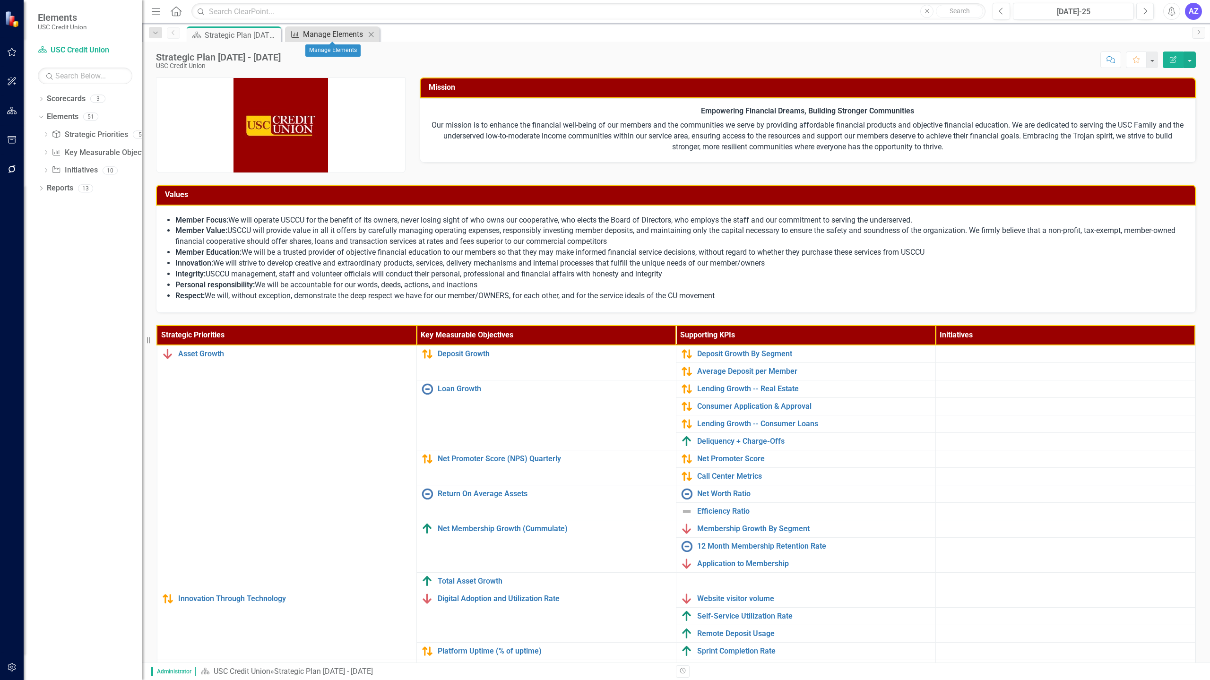
click at [335, 35] on div "Manage Elements" at bounding box center [334, 34] width 62 height 12
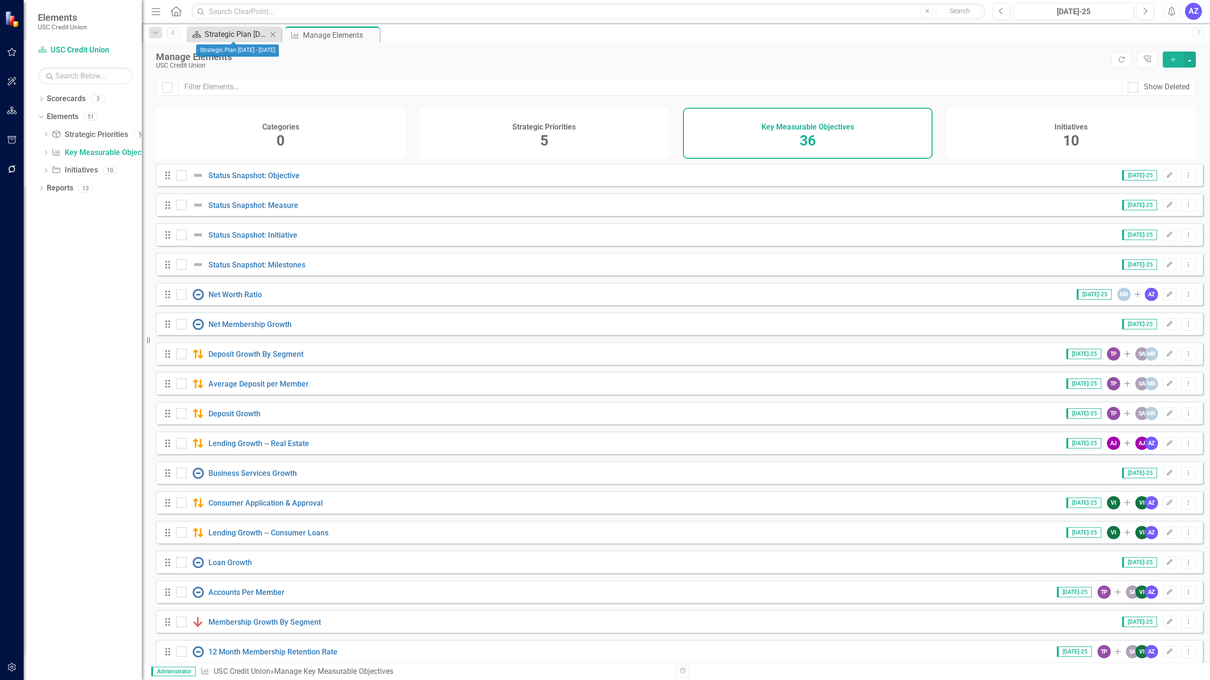
click at [206, 37] on div "Strategic Plan [DATE] - [DATE]" at bounding box center [236, 34] width 62 height 12
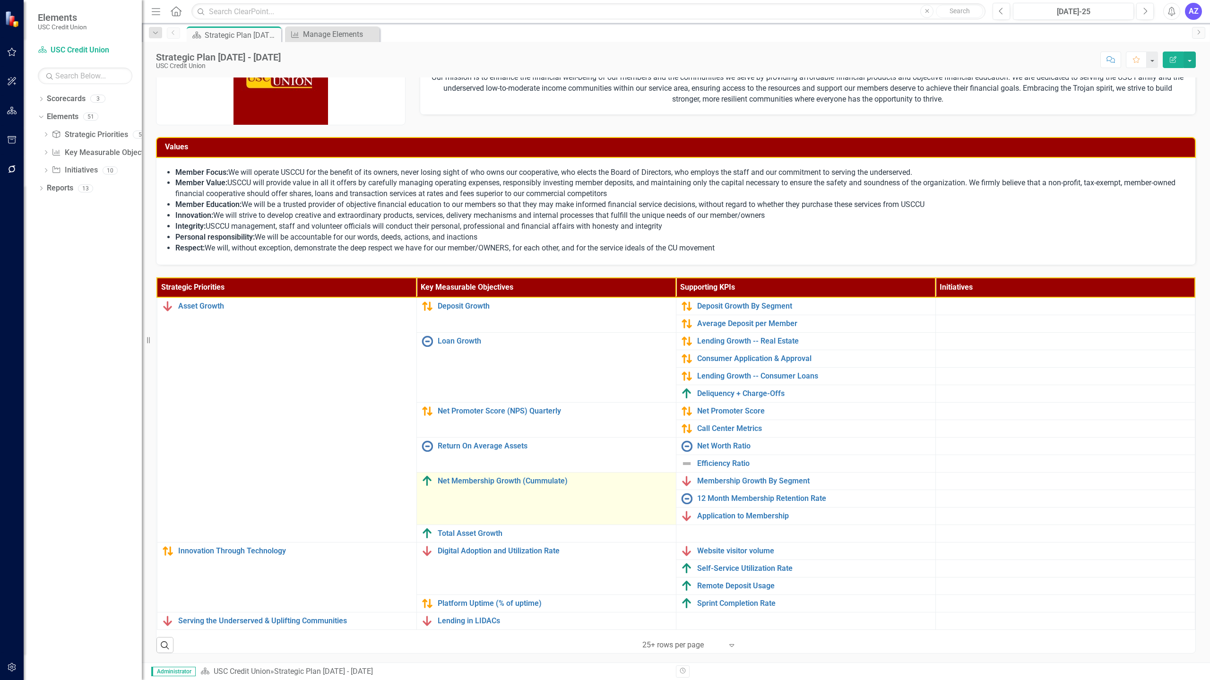
scroll to position [48, 0]
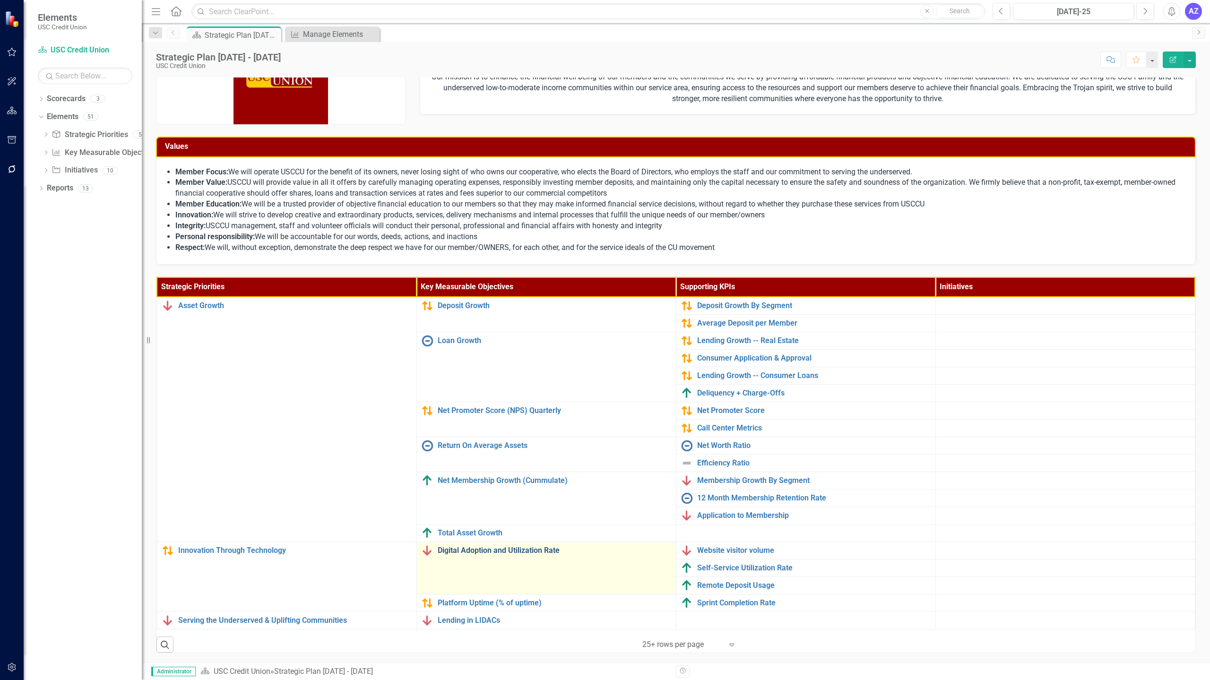
click at [528, 550] on link "Digital Adoption and Utilization Rate" at bounding box center [554, 550] width 233 height 9
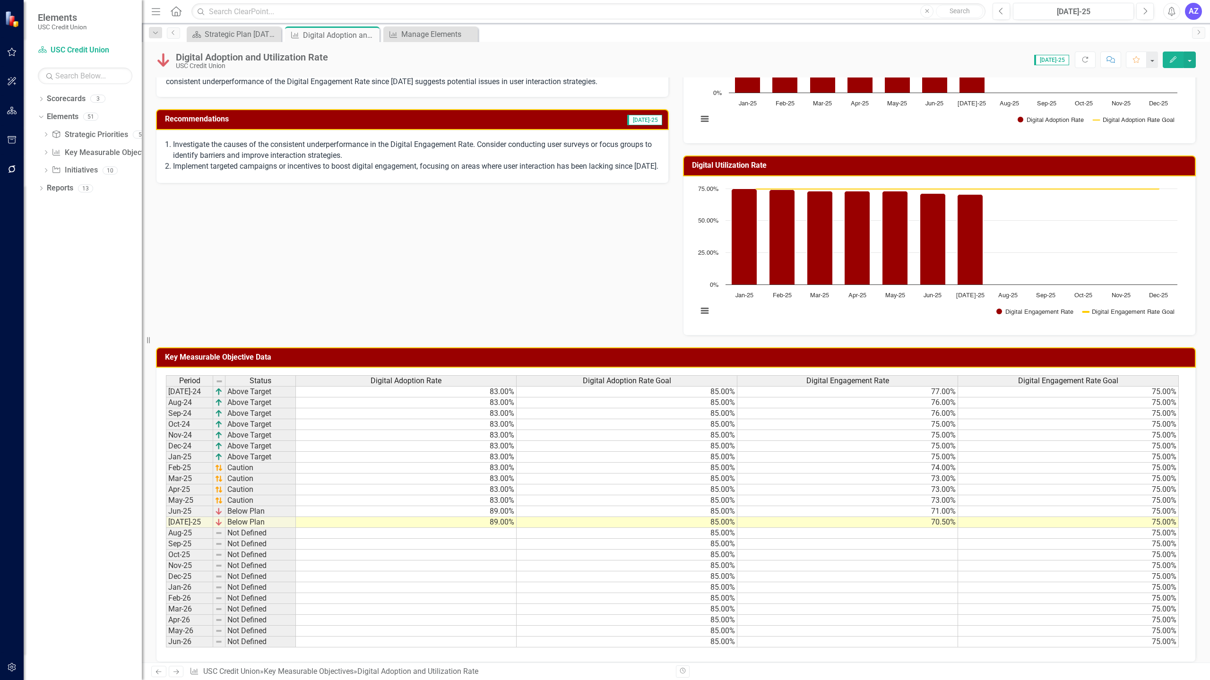
scroll to position [198, 0]
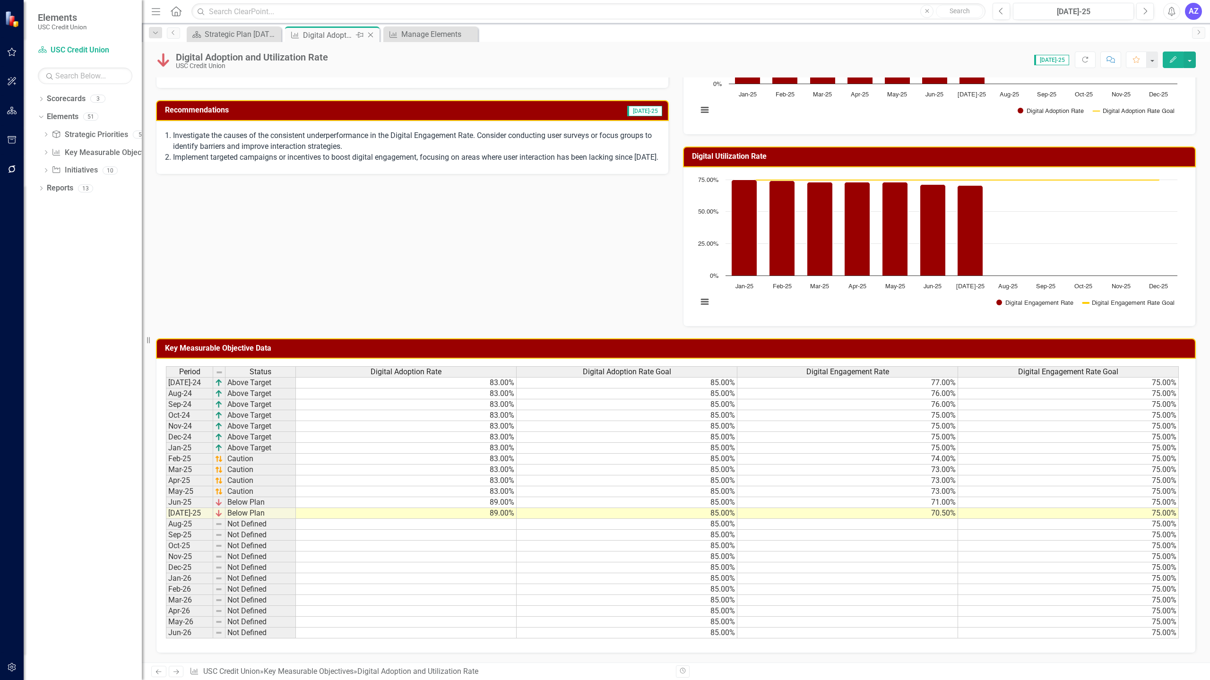
click at [372, 37] on icon "Close" at bounding box center [370, 35] width 9 height 8
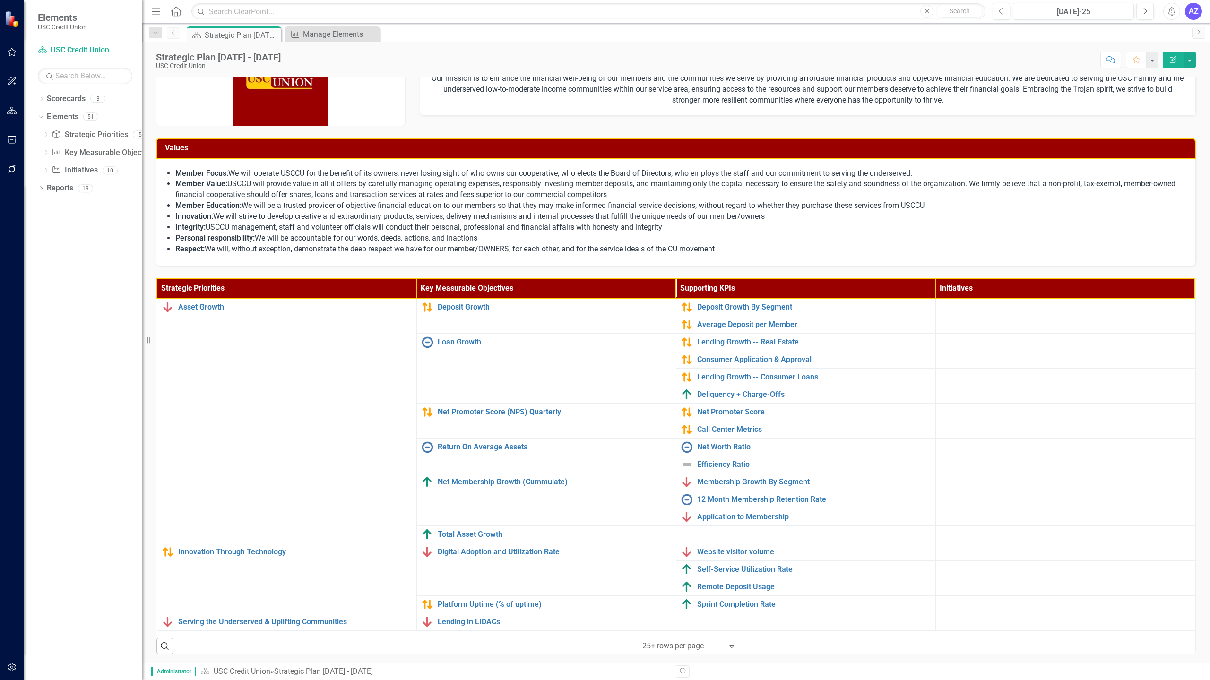
scroll to position [48, 0]
